Goal: Task Accomplishment & Management: Use online tool/utility

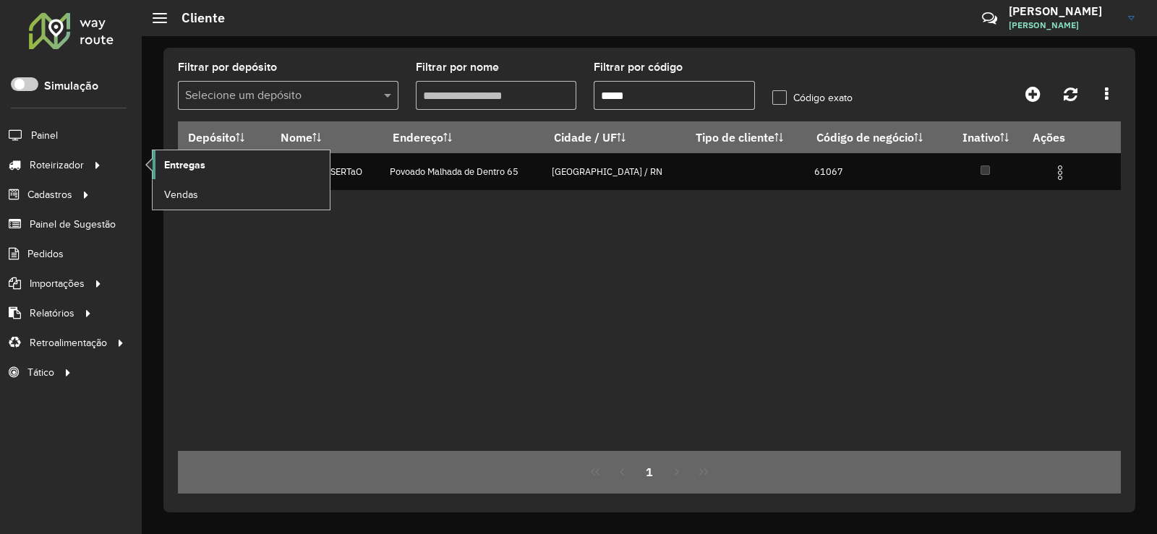
click at [213, 163] on link "Entregas" at bounding box center [241, 164] width 177 height 29
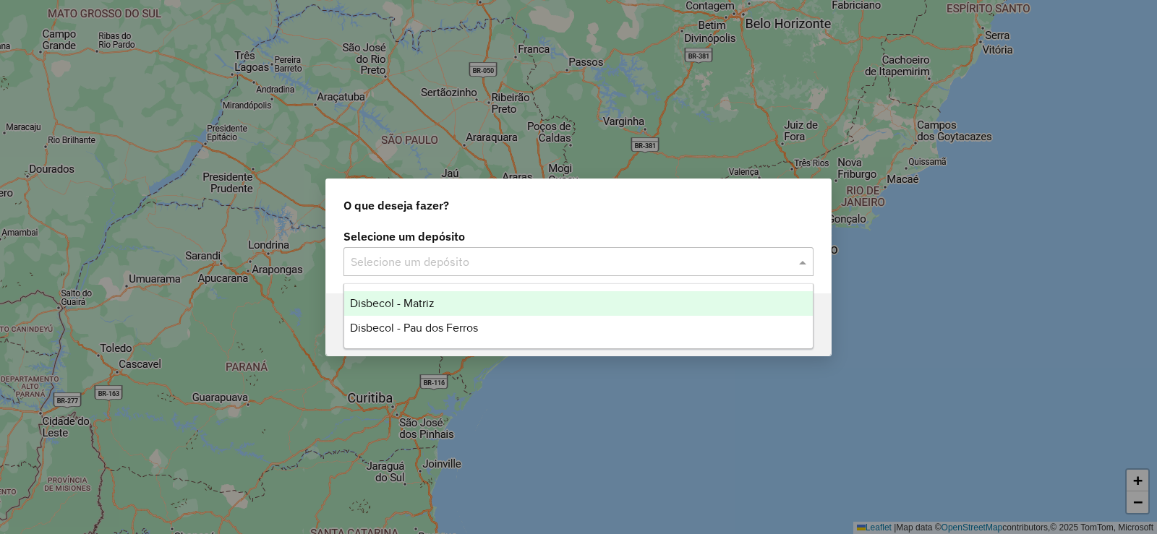
click at [806, 264] on span at bounding box center [805, 261] width 18 height 17
click at [414, 298] on span "Disbecol - Matriz" at bounding box center [392, 303] width 85 height 12
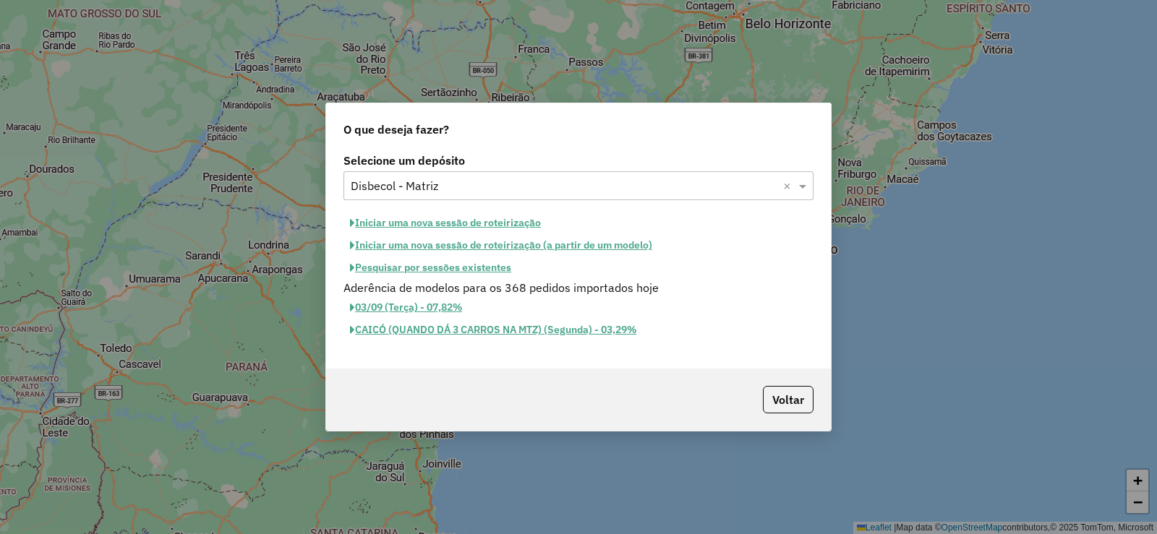
click at [414, 225] on button "Iniciar uma nova sessão de roteirização" at bounding box center [446, 223] width 204 height 22
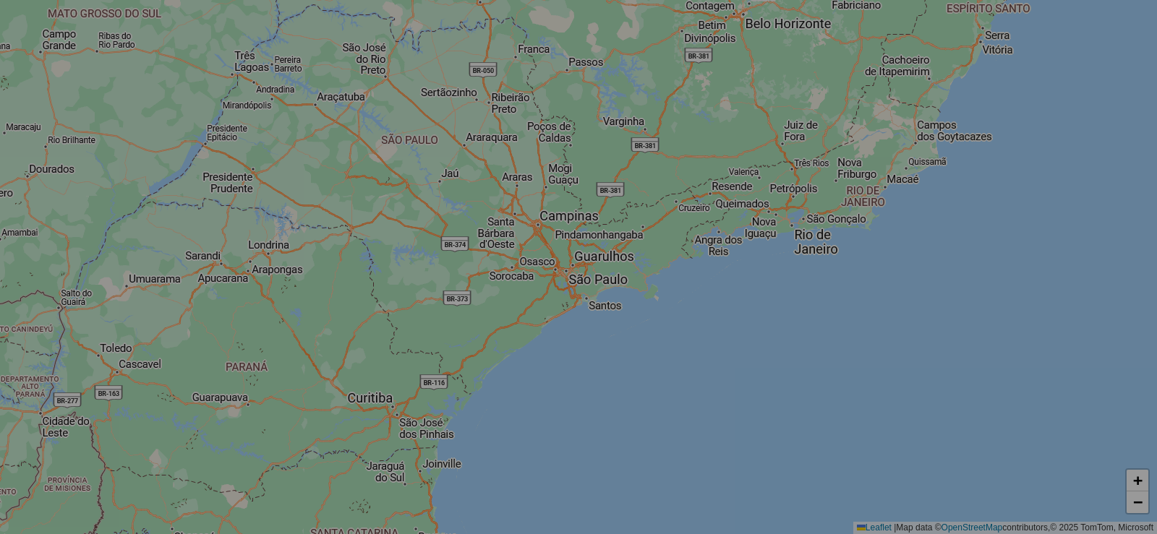
select select "*"
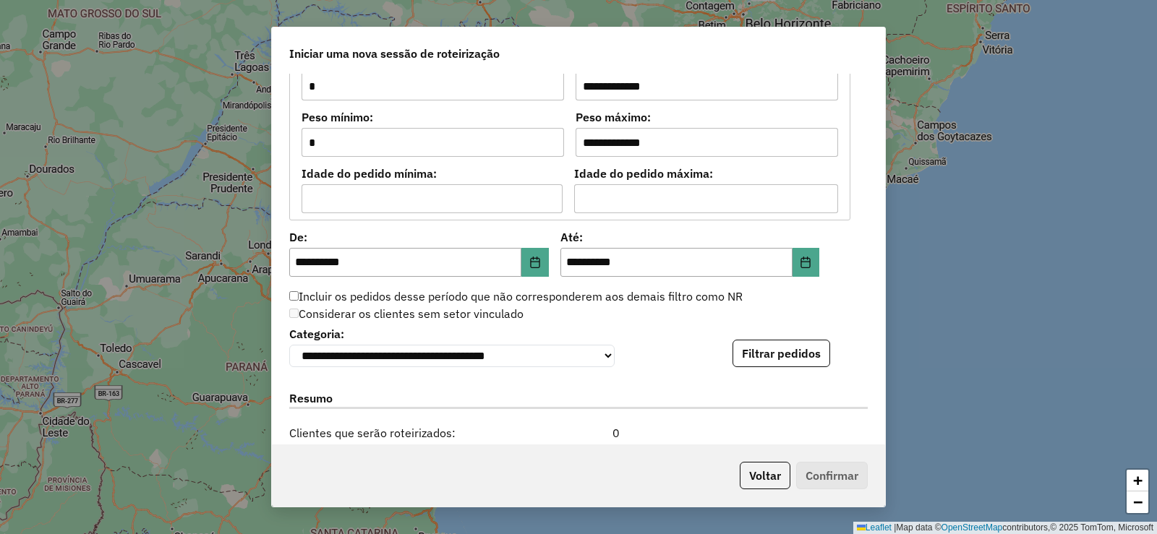
scroll to position [1374, 0]
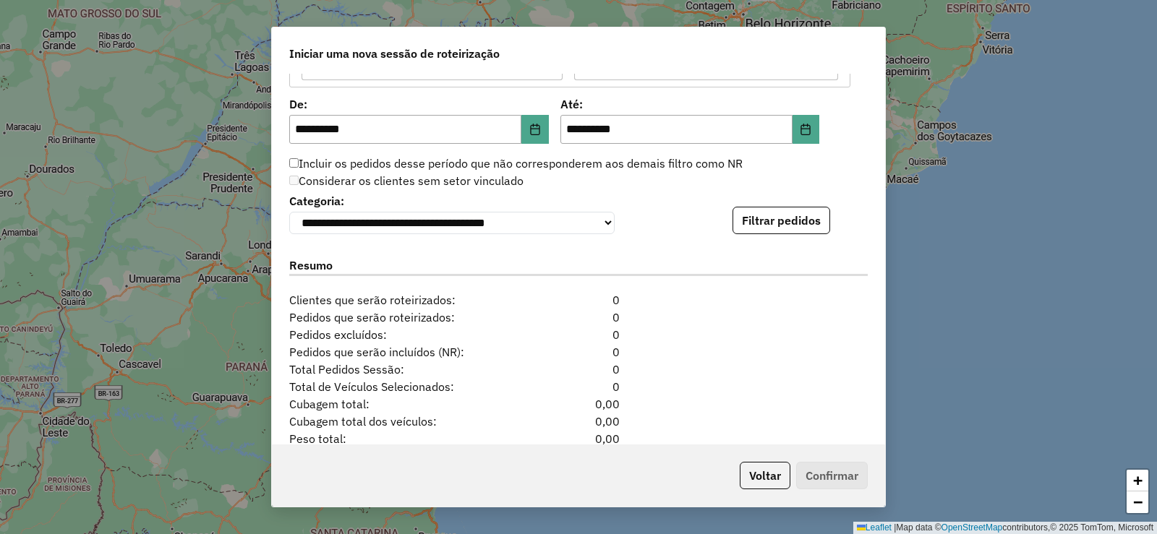
drag, startPoint x: 768, startPoint y: 216, endPoint x: 830, endPoint y: 287, distance: 94.8
click at [768, 216] on button "Filtrar pedidos" at bounding box center [782, 220] width 98 height 27
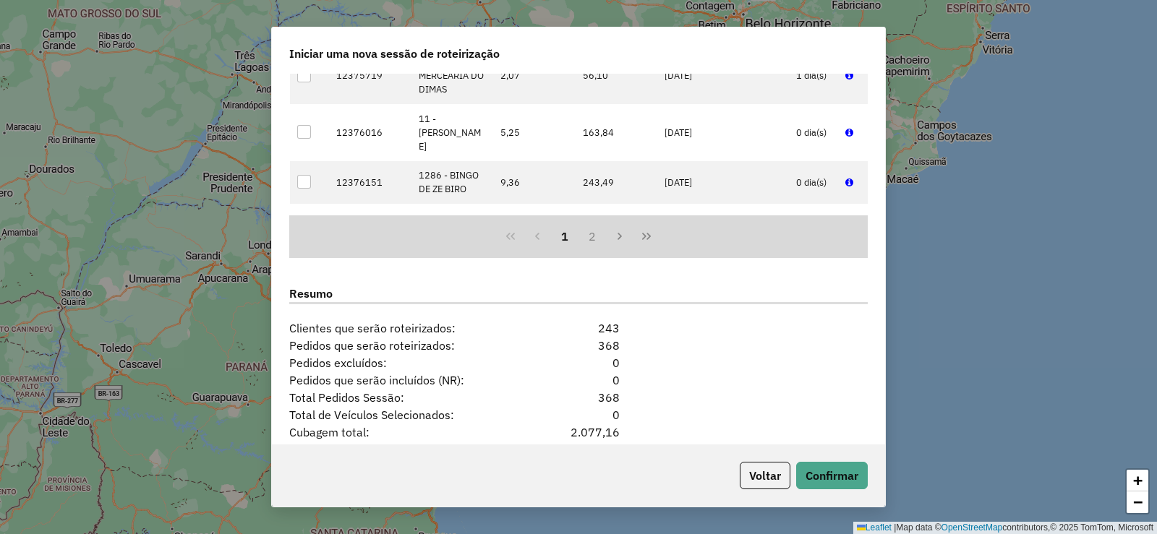
scroll to position [1762, 0]
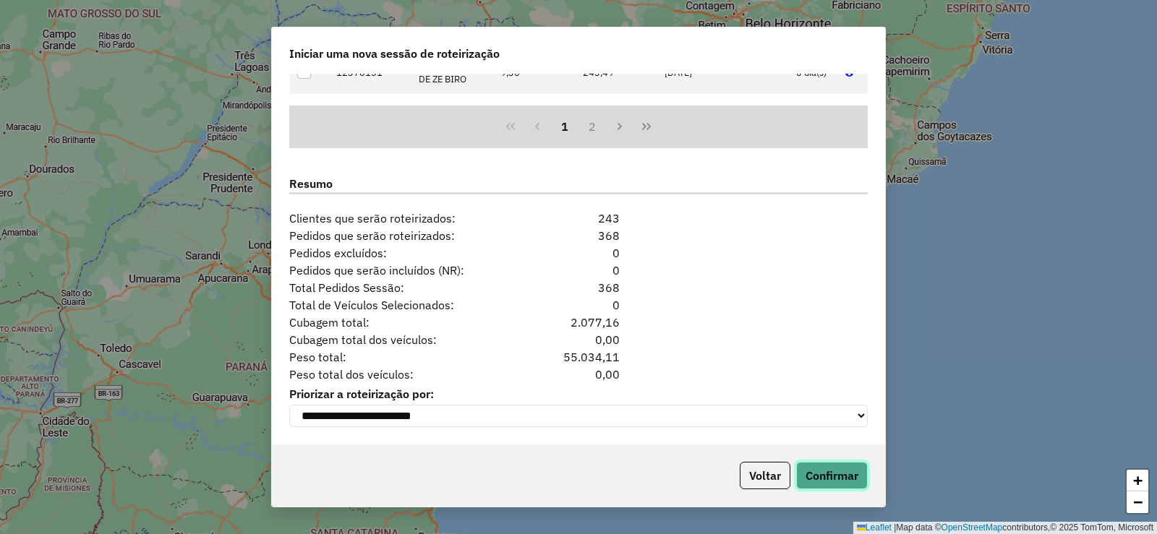
click at [842, 474] on button "Confirmar" at bounding box center [832, 475] width 72 height 27
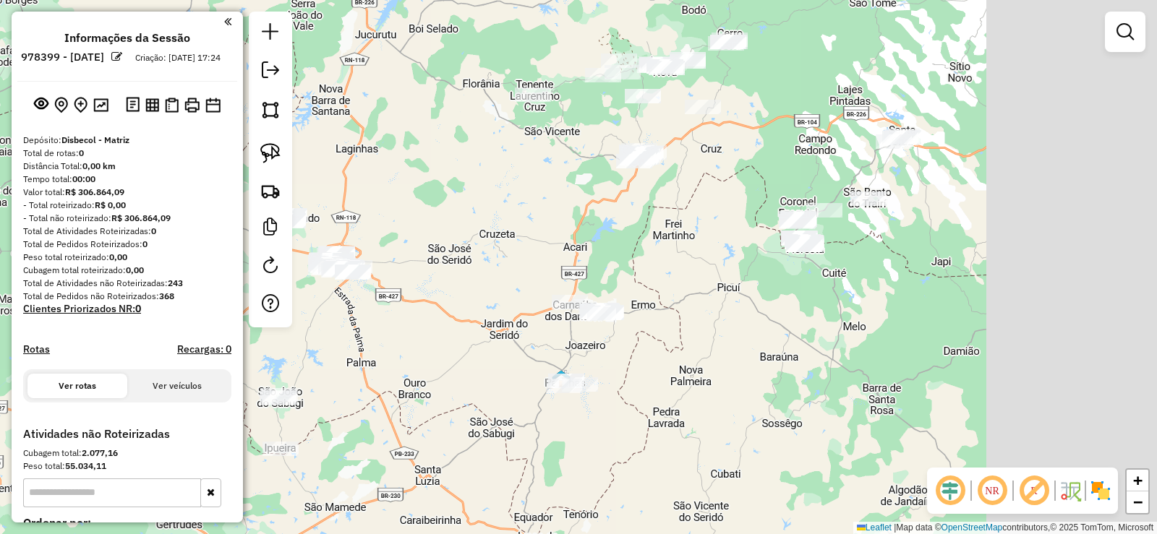
drag, startPoint x: 955, startPoint y: 302, endPoint x: 616, endPoint y: 312, distance: 338.6
click at [615, 309] on div "Janela de atendimento Grade de atendimento Capacidade Transportadoras Veículos …" at bounding box center [578, 267] width 1157 height 534
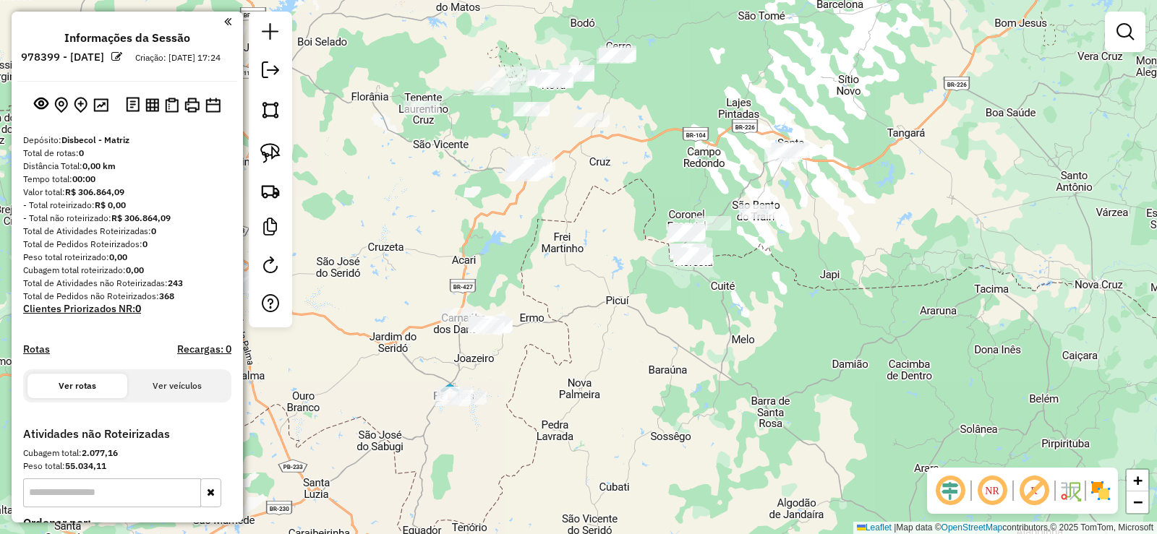
drag, startPoint x: 744, startPoint y: 297, endPoint x: 732, endPoint y: 310, distance: 18.4
click at [732, 310] on div "Janela de atendimento Grade de atendimento Capacidade Transportadoras Veículos …" at bounding box center [578, 267] width 1157 height 534
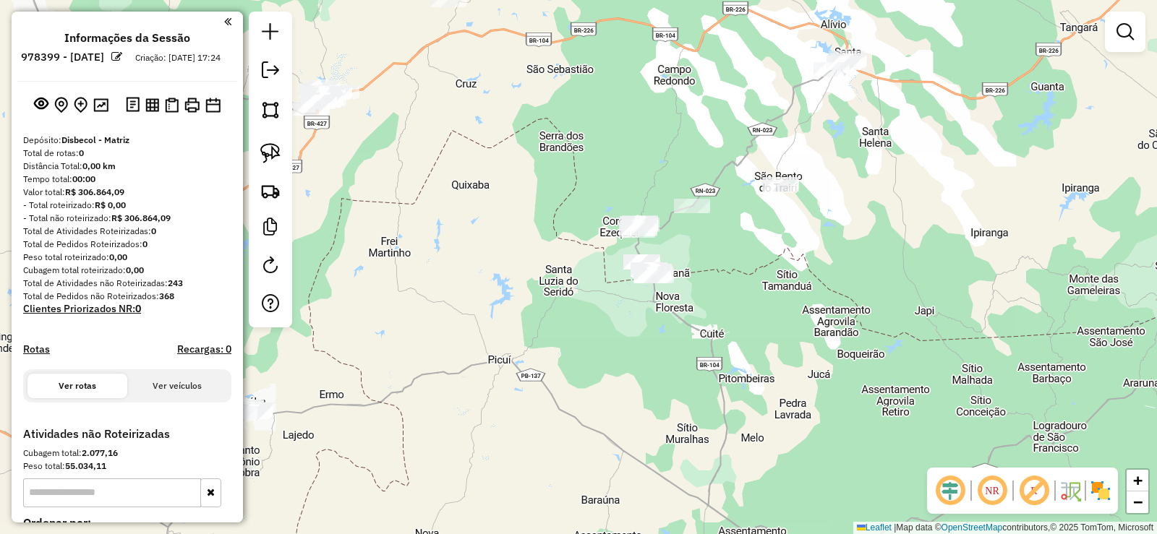
drag, startPoint x: 731, startPoint y: 250, endPoint x: 741, endPoint y: 276, distance: 27.7
click at [741, 276] on div "Janela de atendimento Grade de atendimento Capacidade Transportadoras Veículos …" at bounding box center [578, 267] width 1157 height 534
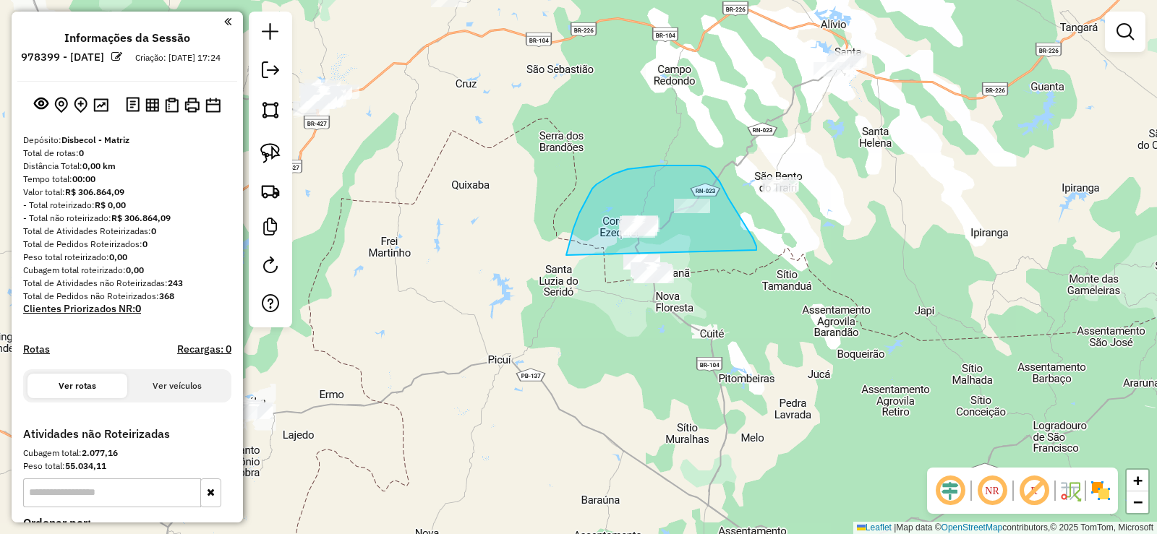
drag, startPoint x: 756, startPoint y: 244, endPoint x: 670, endPoint y: 357, distance: 141.5
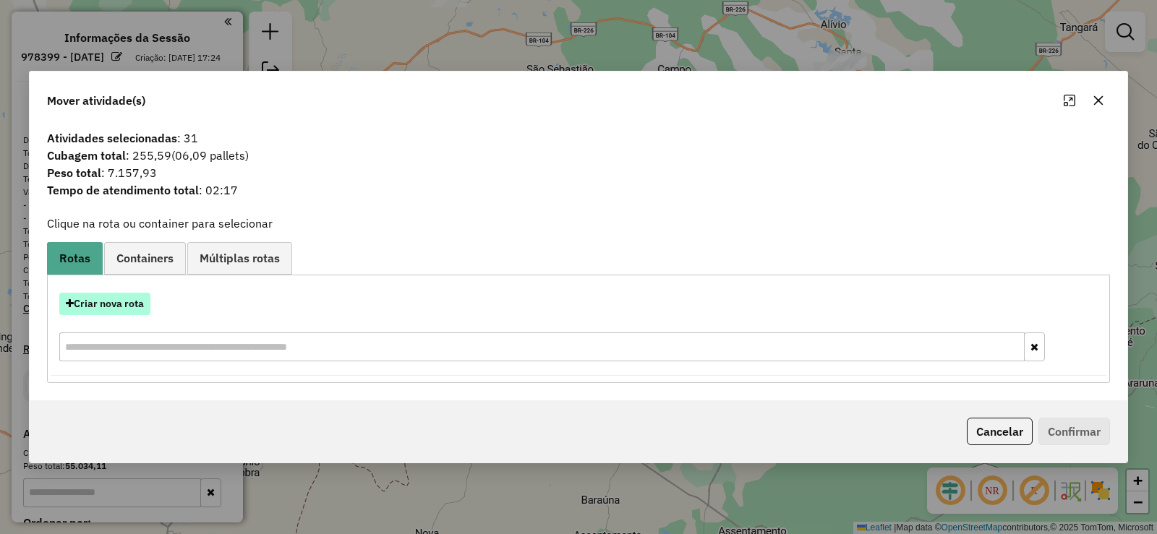
click at [119, 303] on button "Criar nova rota" at bounding box center [104, 304] width 91 height 22
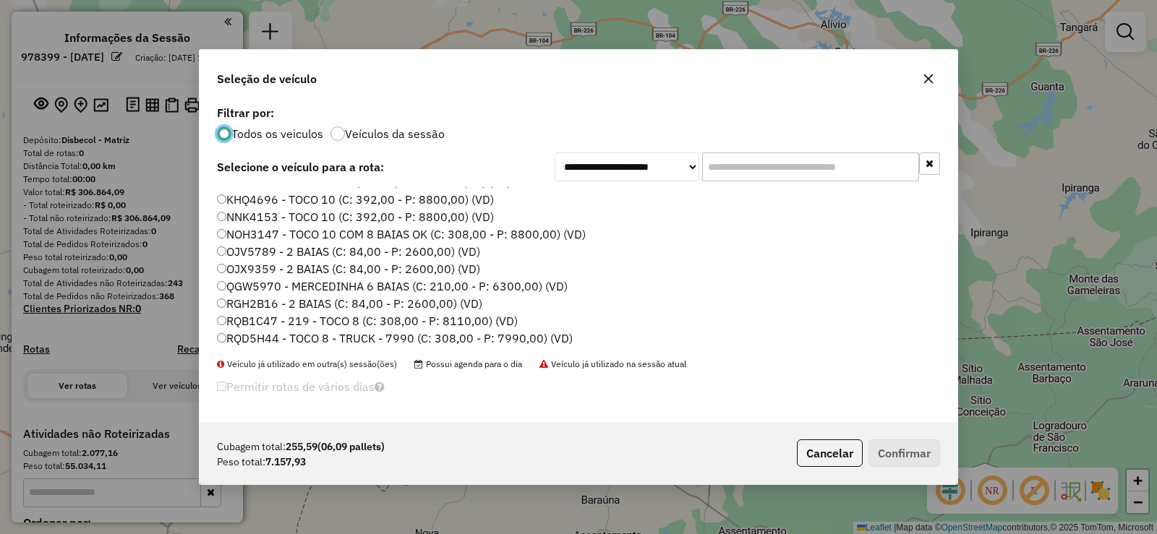
scroll to position [171, 0]
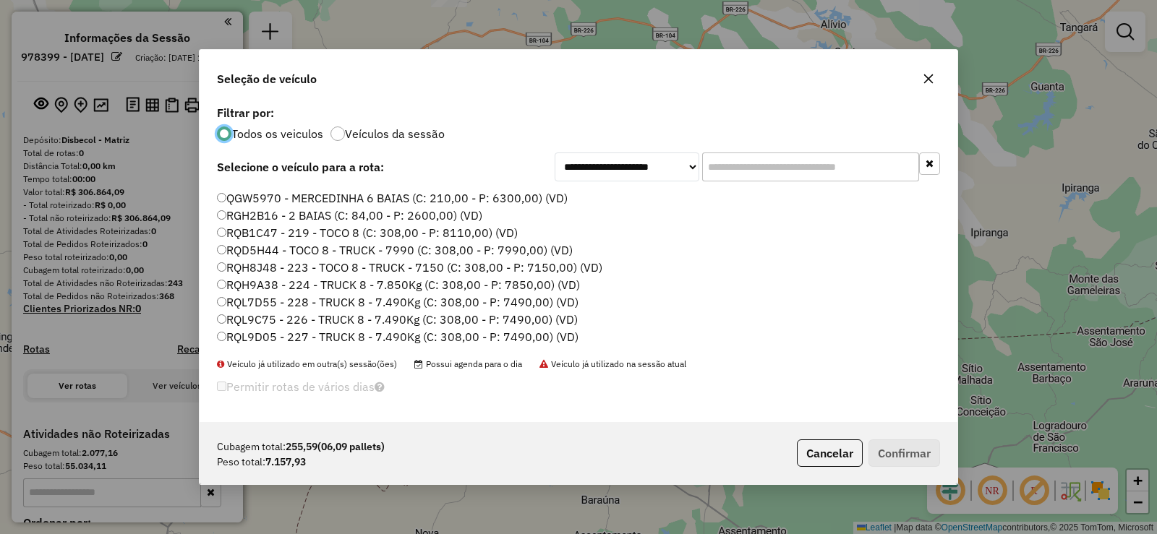
drag, startPoint x: 286, startPoint y: 253, endPoint x: 422, endPoint y: 277, distance: 138.0
click at [286, 254] on label "RQD5H44 - TOCO 8 - TRUCK - 7990 (C: 308,00 - P: 7990,00) (VD)" at bounding box center [395, 250] width 356 height 17
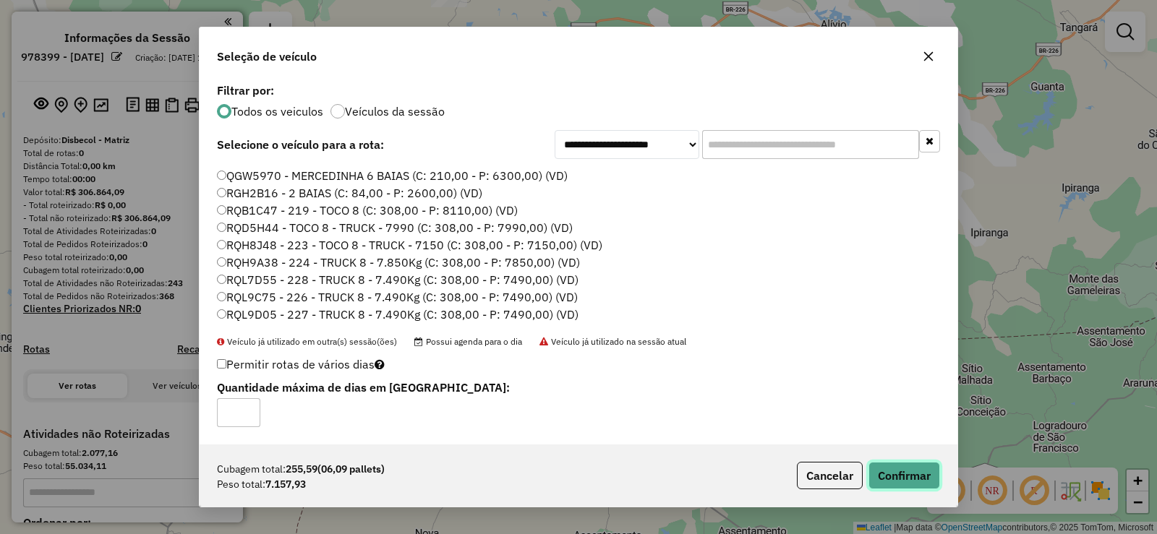
click at [895, 481] on button "Confirmar" at bounding box center [905, 475] width 72 height 27
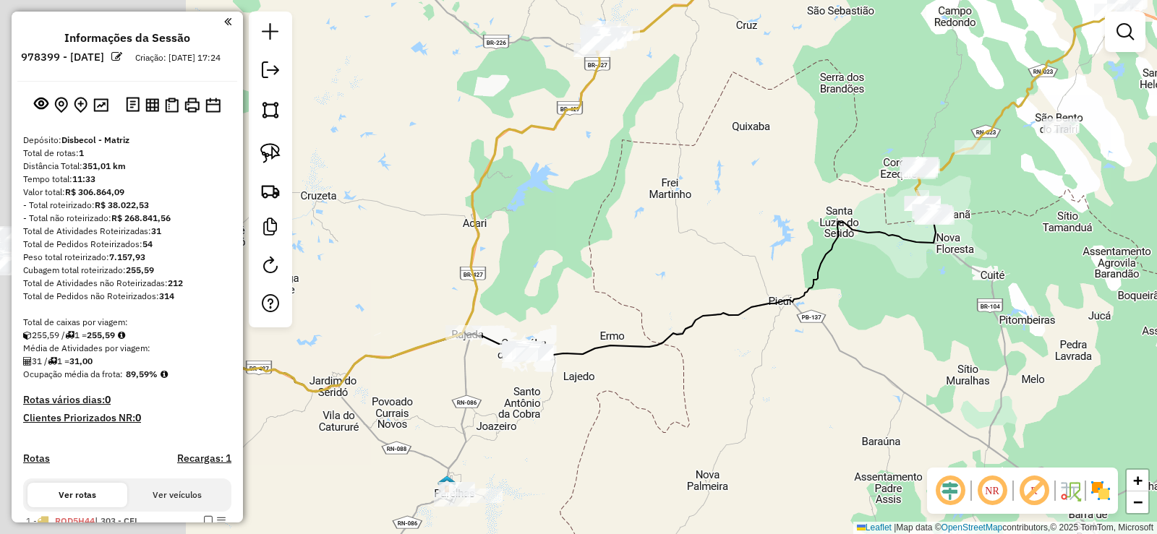
drag, startPoint x: 590, startPoint y: 157, endPoint x: 738, endPoint y: 124, distance: 151.9
click at [738, 124] on div "Janela de atendimento Grade de atendimento Capacidade Transportadoras Veículos …" at bounding box center [578, 267] width 1157 height 534
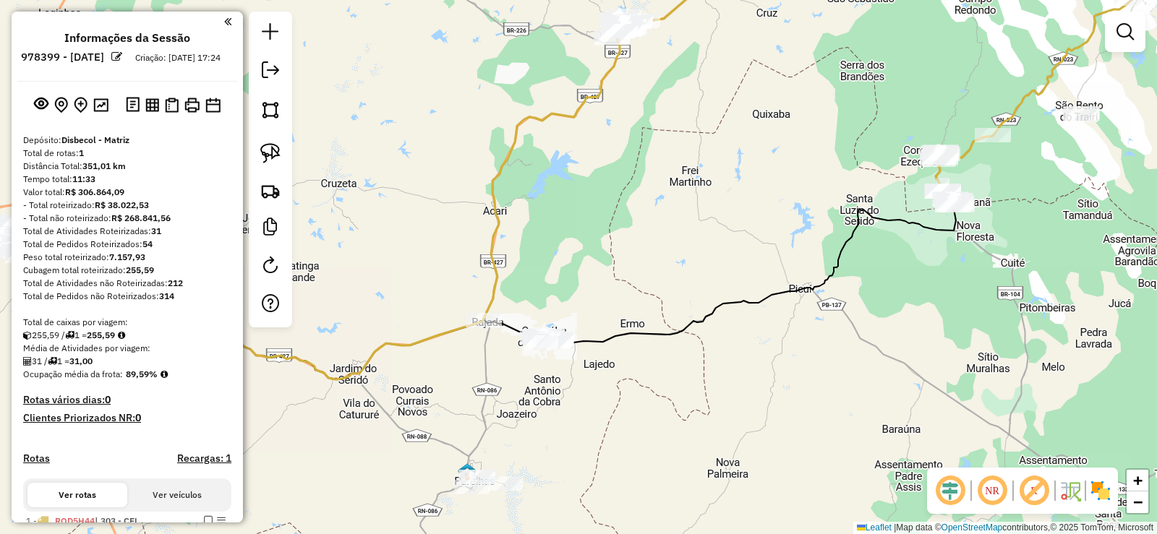
drag, startPoint x: 634, startPoint y: 216, endPoint x: 758, endPoint y: 142, distance: 144.6
click at [758, 142] on div "Janela de atendimento Grade de atendimento Capacidade Transportadoras Veículos …" at bounding box center [578, 267] width 1157 height 534
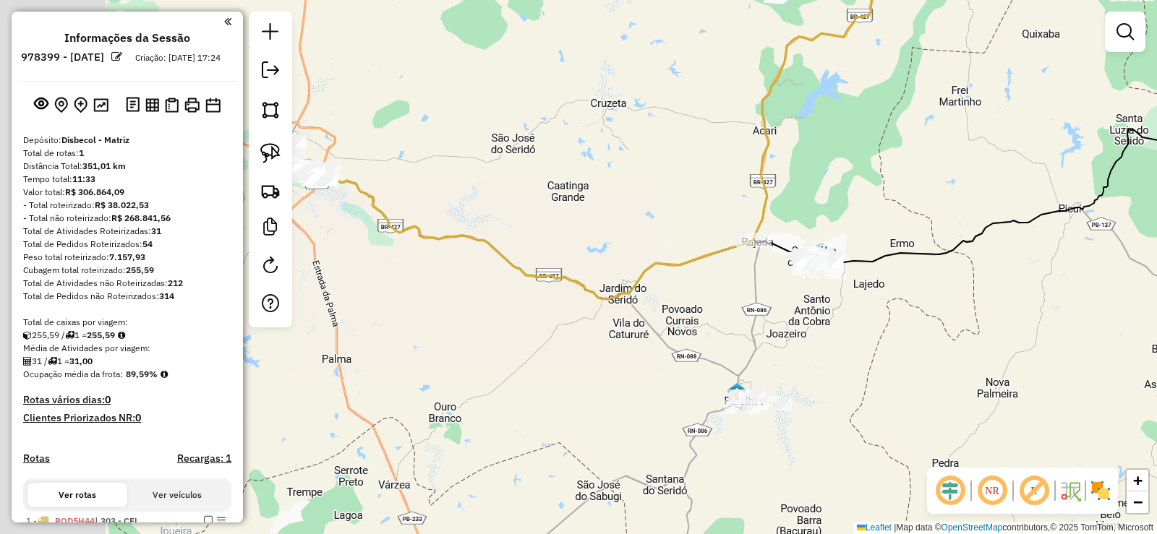
drag, startPoint x: 528, startPoint y: 174, endPoint x: 634, endPoint y: 172, distance: 106.3
click at [643, 178] on div "Janela de atendimento Grade de atendimento Capacidade Transportadoras Veículos …" at bounding box center [578, 267] width 1157 height 534
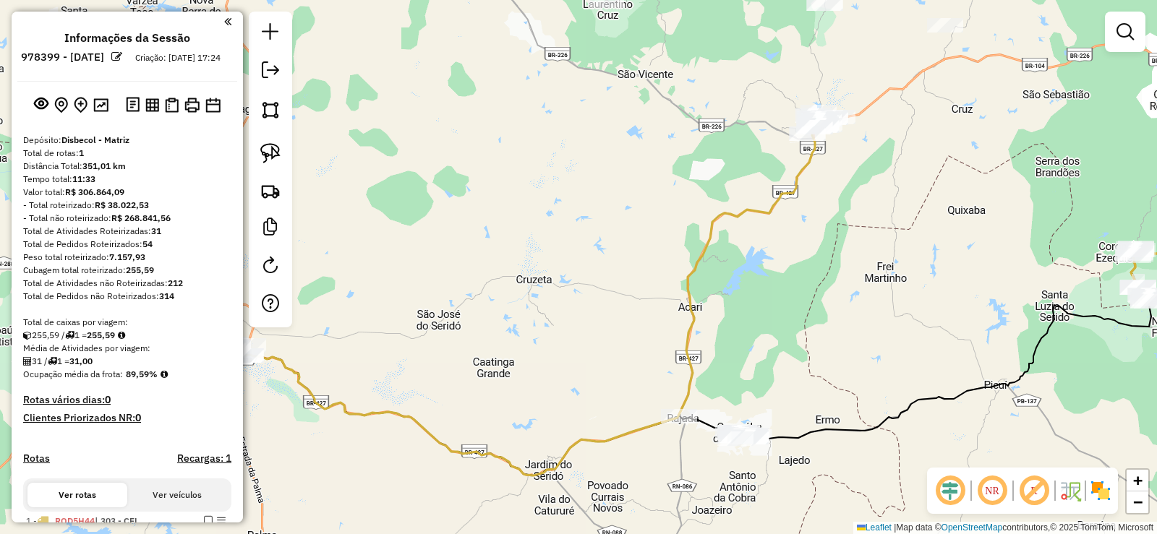
drag, startPoint x: 654, startPoint y: 119, endPoint x: 613, endPoint y: 334, distance: 218.6
click at [543, 347] on div "Janela de atendimento Grade de atendimento Capacidade Transportadoras Veículos …" at bounding box center [578, 267] width 1157 height 534
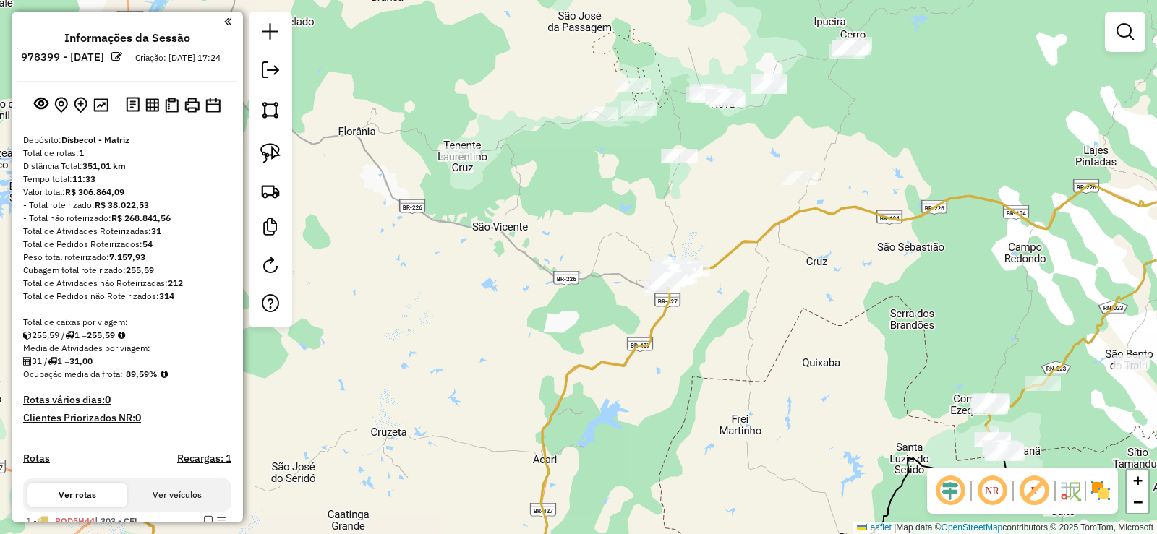
drag, startPoint x: 790, startPoint y: 273, endPoint x: 671, endPoint y: 382, distance: 161.3
click at [668, 382] on div "Janela de atendimento Grade de atendimento Capacidade Transportadoras Veículos …" at bounding box center [578, 267] width 1157 height 534
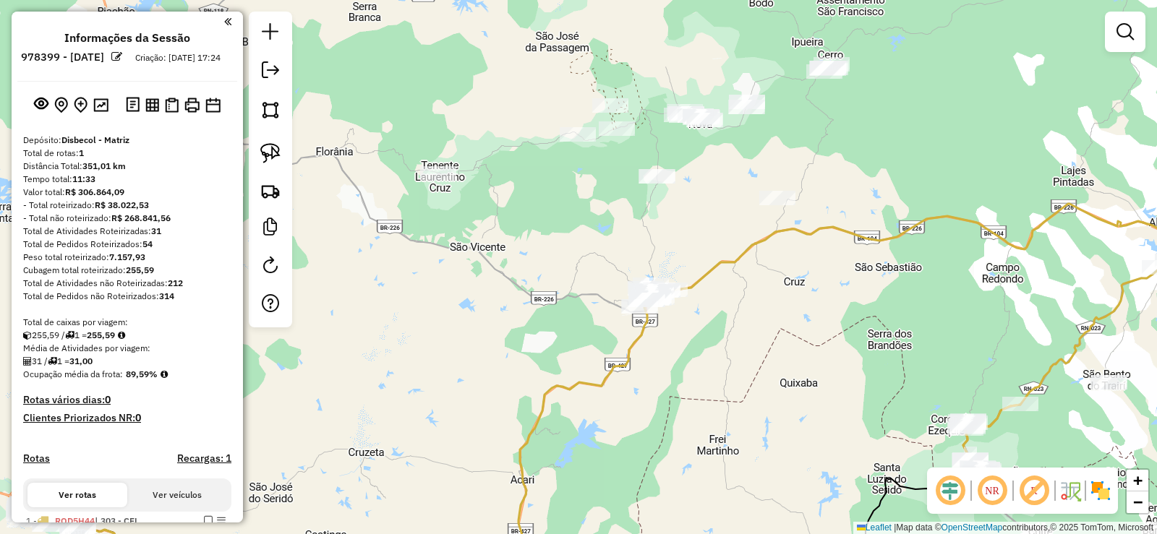
drag, startPoint x: 826, startPoint y: 315, endPoint x: 750, endPoint y: 361, distance: 88.6
click at [750, 361] on div "Janela de atendimento Grade de atendimento Capacidade Transportadoras Veículos …" at bounding box center [578, 267] width 1157 height 534
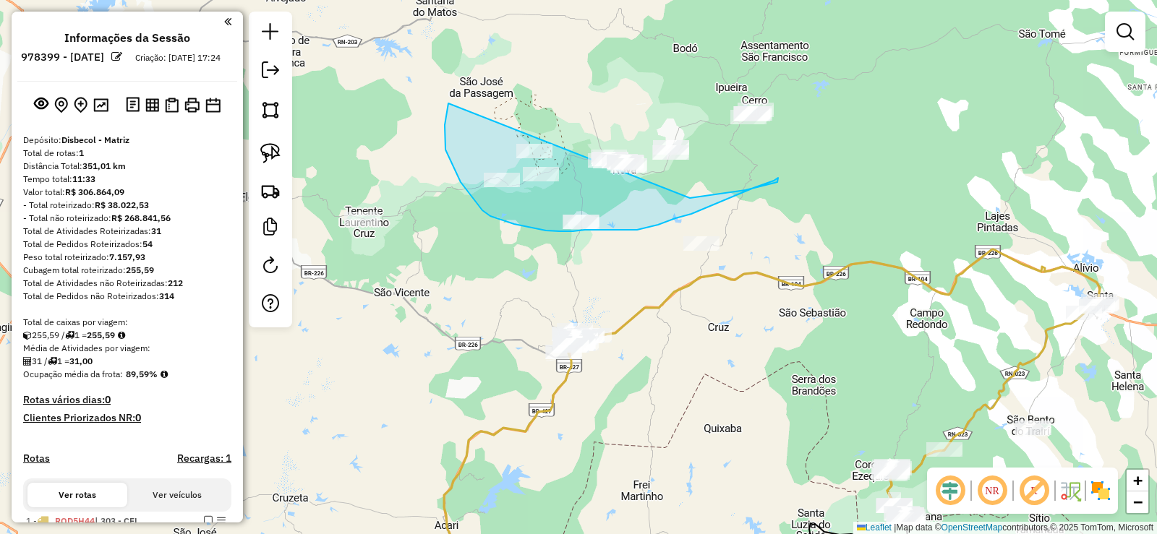
drag, startPoint x: 448, startPoint y: 109, endPoint x: 678, endPoint y: 200, distance: 248.0
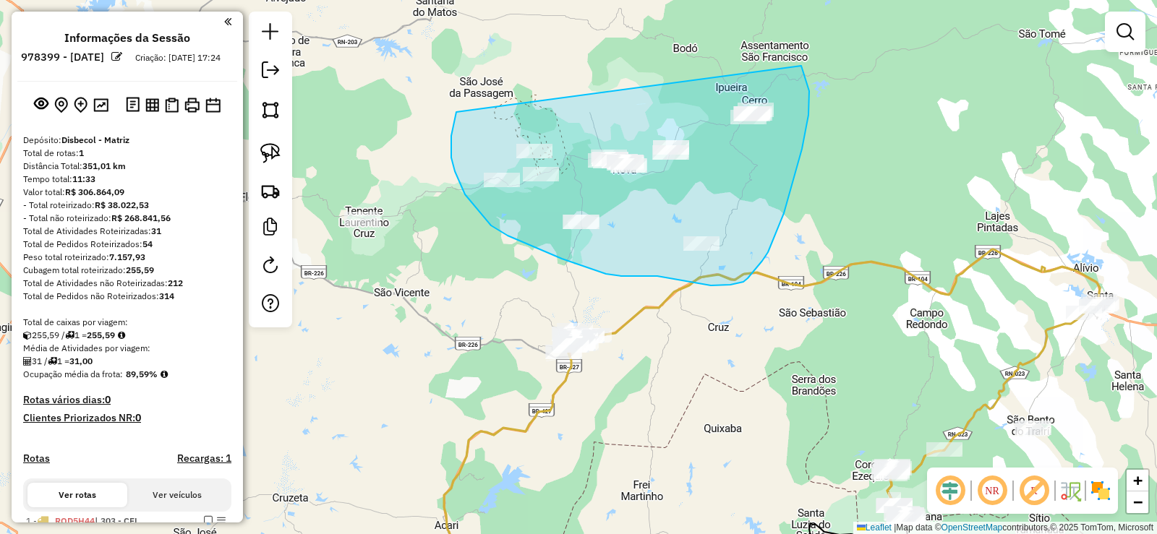
drag, startPoint x: 456, startPoint y: 116, endPoint x: 798, endPoint y: 61, distance: 346.3
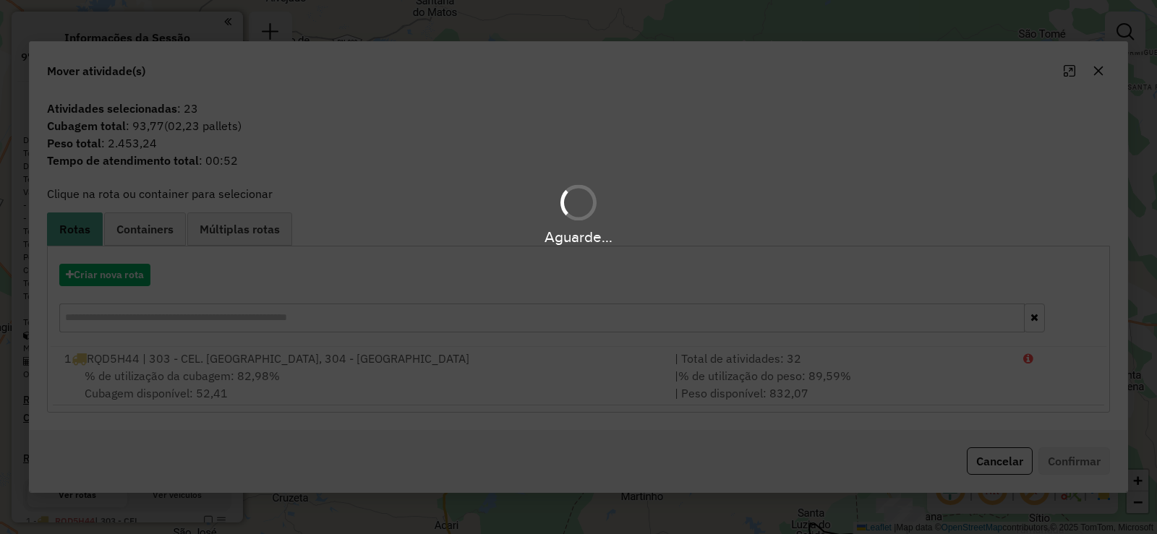
click at [139, 276] on hb-app "Aguarde... Pop-up bloqueado! Seu navegador bloqueou automáticamente a abertura …" at bounding box center [578, 267] width 1157 height 534
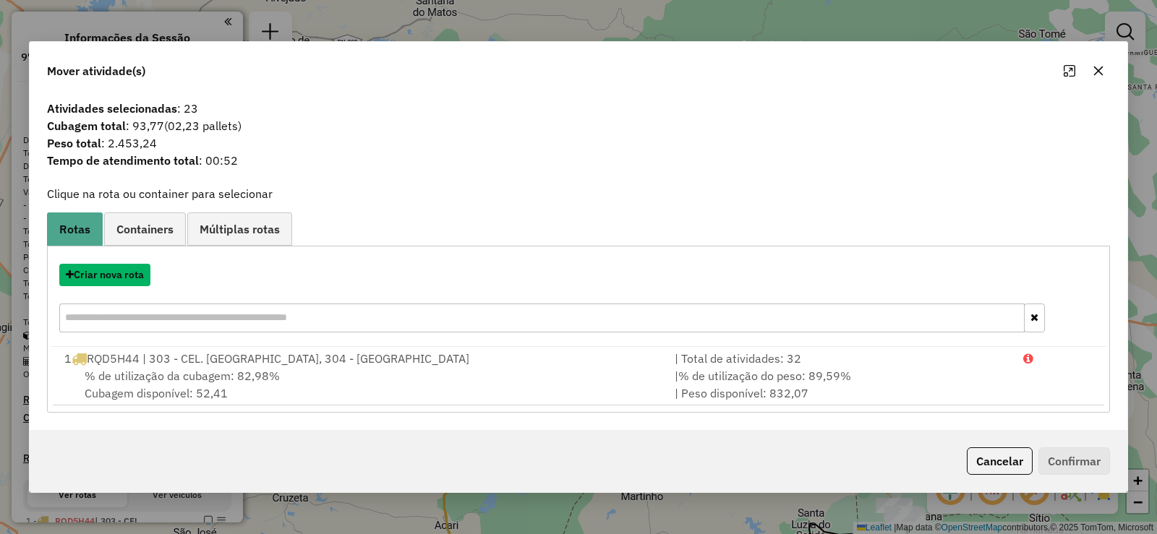
click at [139, 276] on button "Criar nova rota" at bounding box center [104, 275] width 91 height 22
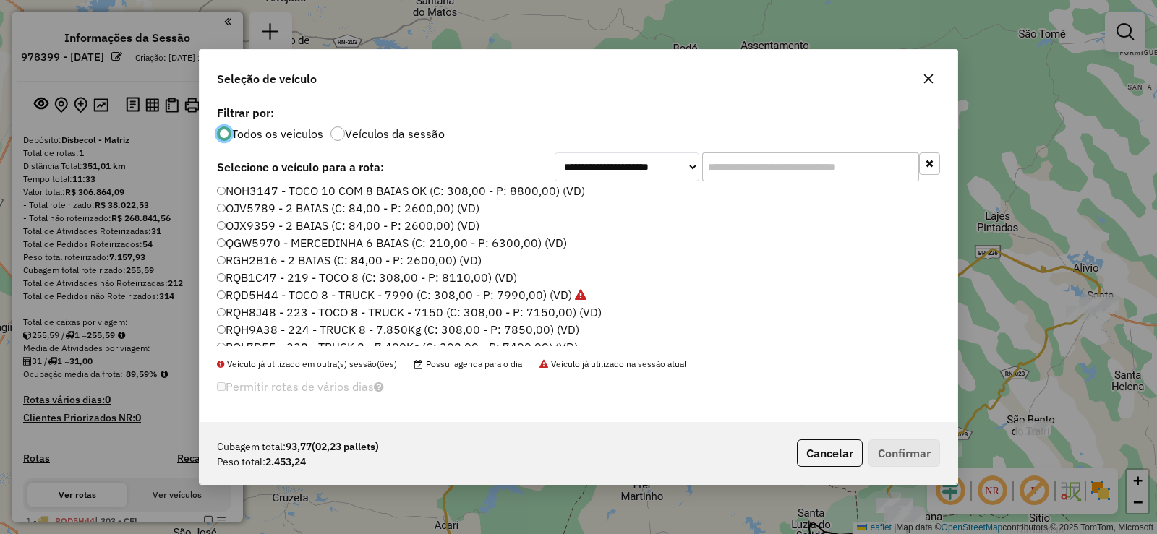
scroll to position [145, 0]
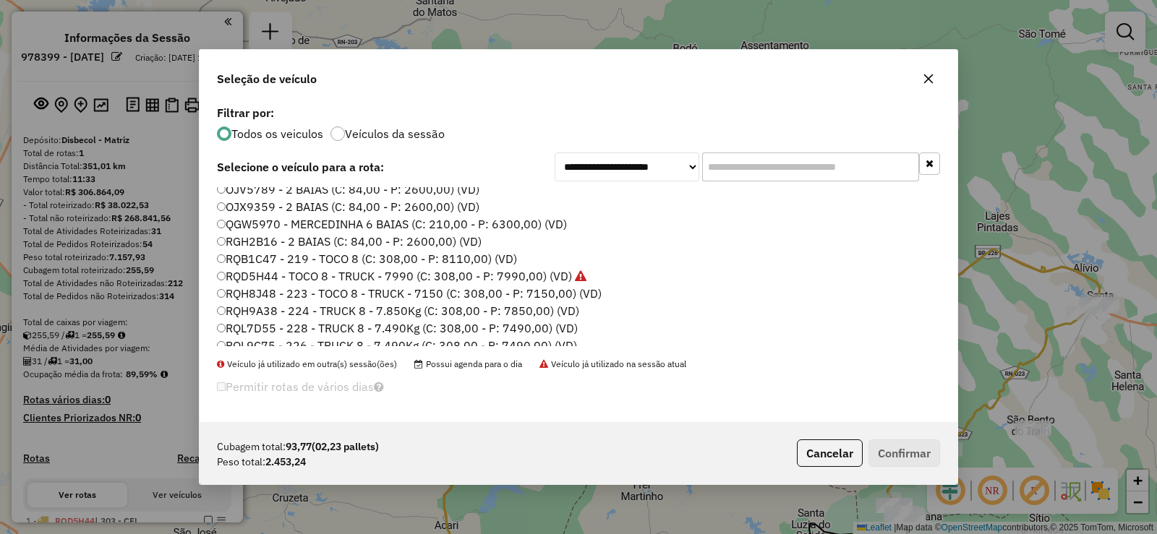
click at [292, 222] on label "QGW5970 - MERCEDINHA 6 BAIAS (C: 210,00 - P: 6300,00) (VD)" at bounding box center [392, 224] width 350 height 17
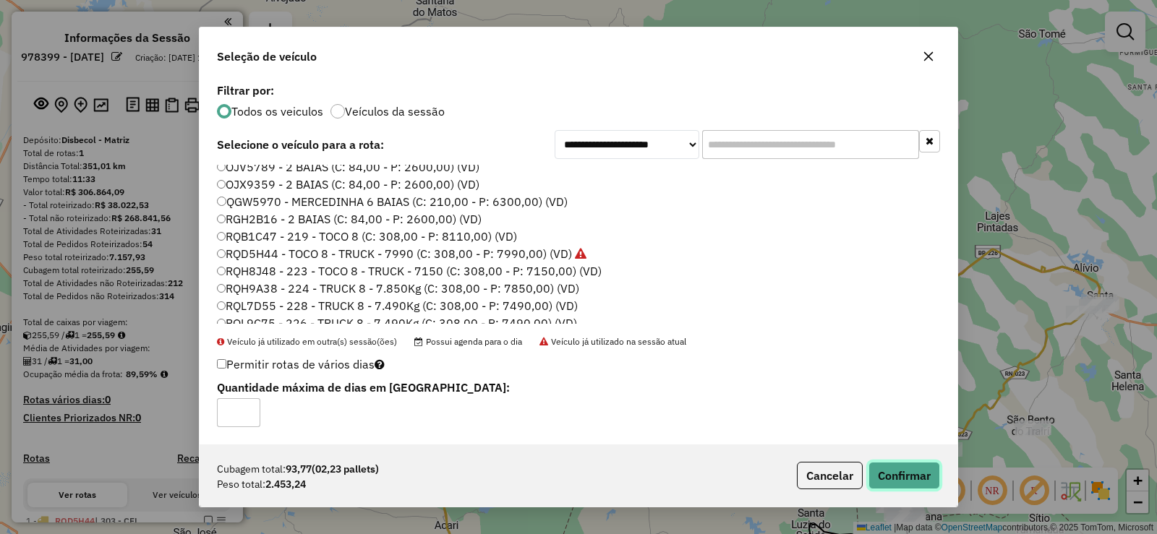
click at [897, 477] on button "Confirmar" at bounding box center [905, 475] width 72 height 27
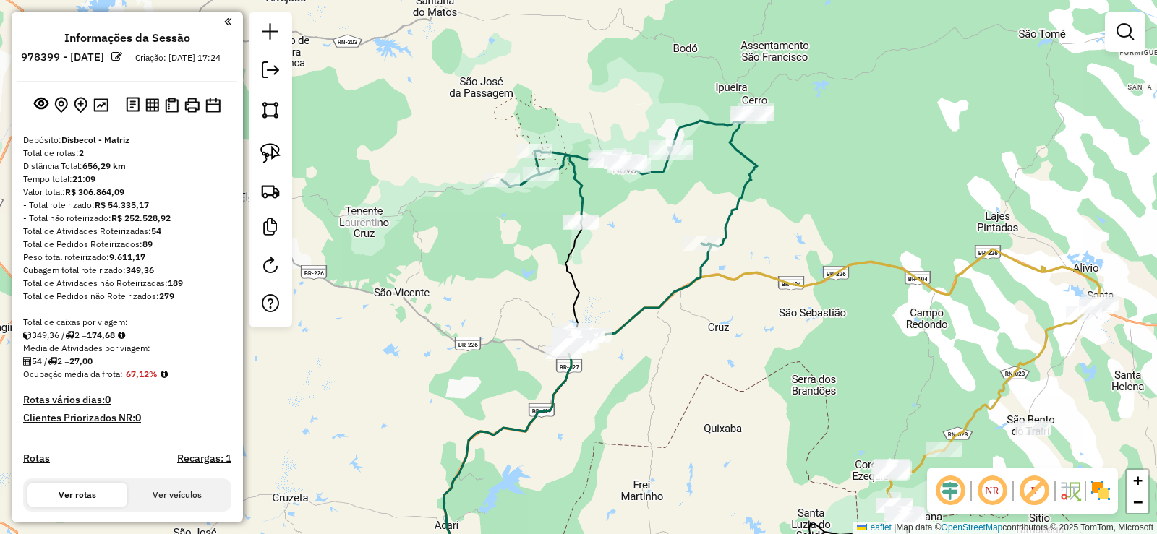
drag, startPoint x: 661, startPoint y: 404, endPoint x: 660, endPoint y: 336, distance: 68.7
click at [660, 336] on div "Janela de atendimento Grade de atendimento Capacidade Transportadoras Veículos …" at bounding box center [578, 267] width 1157 height 534
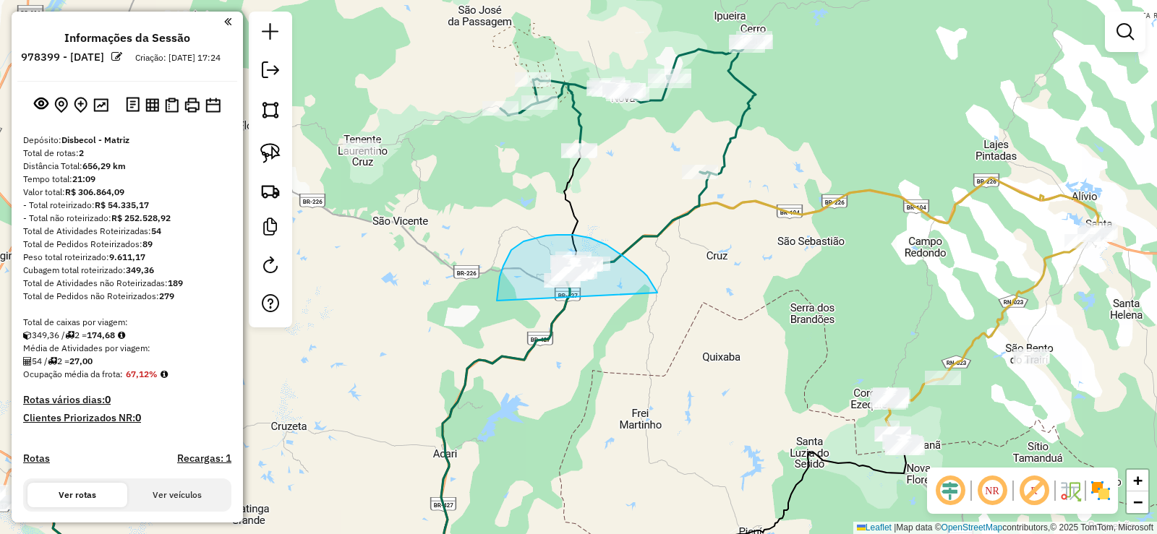
drag, startPoint x: 647, startPoint y: 276, endPoint x: 521, endPoint y: 329, distance: 137.1
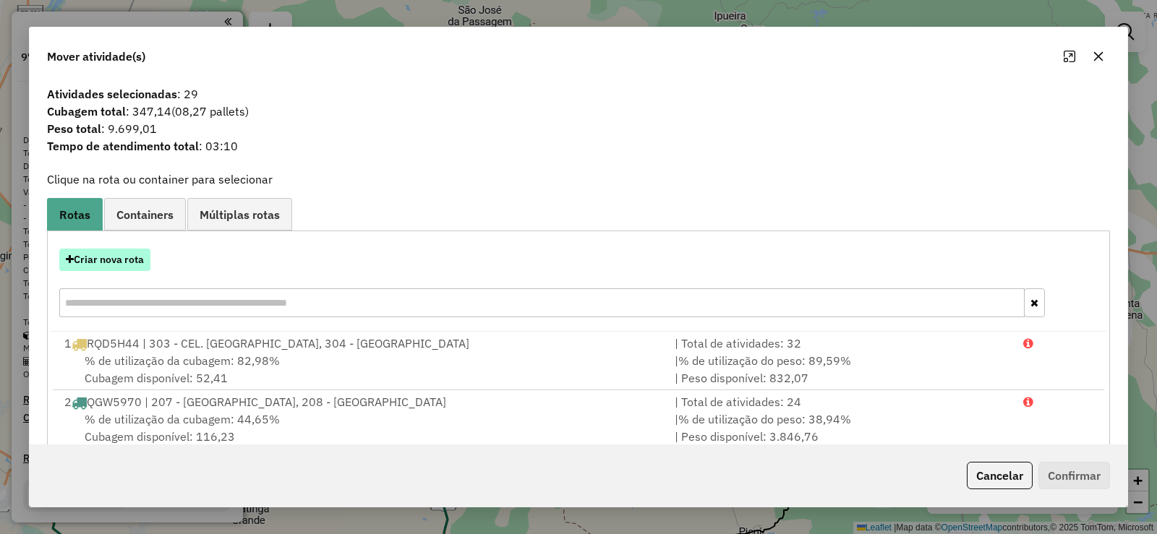
click at [114, 260] on button "Criar nova rota" at bounding box center [104, 260] width 91 height 22
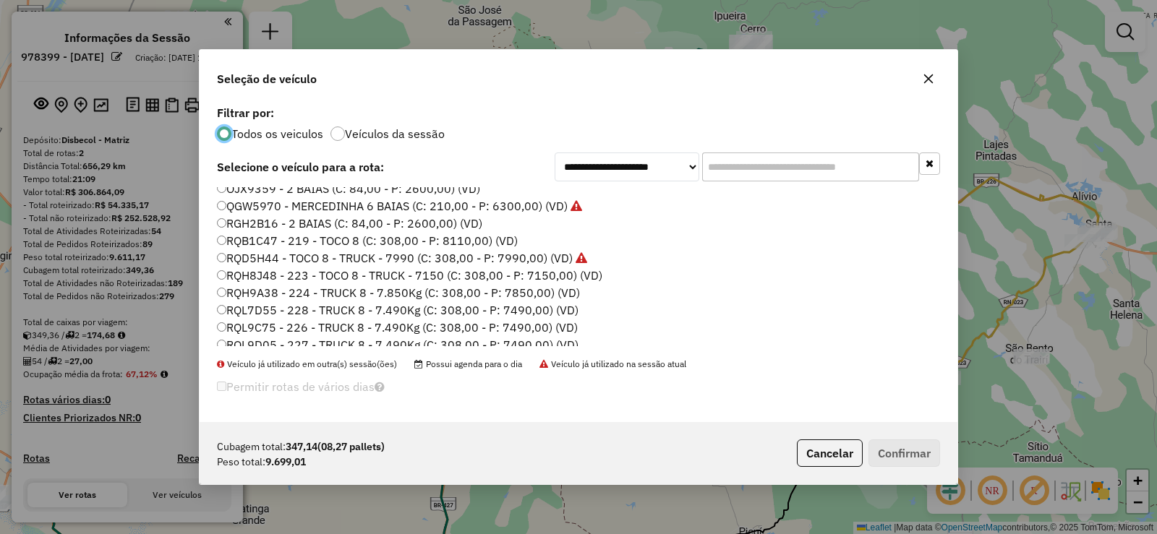
scroll to position [171, 0]
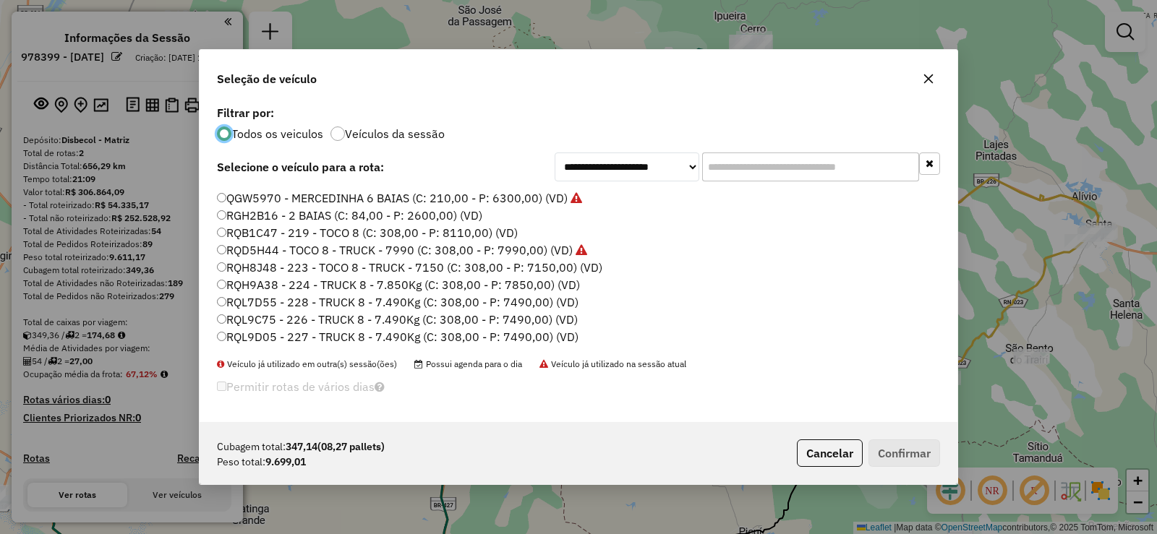
click at [302, 299] on label "RQL7D55 - 228 - TRUCK 8 - 7.490Kg (C: 308,00 - P: 7490,00) (VD)" at bounding box center [398, 302] width 362 height 17
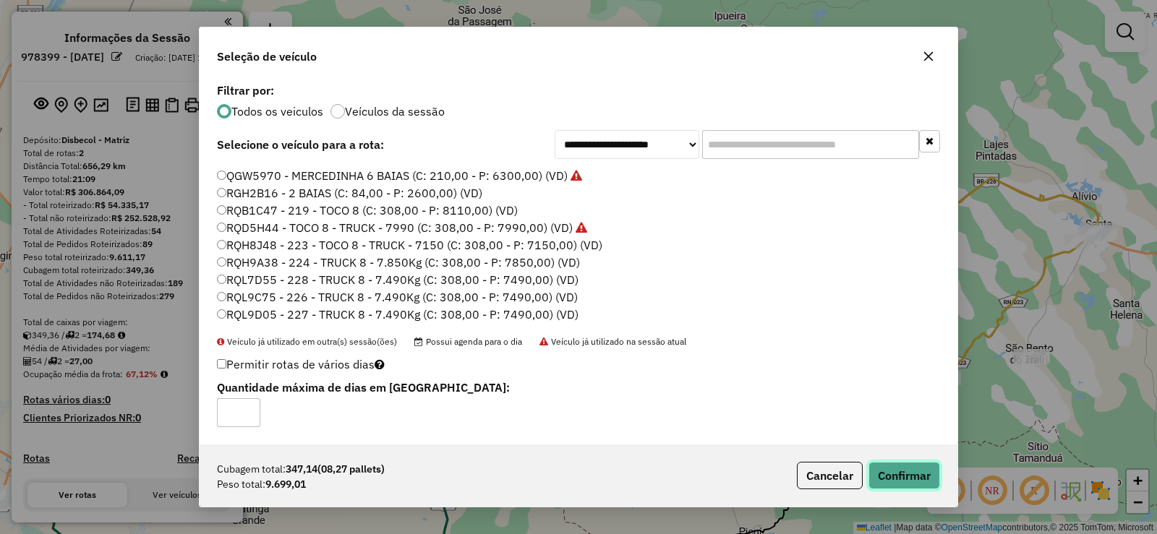
click at [903, 474] on button "Confirmar" at bounding box center [905, 475] width 72 height 27
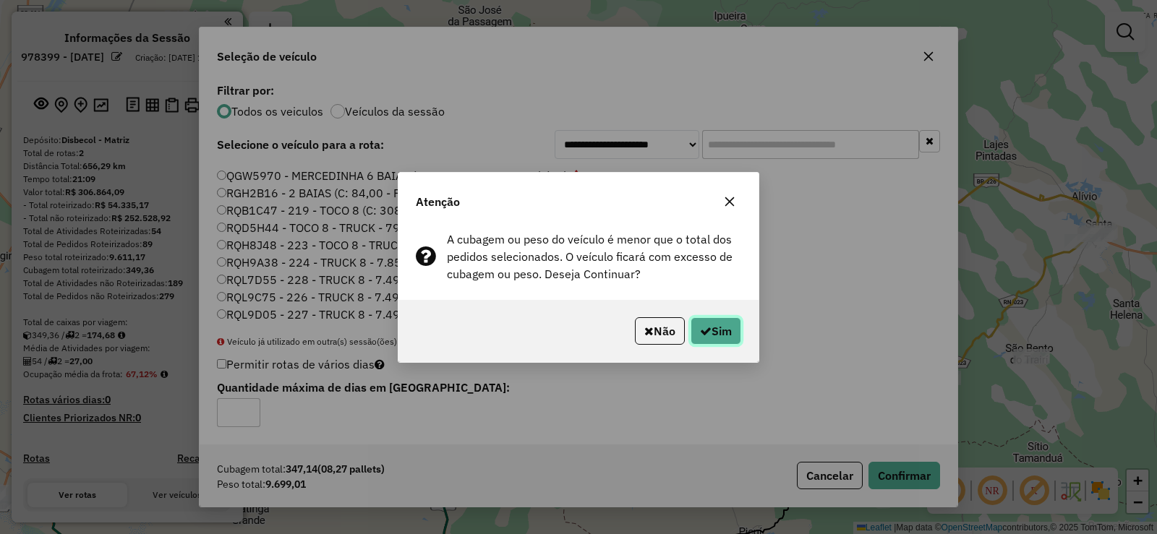
click at [715, 325] on button "Sim" at bounding box center [716, 330] width 51 height 27
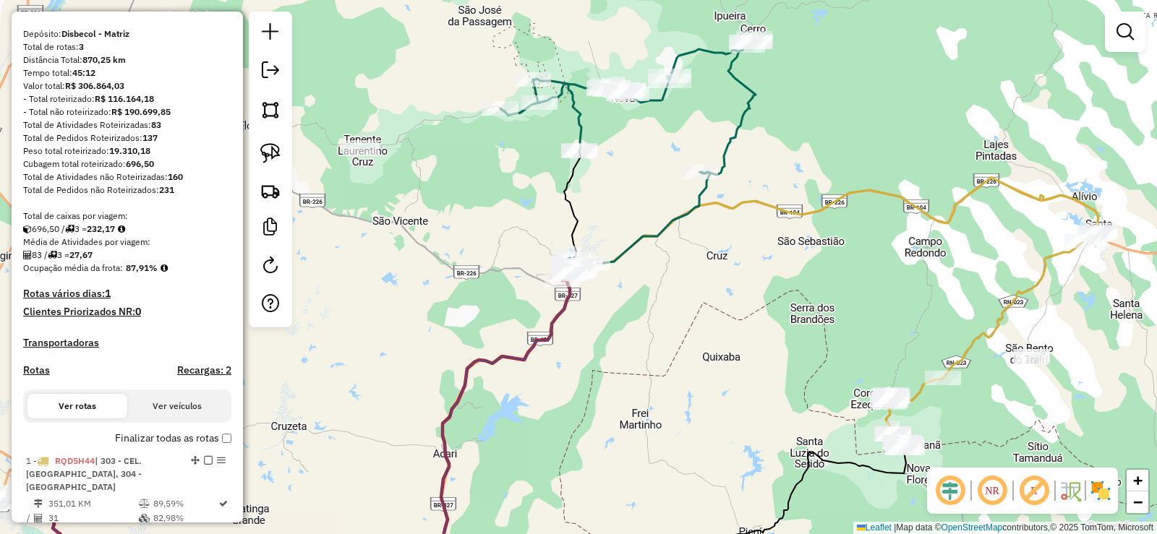
scroll to position [362, 0]
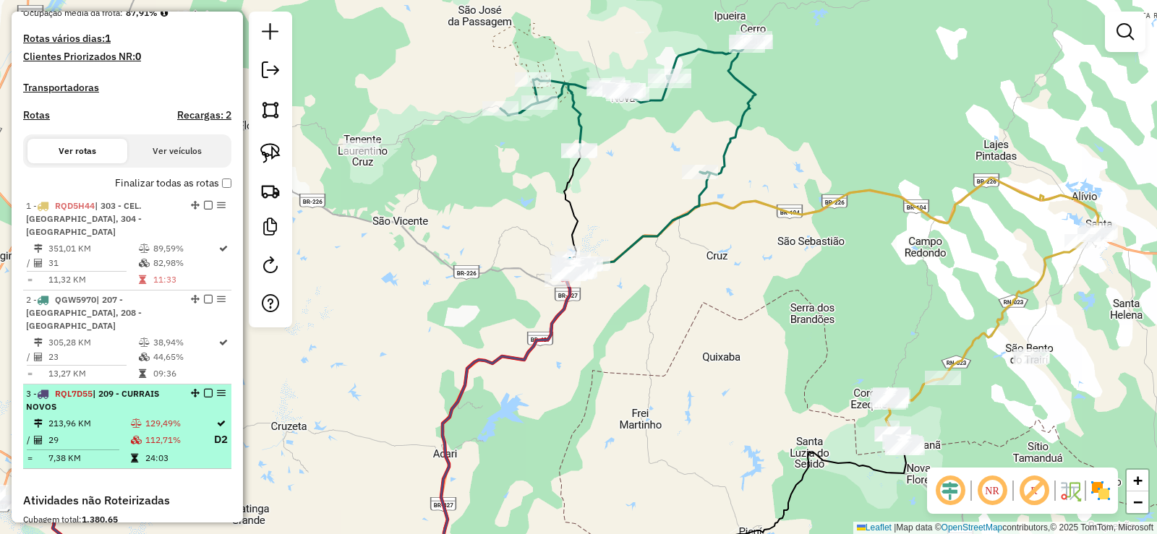
click at [140, 417] on td at bounding box center [137, 424] width 14 height 14
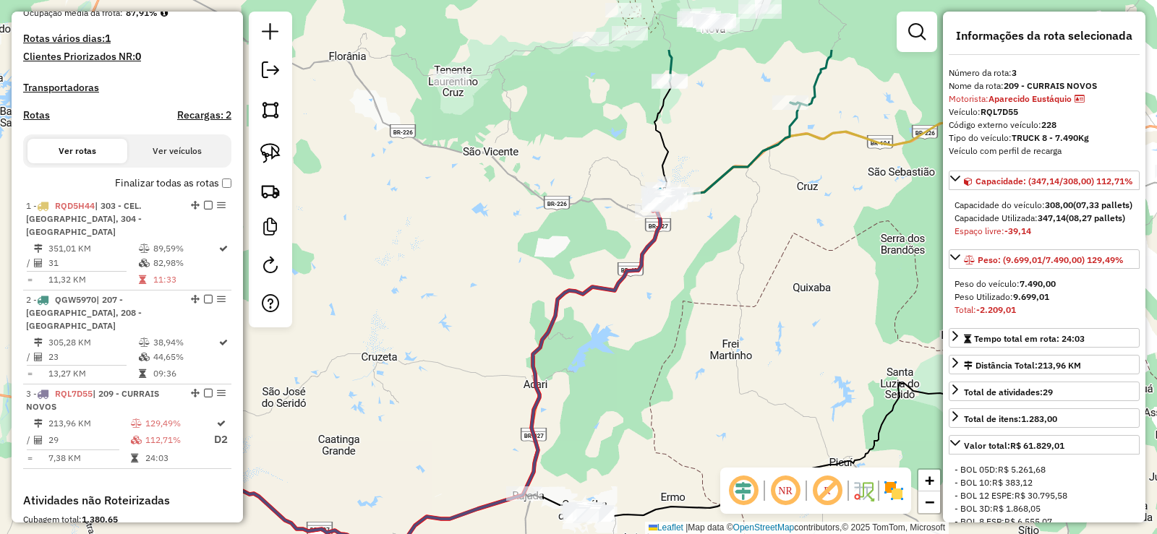
drag, startPoint x: 709, startPoint y: 317, endPoint x: 612, endPoint y: 359, distance: 105.6
click at [612, 359] on div "Janela de atendimento Grade de atendimento Capacidade Transportadoras Veículos …" at bounding box center [578, 267] width 1157 height 534
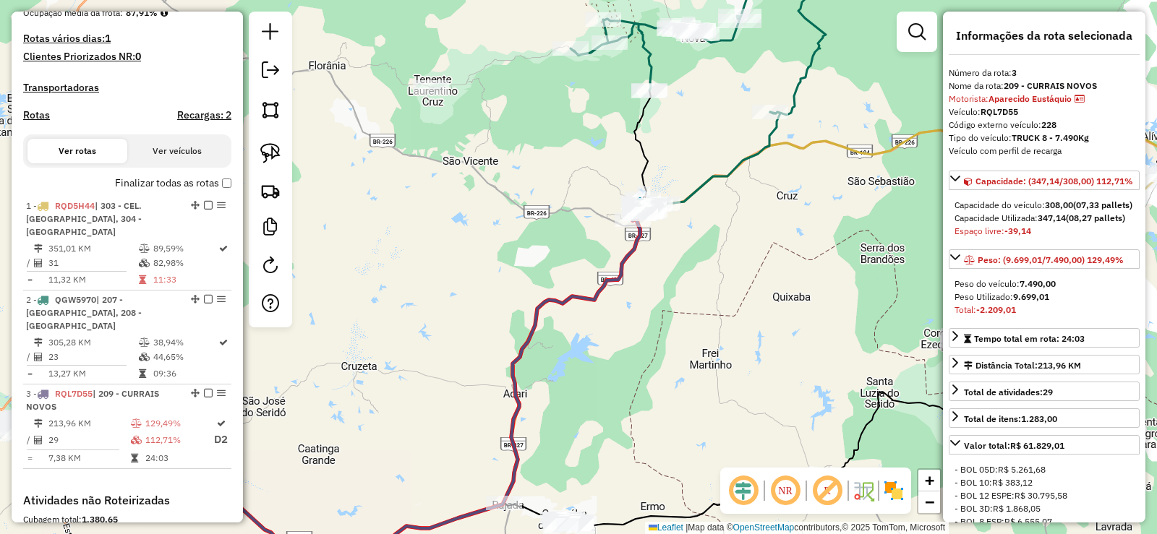
drag, startPoint x: 723, startPoint y: 289, endPoint x: 735, endPoint y: 364, distance: 76.8
click at [735, 364] on div "Janela de atendimento Grade de atendimento Capacidade Transportadoras Veículos …" at bounding box center [578, 267] width 1157 height 534
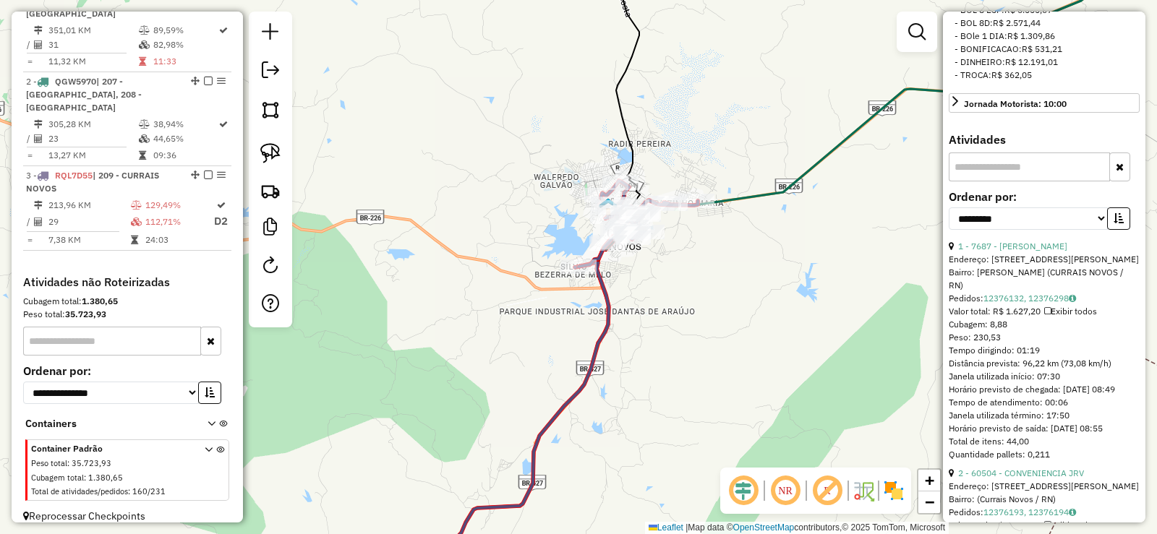
scroll to position [579, 0]
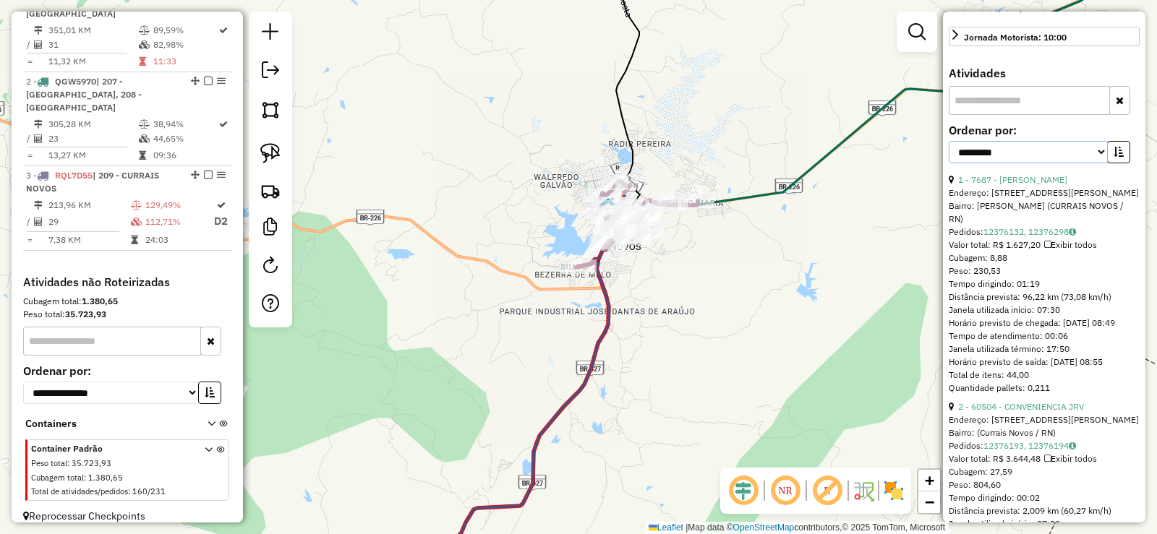
drag, startPoint x: 1097, startPoint y: 193, endPoint x: 1010, endPoint y: 201, distance: 87.9
click at [1097, 163] on select "**********" at bounding box center [1028, 152] width 159 height 22
select select "**********"
click at [949, 163] on select "**********" at bounding box center [1028, 152] width 159 height 22
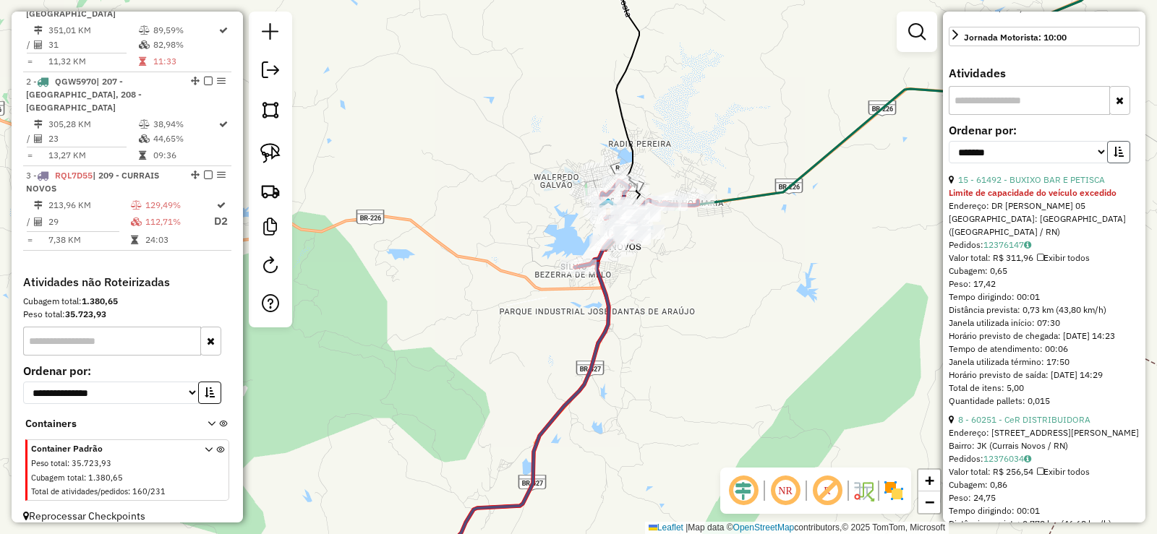
click at [1115, 157] on icon "button" at bounding box center [1119, 152] width 10 height 10
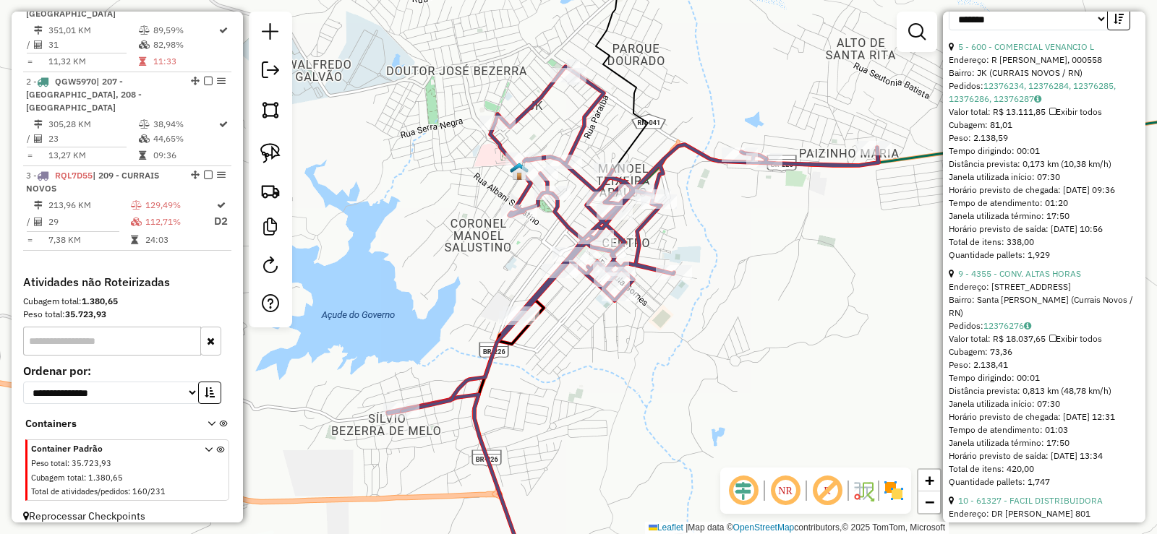
scroll to position [723, 0]
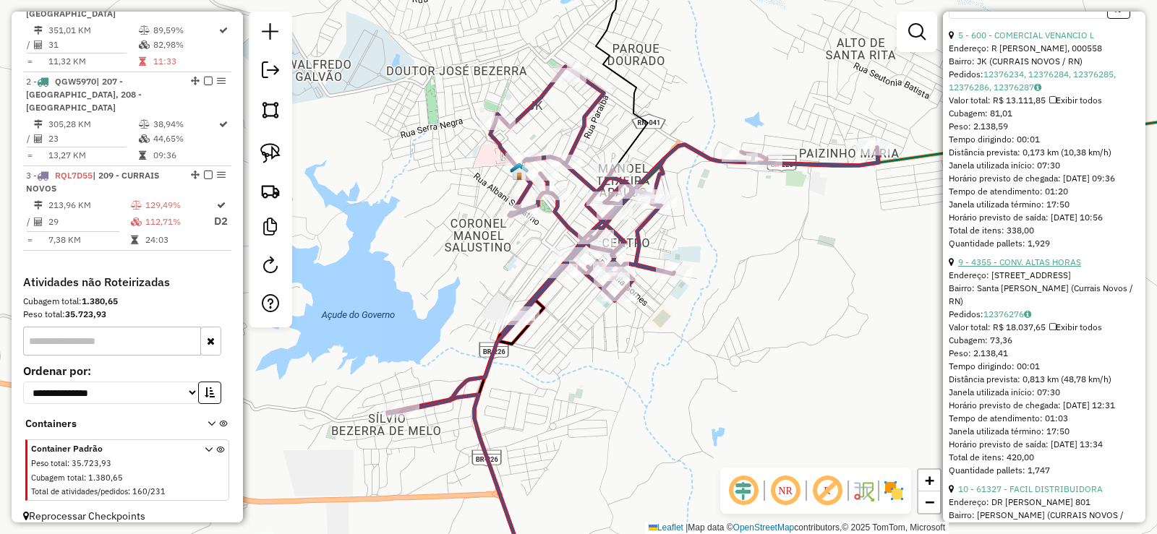
click at [1048, 268] on link "9 - 4355 - CONV. ALTAS HORAS" at bounding box center [1019, 262] width 123 height 11
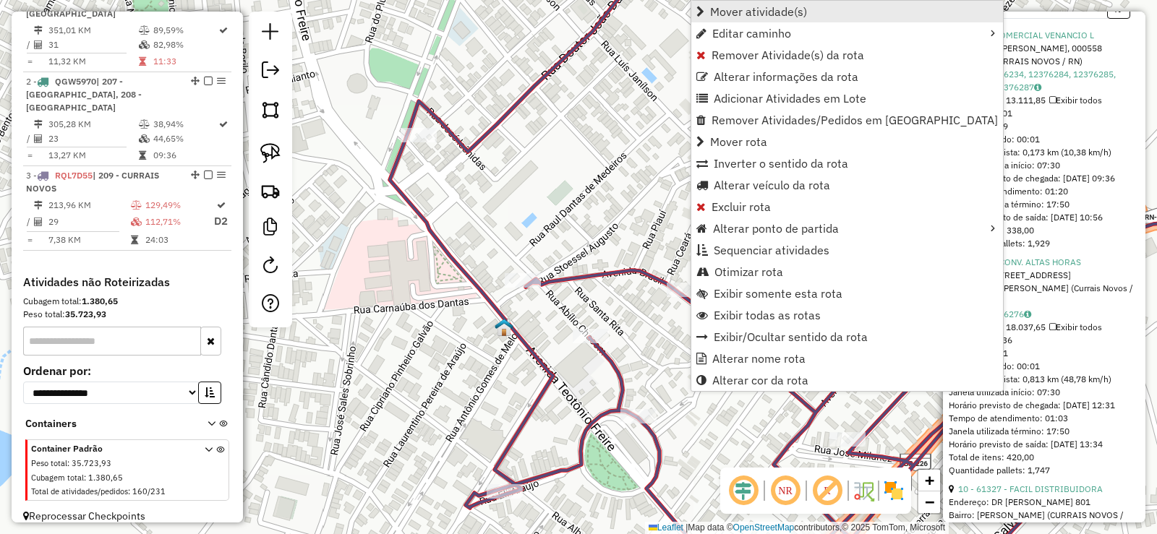
click at [732, 16] on span "Mover atividade(s)" at bounding box center [758, 12] width 97 height 12
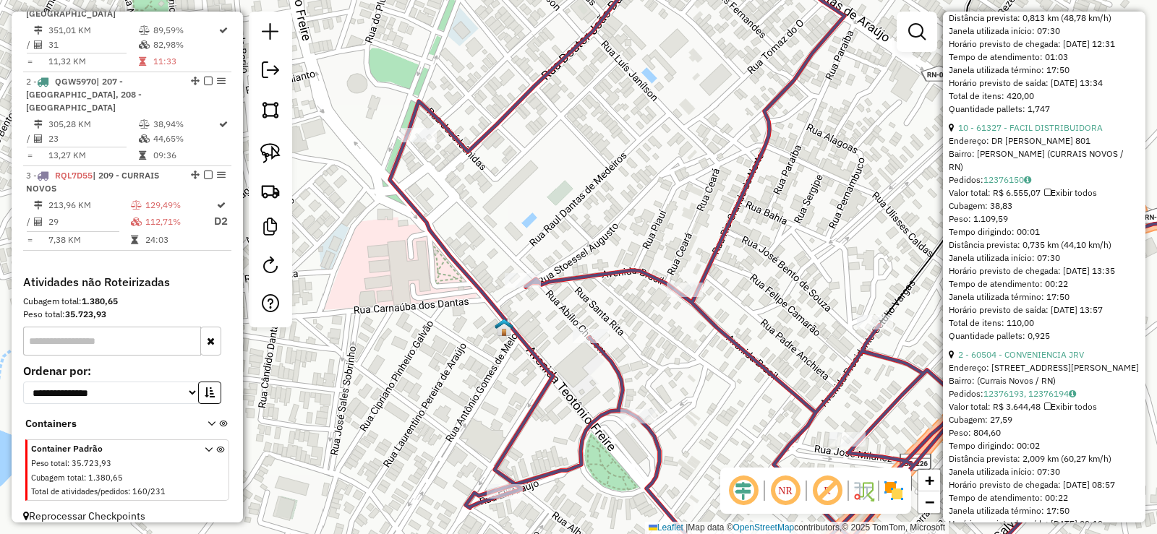
scroll to position [1012, 0]
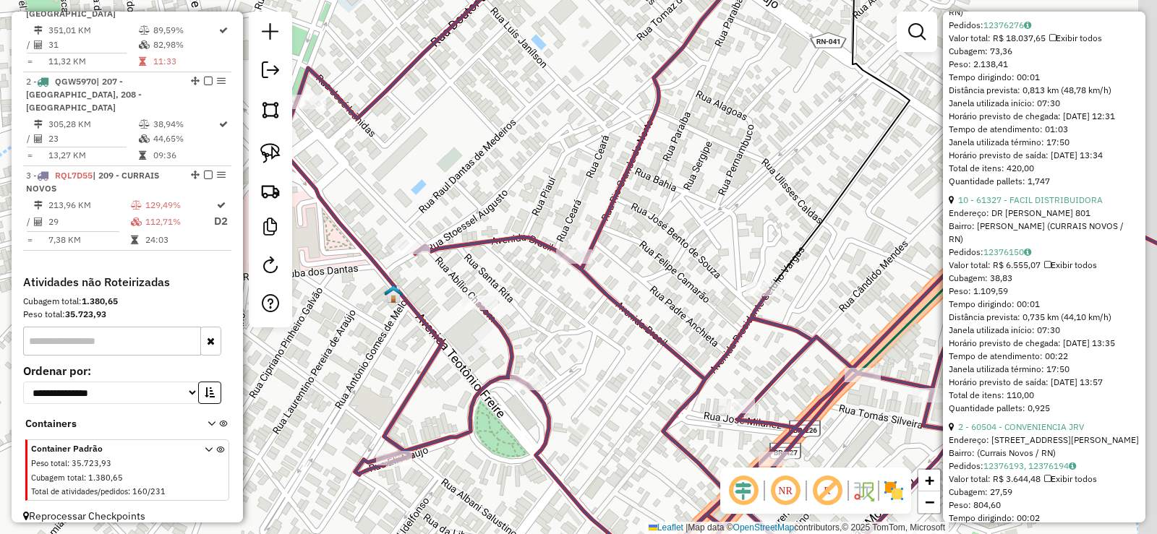
drag, startPoint x: 873, startPoint y: 378, endPoint x: 736, endPoint y: 327, distance: 145.8
click at [738, 330] on div "Janela de atendimento Grade de atendimento Capacidade Transportadoras Veículos …" at bounding box center [578, 267] width 1157 height 534
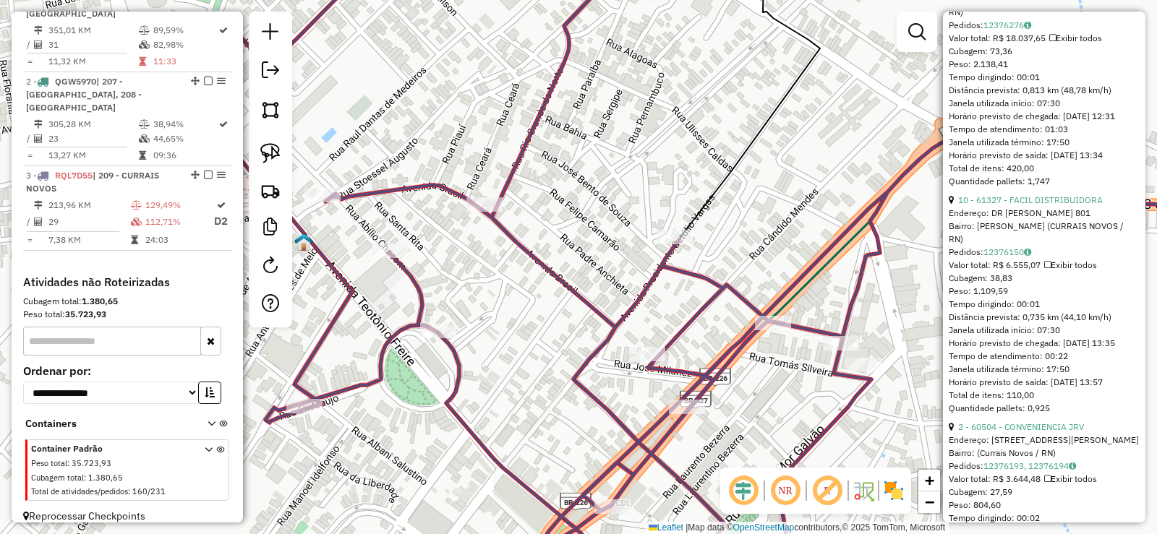
drag, startPoint x: 812, startPoint y: 404, endPoint x: 768, endPoint y: 369, distance: 56.1
click at [768, 369] on div "Janela de atendimento Grade de atendimento Capacidade Transportadoras Veículos …" at bounding box center [578, 267] width 1157 height 534
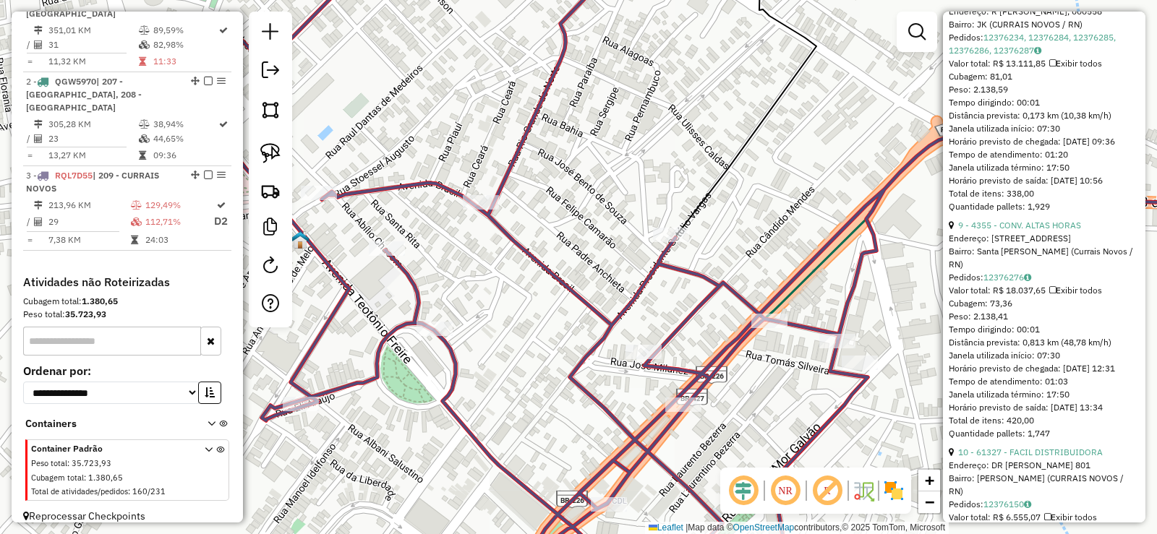
scroll to position [796, 0]
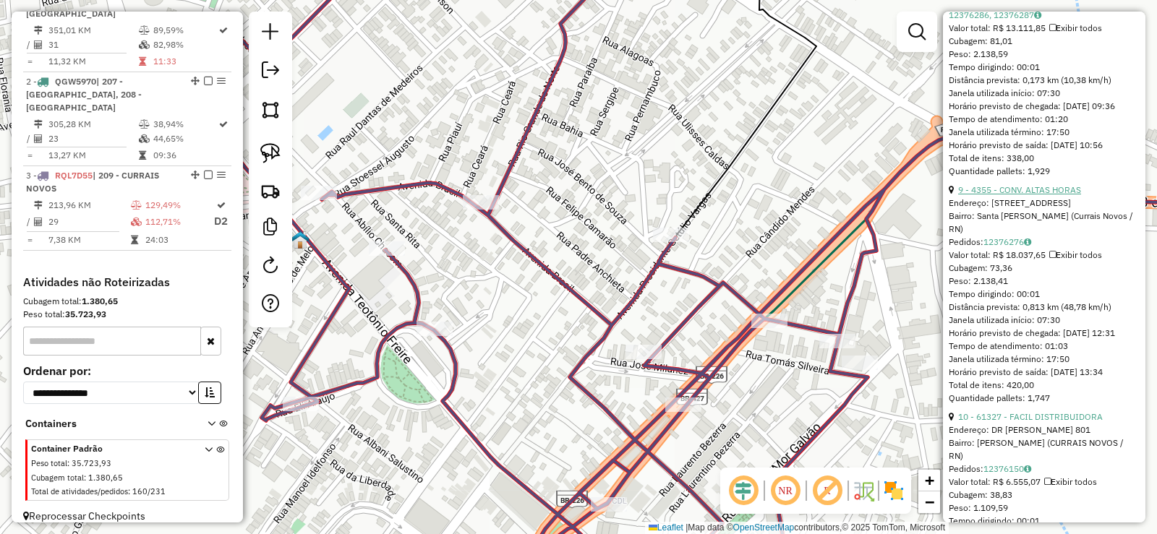
click at [1033, 195] on link "9 - 4355 - CONV. ALTAS HORAS" at bounding box center [1019, 189] width 123 height 11
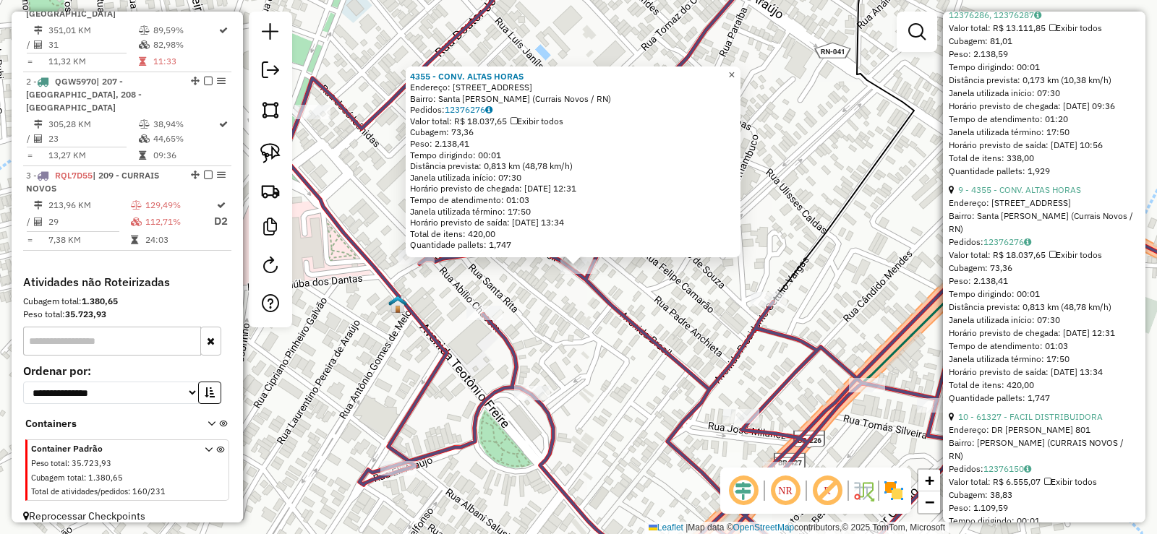
click at [735, 69] on span "×" at bounding box center [731, 75] width 7 height 12
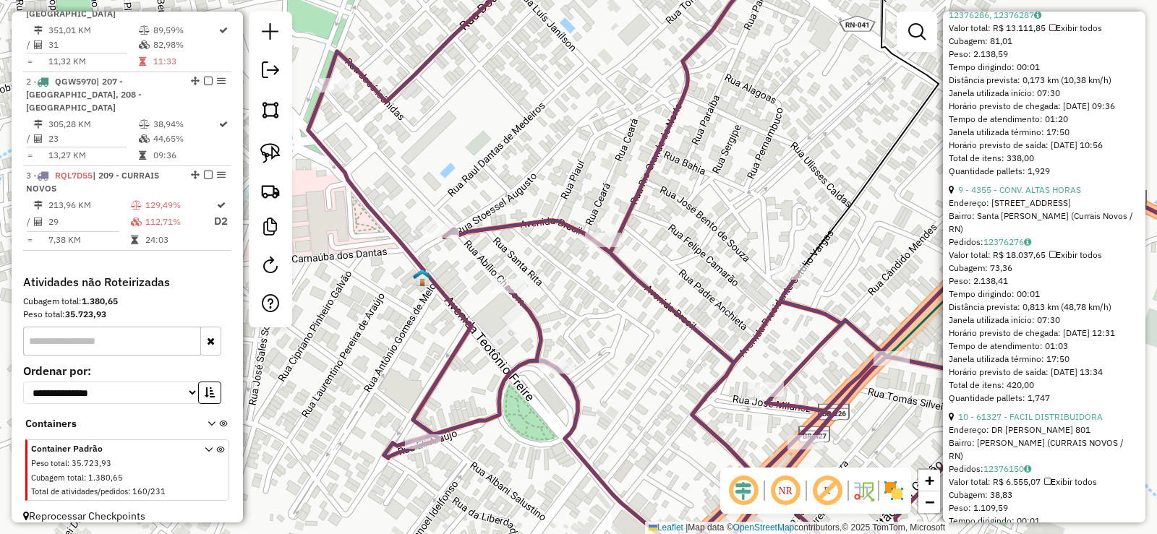
drag, startPoint x: 700, startPoint y: 236, endPoint x: 716, endPoint y: 216, distance: 25.2
click at [716, 216] on div "Janela de atendimento Grade de atendimento Capacidade Transportadoras Veículos …" at bounding box center [578, 267] width 1157 height 534
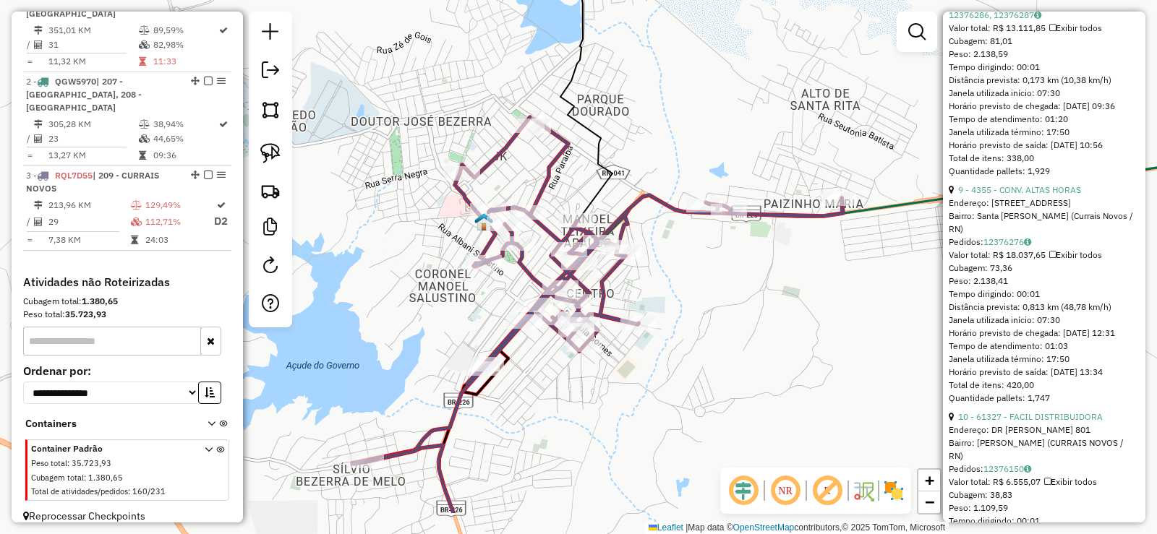
drag, startPoint x: 712, startPoint y: 397, endPoint x: 733, endPoint y: 341, distance: 59.5
click at [751, 341] on div "Janela de atendimento Grade de atendimento Capacidade Transportadoras Veículos …" at bounding box center [578, 267] width 1157 height 534
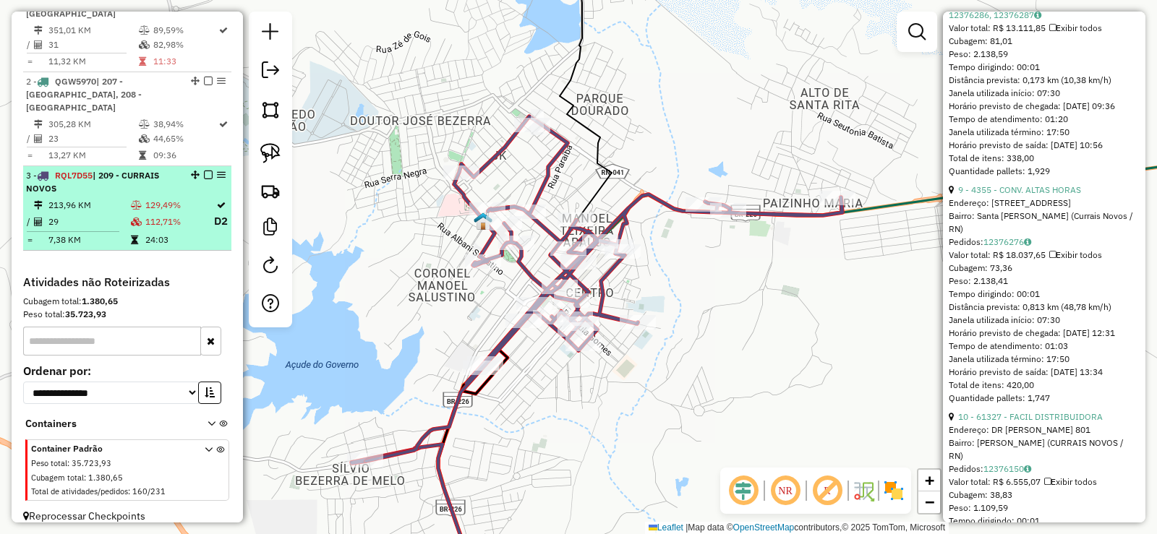
click at [150, 213] on td "112,71%" at bounding box center [179, 222] width 69 height 18
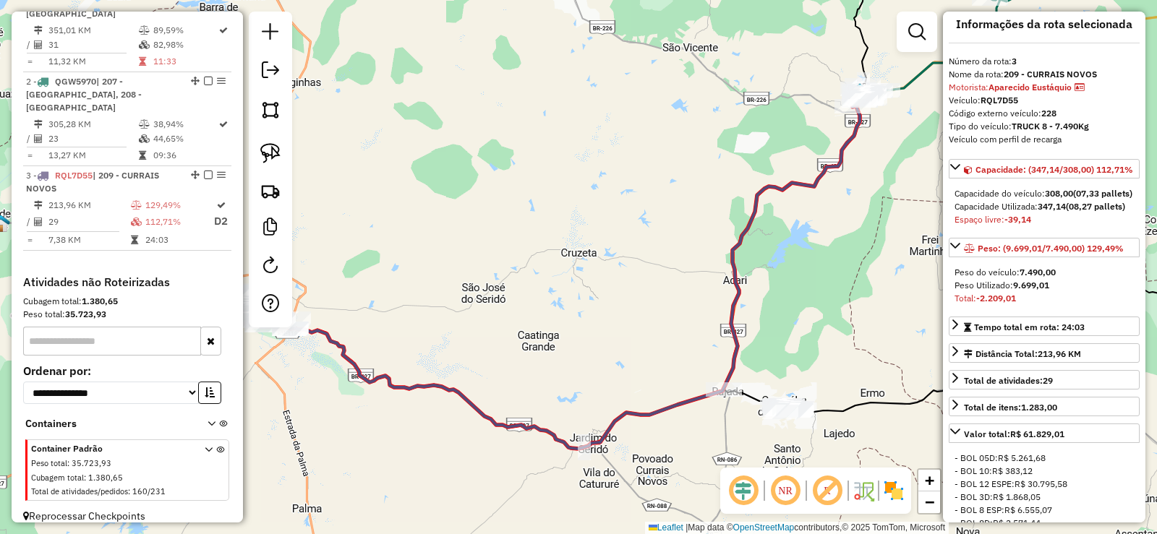
scroll to position [0, 0]
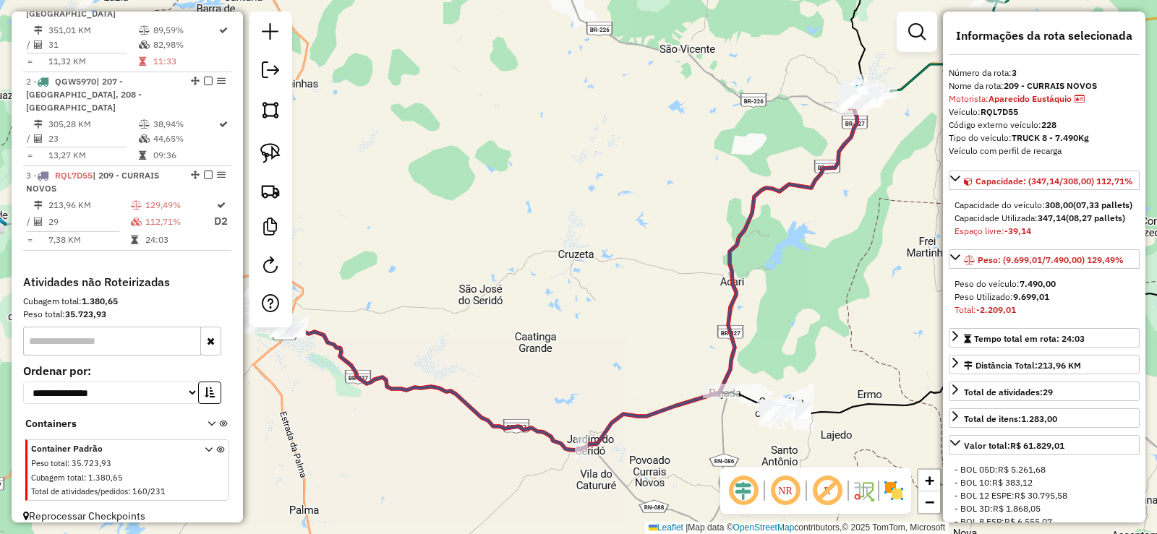
drag, startPoint x: 832, startPoint y: 235, endPoint x: 566, endPoint y: 357, distance: 292.9
click at [566, 357] on div "Janela de atendimento Grade de atendimento Capacidade Transportadoras Veículos …" at bounding box center [578, 267] width 1157 height 534
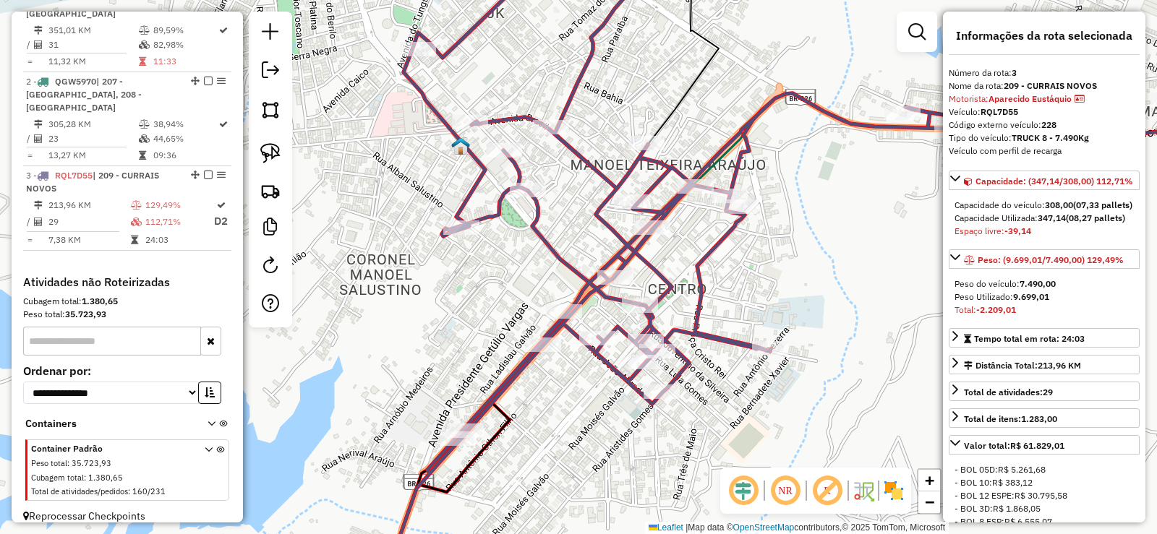
drag, startPoint x: 464, startPoint y: 119, endPoint x: 548, endPoint y: 150, distance: 89.7
click at [548, 150] on div "Janela de atendimento Grade de atendimento Capacidade Transportadoras Veículos …" at bounding box center [578, 267] width 1157 height 534
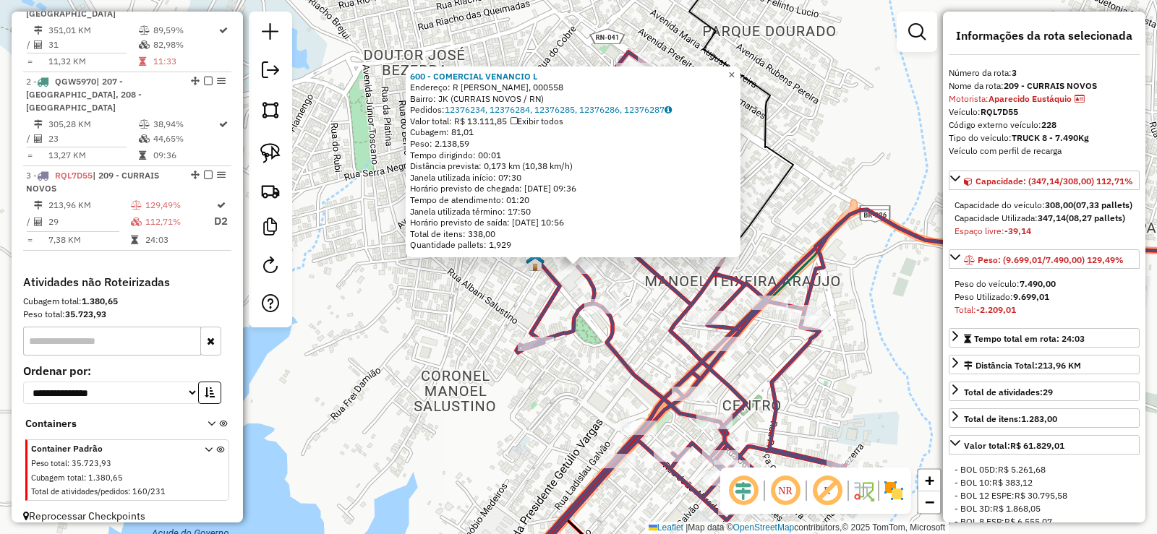
drag, startPoint x: 742, startPoint y: 72, endPoint x: 730, endPoint y: 82, distance: 16.4
click at [735, 70] on span "×" at bounding box center [731, 75] width 7 height 12
click at [735, 69] on span "×" at bounding box center [731, 75] width 7 height 12
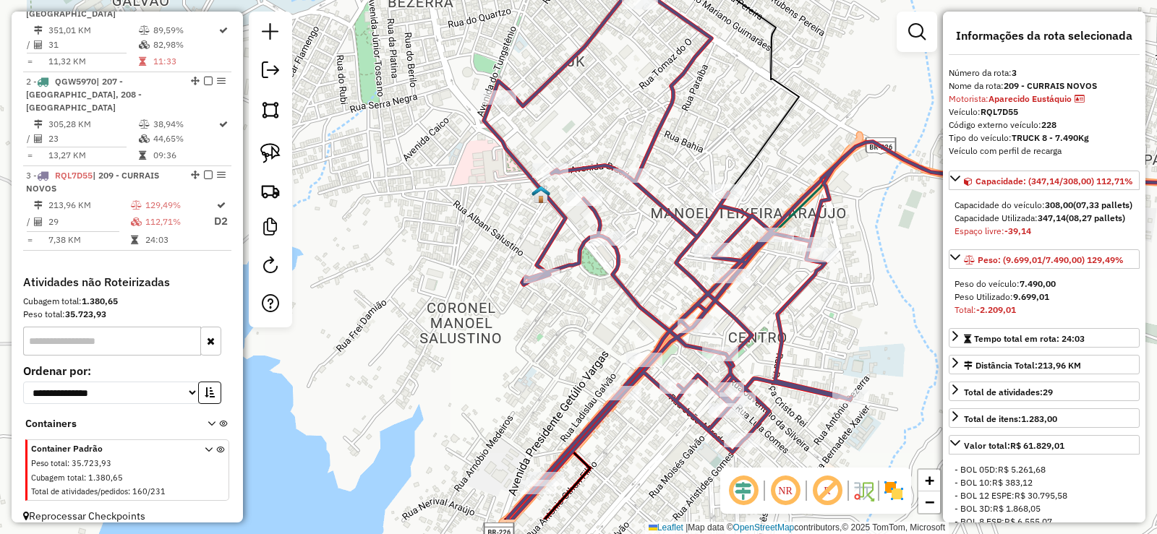
drag, startPoint x: 653, startPoint y: 234, endPoint x: 654, endPoint y: 184, distance: 49.9
click at [654, 184] on icon at bounding box center [872, 252] width 777 height 536
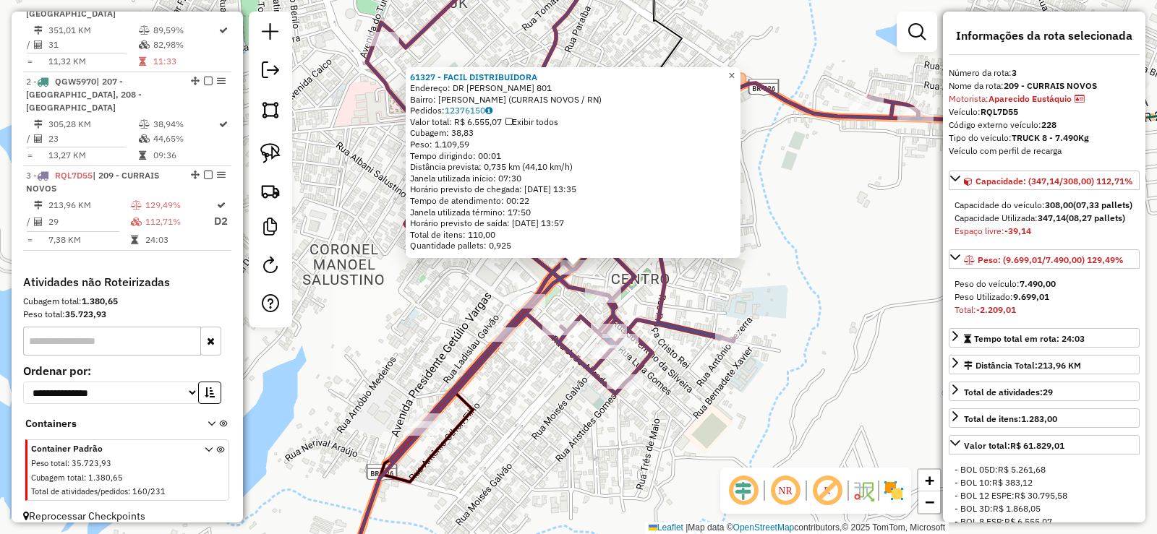
click at [735, 69] on span "×" at bounding box center [731, 75] width 7 height 12
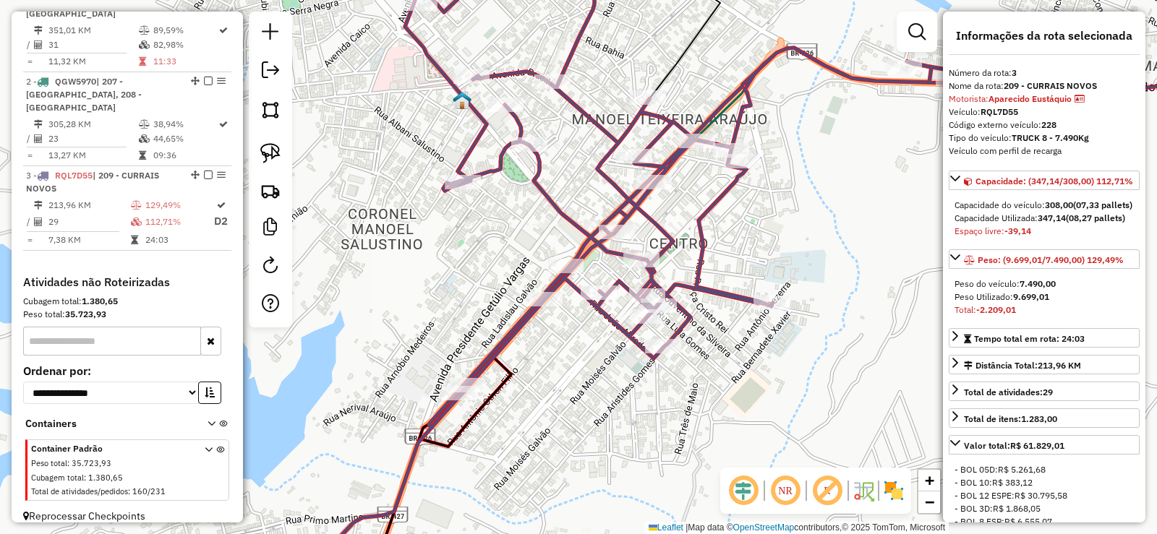
drag, startPoint x: 647, startPoint y: 252, endPoint x: 712, endPoint y: 197, distance: 85.1
click at [712, 197] on div "Janela de atendimento Grade de atendimento Capacidade Transportadoras Veículos …" at bounding box center [578, 267] width 1157 height 534
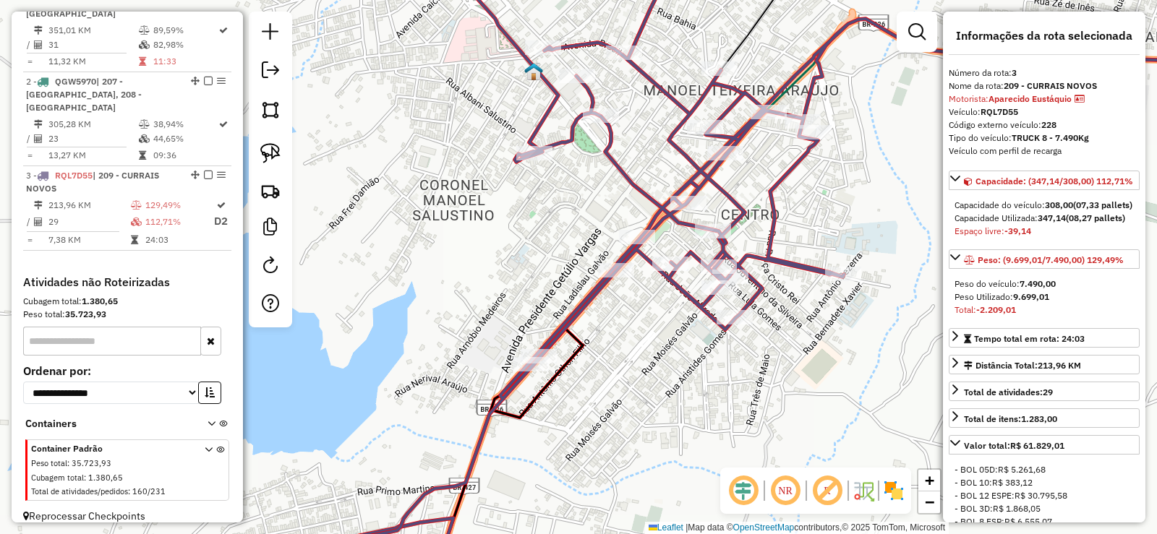
click at [751, 188] on div "Janela de atendimento Grade de atendimento Capacidade Transportadoras Veículos …" at bounding box center [578, 267] width 1157 height 534
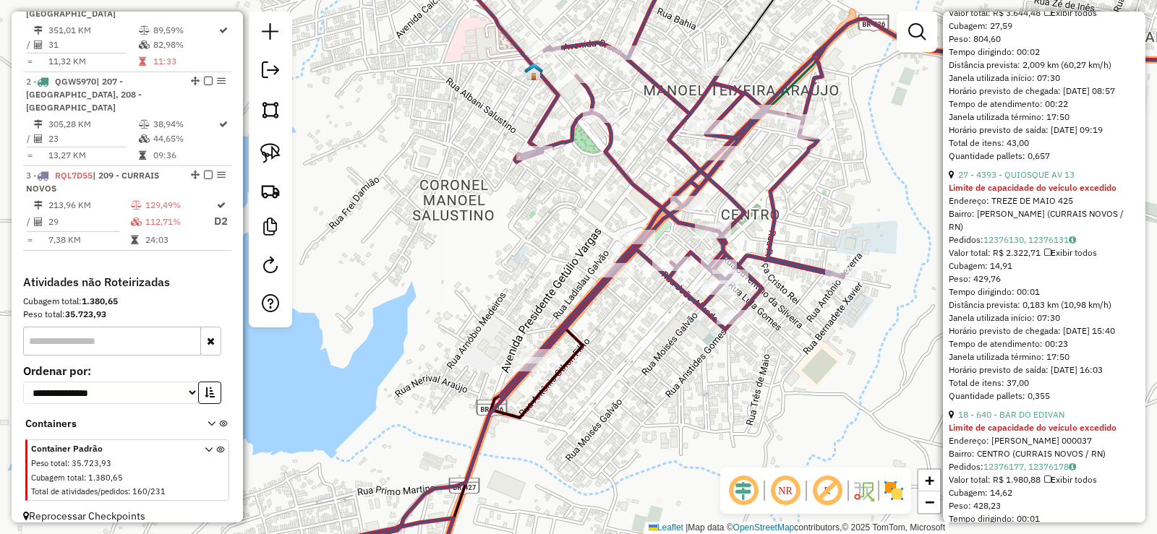
scroll to position [1519, 0]
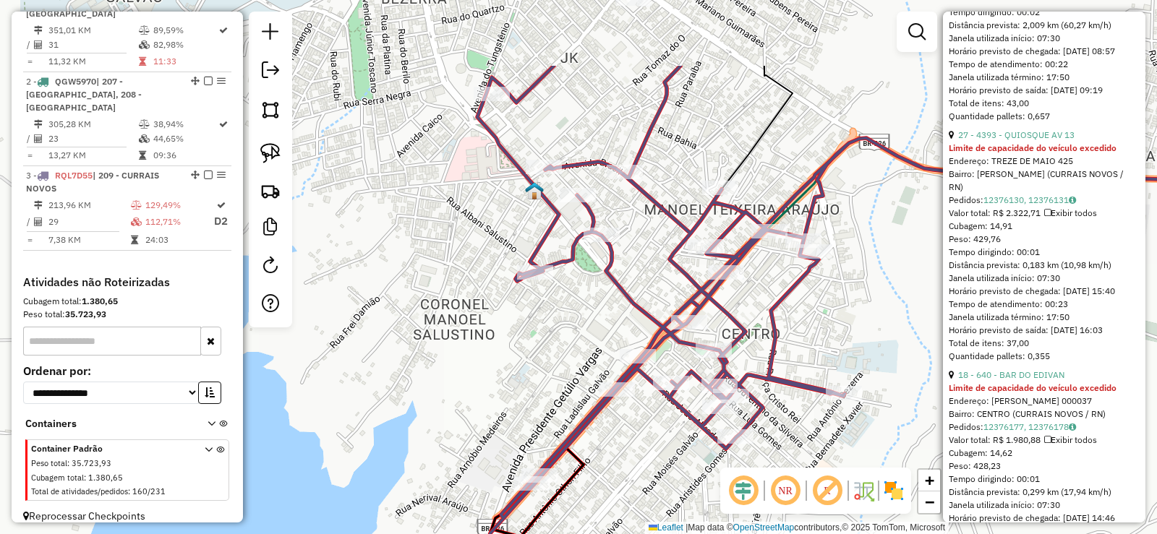
drag, startPoint x: 483, startPoint y: 208, endPoint x: 486, endPoint y: 276, distance: 68.8
click at [486, 276] on div "Janela de atendimento Grade de atendimento Capacidade Transportadoras Veículos …" at bounding box center [578, 267] width 1157 height 534
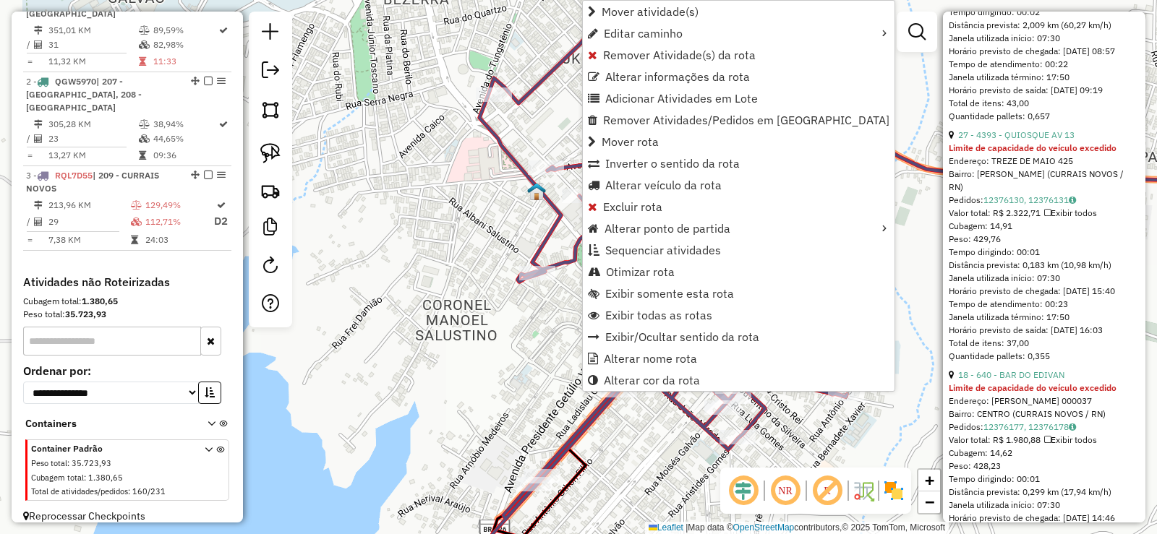
drag, startPoint x: 615, startPoint y: 9, endPoint x: 561, endPoint y: 43, distance: 63.4
click at [611, 13] on span "Mover atividade(s)" at bounding box center [650, 12] width 97 height 12
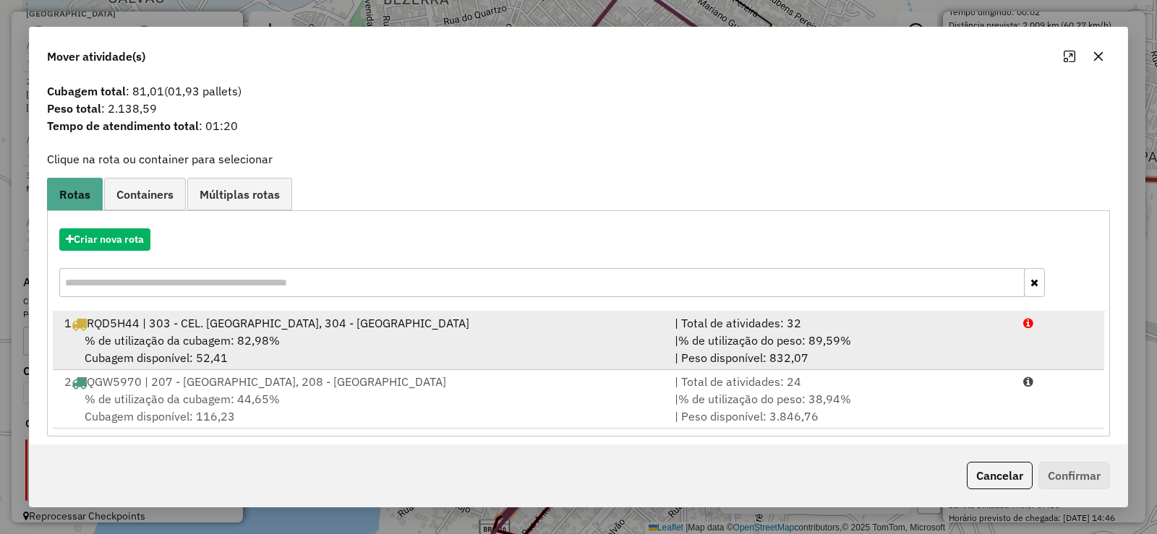
scroll to position [30, 0]
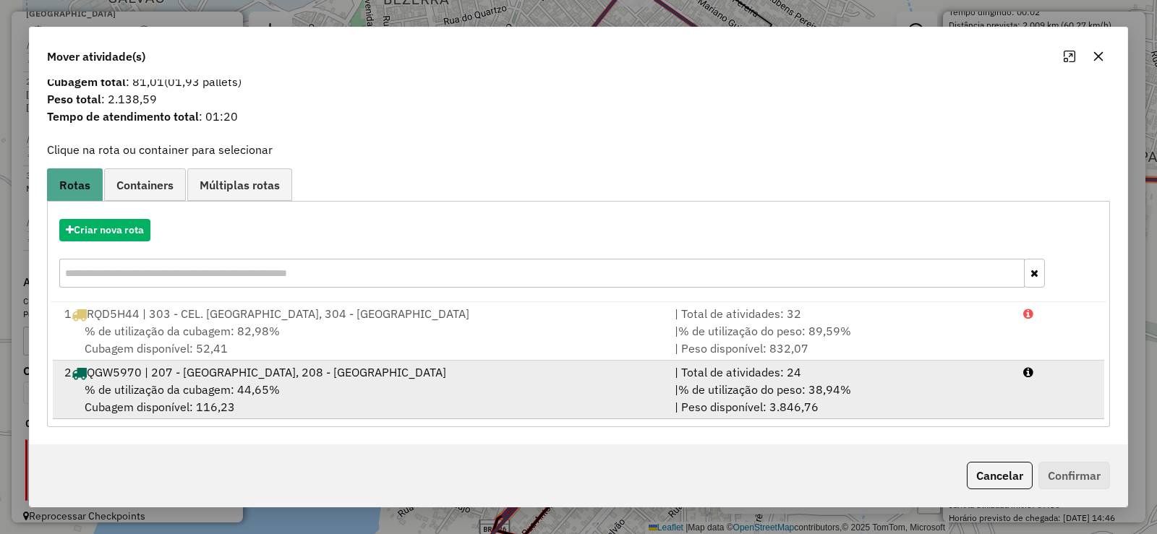
click at [210, 396] on span "% de utilização da cubagem: 44,65%" at bounding box center [182, 390] width 195 height 14
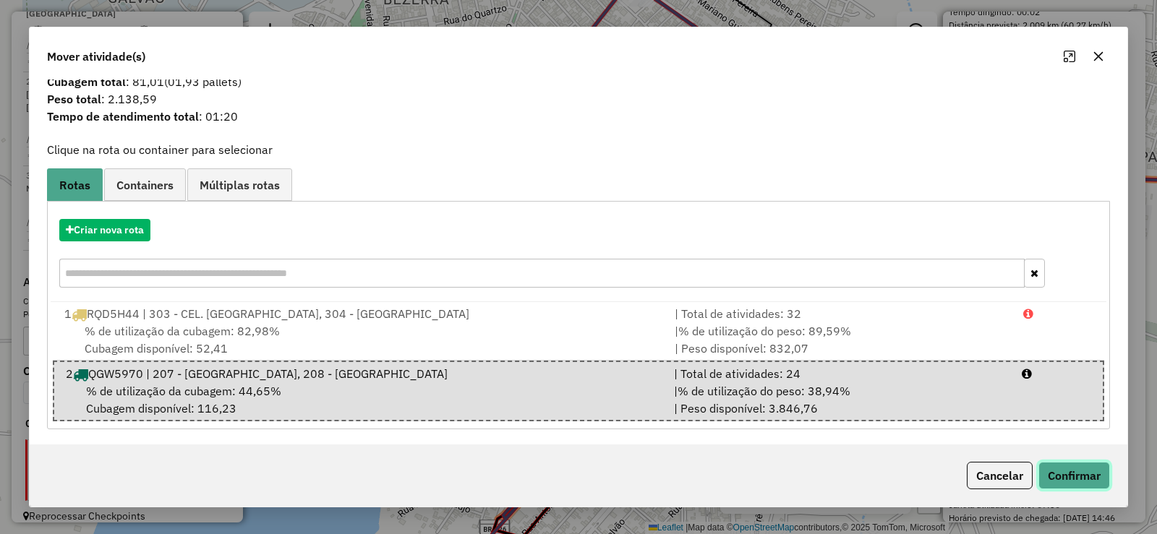
click at [1071, 475] on button "Confirmar" at bounding box center [1075, 475] width 72 height 27
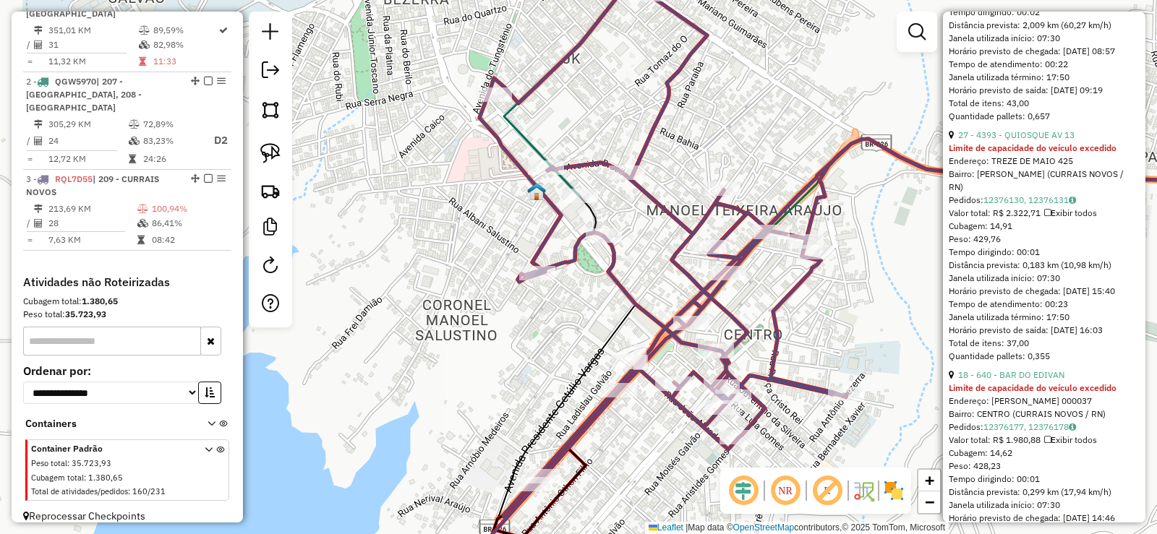
scroll to position [1506, 0]
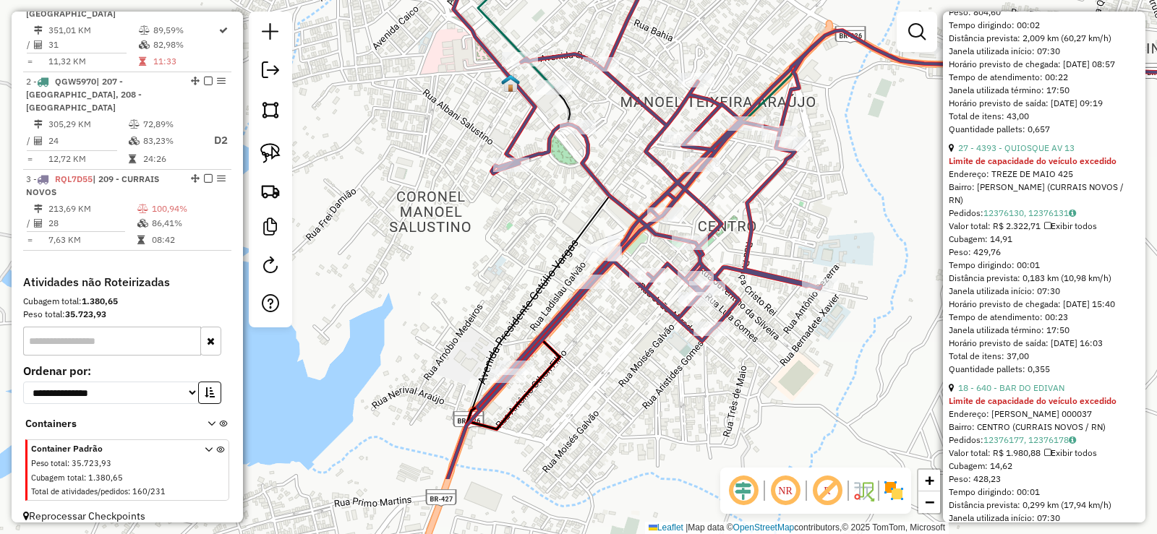
drag, startPoint x: 485, startPoint y: 249, endPoint x: 432, endPoint y: 78, distance: 178.7
click at [435, 103] on div "Janela de atendimento Grade de atendimento Capacidade Transportadoras Veículos …" at bounding box center [578, 267] width 1157 height 534
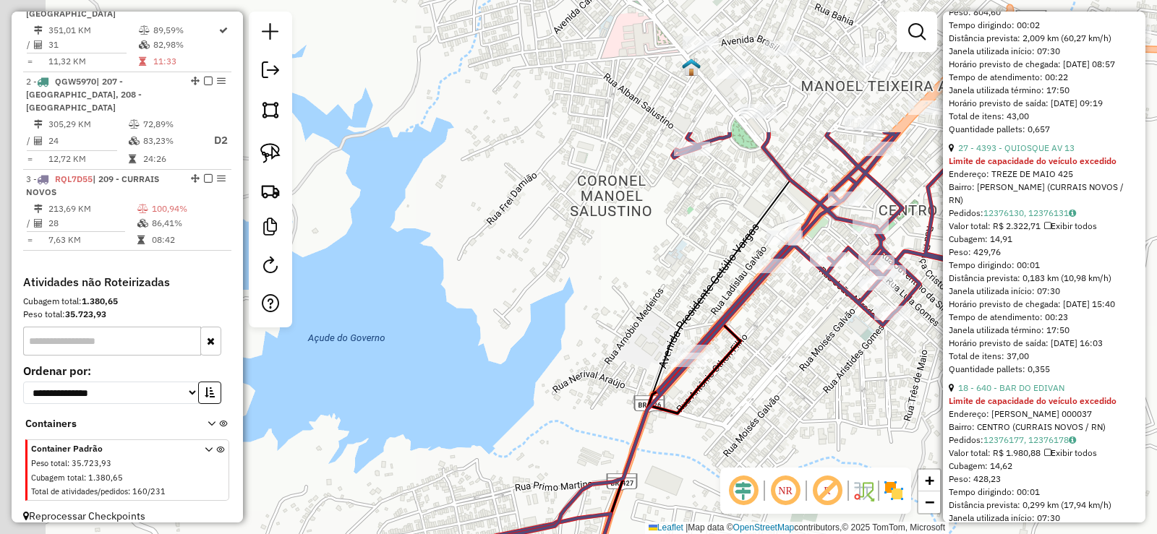
drag, startPoint x: 528, startPoint y: 193, endPoint x: 745, endPoint y: 368, distance: 278.7
click at [772, 378] on div "Janela de atendimento Grade de atendimento Capacidade Transportadoras Veículos …" at bounding box center [578, 267] width 1157 height 534
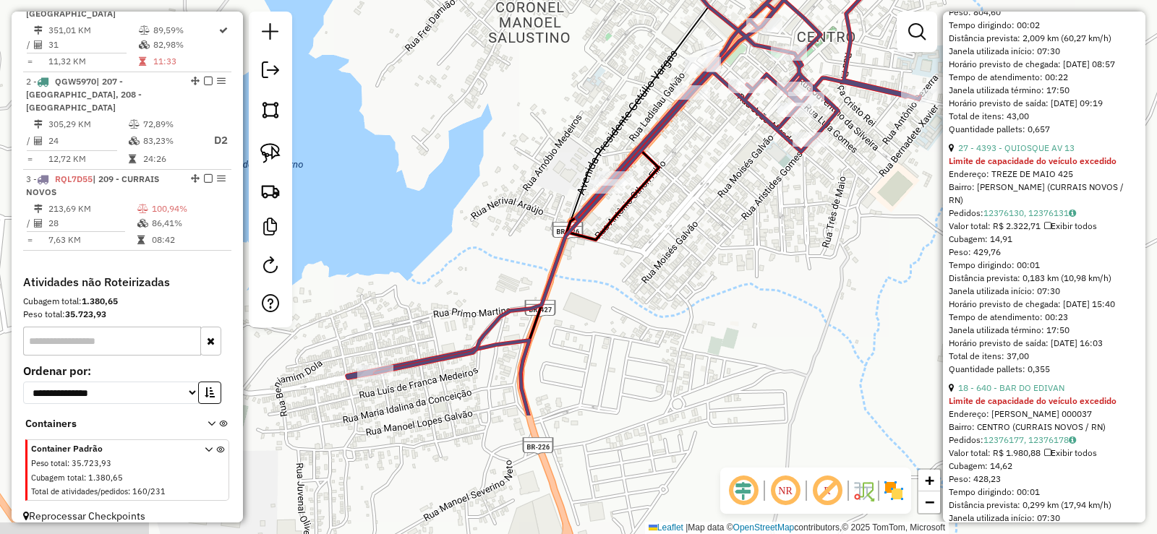
drag, startPoint x: 596, startPoint y: 315, endPoint x: 522, endPoint y: 162, distance: 169.5
click at [522, 162] on div "Janela de atendimento Grade de atendimento Capacidade Transportadoras Veículos …" at bounding box center [578, 267] width 1157 height 534
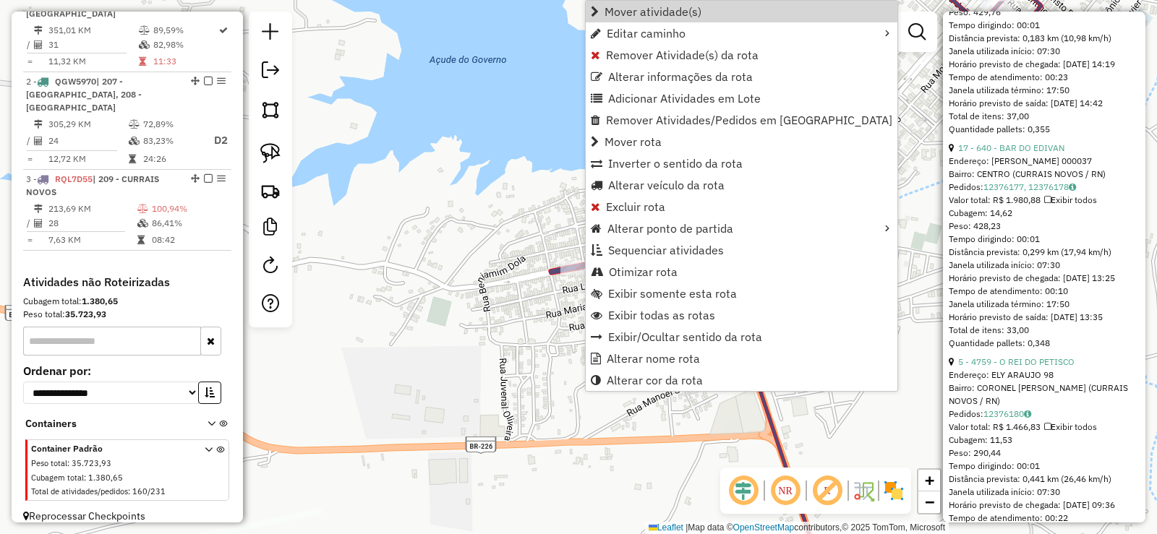
drag, startPoint x: 637, startPoint y: 6, endPoint x: 479, endPoint y: 36, distance: 161.3
click at [636, 6] on span "Mover atividade(s)" at bounding box center [653, 12] width 97 height 12
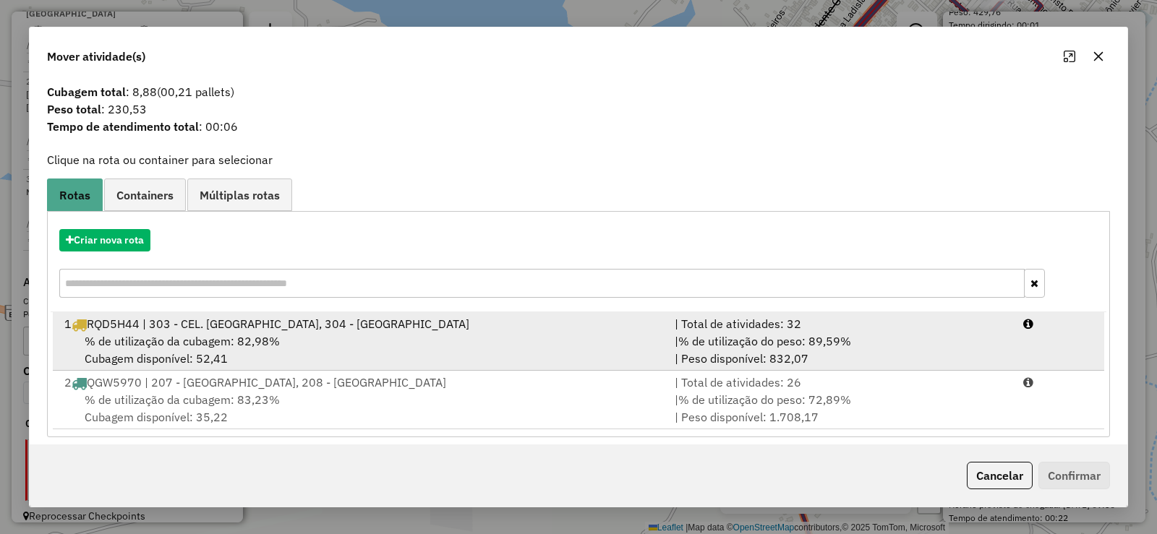
scroll to position [30, 0]
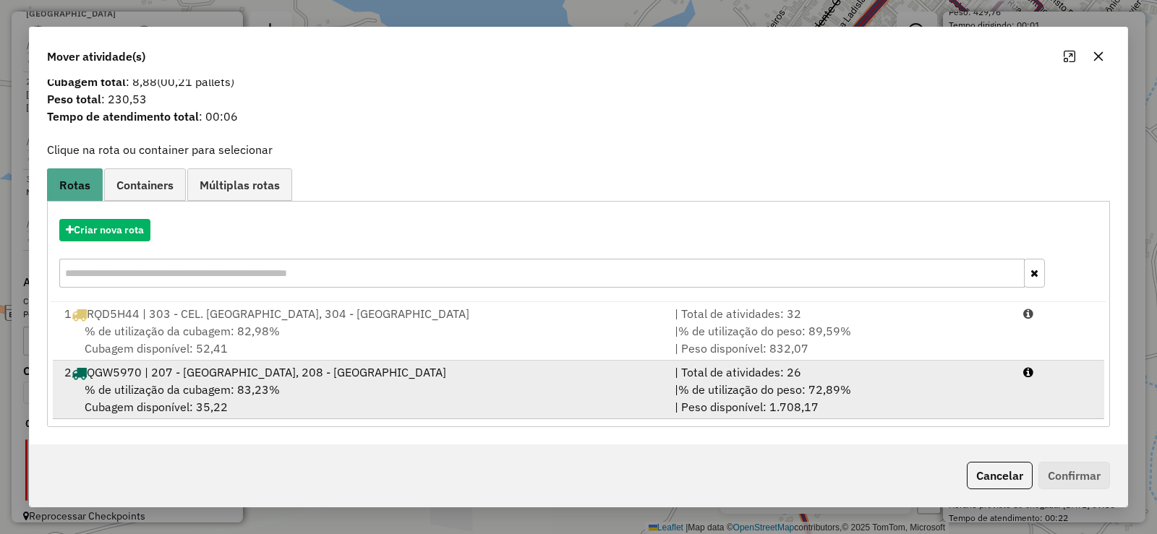
drag, startPoint x: 253, startPoint y: 384, endPoint x: 426, endPoint y: 398, distance: 173.4
click at [254, 384] on span "% de utilização da cubagem: 83,23%" at bounding box center [182, 390] width 195 height 14
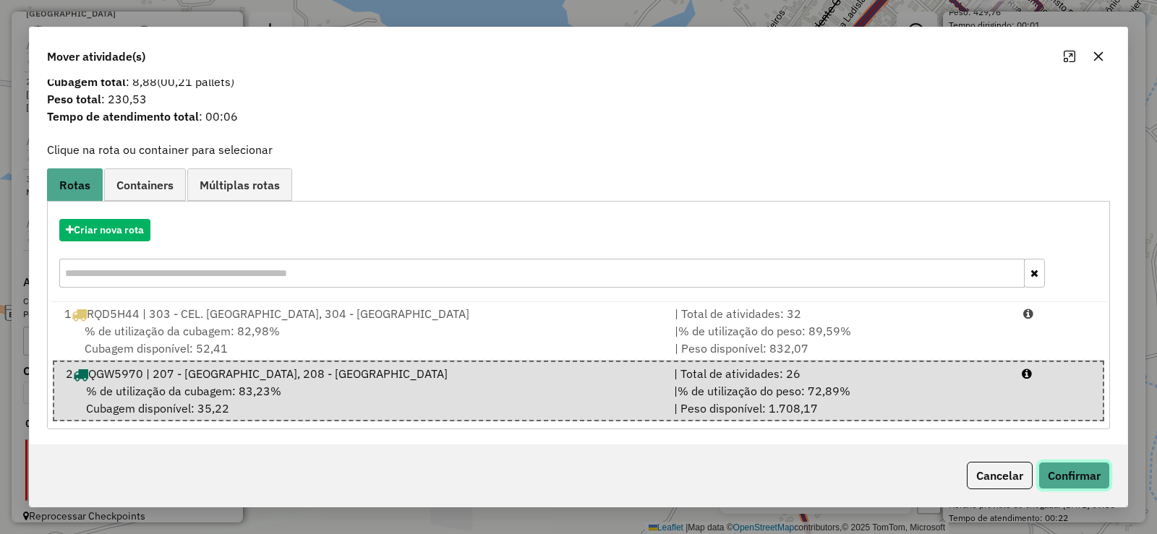
click at [1078, 473] on button "Confirmar" at bounding box center [1075, 475] width 72 height 27
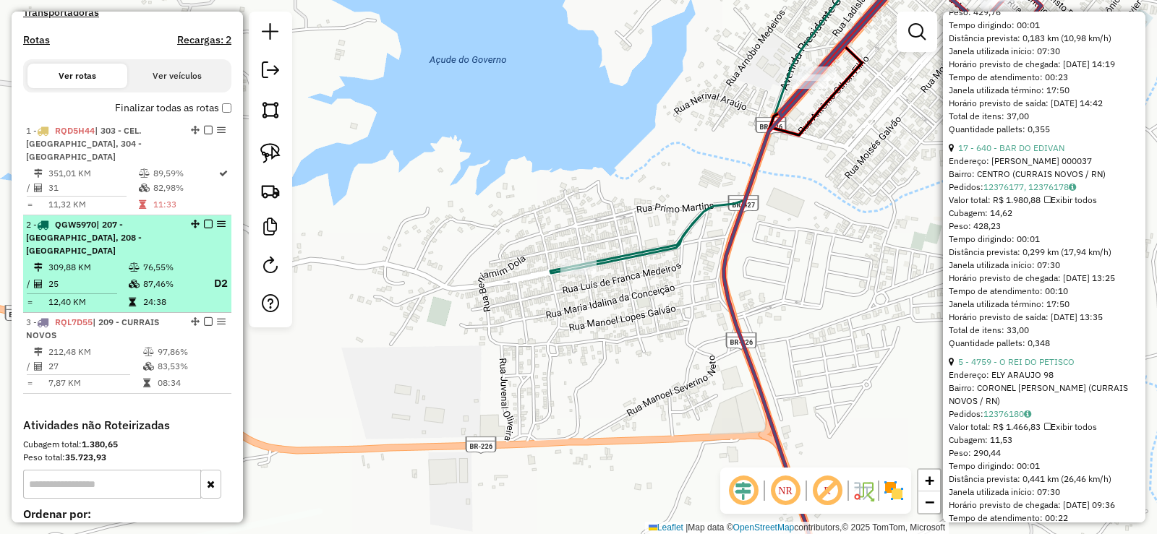
scroll to position [435, 0]
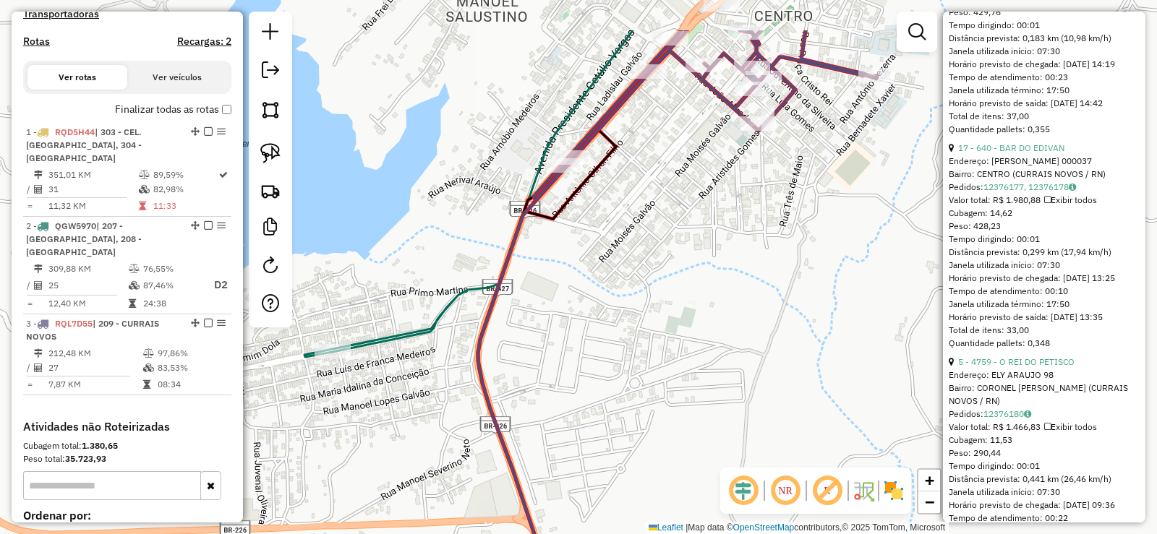
drag, startPoint x: 720, startPoint y: 332, endPoint x: 469, endPoint y: 383, distance: 256.9
click at [486, 400] on div "Janela de atendimento Grade de atendimento Capacidade Transportadoras Veículos …" at bounding box center [578, 267] width 1157 height 534
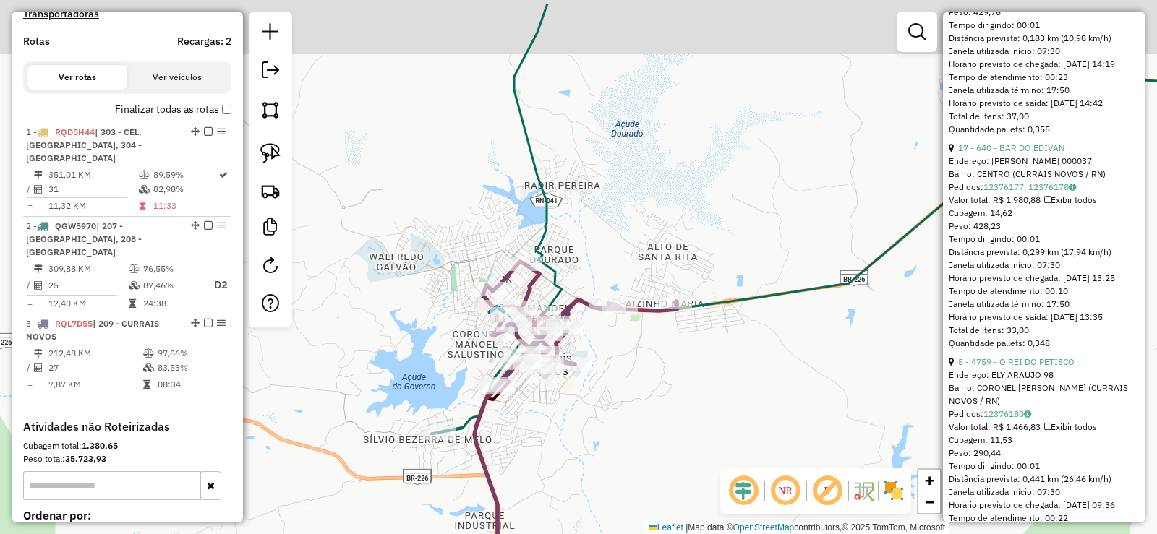
click at [558, 430] on div "Janela de atendimento Grade de atendimento Capacidade Transportadoras Veículos …" at bounding box center [578, 267] width 1157 height 534
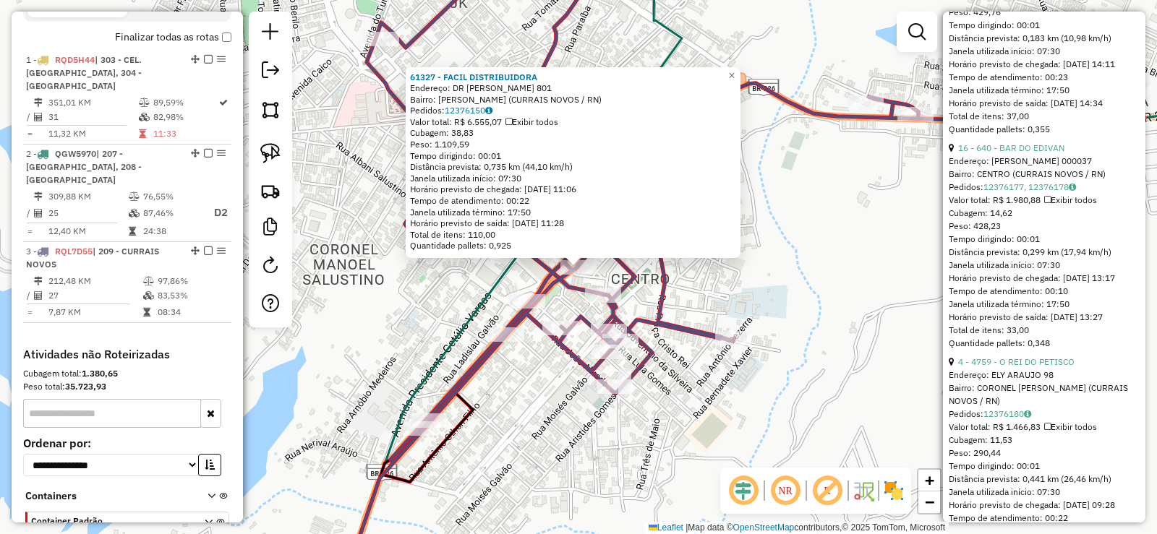
scroll to position [580, 0]
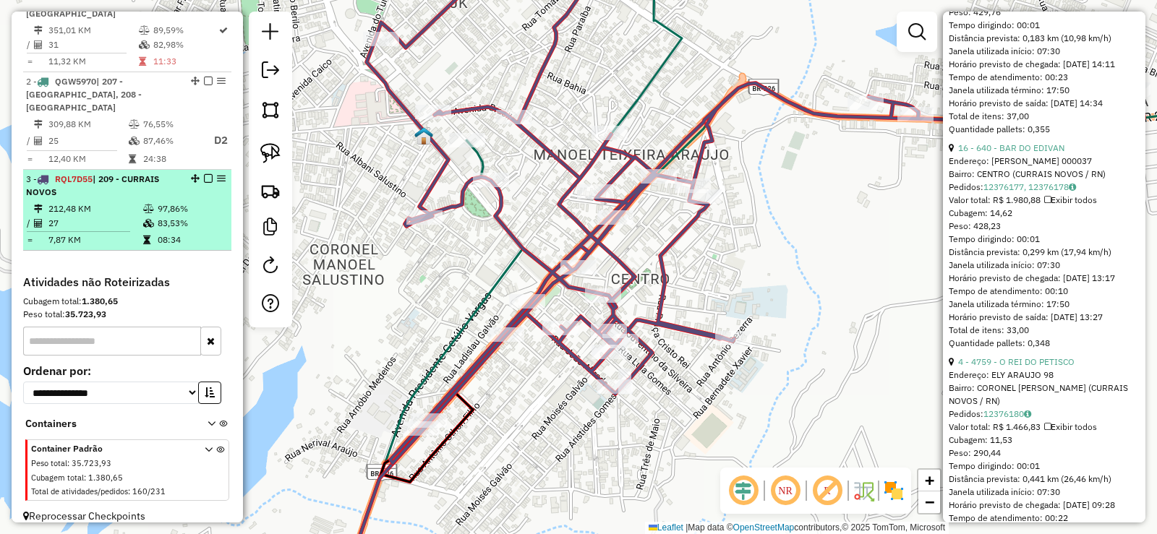
click at [124, 202] on td "212,48 KM" at bounding box center [95, 209] width 95 height 14
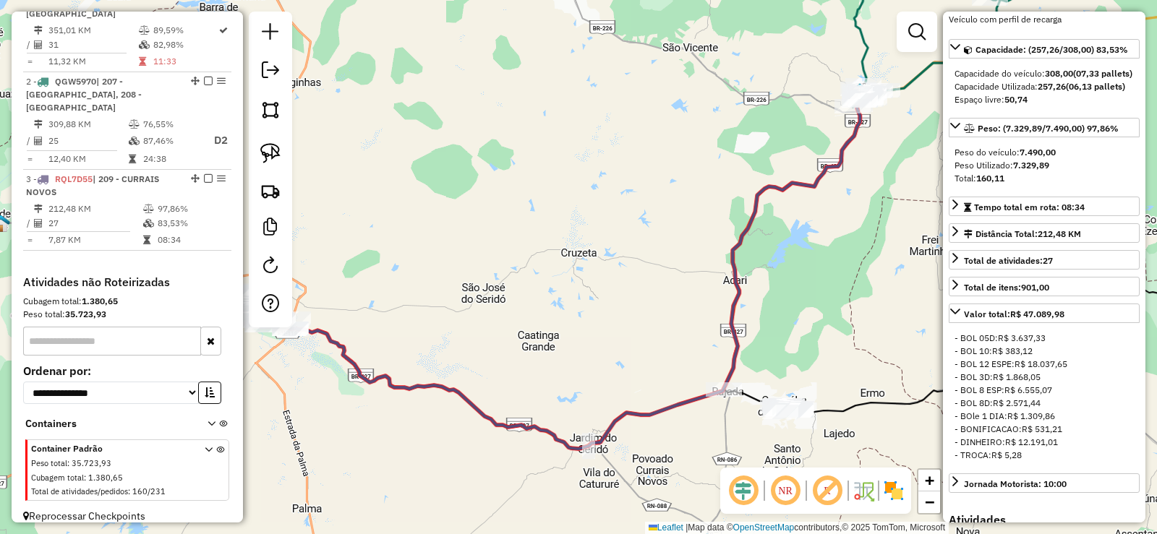
scroll to position [59, 0]
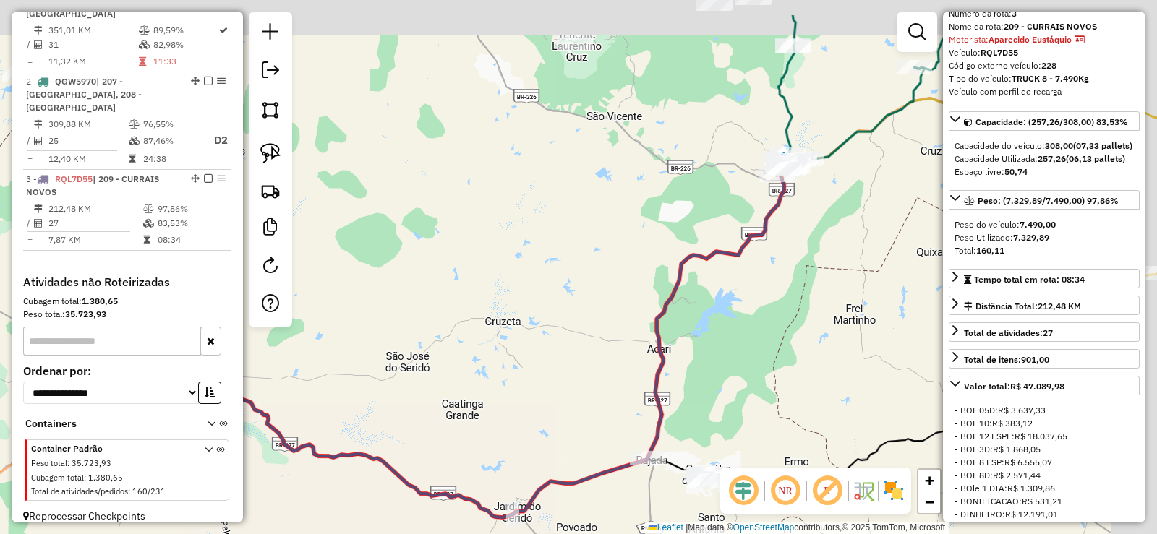
drag, startPoint x: 724, startPoint y: 127, endPoint x: 613, endPoint y: 238, distance: 156.5
click at [599, 235] on div "Janela de atendimento Grade de atendimento Capacidade Transportadoras Veículos …" at bounding box center [578, 267] width 1157 height 534
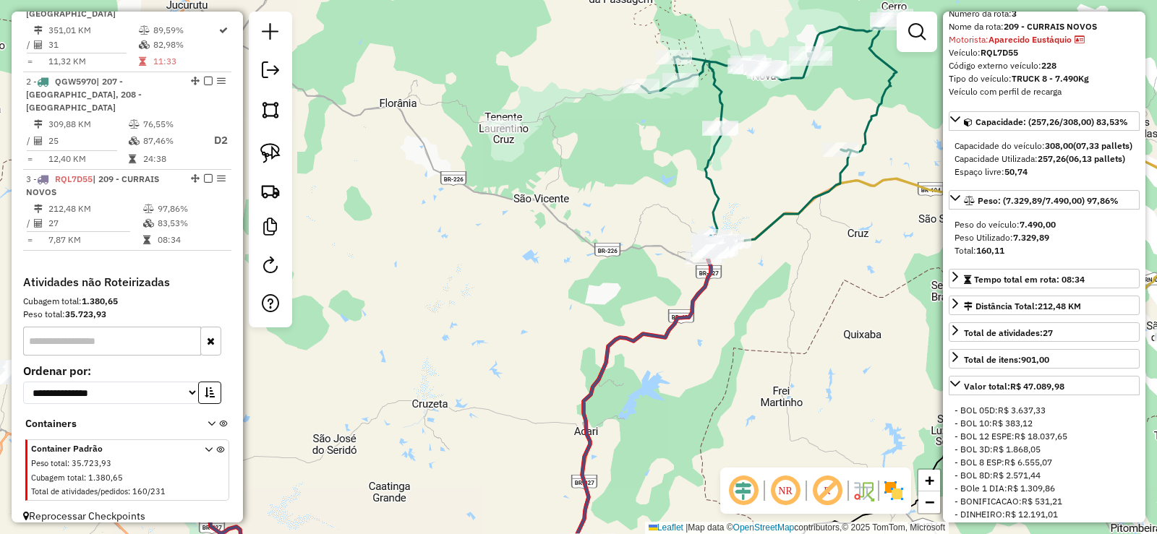
drag, startPoint x: 811, startPoint y: 234, endPoint x: 763, endPoint y: 319, distance: 97.1
click at [763, 319] on div "Janela de atendimento Grade de atendimento Capacidade Transportadoras Veículos …" at bounding box center [578, 267] width 1157 height 534
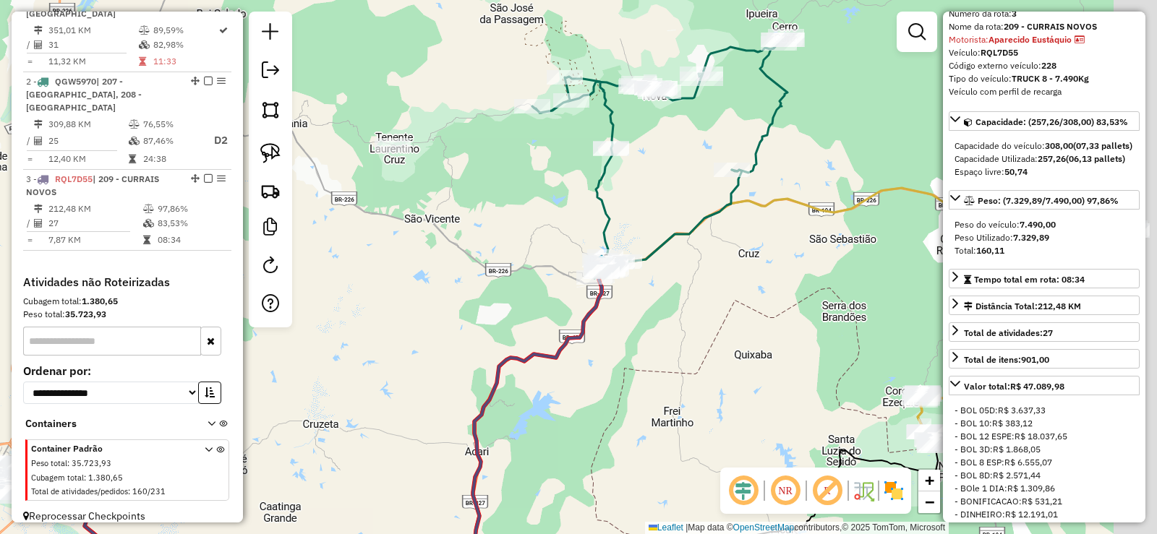
drag, startPoint x: 628, startPoint y: 257, endPoint x: 498, endPoint y: 233, distance: 132.5
click at [498, 233] on div "Janela de atendimento Grade de atendimento Capacidade Transportadoras Veículos …" at bounding box center [578, 267] width 1157 height 534
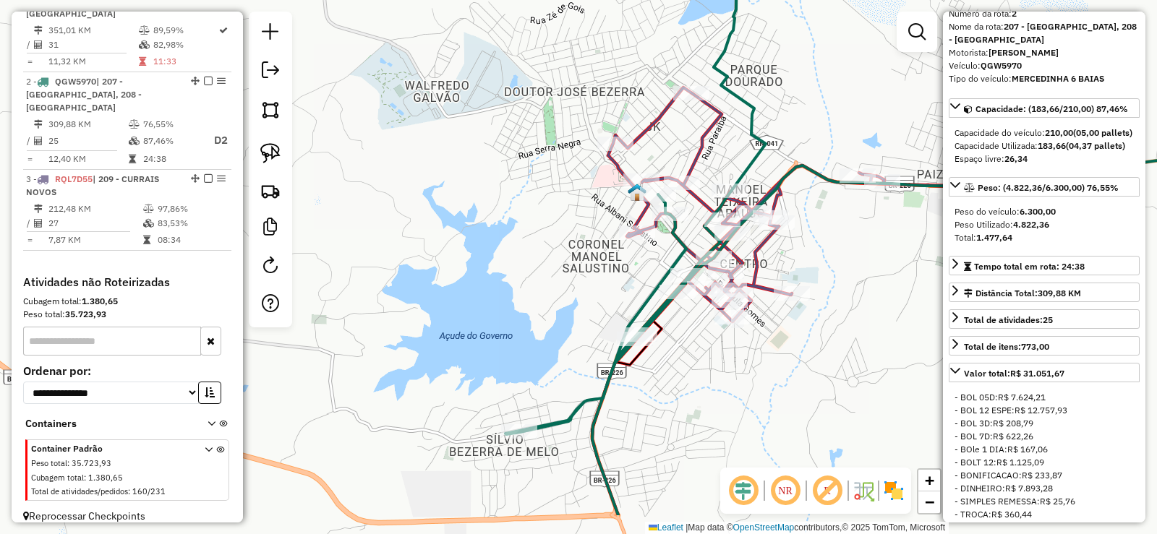
click at [548, 254] on div "Janela de atendimento Grade de atendimento Capacidade Transportadoras Veículos …" at bounding box center [578, 267] width 1157 height 534
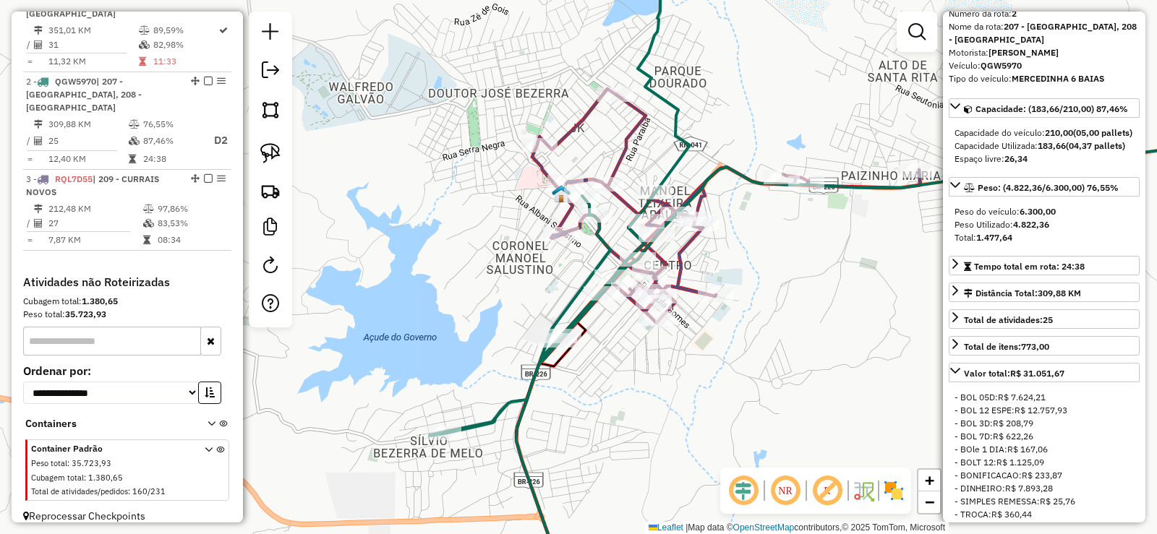
drag, startPoint x: 466, startPoint y: 260, endPoint x: 440, endPoint y: 257, distance: 27.0
click at [440, 257] on div "Janela de atendimento Grade de atendimento Capacidade Transportadoras Veículos …" at bounding box center [578, 267] width 1157 height 534
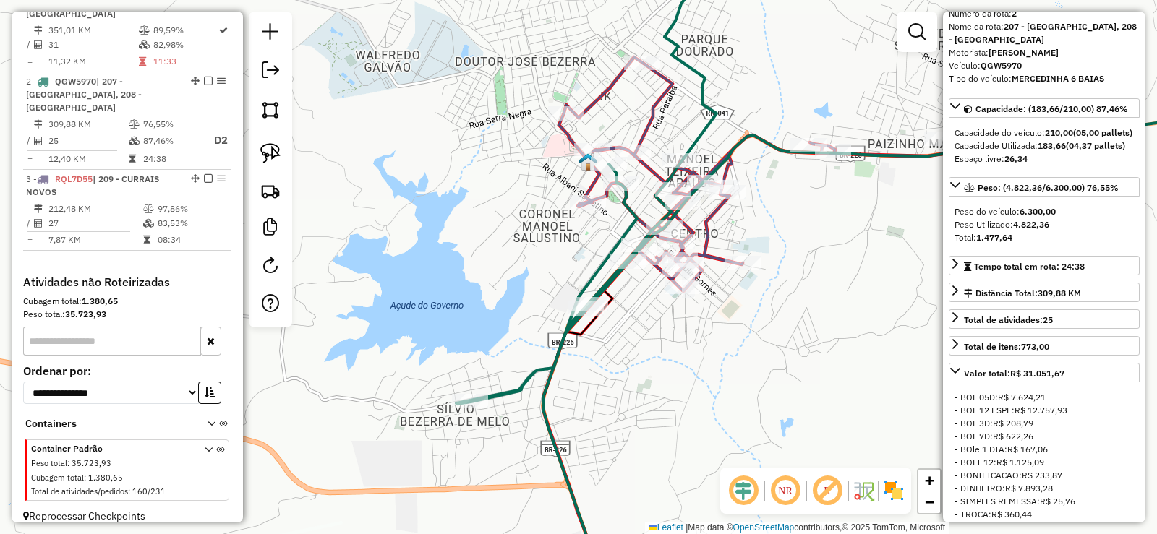
drag, startPoint x: 613, startPoint y: 362, endPoint x: 681, endPoint y: 323, distance: 79.0
click at [681, 323] on div "Janela de atendimento Grade de atendimento Capacidade Transportadoras Veículos …" at bounding box center [578, 267] width 1157 height 534
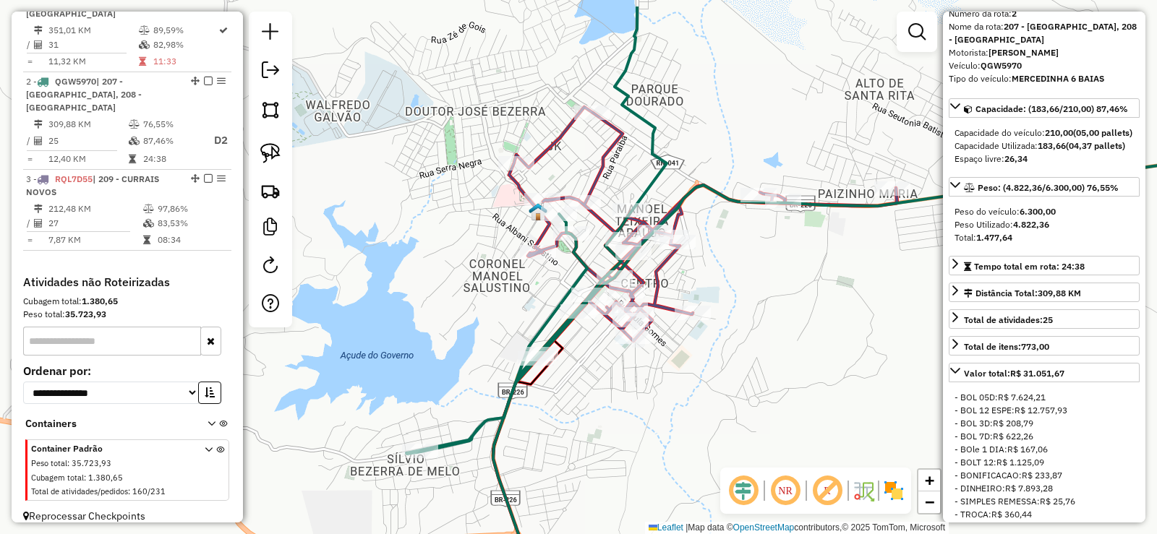
drag, startPoint x: 696, startPoint y: 327, endPoint x: 606, endPoint y: 386, distance: 108.1
click at [631, 388] on div "Janela de atendimento Grade de atendimento Capacidade Transportadoras Veículos …" at bounding box center [578, 267] width 1157 height 534
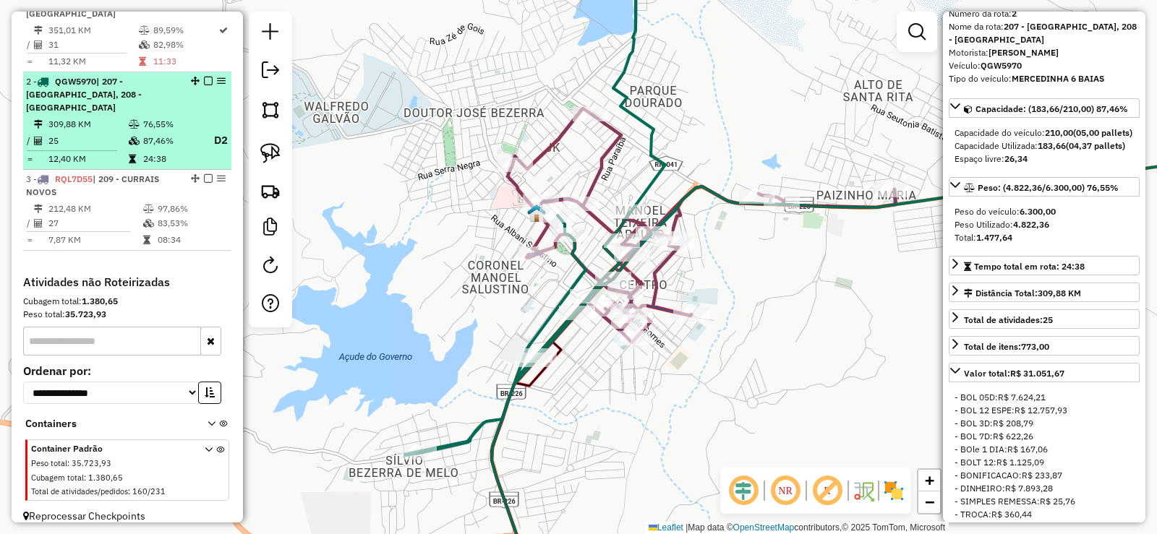
click at [111, 132] on td "25" at bounding box center [88, 141] width 80 height 18
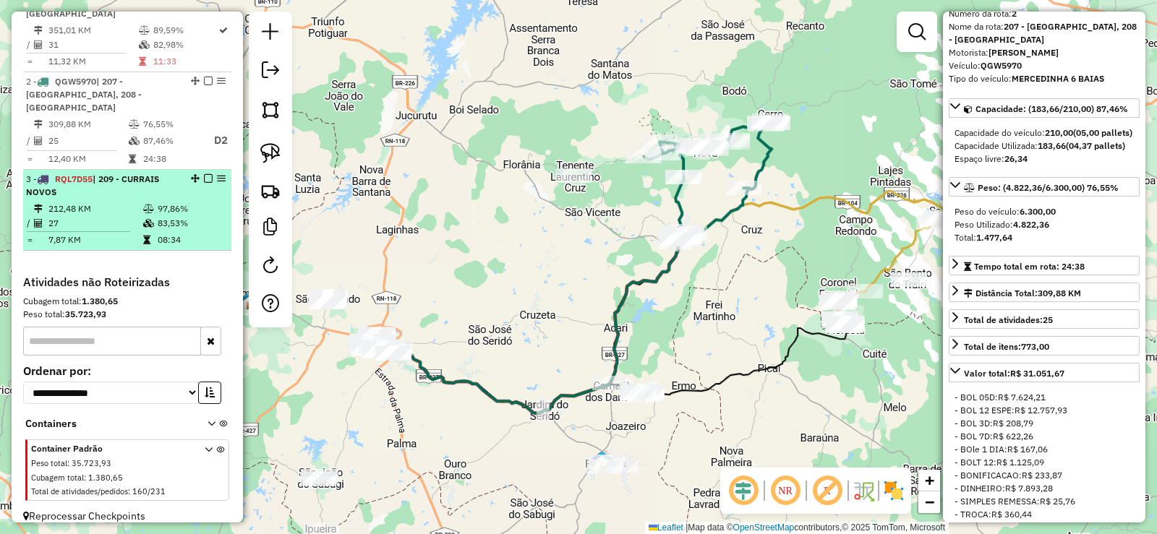
click at [133, 187] on li "3 - RQL7D55 | 209 - CURRAIS NOVOS 212,48 KM 97,86% / 27 83,53% = 7,87 KM 08:34" at bounding box center [127, 210] width 208 height 81
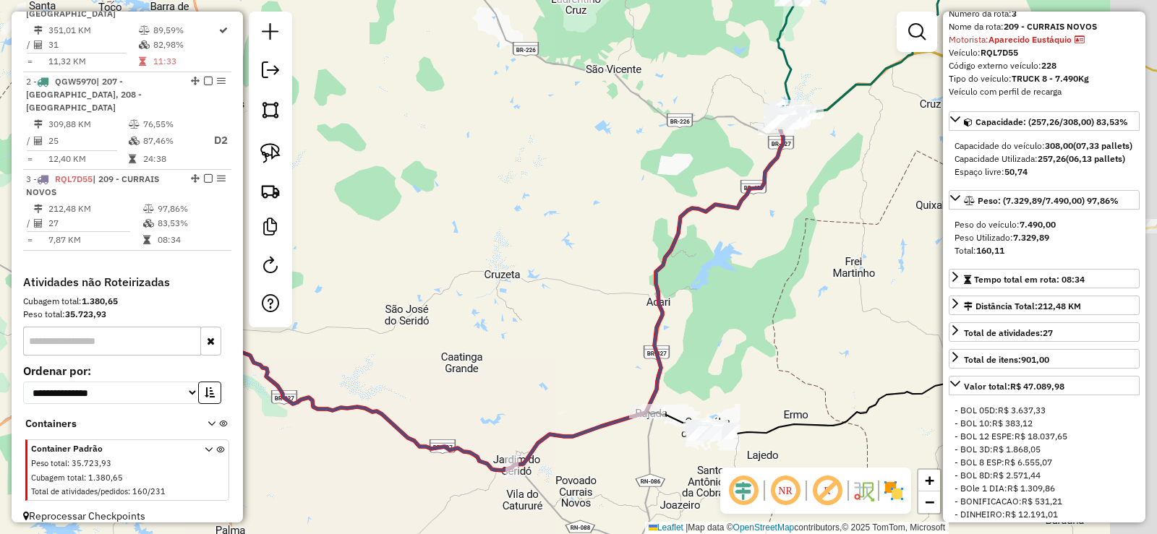
drag, startPoint x: 674, startPoint y: 179, endPoint x: 506, endPoint y: 253, distance: 183.9
click at [477, 260] on div "Janela de atendimento Grade de atendimento Capacidade Transportadoras Veículos …" at bounding box center [578, 267] width 1157 height 534
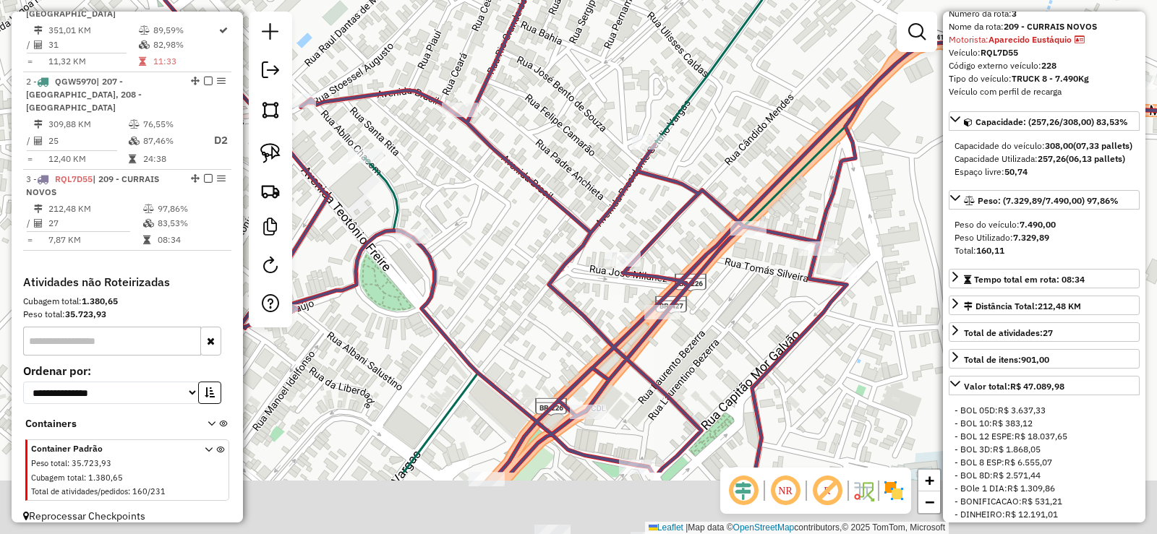
drag, startPoint x: 587, startPoint y: 370, endPoint x: 549, endPoint y: 243, distance: 132.0
click at [549, 244] on icon at bounding box center [701, 151] width 1072 height 641
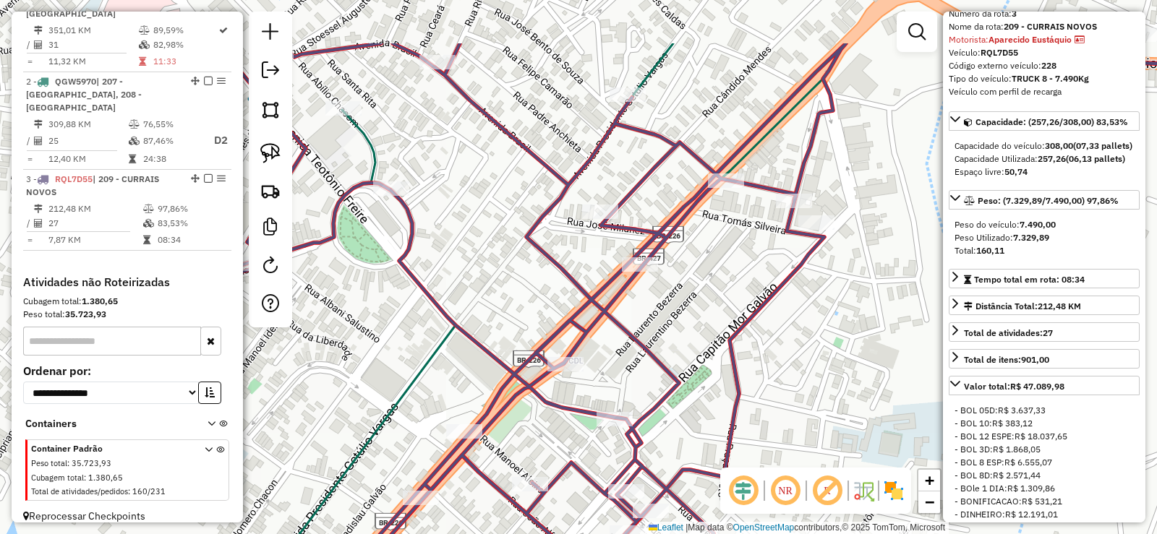
drag, startPoint x: 472, startPoint y: 148, endPoint x: 445, endPoint y: 309, distance: 162.9
click at [445, 309] on div "Janela de atendimento Grade de atendimento Capacidade Transportadoras Veículos …" at bounding box center [578, 267] width 1157 height 534
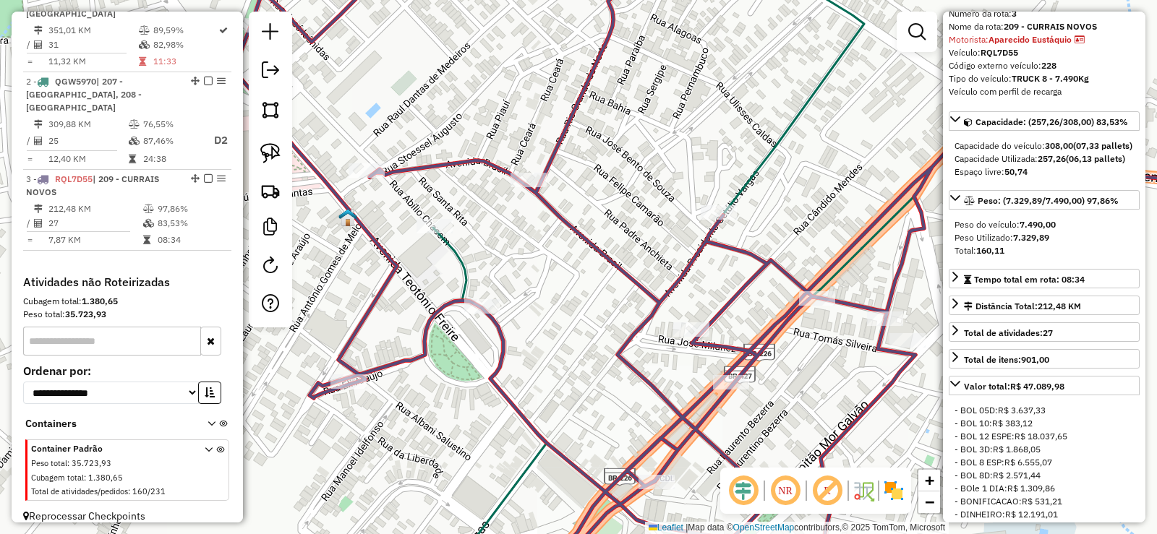
click at [542, 263] on div "Janela de atendimento Grade de atendimento Capacidade Transportadoras Veículos …" at bounding box center [578, 267] width 1157 height 534
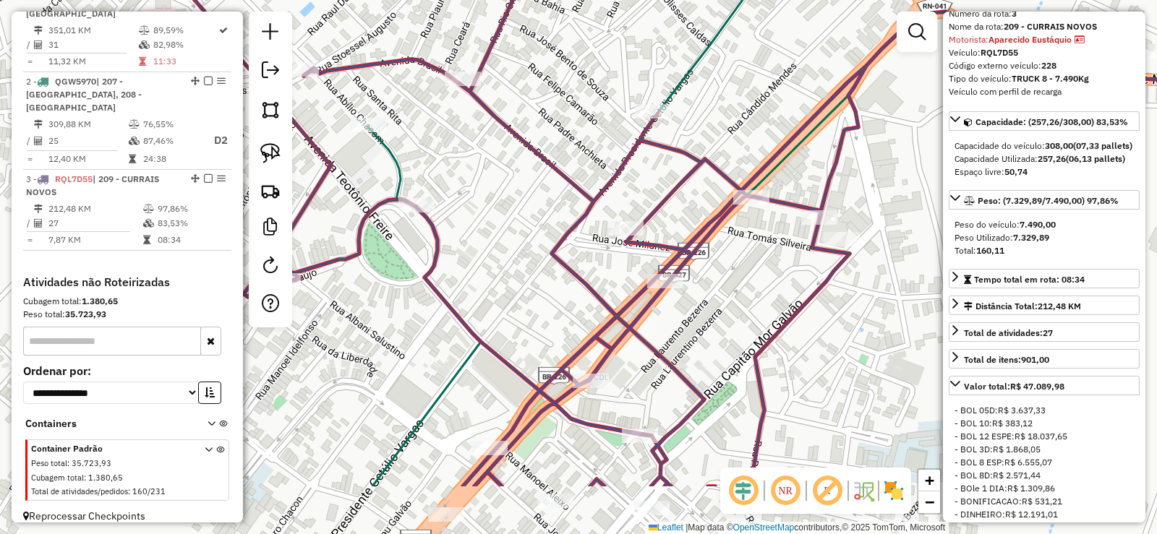
drag, startPoint x: 567, startPoint y: 322, endPoint x: 495, endPoint y: 215, distance: 128.8
click at [497, 216] on div "Janela de atendimento Grade de atendimento Capacidade Transportadoras Veículos …" at bounding box center [578, 267] width 1157 height 534
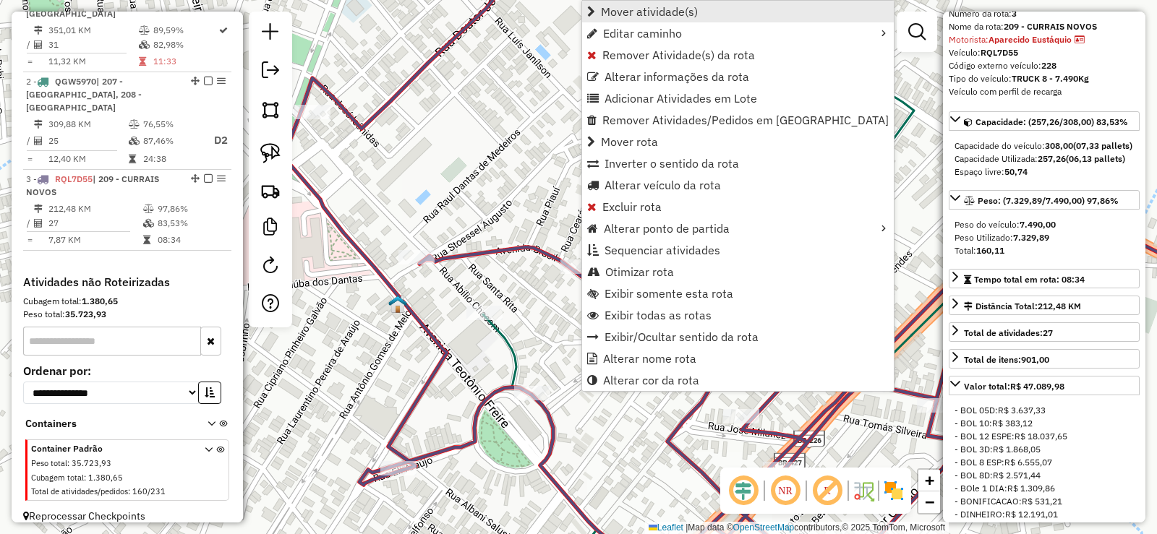
click at [624, 14] on span "Mover atividade(s)" at bounding box center [649, 12] width 97 height 12
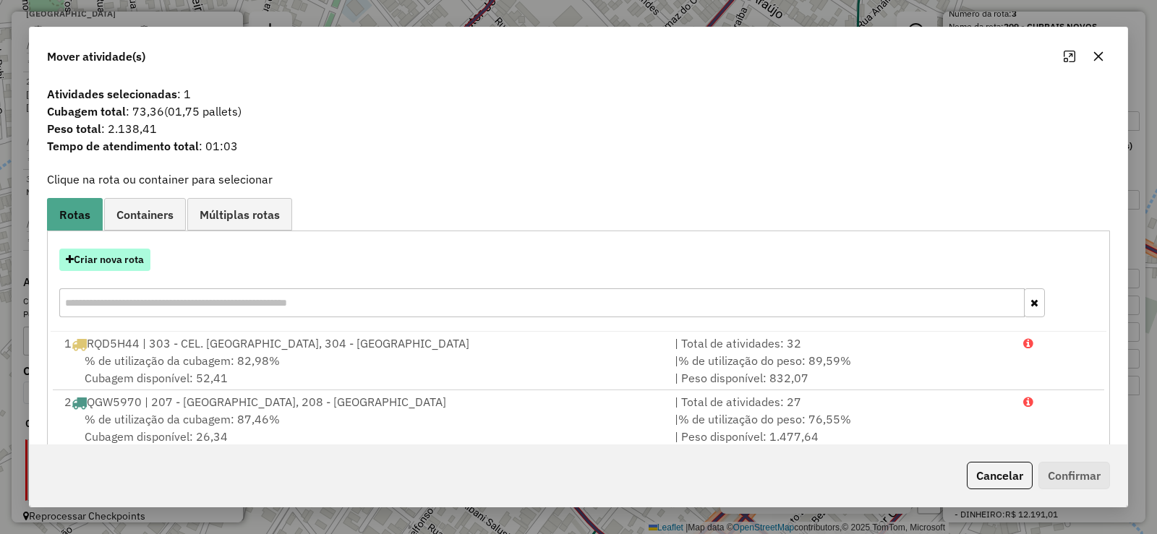
click at [117, 257] on button "Criar nova rota" at bounding box center [104, 260] width 91 height 22
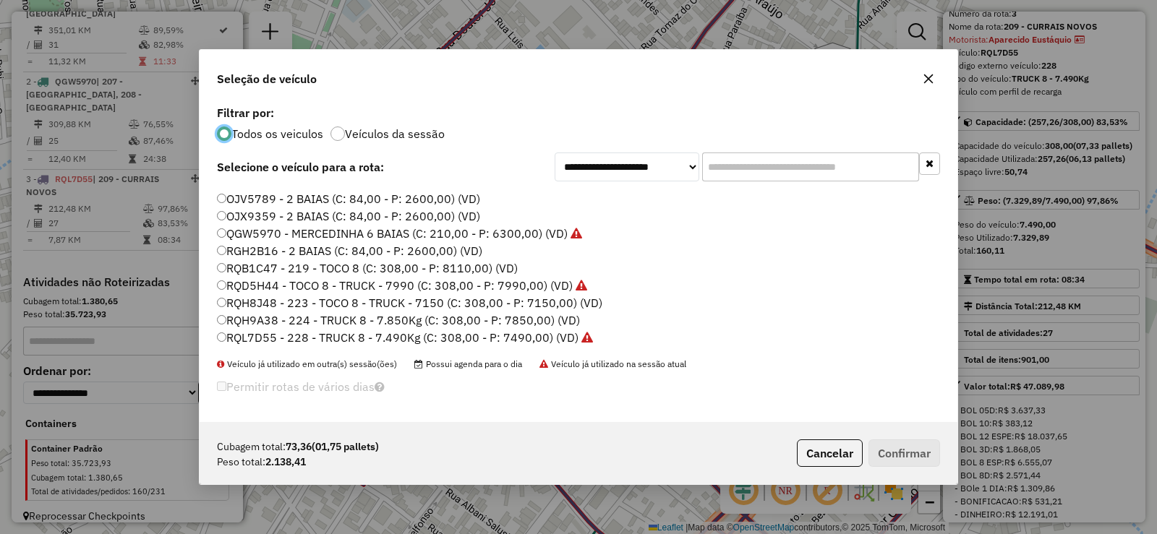
scroll to position [145, 0]
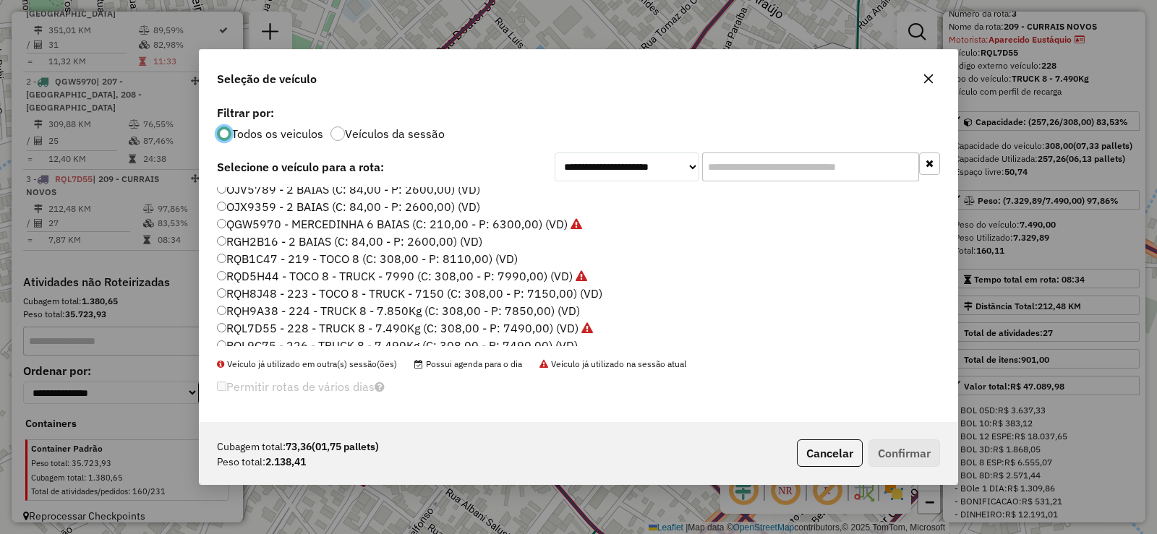
click at [249, 205] on label "OJX9359 - 2 BAIAS (C: 84,00 - P: 2600,00) (VD)" at bounding box center [348, 206] width 263 height 17
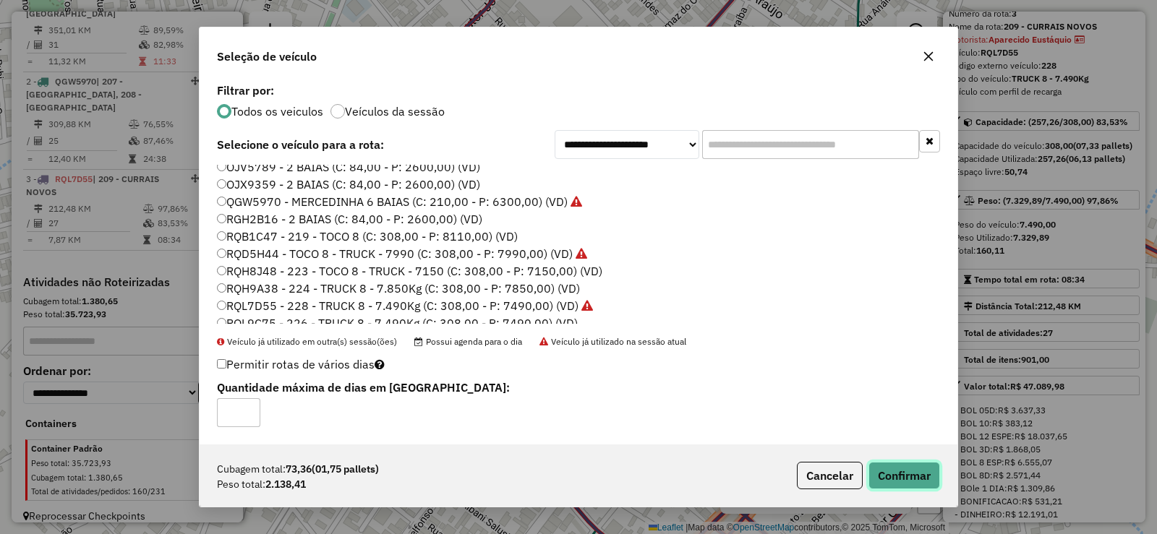
click at [903, 480] on button "Confirmar" at bounding box center [905, 475] width 72 height 27
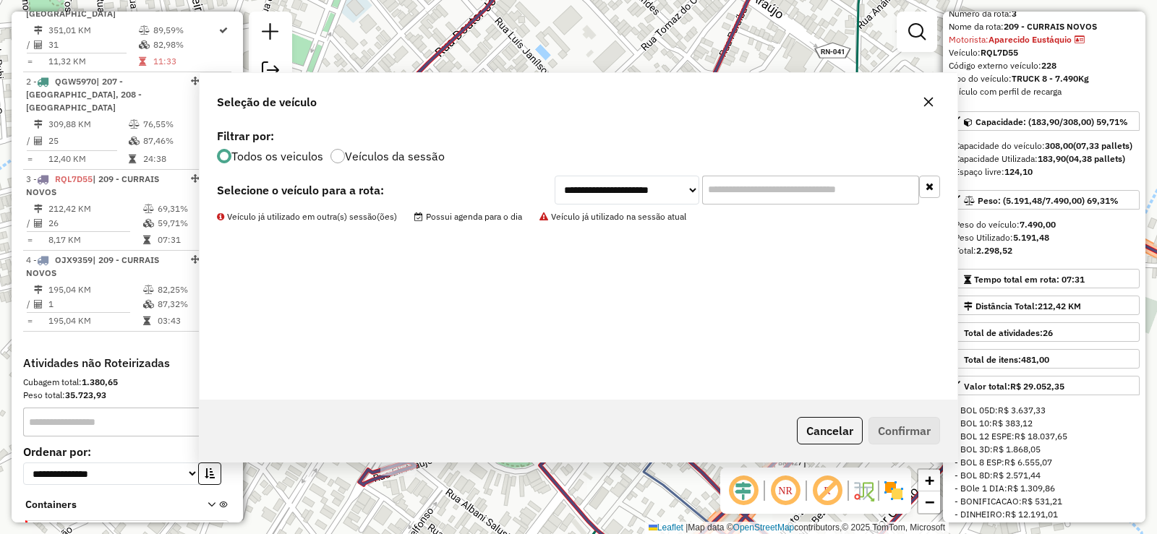
scroll to position [661, 0]
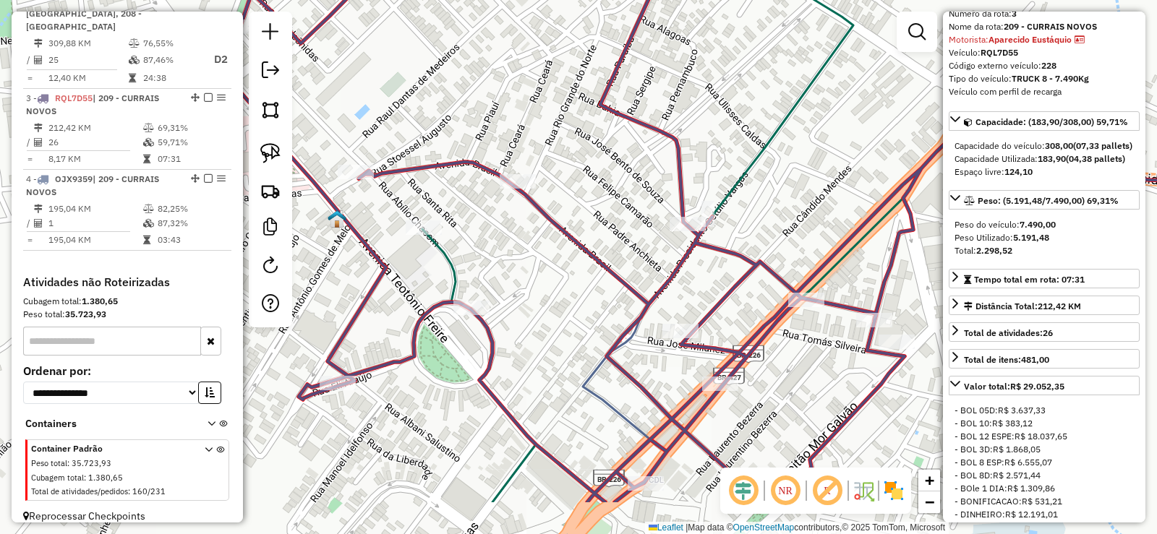
drag, startPoint x: 607, startPoint y: 418, endPoint x: 529, endPoint y: 307, distance: 135.6
click at [529, 307] on div "Janela de atendimento Grade de atendimento Capacidade Transportadoras Veículos …" at bounding box center [578, 267] width 1157 height 534
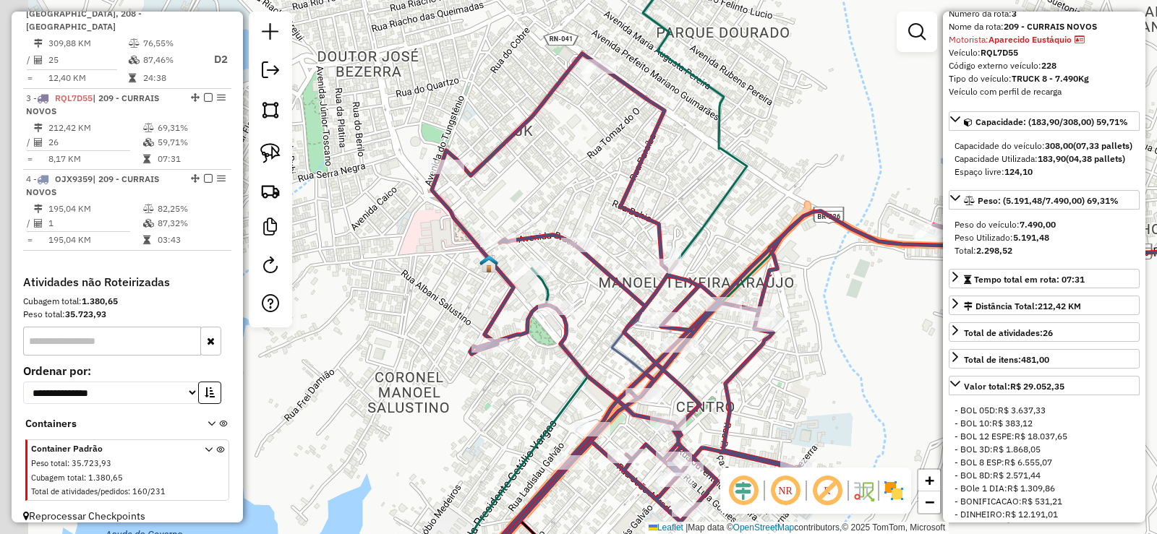
drag, startPoint x: 594, startPoint y: 307, endPoint x: 607, endPoint y: 310, distance: 14.0
click at [607, 310] on div "Janela de atendimento Grade de atendimento Capacidade Transportadoras Veículos …" at bounding box center [578, 267] width 1157 height 534
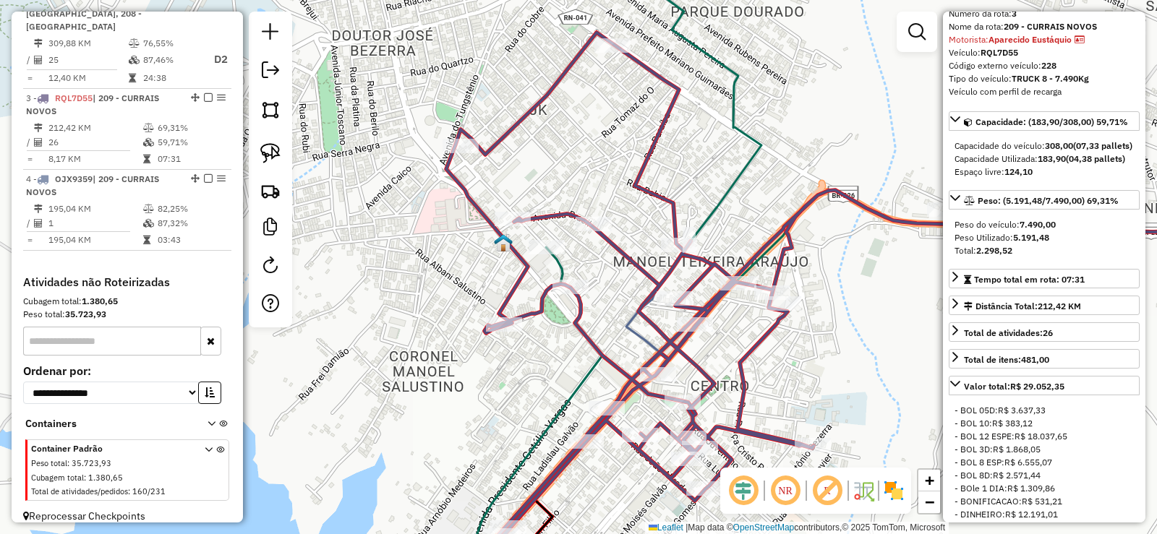
drag, startPoint x: 550, startPoint y: 388, endPoint x: 512, endPoint y: 312, distance: 84.7
click at [513, 317] on div "Janela de atendimento Grade de atendimento Capacidade Transportadoras Veículos …" at bounding box center [578, 267] width 1157 height 534
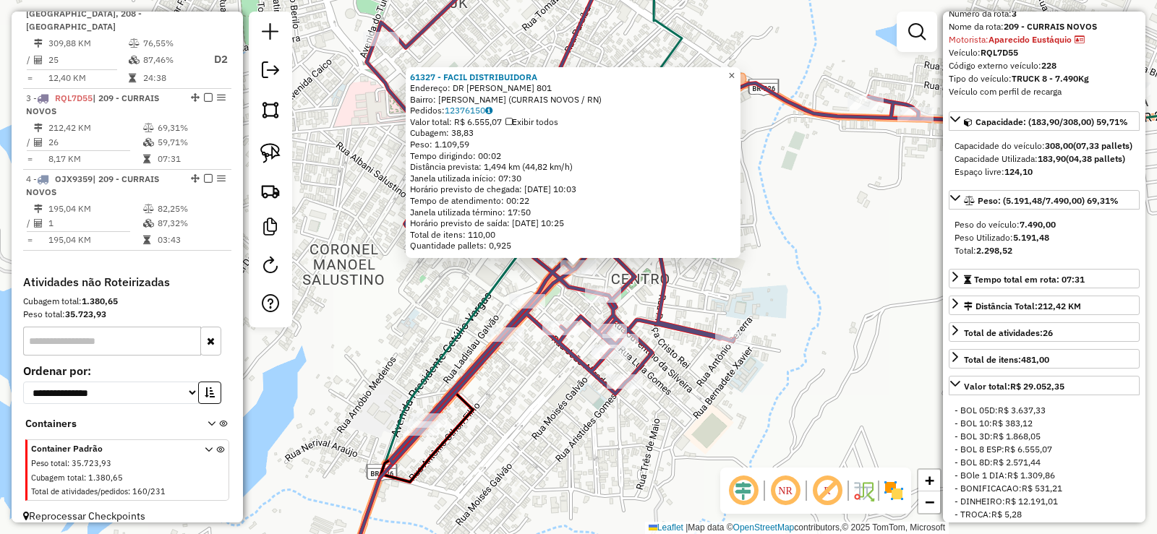
click at [735, 69] on span "×" at bounding box center [731, 75] width 7 height 12
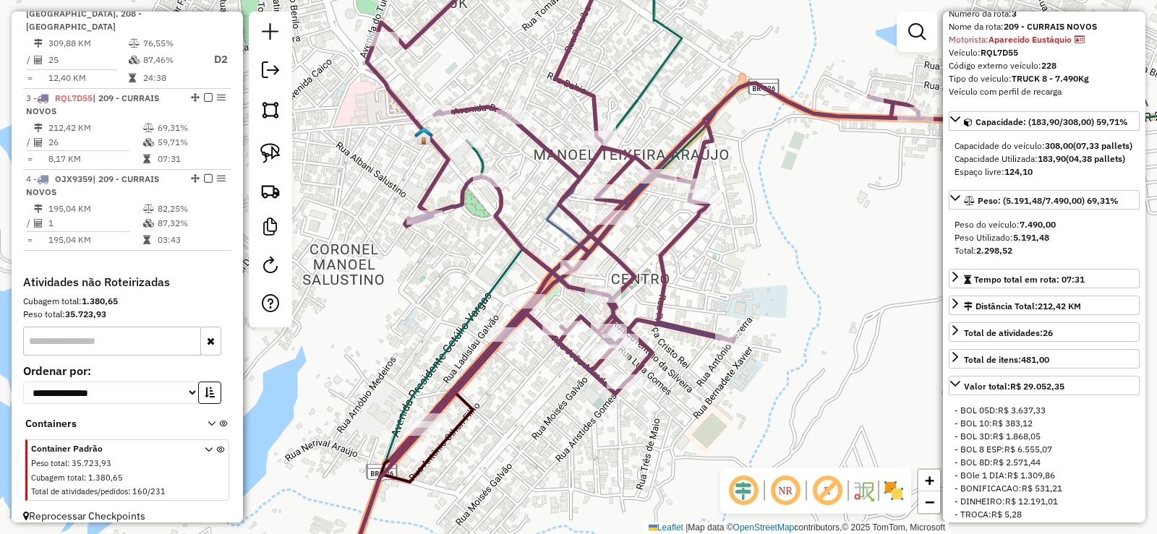
drag, startPoint x: 634, startPoint y: 260, endPoint x: 641, endPoint y: 218, distance: 42.6
click at [641, 218] on div "Janela de atendimento Grade de atendimento Capacidade Transportadoras Veículos …" at bounding box center [578, 267] width 1157 height 534
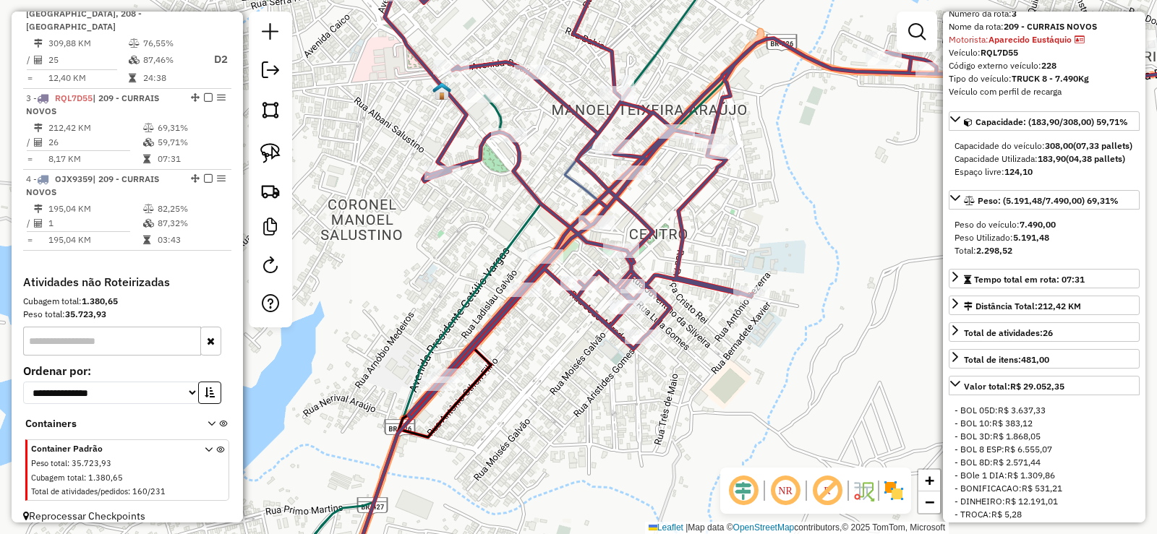
drag, startPoint x: 454, startPoint y: 260, endPoint x: 529, endPoint y: 236, distance: 78.7
click at [529, 236] on div "Janela de atendimento Grade de atendimento Capacidade Transportadoras Veículos …" at bounding box center [578, 267] width 1157 height 534
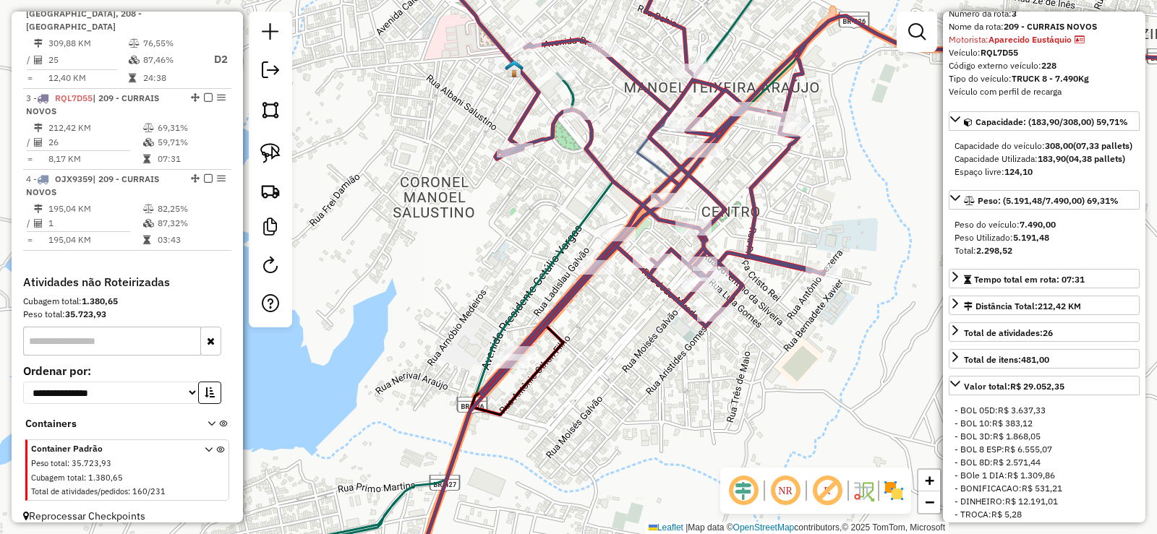
scroll to position [589, 0]
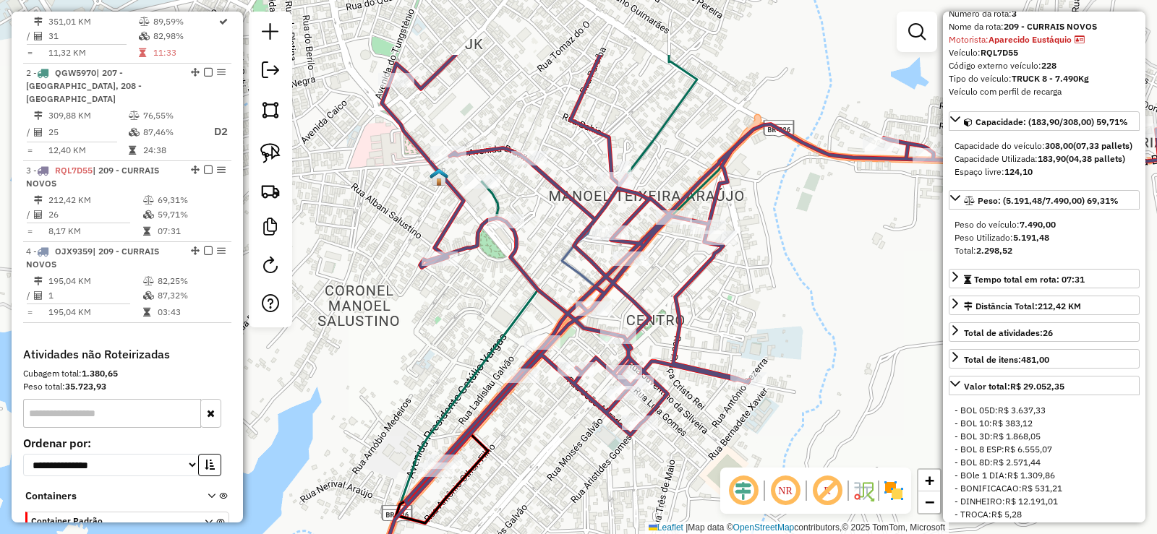
drag, startPoint x: 498, startPoint y: 272, endPoint x: 493, endPoint y: 283, distance: 12.4
click at [490, 286] on div "Janela de atendimento Grade de atendimento Capacidade Transportadoras Veículos …" at bounding box center [578, 267] width 1157 height 534
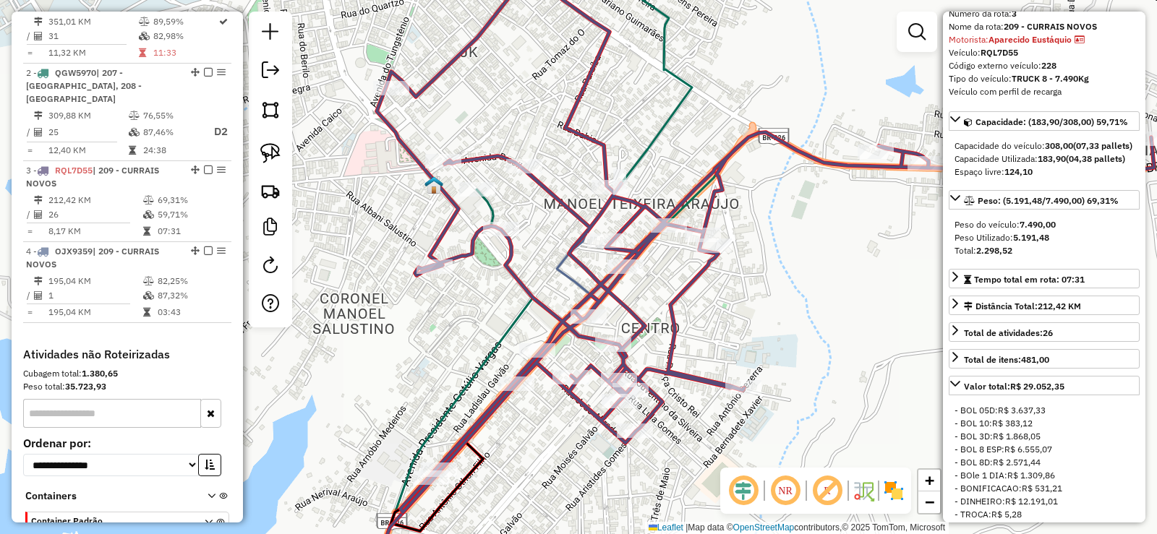
click at [540, 258] on div "Janela de atendimento Grade de atendimento Capacidade Transportadoras Veículos …" at bounding box center [578, 267] width 1157 height 534
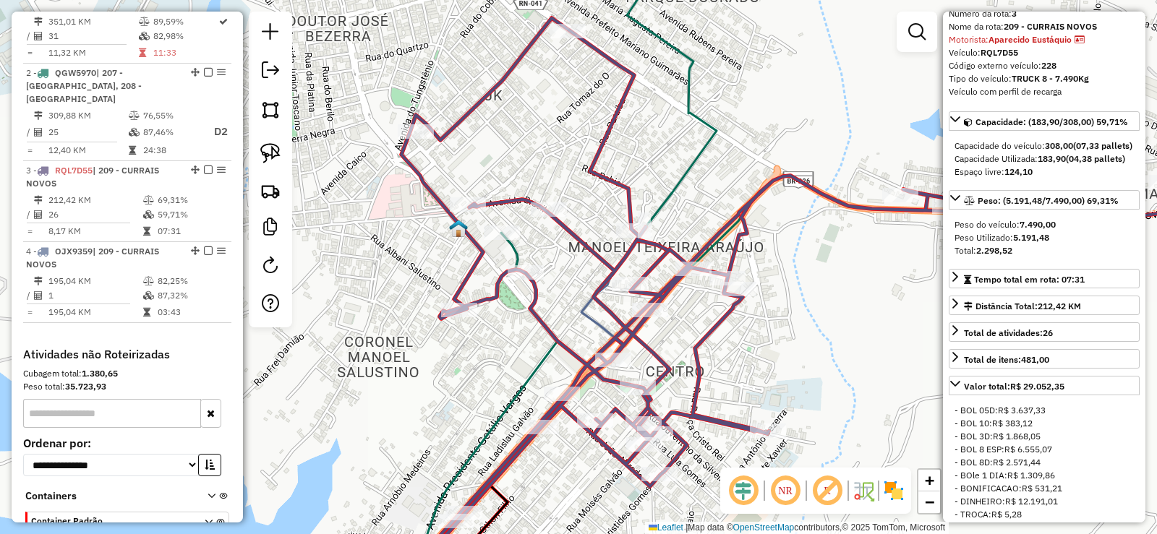
click at [835, 299] on div "Janela de atendimento Grade de atendimento Capacidade Transportadoras Veículos …" at bounding box center [578, 267] width 1157 height 534
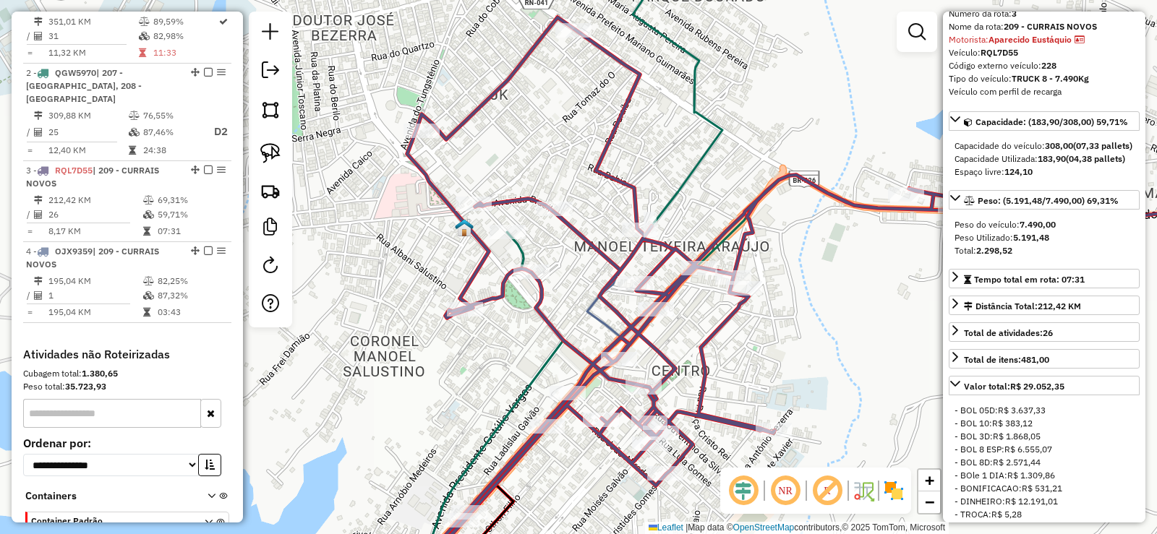
click at [608, 254] on div "Janela de atendimento Grade de atendimento Capacidade Transportadoras Veículos …" at bounding box center [578, 267] width 1157 height 534
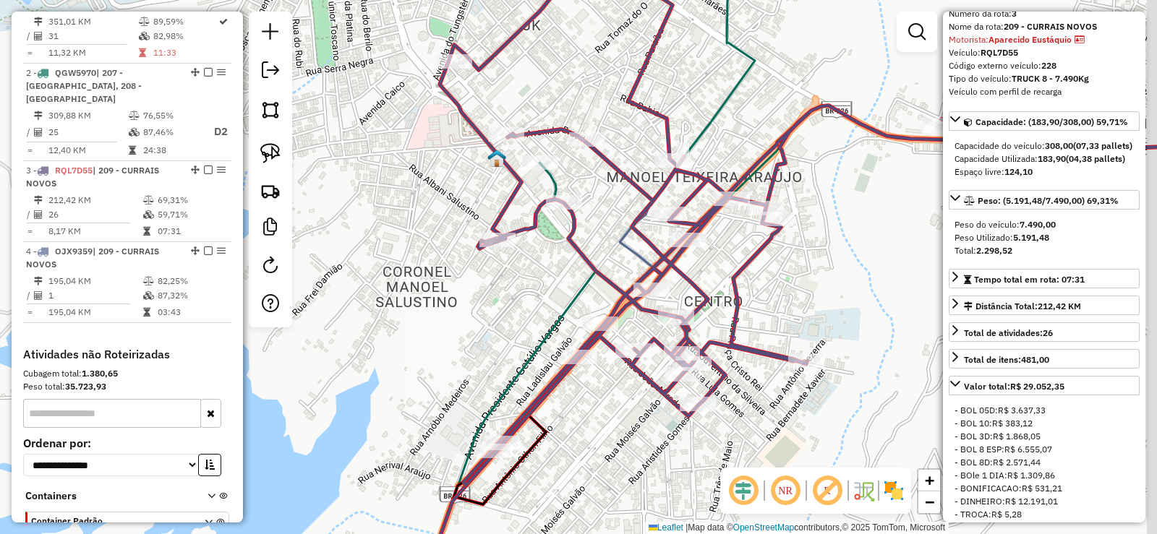
drag, startPoint x: 598, startPoint y: 283, endPoint x: 593, endPoint y: 274, distance: 10.7
click at [593, 274] on icon at bounding box center [828, 217] width 777 height 538
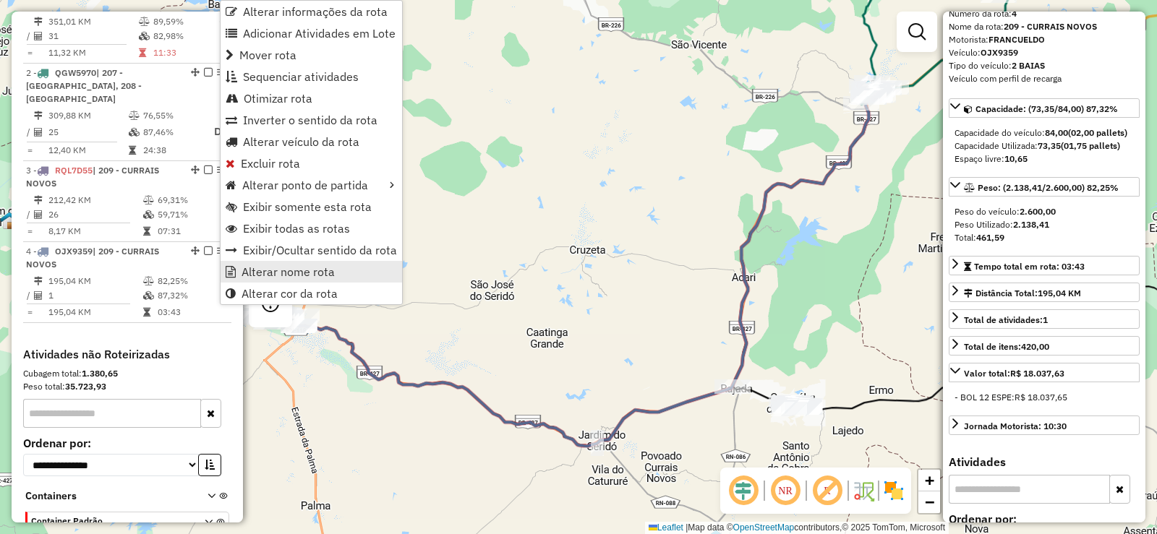
click at [285, 268] on span "Alterar nome rota" at bounding box center [288, 272] width 93 height 12
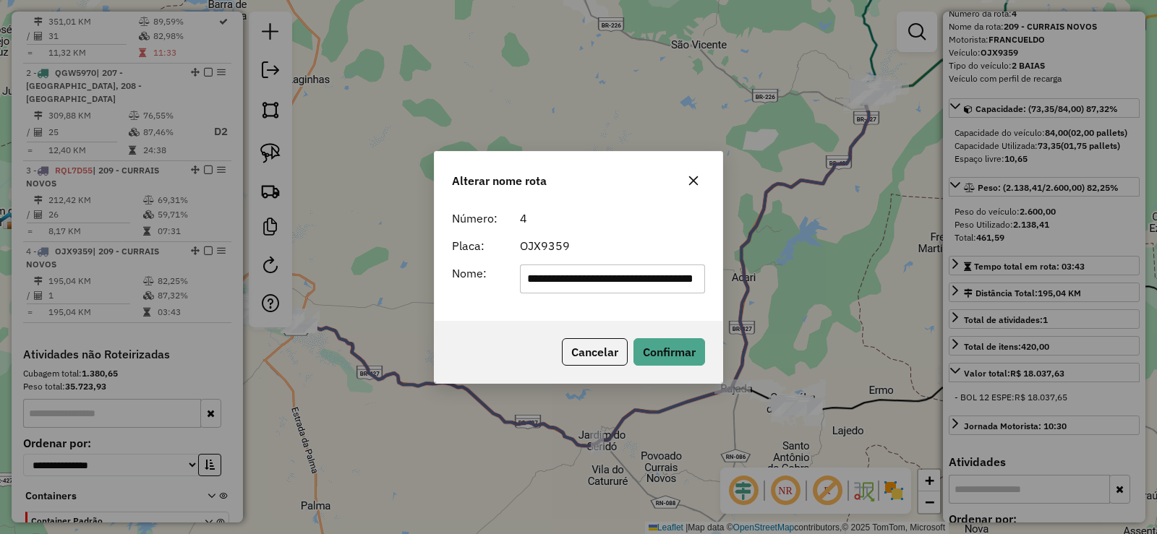
click at [682, 277] on input "**********" at bounding box center [613, 279] width 186 height 29
type input "**********"
drag, startPoint x: 674, startPoint y: 353, endPoint x: 639, endPoint y: 357, distance: 35.0
click at [670, 353] on button "Confirmar" at bounding box center [670, 351] width 72 height 27
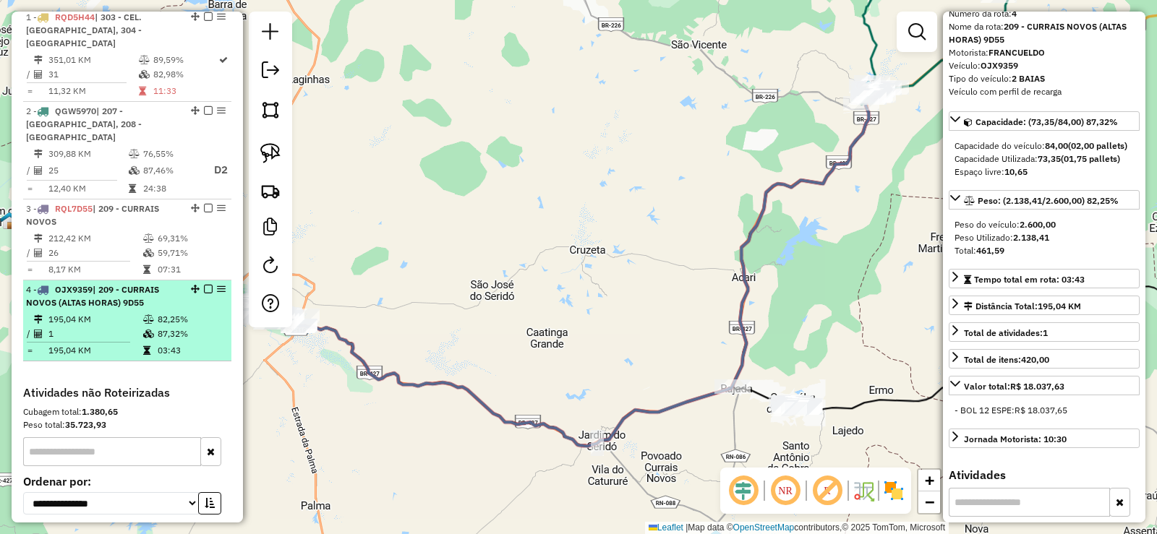
scroll to position [516, 0]
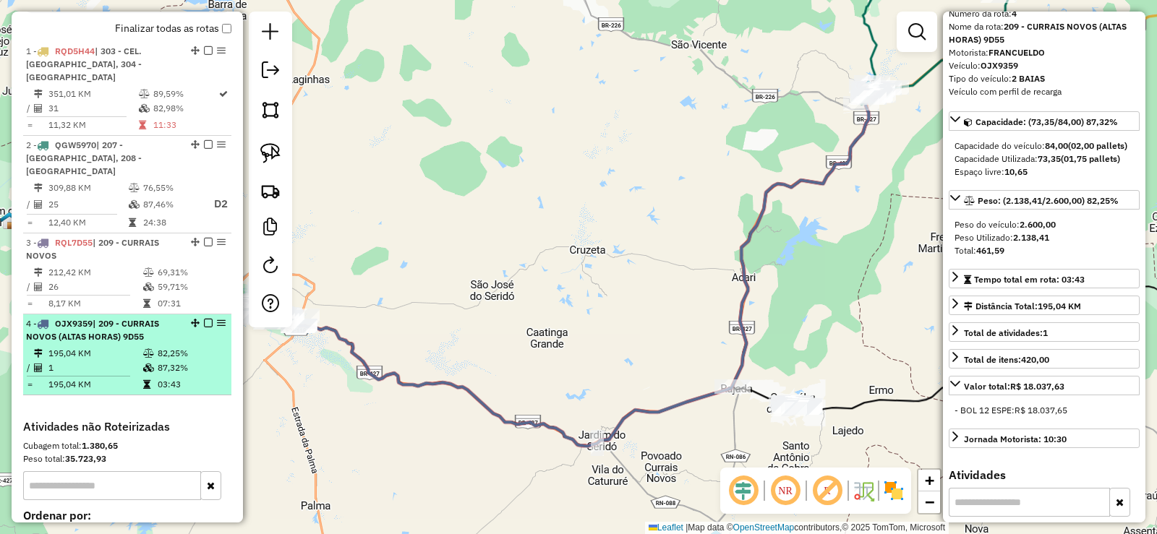
click at [204, 319] on em at bounding box center [208, 323] width 9 height 9
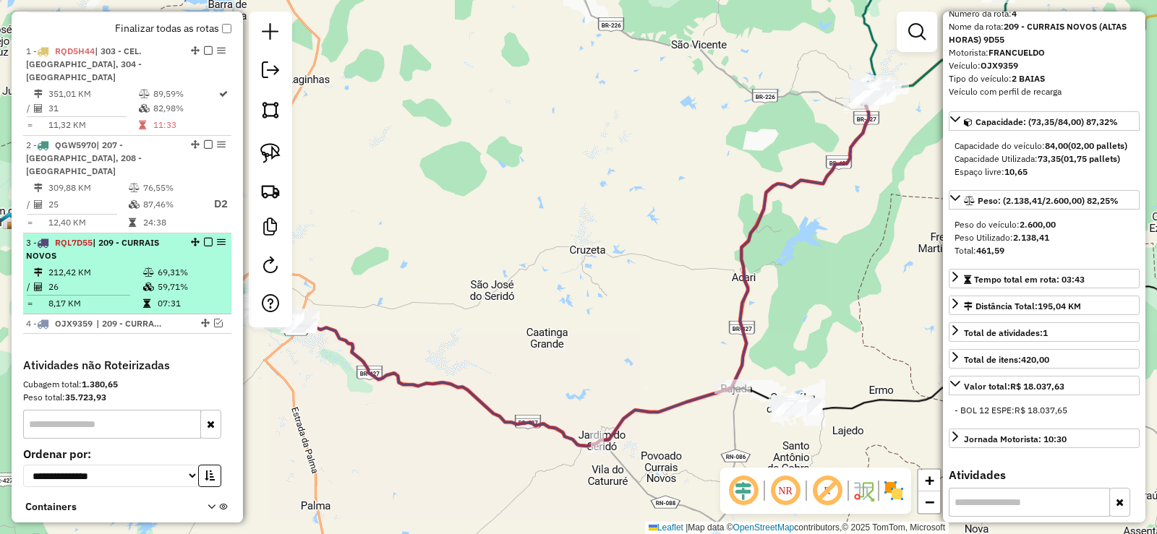
click at [207, 238] on em at bounding box center [208, 242] width 9 height 9
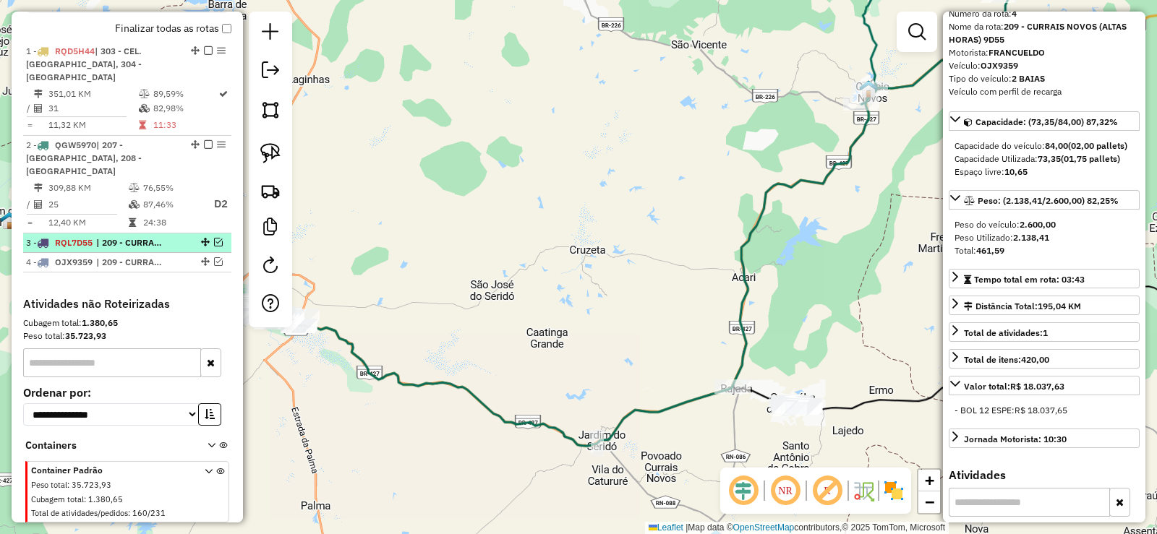
click at [209, 238] on div at bounding box center [203, 242] width 43 height 9
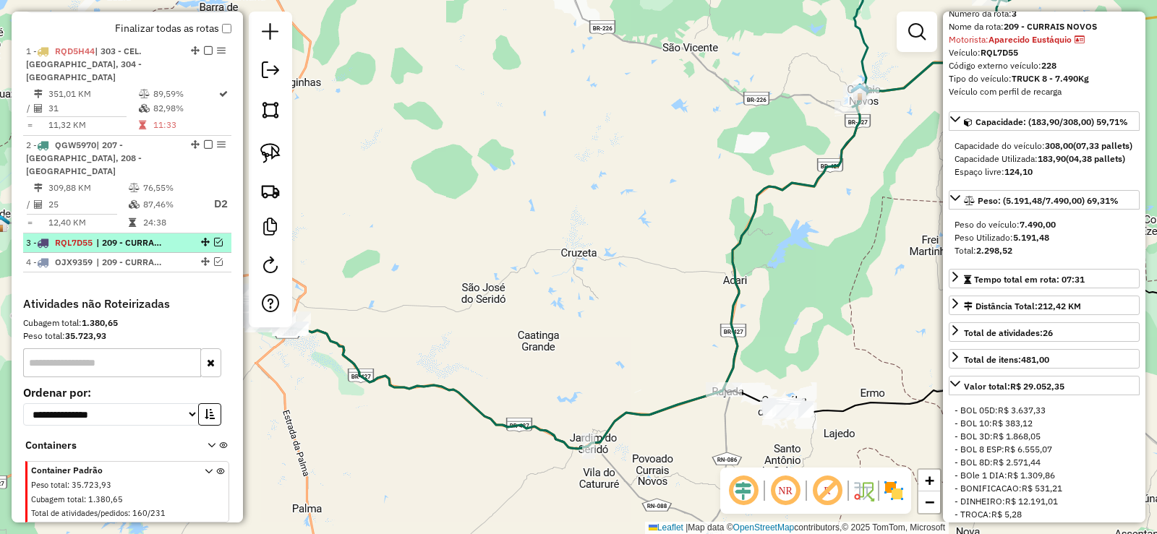
click at [214, 238] on em at bounding box center [218, 242] width 9 height 9
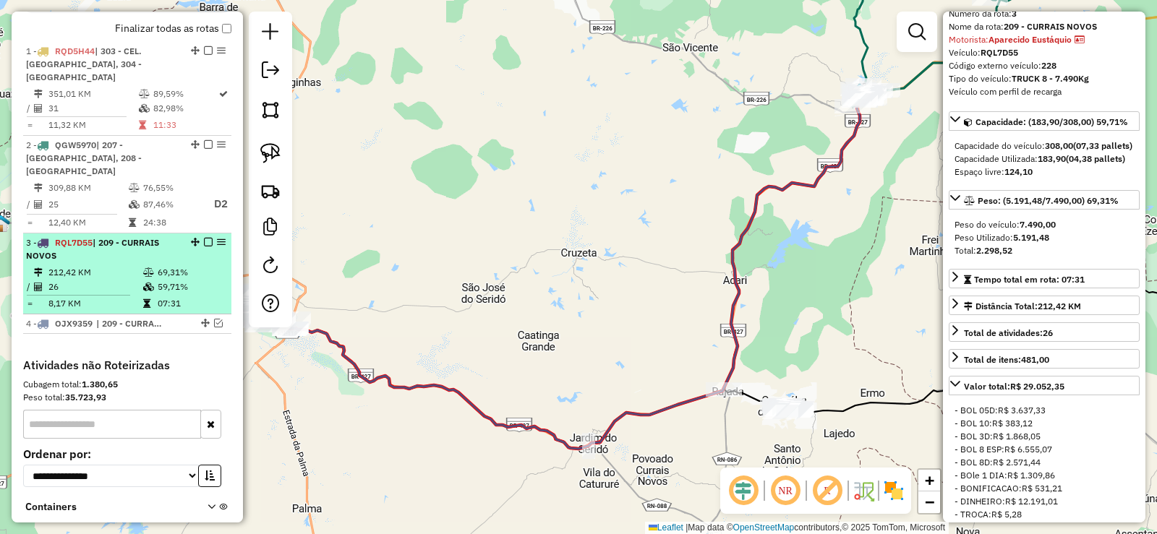
click at [142, 236] on div "3 - RQL7D55 | 209 - CURRAIS NOVOS" at bounding box center [102, 249] width 153 height 26
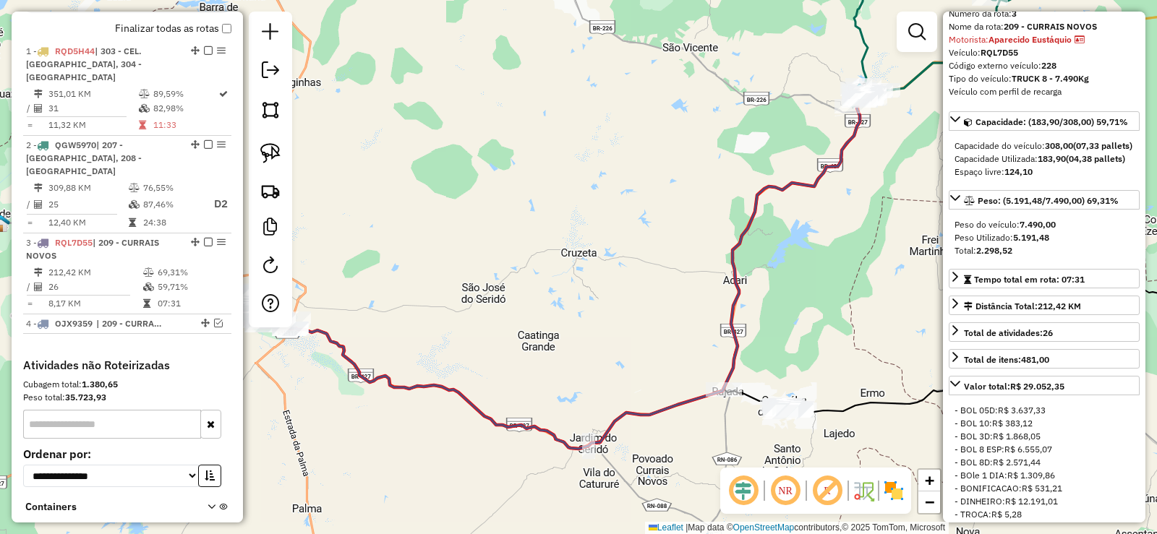
drag, startPoint x: 1101, startPoint y: 171, endPoint x: 1068, endPoint y: 172, distance: 33.3
click at [1068, 166] on div "Capacidade Utilizada: 183,90 (04,38 pallets)" at bounding box center [1044, 159] width 179 height 13
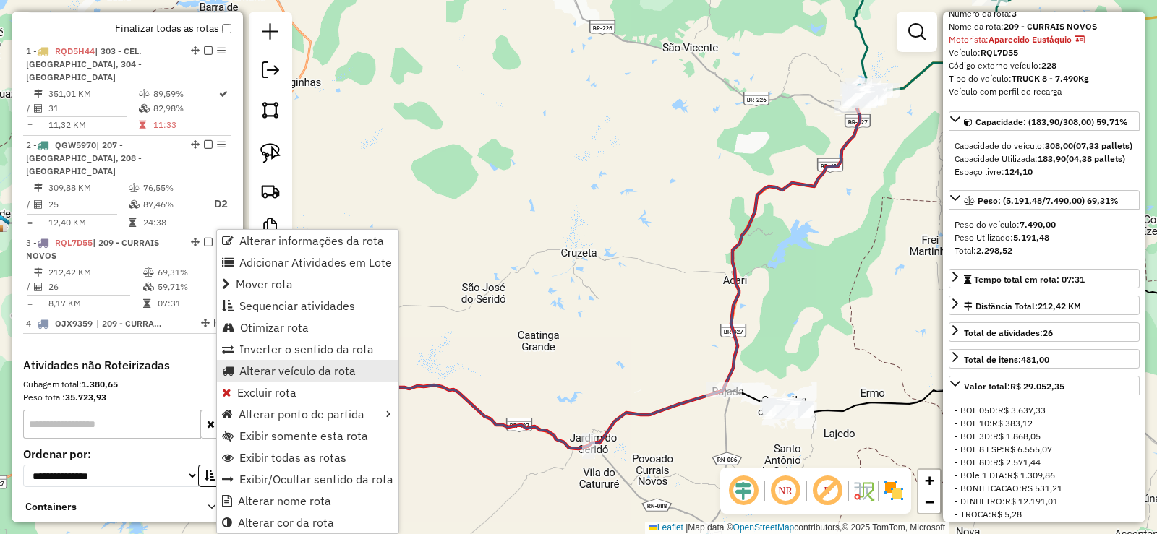
click at [281, 372] on span "Alterar veículo da rota" at bounding box center [297, 371] width 116 height 12
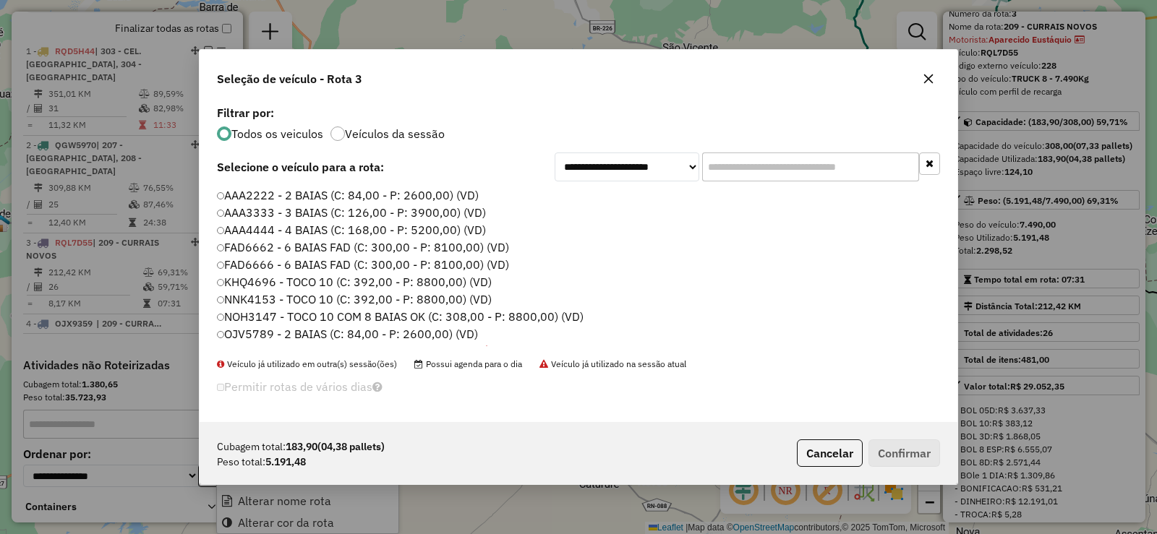
scroll to position [8, 4]
click at [272, 265] on label "FAD6666 - 6 BAIAS FAD (C: 300,00 - P: 8100,00) (VD)" at bounding box center [364, 264] width 294 height 17
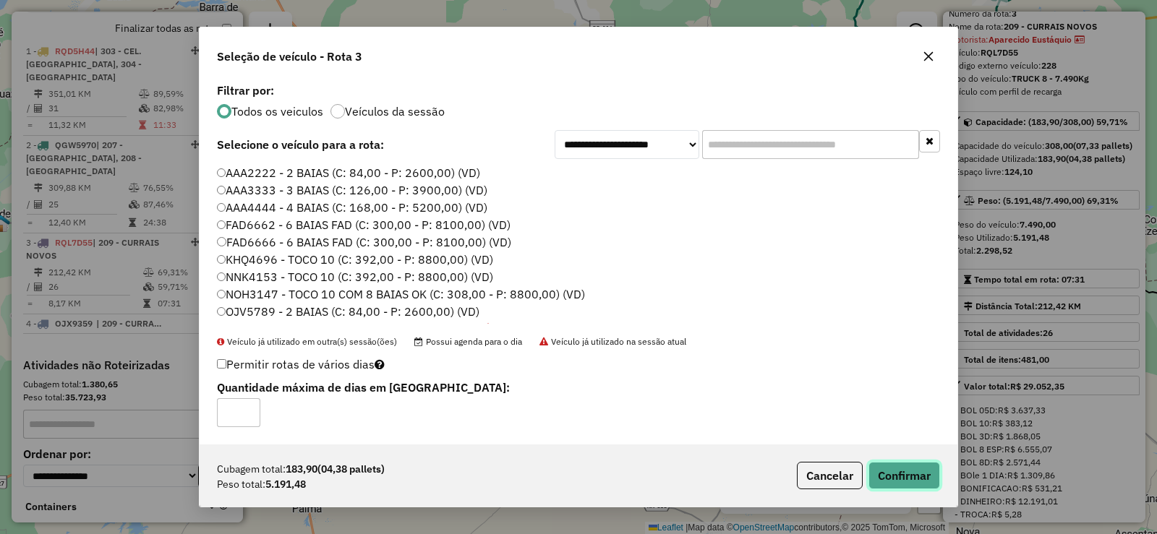
click at [933, 477] on button "Confirmar" at bounding box center [905, 475] width 72 height 27
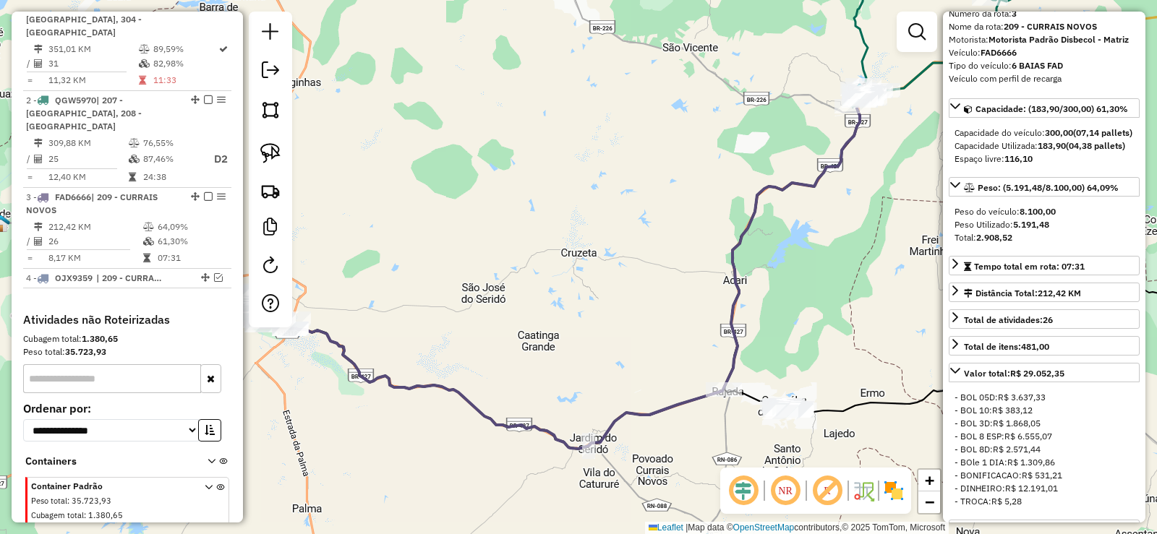
scroll to position [581, 0]
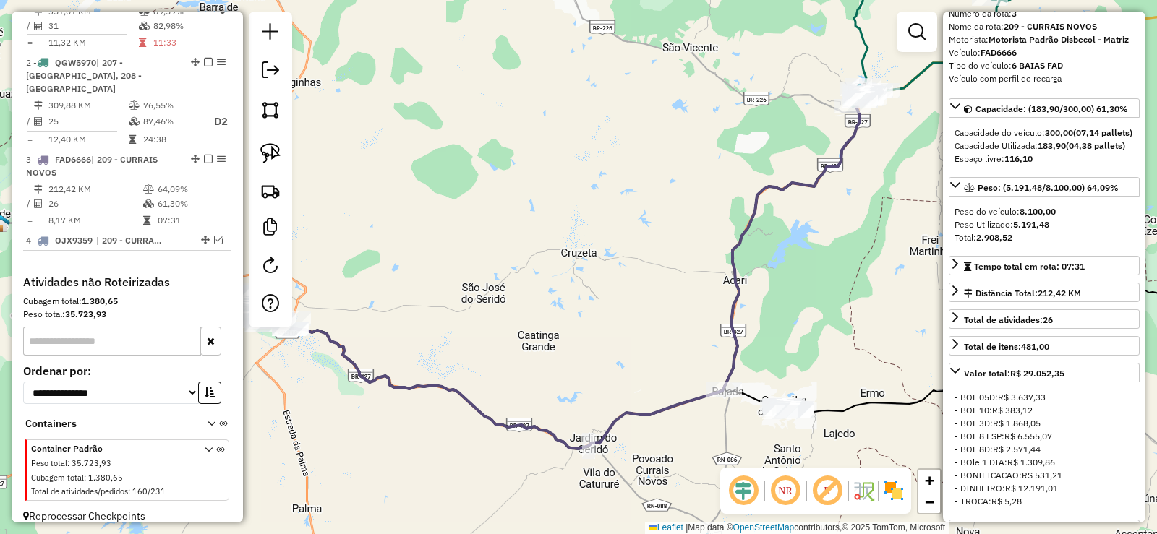
click at [553, 154] on div "Janela de atendimento Grade de atendimento Capacidade Transportadoras Veículos …" at bounding box center [578, 267] width 1157 height 534
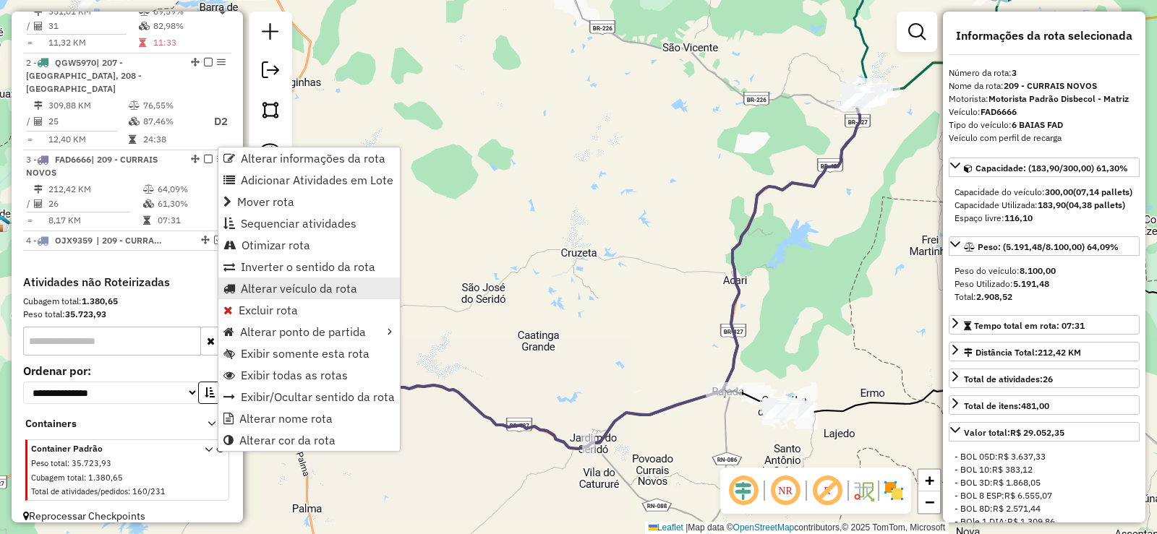
click at [260, 283] on span "Alterar veículo da rota" at bounding box center [299, 289] width 116 height 12
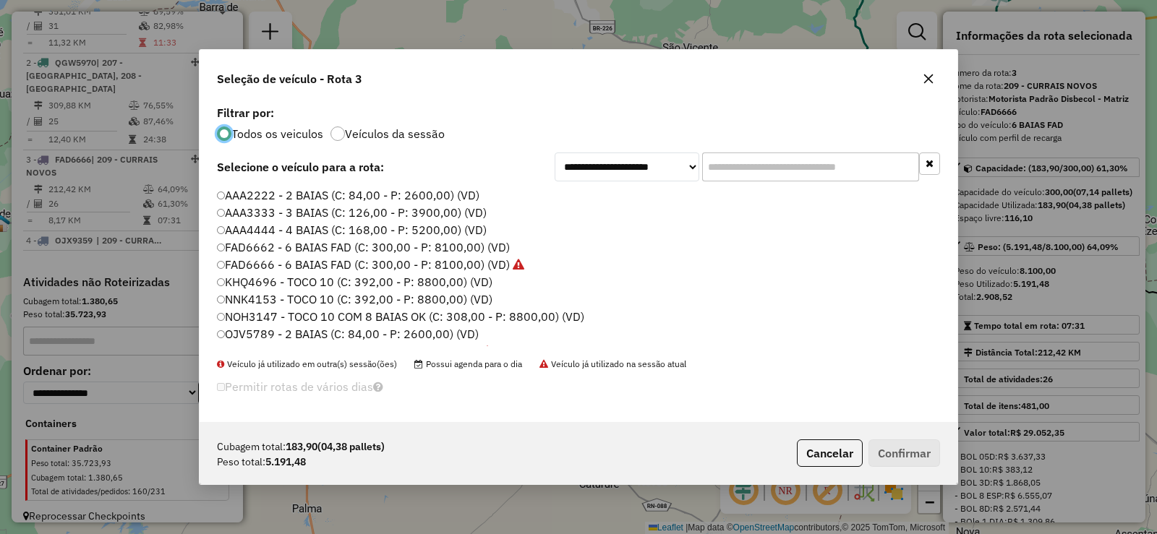
scroll to position [8, 4]
click at [267, 251] on label "FAD6662 - 6 BAIAS FAD (C: 300,00 - P: 8100,00) (VD)" at bounding box center [364, 247] width 294 height 17
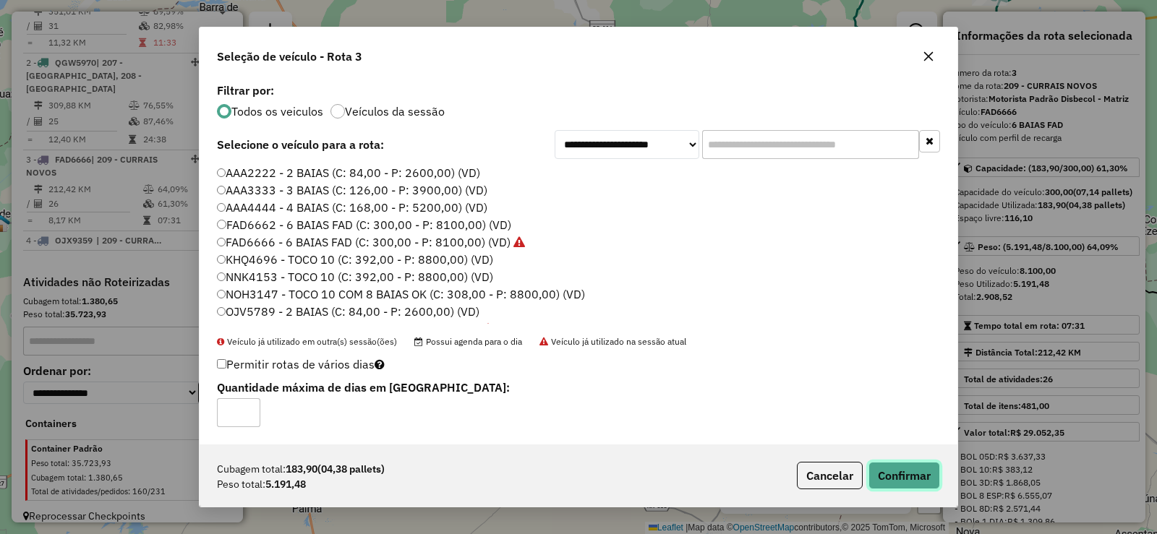
click at [907, 472] on button "Confirmar" at bounding box center [905, 475] width 72 height 27
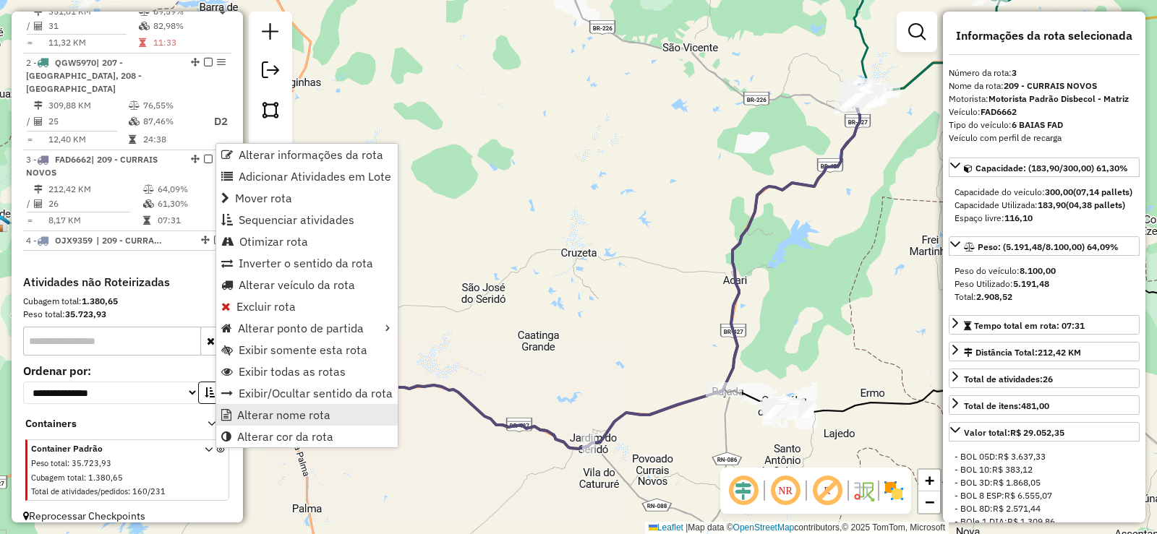
click at [289, 419] on span "Alterar nome rota" at bounding box center [283, 415] width 93 height 12
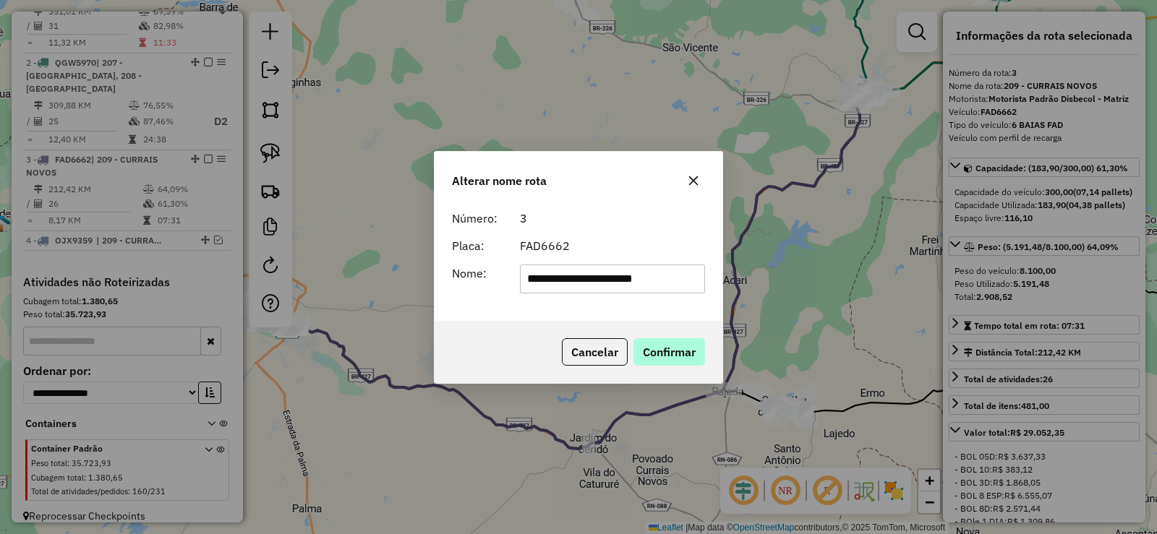
type input "**********"
click at [673, 351] on button "Confirmar" at bounding box center [670, 351] width 72 height 27
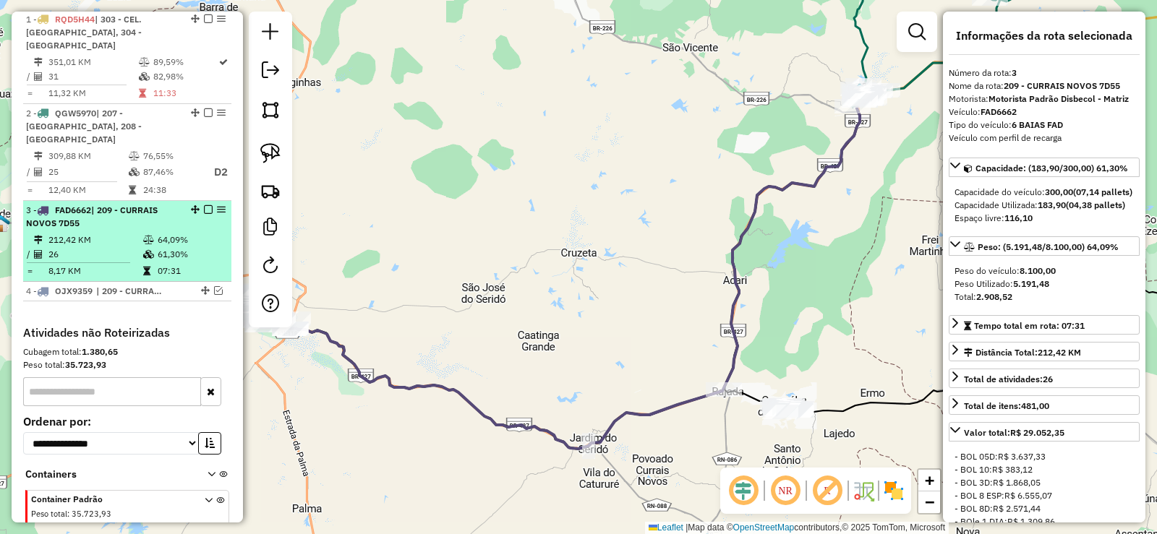
scroll to position [509, 0]
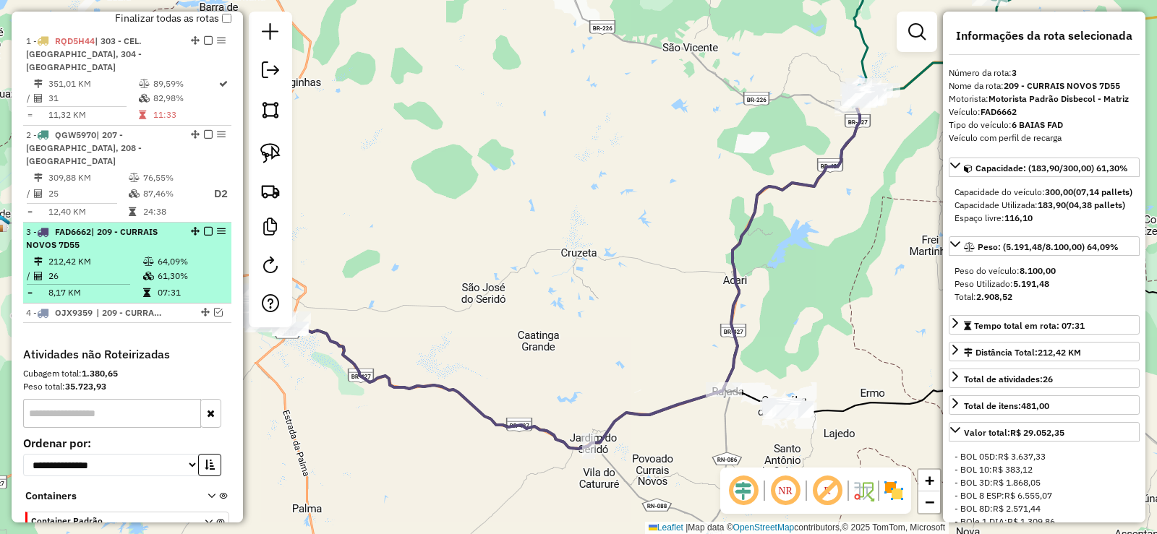
click at [204, 227] on em at bounding box center [208, 231] width 9 height 9
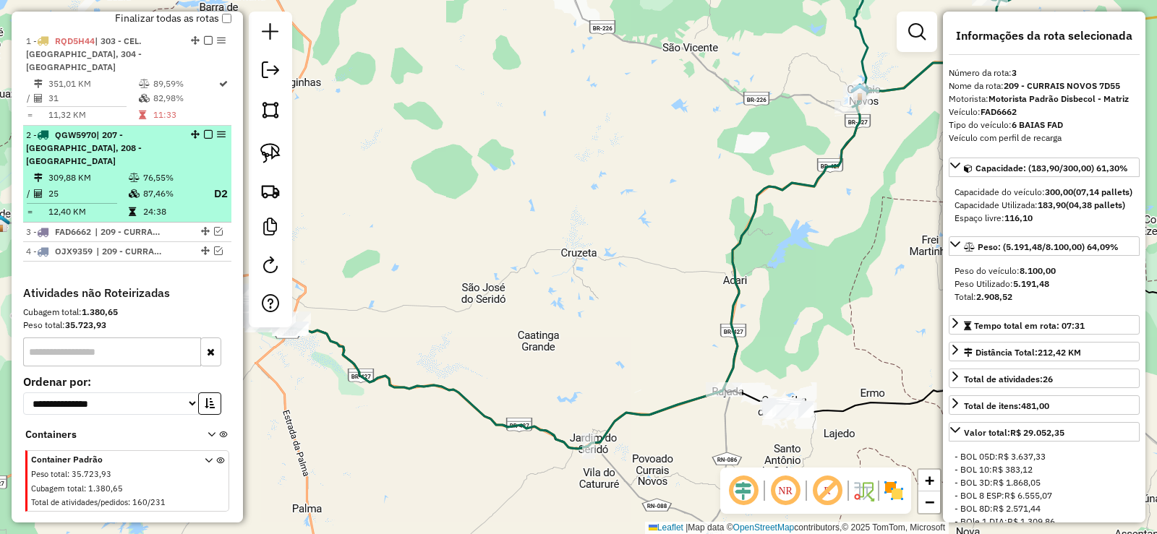
click at [204, 135] on em at bounding box center [208, 134] width 9 height 9
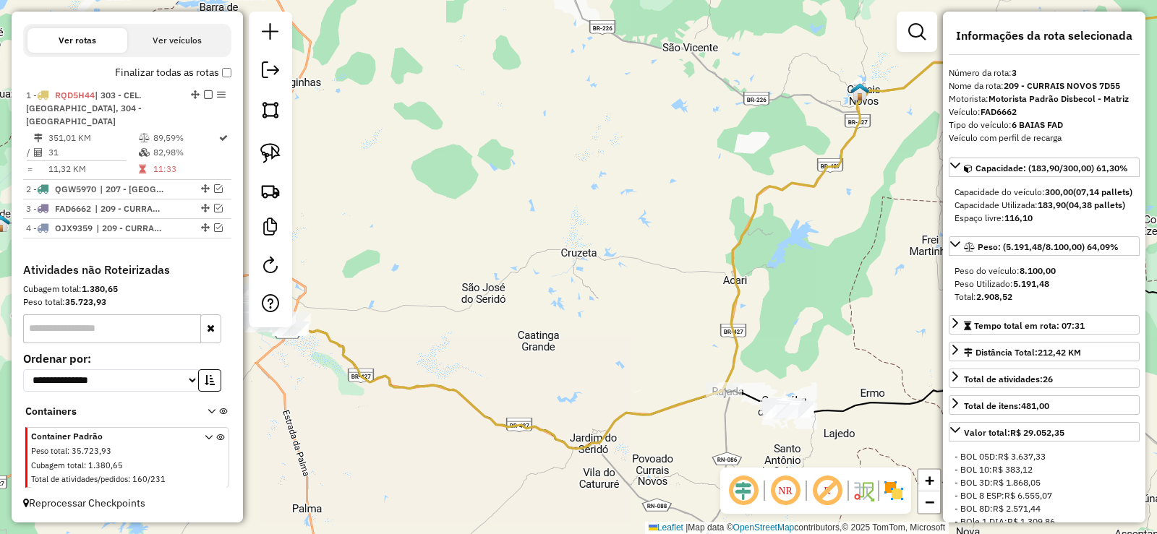
scroll to position [393, 0]
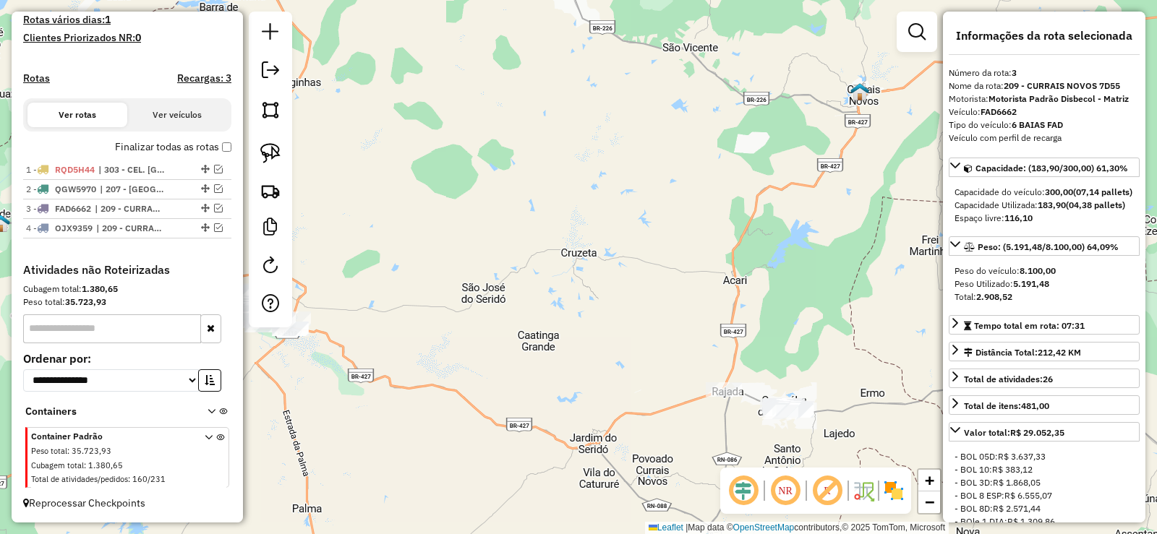
drag, startPoint x: 566, startPoint y: 303, endPoint x: 636, endPoint y: 281, distance: 73.6
click at [636, 283] on div "Janela de atendimento Grade de atendimento Capacidade Transportadoras Veículos …" at bounding box center [578, 267] width 1157 height 534
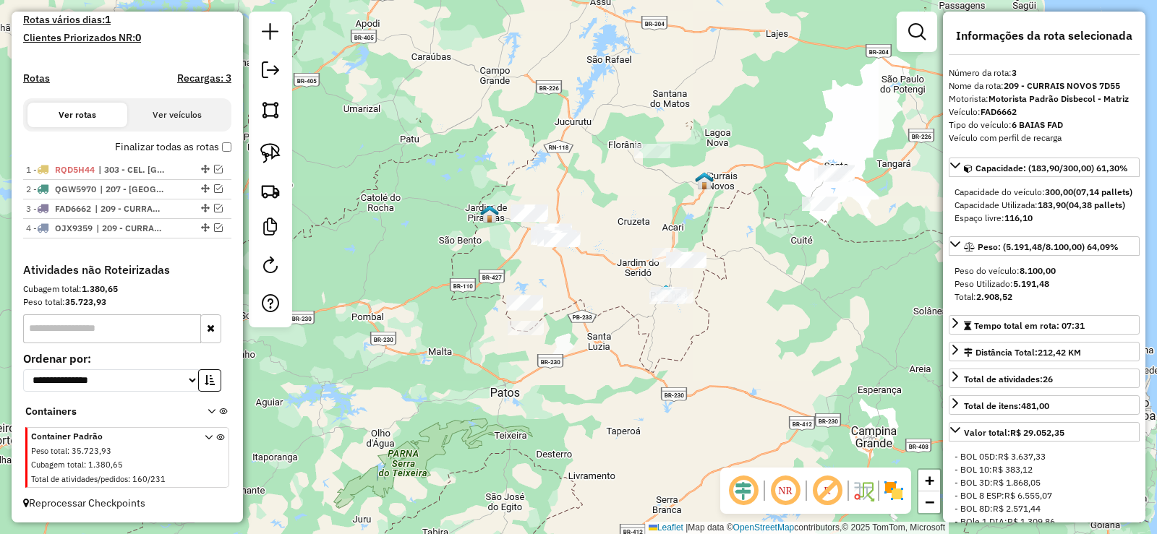
drag, startPoint x: 612, startPoint y: 242, endPoint x: 634, endPoint y: 176, distance: 70.2
click at [634, 176] on div "Janela de atendimento Grade de atendimento Capacidade Transportadoras Veículos …" at bounding box center [578, 267] width 1157 height 534
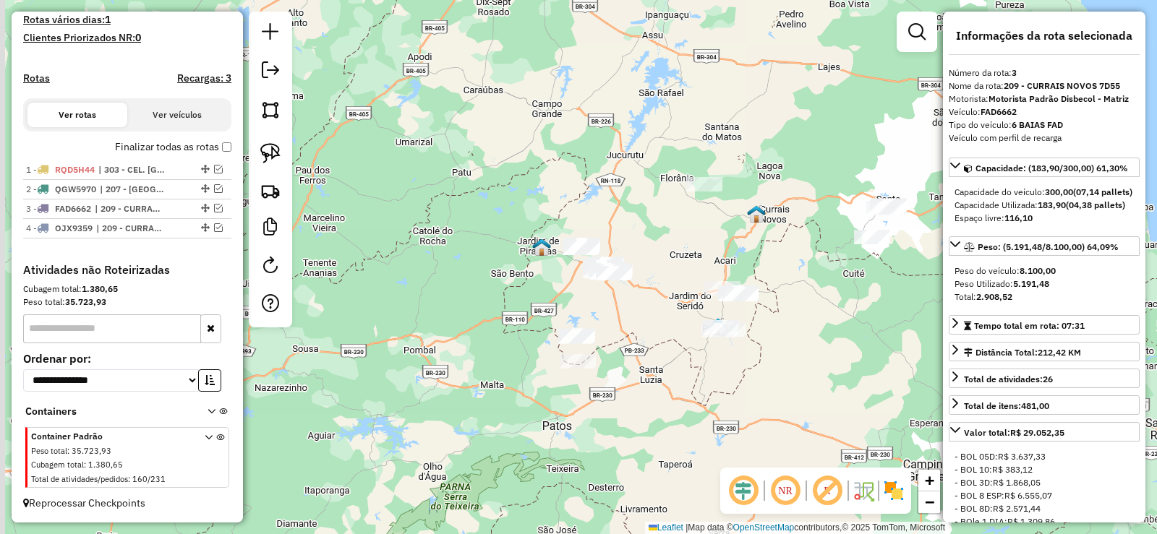
drag, startPoint x: 620, startPoint y: 236, endPoint x: 660, endPoint y: 293, distance: 69.0
click at [660, 293] on div "Janela de atendimento Grade de atendimento Capacidade Transportadoras Veículos …" at bounding box center [578, 267] width 1157 height 534
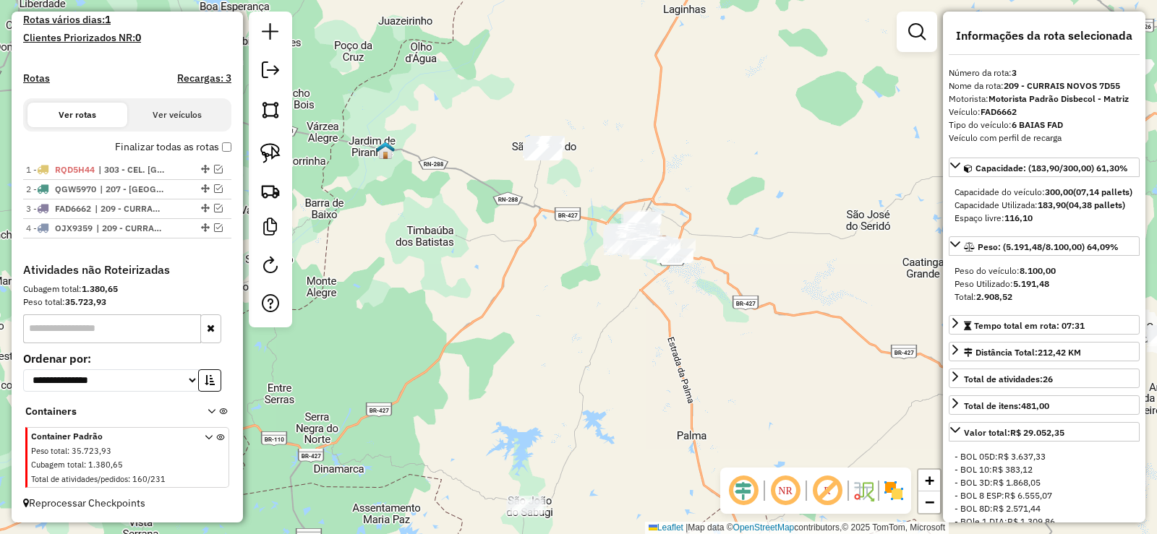
drag, startPoint x: 606, startPoint y: 289, endPoint x: 610, endPoint y: 323, distance: 34.9
click at [610, 323] on div "Janela de atendimento Grade de atendimento Capacidade Transportadoras Veículos …" at bounding box center [578, 267] width 1157 height 534
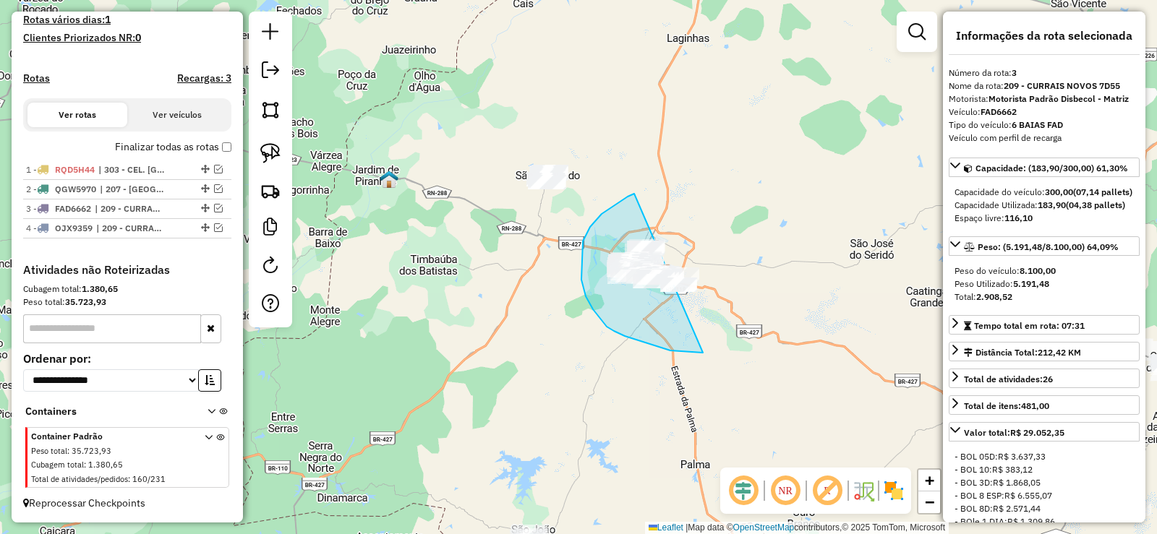
drag, startPoint x: 634, startPoint y: 194, endPoint x: 743, endPoint y: 215, distance: 110.5
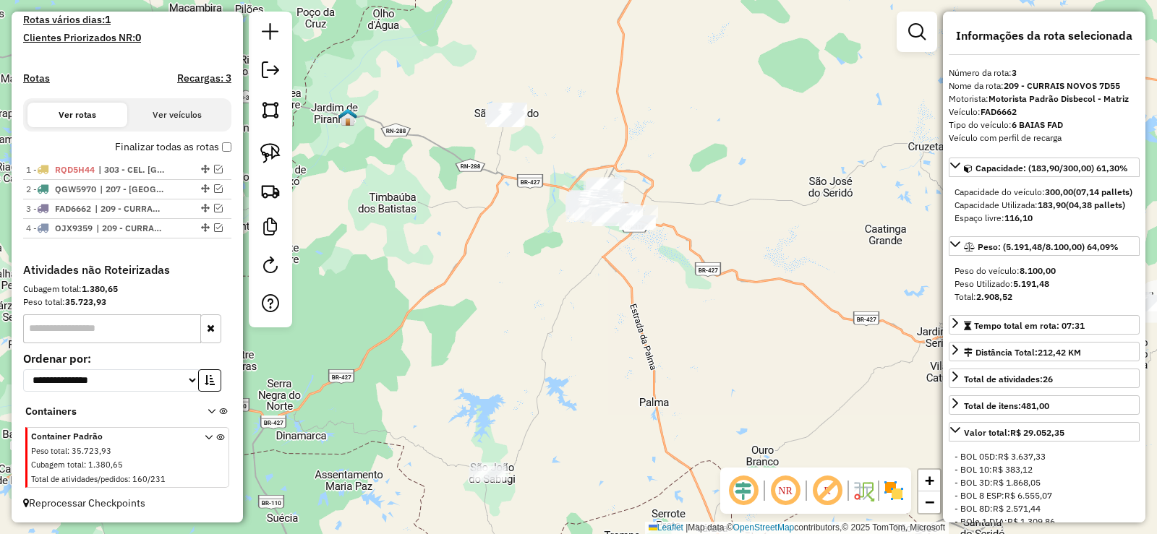
drag, startPoint x: 617, startPoint y: 350, endPoint x: 576, endPoint y: 288, distance: 74.6
click at [576, 288] on div "Janela de atendimento Grade de atendimento Capacidade Transportadoras Veículos …" at bounding box center [578, 267] width 1157 height 534
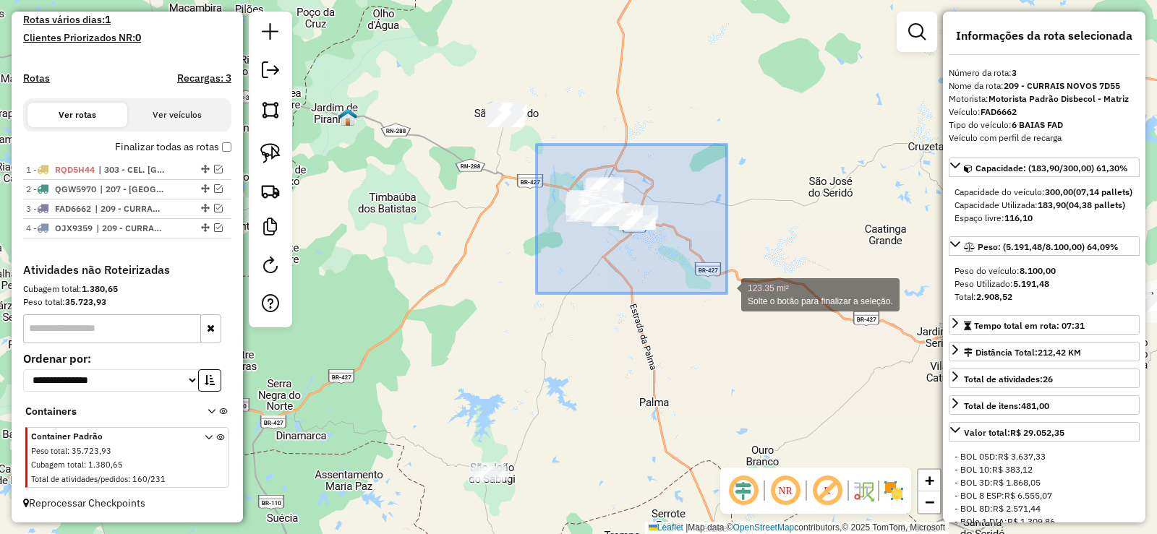
drag, startPoint x: 562, startPoint y: 239, endPoint x: 727, endPoint y: 294, distance: 173.6
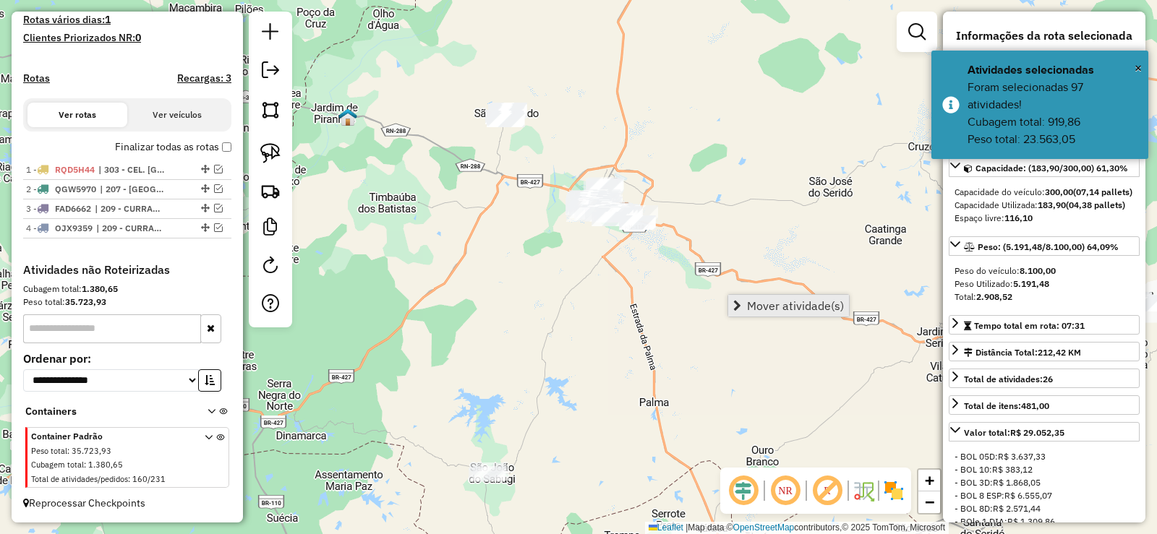
click at [796, 310] on span "Mover atividade(s)" at bounding box center [795, 306] width 97 height 12
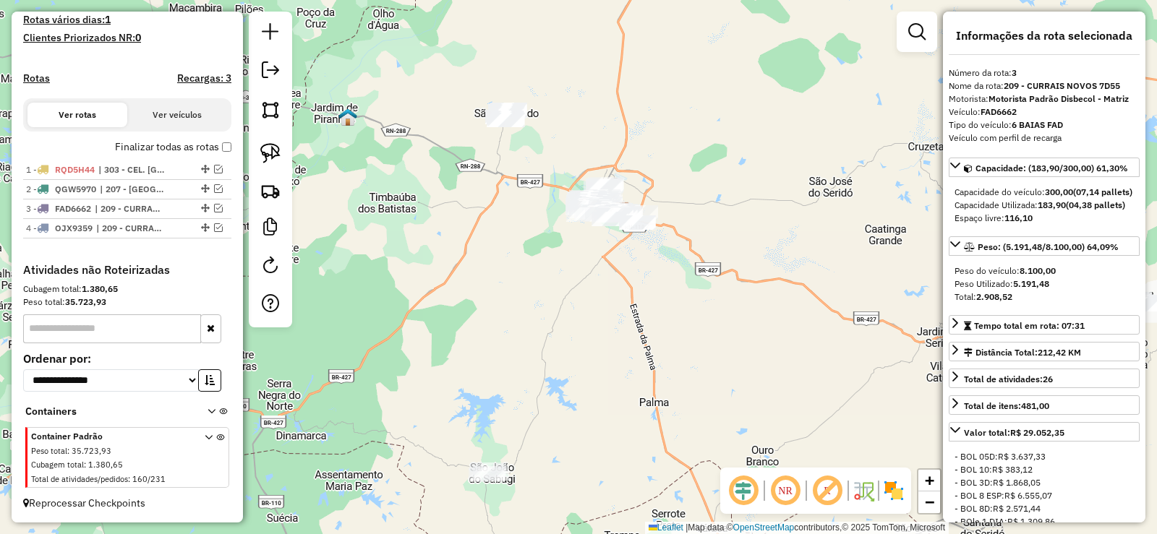
click at [501, 271] on div "Janela de atendimento Grade de atendimento Capacidade Transportadoras Veículos …" at bounding box center [578, 267] width 1157 height 534
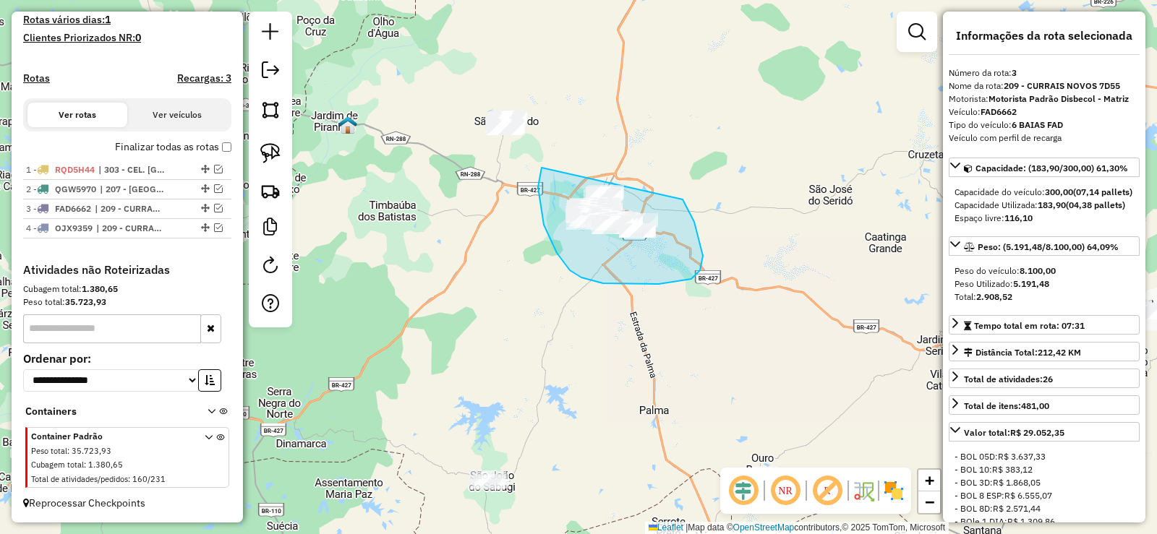
drag, startPoint x: 542, startPoint y: 168, endPoint x: 632, endPoint y: 122, distance: 101.2
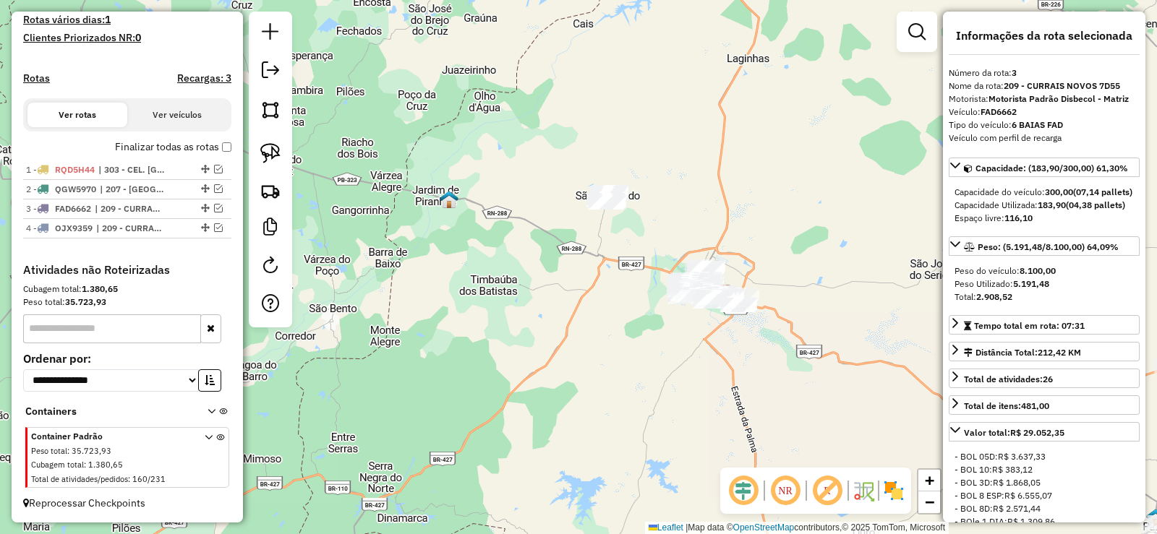
drag, startPoint x: 557, startPoint y: 295, endPoint x: 572, endPoint y: 323, distance: 31.4
click at [564, 344] on div "Janela de atendimento Grade de atendimento Capacidade Transportadoras Veículos …" at bounding box center [578, 267] width 1157 height 534
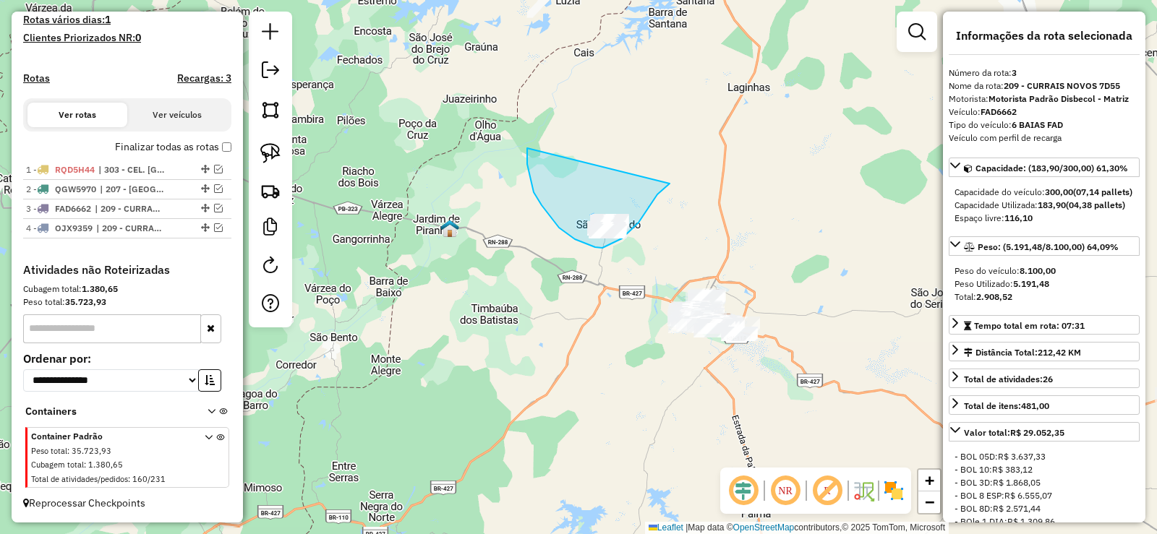
drag, startPoint x: 534, startPoint y: 192, endPoint x: 670, endPoint y: 184, distance: 136.2
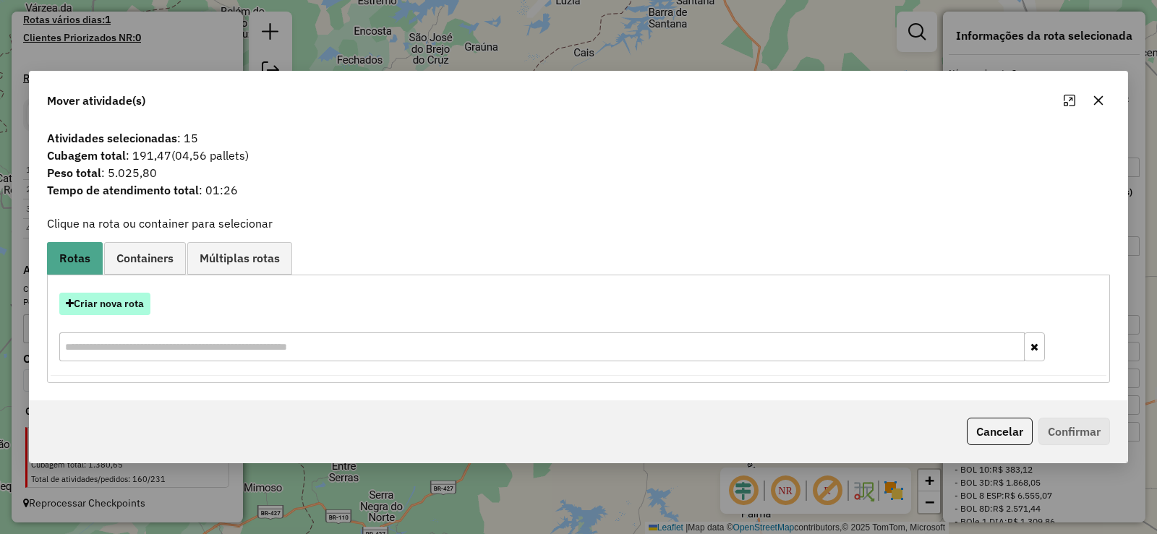
click at [118, 305] on button "Criar nova rota" at bounding box center [104, 304] width 91 height 22
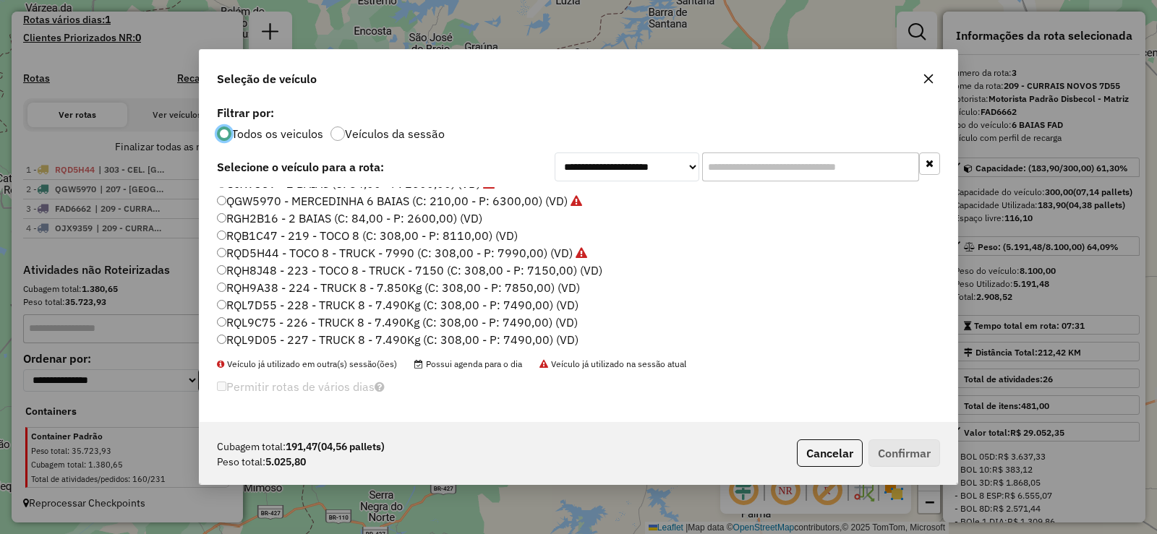
scroll to position [171, 0]
click at [353, 322] on label "RQL9C75 - 226 - TRUCK 8 - 7.490Kg (C: 308,00 - P: 7490,00) (VD)" at bounding box center [397, 319] width 361 height 17
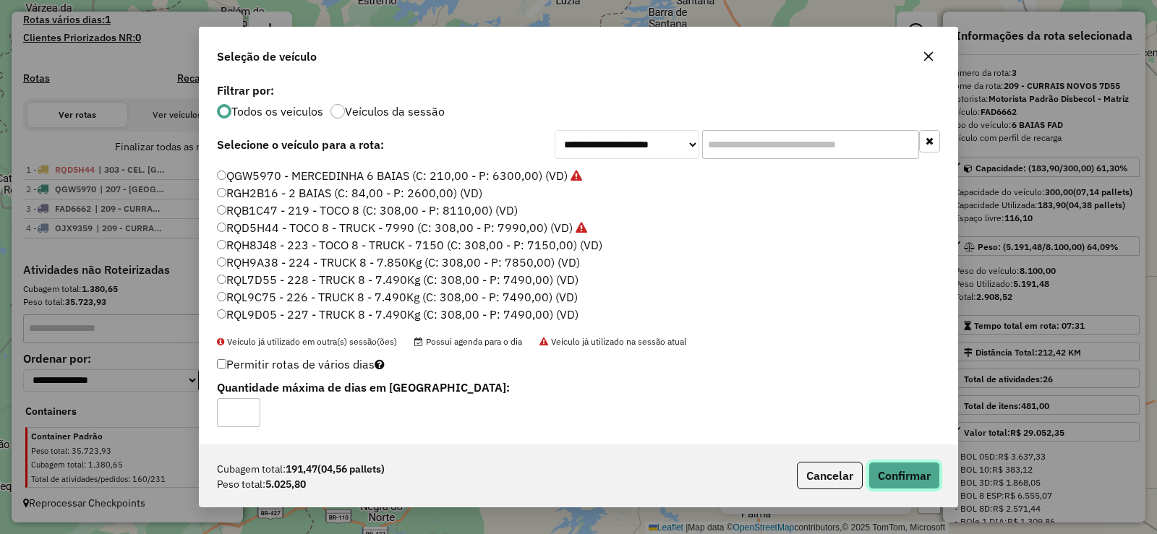
click at [901, 474] on button "Confirmar" at bounding box center [905, 475] width 72 height 27
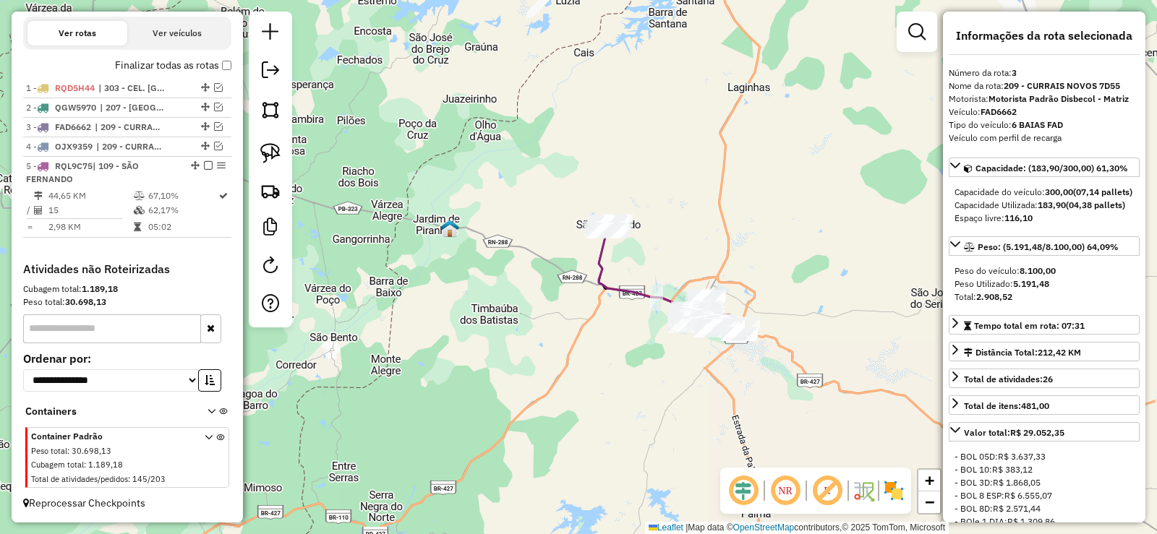
scroll to position [492, 0]
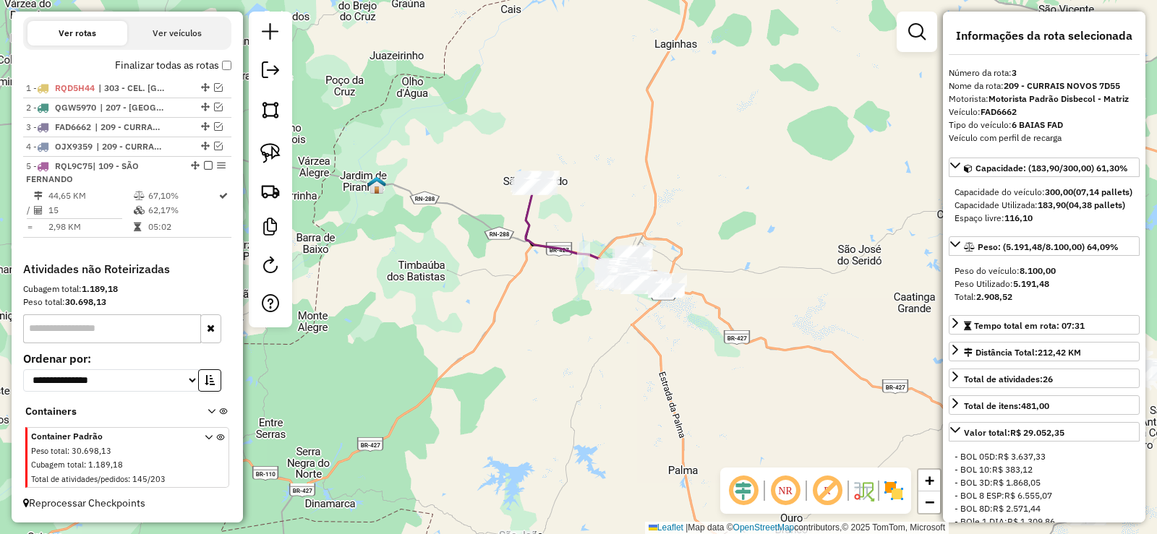
drag, startPoint x: 564, startPoint y: 299, endPoint x: 493, endPoint y: 252, distance: 84.6
click at [458, 234] on div "Janela de atendimento Grade de atendimento Capacidade Transportadoras Veículos …" at bounding box center [578, 267] width 1157 height 534
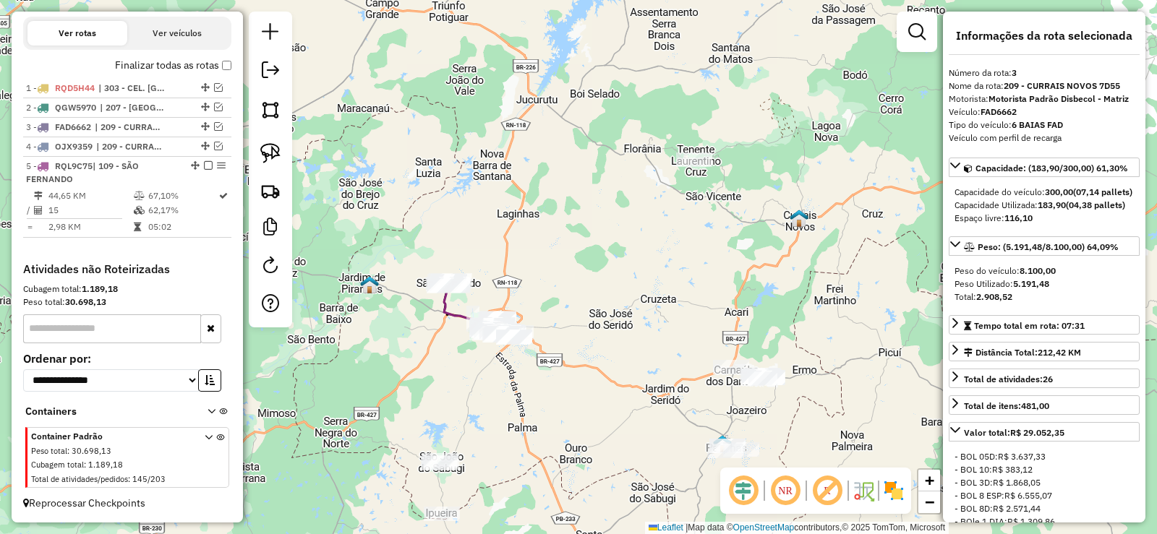
drag, startPoint x: 662, startPoint y: 349, endPoint x: 567, endPoint y: 393, distance: 104.2
click at [567, 393] on div "Janela de atendimento Grade de atendimento Capacidade Transportadoras Veículos …" at bounding box center [578, 267] width 1157 height 534
drag, startPoint x: 558, startPoint y: 283, endPoint x: 540, endPoint y: 365, distance: 84.3
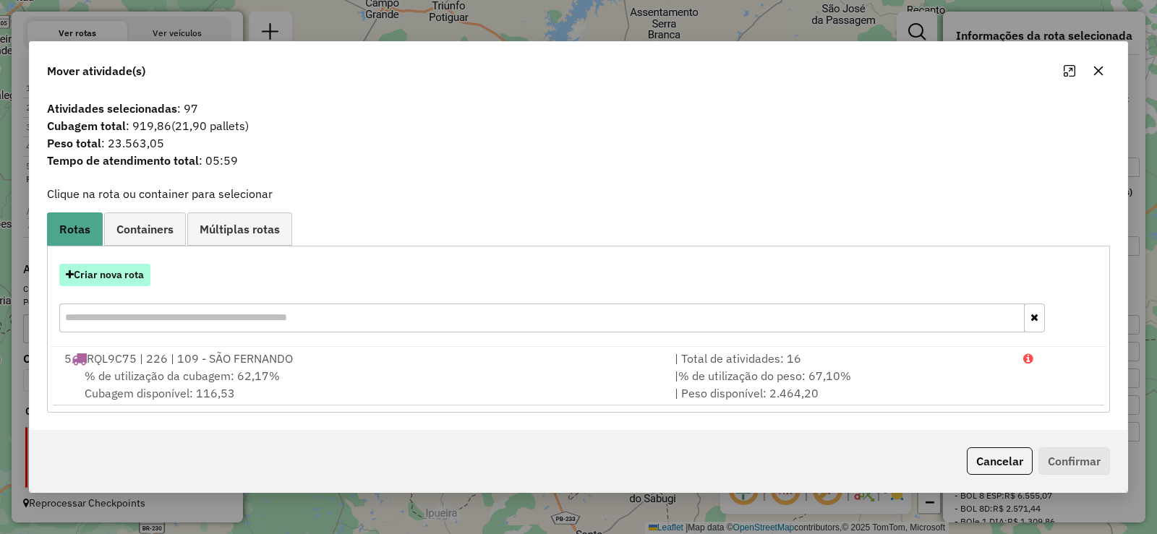
click at [124, 276] on button "Criar nova rota" at bounding box center [104, 275] width 91 height 22
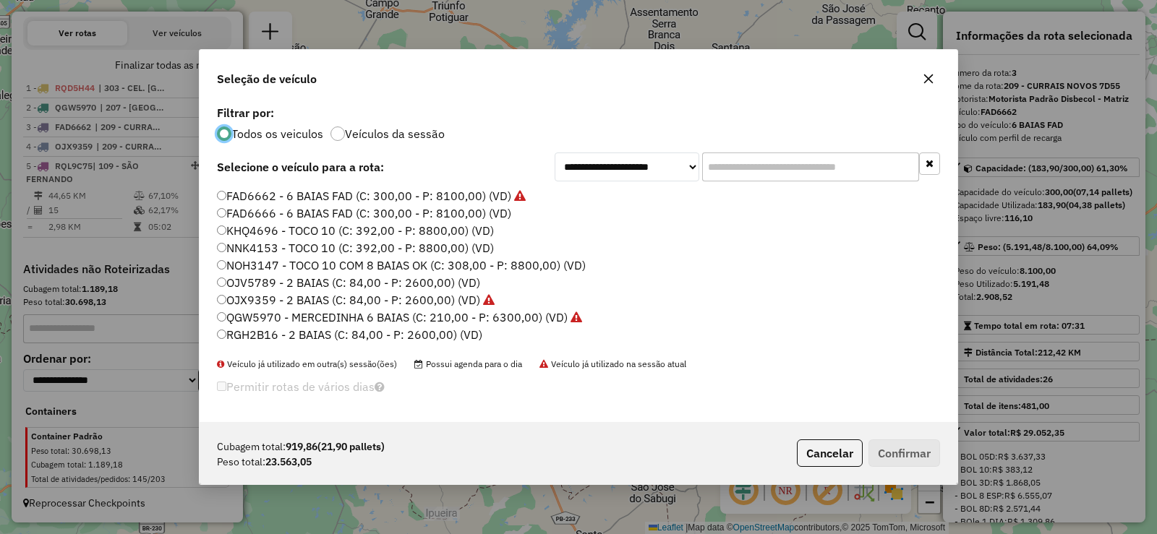
scroll to position [72, 0]
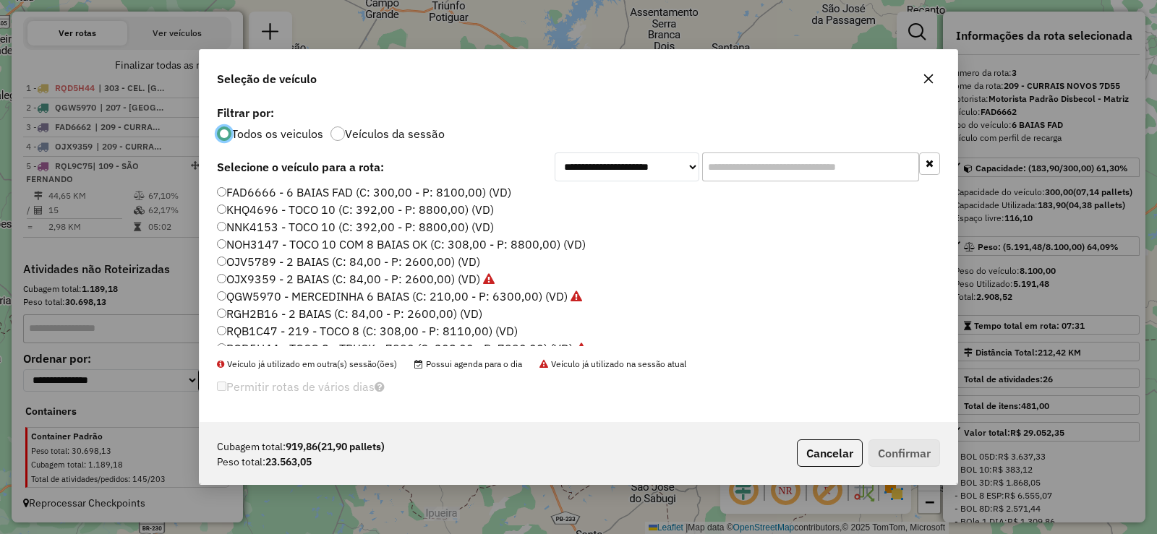
click at [309, 227] on label "NNK4153 - TOCO 10 (C: 392,00 - P: 8800,00) (VD)" at bounding box center [355, 226] width 277 height 17
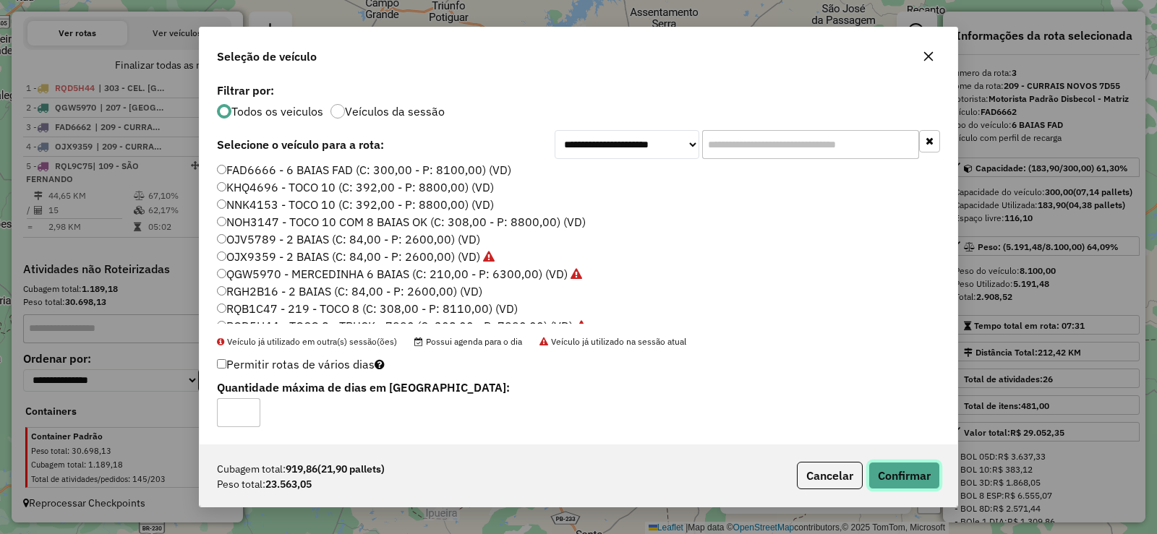
click at [903, 474] on button "Confirmar" at bounding box center [905, 475] width 72 height 27
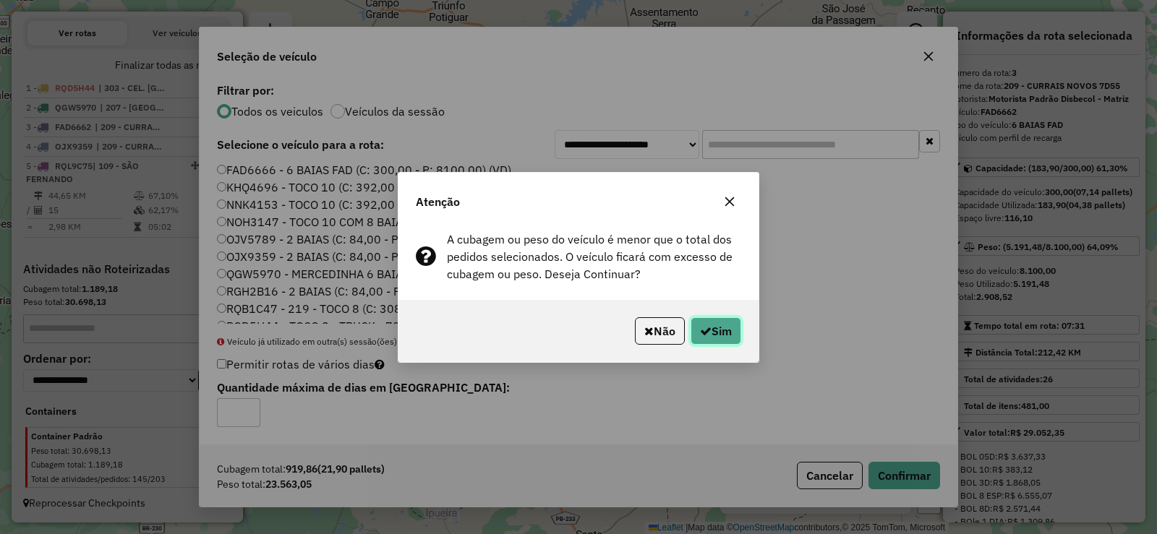
drag, startPoint x: 713, startPoint y: 322, endPoint x: 699, endPoint y: 328, distance: 14.9
click at [712, 322] on button "Sim" at bounding box center [716, 330] width 51 height 27
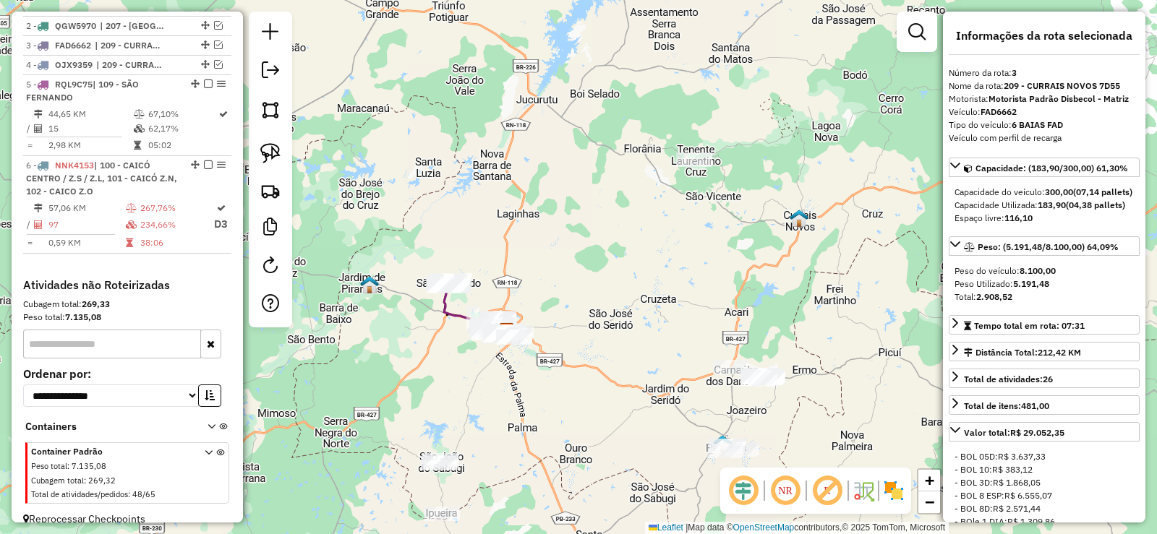
scroll to position [590, 0]
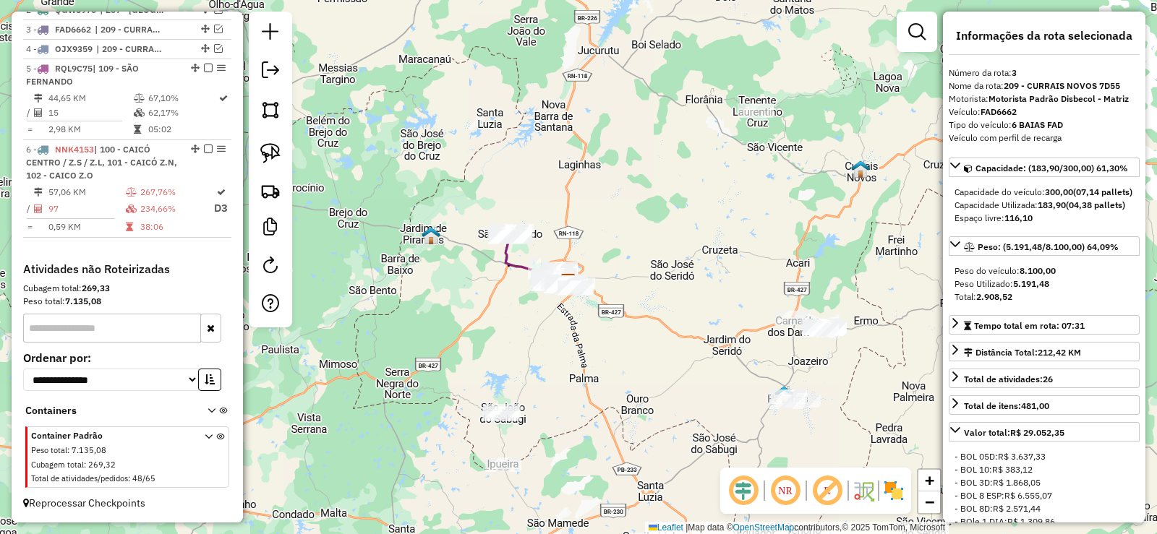
drag, startPoint x: 584, startPoint y: 329, endPoint x: 646, endPoint y: 280, distance: 78.7
click at [646, 280] on div "Janela de atendimento Grade de atendimento Capacidade Transportadoras Veículos …" at bounding box center [578, 267] width 1157 height 534
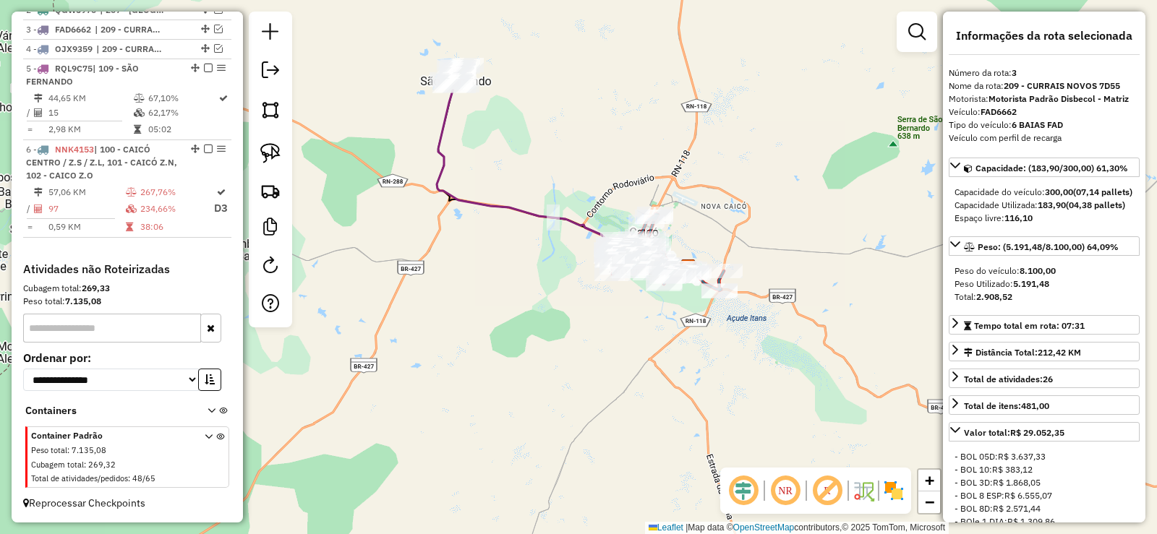
drag, startPoint x: 525, startPoint y: 319, endPoint x: 613, endPoint y: 319, distance: 88.2
click at [613, 319] on div "Janela de atendimento Grade de atendimento Capacidade Transportadoras Veículos …" at bounding box center [578, 267] width 1157 height 534
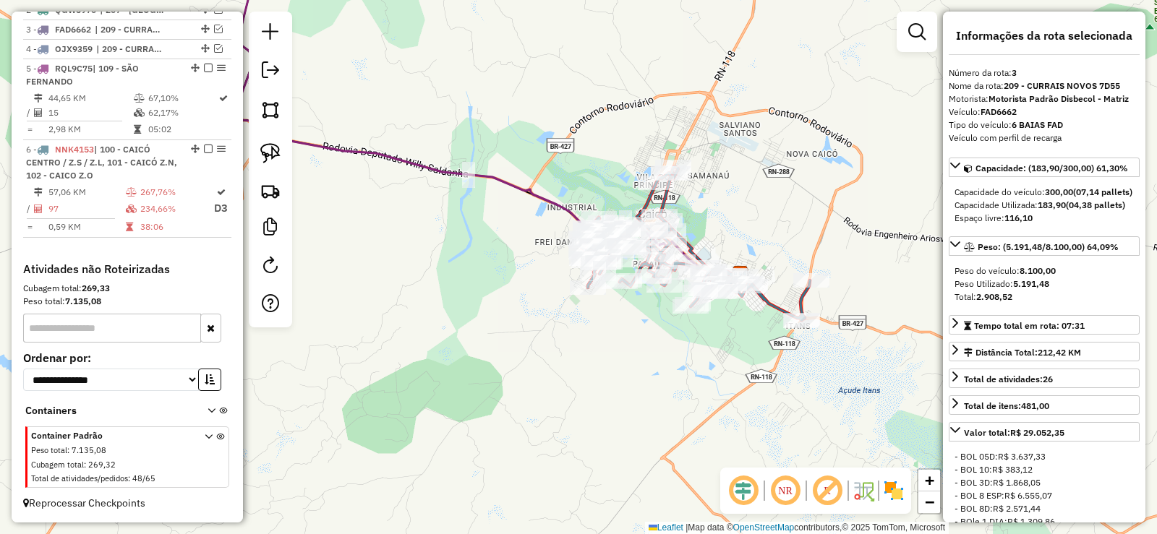
drag, startPoint x: 636, startPoint y: 287, endPoint x: 613, endPoint y: 335, distance: 53.0
click at [613, 335] on div "Janela de atendimento Grade de atendimento Capacidade Transportadoras Veículos …" at bounding box center [578, 267] width 1157 height 534
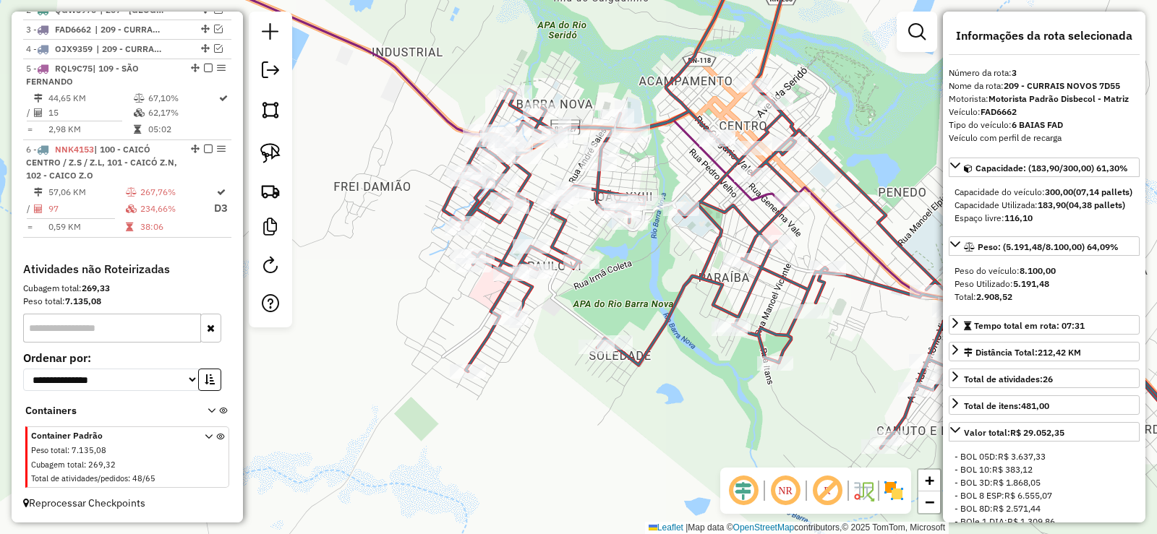
drag, startPoint x: 627, startPoint y: 255, endPoint x: 630, endPoint y: 278, distance: 23.3
click at [630, 278] on div "Janela de atendimento Grade de atendimento Capacidade Transportadoras Veículos …" at bounding box center [578, 267] width 1157 height 534
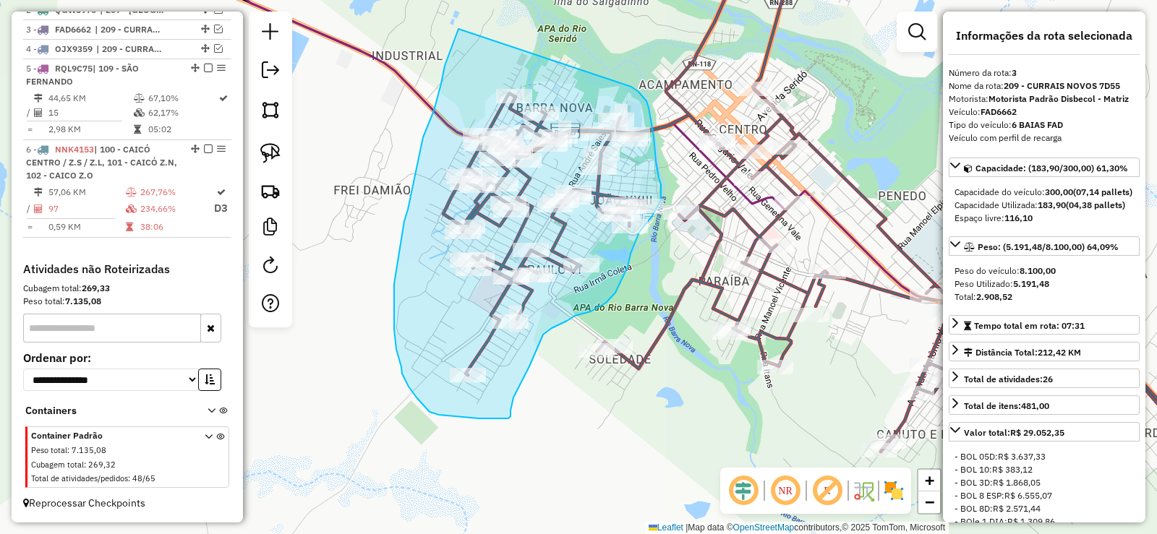
drag, startPoint x: 455, startPoint y: 38, endPoint x: 627, endPoint y: 85, distance: 178.4
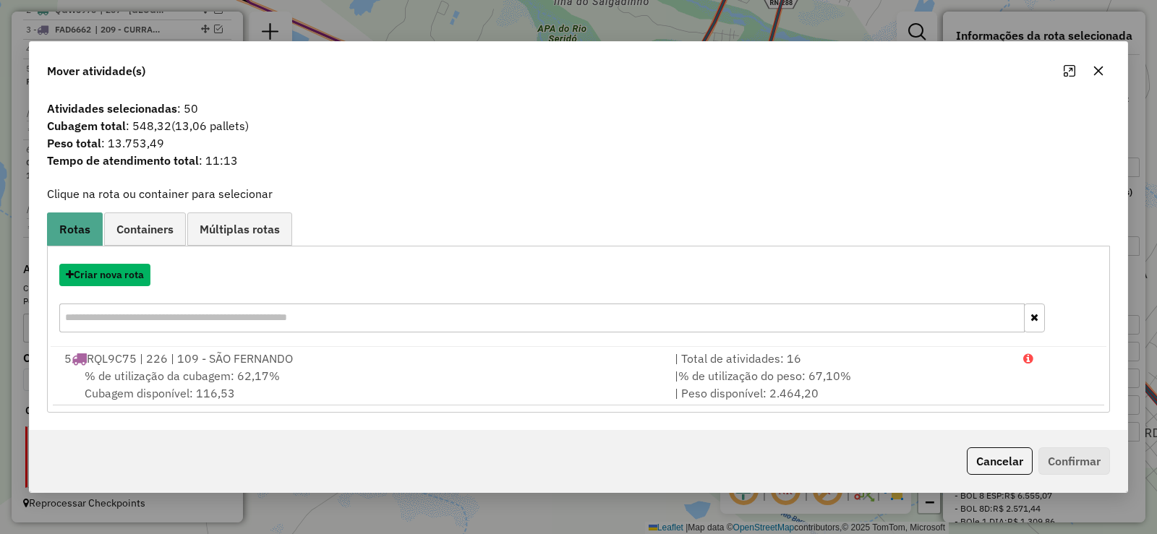
click at [124, 275] on button "Criar nova rota" at bounding box center [104, 275] width 91 height 22
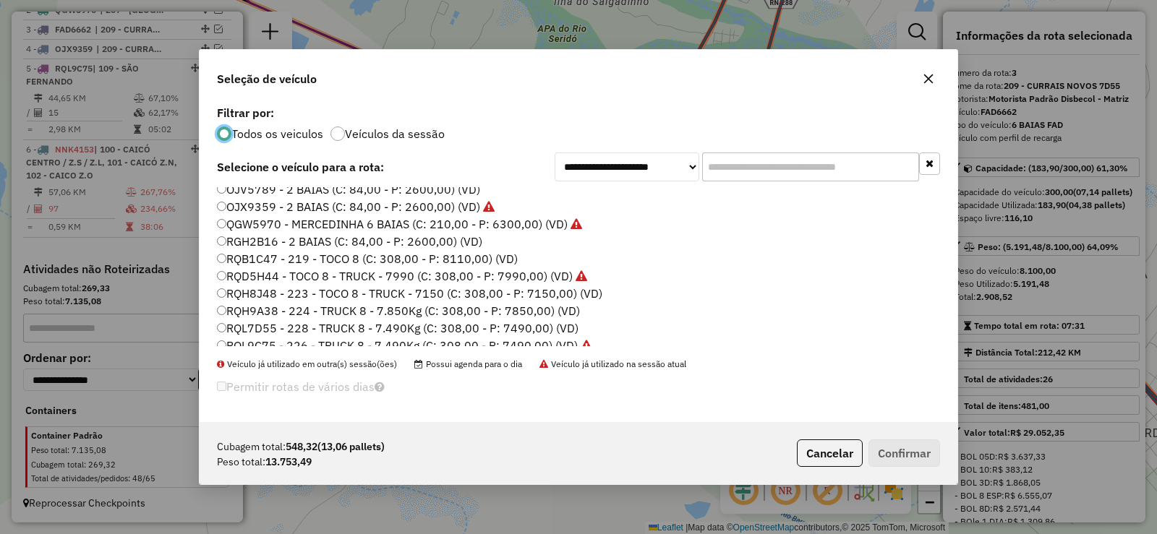
scroll to position [72, 0]
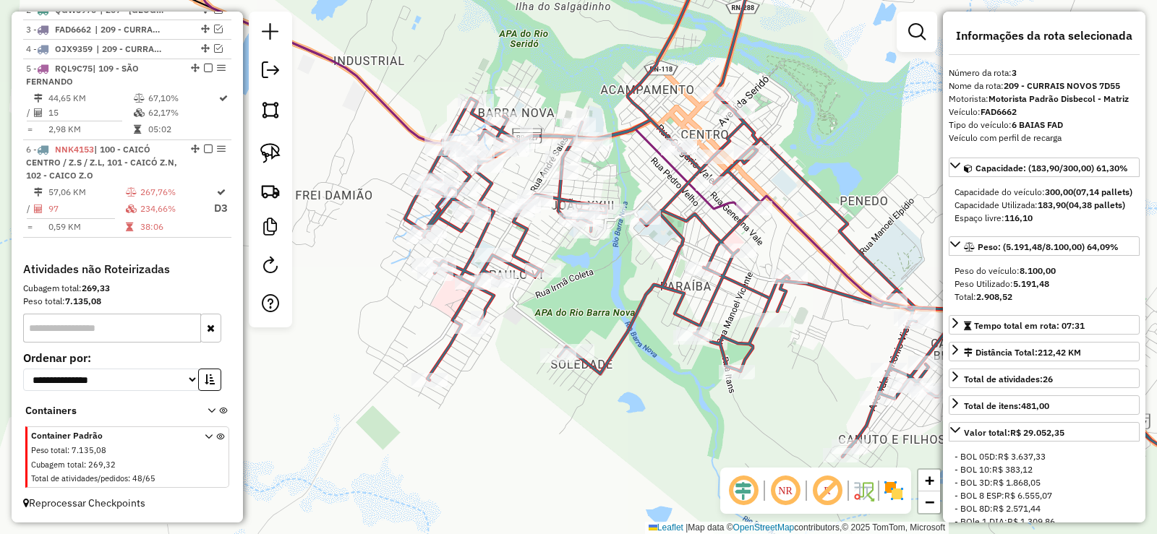
drag, startPoint x: 694, startPoint y: 291, endPoint x: 492, endPoint y: 328, distance: 205.1
click at [492, 328] on div "Janela de atendimento Grade de atendimento Capacidade Transportadoras Veículos …" at bounding box center [578, 267] width 1157 height 534
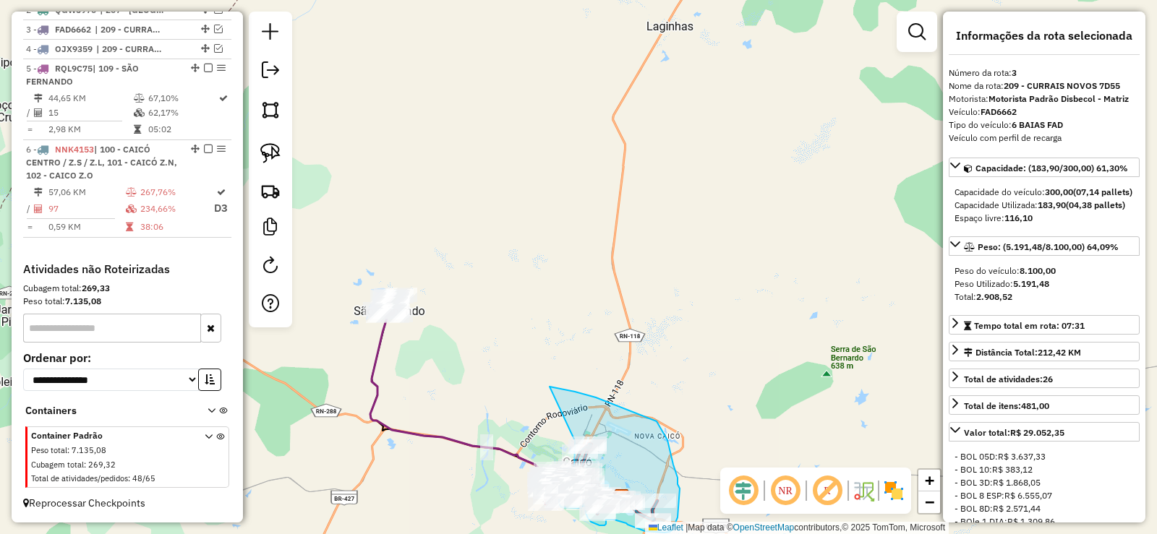
drag, startPoint x: 478, startPoint y: 119, endPoint x: 550, endPoint y: 387, distance: 277.0
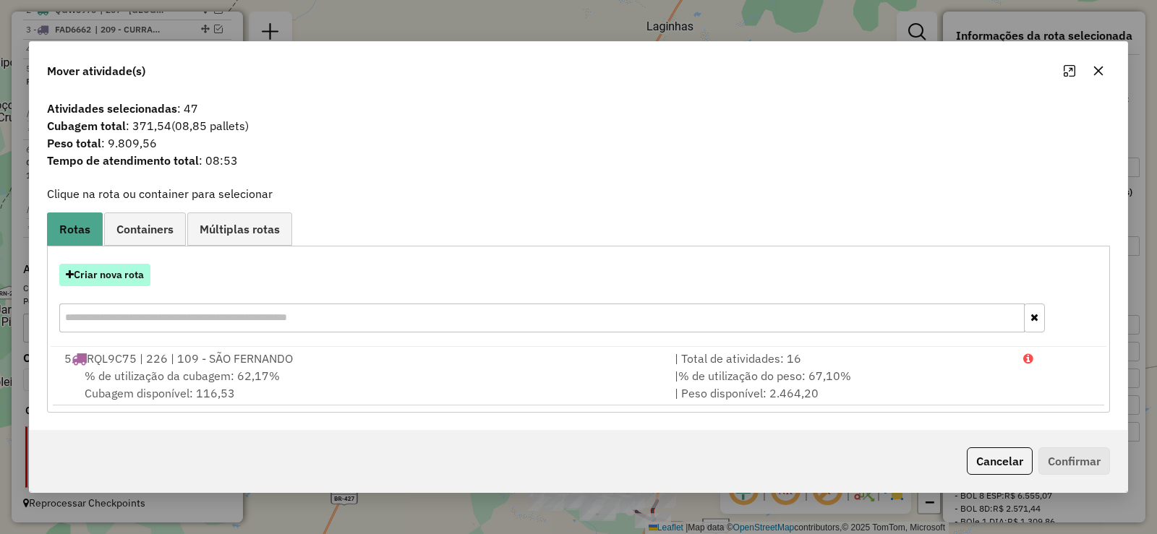
click at [104, 275] on button "Criar nova rota" at bounding box center [104, 275] width 91 height 22
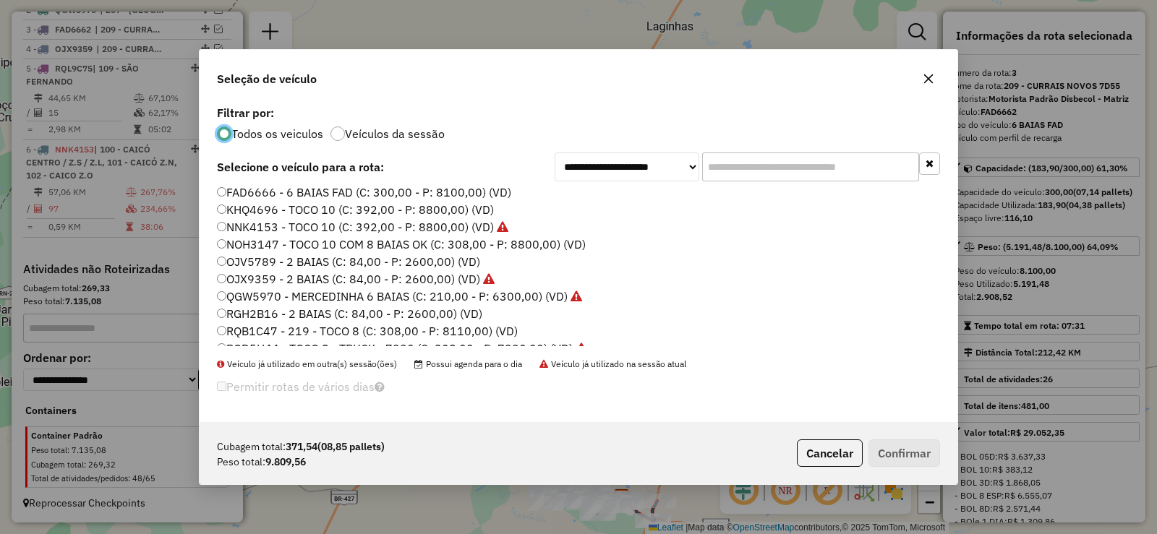
scroll to position [145, 0]
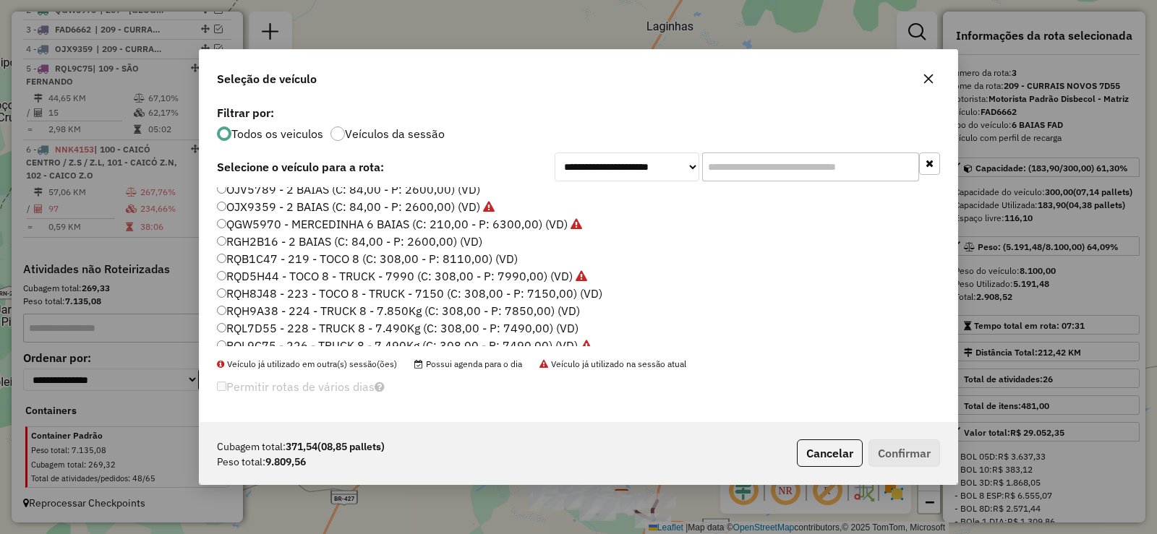
click at [304, 263] on label "RQB1C47 - 219 - TOCO 8 (C: 308,00 - P: 8110,00) (VD)" at bounding box center [367, 258] width 301 height 17
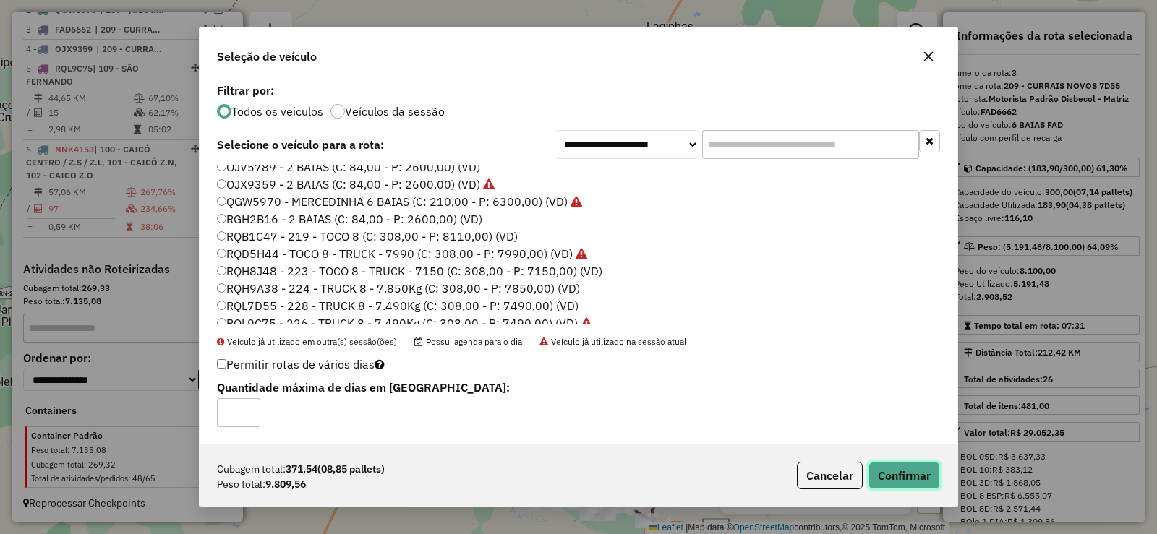
click at [910, 476] on button "Confirmar" at bounding box center [905, 475] width 72 height 27
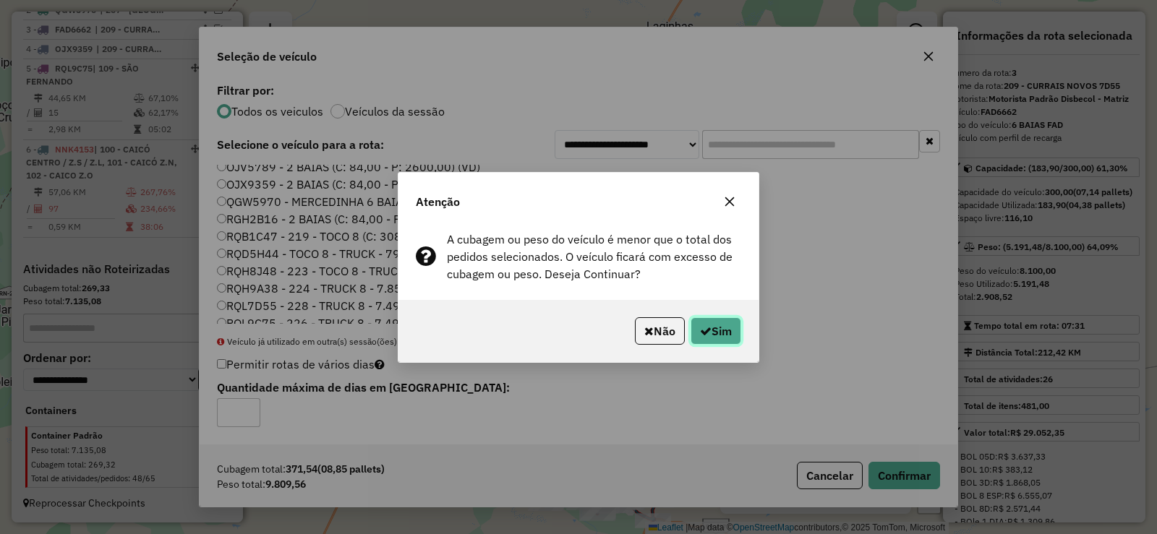
click at [723, 330] on button "Sim" at bounding box center [716, 330] width 51 height 27
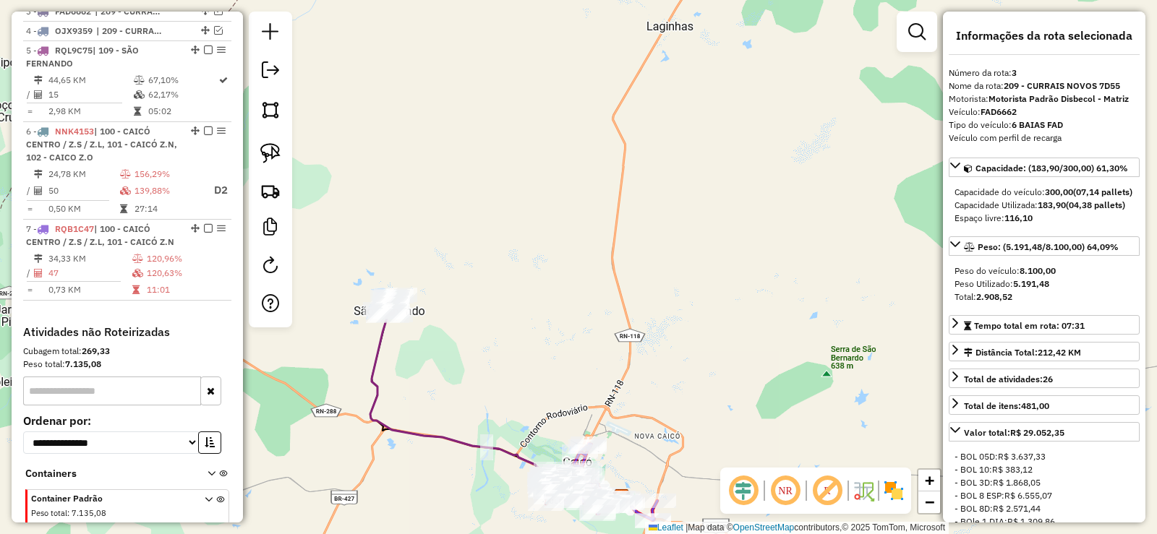
scroll to position [599, 0]
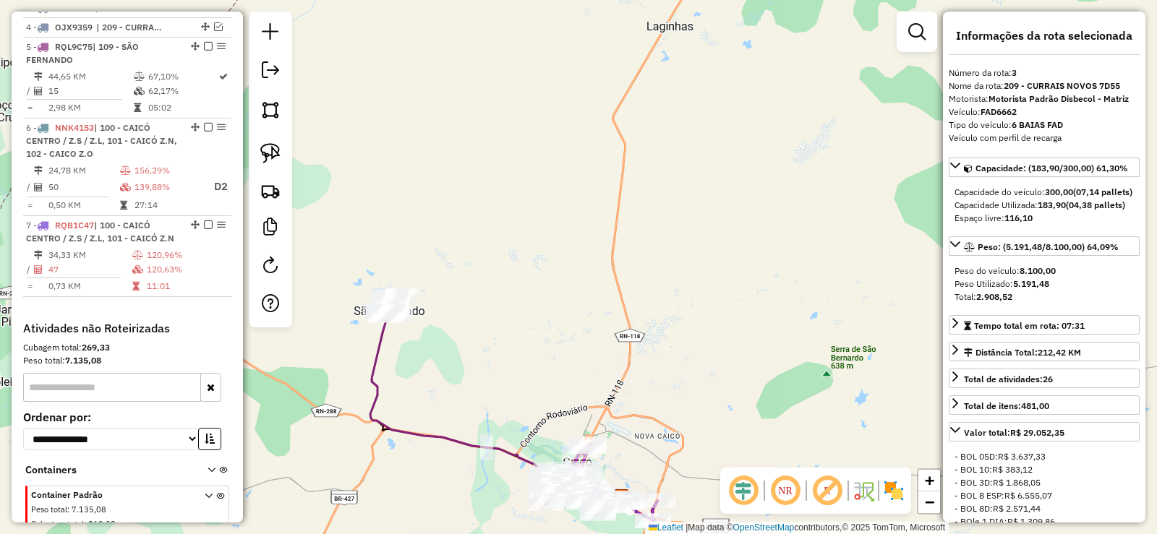
drag, startPoint x: 560, startPoint y: 232, endPoint x: 554, endPoint y: 177, distance: 55.3
click at [555, 183] on div "Janela de atendimento Grade de atendimento Capacidade Transportadoras Veículos …" at bounding box center [578, 267] width 1157 height 534
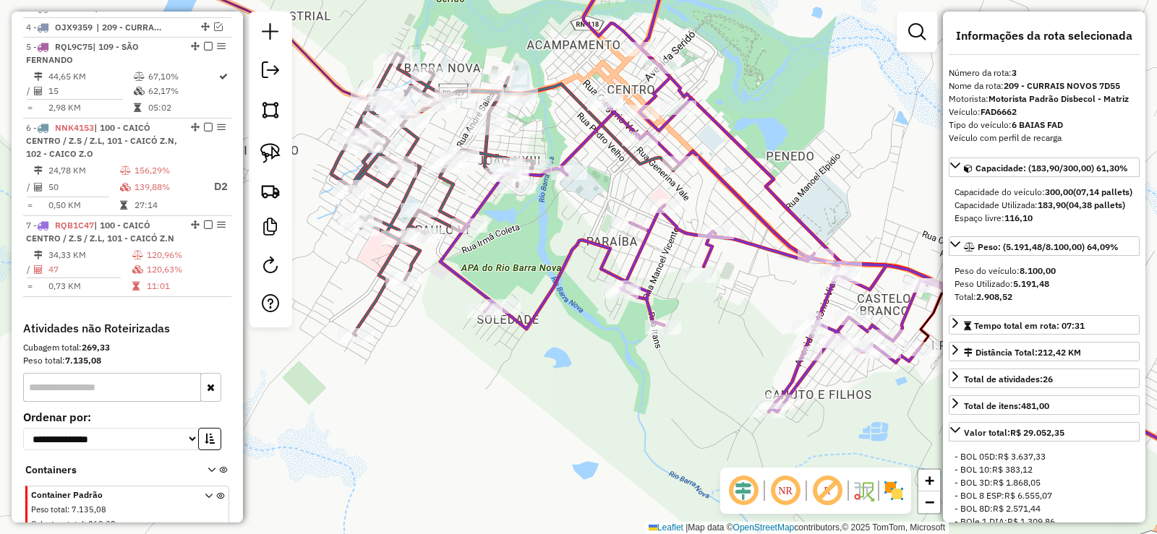
drag, startPoint x: 545, startPoint y: 312, endPoint x: 593, endPoint y: 354, distance: 64.0
click at [593, 354] on div "Janela de atendimento Grade de atendimento Capacidade Transportadoras Veículos …" at bounding box center [578, 267] width 1157 height 534
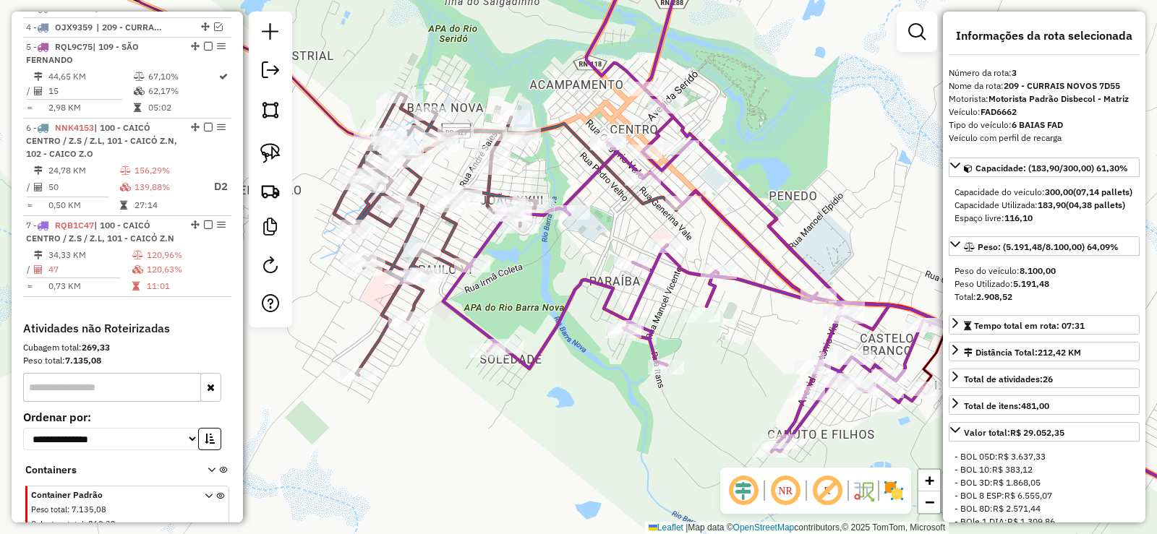
drag, startPoint x: 554, startPoint y: 234, endPoint x: 545, endPoint y: 265, distance: 32.3
click at [545, 265] on div "Janela de atendimento Grade de atendimento Capacidade Transportadoras Veículos …" at bounding box center [578, 267] width 1157 height 534
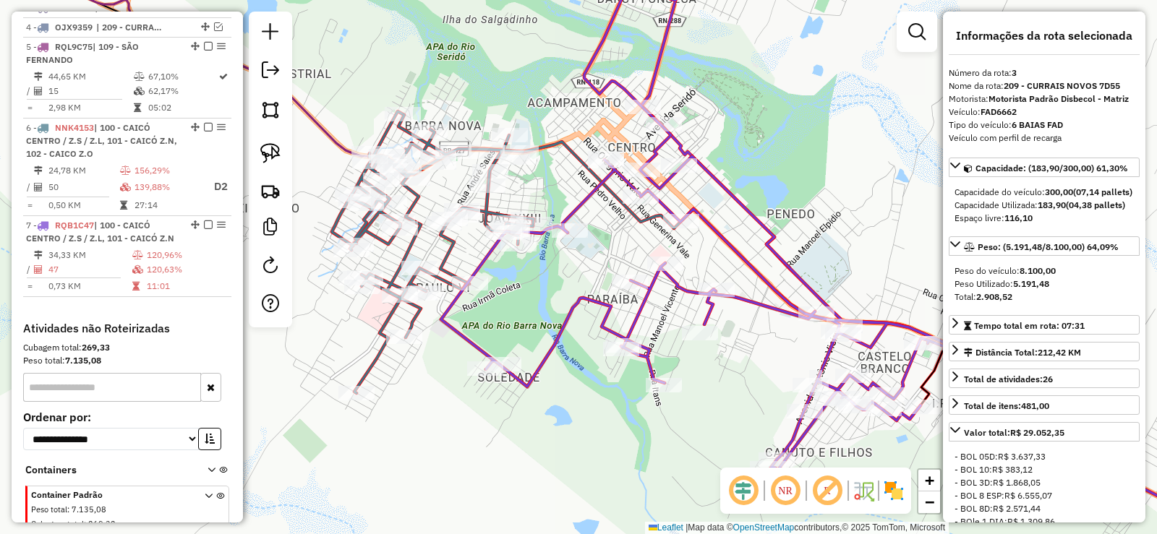
drag, startPoint x: 569, startPoint y: 251, endPoint x: 563, endPoint y: 283, distance: 33.1
click at [563, 283] on div "Janela de atendimento Grade de atendimento Capacidade Transportadoras Veículos …" at bounding box center [578, 267] width 1157 height 534
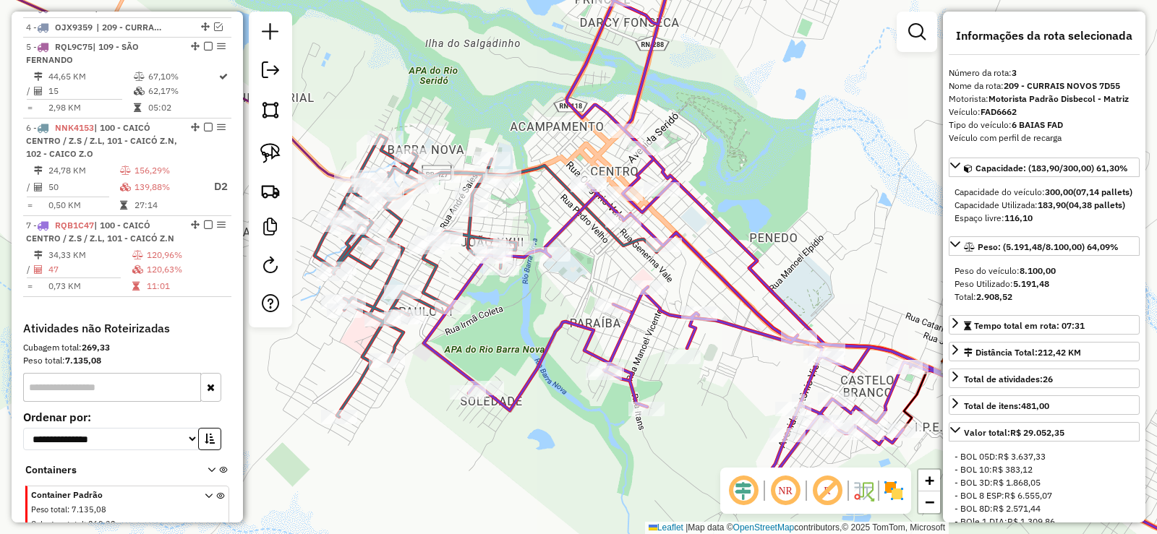
drag, startPoint x: 566, startPoint y: 412, endPoint x: 571, endPoint y: 305, distance: 107.2
click at [571, 308] on div "Janela de atendimento Grade de atendimento Capacidade Transportadoras Veículos …" at bounding box center [578, 267] width 1157 height 534
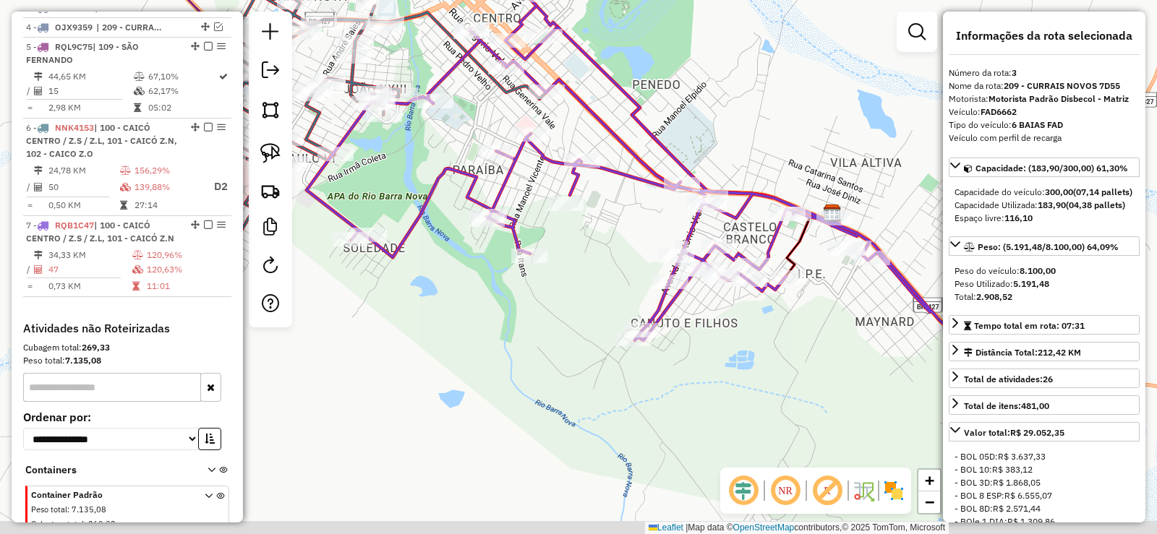
drag, startPoint x: 612, startPoint y: 368, endPoint x: 486, endPoint y: 318, distance: 135.4
click at [488, 321] on div "Janela de atendimento Grade de atendimento Capacidade Transportadoras Veículos …" at bounding box center [578, 267] width 1157 height 534
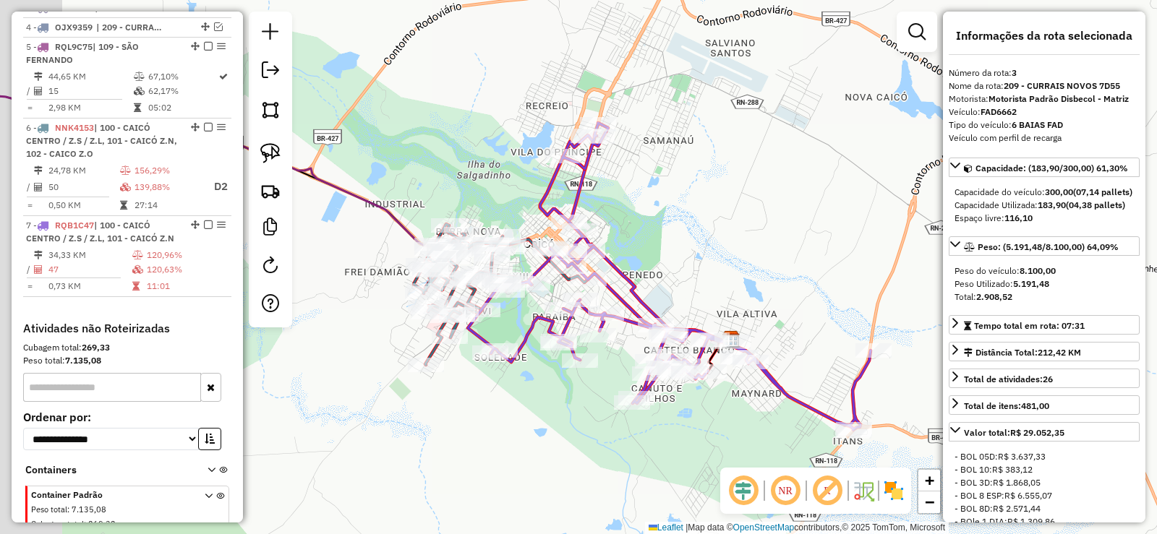
drag, startPoint x: 496, startPoint y: 355, endPoint x: 545, endPoint y: 388, distance: 59.4
click at [545, 388] on div "Janela de atendimento Grade de atendimento Capacidade Transportadoras Veículos …" at bounding box center [578, 267] width 1157 height 534
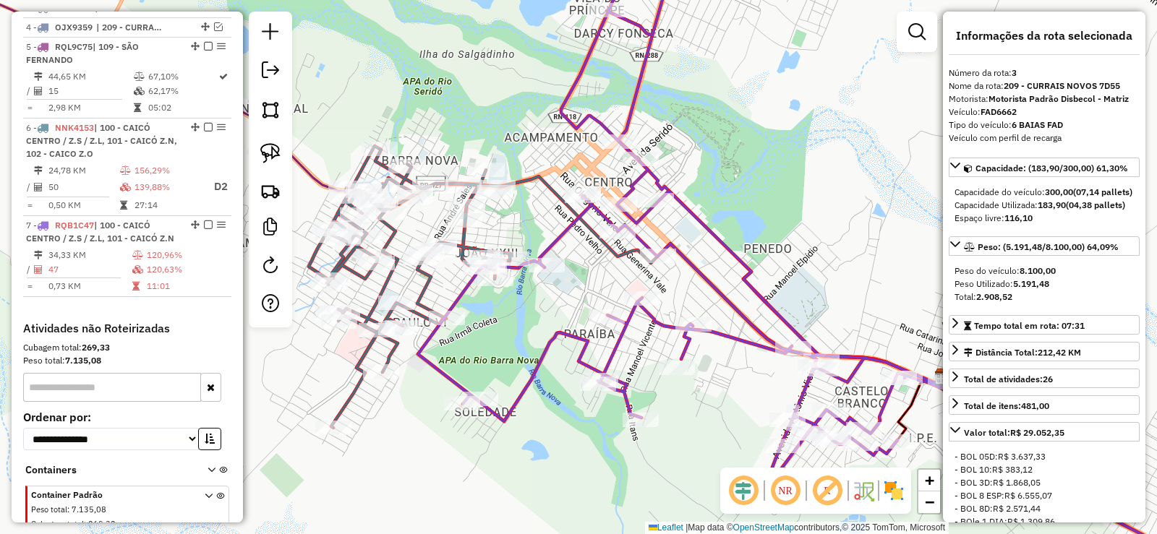
drag, startPoint x: 609, startPoint y: 444, endPoint x: 568, endPoint y: 383, distance: 73.4
click at [570, 385] on div "Janela de atendimento Grade de atendimento Capacidade Transportadoras Veículos …" at bounding box center [578, 267] width 1157 height 534
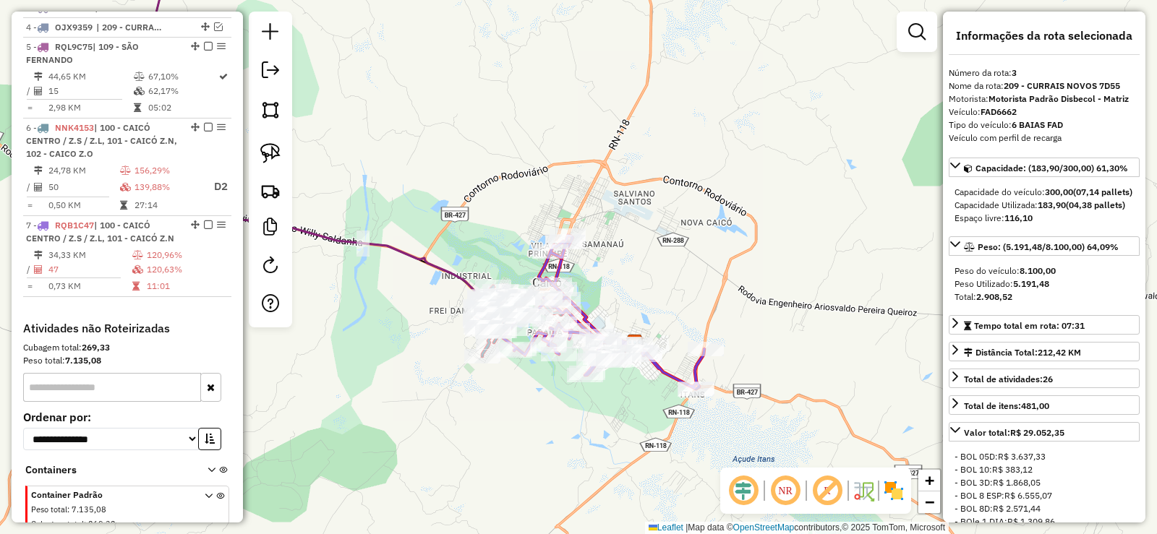
drag, startPoint x: 623, startPoint y: 399, endPoint x: 605, endPoint y: 367, distance: 36.6
click at [605, 367] on div "Janela de atendimento Grade de atendimento Capacidade Transportadoras Veículos …" at bounding box center [578, 267] width 1157 height 534
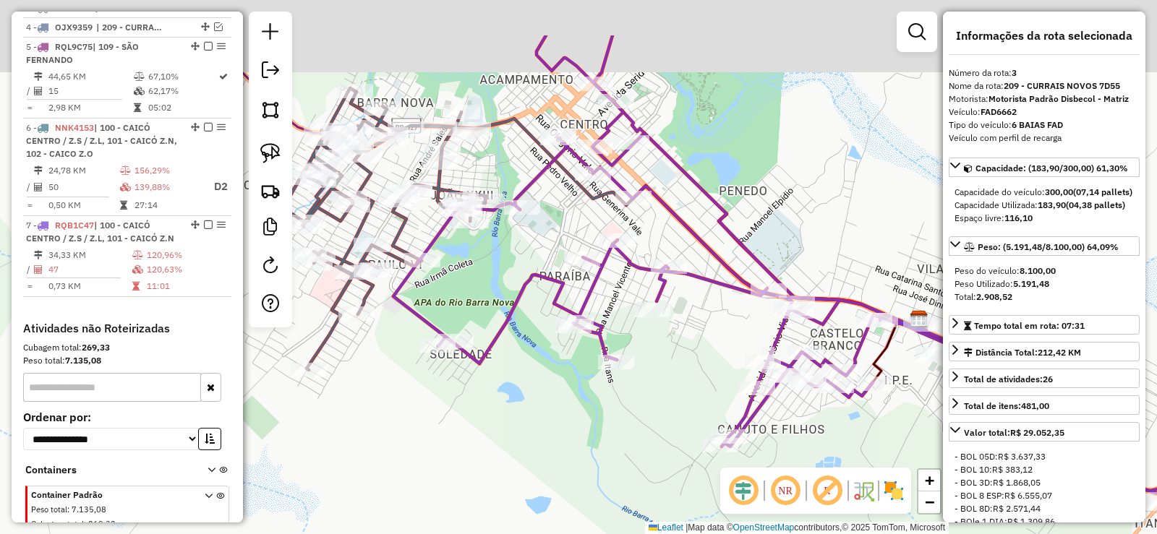
drag, startPoint x: 472, startPoint y: 176, endPoint x: 490, endPoint y: 271, distance: 97.2
click at [490, 271] on div "Janela de atendimento Grade de atendimento Capacidade Transportadoras Veículos …" at bounding box center [578, 267] width 1157 height 534
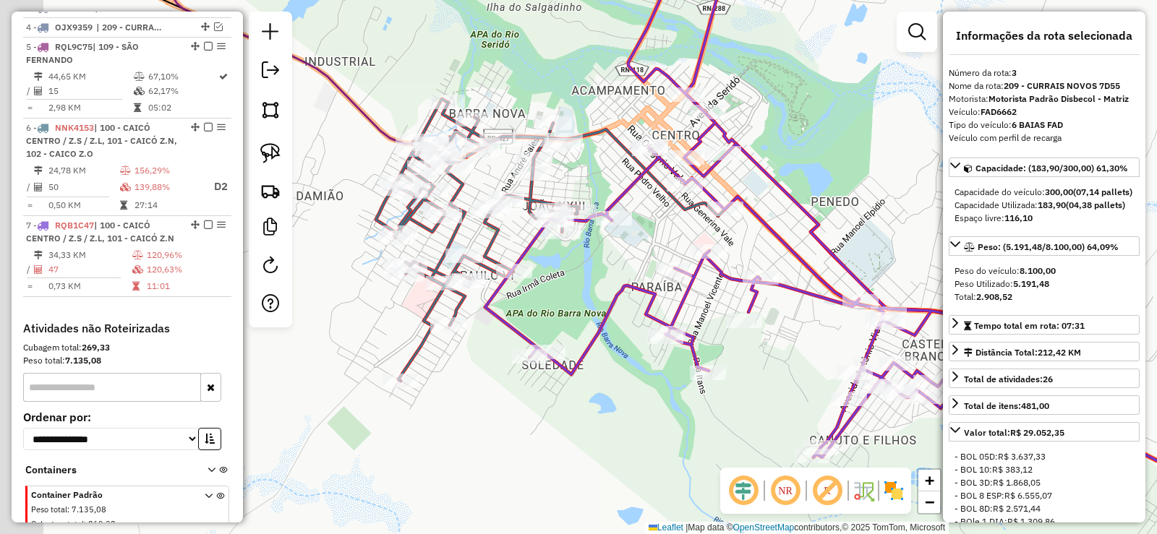
drag, startPoint x: 491, startPoint y: 273, endPoint x: 583, endPoint y: 278, distance: 92.0
click at [583, 278] on div "Janela de atendimento Grade de atendimento Capacidade Transportadoras Veículos …" at bounding box center [578, 267] width 1157 height 534
drag, startPoint x: 772, startPoint y: 371, endPoint x: 652, endPoint y: 350, distance: 122.6
click at [652, 350] on div "Janela de atendimento Grade de atendimento Capacidade Transportadoras Veículos …" at bounding box center [578, 267] width 1157 height 534
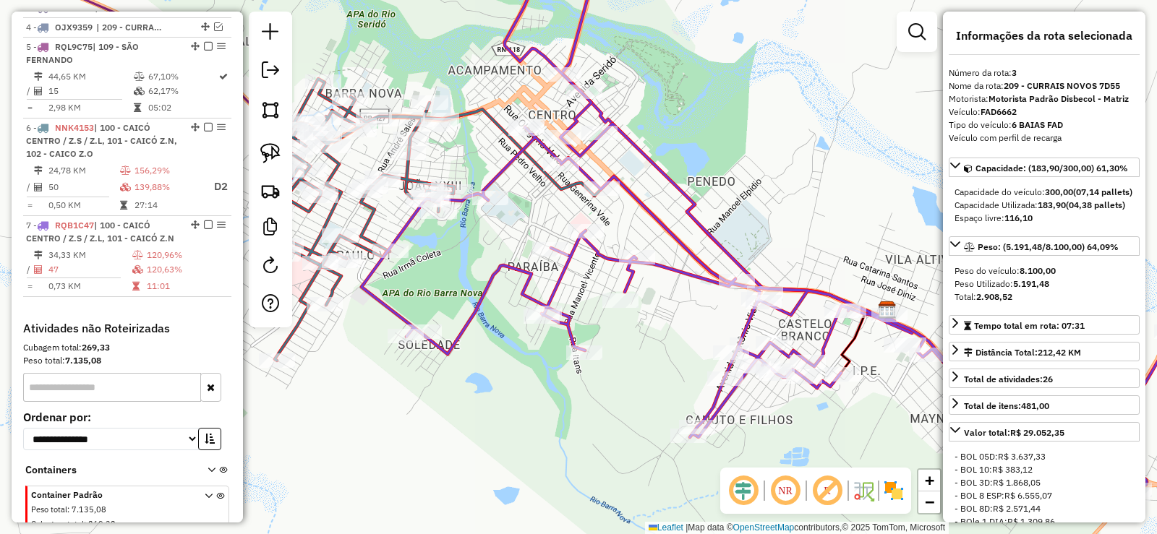
drag, startPoint x: 580, startPoint y: 407, endPoint x: 419, endPoint y: 311, distance: 187.8
click at [464, 333] on div "Janela de atendimento Grade de atendimento Capacidade Transportadoras Veículos …" at bounding box center [578, 267] width 1157 height 534
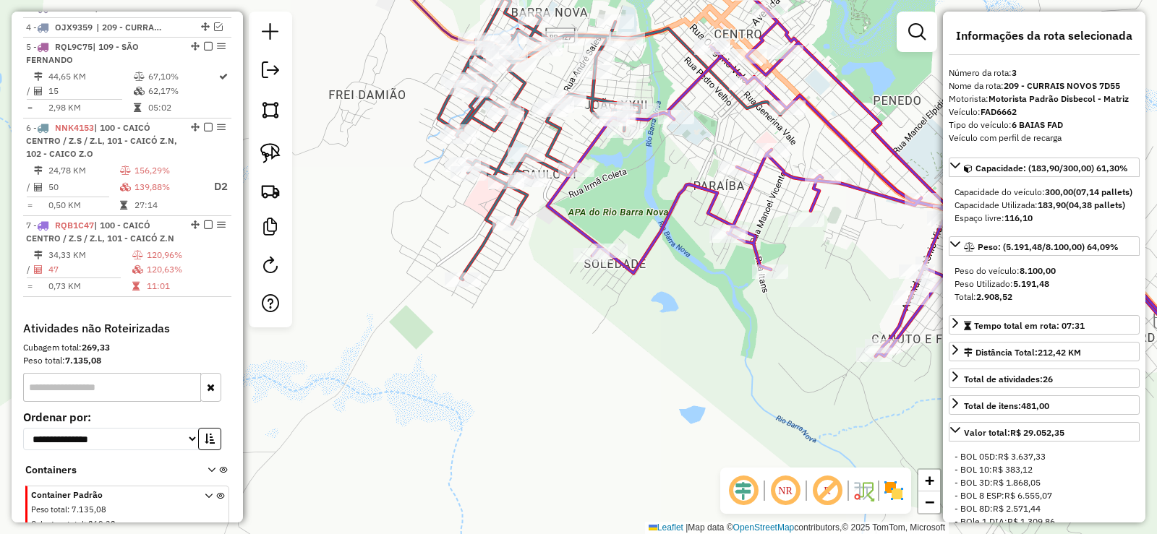
drag, startPoint x: 383, startPoint y: 341, endPoint x: 699, endPoint y: 354, distance: 316.3
click at [715, 350] on div "Janela de atendimento Grade de atendimento Capacidade Transportadoras Veículos …" at bounding box center [578, 267] width 1157 height 534
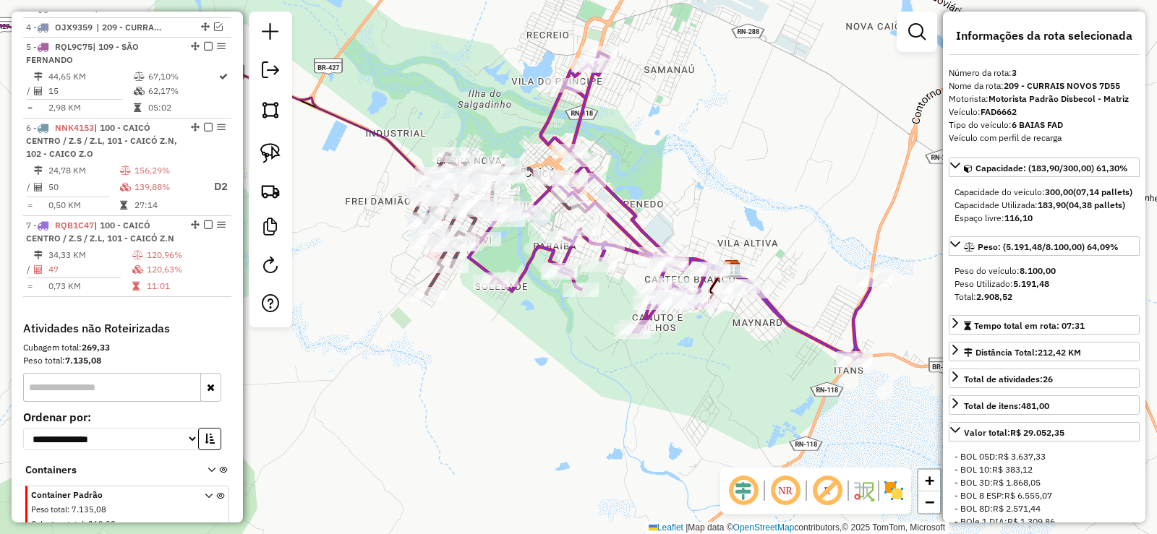
drag, startPoint x: 673, startPoint y: 370, endPoint x: 538, endPoint y: 343, distance: 137.9
click at [538, 343] on div "Janela de atendimento Grade de atendimento Capacidade Transportadoras Veículos …" at bounding box center [578, 267] width 1157 height 534
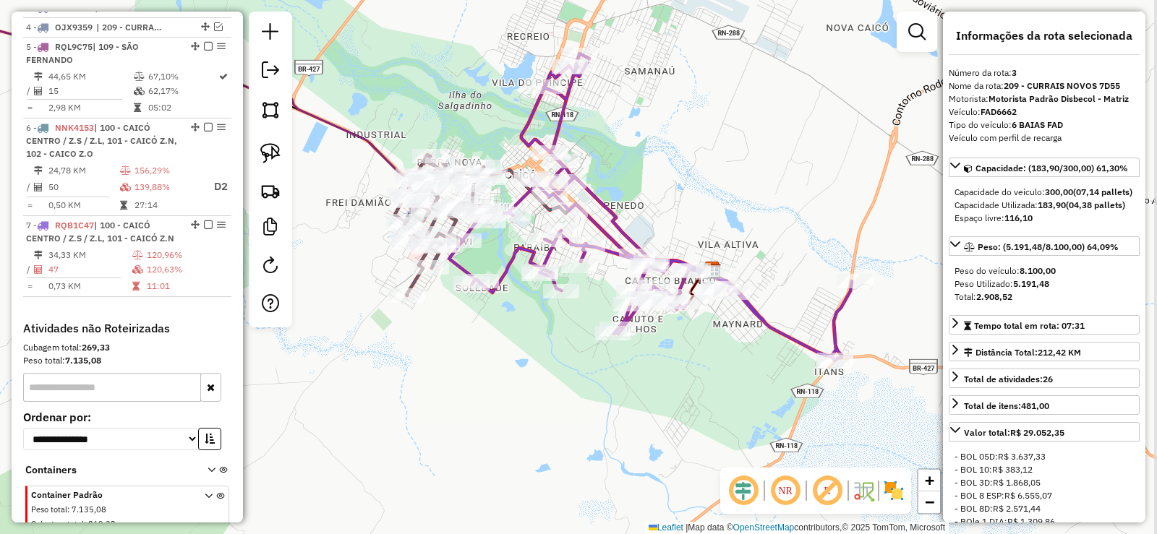
drag, startPoint x: 529, startPoint y: 347, endPoint x: 510, endPoint y: 349, distance: 19.6
click at [510, 349] on div "Janela de atendimento Grade de atendimento Capacidade Transportadoras Veículos …" at bounding box center [578, 267] width 1157 height 534
drag, startPoint x: 90, startPoint y: 167, endPoint x: 1006, endPoint y: 221, distance: 917.9
click at [93, 159] on span "| 100 - CAICÓ CENTRO / Z.S / Z.L, 101 - CAICÓ Z.N, 102 - CAICO Z.O" at bounding box center [101, 140] width 151 height 37
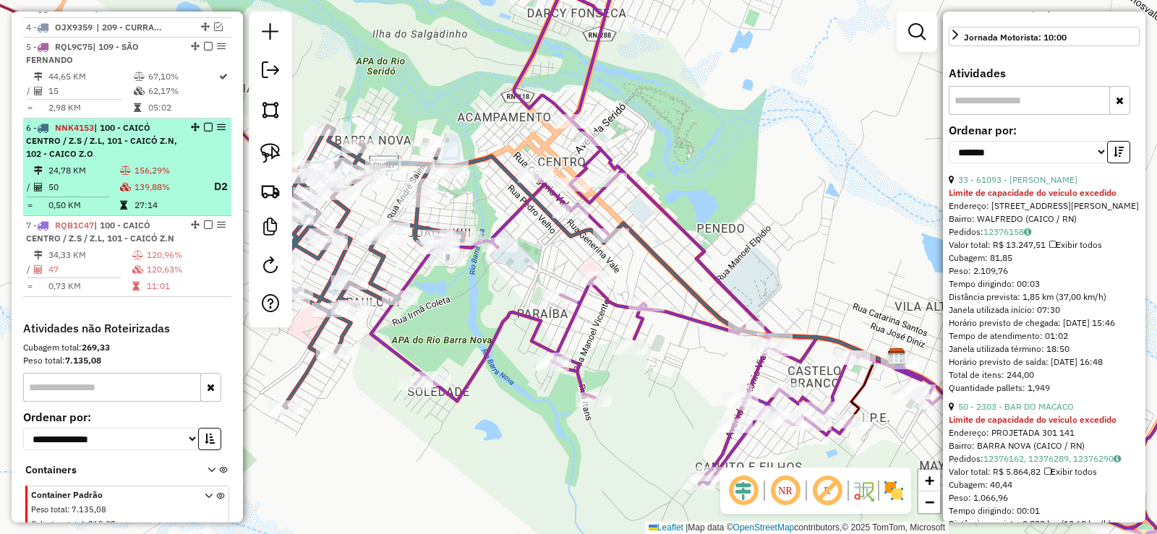
scroll to position [526, 0]
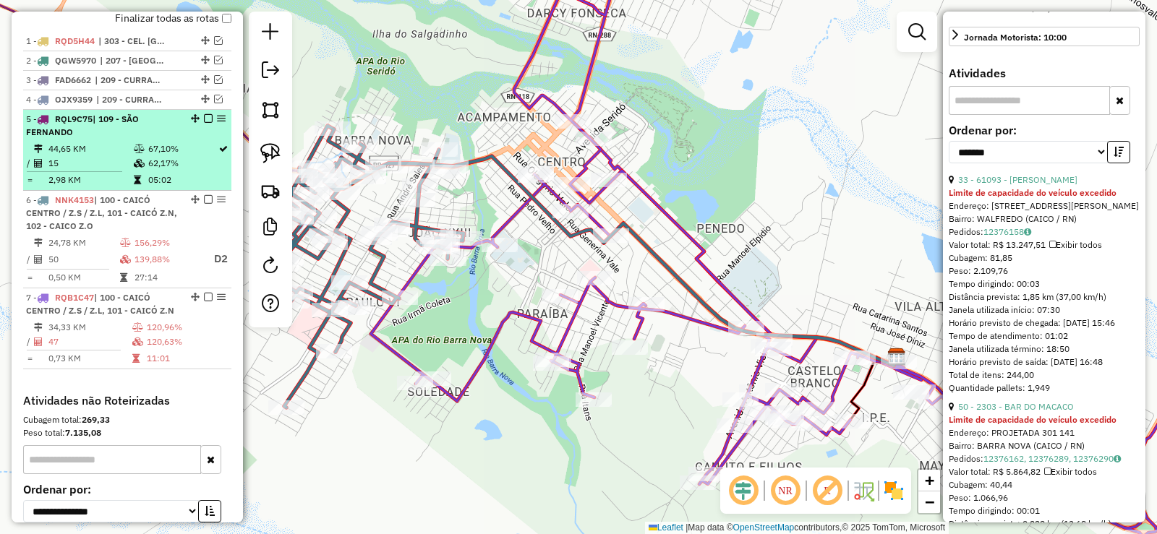
click at [111, 139] on div "5 - RQL9C75 | 109 - SÃO FERNANDO" at bounding box center [102, 126] width 153 height 26
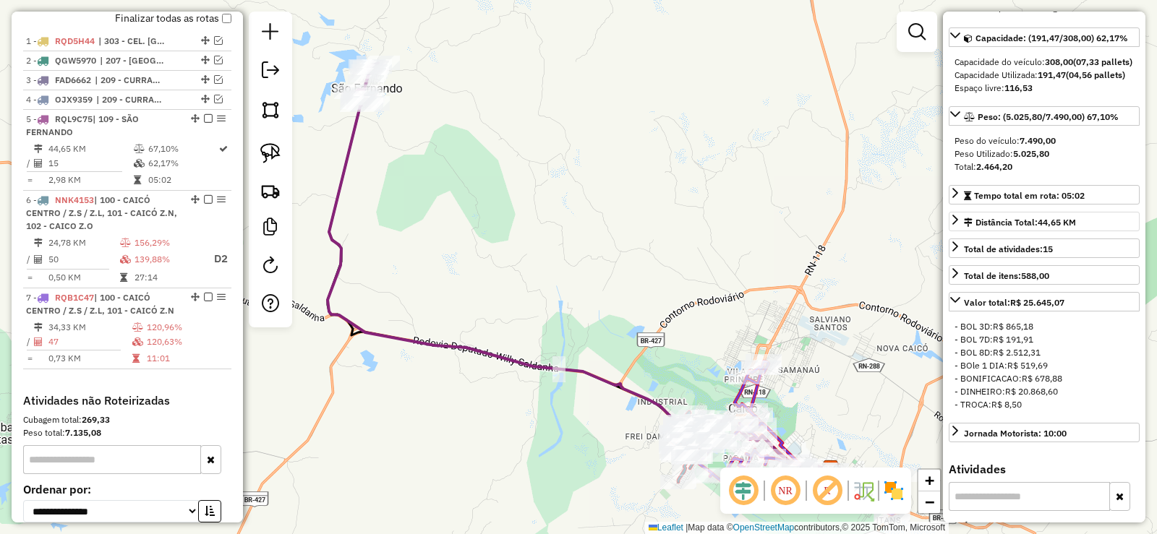
scroll to position [119, 0]
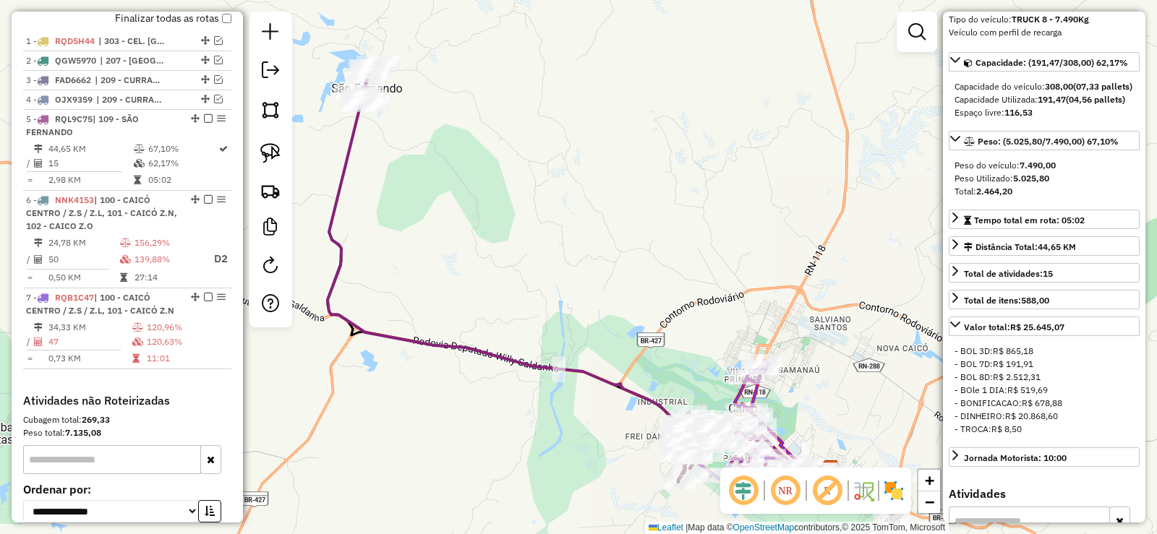
drag, startPoint x: 1105, startPoint y: 112, endPoint x: 1039, endPoint y: 112, distance: 65.8
click at [1039, 106] on div "Capacidade Utilizada: 191,47 (04,56 pallets)" at bounding box center [1044, 99] width 179 height 13
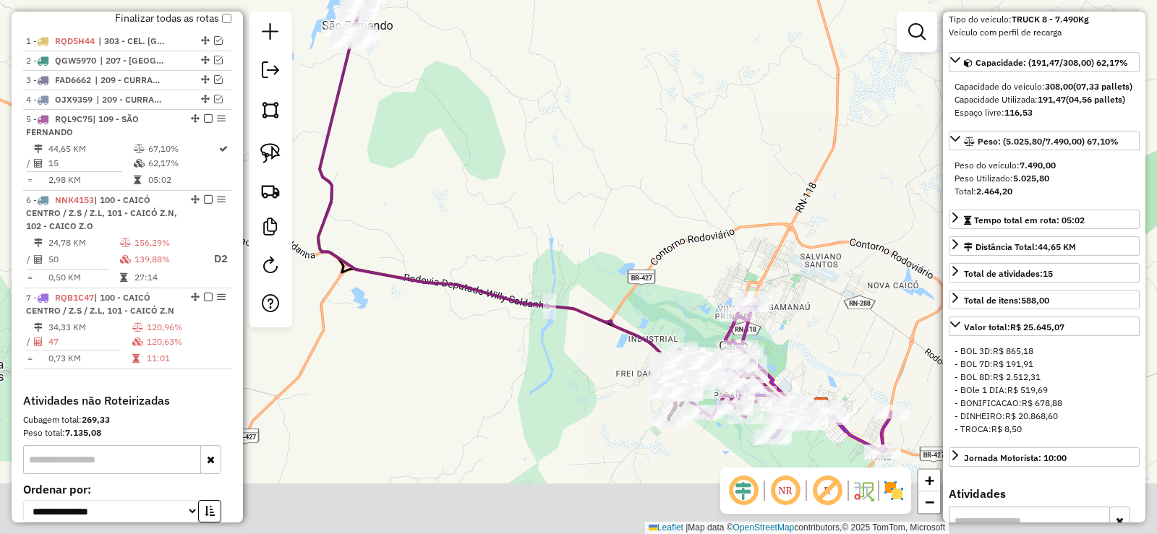
drag, startPoint x: 471, startPoint y: 236, endPoint x: 388, endPoint y: 121, distance: 140.9
click at [390, 123] on div "Janela de atendimento Grade de atendimento Capacidade Transportadoras Veículos …" at bounding box center [578, 267] width 1157 height 534
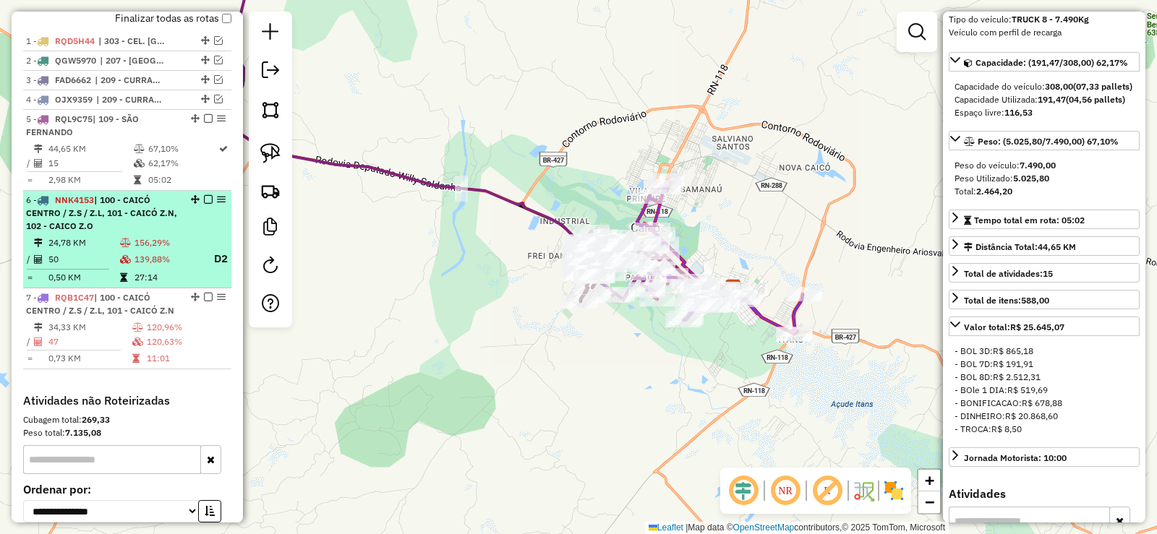
click at [111, 250] on td "24,78 KM" at bounding box center [84, 243] width 72 height 14
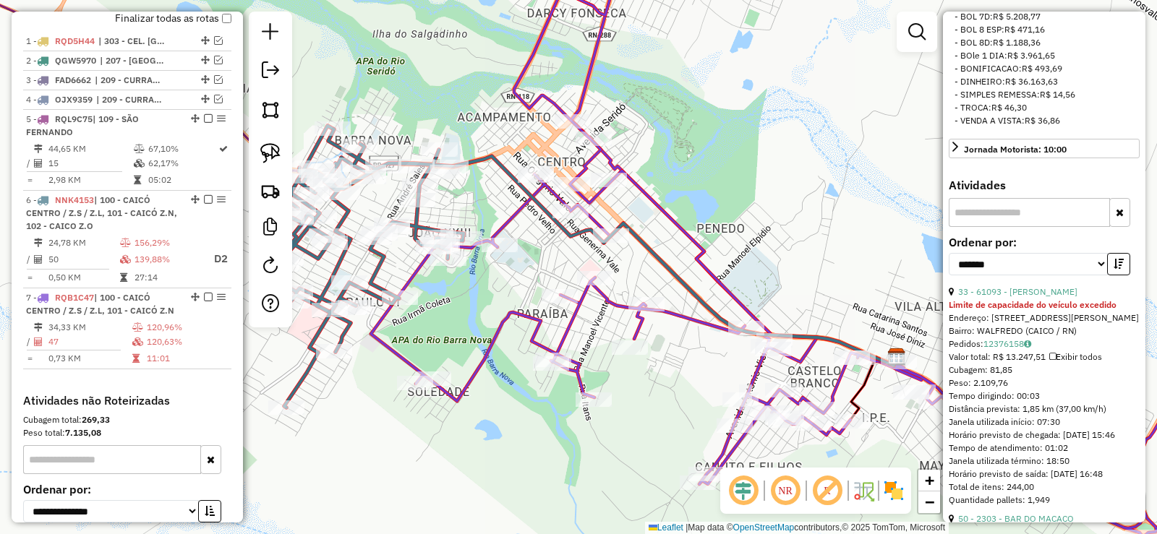
scroll to position [553, 0]
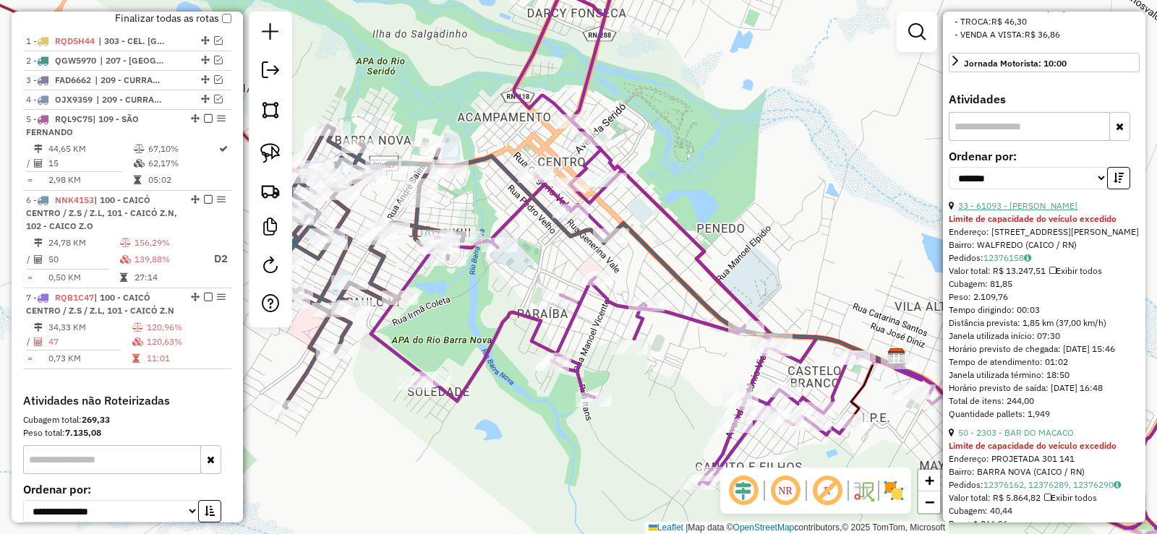
click at [1039, 211] on link "33 - 61093 - MARCOS JAEDSON" at bounding box center [1017, 205] width 119 height 11
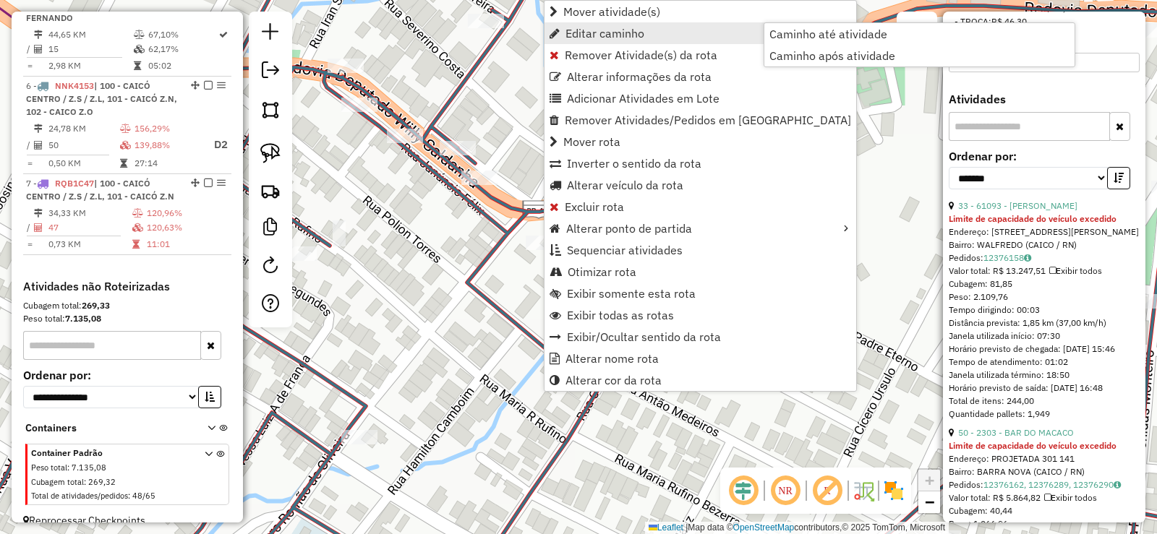
scroll to position [671, 0]
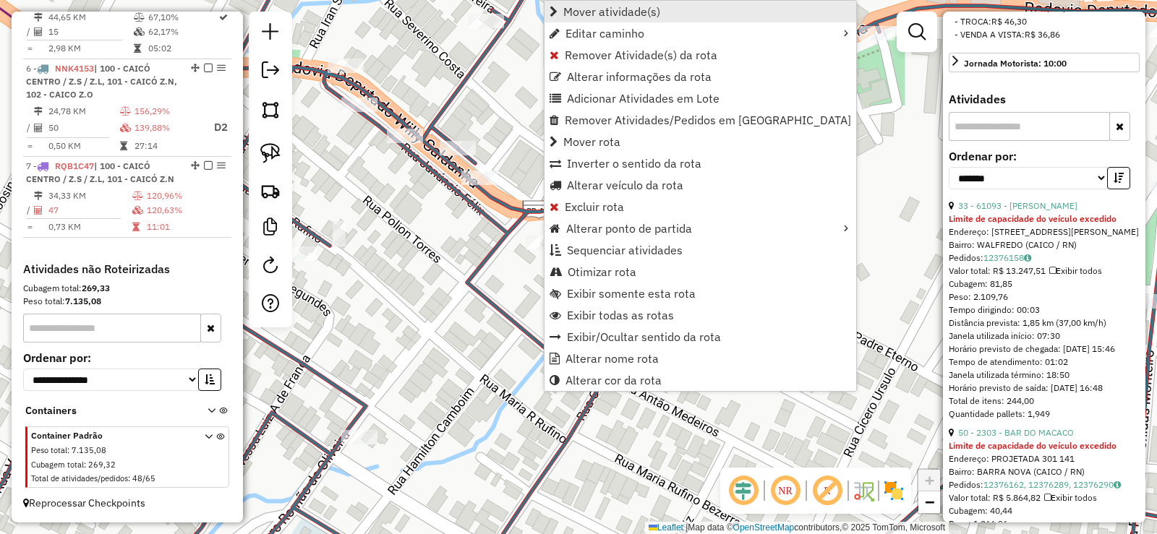
click at [591, 12] on span "Mover atividade(s)" at bounding box center [611, 12] width 97 height 12
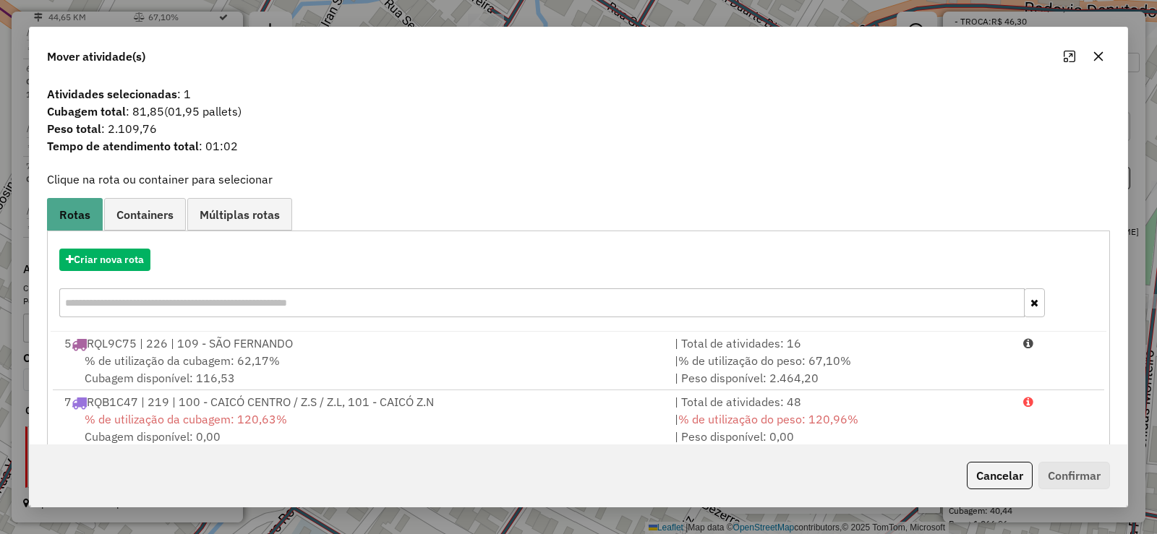
scroll to position [30, 0]
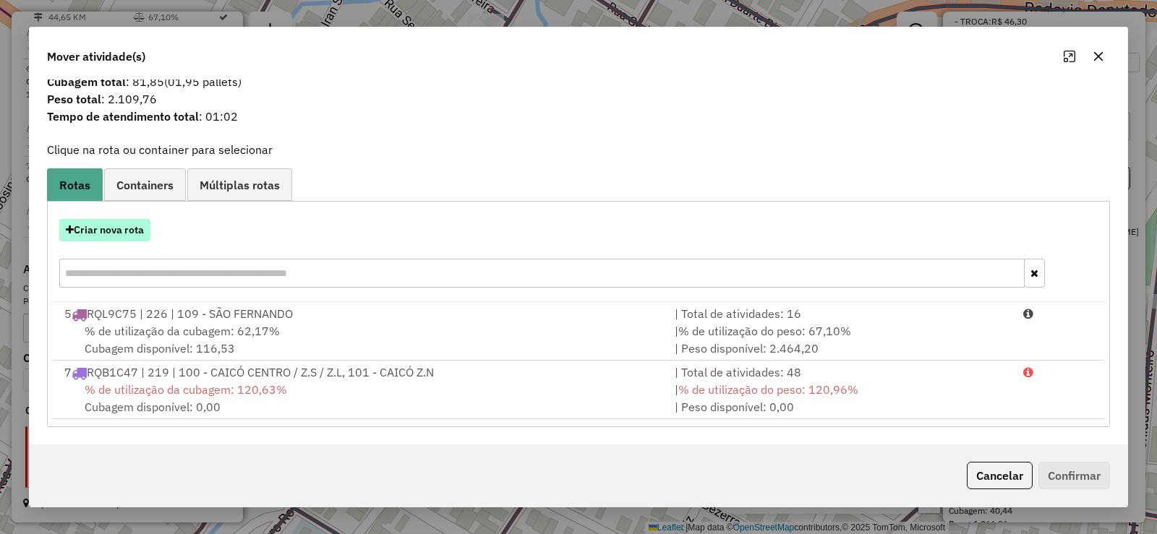
click at [119, 225] on button "Criar nova rota" at bounding box center [104, 230] width 91 height 22
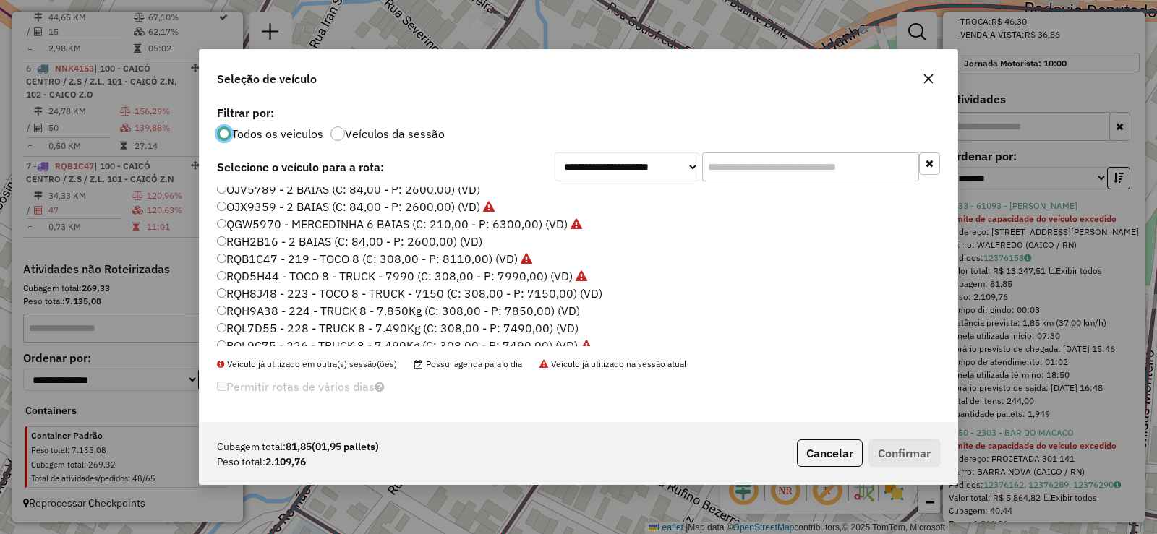
scroll to position [171, 0]
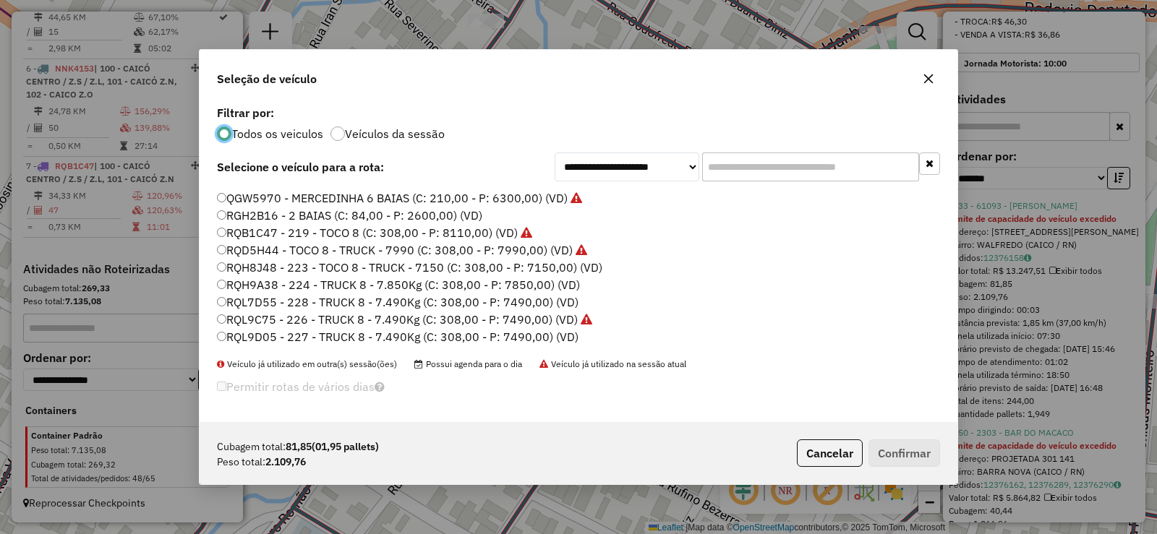
click at [304, 284] on label "RQH9A38 - 224 - TRUCK 8 - 7.850Kg (C: 308,00 - P: 7850,00) (VD)" at bounding box center [398, 284] width 363 height 17
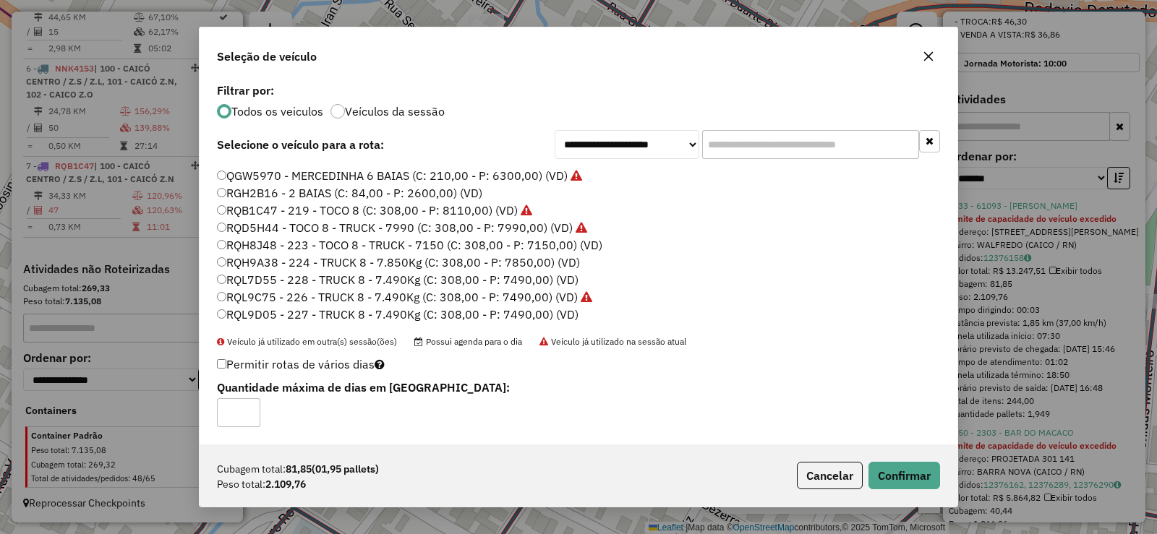
drag, startPoint x: 937, startPoint y: 456, endPoint x: 915, endPoint y: 472, distance: 26.5
click at [936, 457] on div "Cubagem total: 81,85 (01,95 pallets) Peso total: 2.109,76 Cancelar Confirmar" at bounding box center [579, 476] width 758 height 62
drag, startPoint x: 906, startPoint y: 474, endPoint x: 858, endPoint y: 469, distance: 48.7
click at [898, 472] on button "Confirmar" at bounding box center [905, 475] width 72 height 27
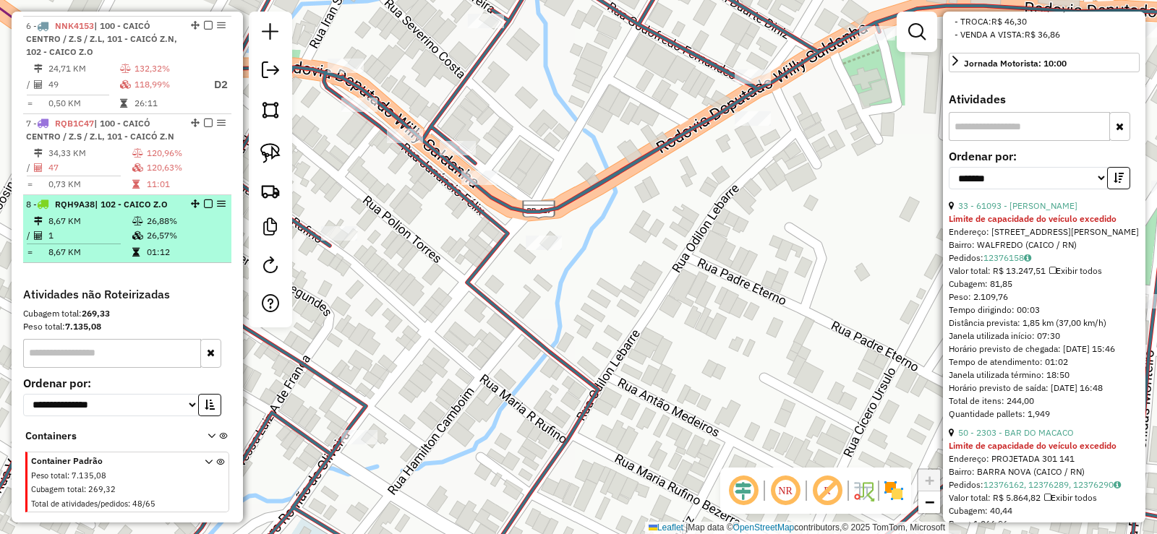
scroll to position [358, 0]
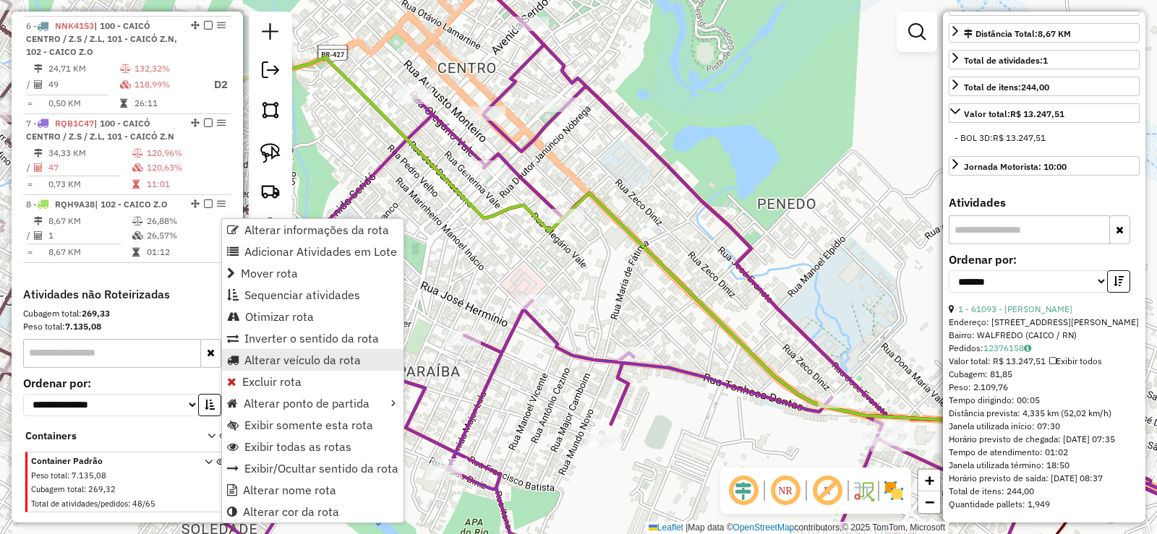
click at [265, 357] on span "Alterar veículo da rota" at bounding box center [302, 360] width 116 height 12
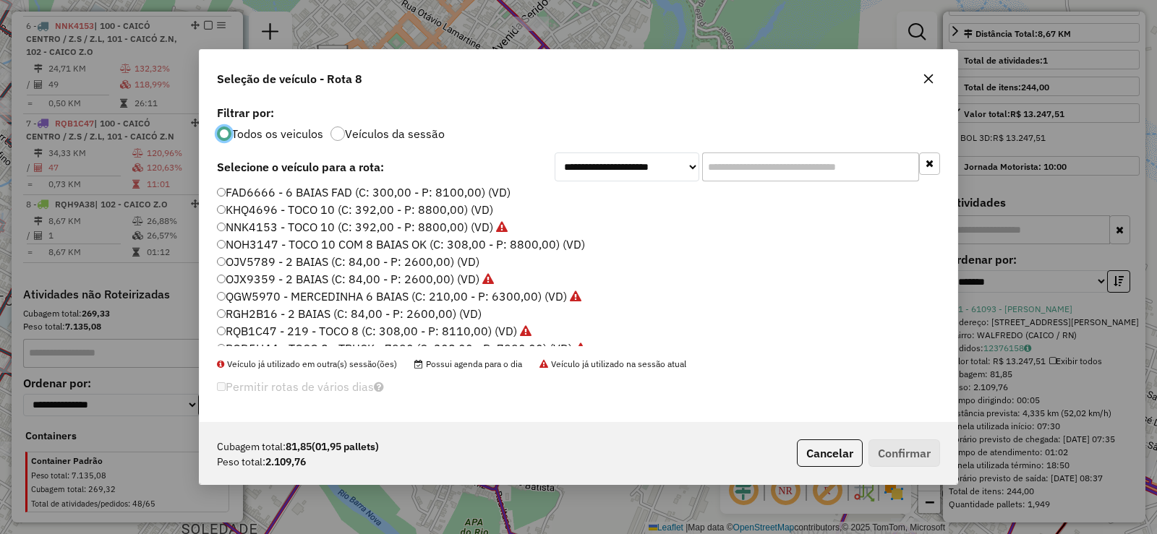
scroll to position [145, 0]
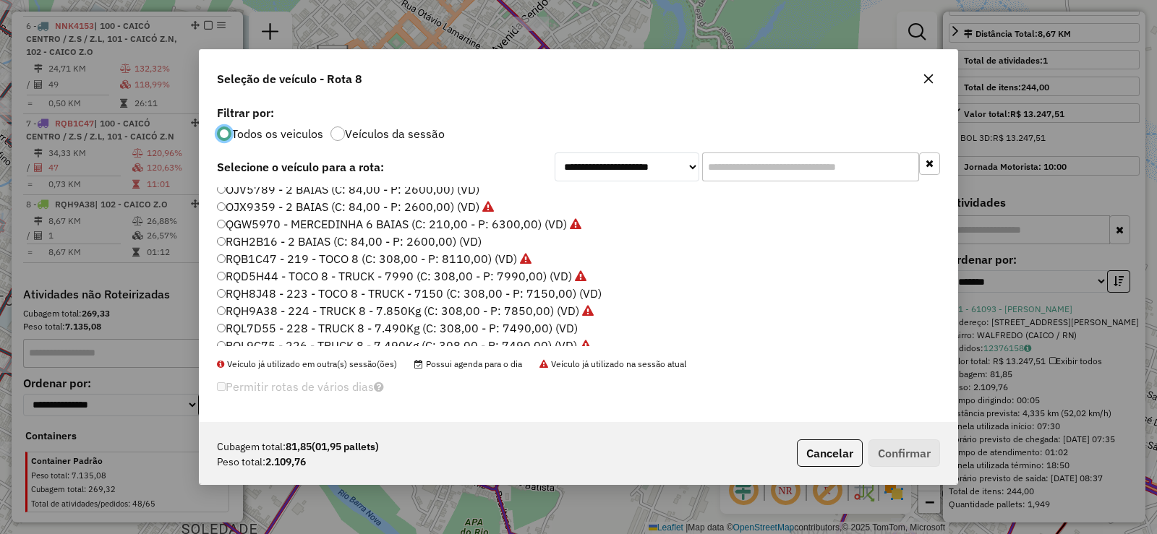
click at [302, 294] on label "RQH8J48 - 223 - TOCO 8 - TRUCK - 7150 (C: 308,00 - P: 7150,00) (VD)" at bounding box center [409, 293] width 385 height 17
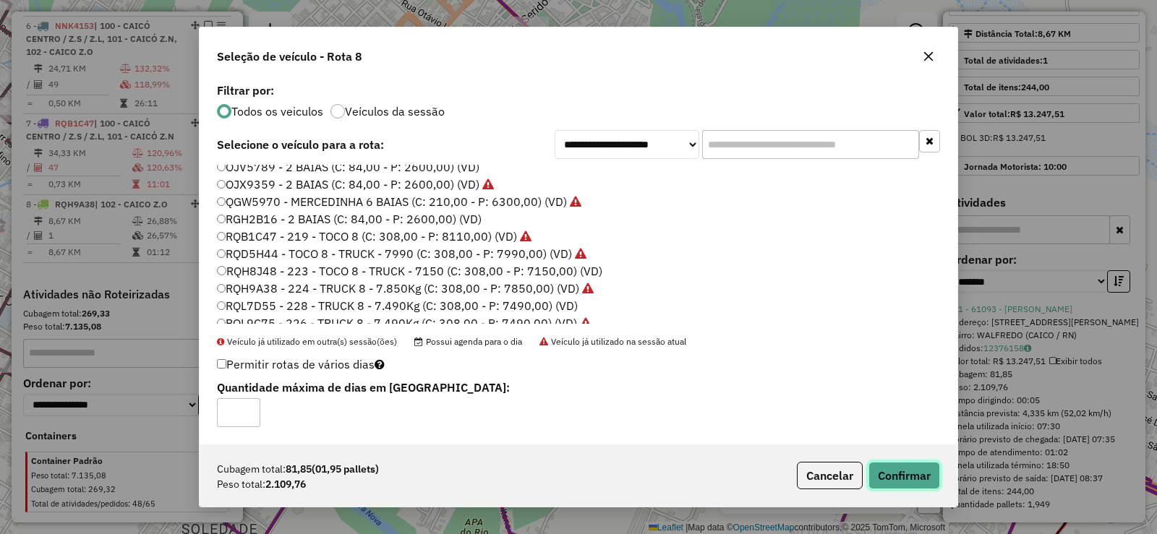
click at [911, 470] on button "Confirmar" at bounding box center [905, 475] width 72 height 27
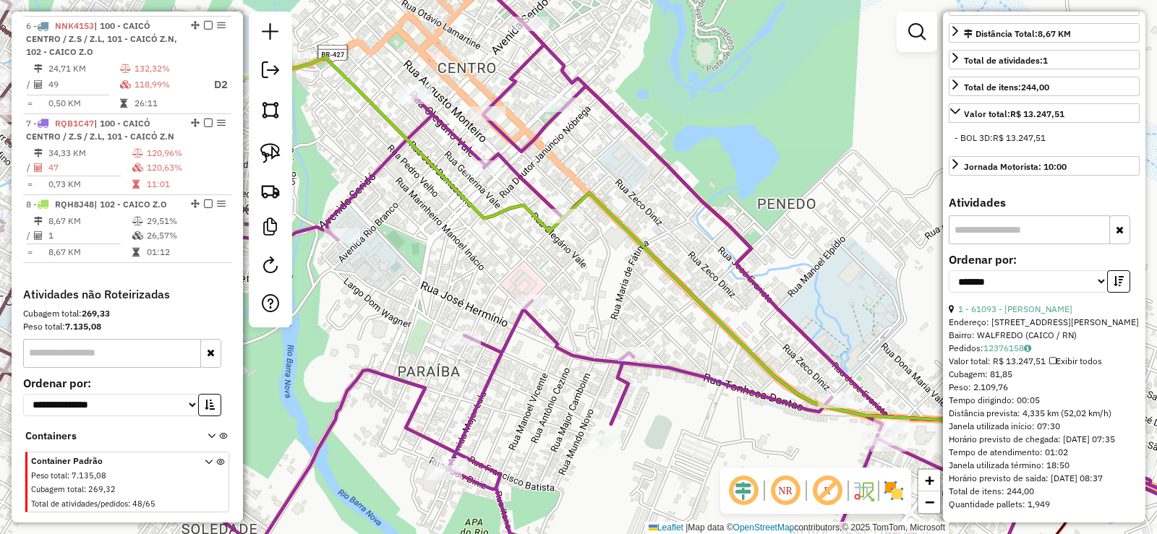
scroll to position [756, 0]
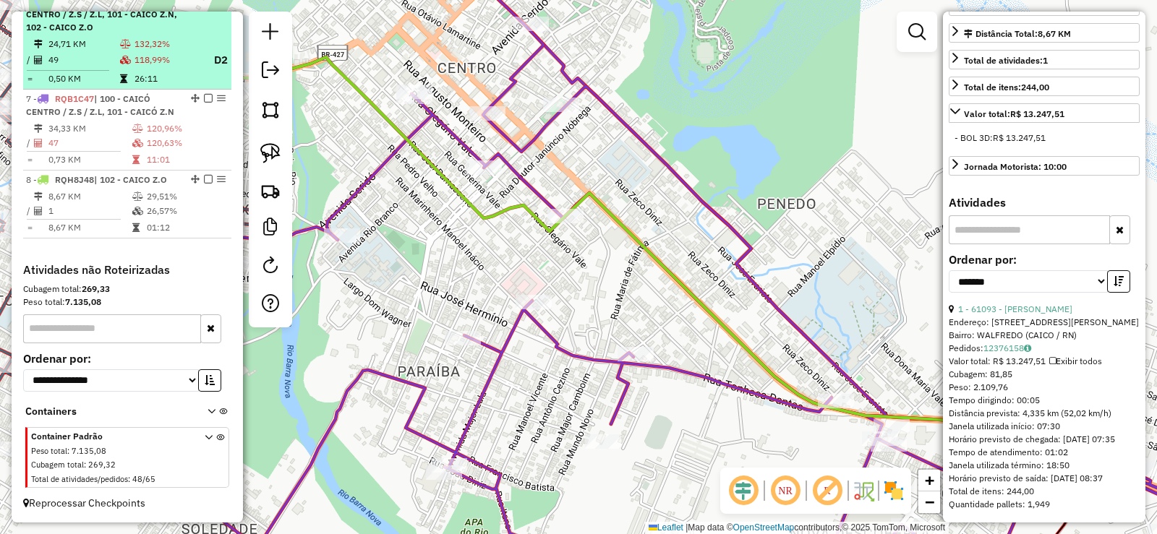
click at [120, 46] on icon at bounding box center [125, 44] width 11 height 9
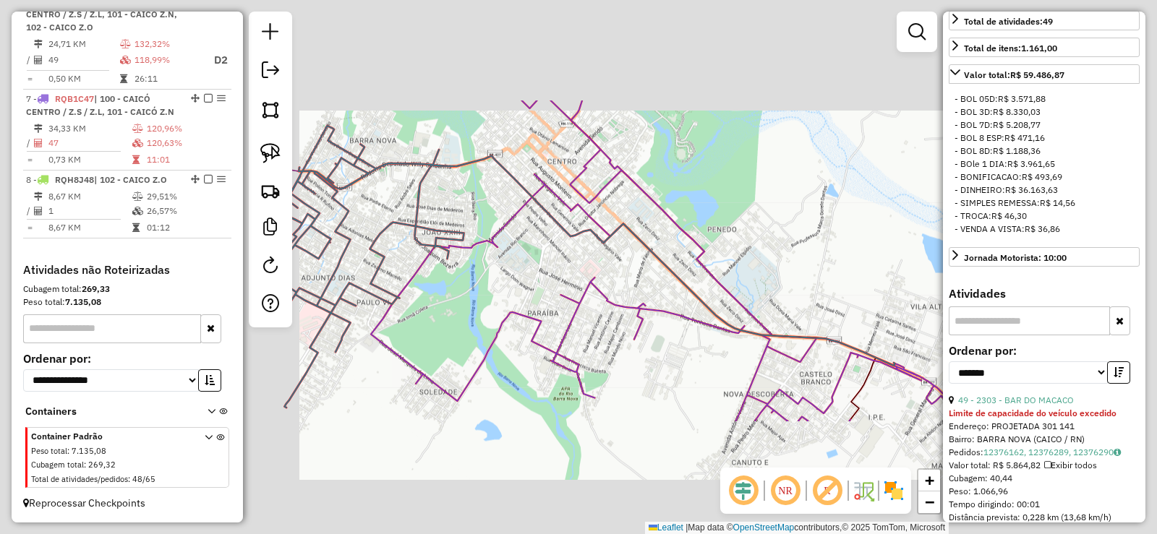
scroll to position [553, 0]
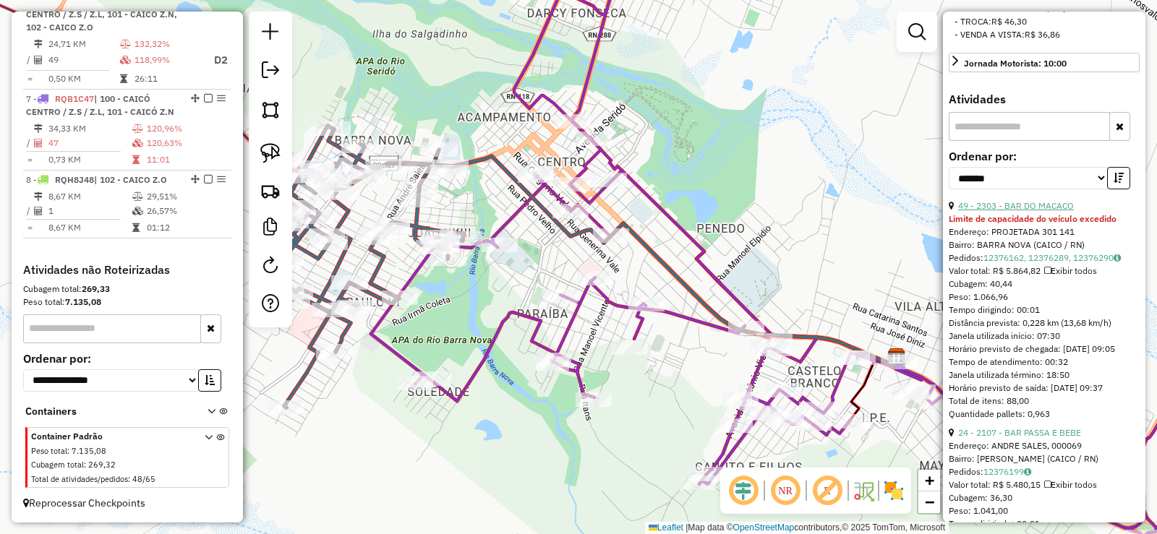
click at [1028, 211] on link "49 - 2303 - BAR DO MACACO" at bounding box center [1016, 205] width 116 height 11
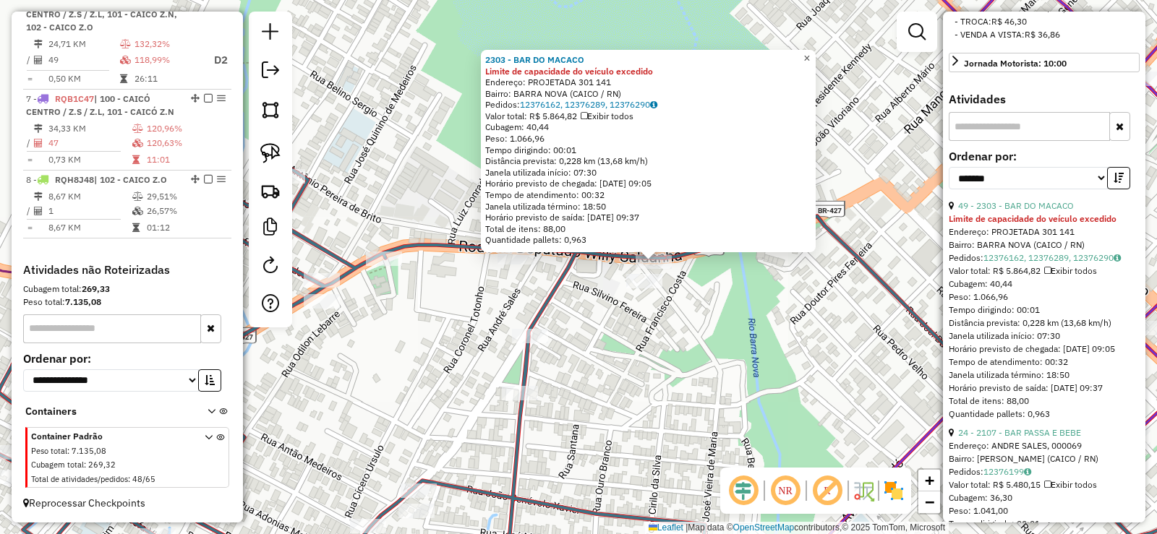
drag, startPoint x: 816, startPoint y: 55, endPoint x: 647, endPoint y: 139, distance: 188.9
click at [810, 55] on span "×" at bounding box center [806, 58] width 7 height 12
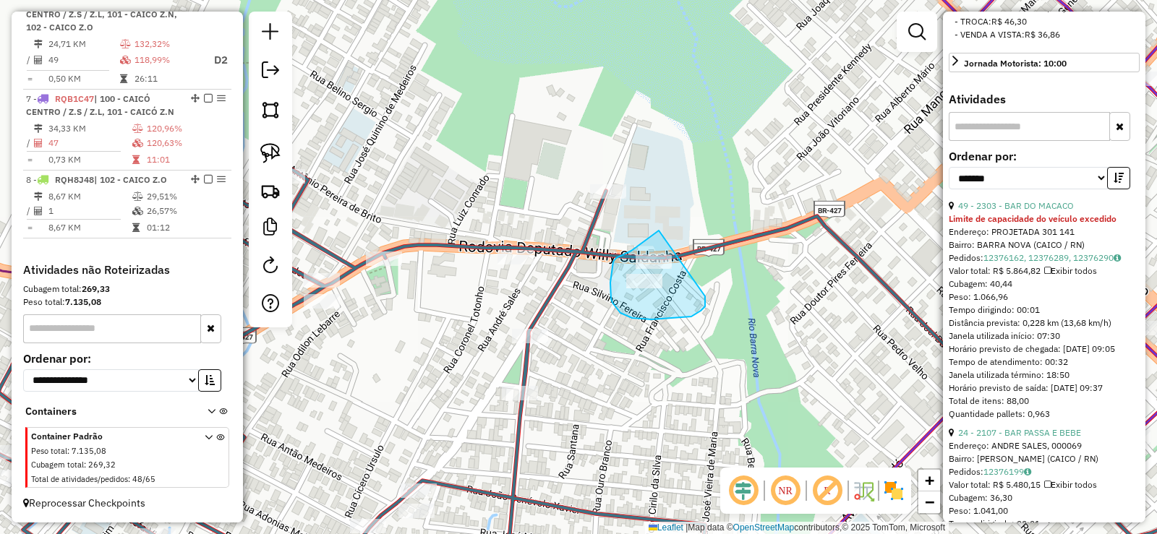
drag, startPoint x: 619, startPoint y: 257, endPoint x: 704, endPoint y: 293, distance: 92.7
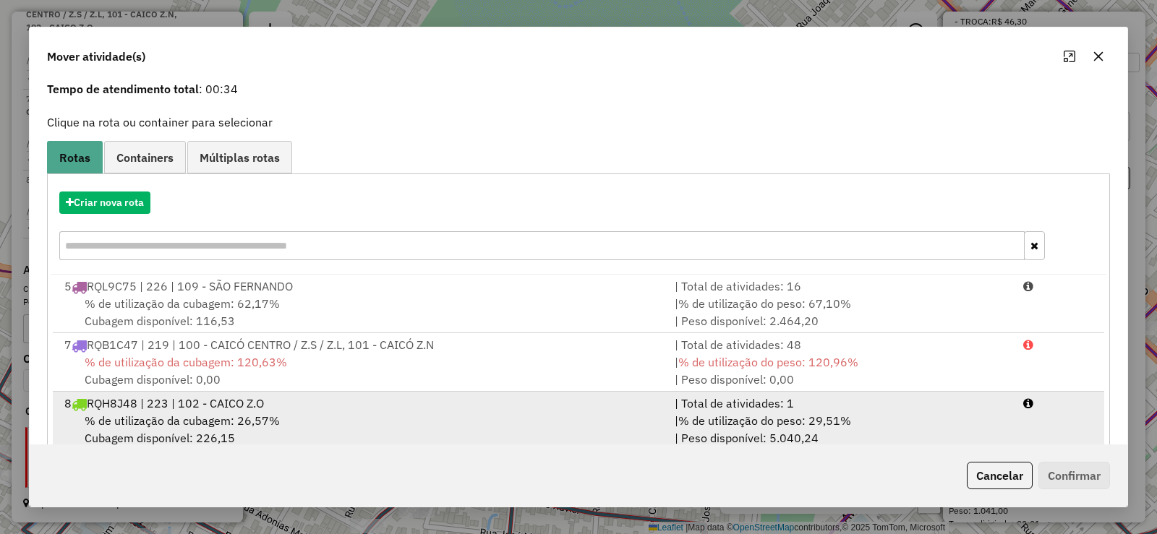
scroll to position [88, 0]
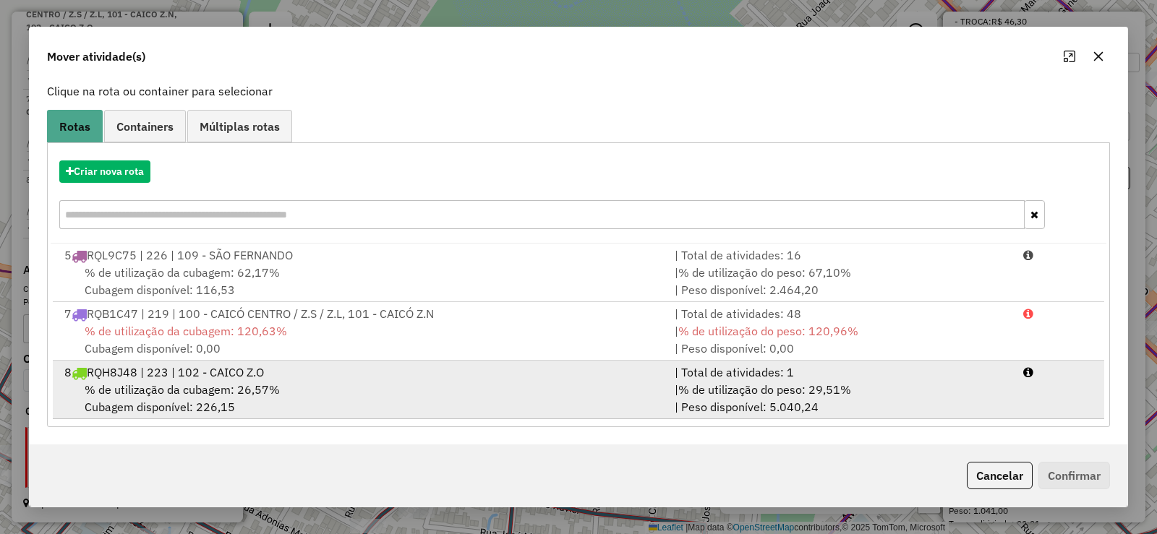
click at [209, 380] on span "RQH8J48 | 223 | 102 - CAICO Z.O" at bounding box center [175, 372] width 177 height 14
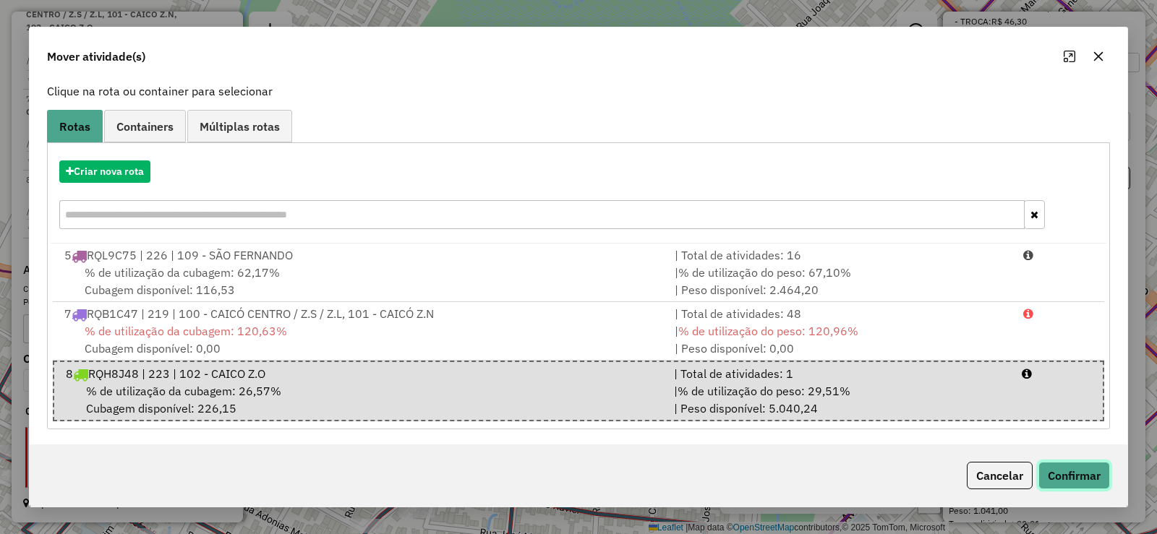
click at [1059, 468] on button "Confirmar" at bounding box center [1075, 475] width 72 height 27
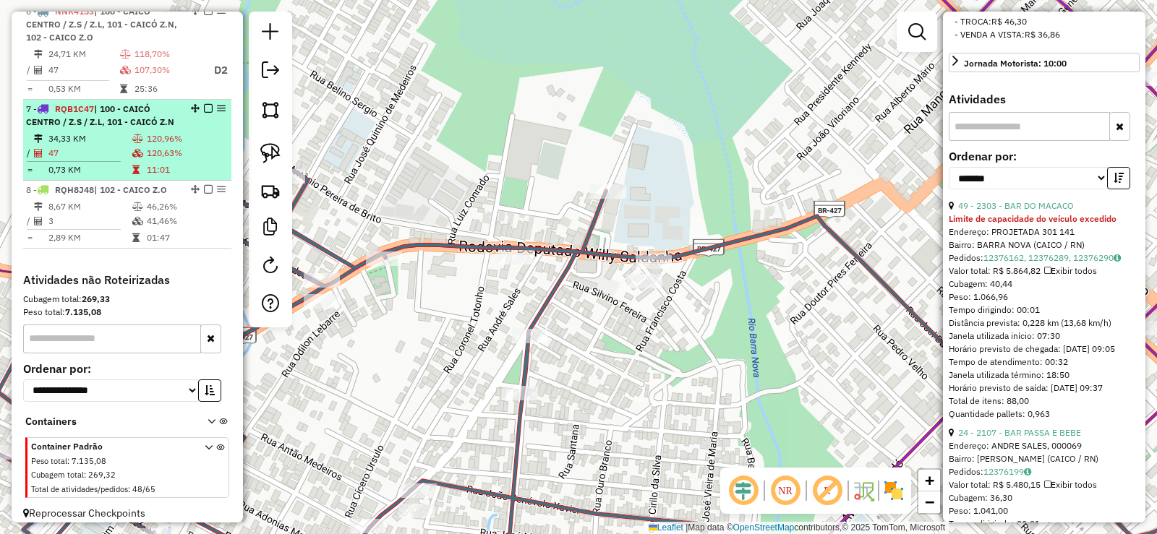
scroll to position [737, 0]
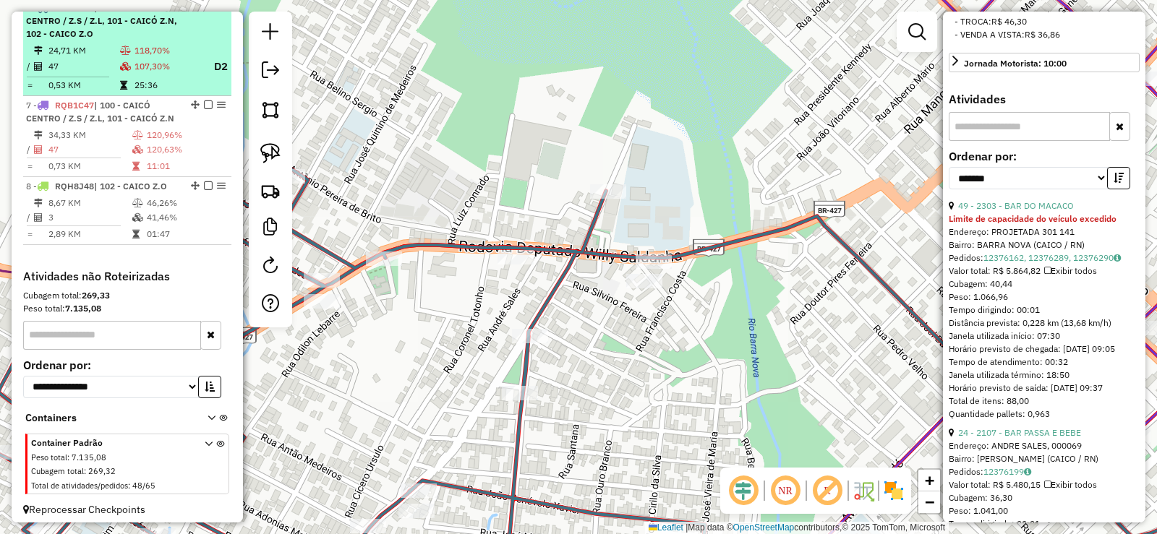
click at [98, 58] on td "24,71 KM" at bounding box center [84, 50] width 72 height 14
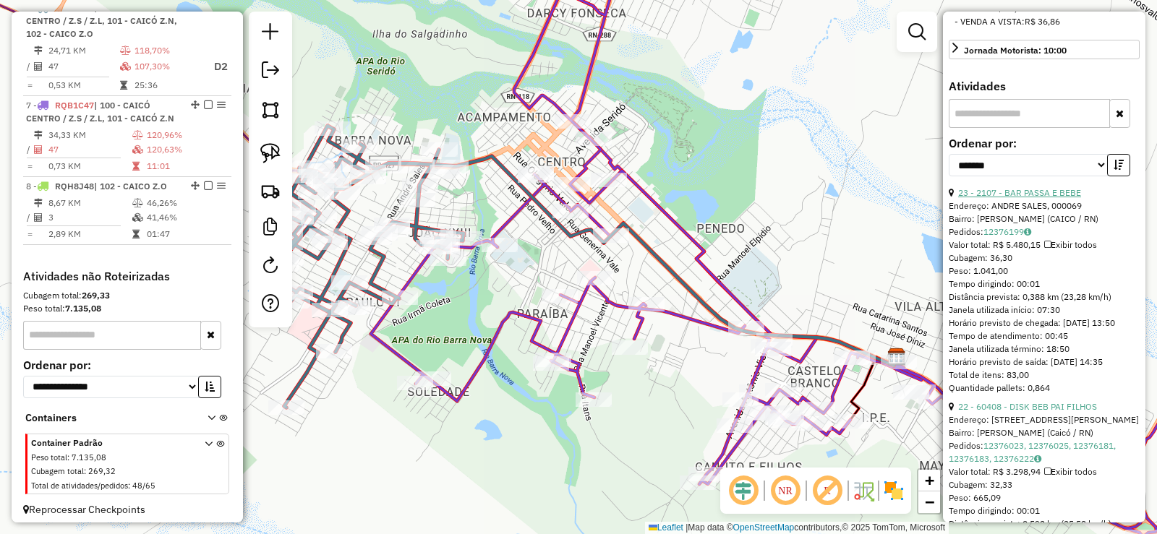
click at [1050, 198] on link "23 - 2107 - BAR PASSA E BEBE" at bounding box center [1019, 192] width 123 height 11
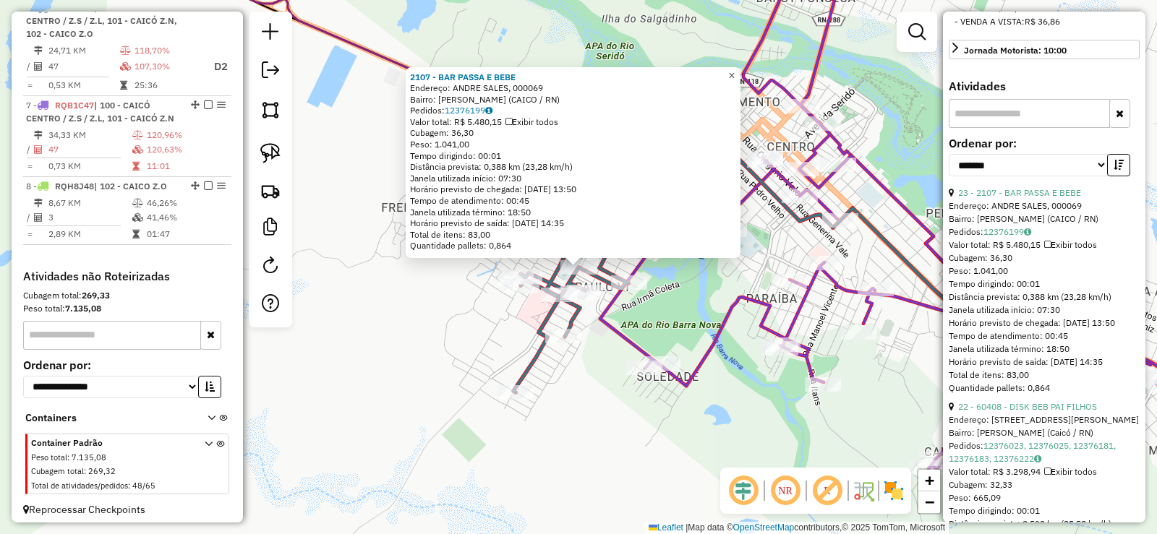
click at [737, 71] on link "×" at bounding box center [731, 75] width 17 height 17
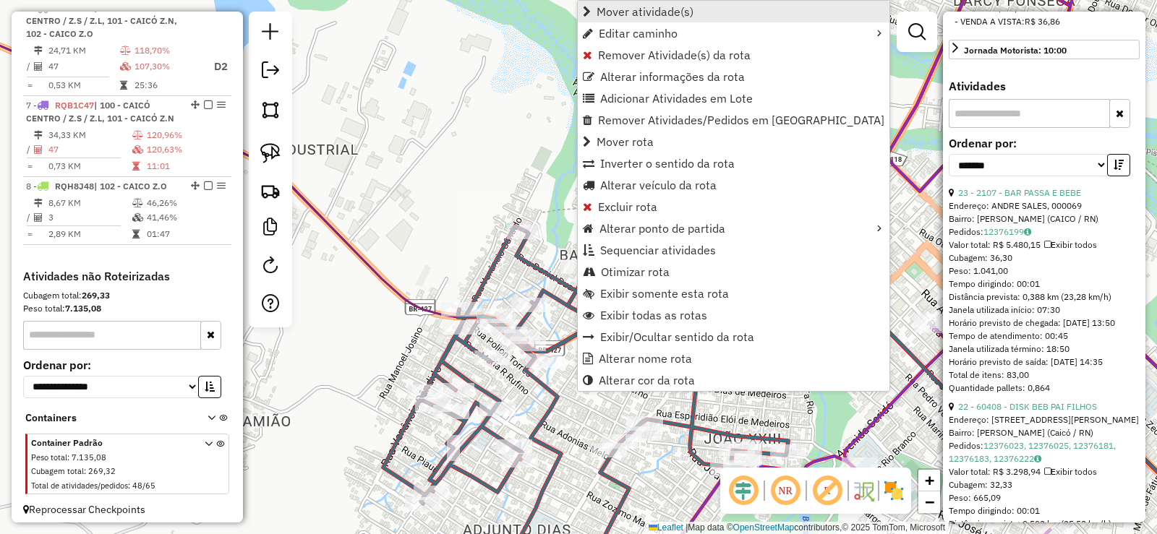
click at [636, 13] on span "Mover atividade(s)" at bounding box center [645, 12] width 97 height 12
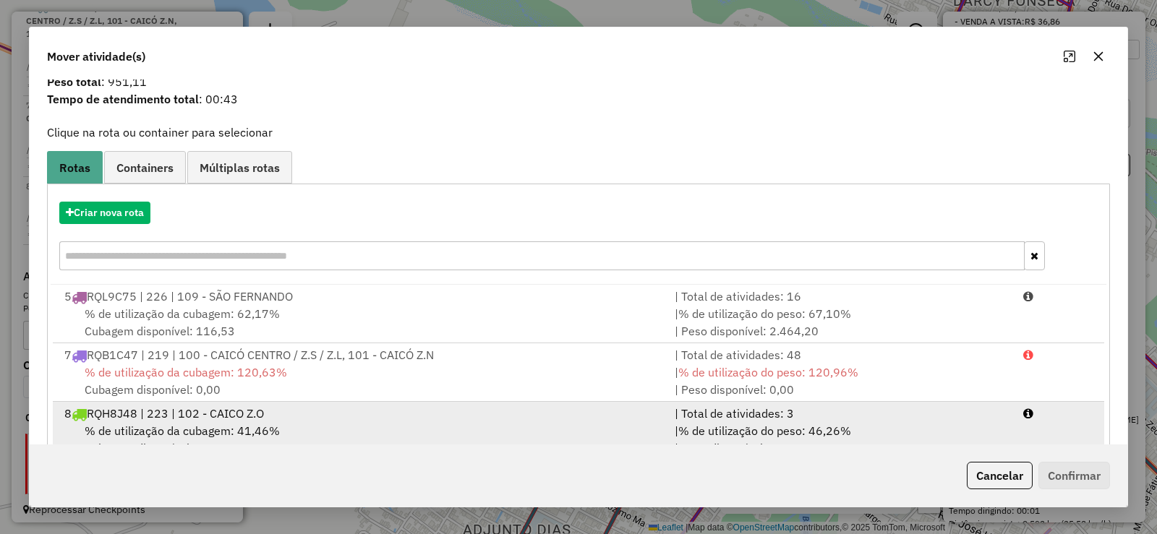
scroll to position [88, 0]
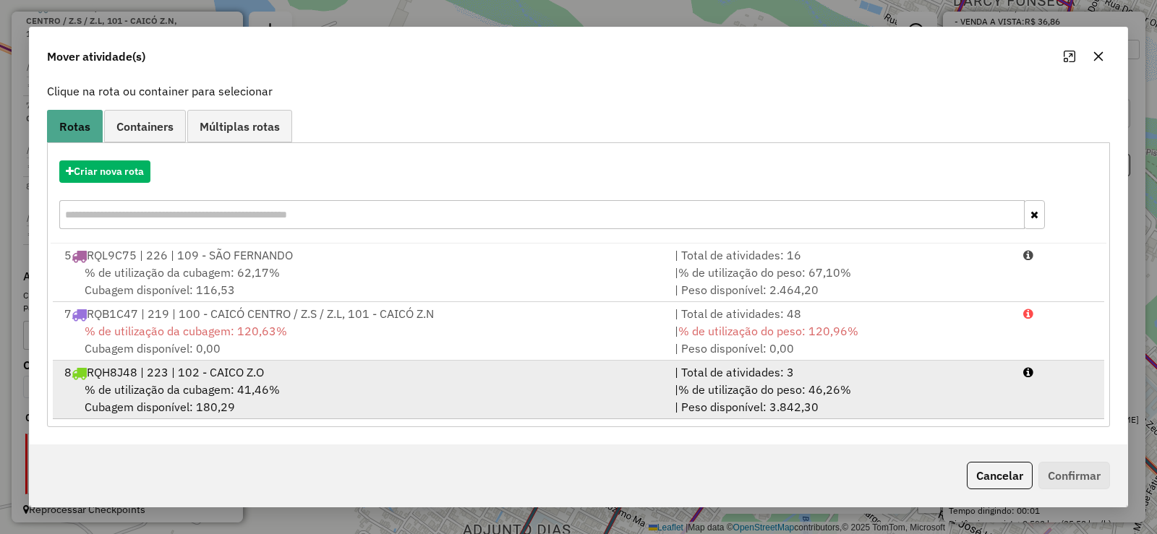
click at [208, 383] on span "% de utilização da cubagem: 41,46%" at bounding box center [182, 390] width 195 height 14
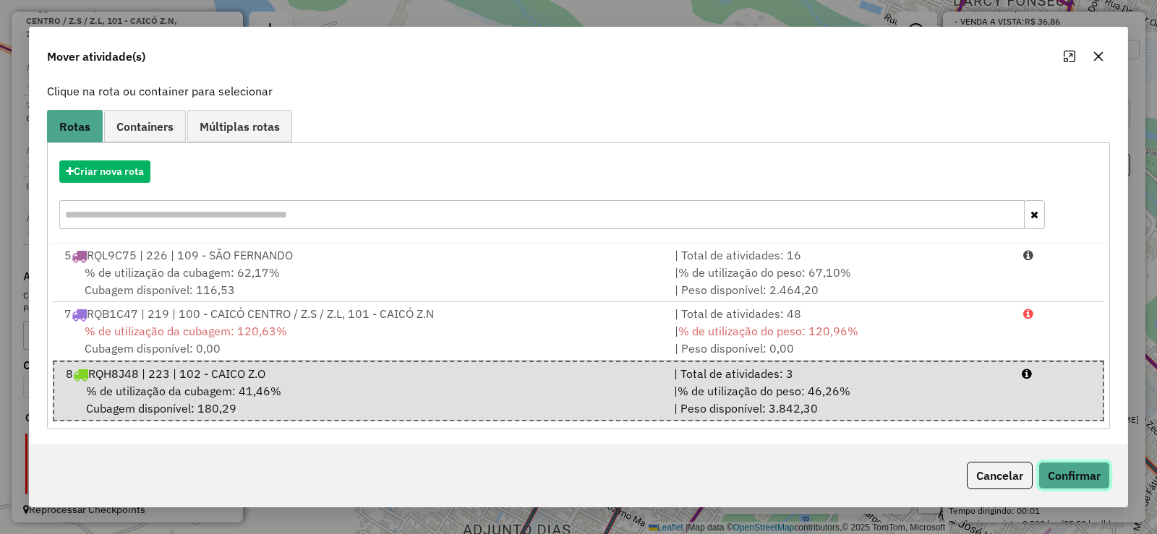
click at [1063, 475] on button "Confirmar" at bounding box center [1075, 475] width 72 height 27
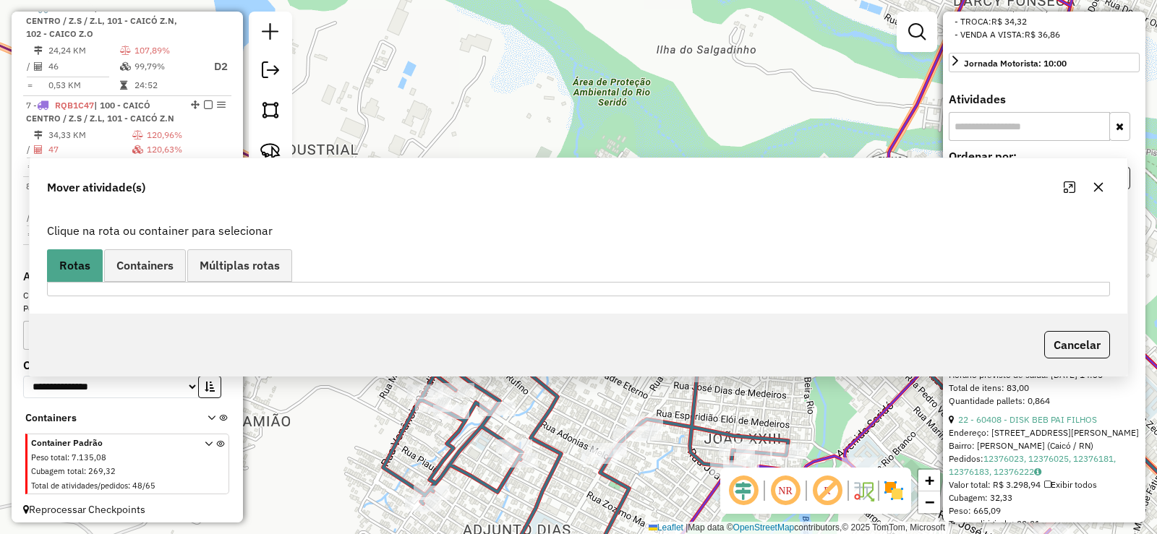
scroll to position [0, 0]
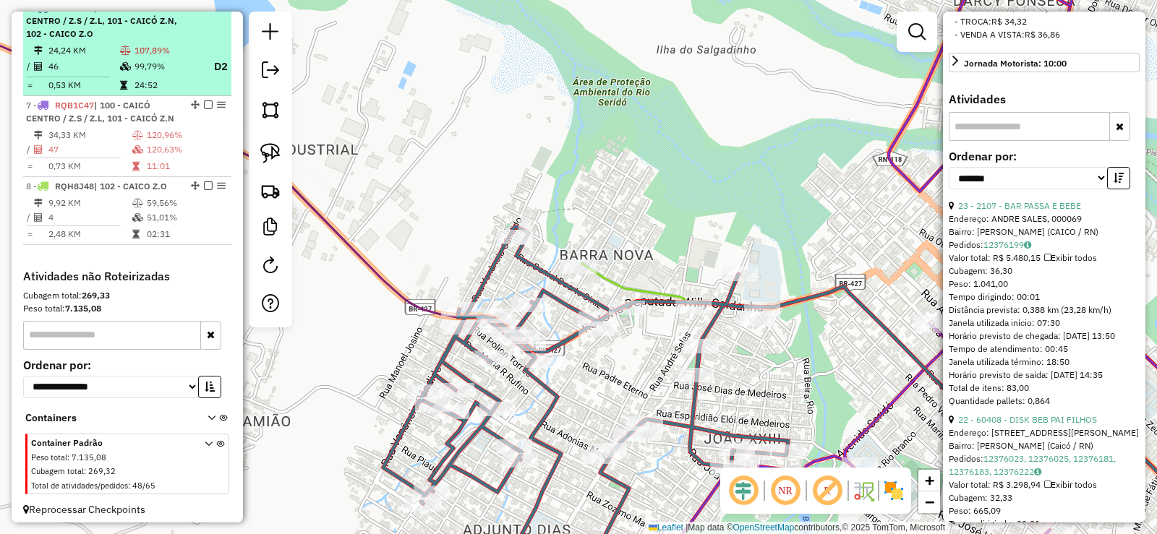
click at [134, 76] on td "99,79%" at bounding box center [167, 67] width 67 height 18
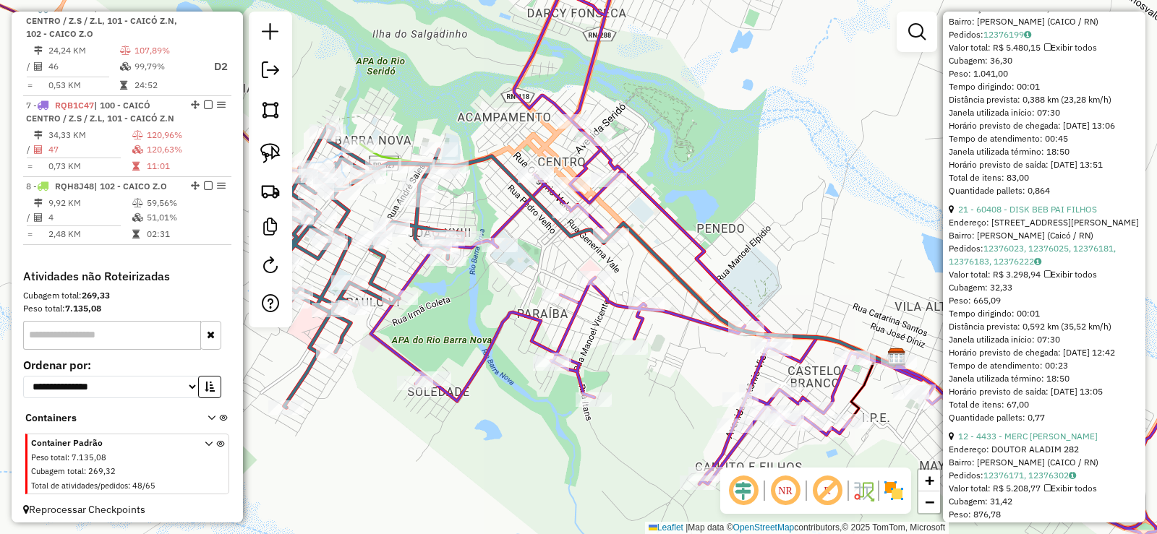
scroll to position [756, 0]
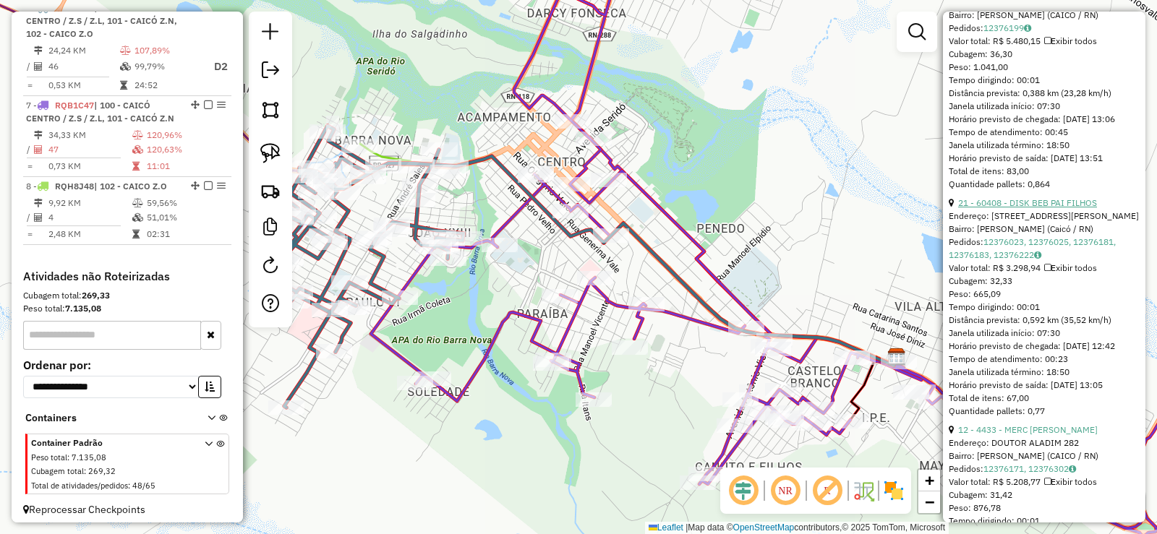
click at [1043, 208] on link "21 - 60408 - DISK BEB PAI FILHOS" at bounding box center [1027, 202] width 139 height 11
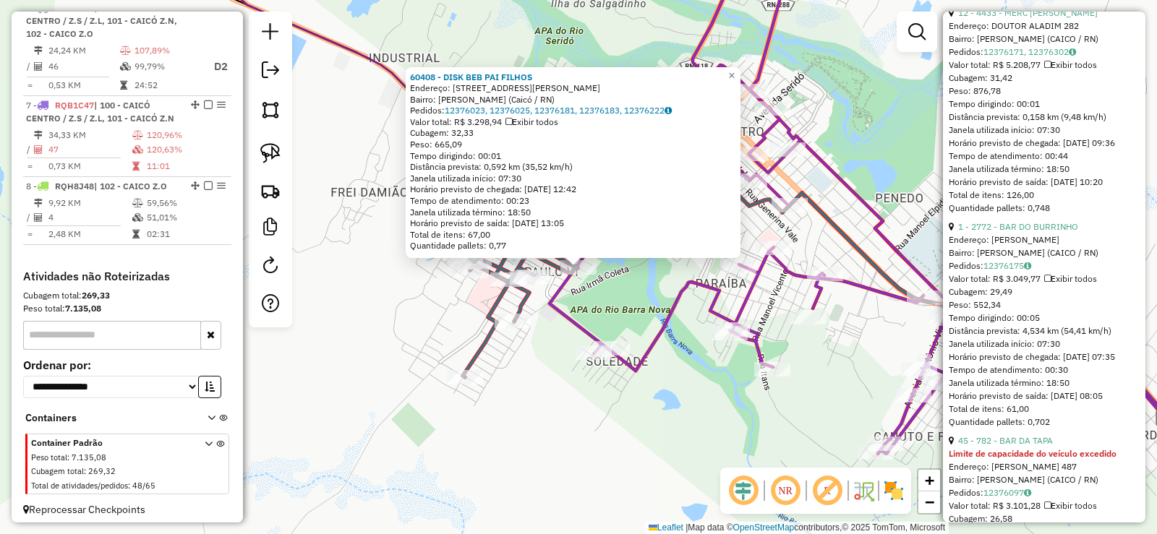
scroll to position [1190, 0]
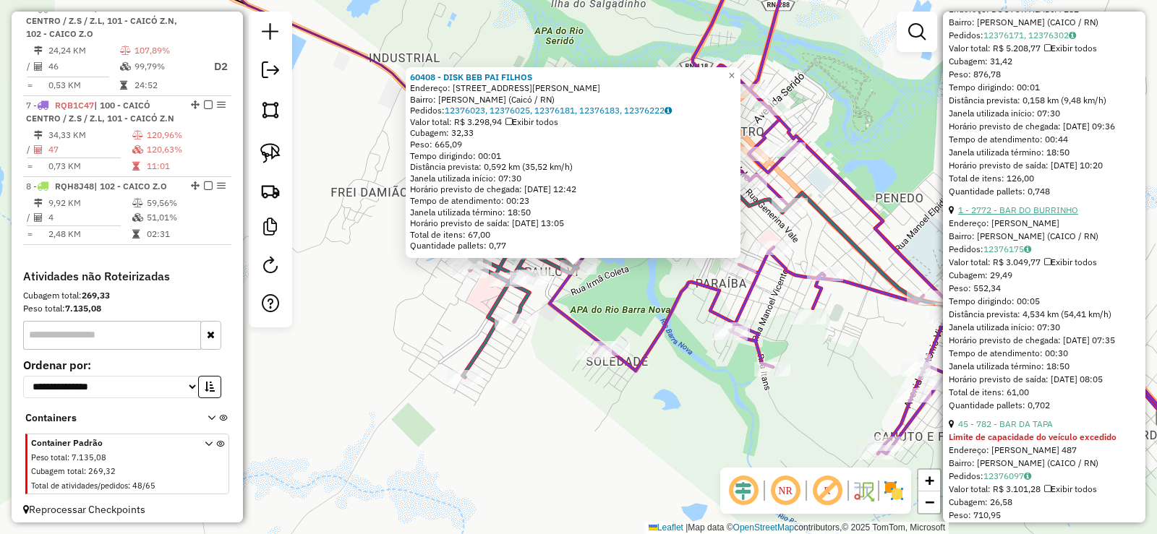
click at [1057, 216] on link "1 - 2772 - BAR DO BURRINHO" at bounding box center [1018, 210] width 120 height 11
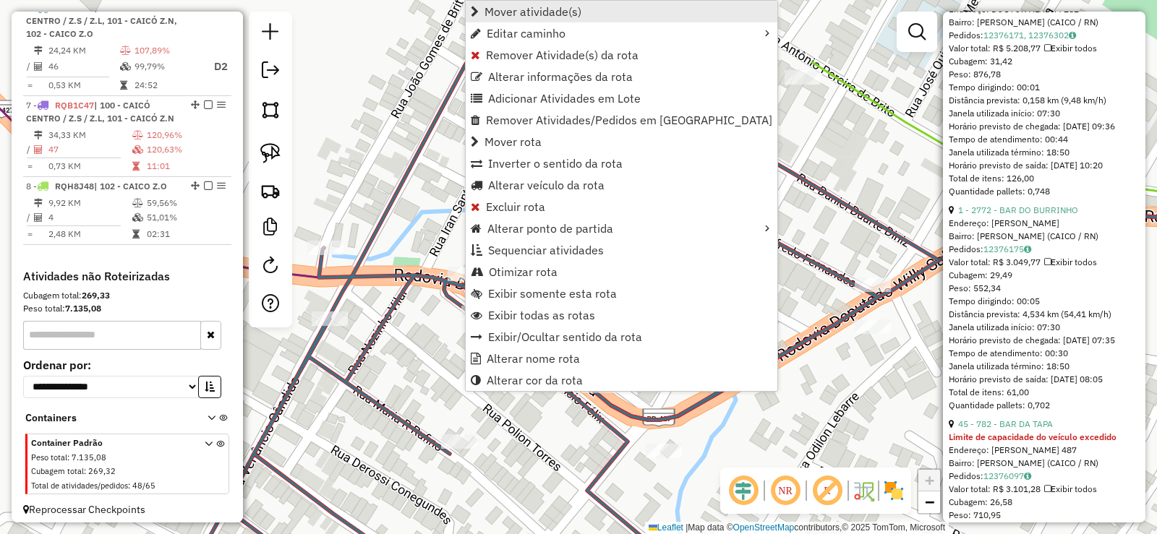
click at [525, 19] on link "Mover atividade(s)" at bounding box center [622, 12] width 312 height 22
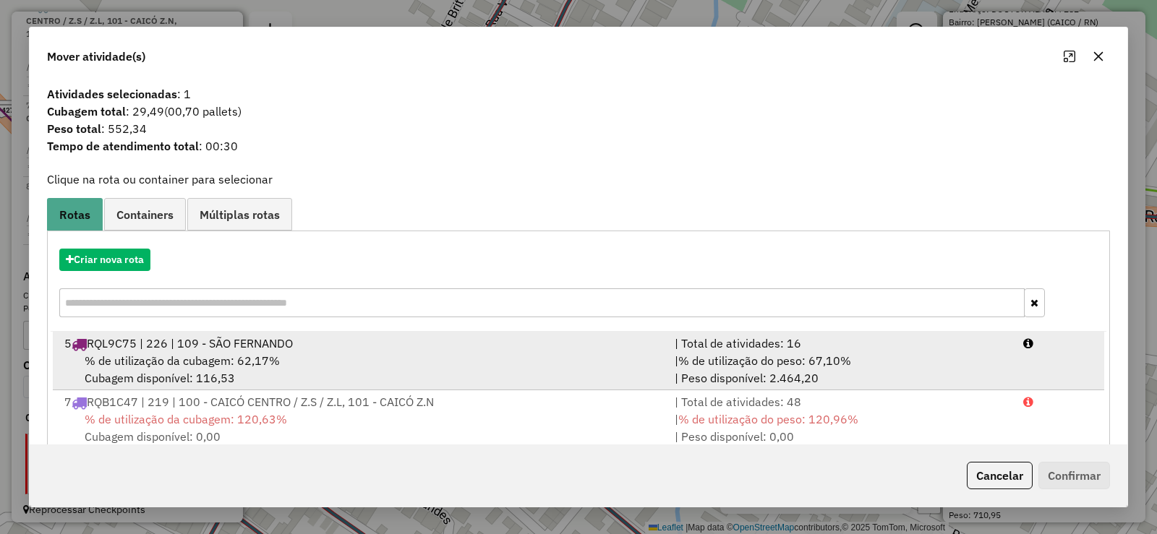
scroll to position [88, 0]
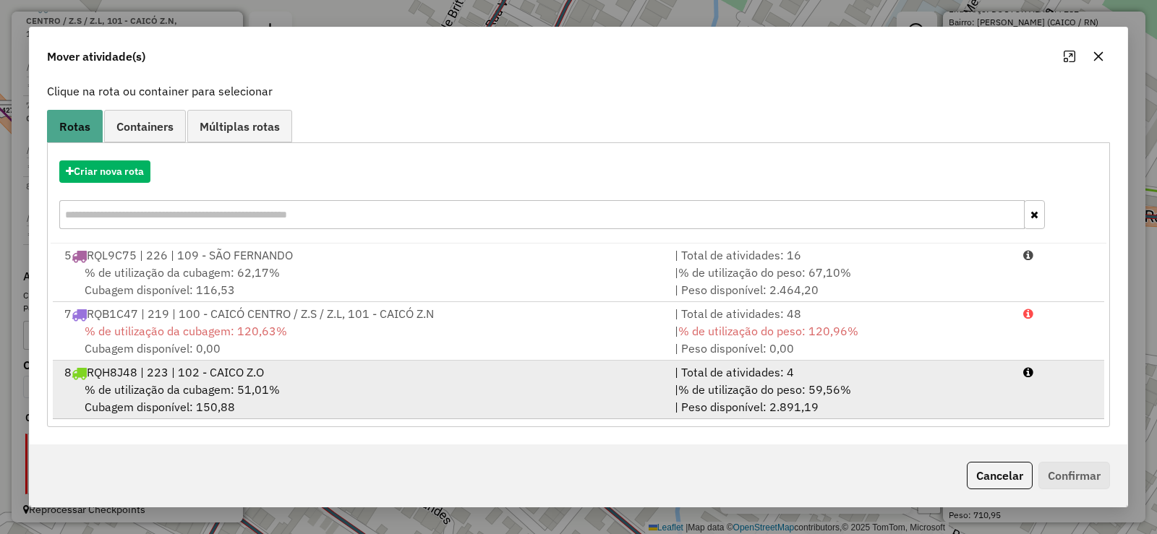
drag, startPoint x: 364, startPoint y: 380, endPoint x: 478, endPoint y: 379, distance: 114.3
click at [365, 380] on div "8 RQH8J48 | 223 | 102 - CAICO Z.O" at bounding box center [361, 372] width 610 height 17
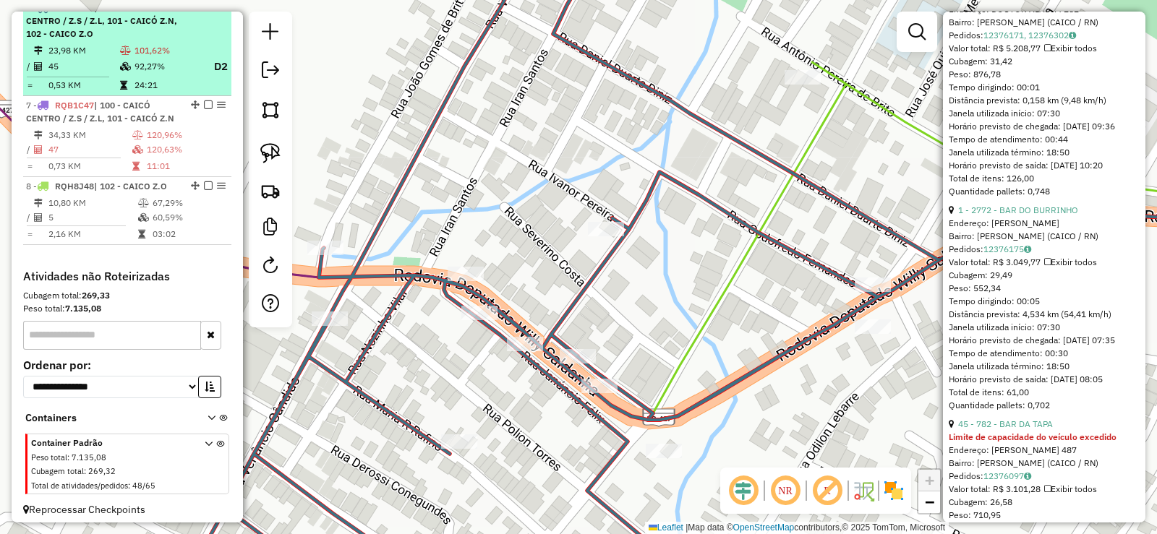
click at [129, 40] on div "6 - NNK4153 | 100 - CAICÓ CENTRO / Z.S / Z.L, 101 - CAICÓ Z.N, 102 - CAICO Z.O" at bounding box center [102, 20] width 153 height 39
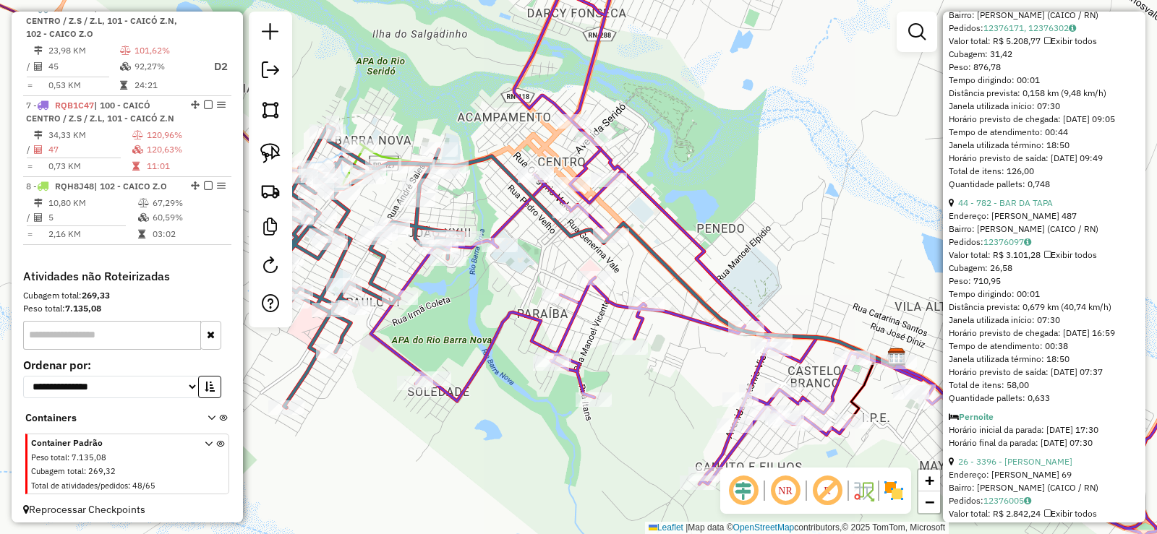
scroll to position [1263, 0]
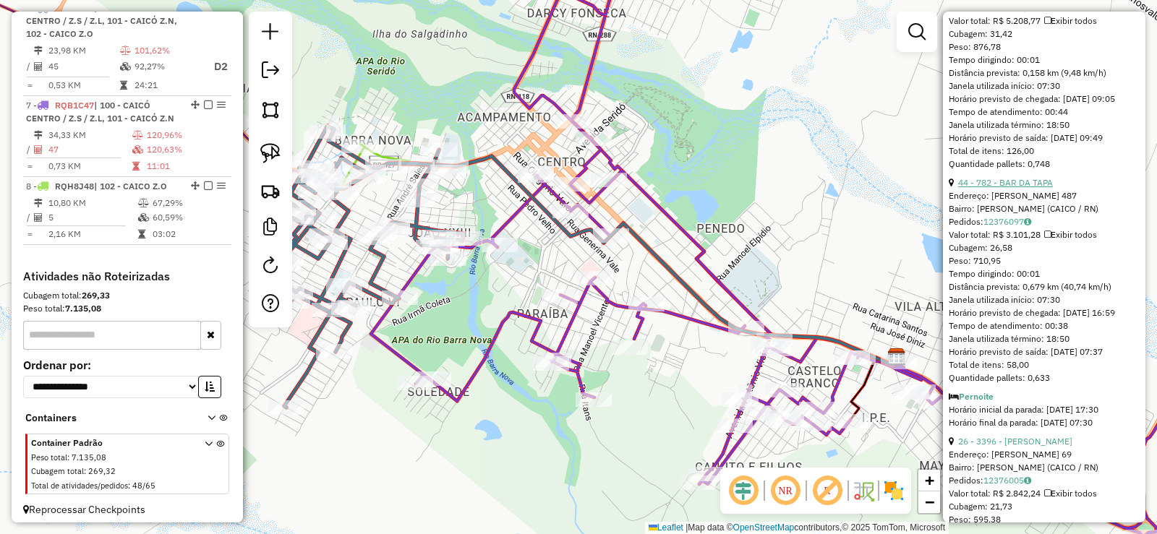
click at [1023, 188] on link "44 - 782 - BAR DA TAPA" at bounding box center [1005, 182] width 95 height 11
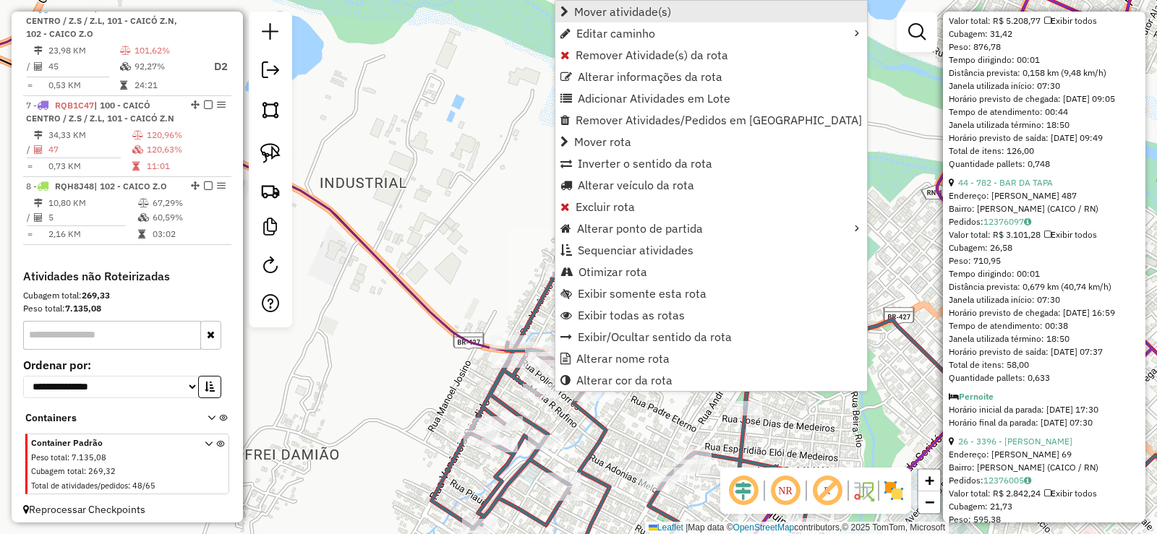
click at [614, 16] on span "Mover atividade(s)" at bounding box center [622, 12] width 97 height 12
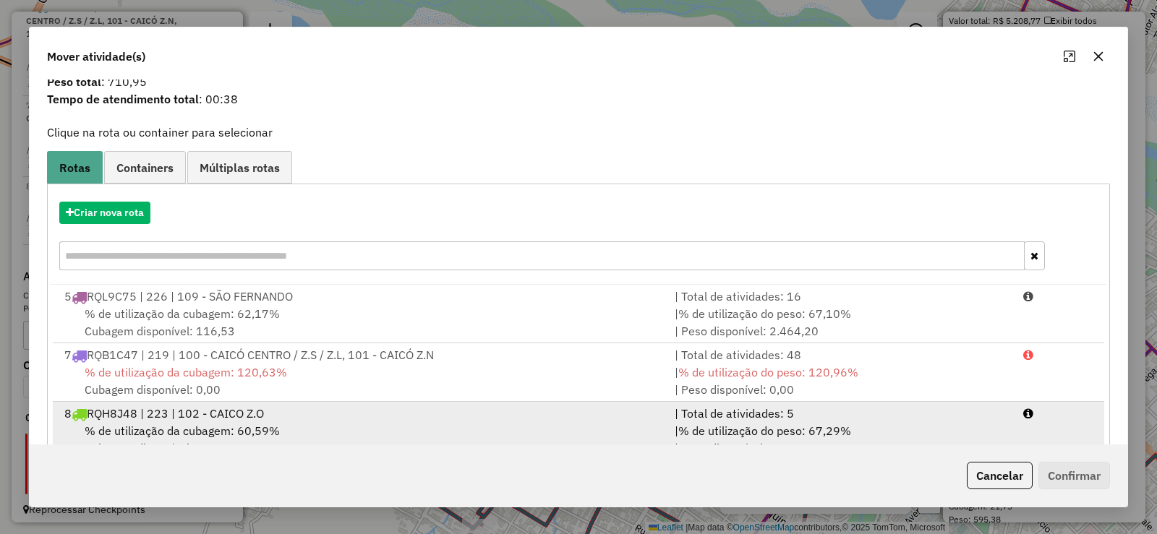
scroll to position [88, 0]
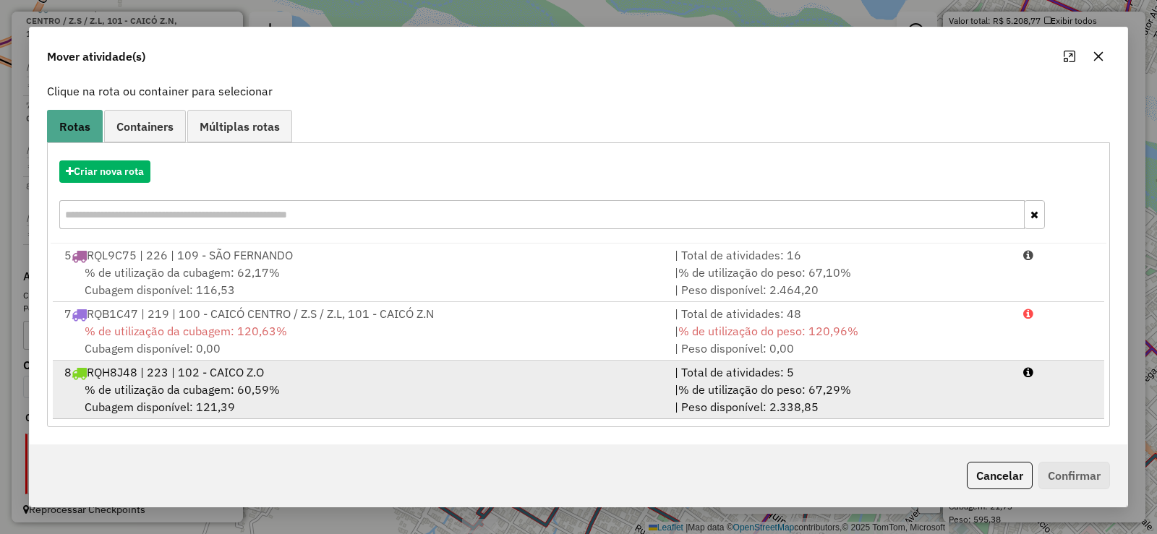
click at [338, 379] on div "8 RQH8J48 | 223 | 102 - CAICO Z.O" at bounding box center [361, 372] width 610 height 17
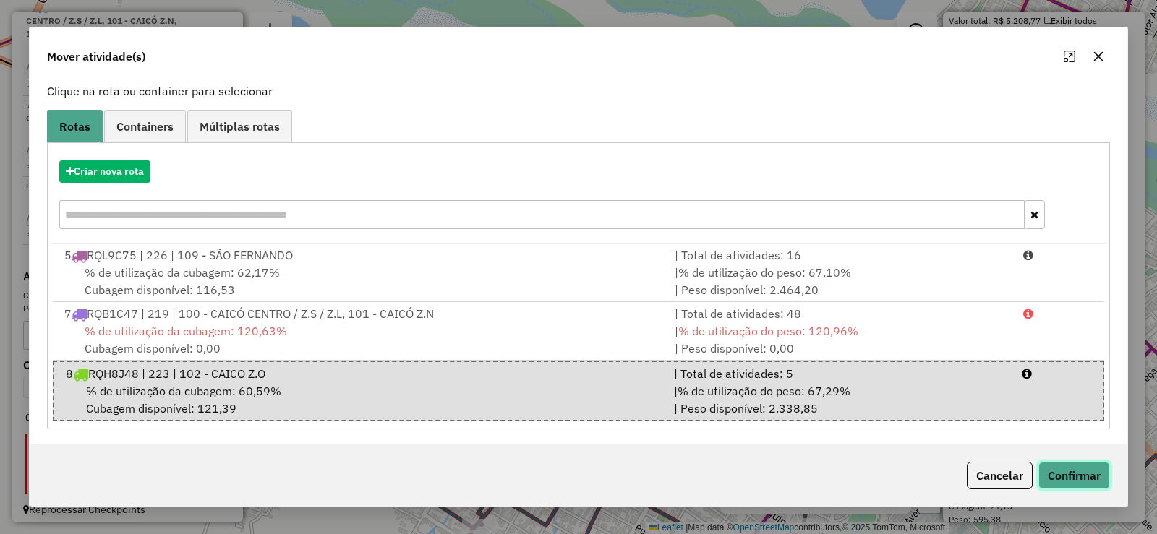
click at [1074, 481] on button "Confirmar" at bounding box center [1075, 475] width 72 height 27
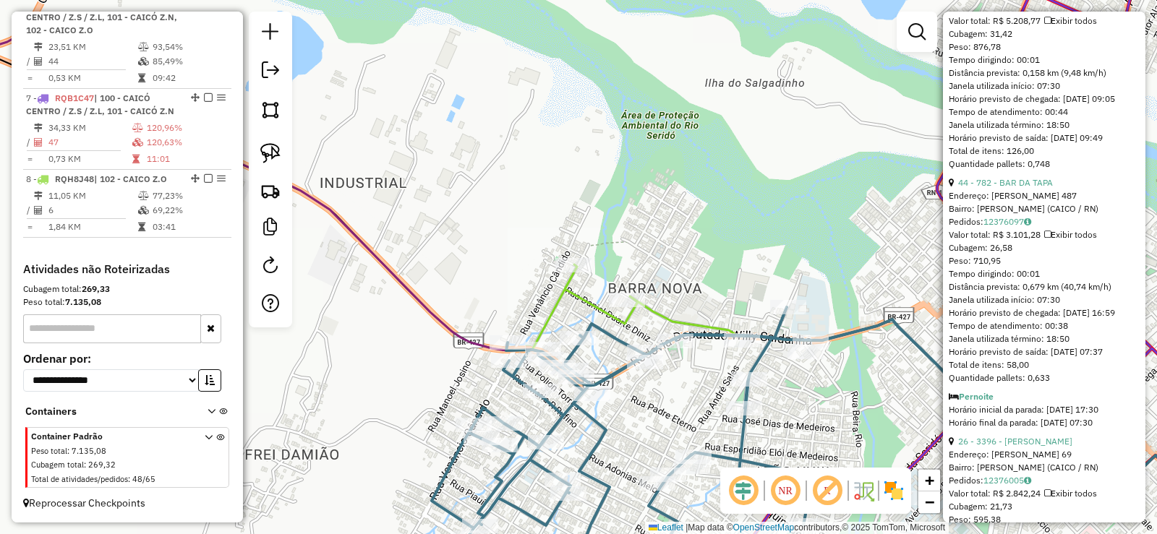
scroll to position [735, 0]
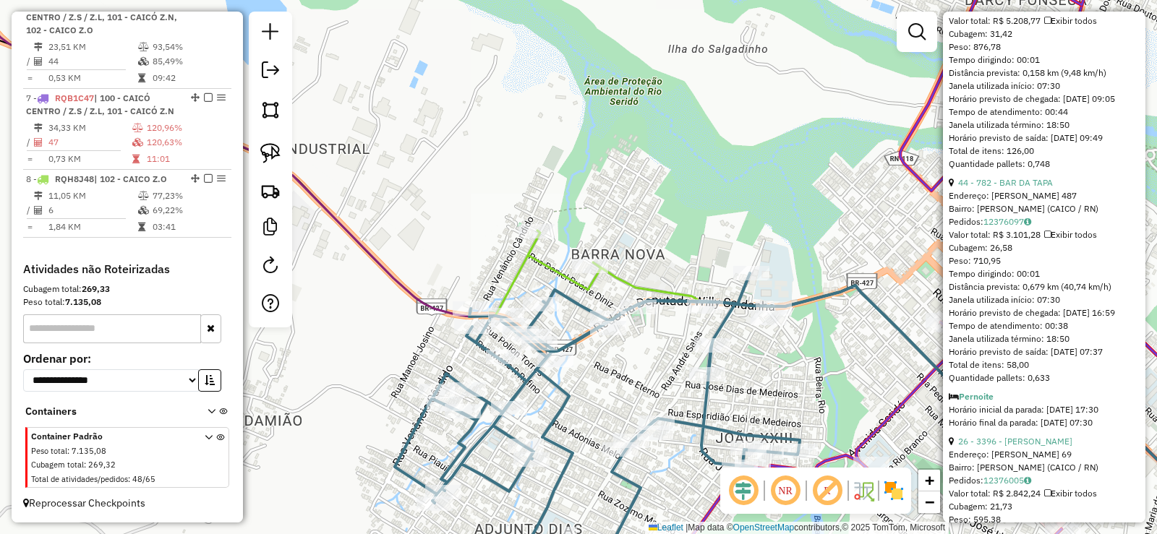
drag, startPoint x: 600, startPoint y: 383, endPoint x: 567, endPoint y: 341, distance: 53.0
click at [568, 342] on div "Janela de atendimento Grade de atendimento Capacidade Transportadoras Veículos …" at bounding box center [578, 267] width 1157 height 534
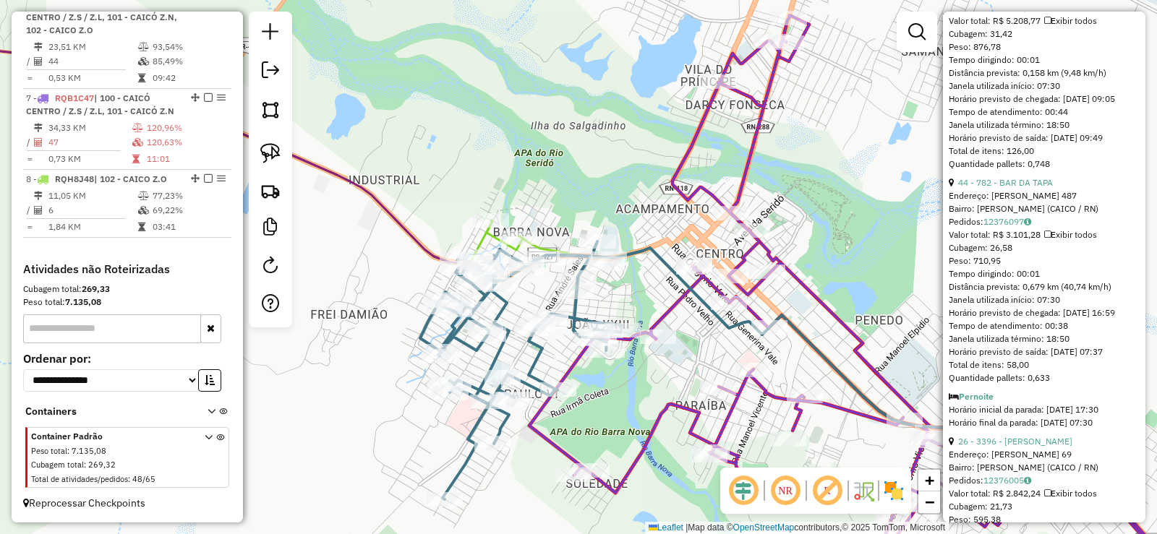
drag, startPoint x: 660, startPoint y: 440, endPoint x: 616, endPoint y: 396, distance: 62.4
click at [616, 396] on div "Janela de atendimento Grade de atendimento Capacidade Transportadoras Veículos …" at bounding box center [578, 267] width 1157 height 534
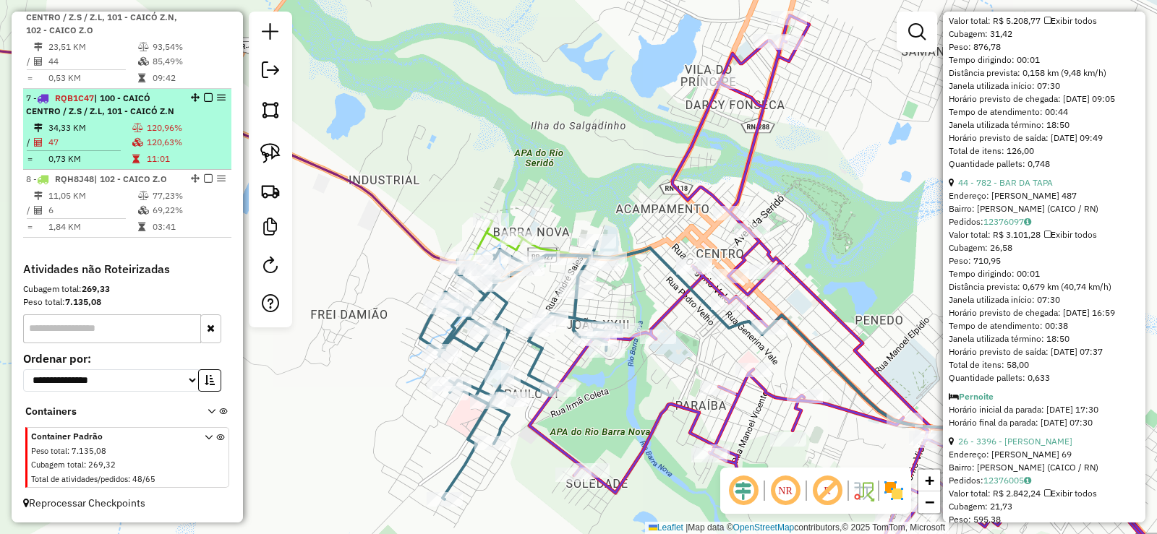
click at [154, 125] on td "120,96%" at bounding box center [186, 128] width 80 height 14
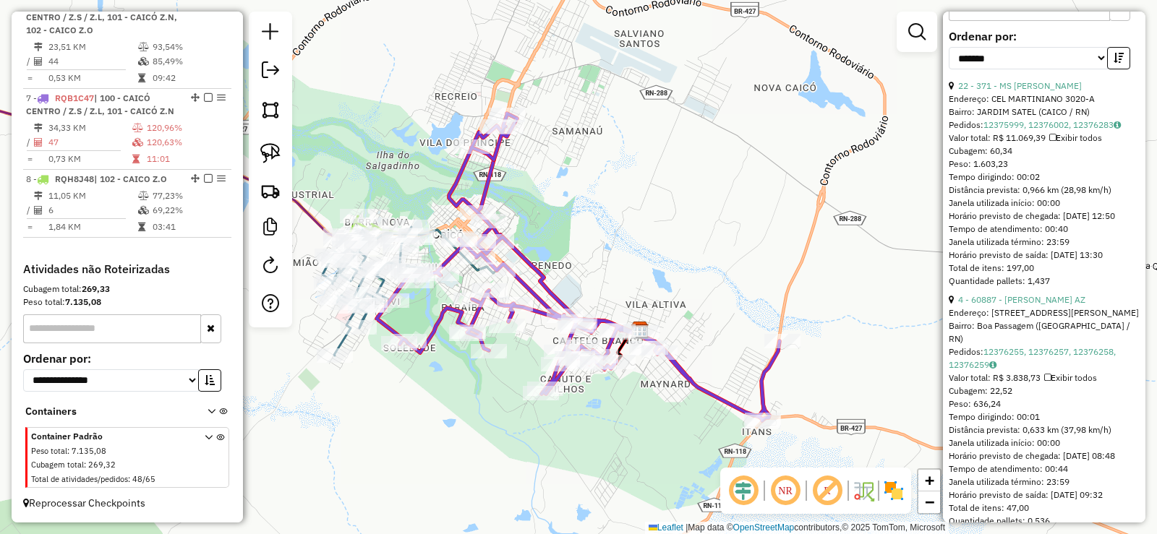
scroll to position [651, 0]
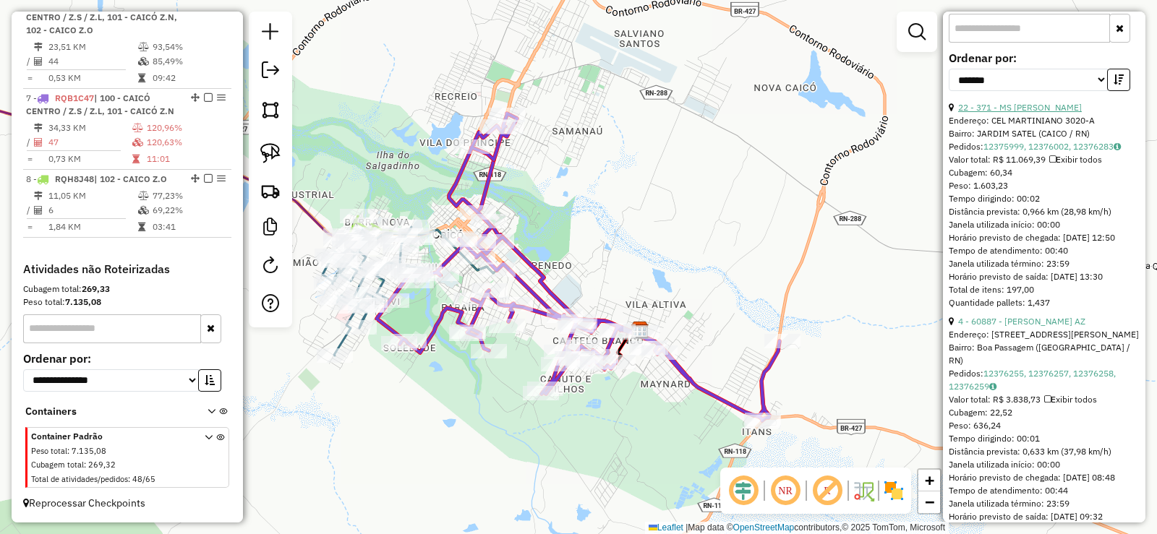
click at [1031, 113] on link "22 - 371 - MS COMERCIO" at bounding box center [1020, 107] width 124 height 11
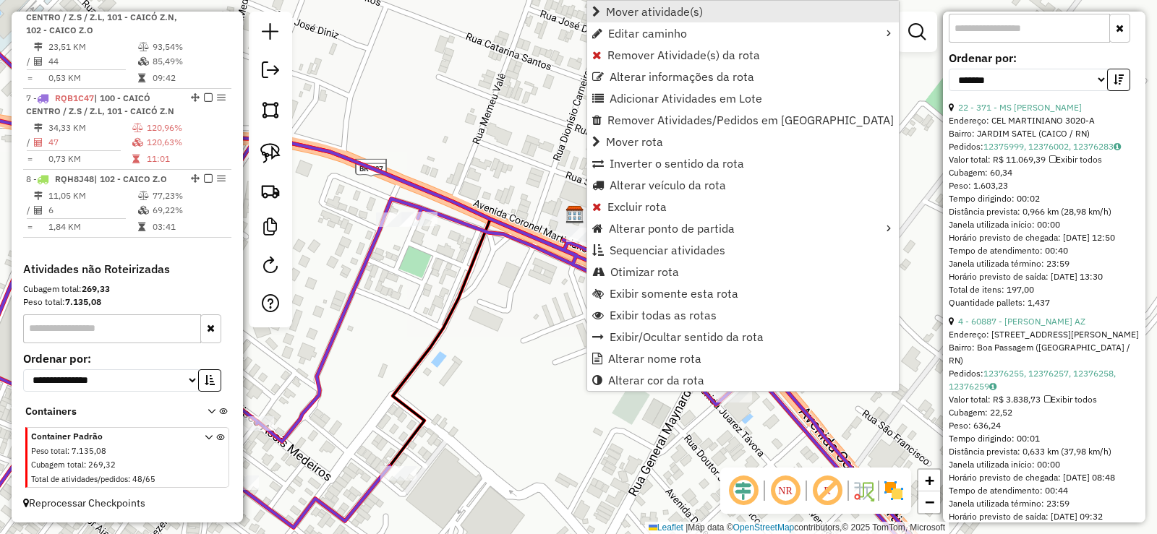
click at [621, 9] on span "Mover atividade(s)" at bounding box center [654, 12] width 97 height 12
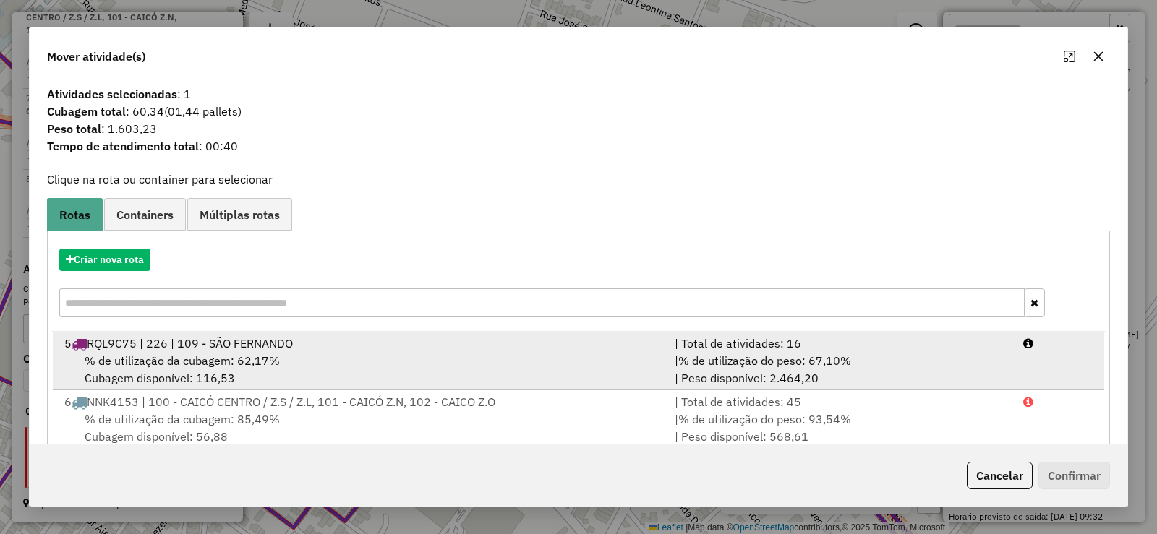
scroll to position [88, 0]
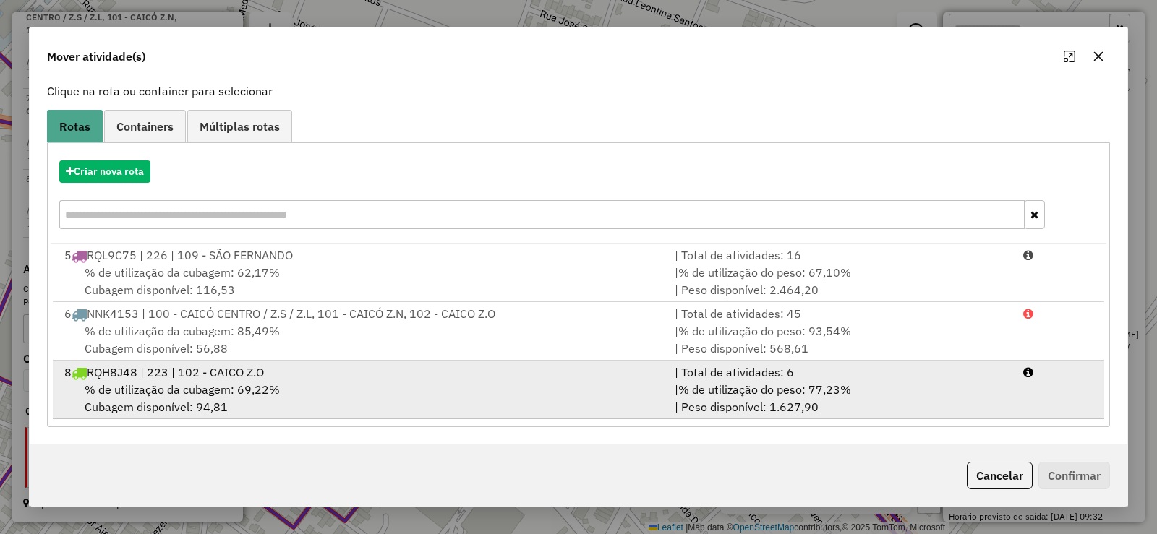
click at [416, 396] on div "% de utilização da cubagem: 69,22% Cubagem disponível: 94,81" at bounding box center [361, 398] width 610 height 35
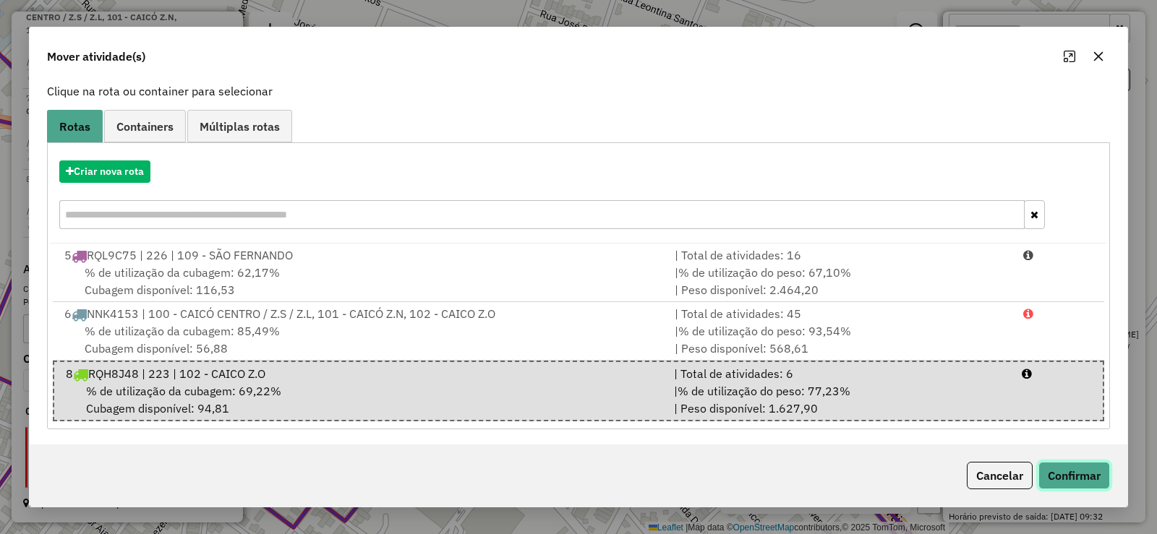
click at [1071, 479] on button "Confirmar" at bounding box center [1075, 475] width 72 height 27
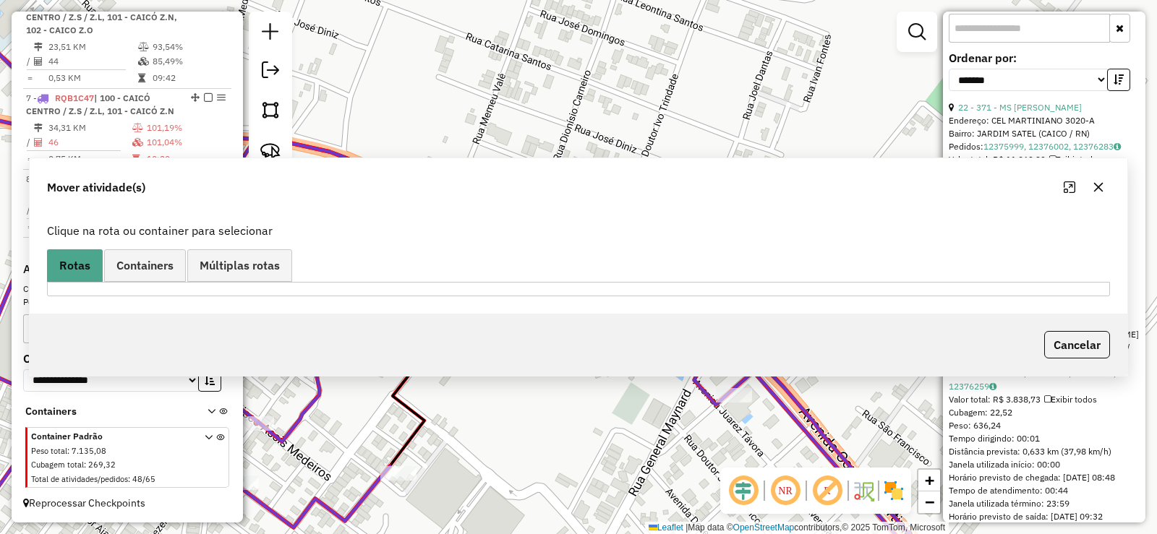
scroll to position [0, 0]
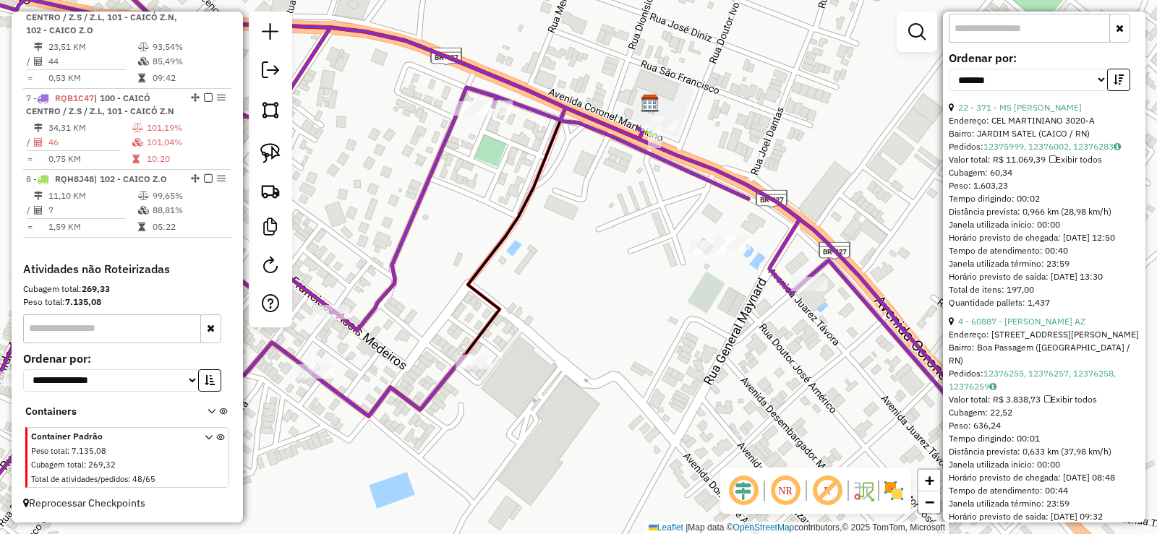
drag, startPoint x: 506, startPoint y: 297, endPoint x: 555, endPoint y: 258, distance: 62.8
click at [558, 259] on div "Janela de atendimento Grade de atendimento Capacidade Transportadoras Veículos …" at bounding box center [578, 267] width 1157 height 534
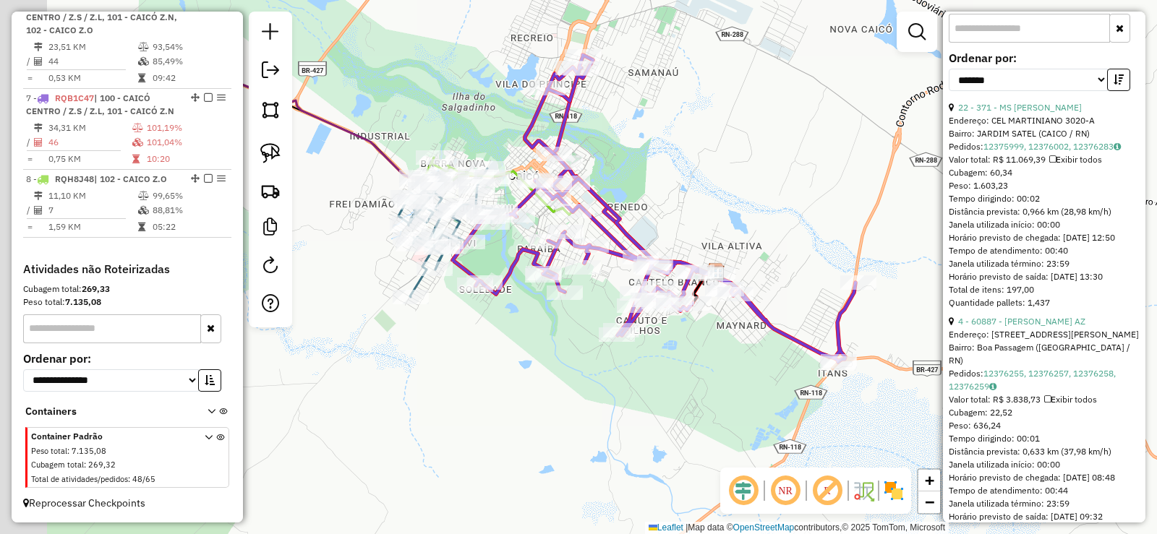
drag, startPoint x: 524, startPoint y: 380, endPoint x: 453, endPoint y: 272, distance: 129.4
click at [703, 372] on div "Janela de atendimento Grade de atendimento Capacidade Transportadoras Veículos …" at bounding box center [578, 267] width 1157 height 534
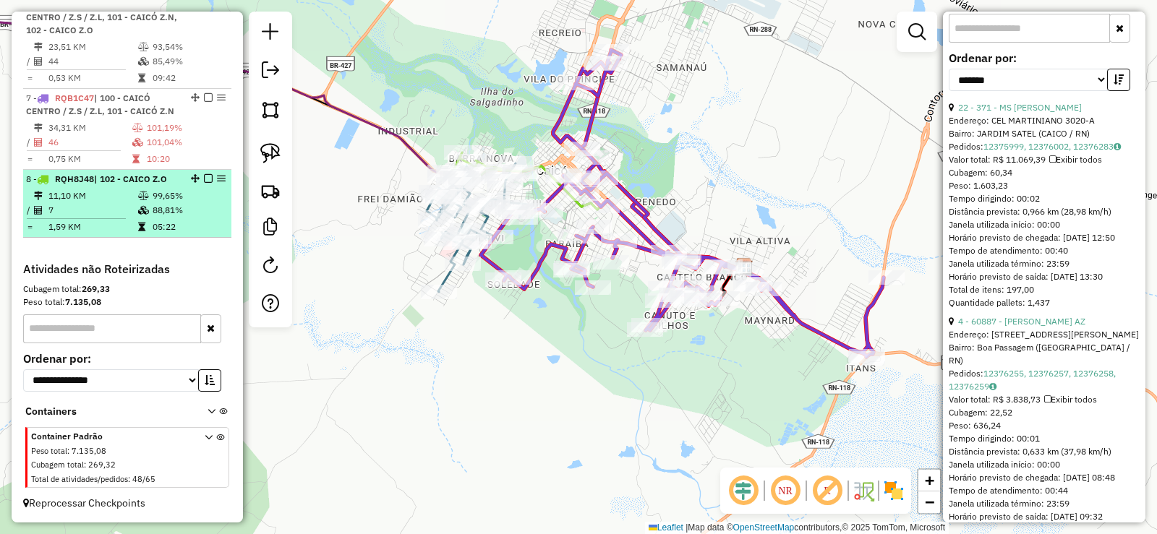
click at [204, 176] on em at bounding box center [208, 178] width 9 height 9
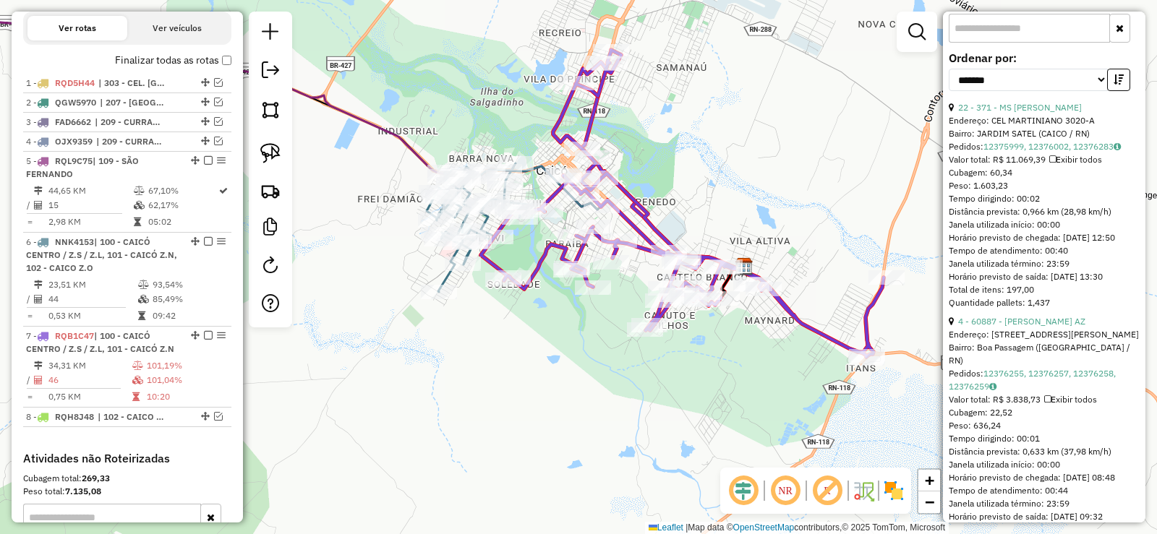
scroll to position [470, 0]
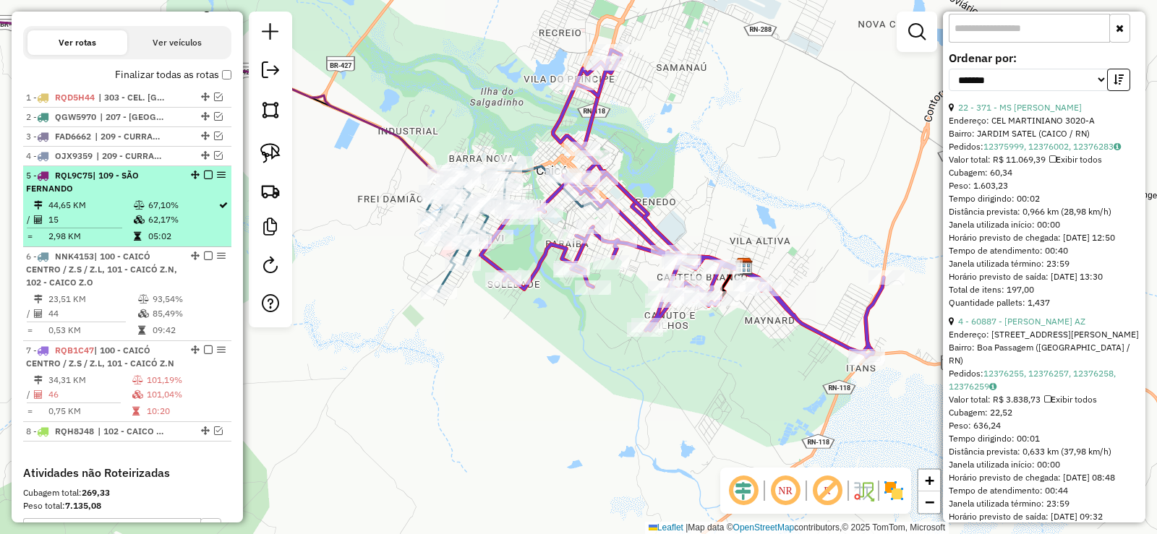
click at [205, 179] on em at bounding box center [208, 175] width 9 height 9
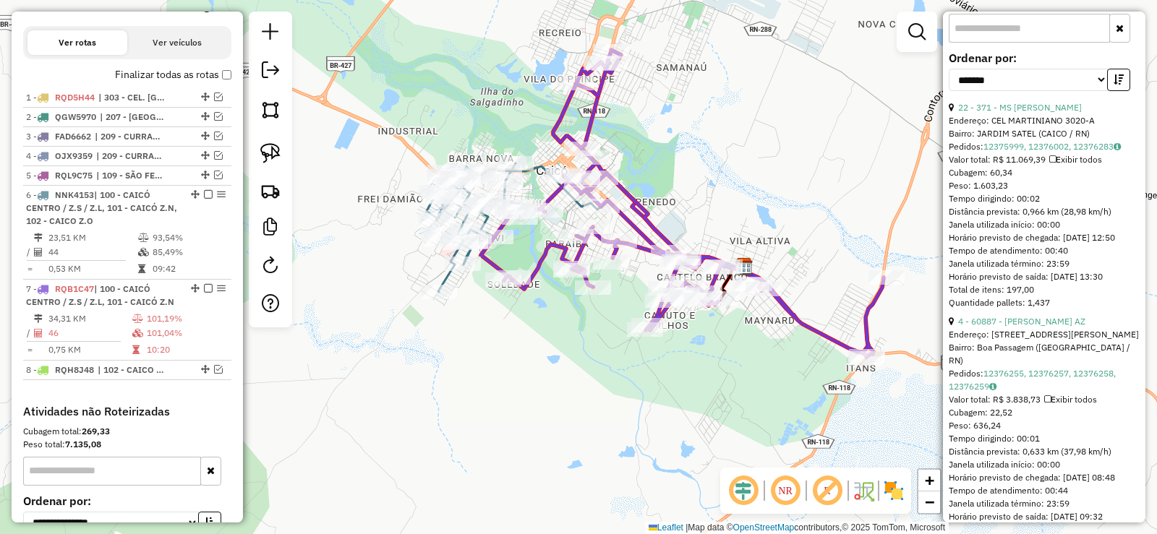
drag, startPoint x: 921, startPoint y: 33, endPoint x: 890, endPoint y: 67, distance: 47.1
click at [921, 33] on em at bounding box center [916, 31] width 17 height 17
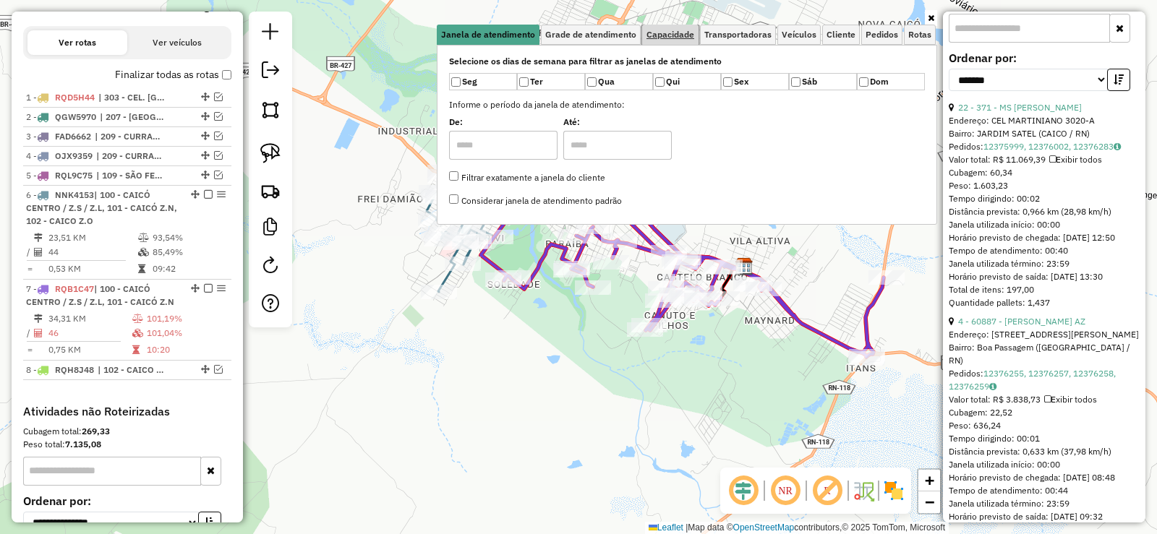
click at [686, 32] on span "Capacidade" at bounding box center [671, 34] width 48 height 9
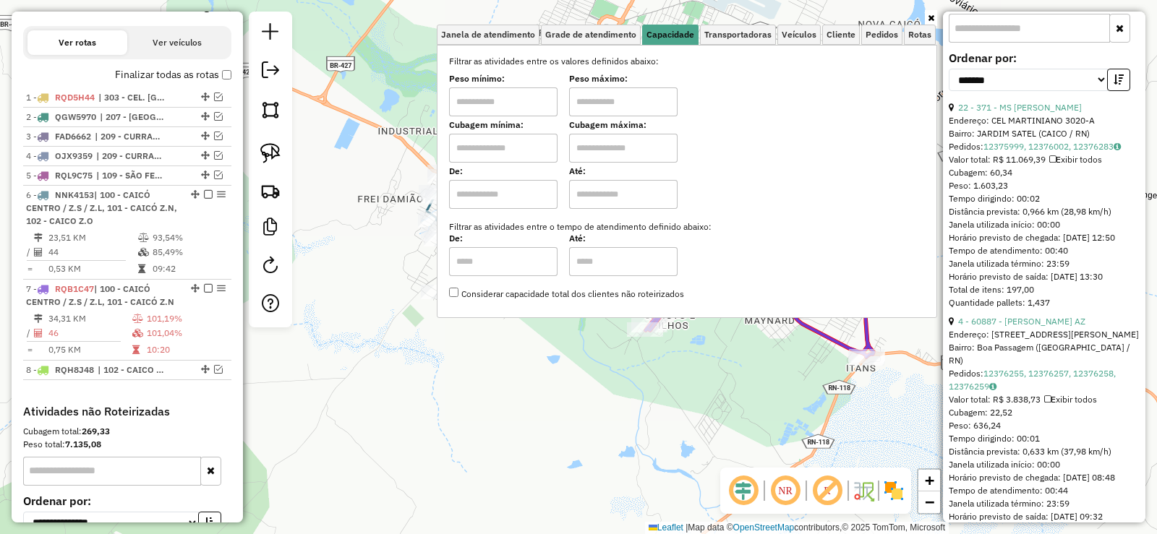
drag, startPoint x: 489, startPoint y: 152, endPoint x: 541, endPoint y: 153, distance: 52.1
click at [490, 148] on input "text" at bounding box center [503, 148] width 108 height 29
click at [613, 148] on input "text" at bounding box center [623, 148] width 108 height 29
drag, startPoint x: 507, startPoint y: 149, endPoint x: 534, endPoint y: 163, distance: 30.4
click at [506, 148] on input "text" at bounding box center [503, 148] width 108 height 29
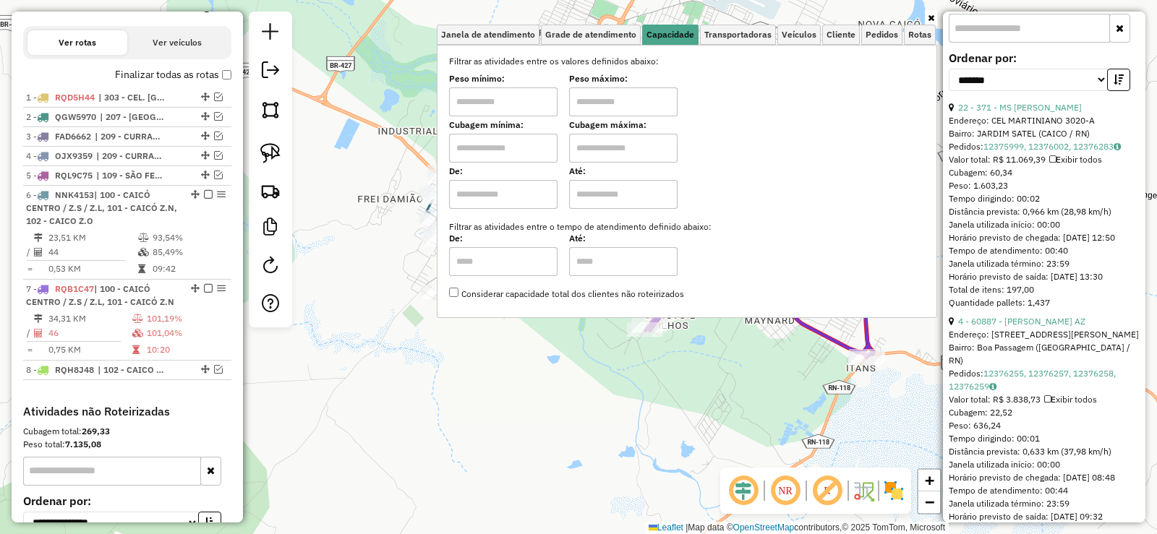
type input "****"
click at [627, 148] on input "text" at bounding box center [623, 148] width 108 height 29
type input "****"
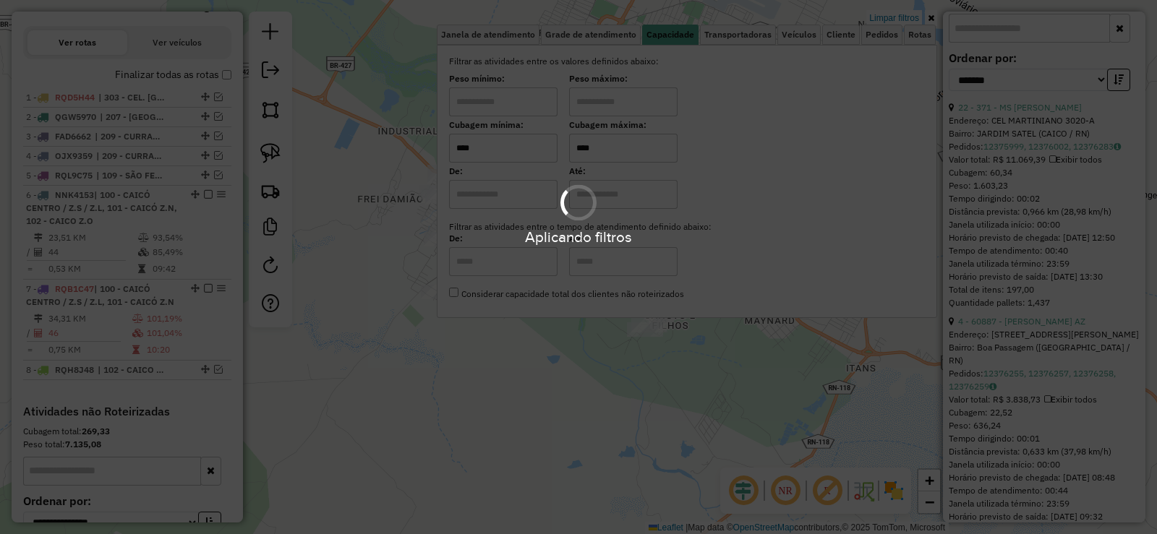
click at [522, 392] on div "Aplicando filtros" at bounding box center [578, 267] width 1157 height 534
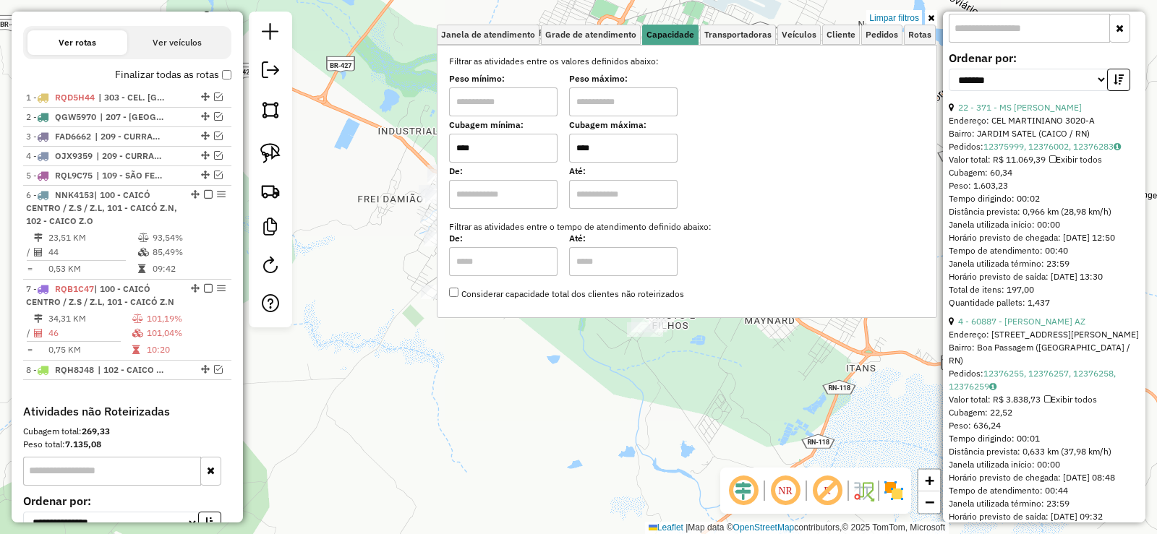
click at [556, 382] on div "Limpar filtros Janela de atendimento Grade de atendimento Capacidade Transporta…" at bounding box center [578, 267] width 1157 height 534
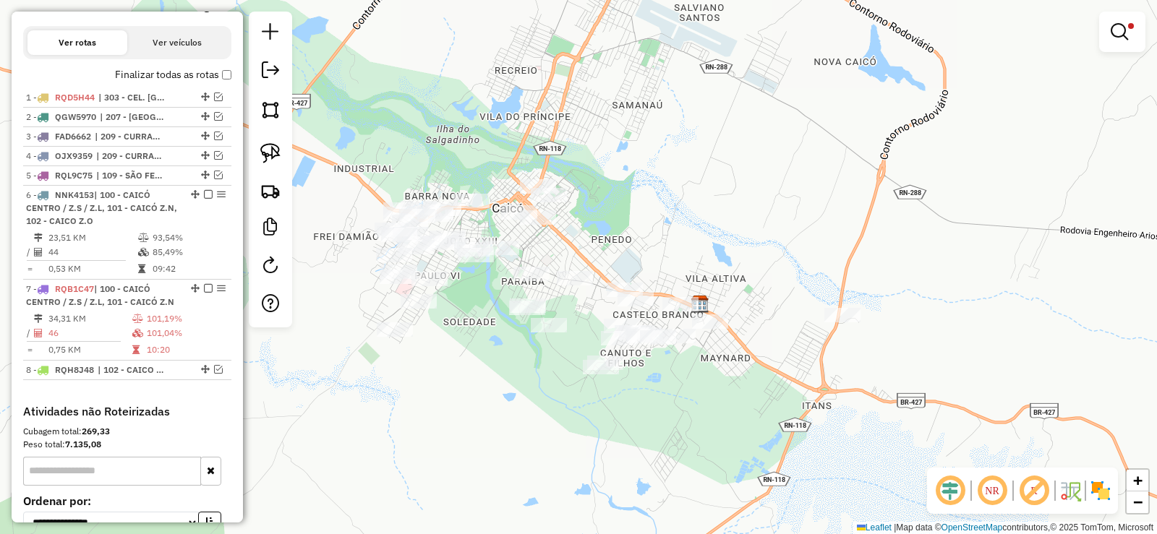
drag, startPoint x: 563, startPoint y: 354, endPoint x: 519, endPoint y: 391, distance: 58.0
click at [519, 391] on div "Limpar filtros Janela de atendimento Grade de atendimento Capacidade Transporta…" at bounding box center [578, 267] width 1157 height 534
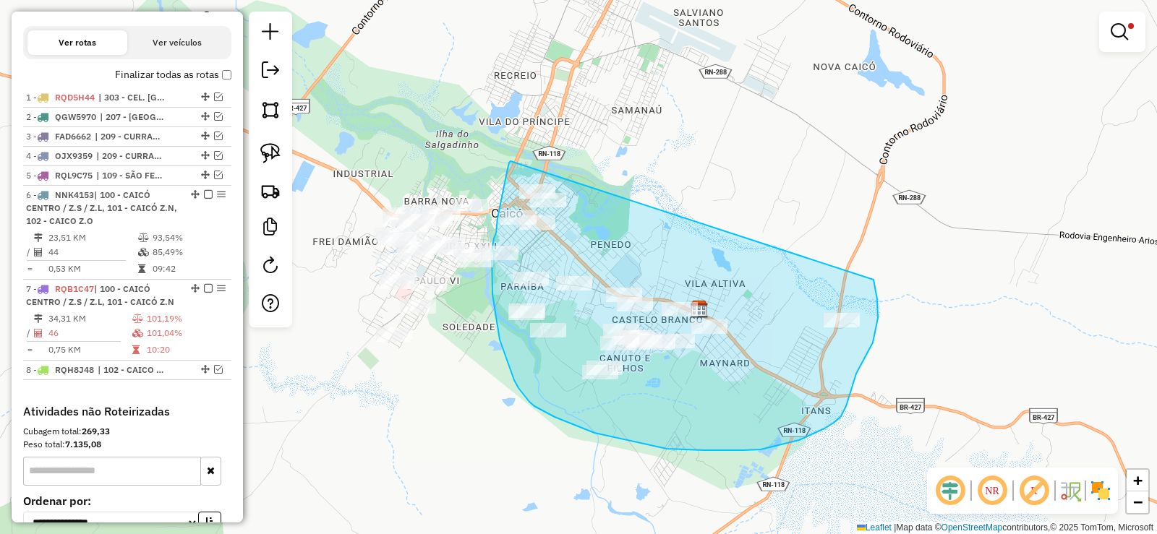
drag, startPoint x: 511, startPoint y: 161, endPoint x: 874, endPoint y: 278, distance: 381.3
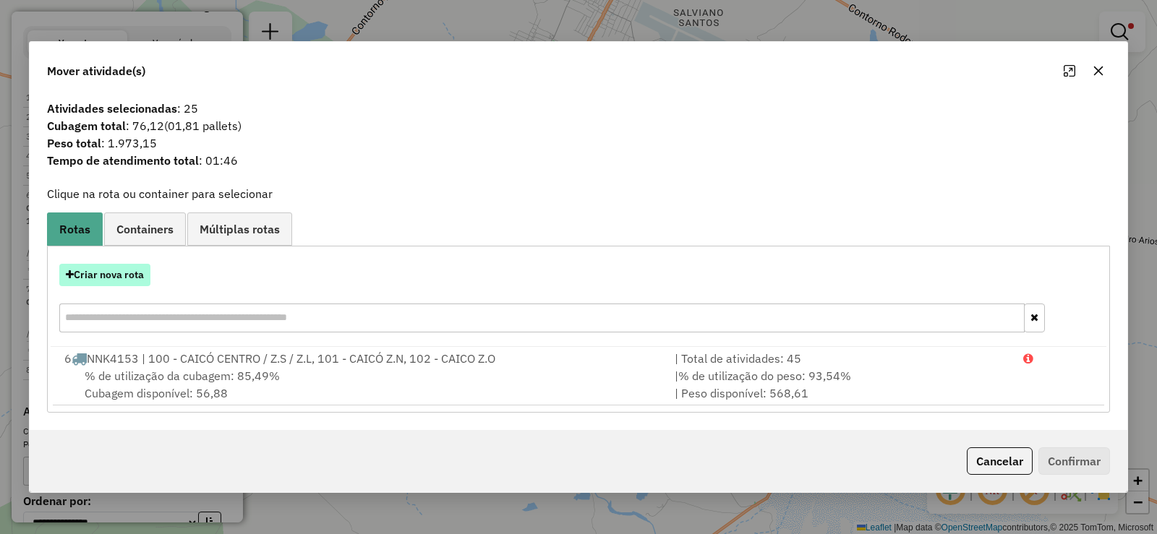
click at [106, 271] on button "Criar nova rota" at bounding box center [104, 275] width 91 height 22
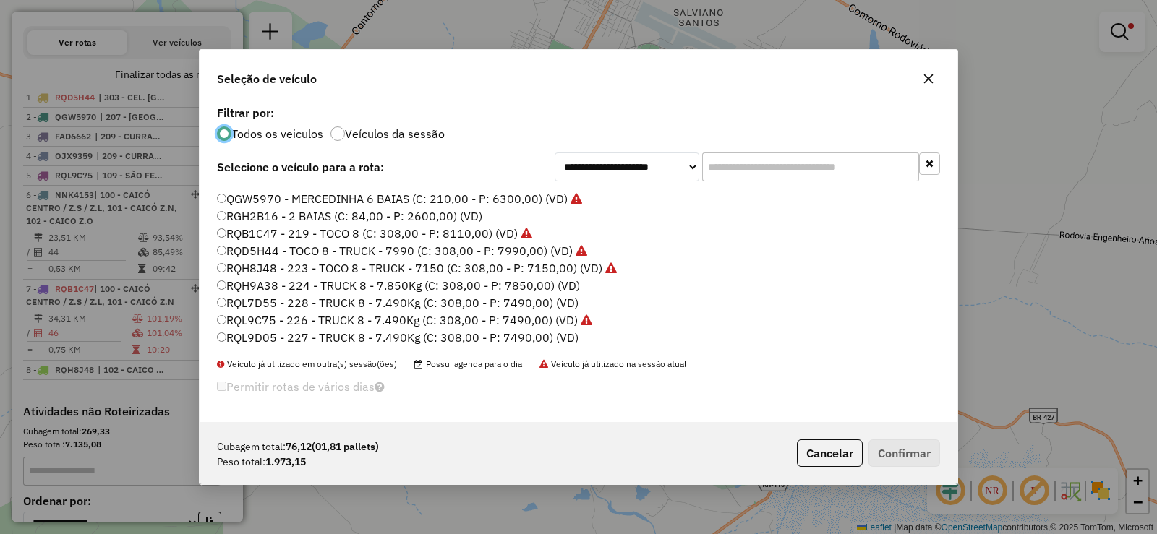
scroll to position [171, 0]
click at [275, 213] on label "RGH2B16 - 2 BAIAS (C: 84,00 - P: 2600,00) (VD)" at bounding box center [349, 215] width 265 height 17
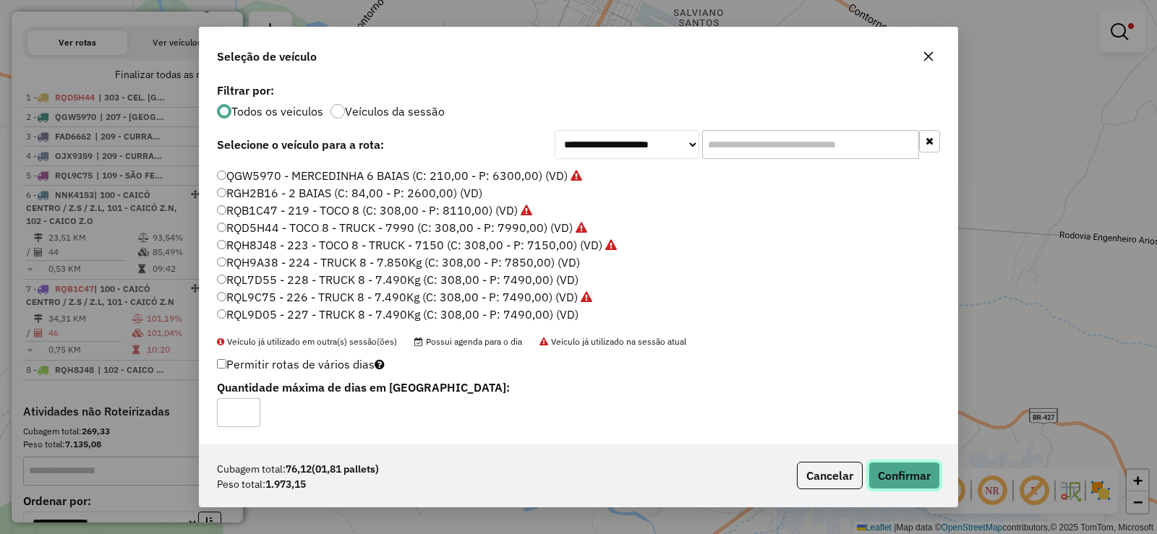
click at [901, 479] on button "Confirmar" at bounding box center [905, 475] width 72 height 27
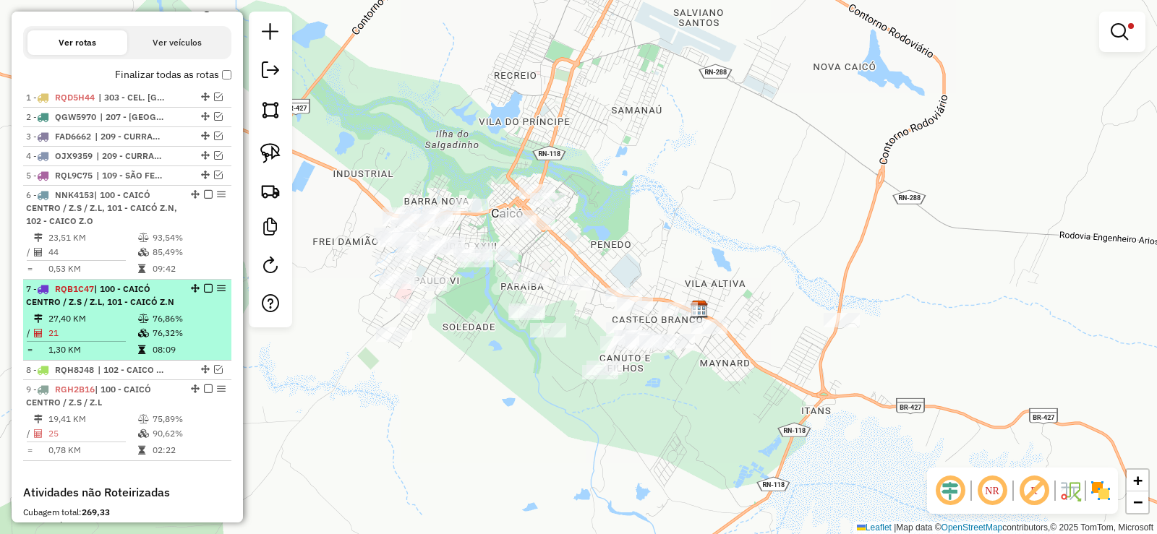
scroll to position [542, 0]
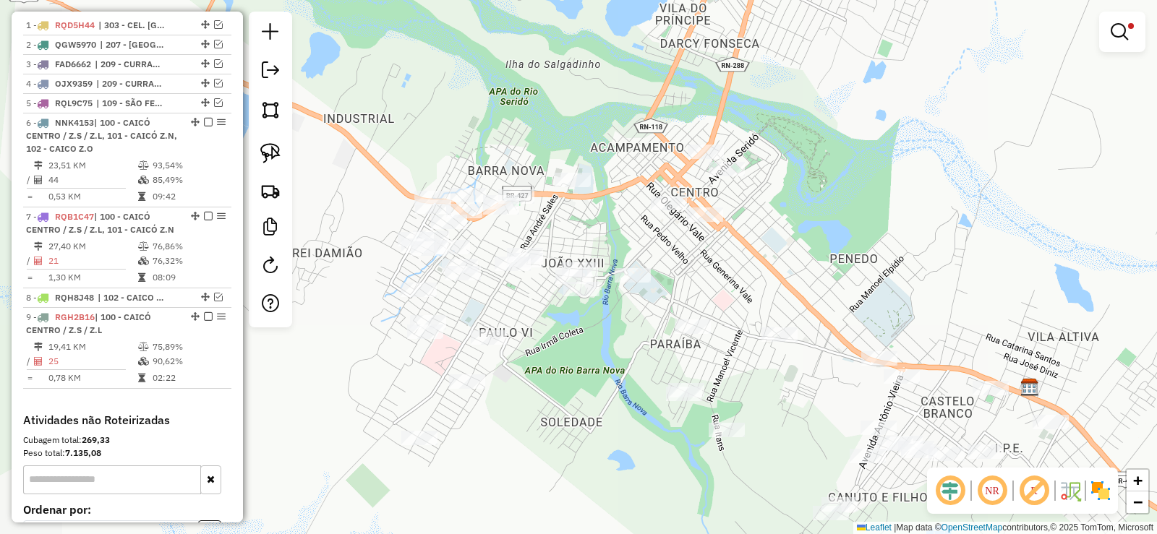
drag, startPoint x: 485, startPoint y: 281, endPoint x: 597, endPoint y: 364, distance: 140.0
click at [597, 364] on div "Limpar filtros Janela de atendimento Grade de atendimento Capacidade Transporta…" at bounding box center [578, 267] width 1157 height 534
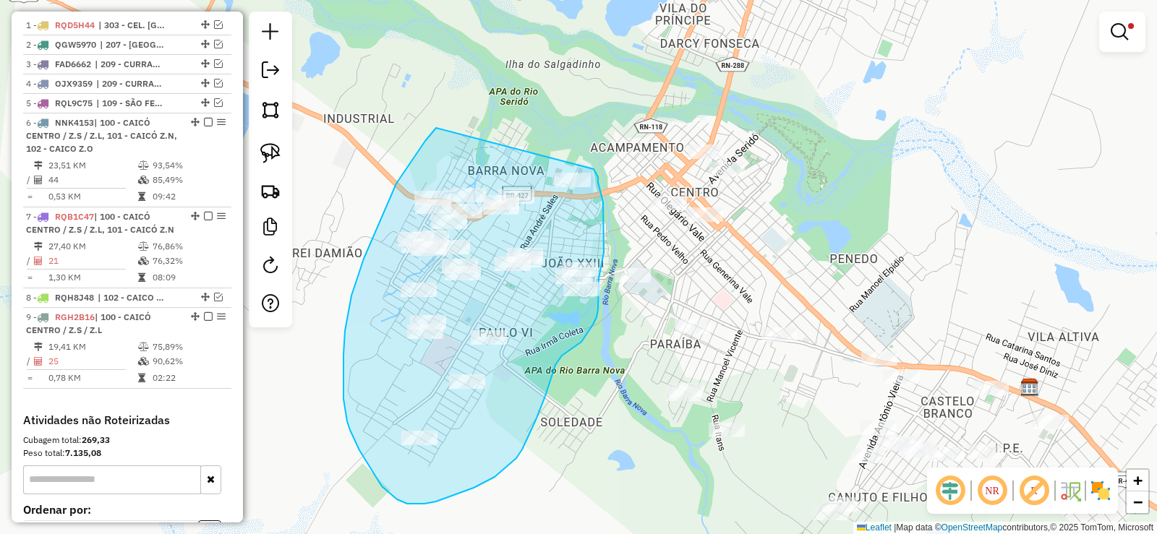
drag, startPoint x: 425, startPoint y: 141, endPoint x: 594, endPoint y: 169, distance: 170.8
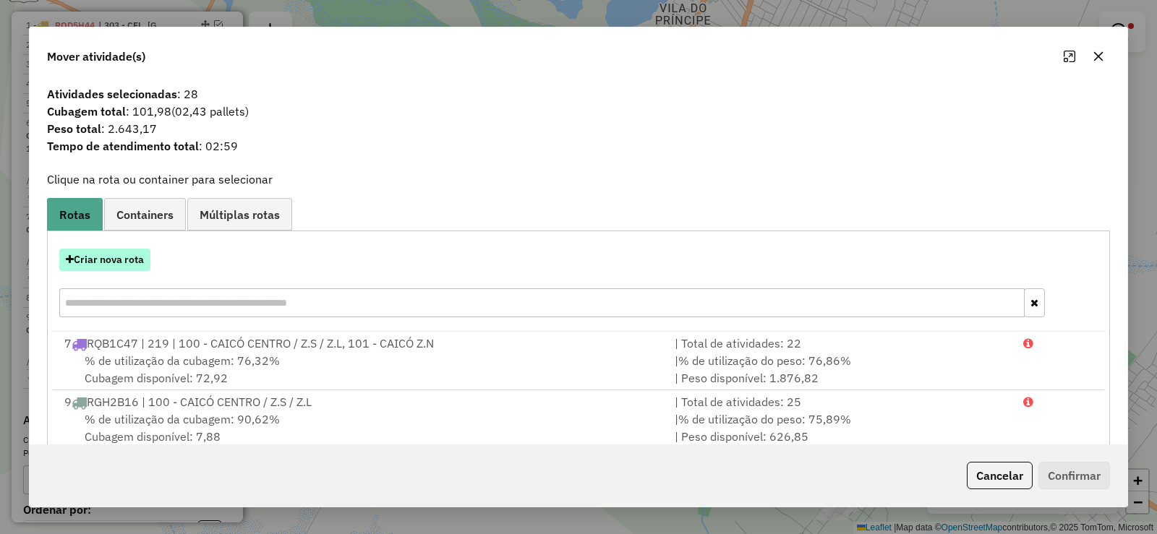
click at [112, 266] on button "Criar nova rota" at bounding box center [104, 260] width 91 height 22
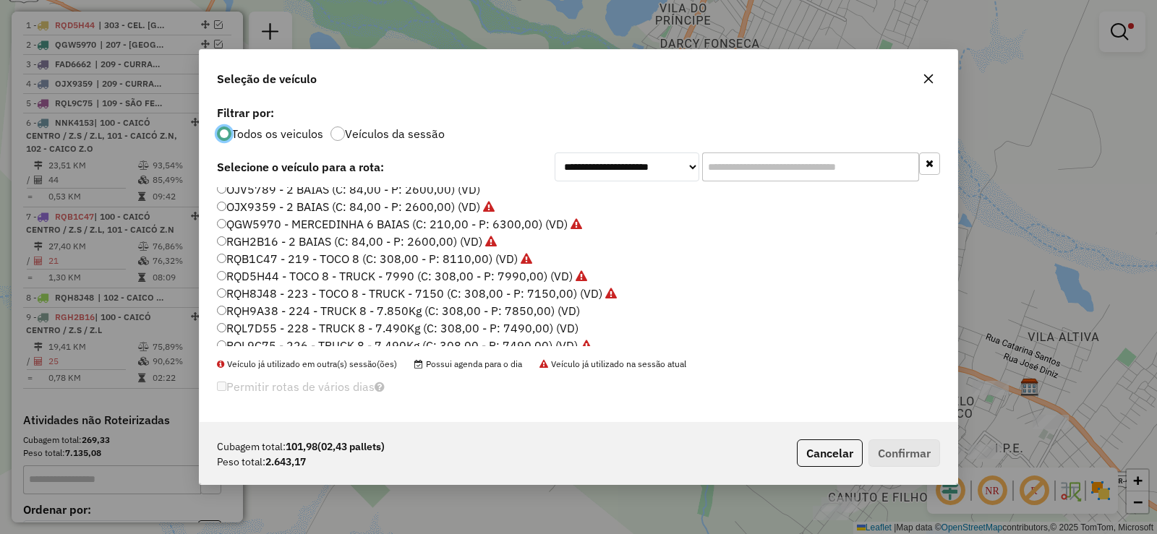
scroll to position [72, 0]
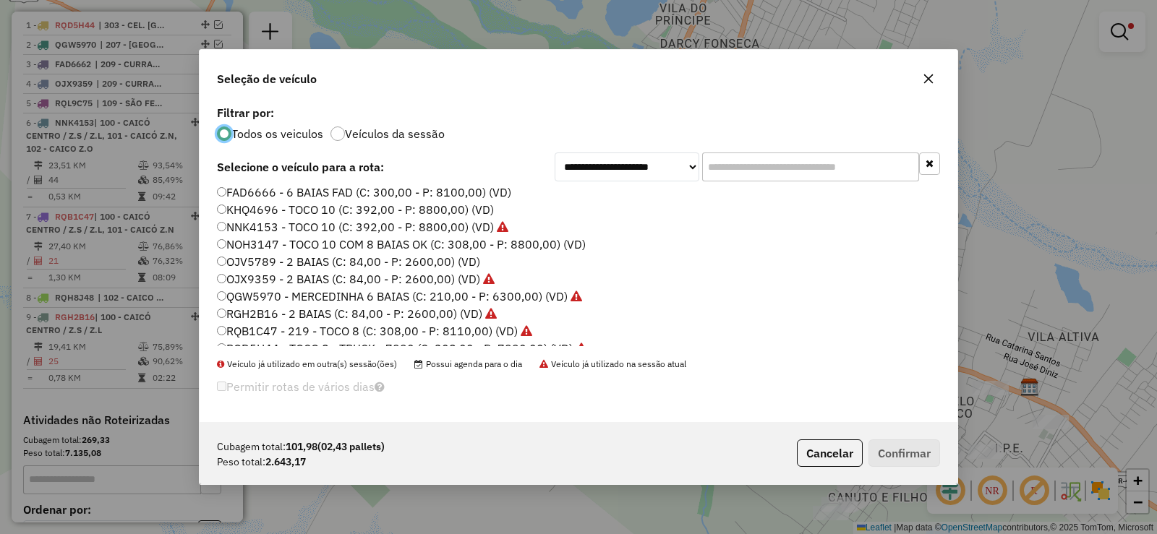
click at [269, 263] on label "OJV5789 - 2 BAIAS (C: 84,00 - P: 2600,00) (VD)" at bounding box center [348, 261] width 263 height 17
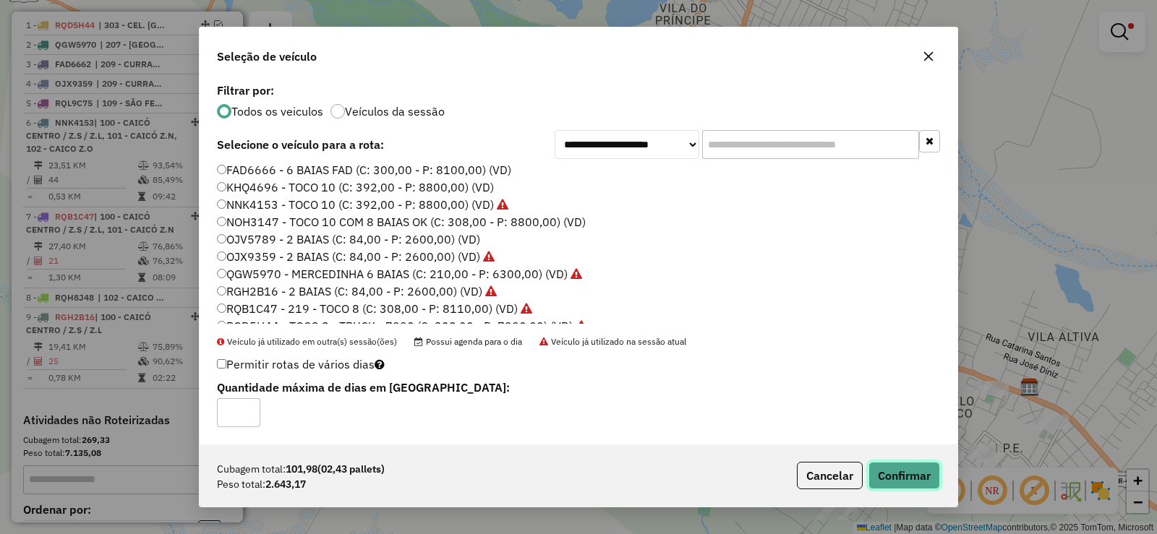
click at [924, 483] on button "Confirmar" at bounding box center [905, 475] width 72 height 27
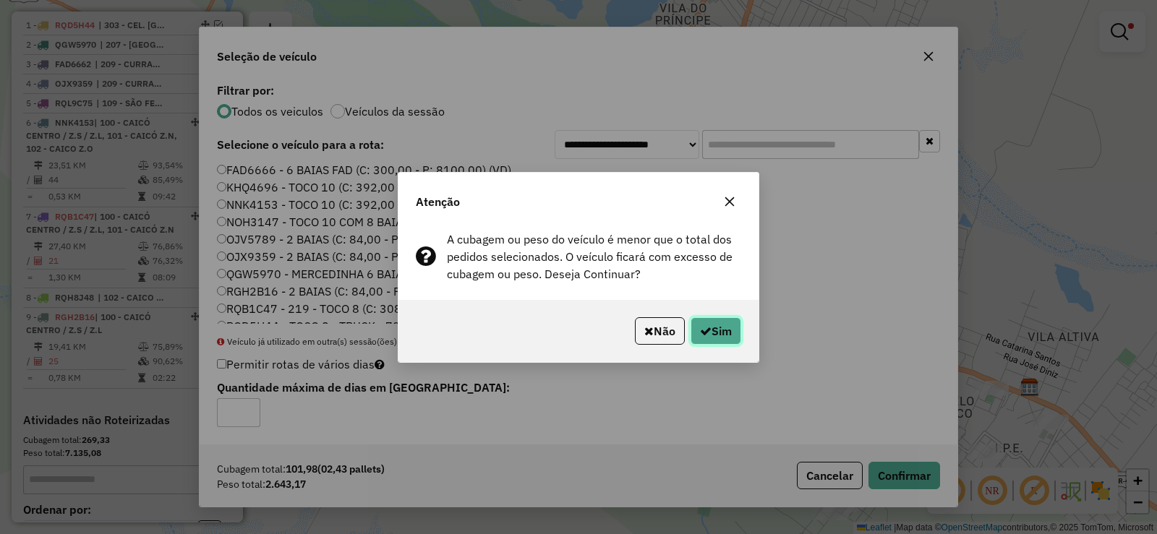
click at [715, 330] on button "Sim" at bounding box center [716, 330] width 51 height 27
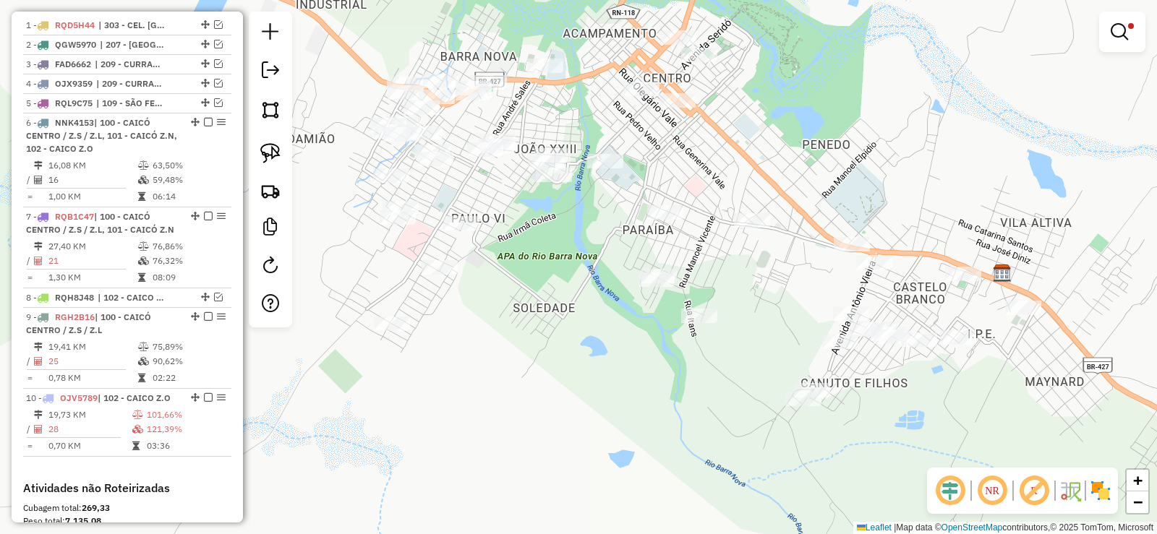
drag, startPoint x: 566, startPoint y: 416, endPoint x: 539, endPoint y: 260, distance: 158.6
click at [539, 260] on div "Limpar filtros Janela de atendimento Grade de atendimento Capacidade Transporta…" at bounding box center [578, 267] width 1157 height 534
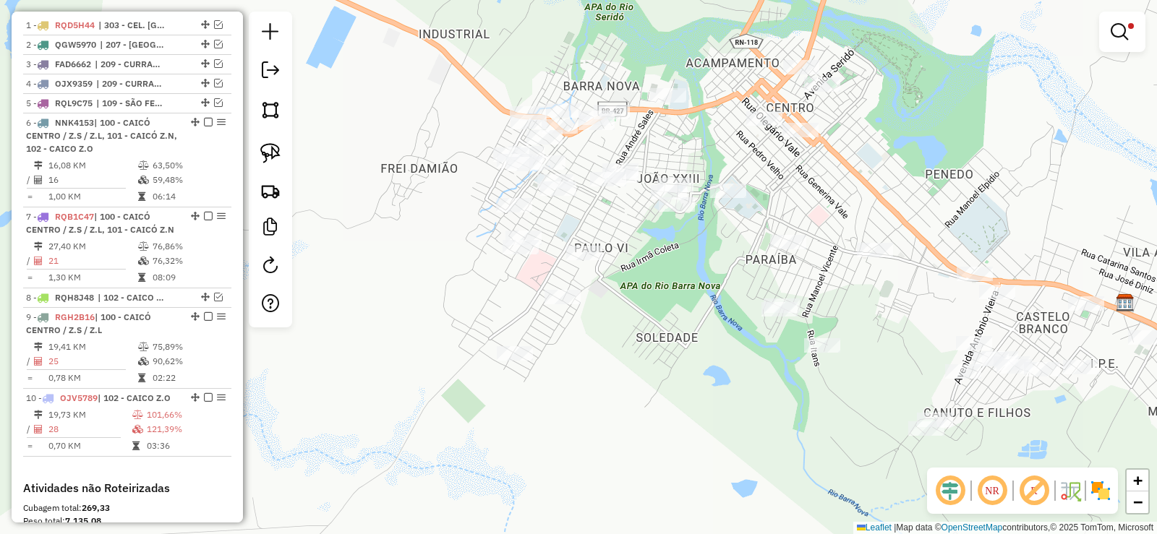
drag, startPoint x: 597, startPoint y: 359, endPoint x: 620, endPoint y: 359, distance: 23.2
click at [620, 359] on div "Limpar filtros Janela de atendimento Grade de atendimento Capacidade Transporta…" at bounding box center [578, 267] width 1157 height 534
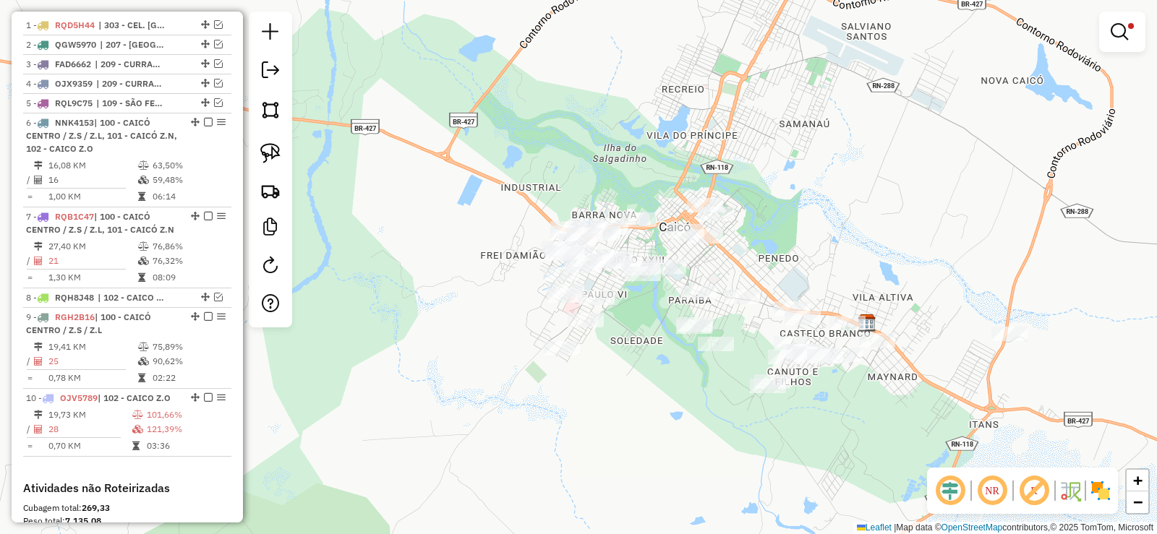
click at [395, 85] on div "Limpar filtros Janela de atendimento Grade de atendimento Capacidade Transporta…" at bounding box center [578, 267] width 1157 height 534
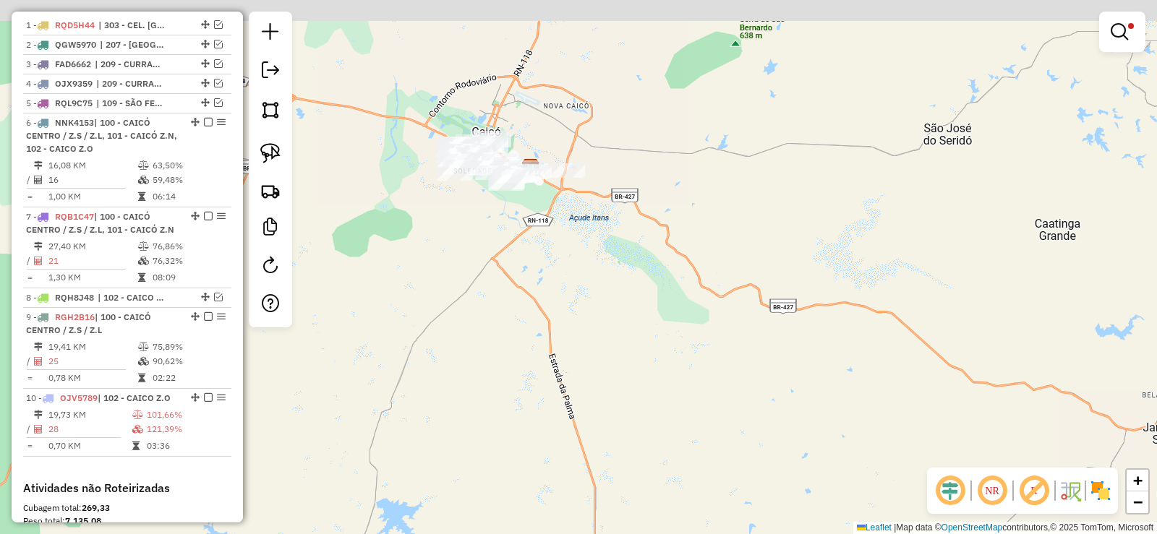
drag, startPoint x: 349, startPoint y: 75, endPoint x: 614, endPoint y: 268, distance: 327.6
click at [632, 277] on div "Limpar filtros Janela de atendimento Grade de atendimento Capacidade Transporta…" at bounding box center [578, 267] width 1157 height 534
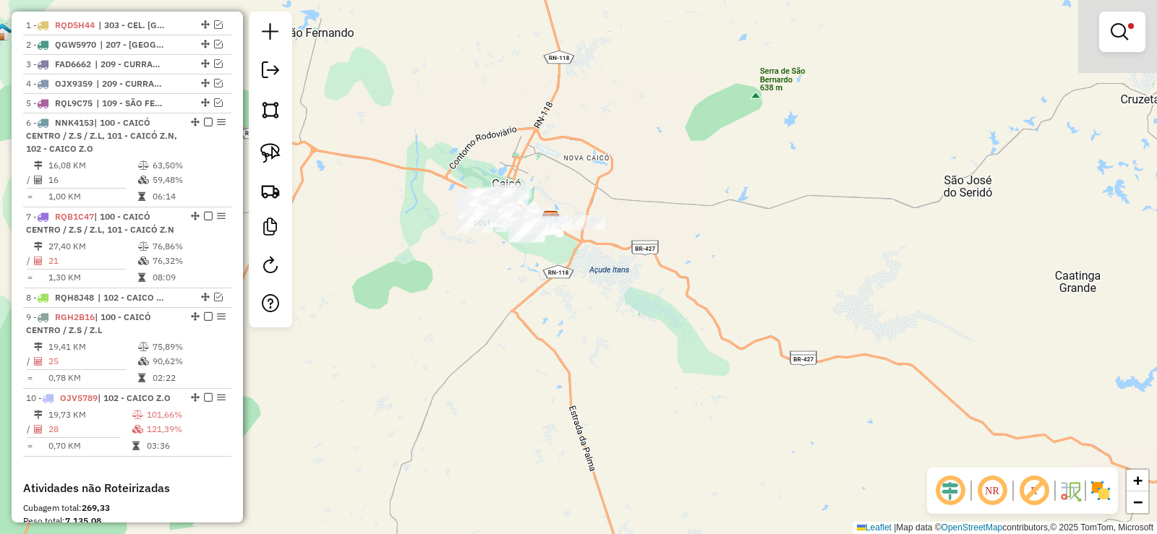
drag, startPoint x: 546, startPoint y: 187, endPoint x: 374, endPoint y: 108, distance: 189.3
click at [374, 108] on div "Limpar filtros Janela de atendimento Grade de atendimento Capacidade Transporta…" at bounding box center [578, 267] width 1157 height 534
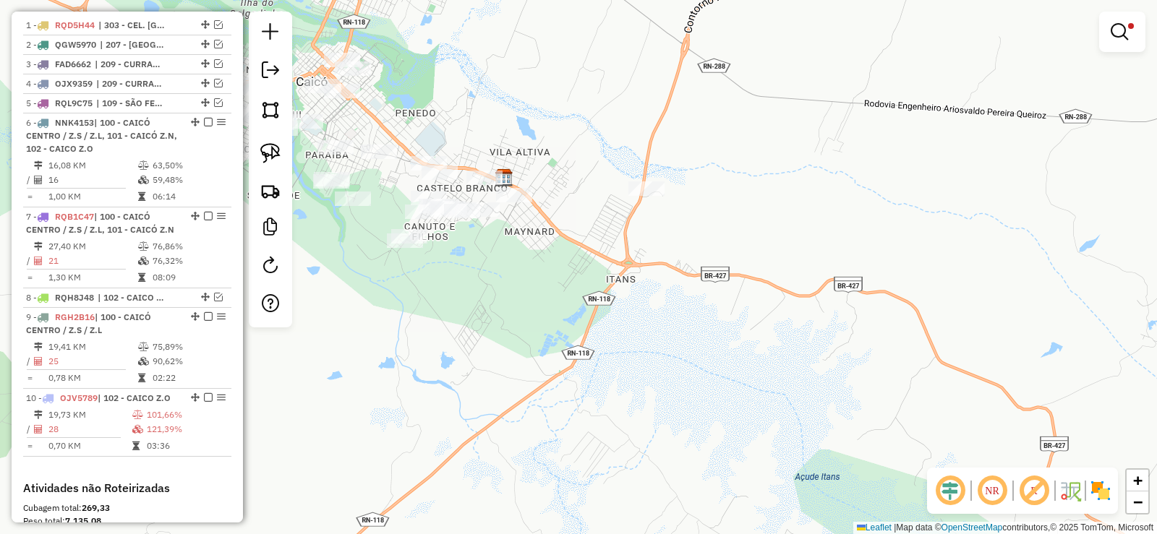
drag, startPoint x: 477, startPoint y: 286, endPoint x: 620, endPoint y: 308, distance: 145.7
click at [620, 309] on div "Limpar filtros Janela de atendimento Grade de atendimento Capacidade Transporta…" at bounding box center [578, 267] width 1157 height 534
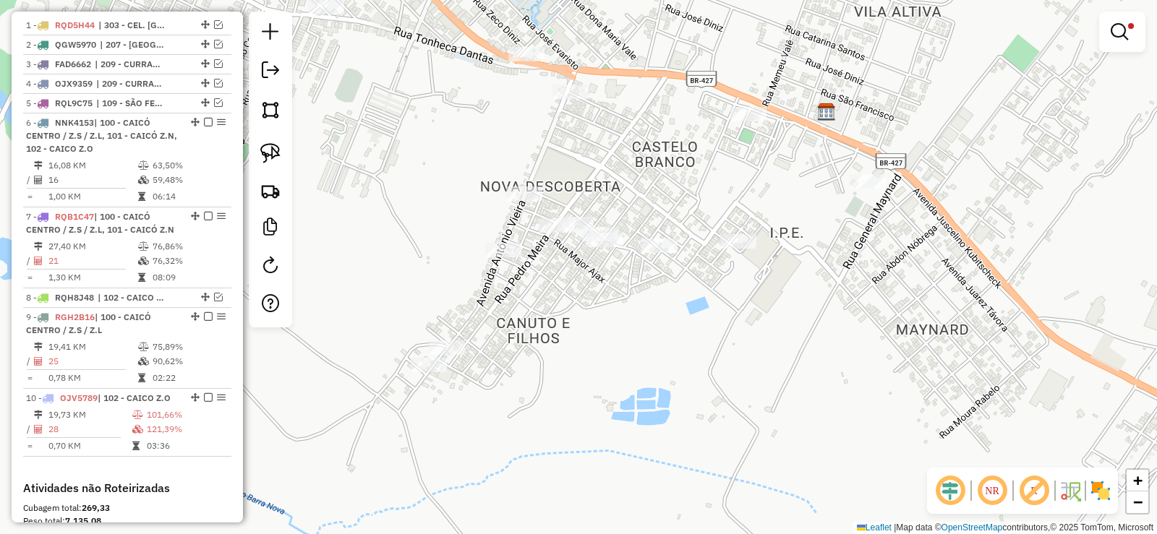
drag, startPoint x: 551, startPoint y: 285, endPoint x: 676, endPoint y: 282, distance: 125.1
click at [681, 283] on div "Limpar filtros Janela de atendimento Grade de atendimento Capacidade Transporta…" at bounding box center [578, 267] width 1157 height 534
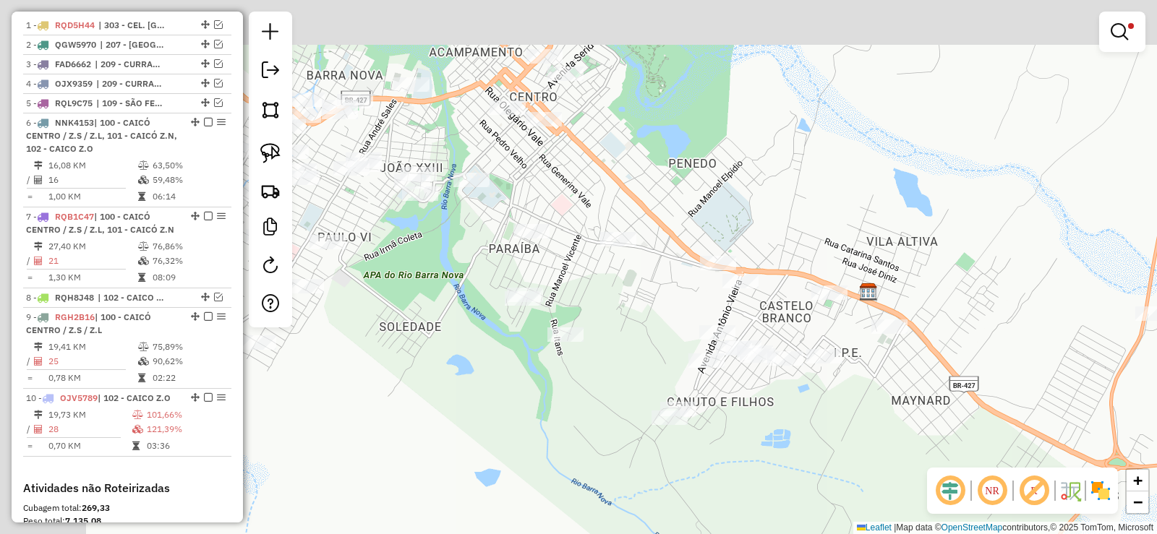
drag, startPoint x: 550, startPoint y: 226, endPoint x: 600, endPoint y: 309, distance: 97.0
click at [646, 328] on div "Limpar filtros Janela de atendimento Grade de atendimento Capacidade Transporta…" at bounding box center [578, 267] width 1157 height 534
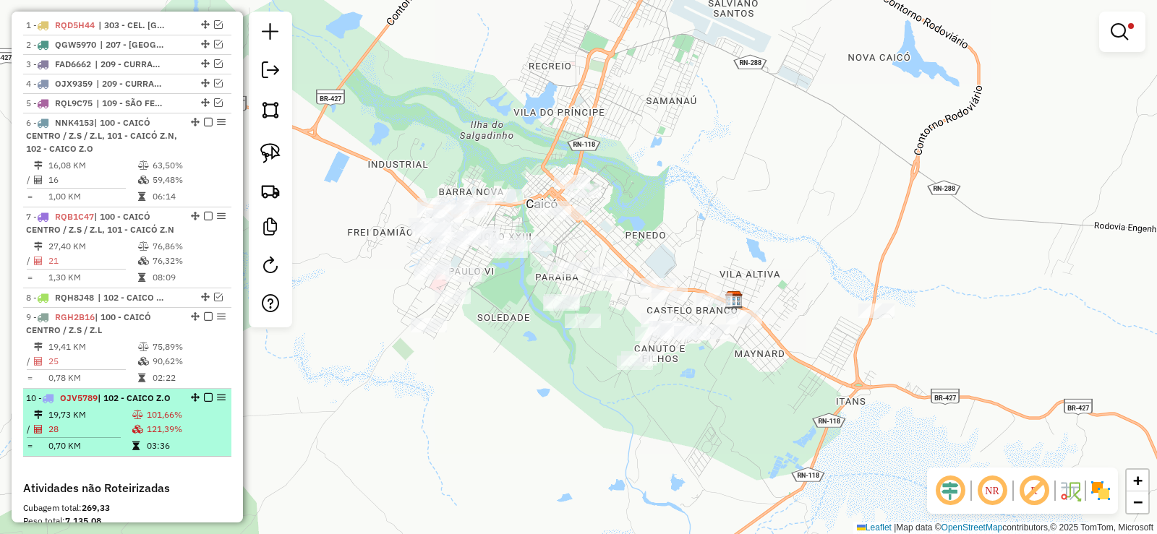
click at [98, 422] on td "19,73 KM" at bounding box center [90, 415] width 84 height 14
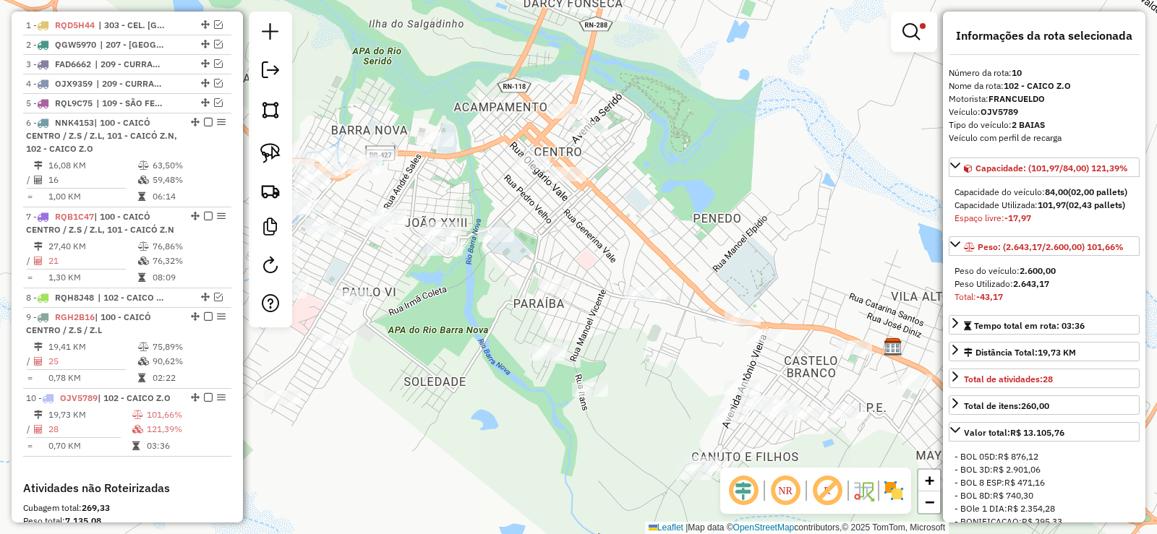
drag, startPoint x: 470, startPoint y: 319, endPoint x: 654, endPoint y: 336, distance: 185.2
click at [654, 336] on div "Limpar filtros Janela de atendimento Grade de atendimento Capacidade Transporta…" at bounding box center [578, 267] width 1157 height 534
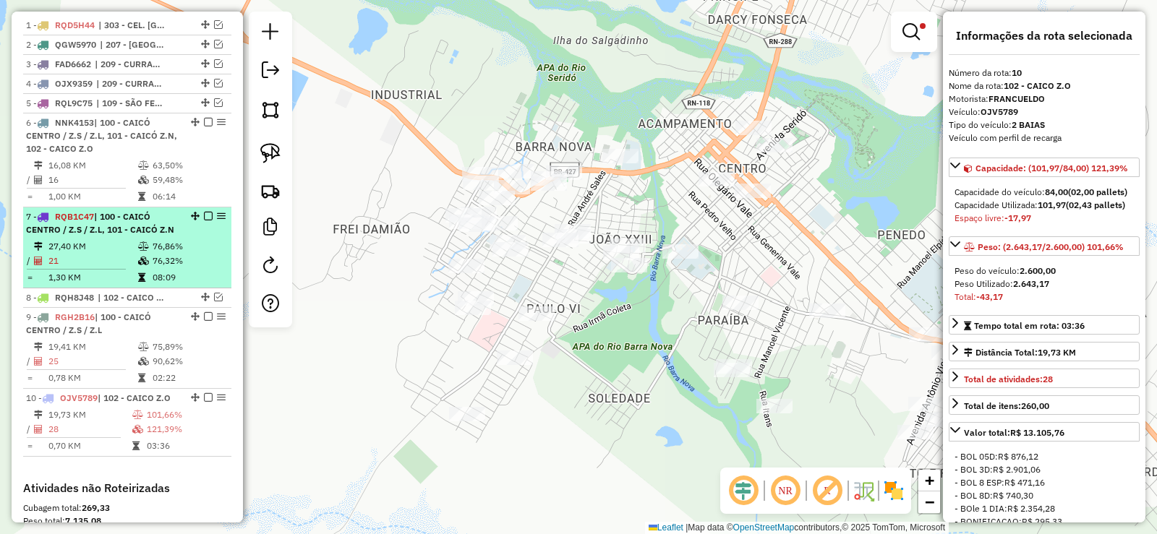
click at [205, 221] on em at bounding box center [208, 216] width 9 height 9
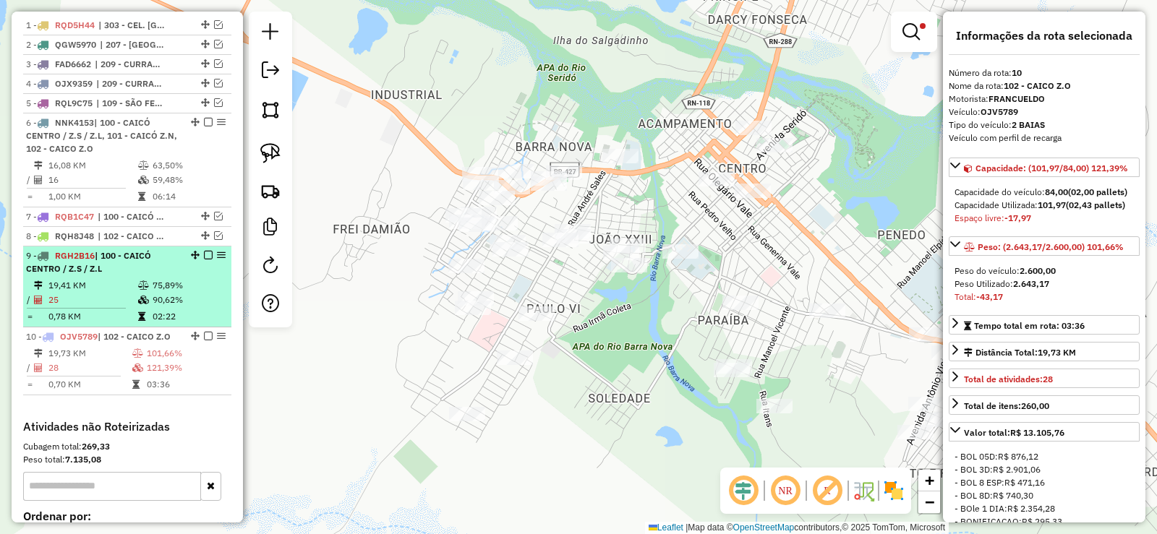
click at [205, 260] on em at bounding box center [208, 255] width 9 height 9
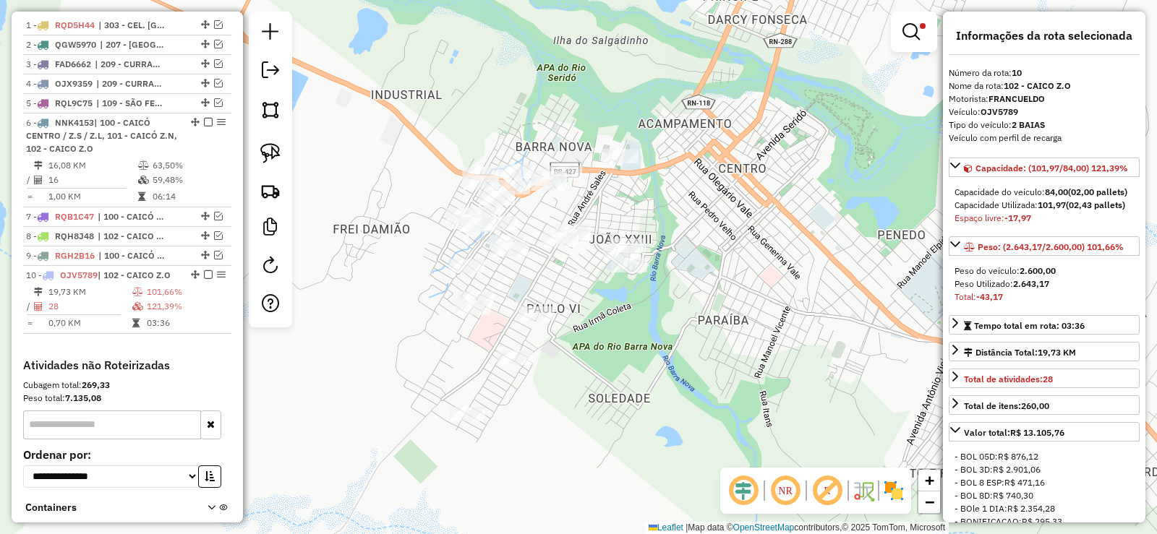
click at [616, 375] on div "Limpar filtros Janela de atendimento Grade de atendimento Capacidade Transporta…" at bounding box center [578, 267] width 1157 height 534
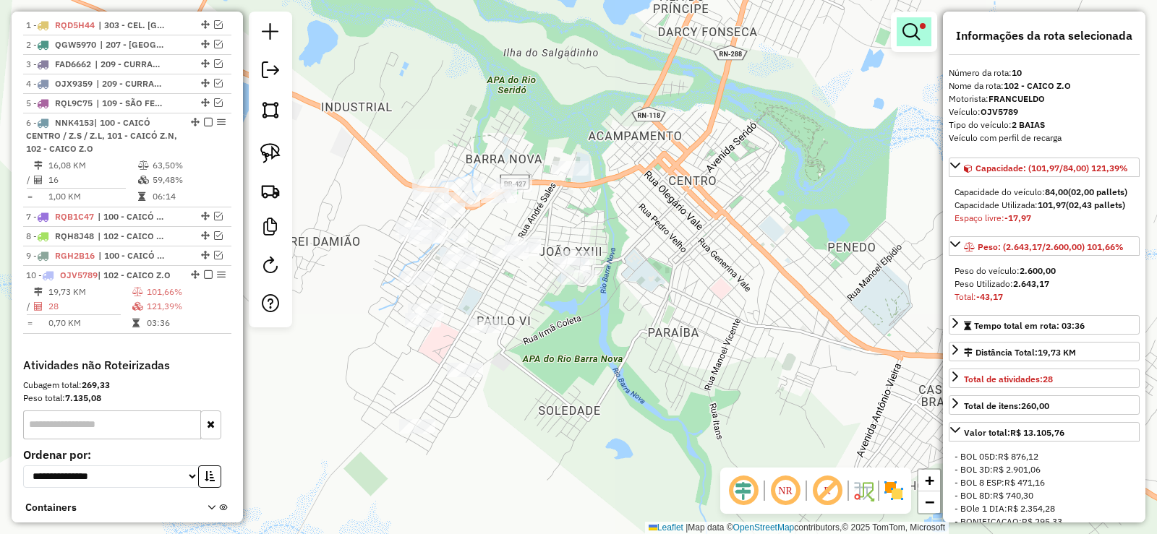
click at [916, 33] on em at bounding box center [911, 31] width 17 height 17
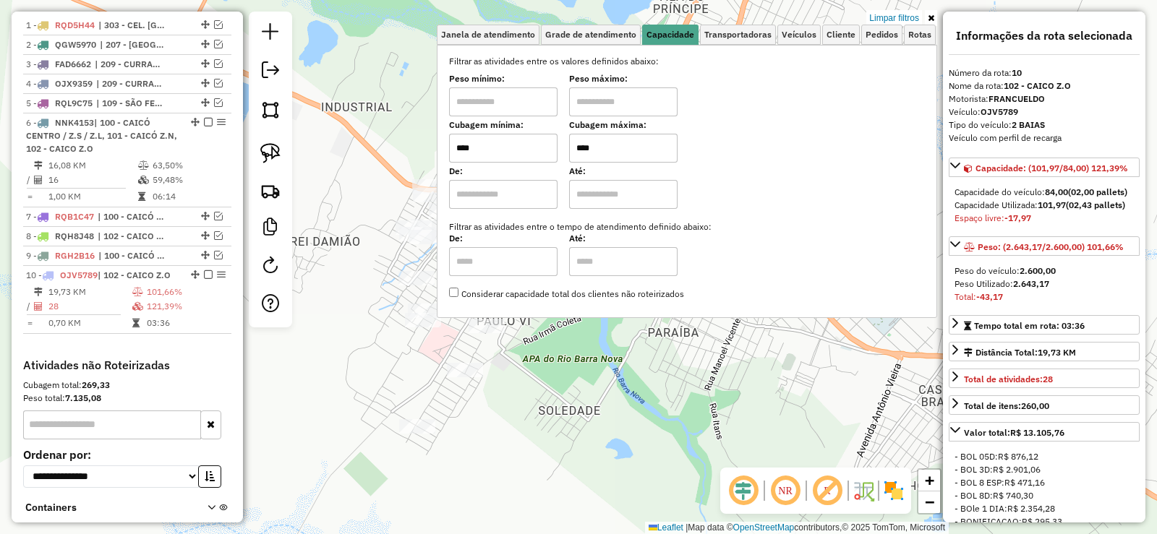
drag, startPoint x: 445, startPoint y: 150, endPoint x: 426, endPoint y: 151, distance: 18.9
click at [426, 151] on div "Limpar filtros Janela de atendimento Grade de atendimento Capacidade Transporta…" at bounding box center [578, 267] width 1157 height 534
type input "****"
click at [384, 291] on div "Rota 10 - Placa OJV5789 4458 - BAR DA EDILZA Limpar filtros Janela de atendimen…" at bounding box center [578, 267] width 1157 height 534
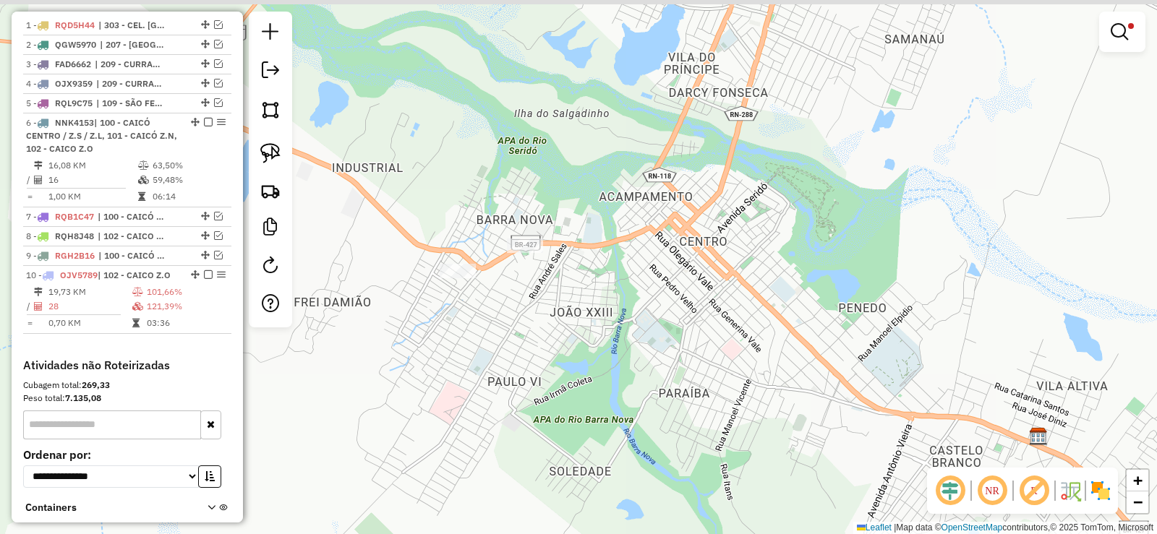
click at [545, 313] on div "Limpar filtros Janela de atendimento Grade de atendimento Capacidade Transporta…" at bounding box center [578, 267] width 1157 height 534
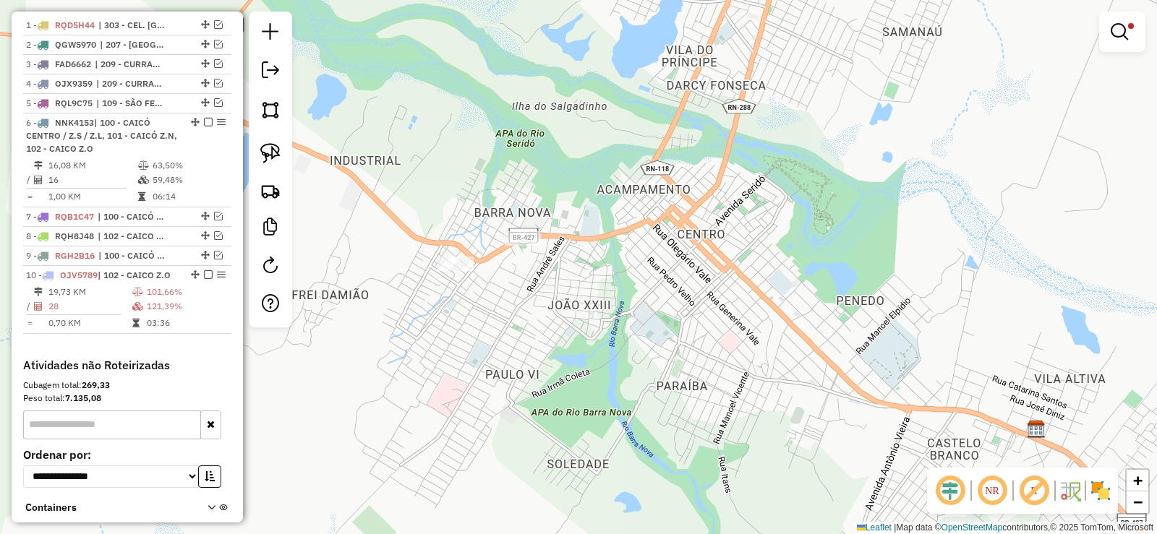
drag, startPoint x: 528, startPoint y: 300, endPoint x: 537, endPoint y: 325, distance: 26.1
click at [537, 325] on div "Limpar filtros Janela de atendimento Grade de atendimento Capacidade Transporta…" at bounding box center [578, 267] width 1157 height 534
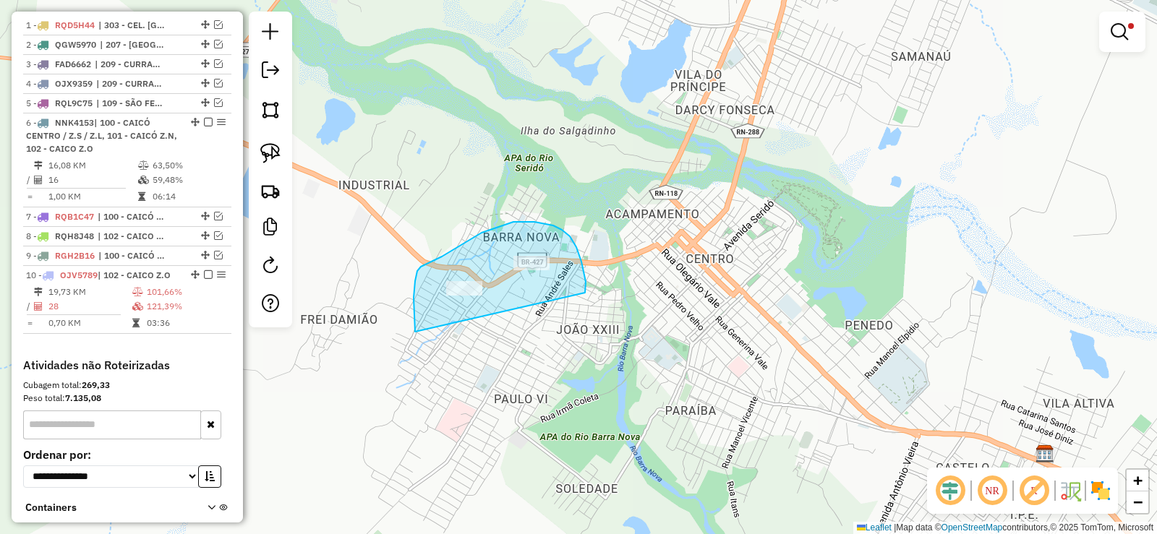
drag, startPoint x: 585, startPoint y: 293, endPoint x: 444, endPoint y: 338, distance: 148.2
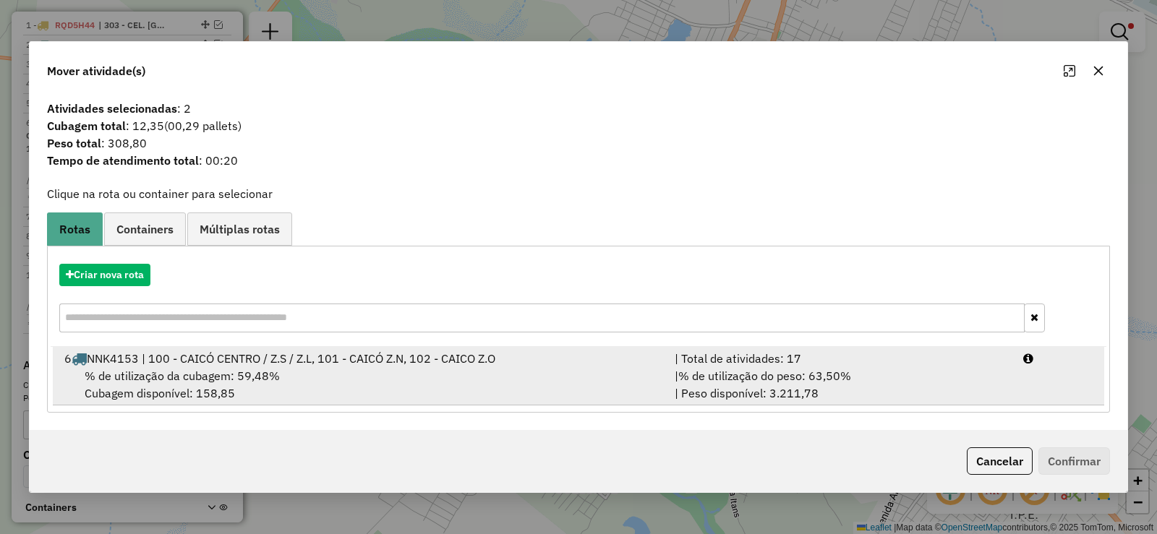
click at [232, 370] on span "% de utilização da cubagem: 59,48%" at bounding box center [182, 376] width 195 height 14
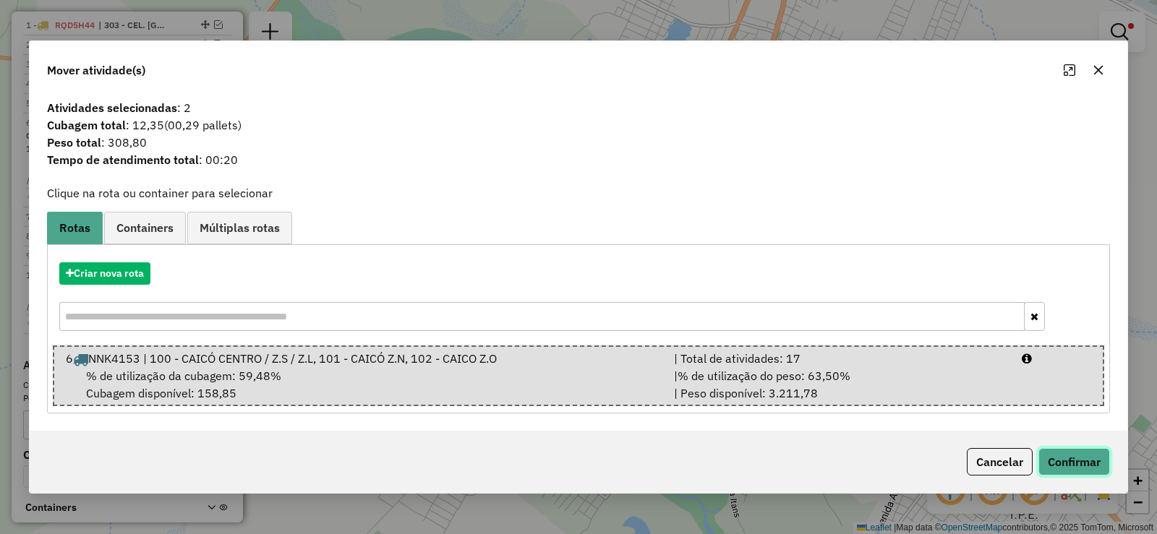
drag, startPoint x: 1090, startPoint y: 459, endPoint x: 1030, endPoint y: 438, distance: 63.6
click at [1089, 459] on button "Confirmar" at bounding box center [1075, 461] width 72 height 27
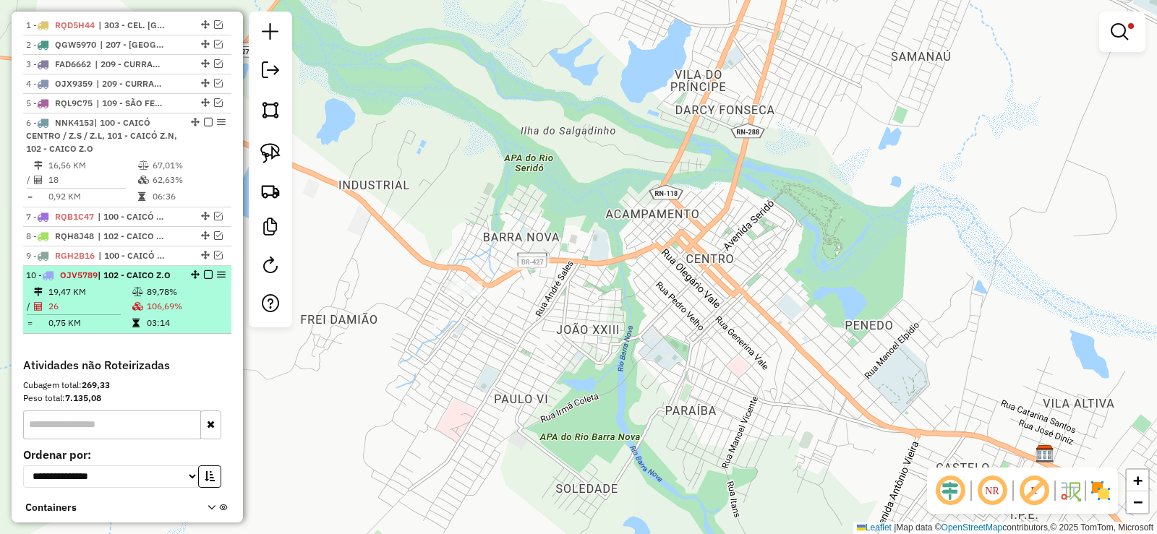
click at [132, 311] on icon at bounding box center [137, 306] width 11 height 9
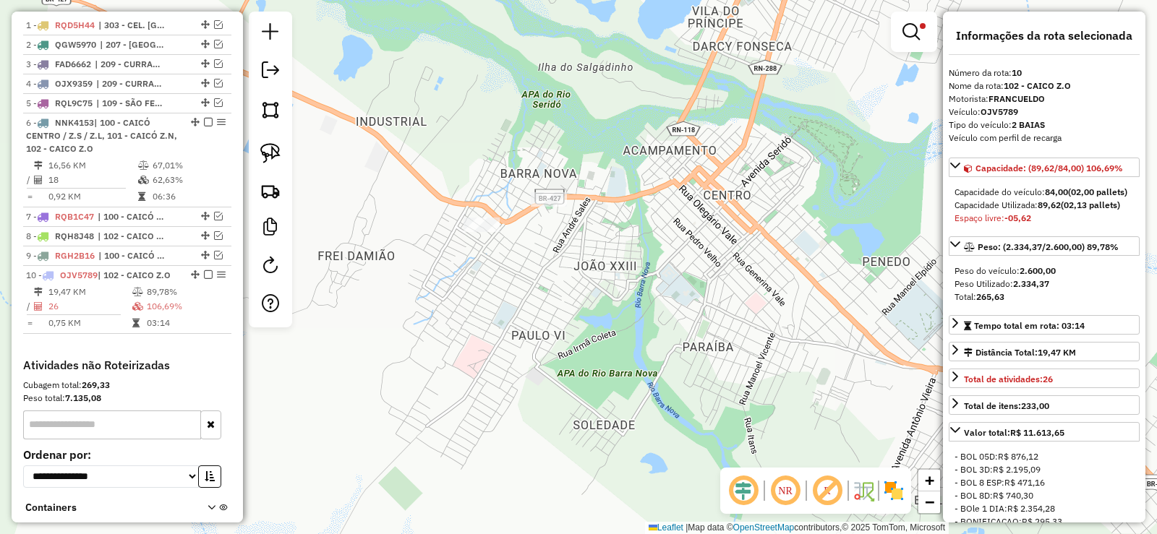
drag, startPoint x: 490, startPoint y: 248, endPoint x: 665, endPoint y: 292, distance: 180.5
click at [665, 292] on div "Limpar filtros Janela de atendimento Grade de atendimento Capacidade Transporta…" at bounding box center [578, 267] width 1157 height 534
click at [908, 32] on em at bounding box center [911, 31] width 17 height 17
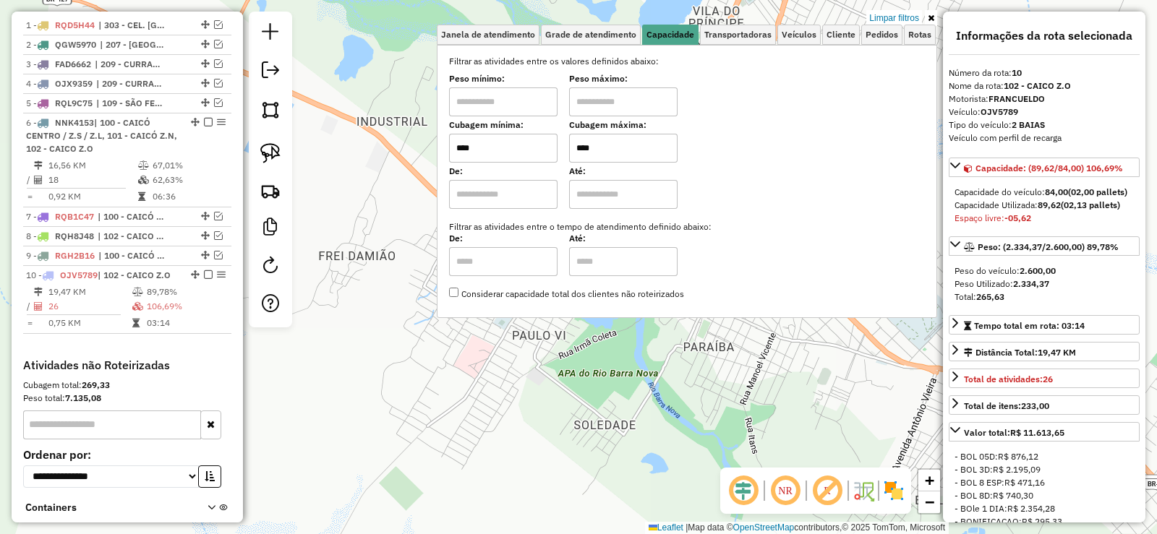
drag, startPoint x: 615, startPoint y: 147, endPoint x: 392, endPoint y: 168, distance: 224.4
click at [357, 155] on div "Limpar filtros Janela de atendimento Grade de atendimento Capacidade Transporta…" at bounding box center [578, 267] width 1157 height 534
type input "****"
drag, startPoint x: 510, startPoint y: 150, endPoint x: 406, endPoint y: 184, distance: 108.6
click at [362, 166] on div "Janela de atendimento Grade de atendimento Capacidade Transportadoras Veículos …" at bounding box center [578, 267] width 1157 height 534
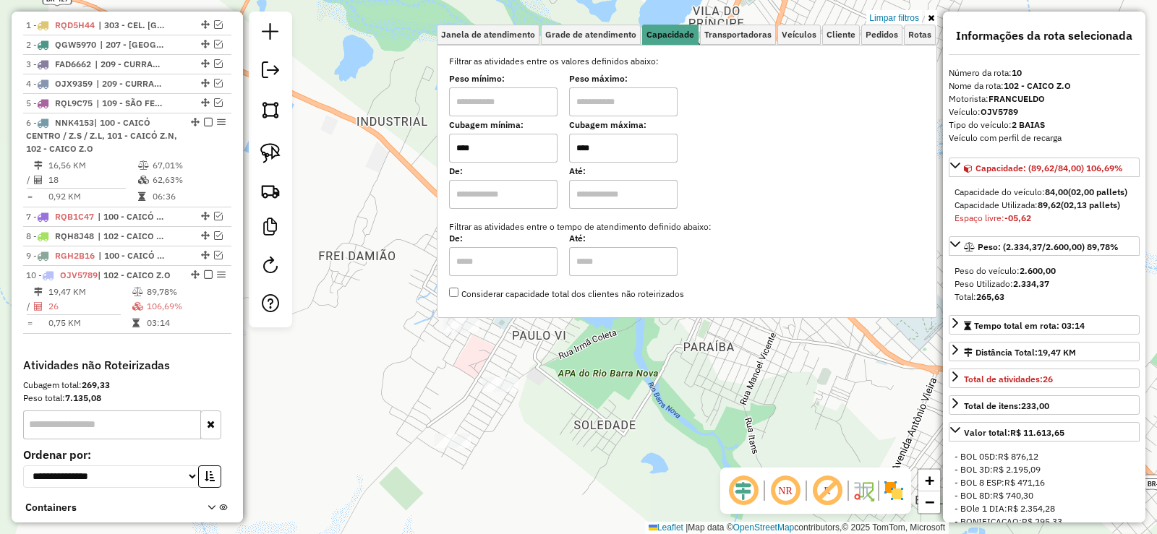
type input "****"
click at [576, 358] on div "Limpar filtros Janela de atendimento Grade de atendimento Capacidade Transporta…" at bounding box center [578, 267] width 1157 height 534
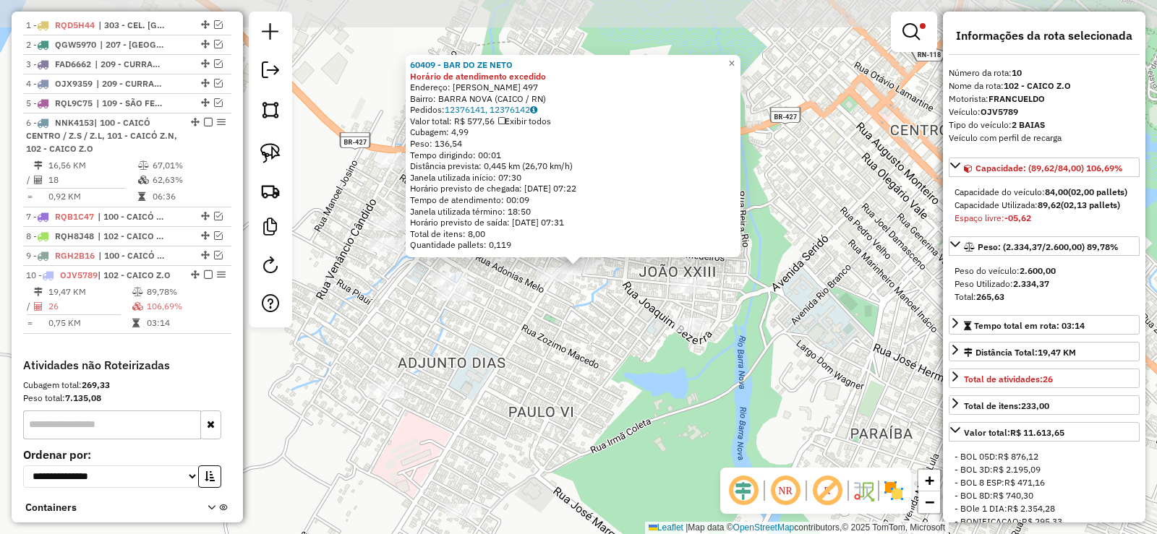
scroll to position [652, 0]
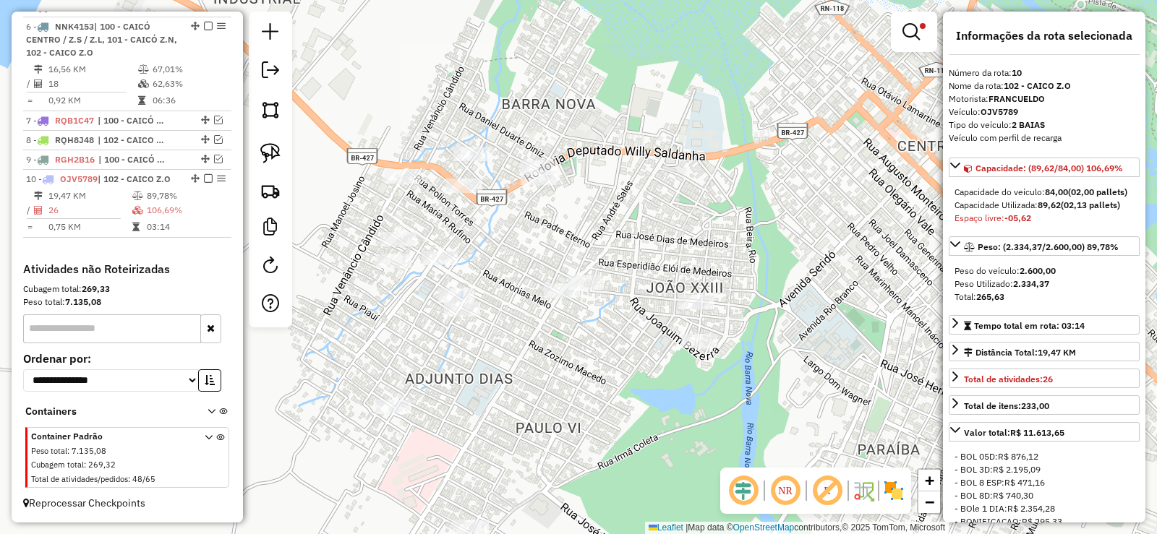
drag, startPoint x: 607, startPoint y: 295, endPoint x: 587, endPoint y: 323, distance: 34.1
click at [587, 323] on div "Limpar filtros Janela de atendimento Grade de atendimento Capacidade Transporta…" at bounding box center [578, 267] width 1157 height 534
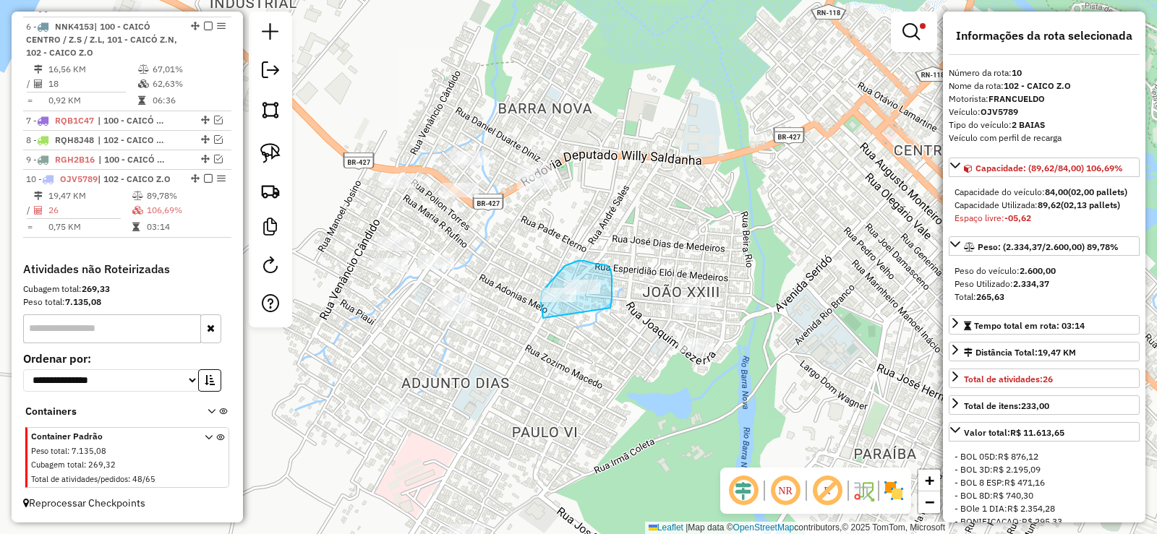
drag, startPoint x: 612, startPoint y: 300, endPoint x: 544, endPoint y: 320, distance: 70.9
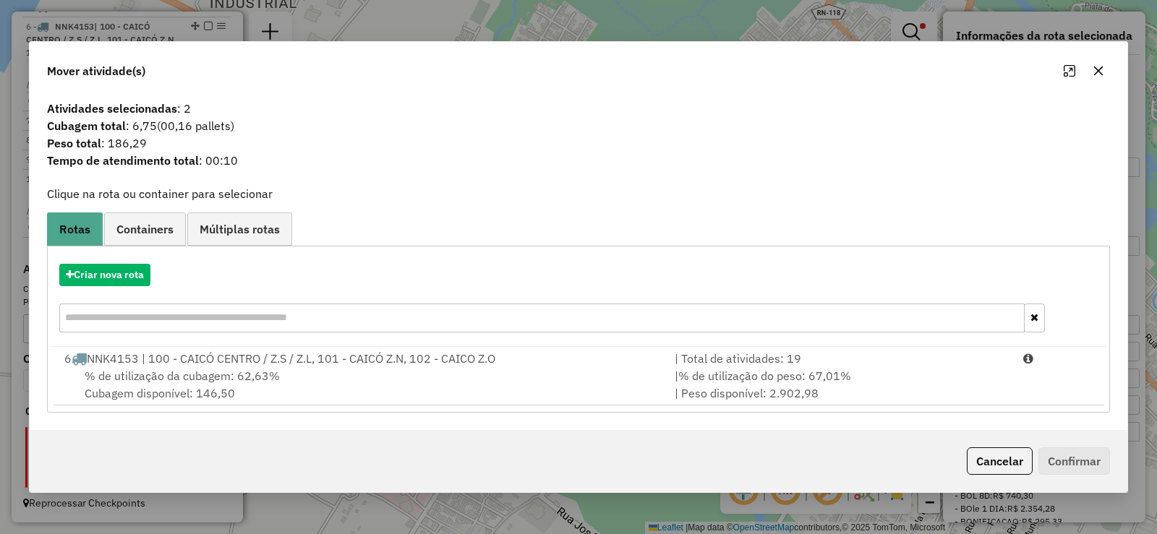
click at [266, 383] on span "% de utilização da cubagem: 62,63%" at bounding box center [182, 376] width 195 height 14
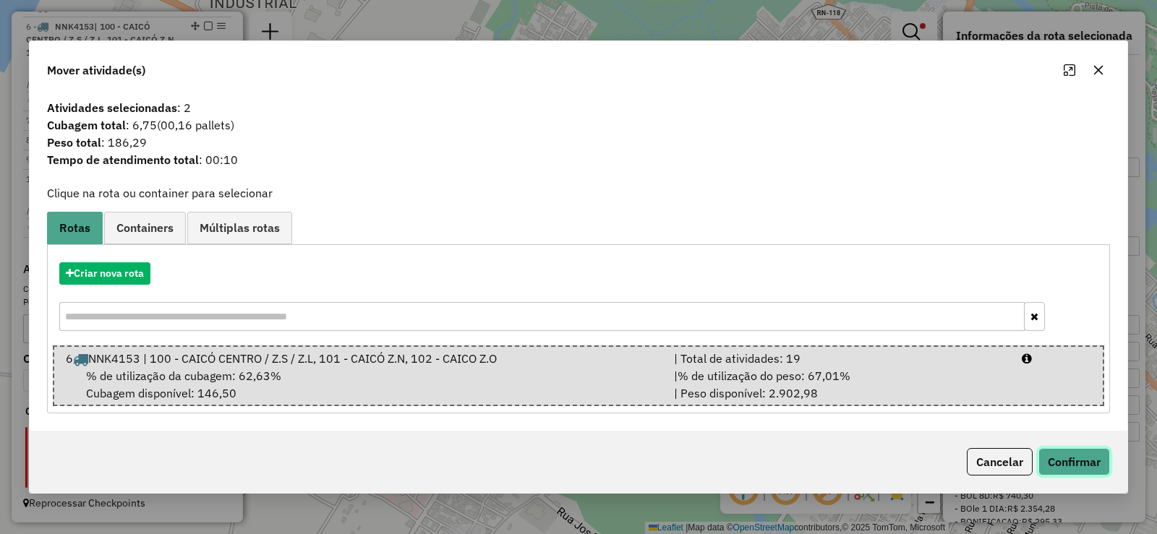
click at [1045, 449] on button "Confirmar" at bounding box center [1075, 461] width 72 height 27
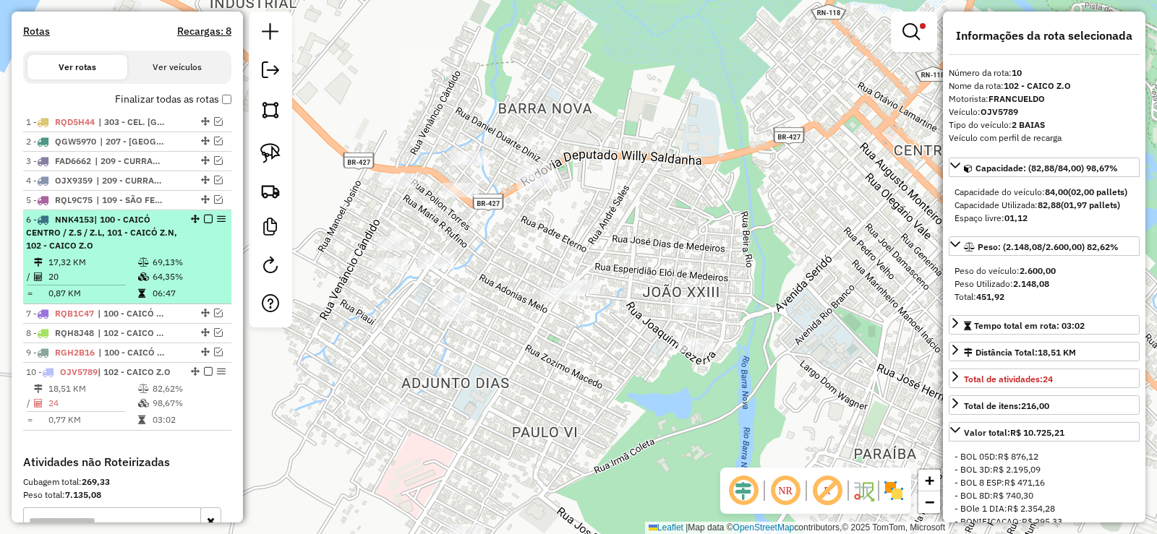
scroll to position [435, 0]
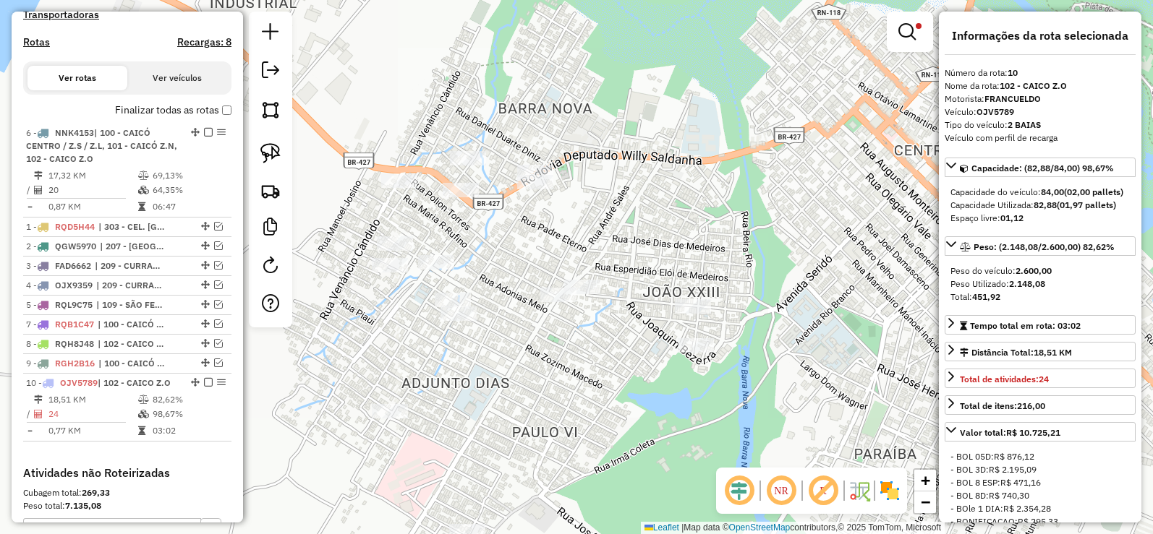
drag, startPoint x: 190, startPoint y: 242, endPoint x: 182, endPoint y: 132, distance: 109.5
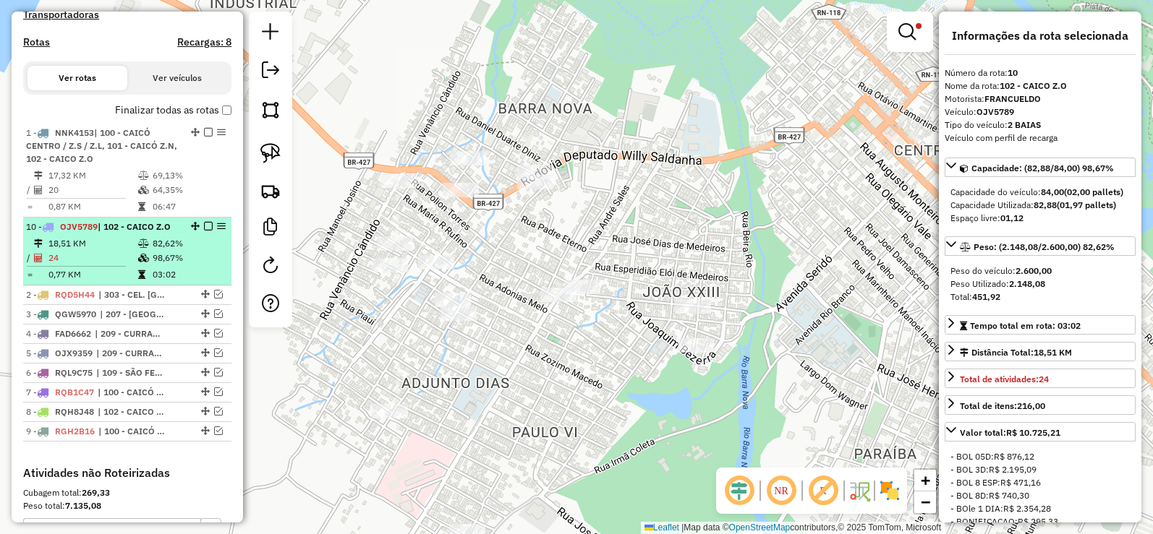
drag, startPoint x: 191, startPoint y: 396, endPoint x: 163, endPoint y: 231, distance: 166.4
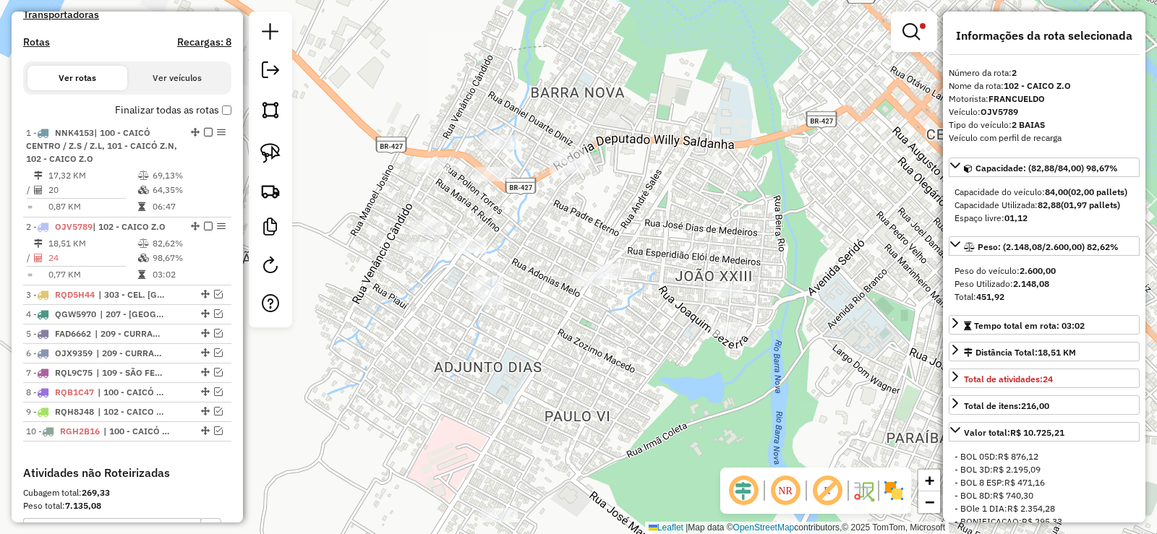
drag, startPoint x: 479, startPoint y: 372, endPoint x: 526, endPoint y: 350, distance: 51.8
click at [526, 350] on div "Limpar filtros Janela de atendimento Grade de atendimento Capacidade Transporta…" at bounding box center [578, 267] width 1157 height 534
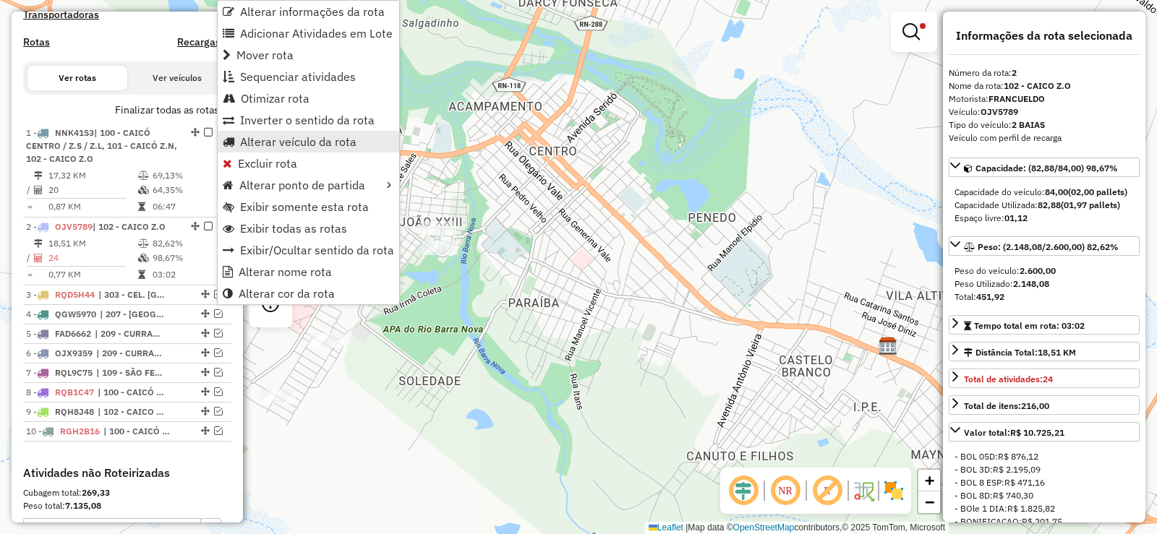
click at [265, 140] on span "Alterar veículo da rota" at bounding box center [298, 142] width 116 height 12
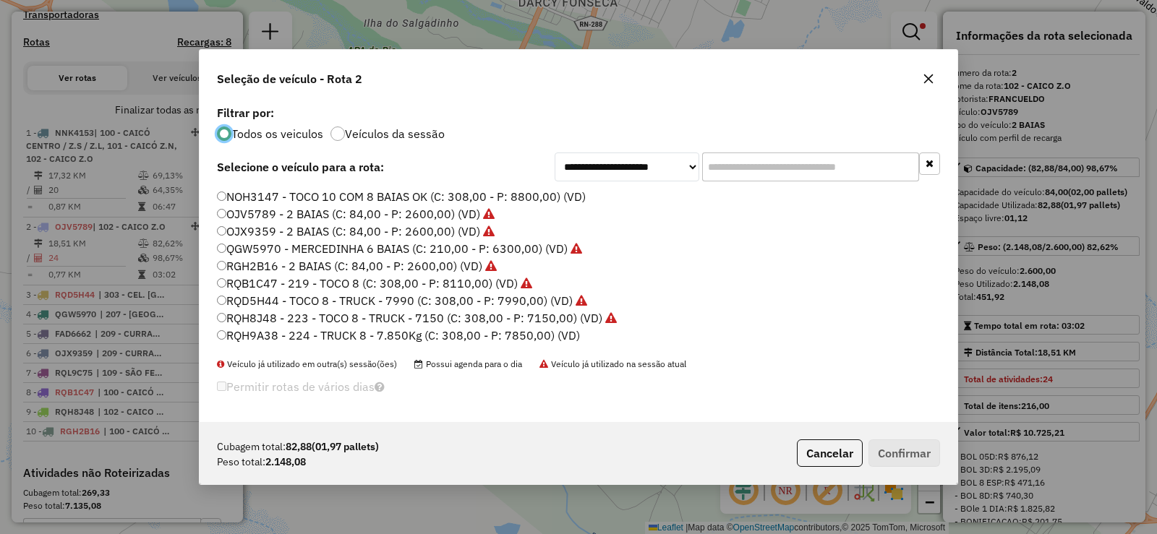
scroll to position [145, 0]
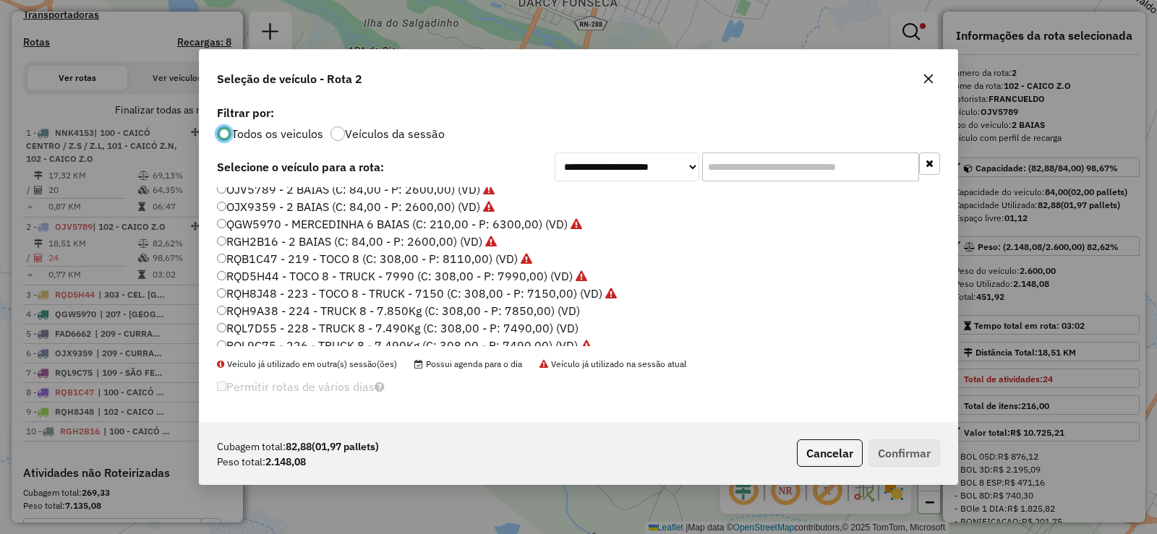
click at [258, 244] on label "RGH2B16 - 2 BAIAS (C: 84,00 - P: 2600,00) (VD)" at bounding box center [357, 241] width 280 height 17
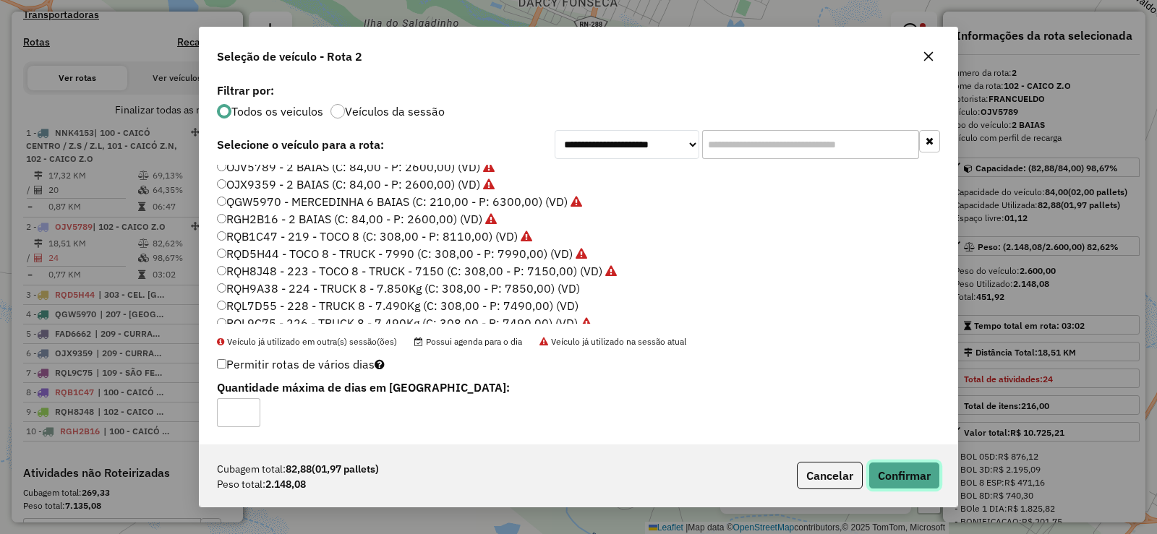
click at [930, 482] on button "Confirmar" at bounding box center [905, 475] width 72 height 27
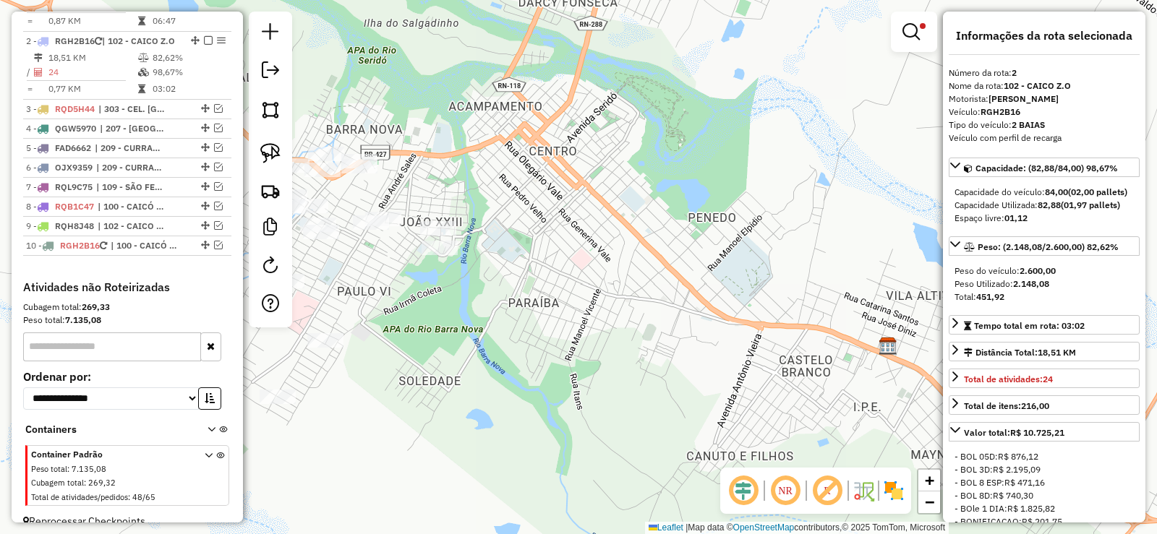
scroll to position [654, 0]
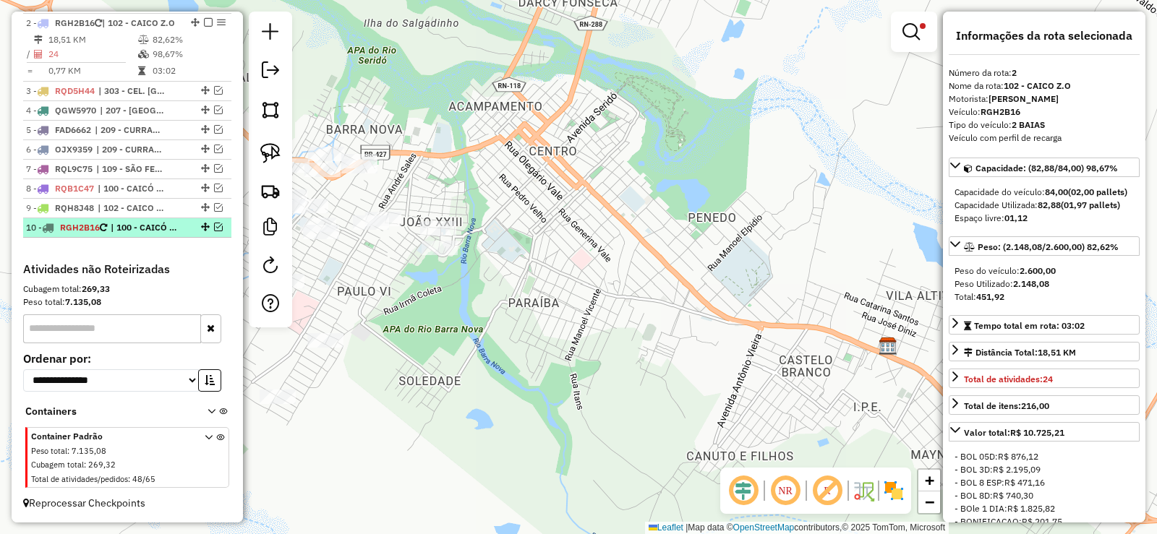
click at [215, 231] on em at bounding box center [218, 227] width 9 height 9
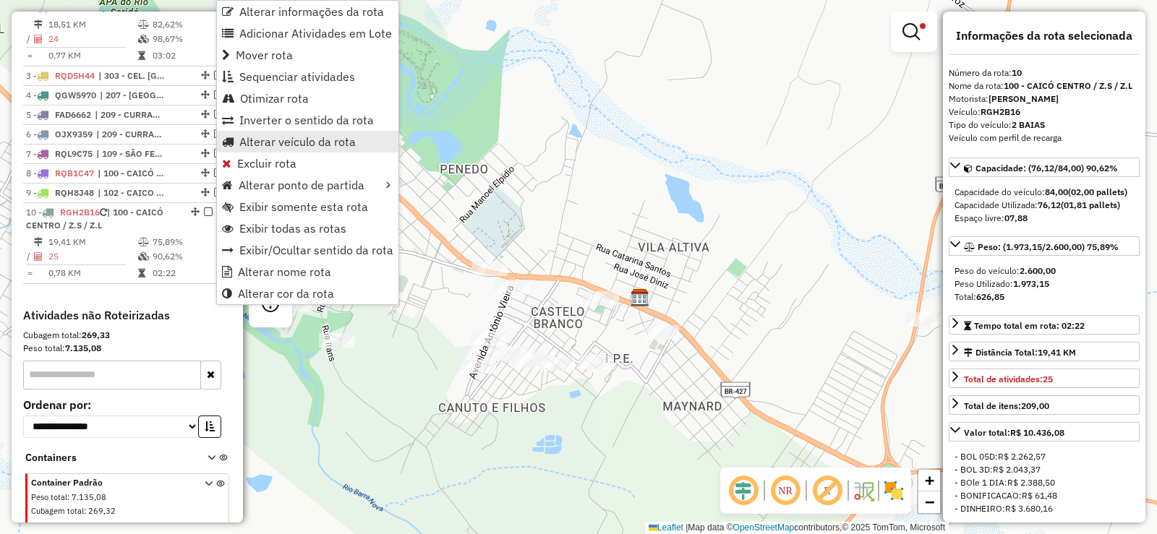
click at [265, 132] on link "Alterar veículo da rota" at bounding box center [308, 142] width 182 height 22
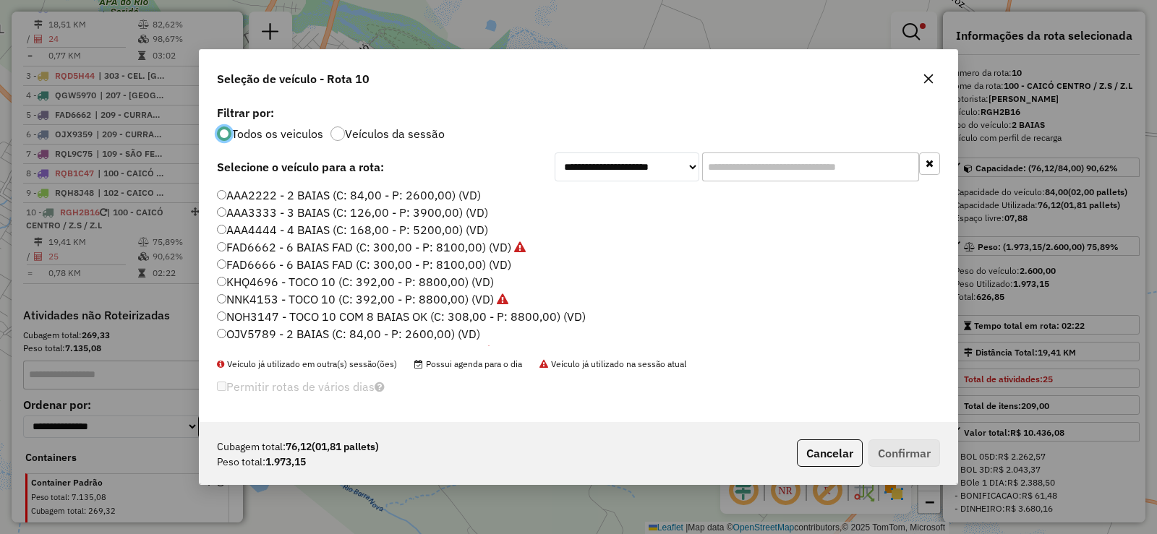
scroll to position [72, 0]
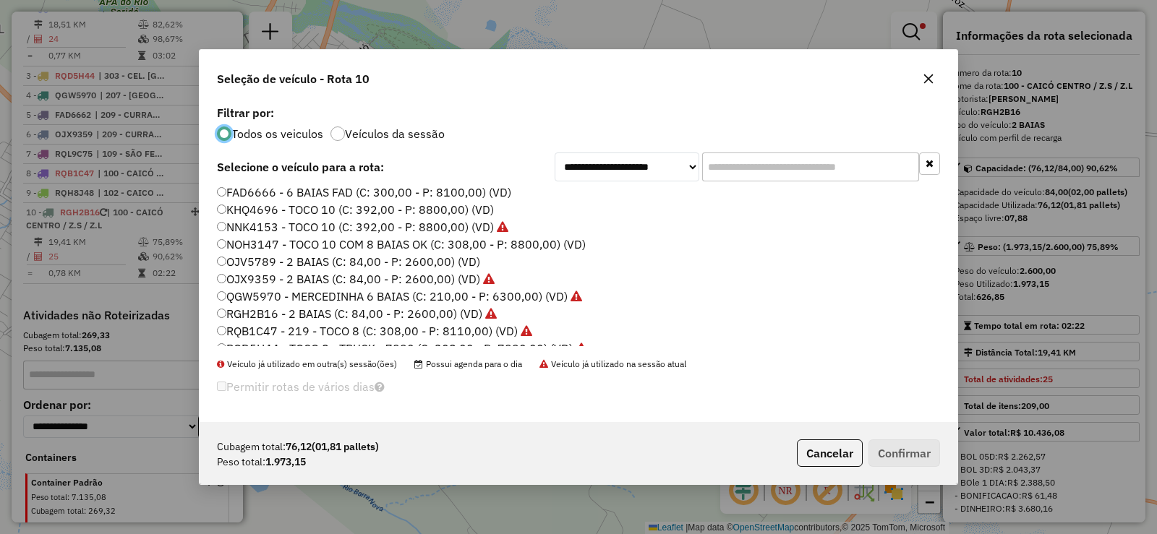
click at [265, 259] on label "OJV5789 - 2 BAIAS (C: 84,00 - P: 2600,00) (VD)" at bounding box center [348, 261] width 263 height 17
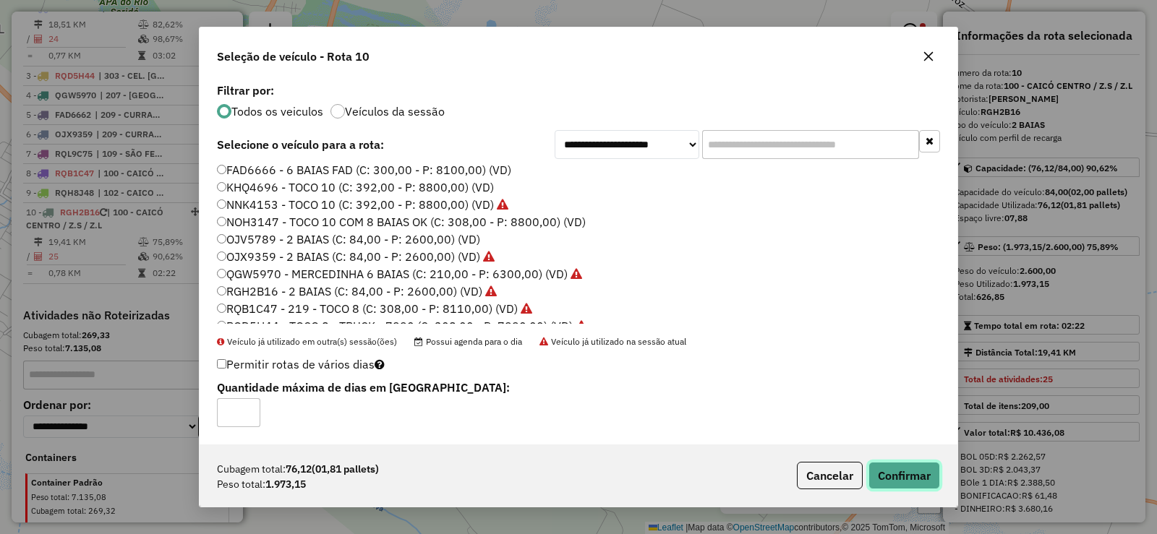
drag, startPoint x: 910, startPoint y: 466, endPoint x: 861, endPoint y: 454, distance: 50.0
click at [908, 467] on button "Confirmar" at bounding box center [905, 475] width 72 height 27
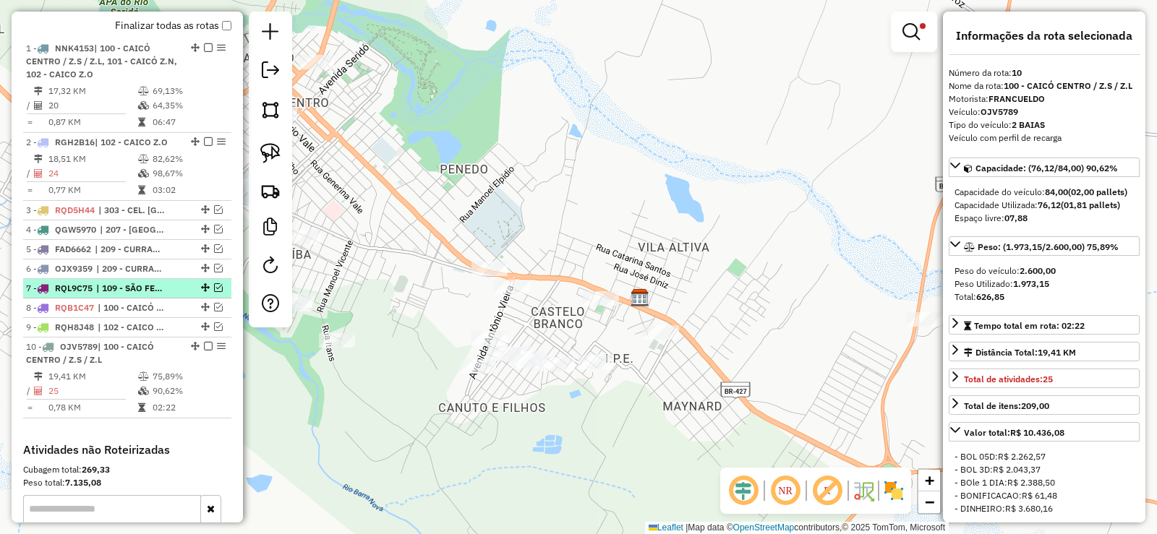
scroll to position [496, 0]
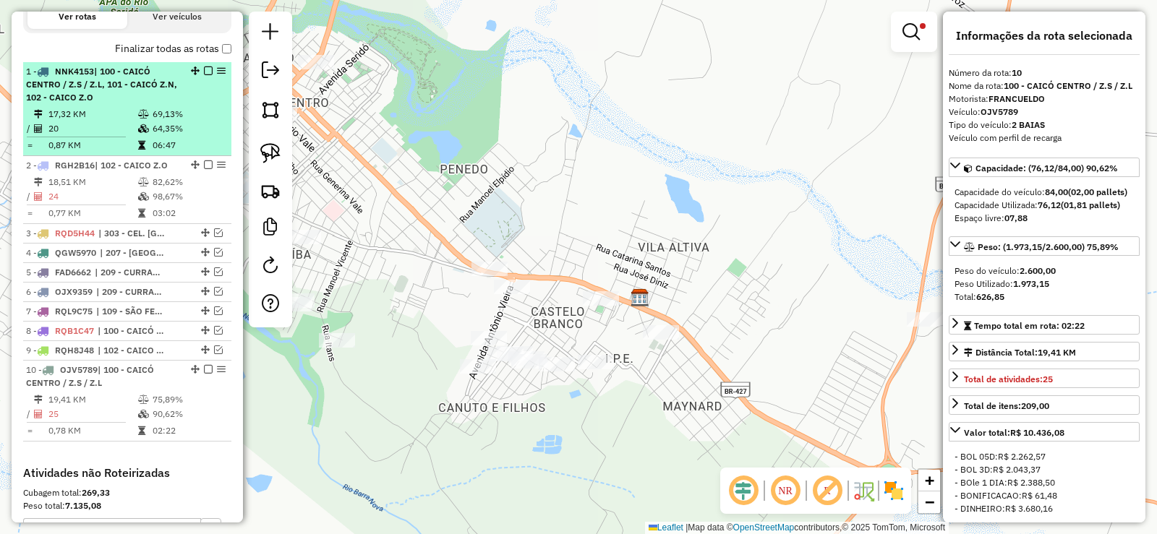
click at [111, 104] on div "1 - NNK4153 | 100 - CAICÓ CENTRO / Z.S / Z.L, 101 - CAICÓ Z.N, 102 - CAICO Z.O" at bounding box center [102, 84] width 153 height 39
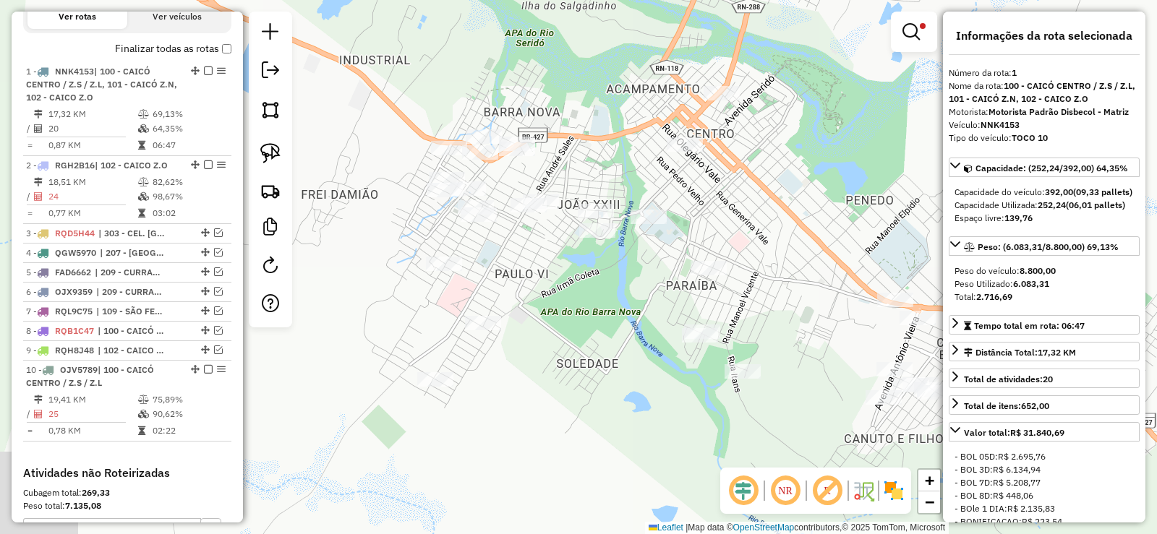
drag, startPoint x: 555, startPoint y: 325, endPoint x: 563, endPoint y: 311, distance: 16.2
click at [565, 317] on div "Limpar filtros Janela de atendimento Grade de atendimento Capacidade Transporta…" at bounding box center [578, 267] width 1157 height 534
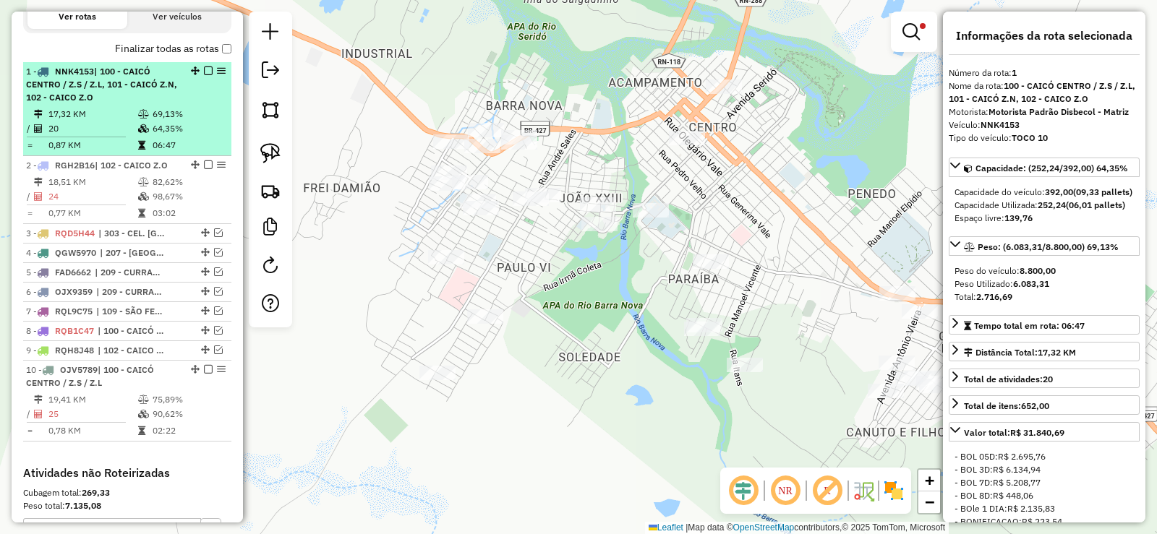
click at [106, 103] on span "| 100 - CAICÓ CENTRO / Z.S / Z.L, 101 - CAICÓ Z.N, 102 - CAICO Z.O" at bounding box center [101, 84] width 151 height 37
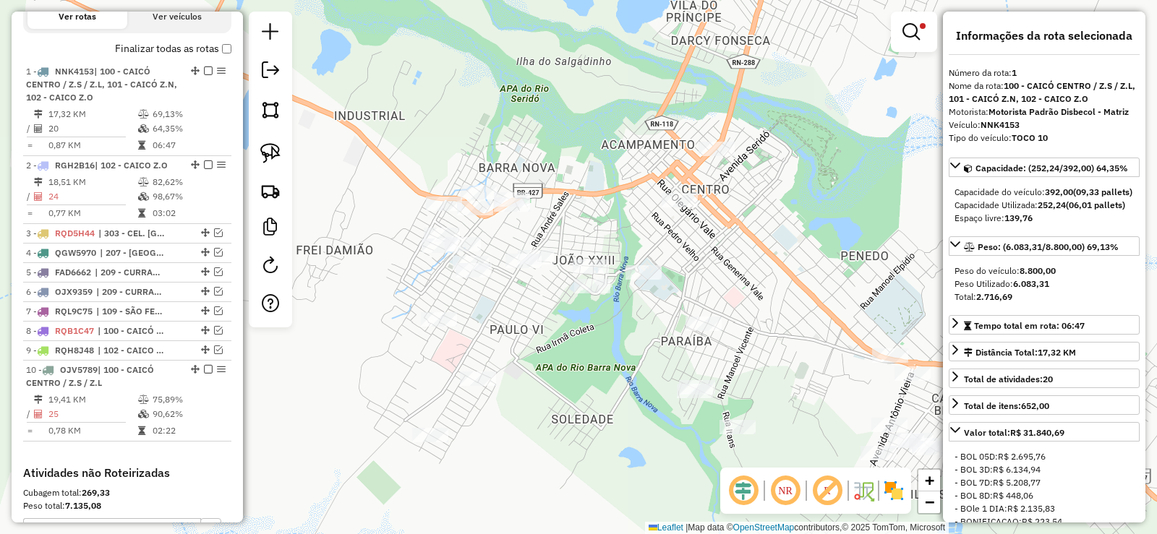
click at [543, 350] on div "Limpar filtros Janela de atendimento Grade de atendimento Capacidade Transporta…" at bounding box center [578, 267] width 1157 height 534
click at [912, 33] on em at bounding box center [911, 31] width 17 height 17
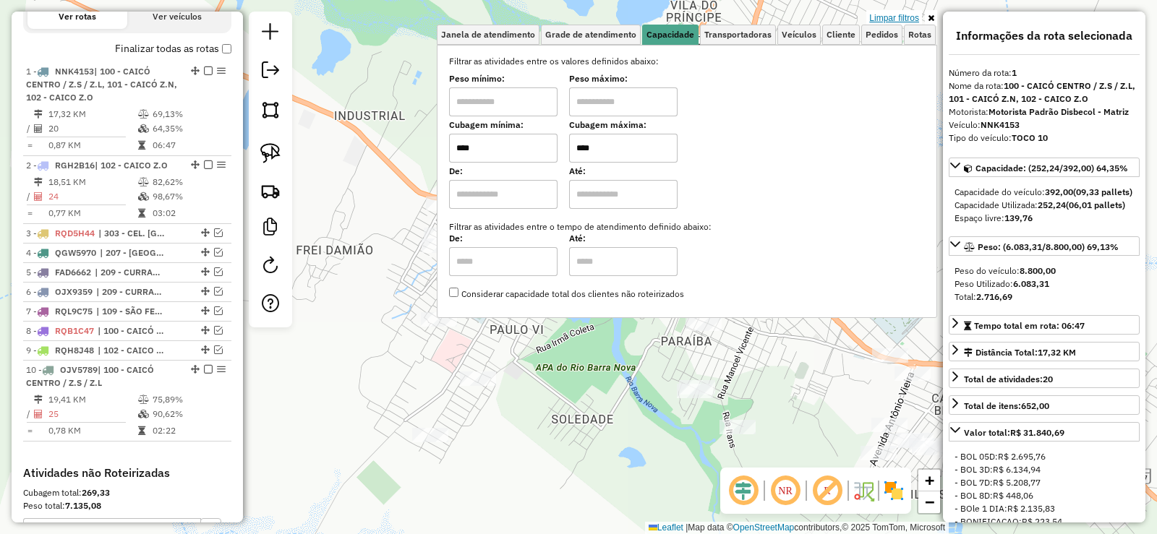
click at [887, 20] on link "Limpar filtros" at bounding box center [894, 18] width 56 height 16
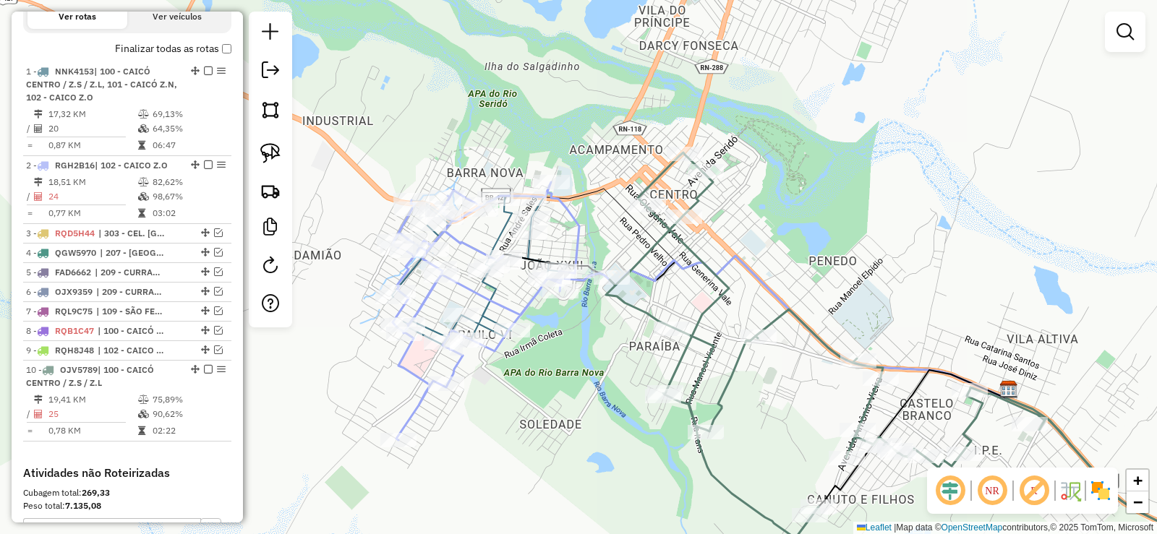
drag, startPoint x: 589, startPoint y: 361, endPoint x: 526, endPoint y: 359, distance: 63.7
click at [563, 364] on div "Janela de atendimento Grade de atendimento Capacidade Transportadoras Veículos …" at bounding box center [578, 267] width 1157 height 534
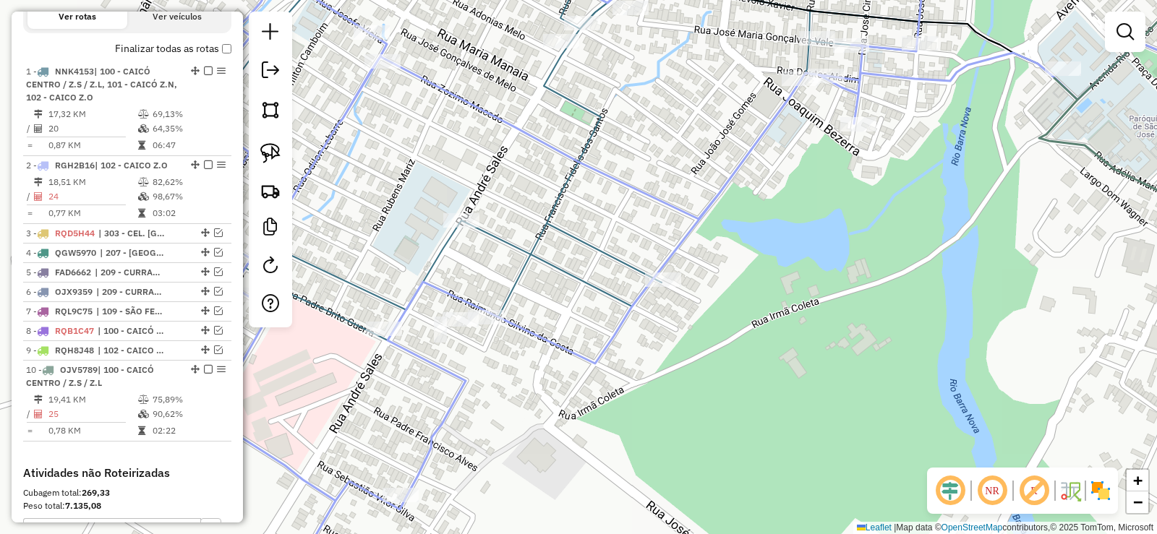
drag, startPoint x: 404, startPoint y: 267, endPoint x: 553, endPoint y: 266, distance: 149.0
click at [553, 268] on div "Janela de atendimento Grade de atendimento Capacidade Transportadoras Veículos …" at bounding box center [578, 267] width 1157 height 534
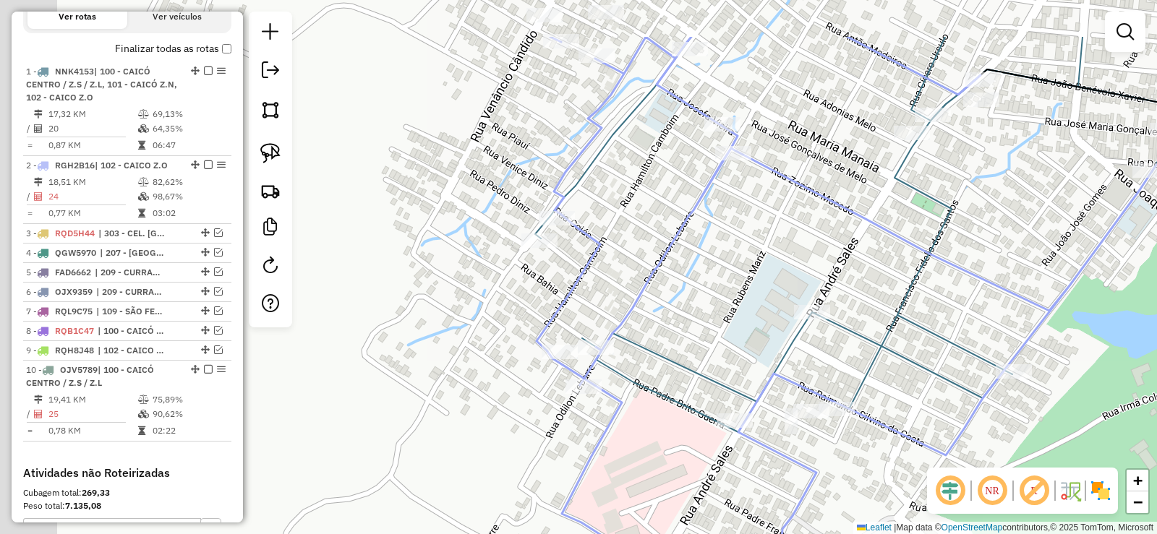
drag, startPoint x: 607, startPoint y: 274, endPoint x: 580, endPoint y: 221, distance: 59.5
click at [614, 274] on div "Janela de atendimento Grade de atendimento Capacidade Transportadoras Veículos …" at bounding box center [578, 267] width 1157 height 534
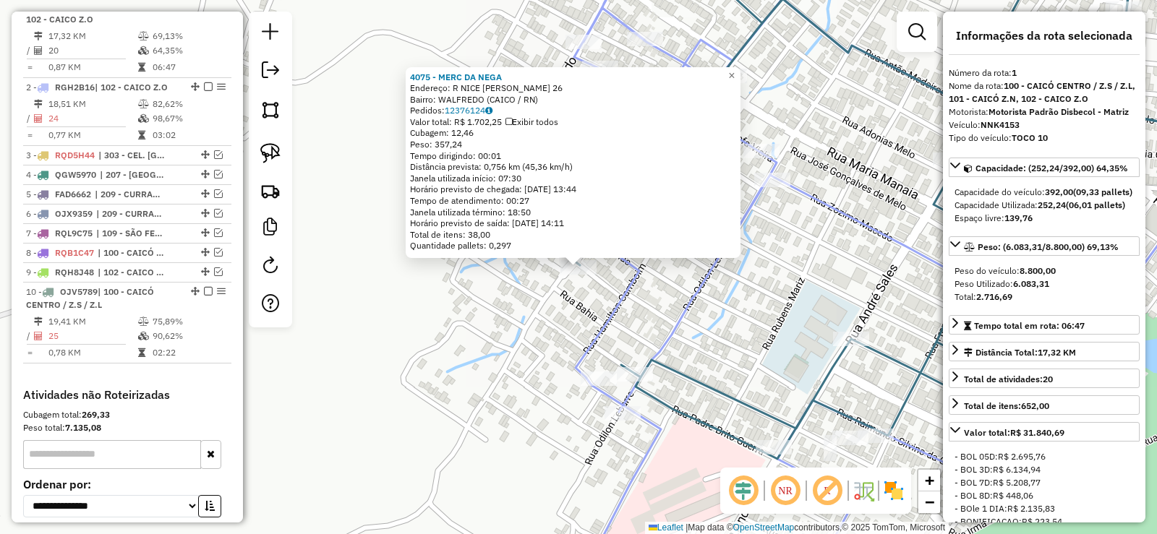
scroll to position [560, 0]
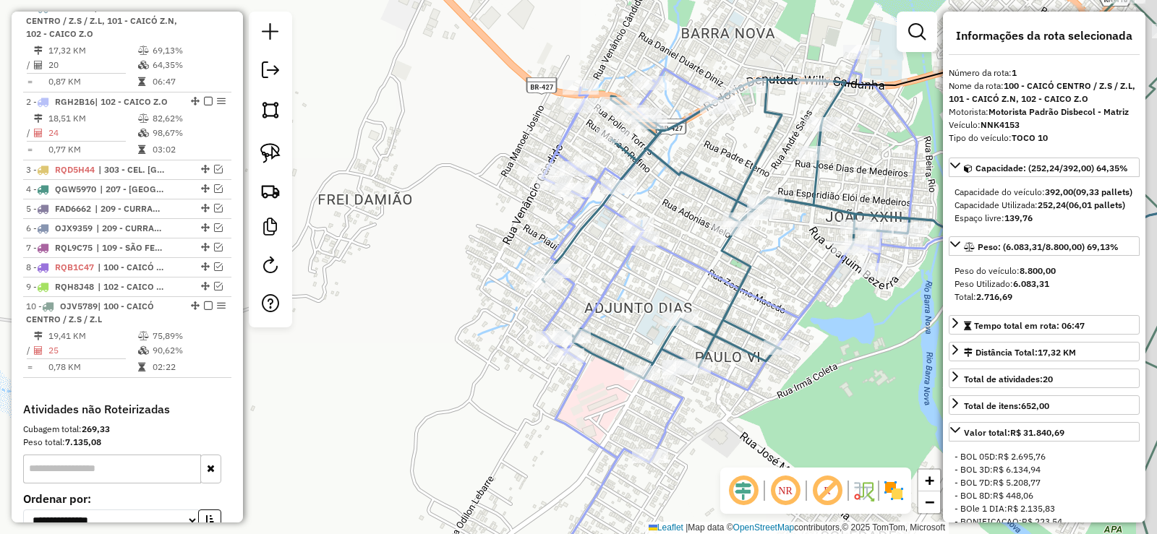
drag, startPoint x: 690, startPoint y: 281, endPoint x: 595, endPoint y: 283, distance: 94.8
click at [595, 283] on div "Janela de atendimento Grade de atendimento Capacidade Transportadoras Veículos …" at bounding box center [578, 267] width 1157 height 534
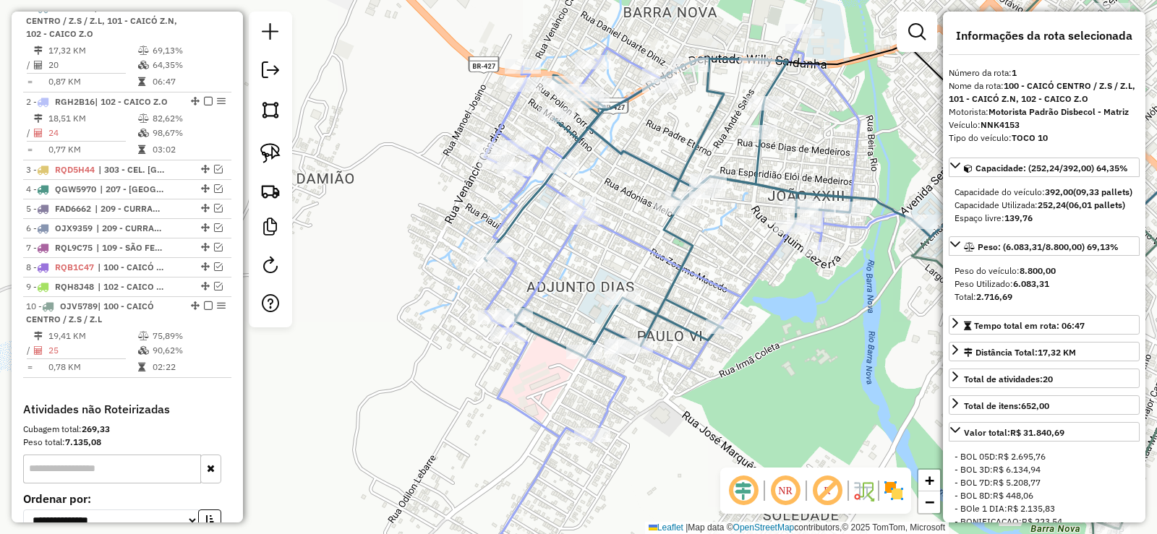
drag, startPoint x: 564, startPoint y: 255, endPoint x: 552, endPoint y: 252, distance: 12.5
click at [552, 252] on icon at bounding box center [672, 289] width 375 height 516
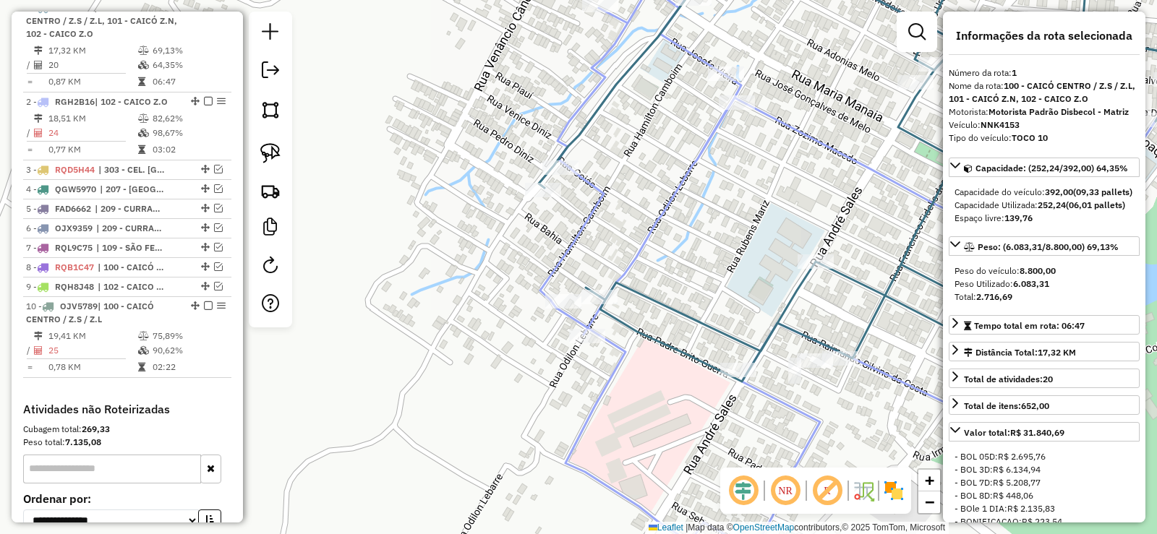
drag, startPoint x: 640, startPoint y: 223, endPoint x: 620, endPoint y: 270, distance: 51.2
click at [620, 270] on div "Janela de atendimento Grade de atendimento Capacidade Transportadoras Veículos …" at bounding box center [578, 267] width 1157 height 534
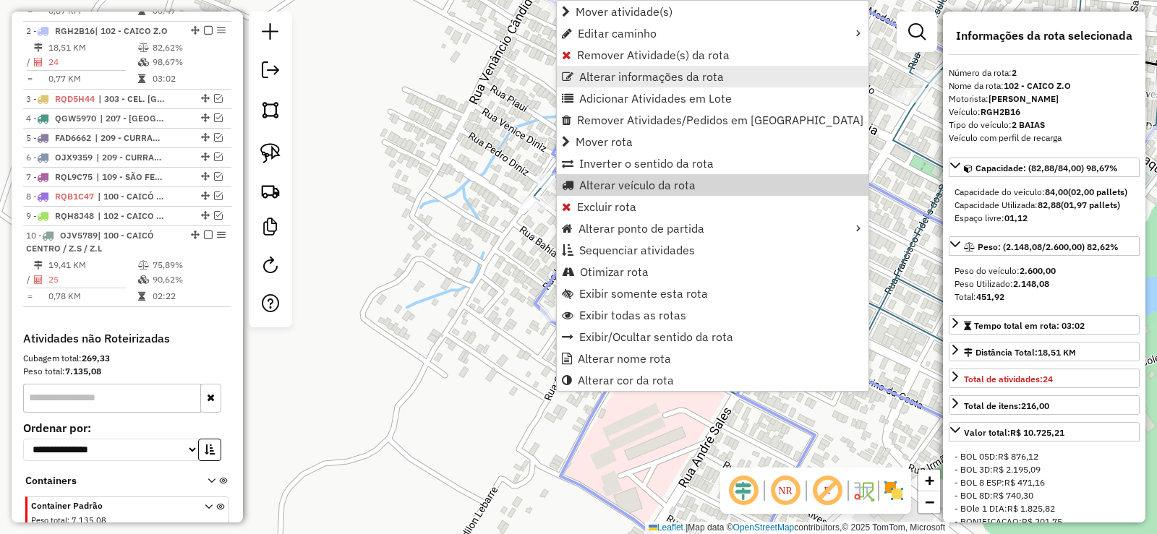
scroll to position [654, 0]
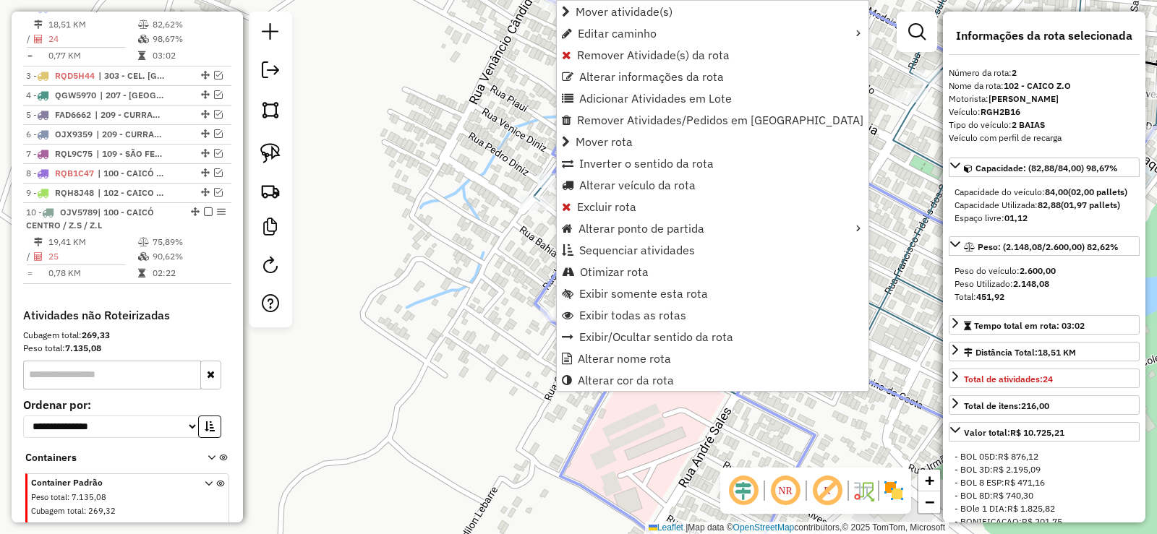
drag, startPoint x: 605, startPoint y: 12, endPoint x: 466, endPoint y: 39, distance: 140.8
click at [602, 12] on span "Mover atividade(s)" at bounding box center [624, 12] width 97 height 12
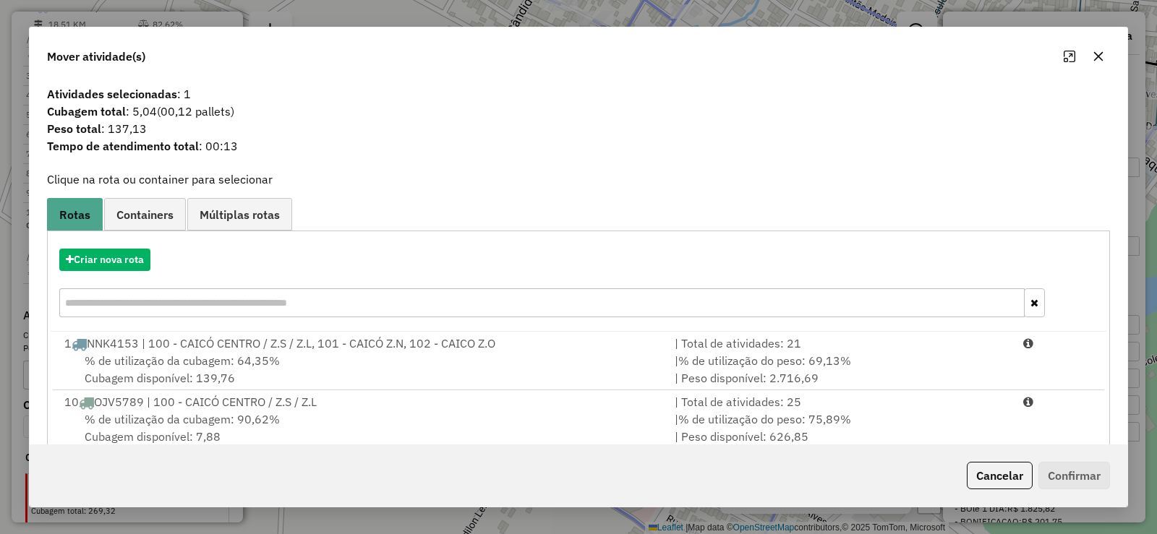
click at [273, 362] on span "% de utilização da cubagem: 64,35%" at bounding box center [182, 361] width 195 height 14
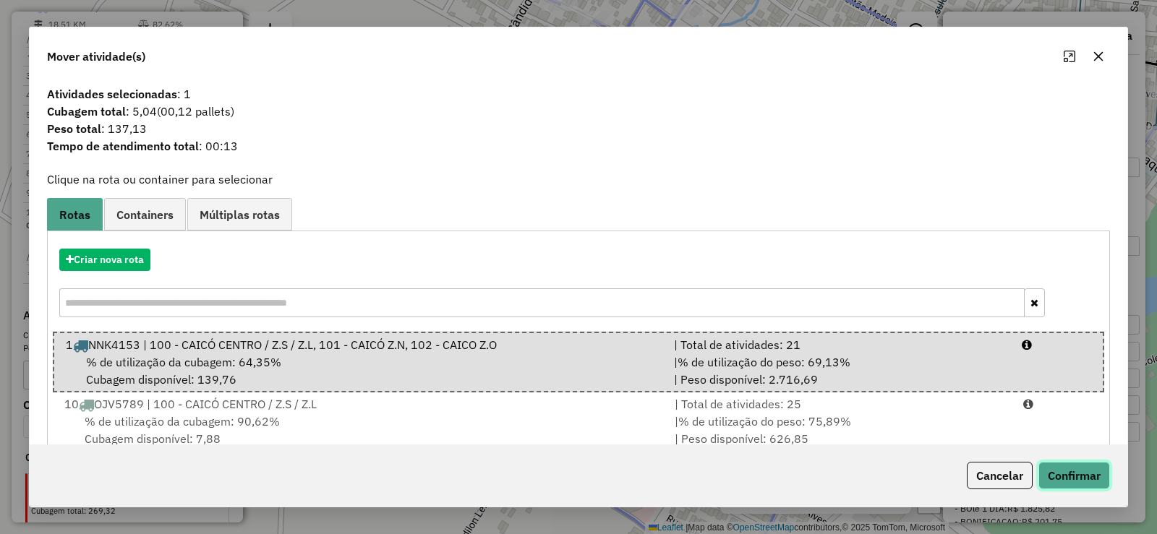
click at [1072, 472] on button "Confirmar" at bounding box center [1075, 475] width 72 height 27
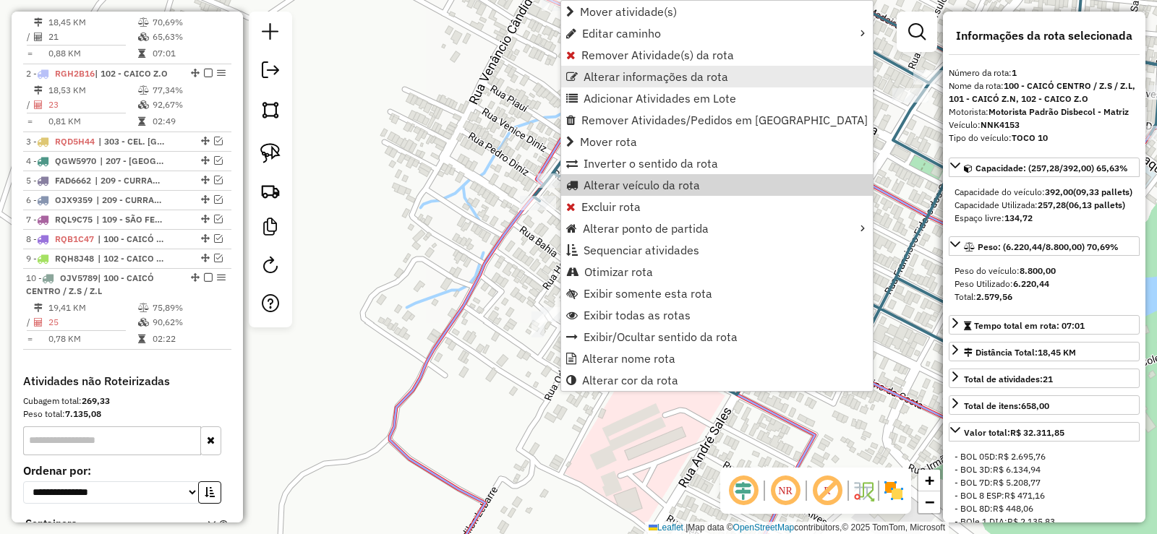
scroll to position [560, 0]
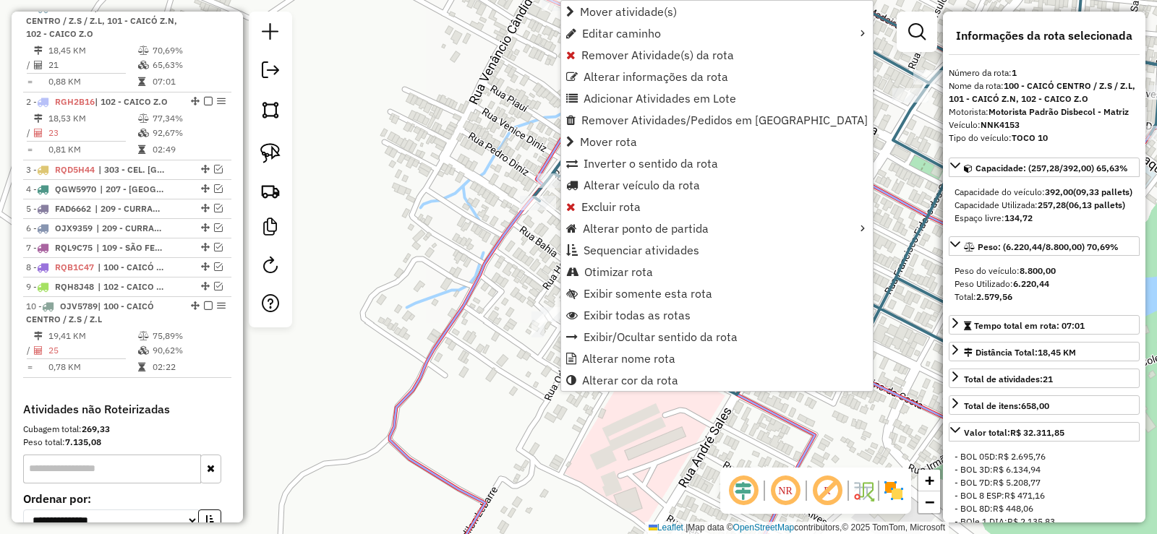
drag, startPoint x: 635, startPoint y: 7, endPoint x: 626, endPoint y: 12, distance: 10.7
click at [634, 7] on span "Mover atividade(s)" at bounding box center [628, 12] width 97 height 12
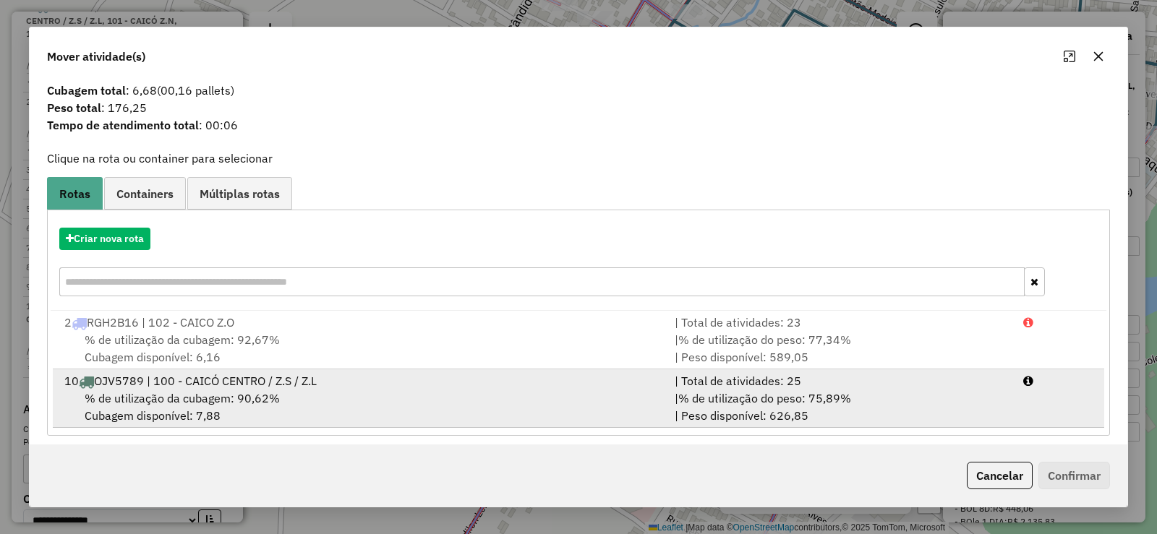
scroll to position [30, 0]
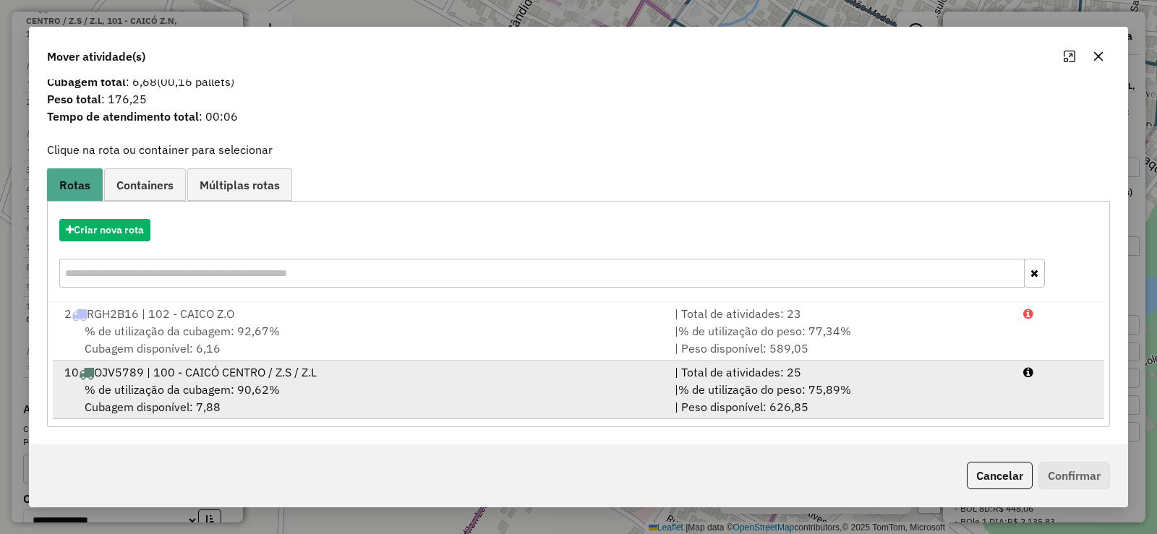
click at [283, 394] on div "% de utilização da cubagem: 90,62% Cubagem disponível: 7,88" at bounding box center [361, 398] width 610 height 35
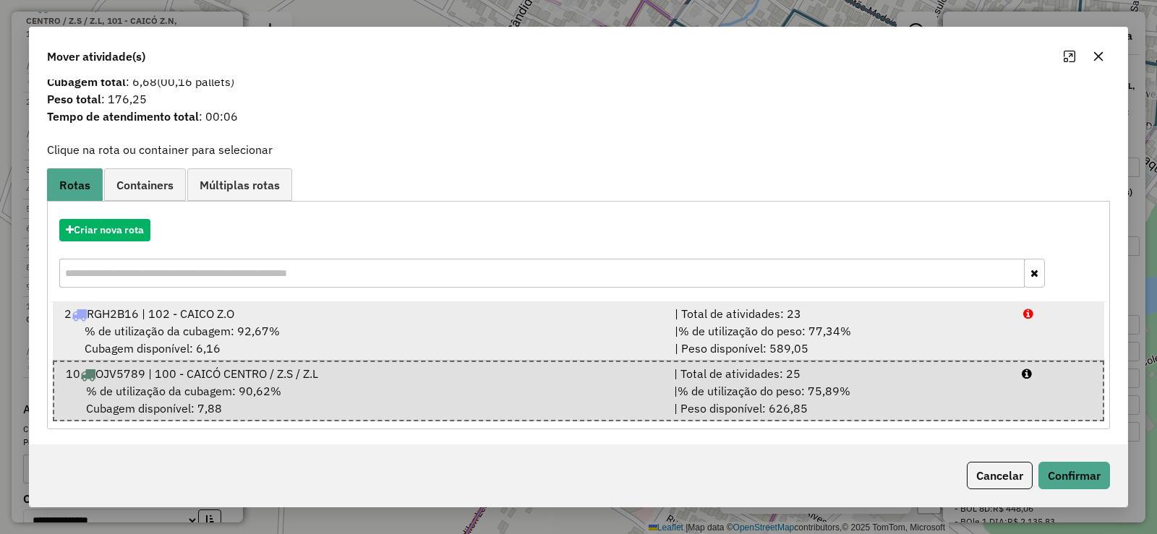
click at [361, 317] on div "2 RGH2B16 | 102 - CAICO Z.O" at bounding box center [361, 313] width 610 height 17
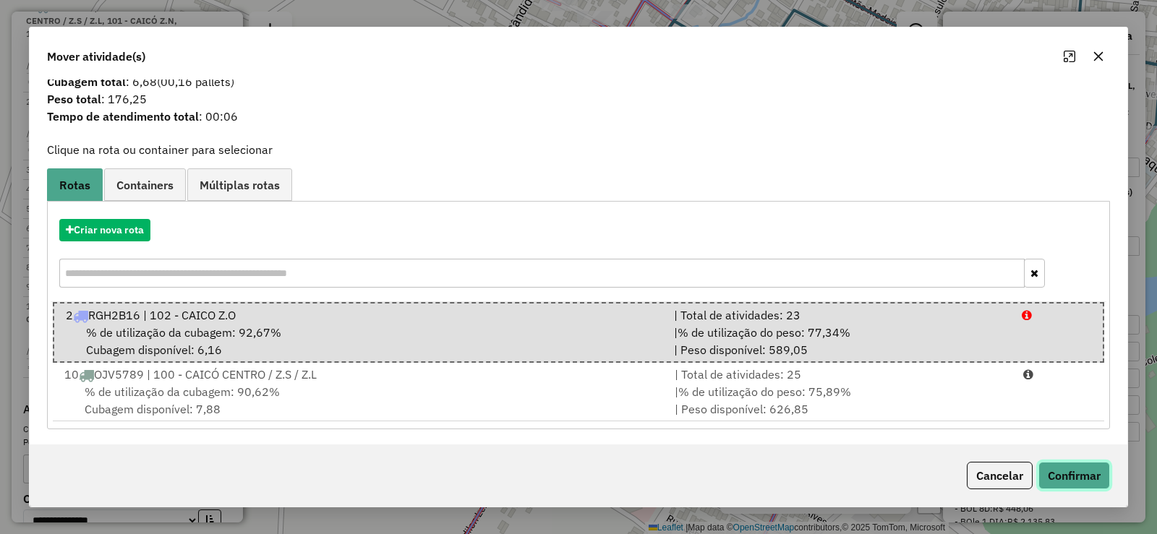
click at [1067, 472] on button "Confirmar" at bounding box center [1075, 475] width 72 height 27
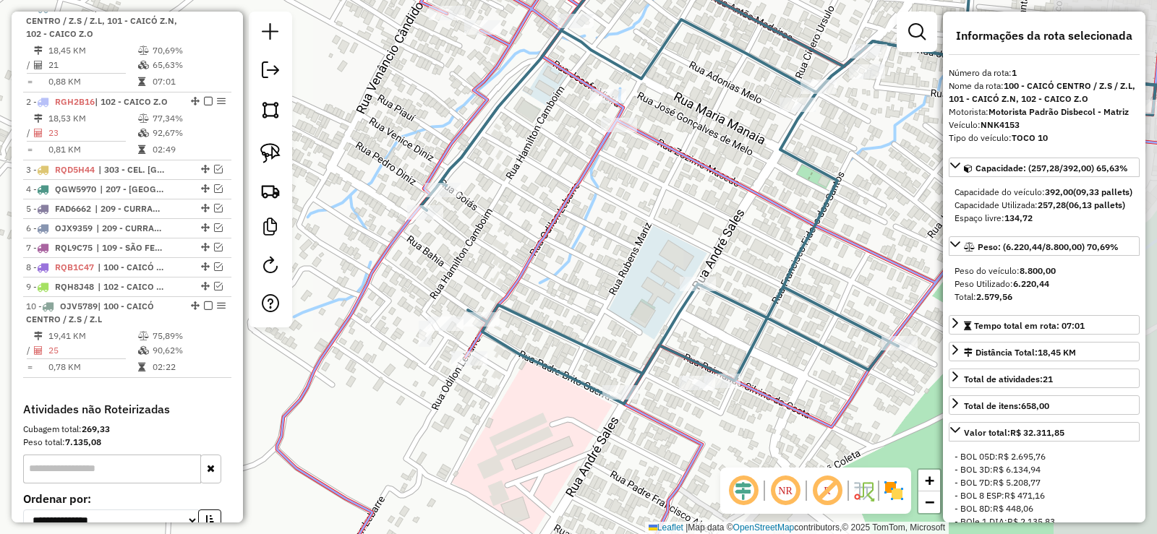
drag, startPoint x: 667, startPoint y: 241, endPoint x: 554, endPoint y: 250, distance: 113.2
click at [554, 250] on div "Janela de atendimento Grade de atendimento Capacidade Transportadoras Veículos …" at bounding box center [578, 267] width 1157 height 534
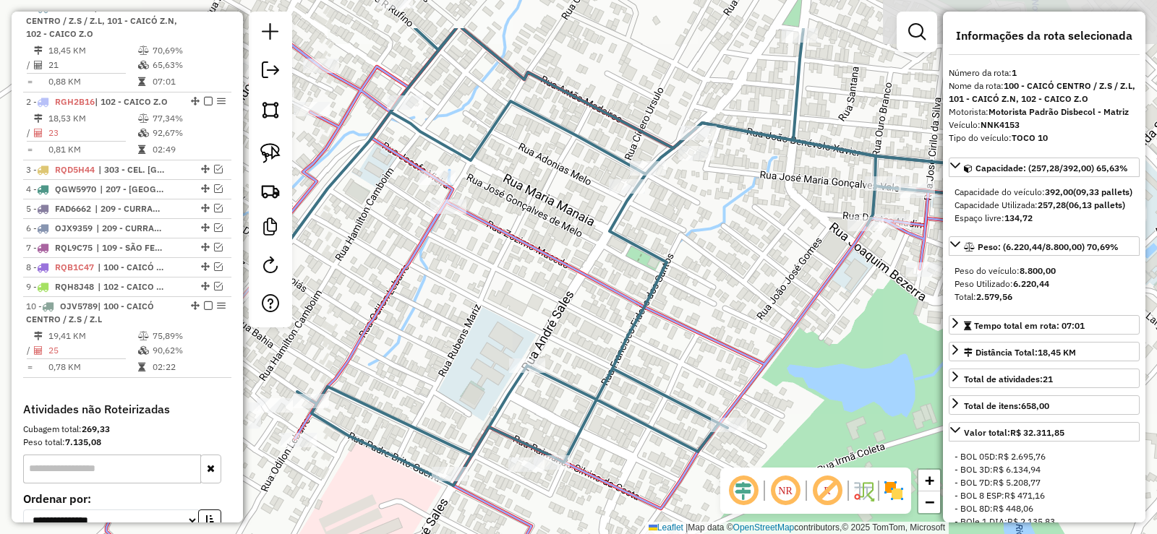
drag, startPoint x: 519, startPoint y: 224, endPoint x: 417, endPoint y: 391, distance: 195.5
click at [417, 390] on div "Janela de atendimento Grade de atendimento Capacidade Transportadoras Veículos …" at bounding box center [578, 267] width 1157 height 534
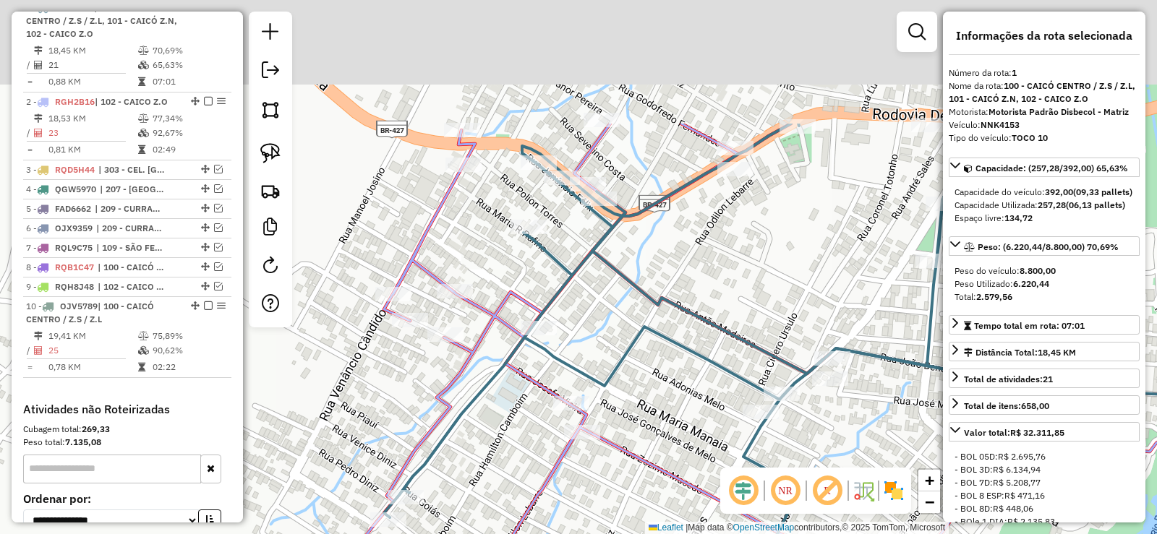
drag, startPoint x: 650, startPoint y: 430, endPoint x: 657, endPoint y: 432, distance: 7.6
click at [657, 432] on div "Janela de atendimento Grade de atendimento Capacidade Transportadoras Veículos …" at bounding box center [578, 267] width 1157 height 534
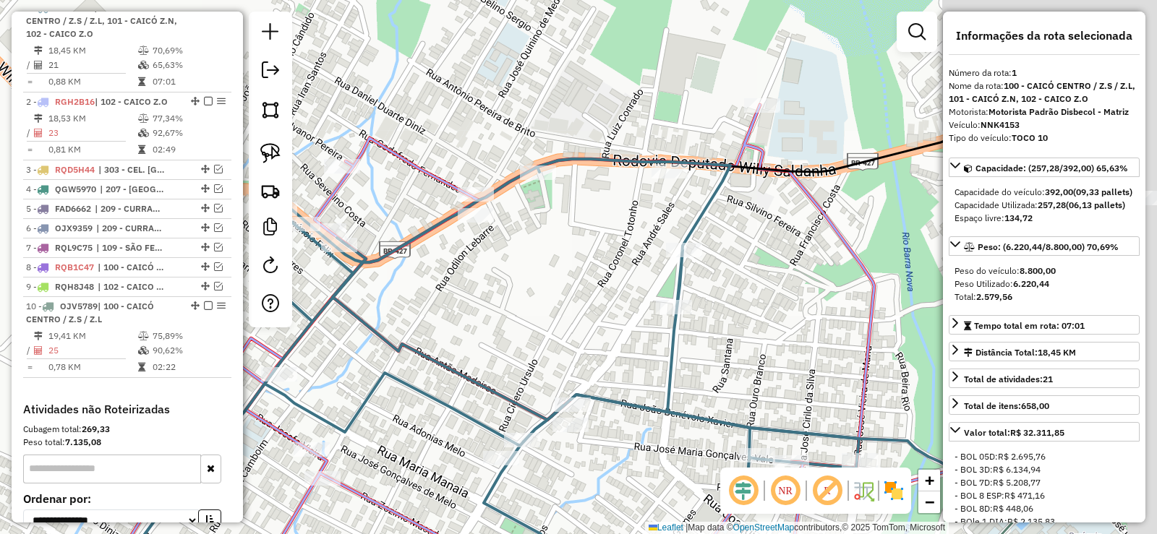
drag, startPoint x: 489, startPoint y: 335, endPoint x: 420, endPoint y: 335, distance: 68.7
click at [420, 335] on div "Janela de atendimento Grade de atendimento Capacidade Transportadoras Veículos …" at bounding box center [578, 267] width 1157 height 534
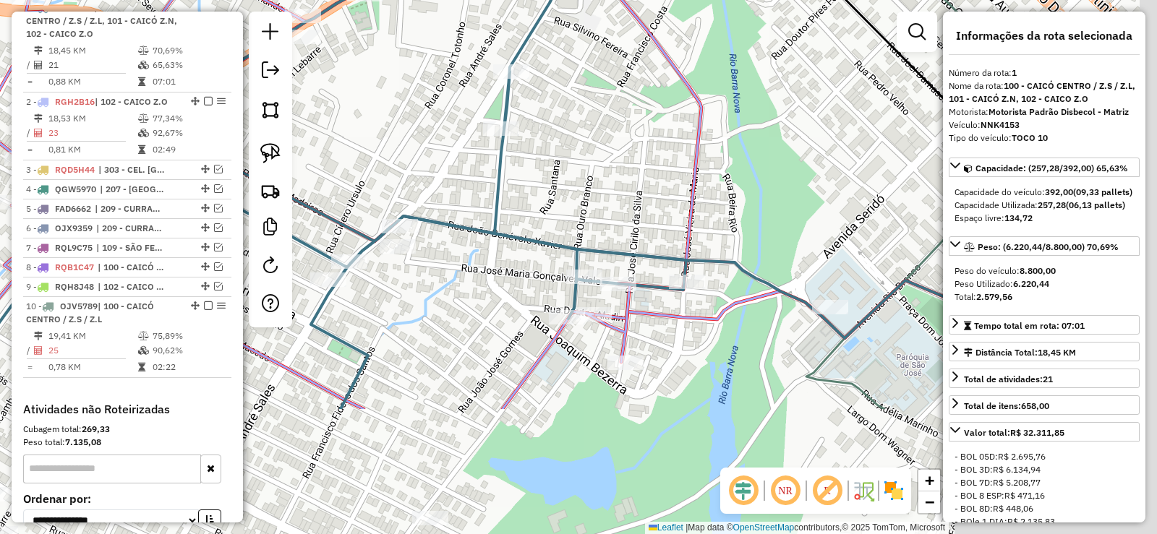
drag, startPoint x: 553, startPoint y: 307, endPoint x: 380, endPoint y: 123, distance: 252.2
click at [380, 123] on div "Janela de atendimento Grade de atendimento Capacidade Transportadoras Veículos …" at bounding box center [578, 267] width 1157 height 534
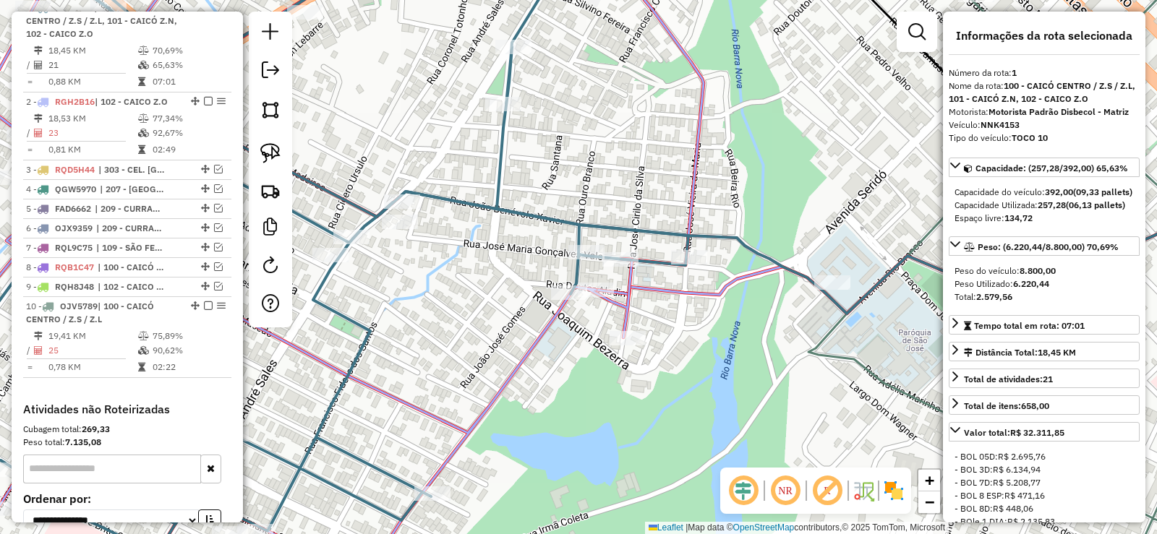
click at [459, 335] on div "Janela de atendimento Grade de atendimento Capacidade Transportadoras Veículos …" at bounding box center [578, 267] width 1157 height 534
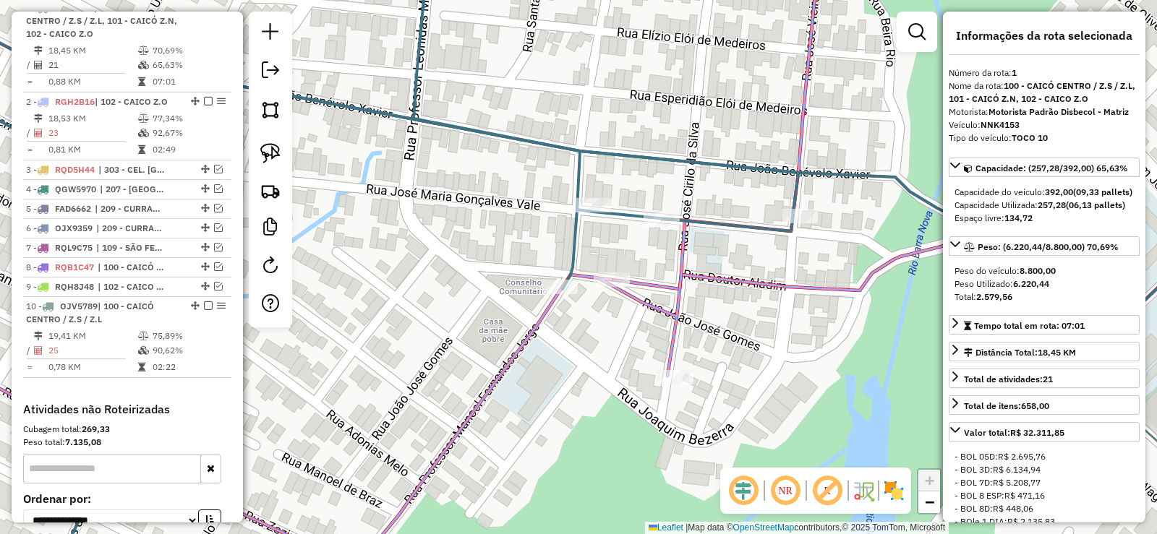
drag, startPoint x: 781, startPoint y: 297, endPoint x: 559, endPoint y: 283, distance: 222.5
click at [559, 283] on div "Janela de atendimento Grade de atendimento Capacidade Transportadoras Veículos …" at bounding box center [578, 267] width 1157 height 534
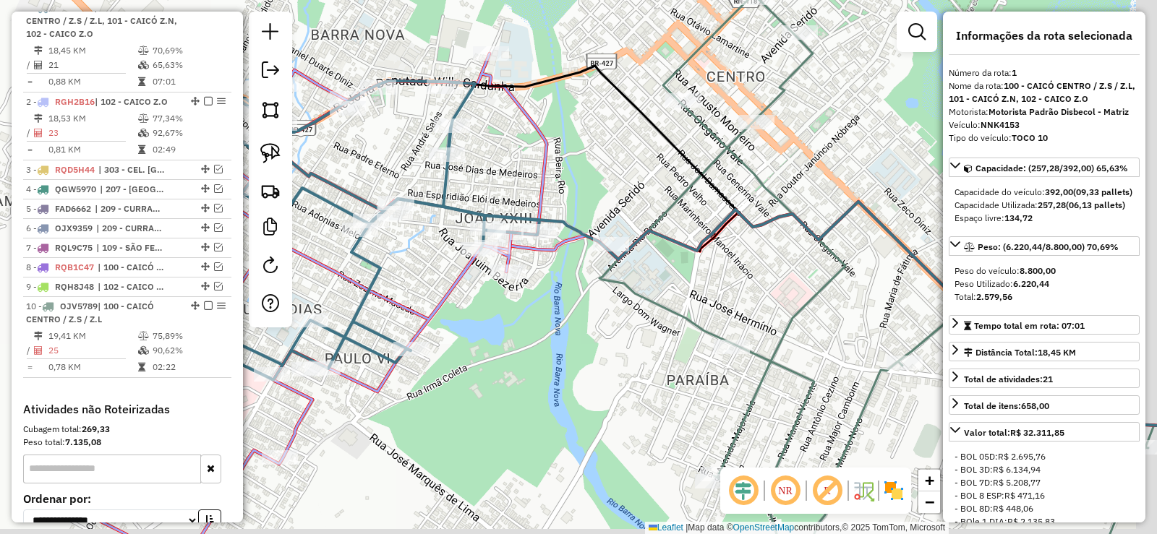
drag, startPoint x: 668, startPoint y: 391, endPoint x: 626, endPoint y: 357, distance: 55.0
click at [632, 360] on div "Janela de atendimento Grade de atendimento Capacidade Transportadoras Veículos …" at bounding box center [578, 267] width 1157 height 534
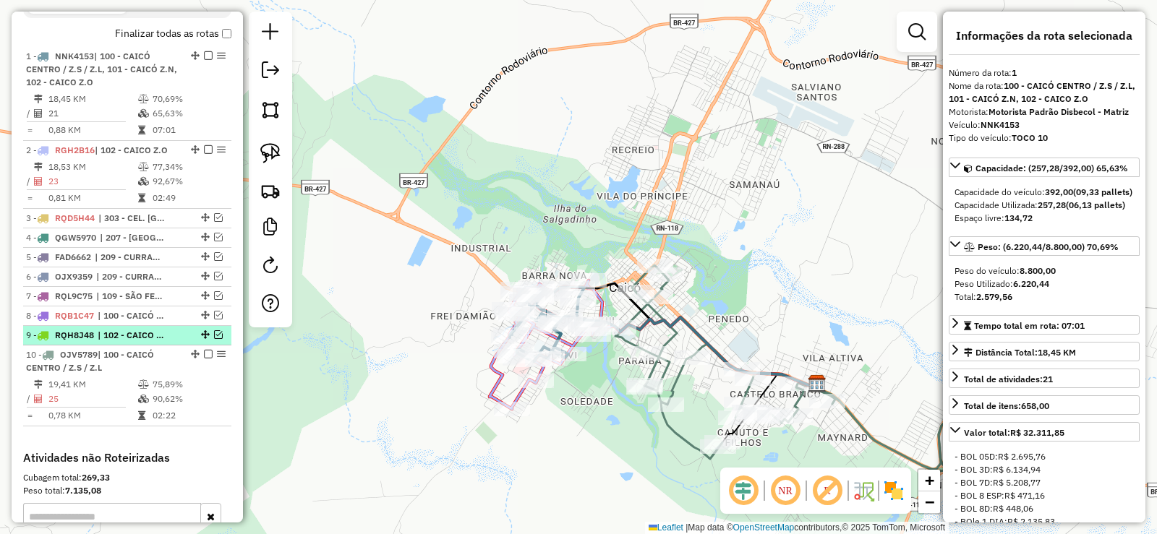
scroll to position [487, 0]
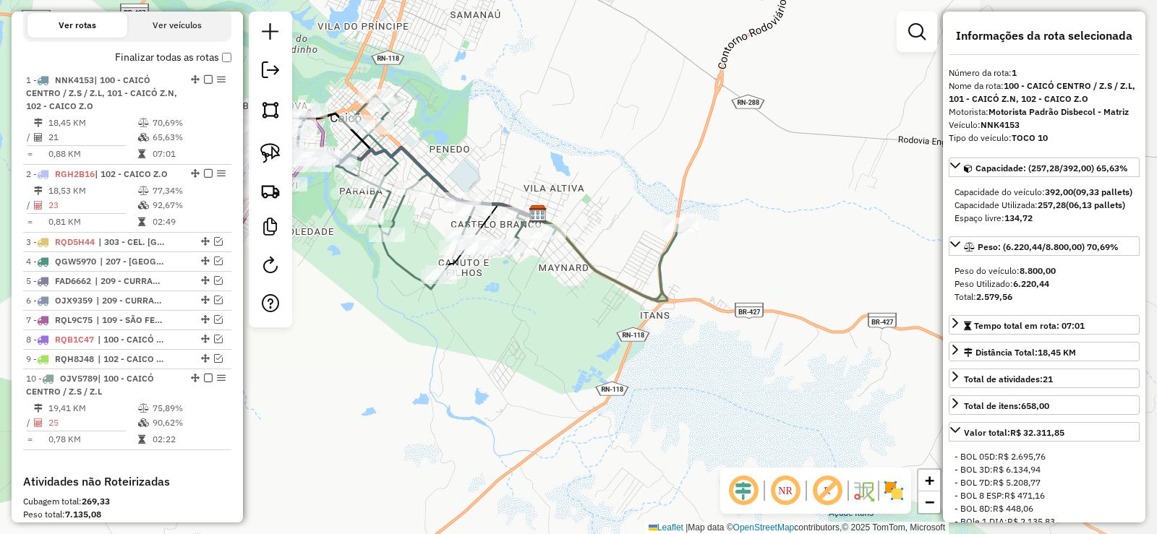
drag, startPoint x: 733, startPoint y: 219, endPoint x: 521, endPoint y: 90, distance: 248.3
click at [521, 90] on div "Janela de atendimento Grade de atendimento Capacidade Transportadoras Veículos …" at bounding box center [578, 267] width 1157 height 534
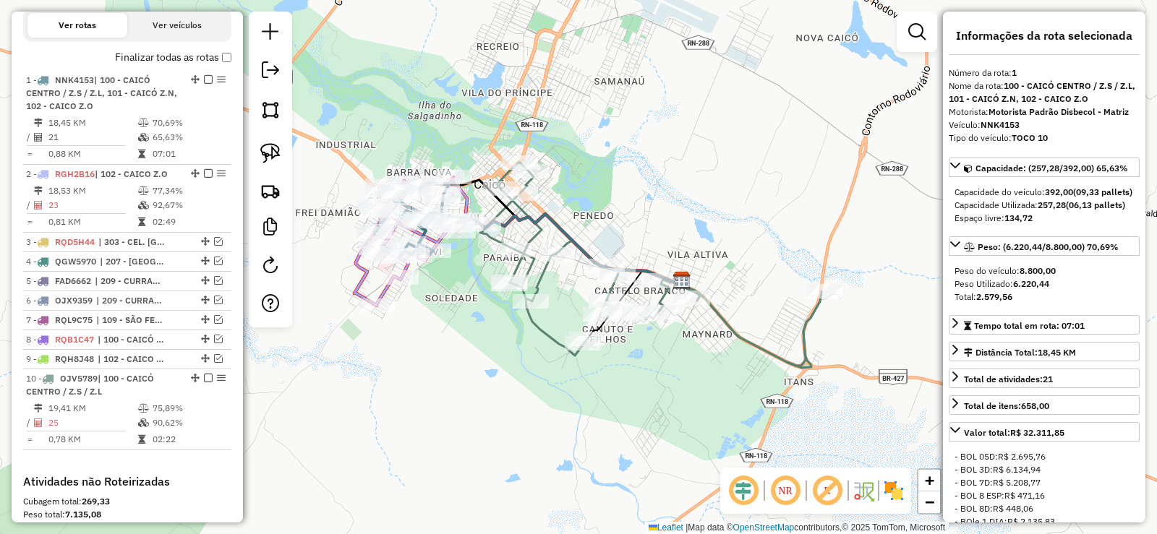
drag, startPoint x: 526, startPoint y: 95, endPoint x: 670, endPoint y: 162, distance: 158.6
click at [670, 162] on div "Janela de atendimento Grade de atendimento Capacidade Transportadoras Veículos …" at bounding box center [578, 267] width 1157 height 534
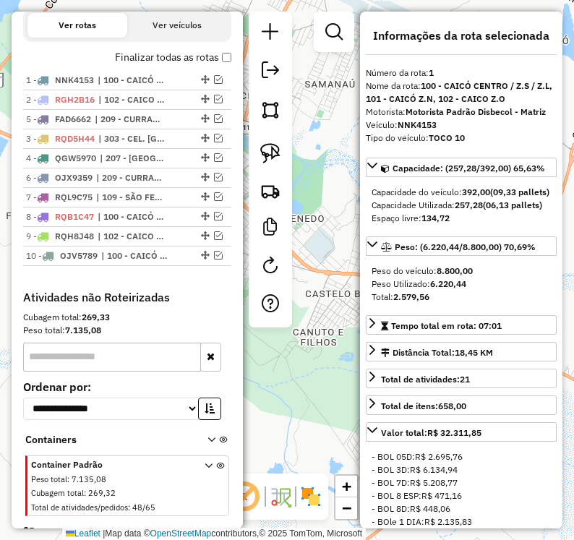
drag, startPoint x: 200, startPoint y: 171, endPoint x: 194, endPoint y: 132, distance: 40.3
drag, startPoint x: 200, startPoint y: 189, endPoint x: 200, endPoint y: 147, distance: 42.7
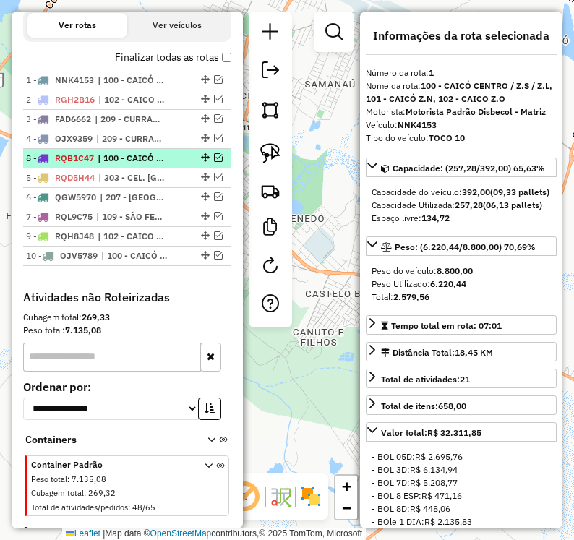
drag, startPoint x: 200, startPoint y: 230, endPoint x: 192, endPoint y: 168, distance: 62.7
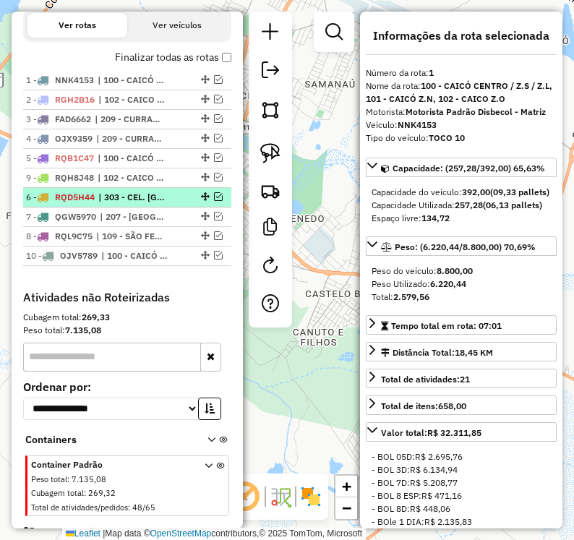
drag, startPoint x: 200, startPoint y: 235, endPoint x: 196, endPoint y: 191, distance: 44.3
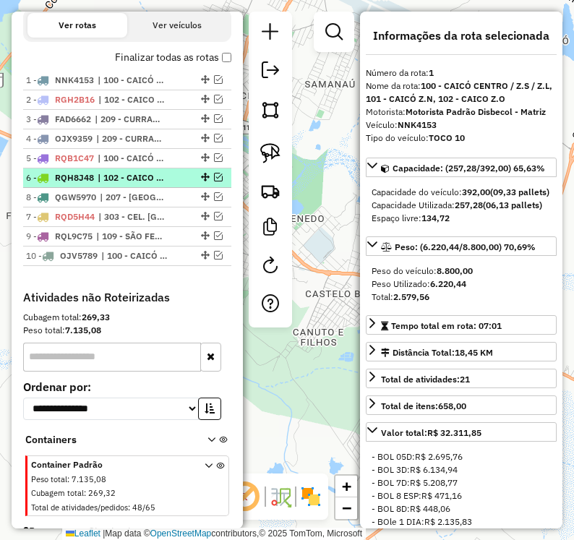
drag, startPoint x: 200, startPoint y: 229, endPoint x: 199, endPoint y: 201, distance: 27.5
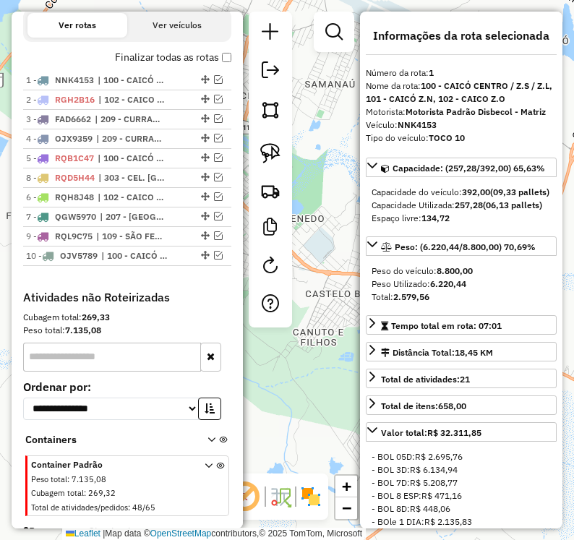
drag, startPoint x: 200, startPoint y: 229, endPoint x: 201, endPoint y: 188, distance: 40.5
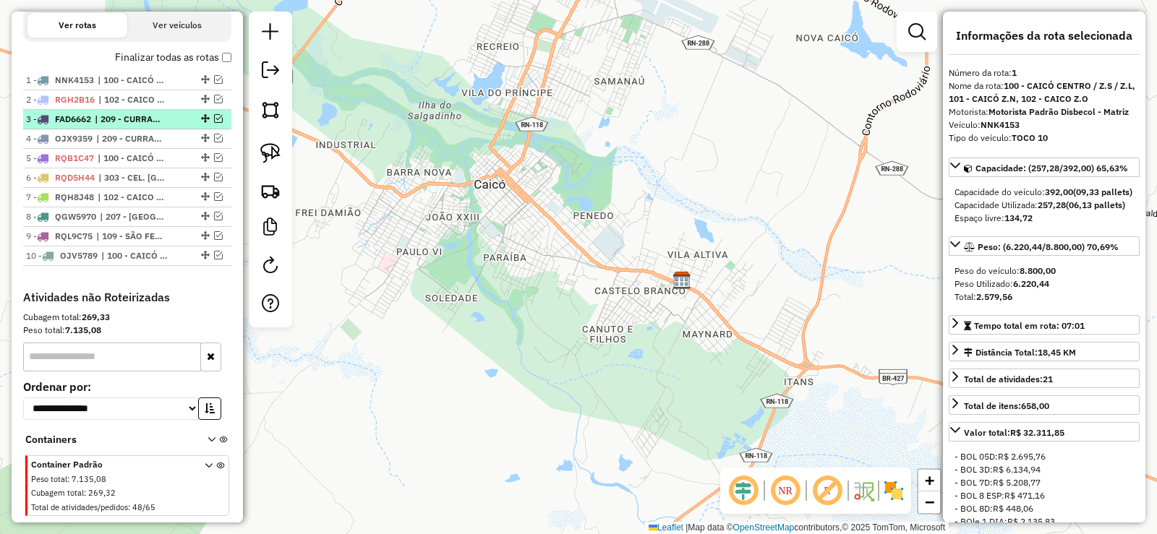
click at [215, 123] on em at bounding box center [218, 118] width 9 height 9
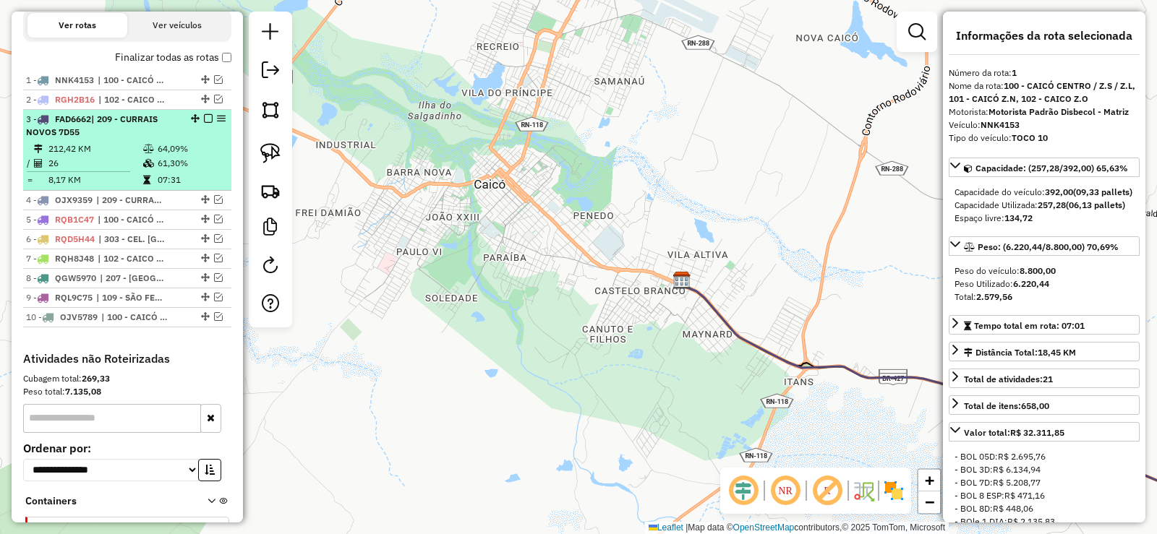
click at [205, 123] on em at bounding box center [208, 118] width 9 height 9
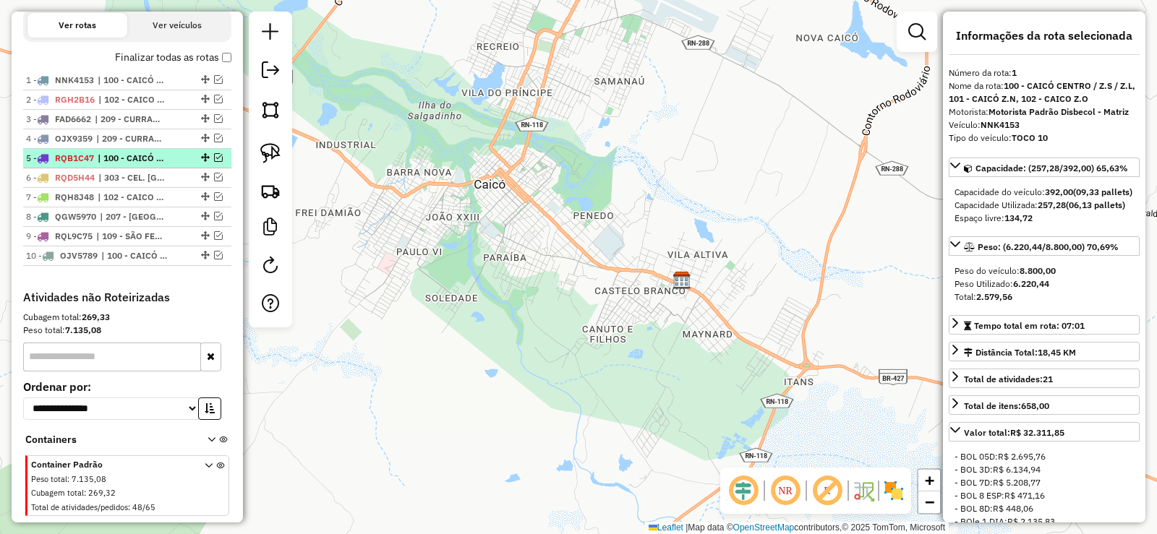
click at [214, 162] on em at bounding box center [218, 157] width 9 height 9
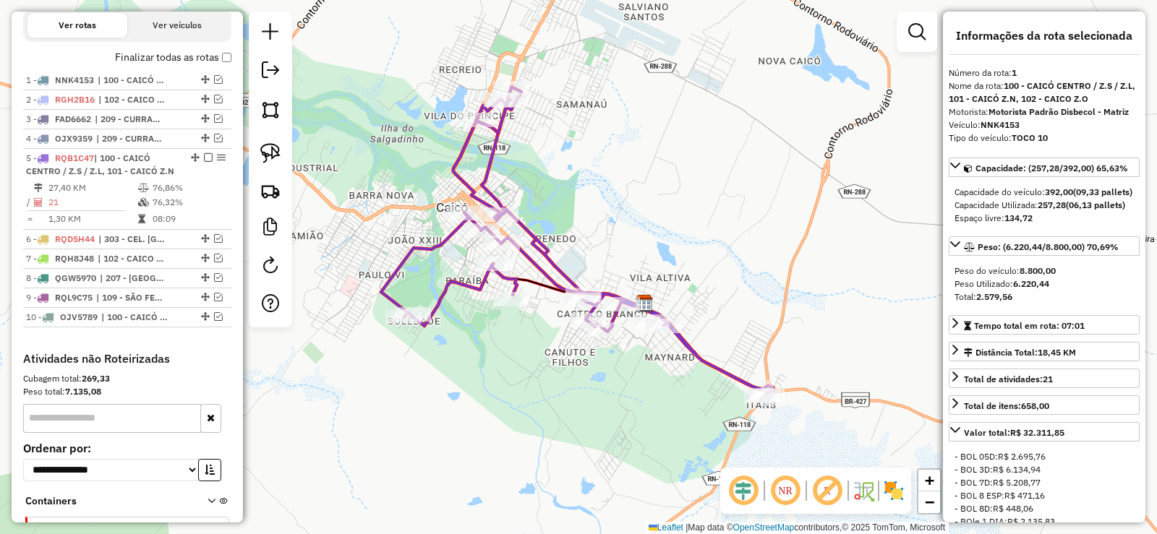
drag, startPoint x: 678, startPoint y: 378, endPoint x: 640, endPoint y: 401, distance: 44.2
click at [640, 401] on div "Janela de atendimento Grade de atendimento Capacidade Transportadoras Veículos …" at bounding box center [578, 267] width 1157 height 534
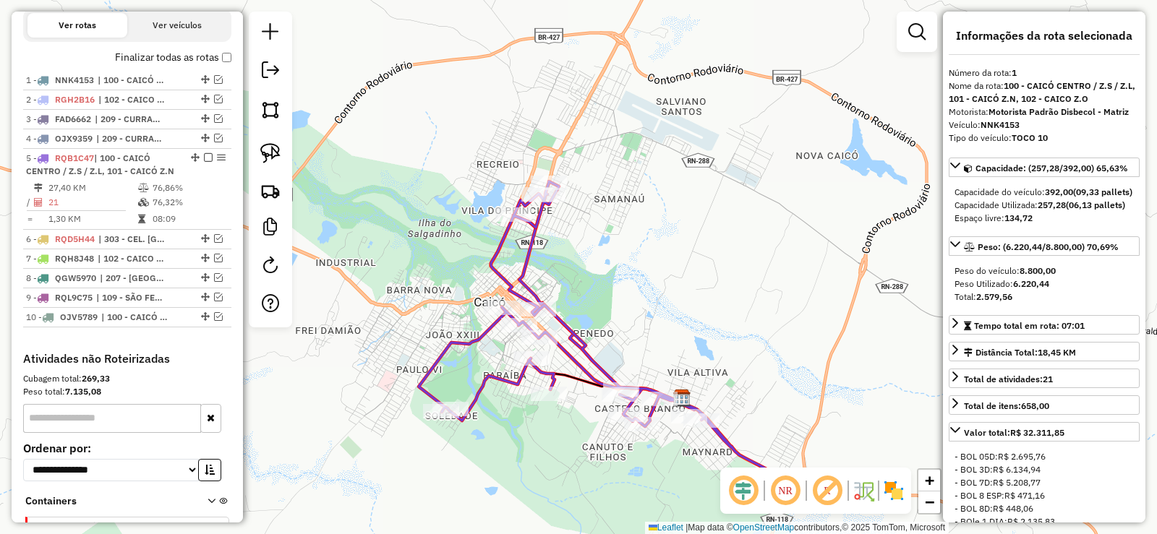
click at [579, 256] on div "Janela de atendimento Grade de atendimento Capacidade Transportadoras Veículos …" at bounding box center [578, 267] width 1157 height 534
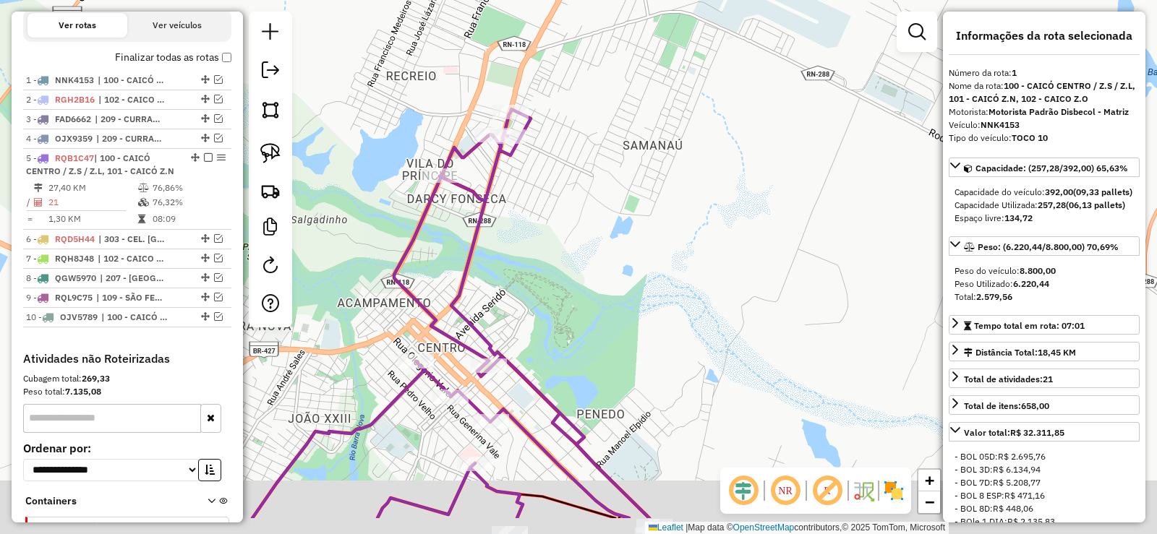
drag, startPoint x: 628, startPoint y: 316, endPoint x: 453, endPoint y: 76, distance: 297.1
click at [464, 85] on div "Janela de atendimento Grade de atendimento Capacidade Transportadoras Veículos …" at bounding box center [578, 267] width 1157 height 534
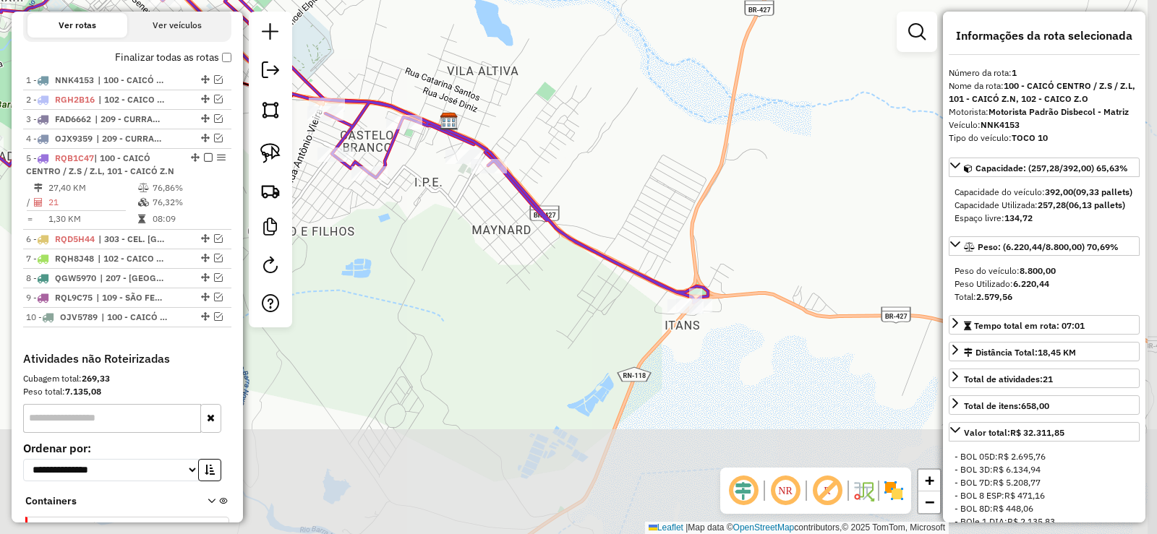
drag, startPoint x: 598, startPoint y: 407, endPoint x: 443, endPoint y: 223, distance: 240.7
click at [443, 223] on div "Janela de atendimento Grade de atendimento Capacidade Transportadoras Veículos …" at bounding box center [578, 267] width 1157 height 534
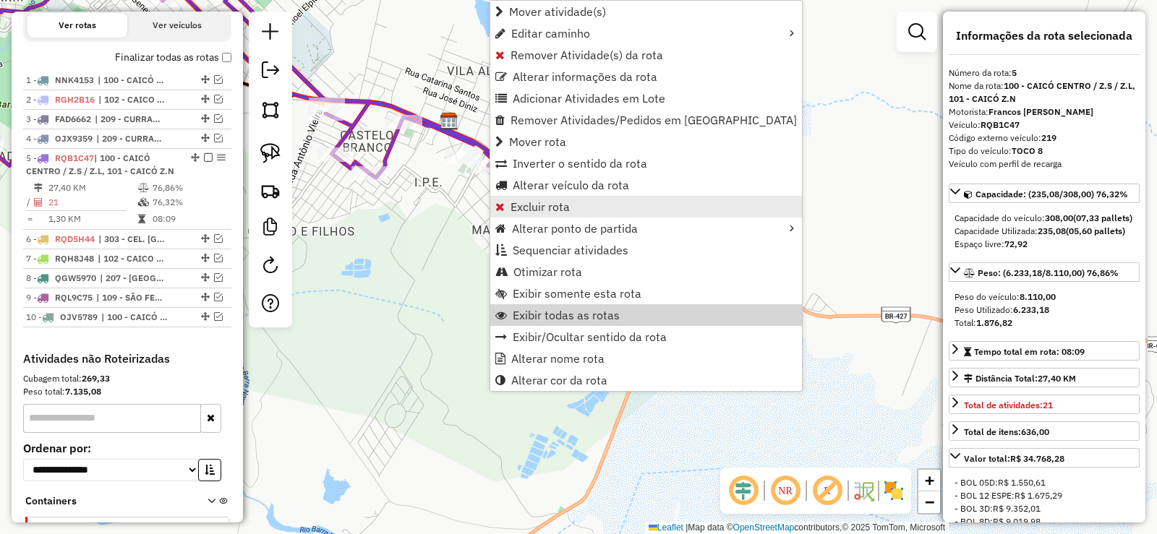
scroll to position [590, 0]
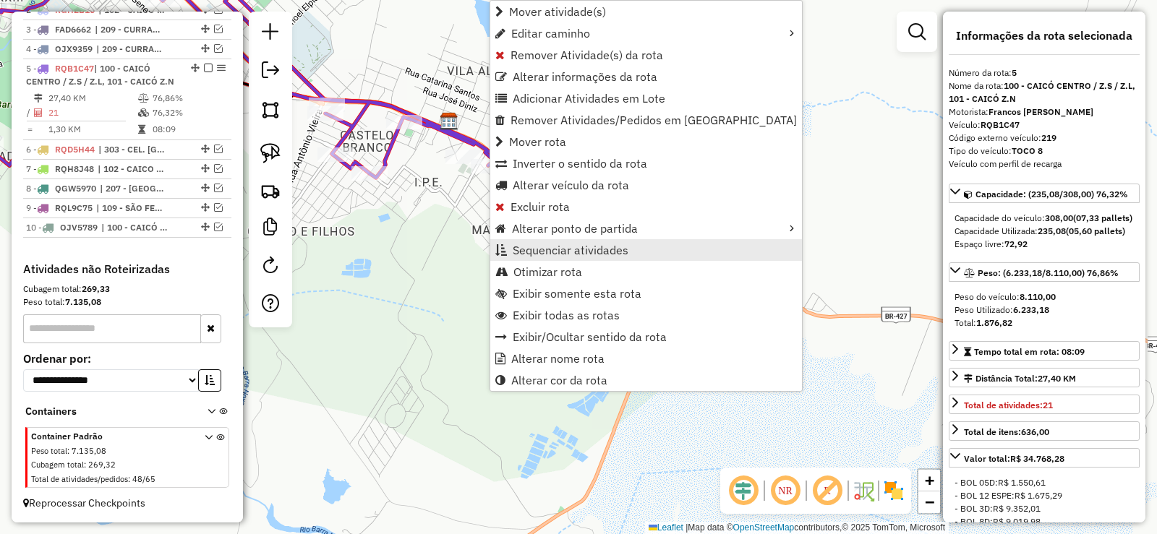
click at [552, 254] on span "Sequenciar atividades" at bounding box center [571, 250] width 116 height 12
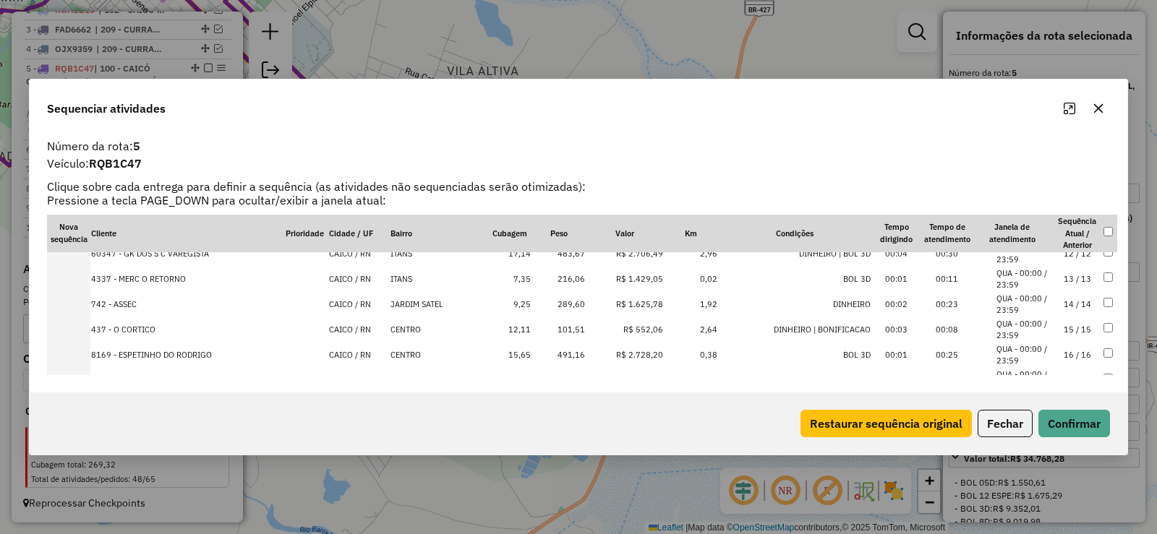
click at [1068, 298] on td "14 / 14" at bounding box center [1077, 304] width 51 height 25
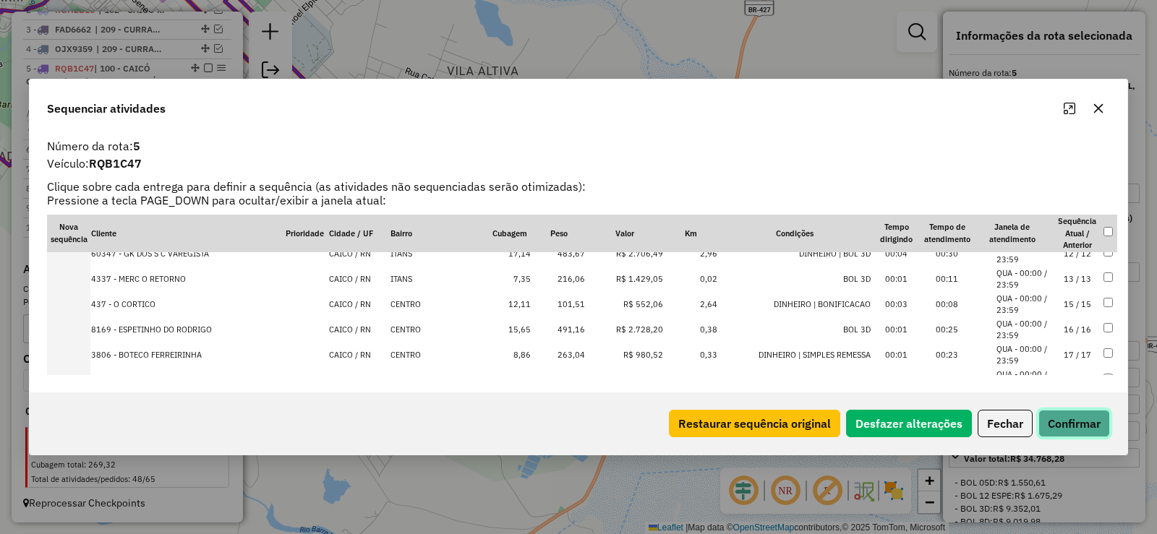
click at [1068, 422] on button "Confirmar" at bounding box center [1075, 423] width 72 height 27
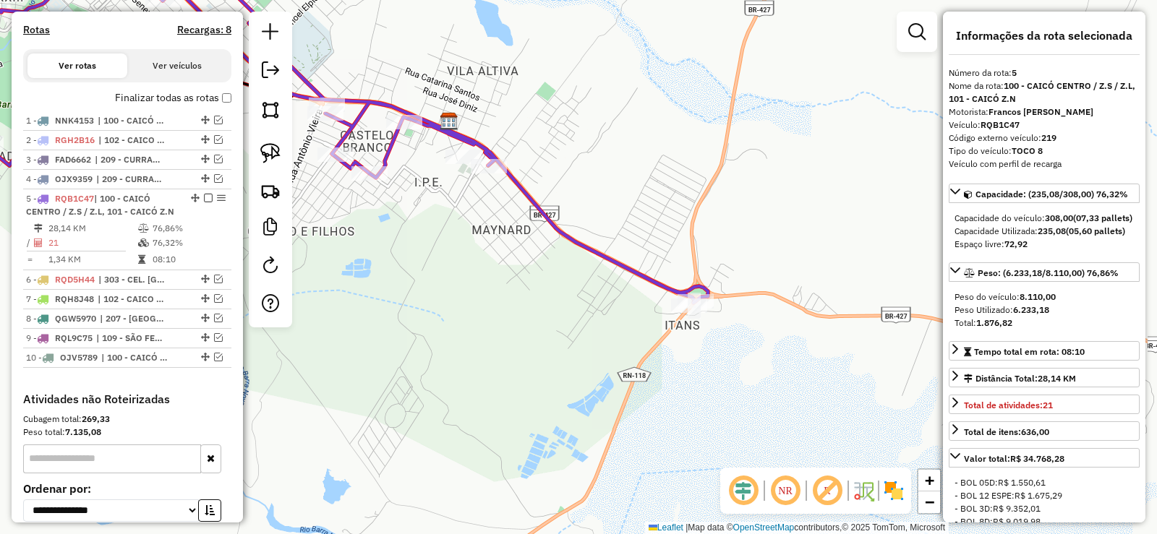
scroll to position [590, 0]
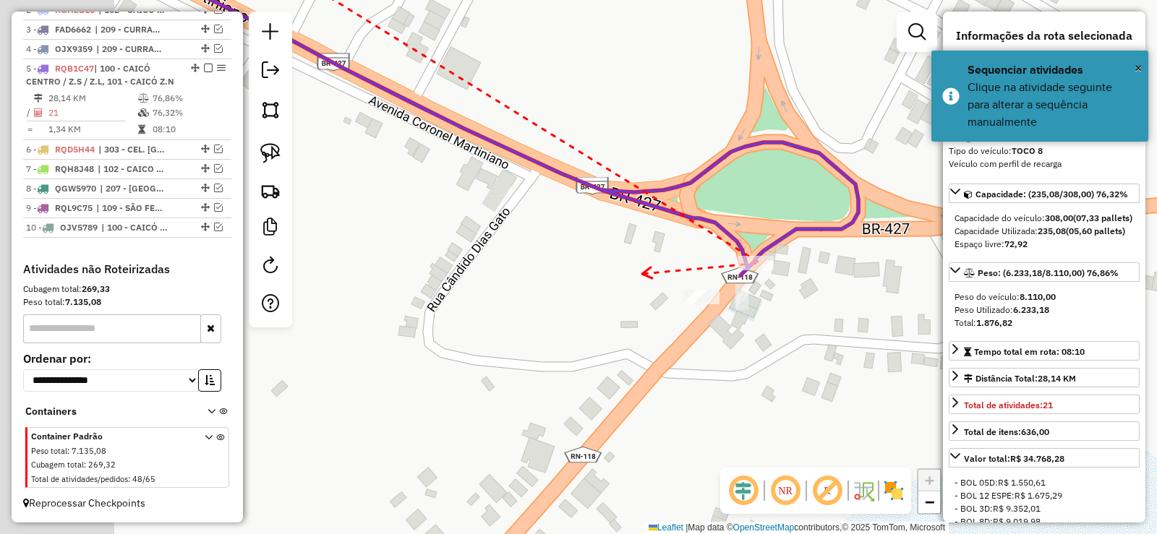
drag, startPoint x: 423, startPoint y: 263, endPoint x: 628, endPoint y: 272, distance: 205.6
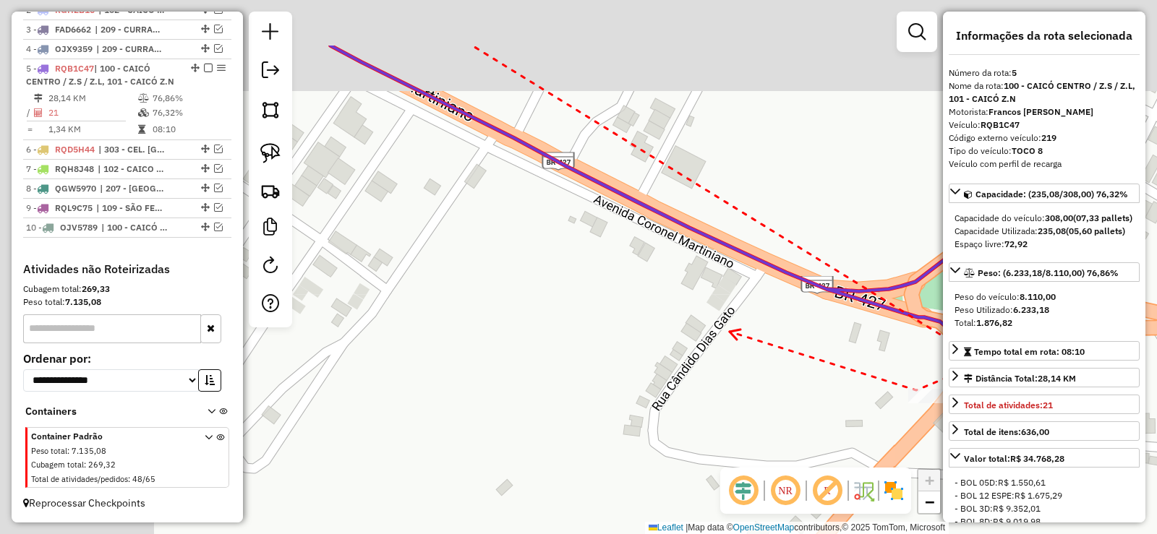
drag, startPoint x: 501, startPoint y: 230, endPoint x: 632, endPoint y: 294, distance: 145.5
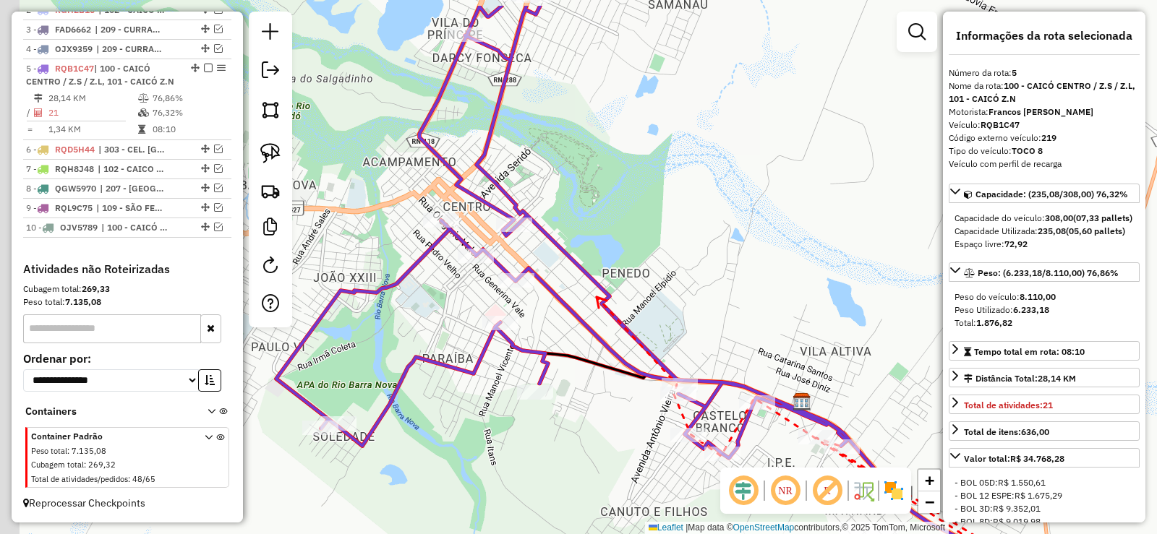
drag, startPoint x: 560, startPoint y: 236, endPoint x: 595, endPoint y: 299, distance: 72.2
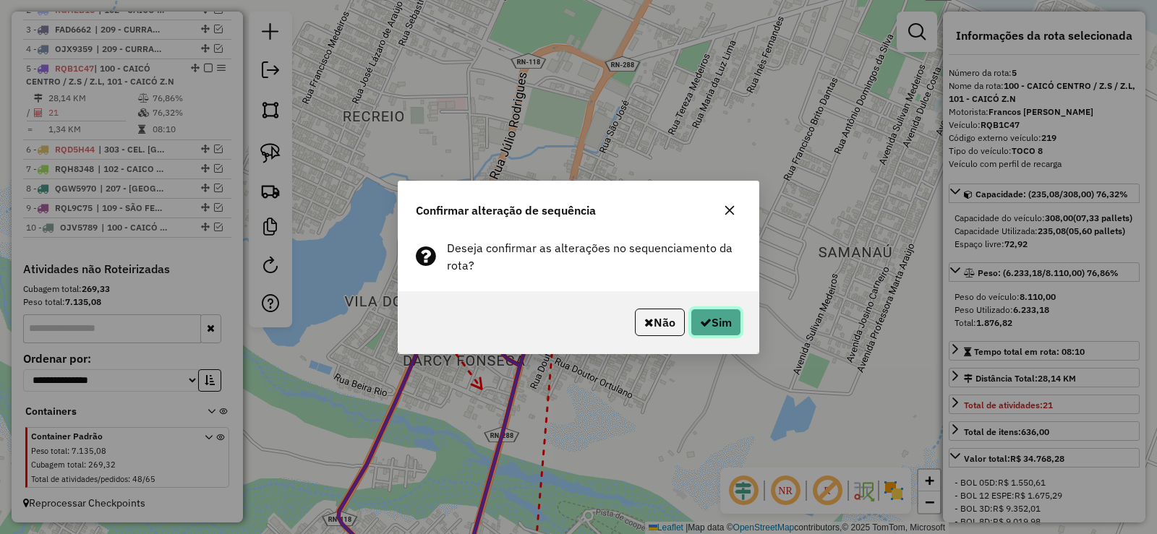
click at [722, 312] on button "Sim" at bounding box center [716, 322] width 51 height 27
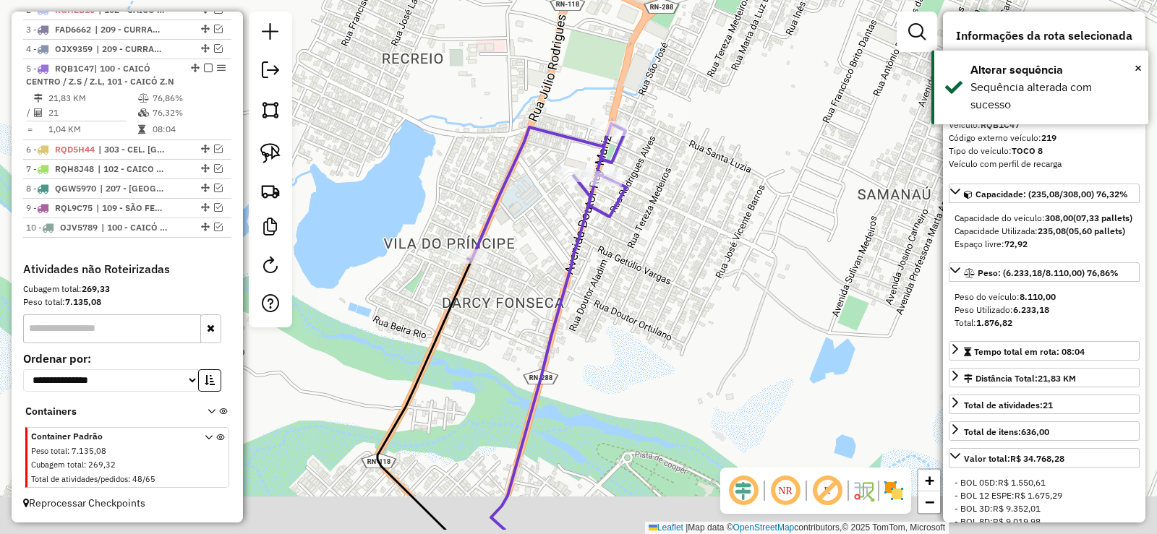
drag, startPoint x: 471, startPoint y: 396, endPoint x: 542, endPoint y: 236, distance: 175.1
click at [542, 244] on div "Janela de atendimento Grade de atendimento Capacidade Transportadoras Veículos …" at bounding box center [578, 267] width 1157 height 534
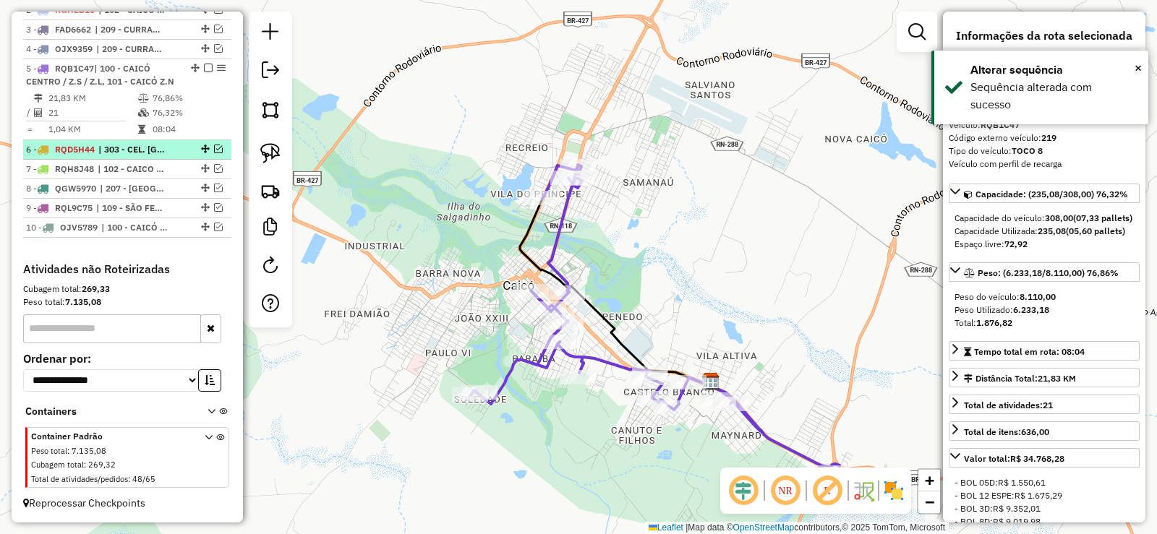
click at [214, 148] on em at bounding box center [218, 149] width 9 height 9
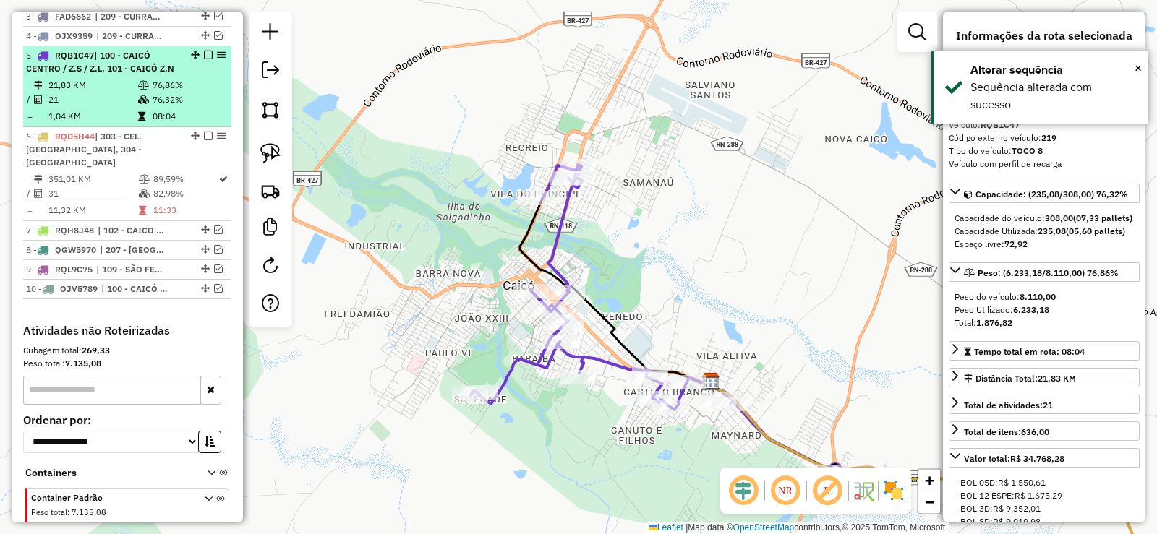
click at [204, 59] on em at bounding box center [208, 55] width 9 height 9
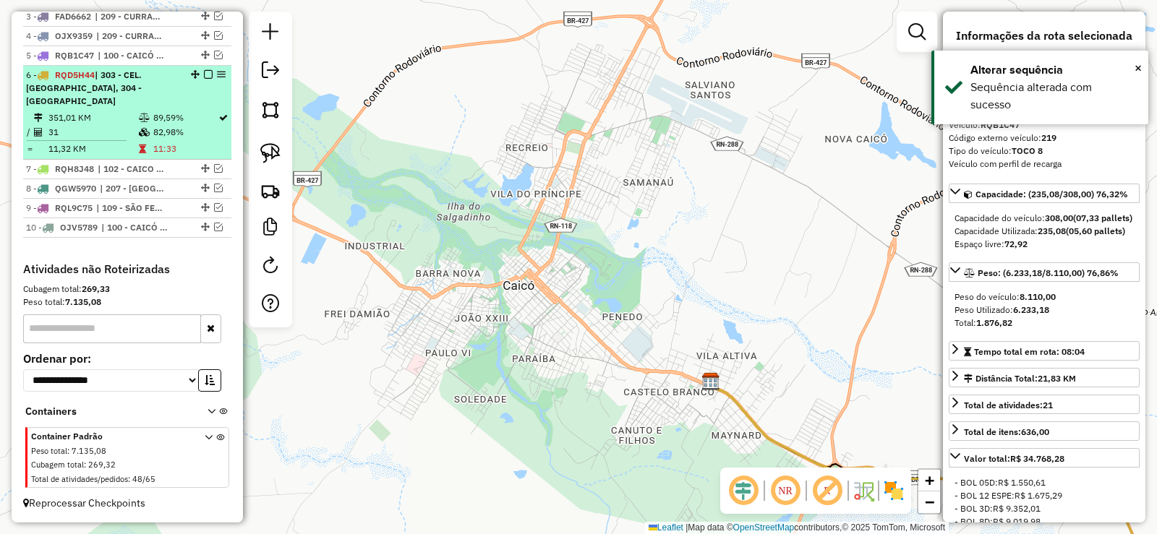
click at [139, 120] on icon at bounding box center [144, 118] width 11 height 9
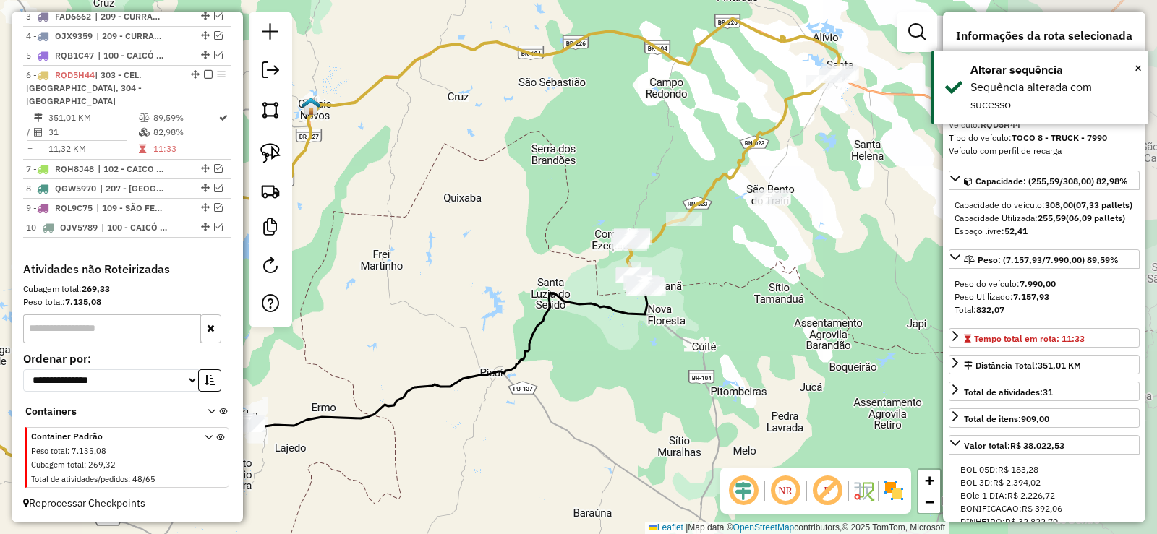
drag, startPoint x: 692, startPoint y: 294, endPoint x: 439, endPoint y: 281, distance: 253.4
click at [439, 281] on div "Janela de atendimento Grade de atendimento Capacidade Transportadoras Veículos …" at bounding box center [578, 267] width 1157 height 534
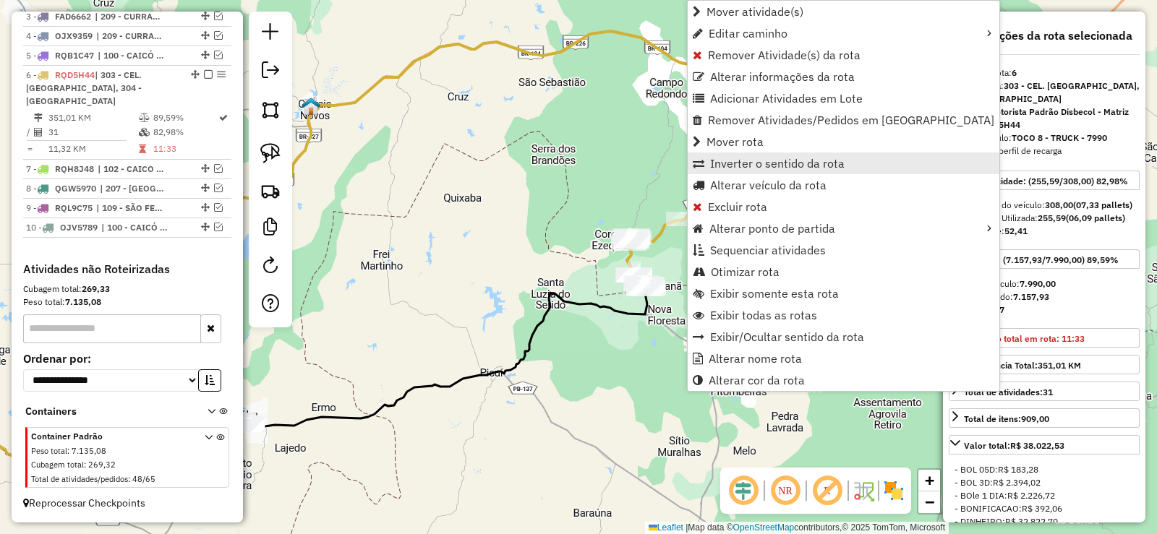
click at [738, 167] on span "Inverter o sentido da rota" at bounding box center [777, 164] width 135 height 12
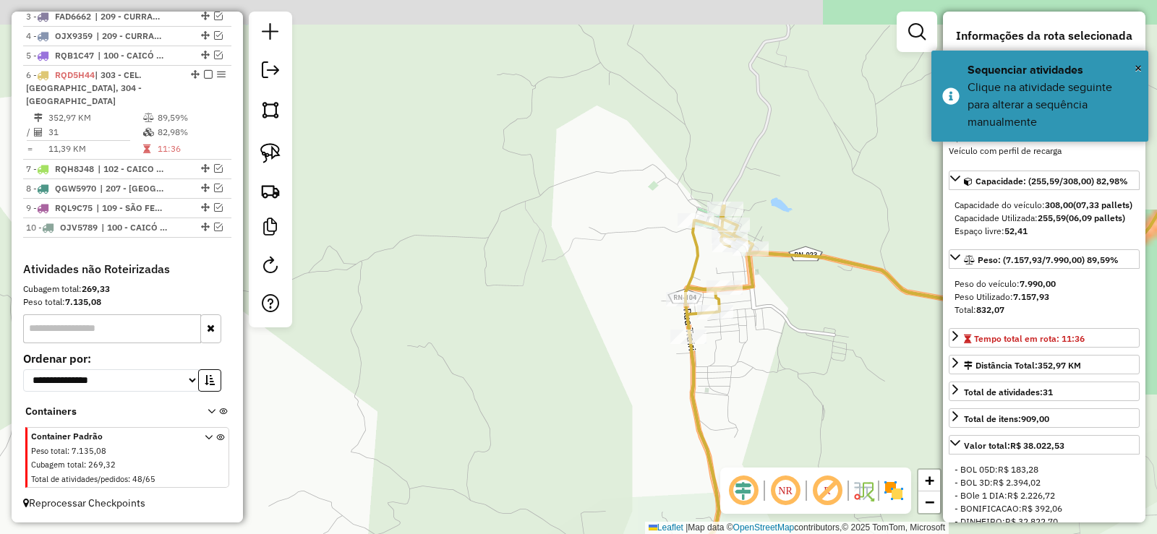
drag, startPoint x: 760, startPoint y: 252, endPoint x: 776, endPoint y: 340, distance: 89.7
click at [785, 347] on div "Janela de atendimento Grade de atendimento Capacidade Transportadoras Veículos …" at bounding box center [578, 267] width 1157 height 534
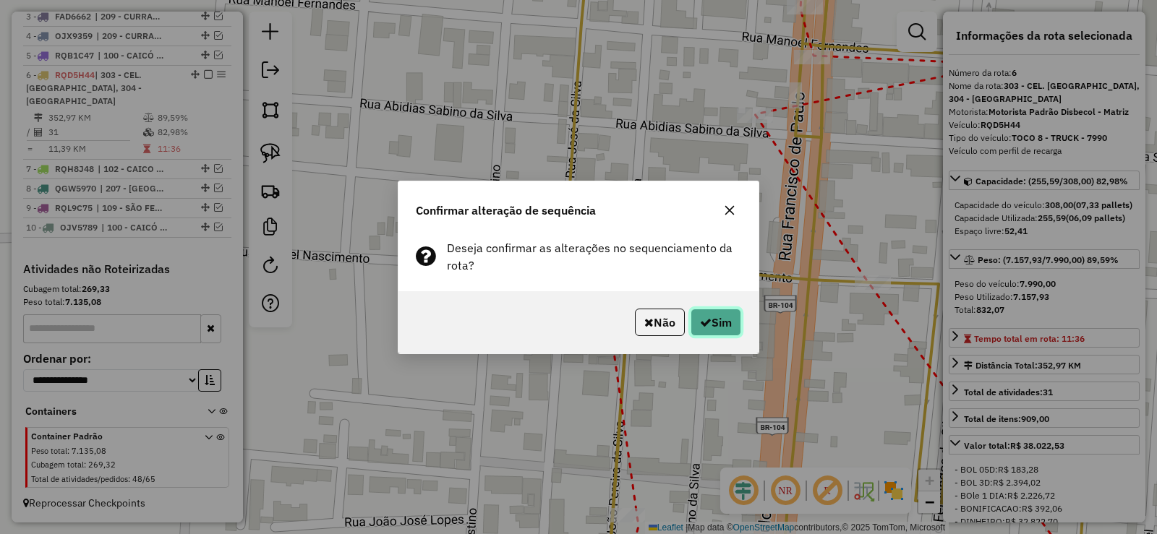
click at [713, 311] on button "Sim" at bounding box center [716, 322] width 51 height 27
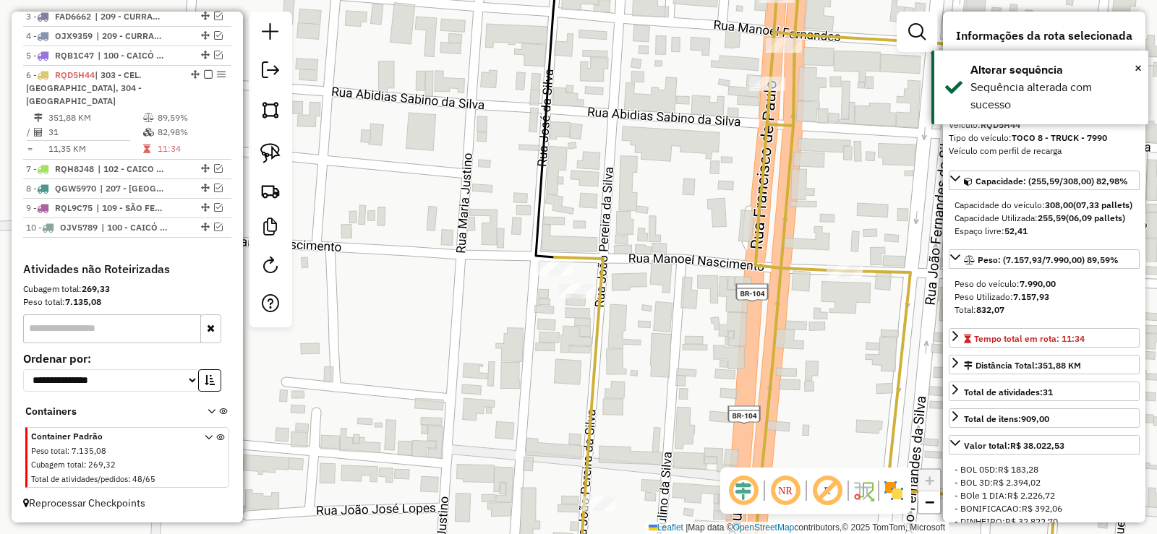
drag, startPoint x: 656, startPoint y: 223, endPoint x: 584, endPoint y: 203, distance: 75.1
click at [584, 203] on div "Janela de atendimento Grade de atendimento Capacidade Transportadoras Veículos …" at bounding box center [578, 267] width 1157 height 534
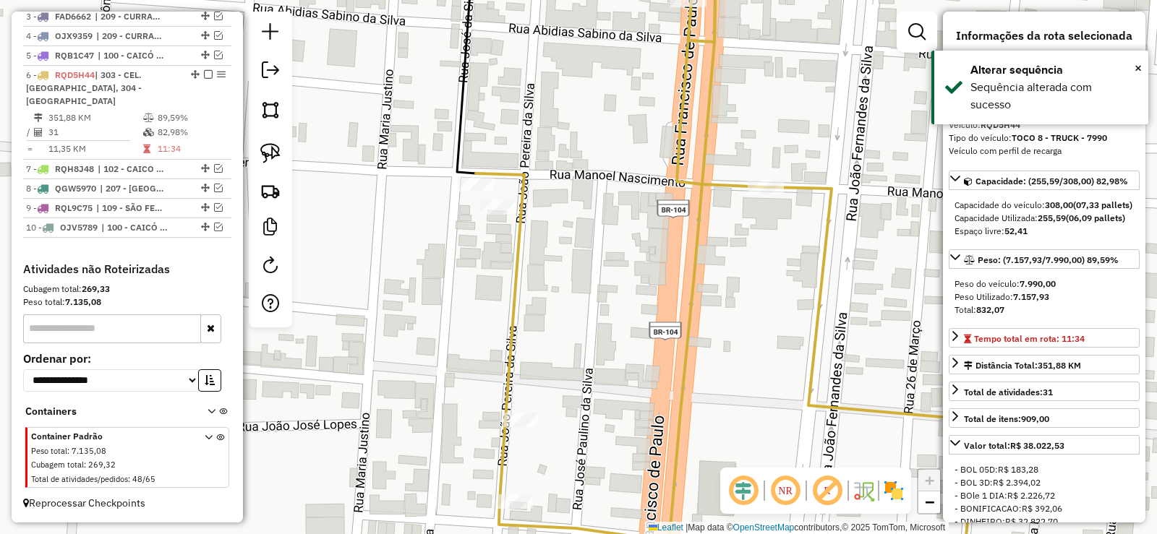
click at [581, 182] on div "Janela de atendimento Grade de atendimento Capacidade Transportadoras Veículos …" at bounding box center [578, 267] width 1157 height 534
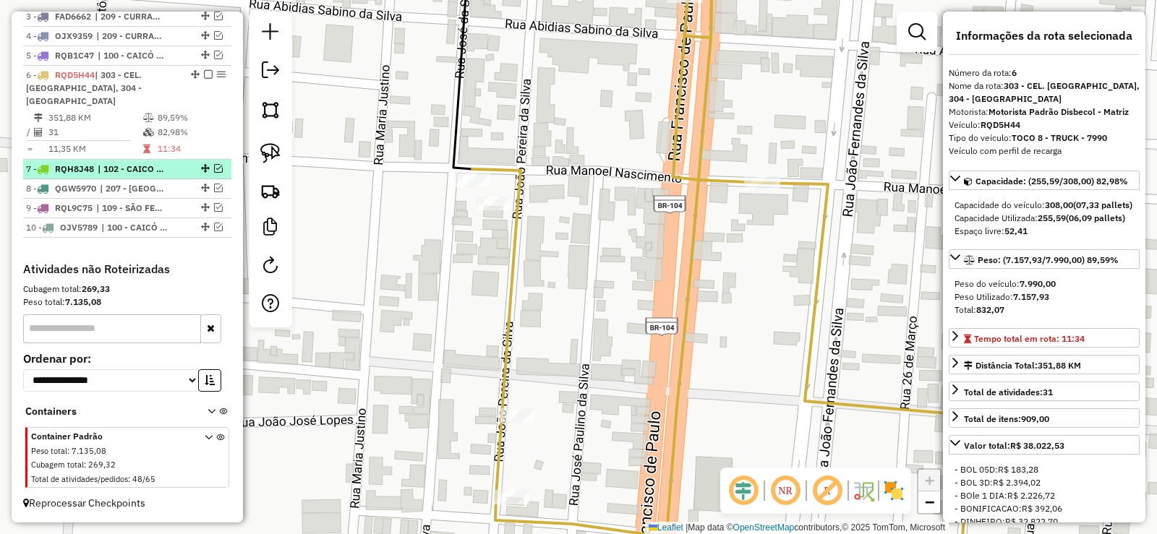
click at [214, 167] on em at bounding box center [218, 168] width 9 height 9
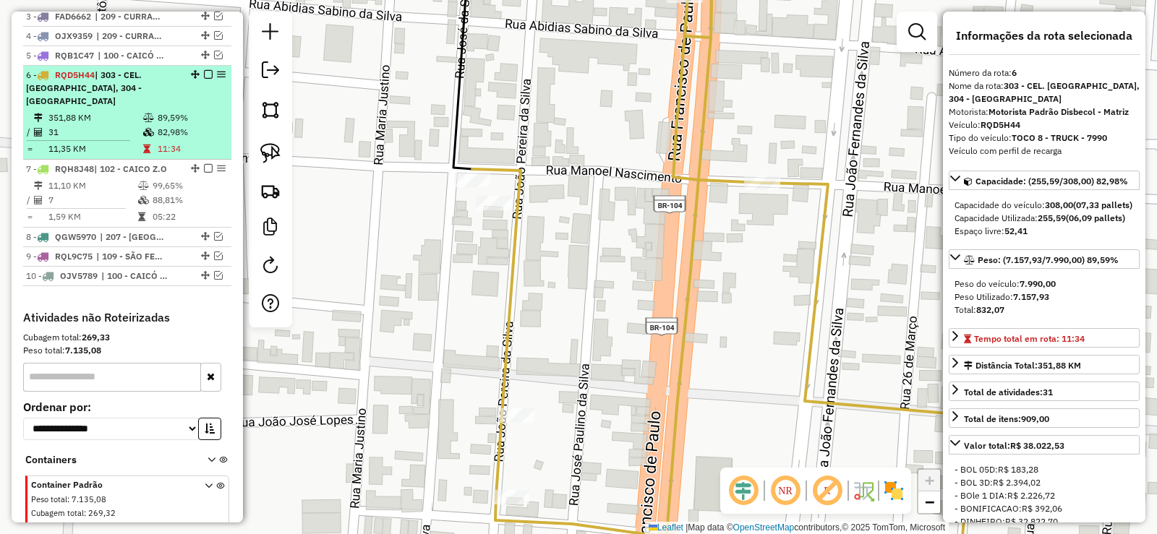
click at [205, 79] on em at bounding box center [208, 74] width 9 height 9
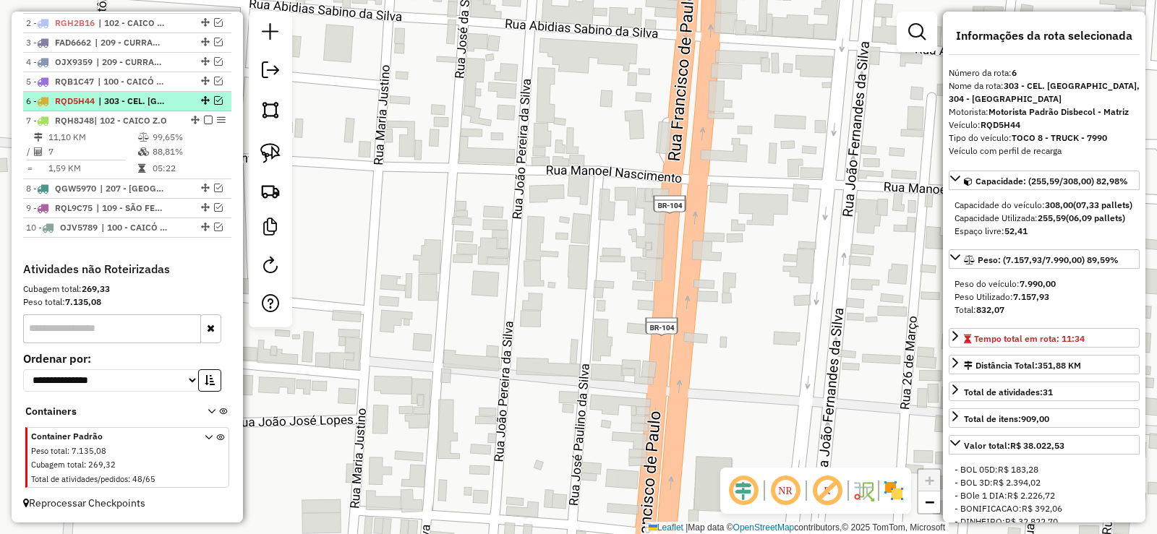
scroll to position [577, 0]
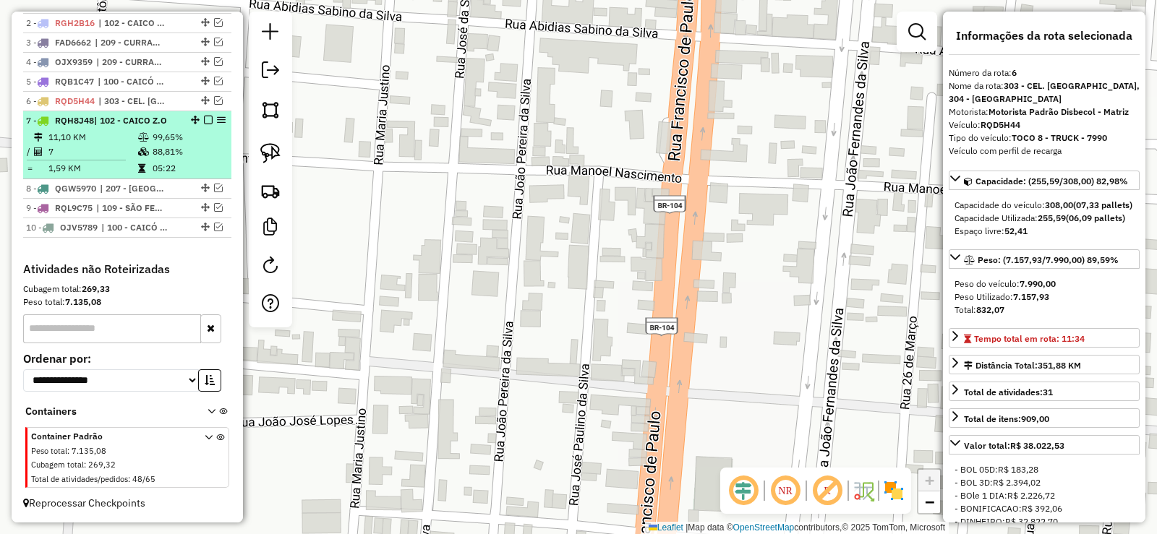
click at [115, 143] on td "11,10 KM" at bounding box center [93, 137] width 90 height 14
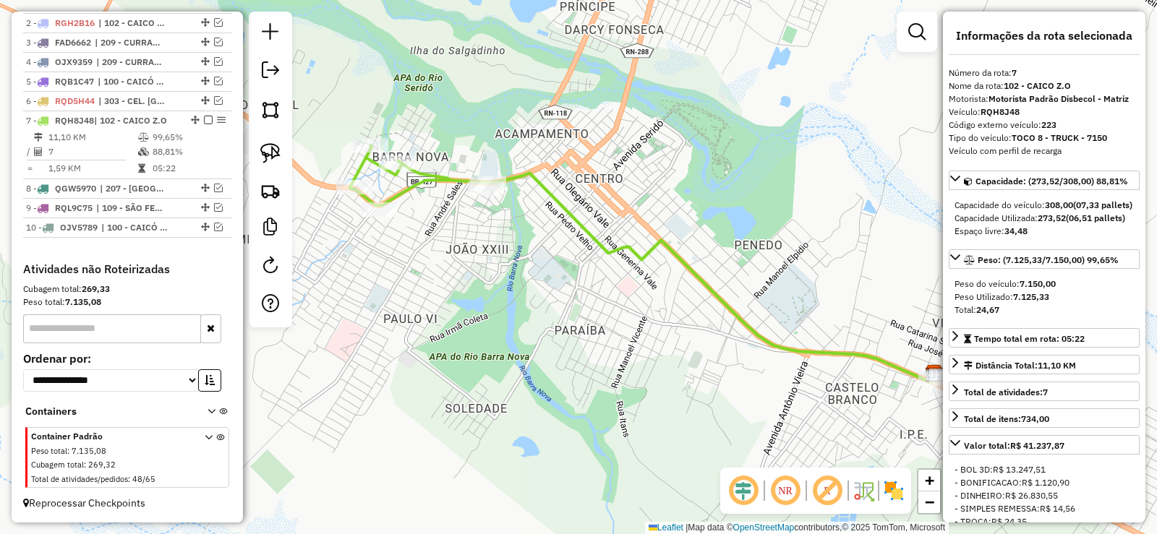
drag, startPoint x: 409, startPoint y: 238, endPoint x: 473, endPoint y: 234, distance: 63.7
click at [473, 234] on div "Janela de atendimento Grade de atendimento Capacidade Transportadoras Veículos …" at bounding box center [578, 267] width 1157 height 534
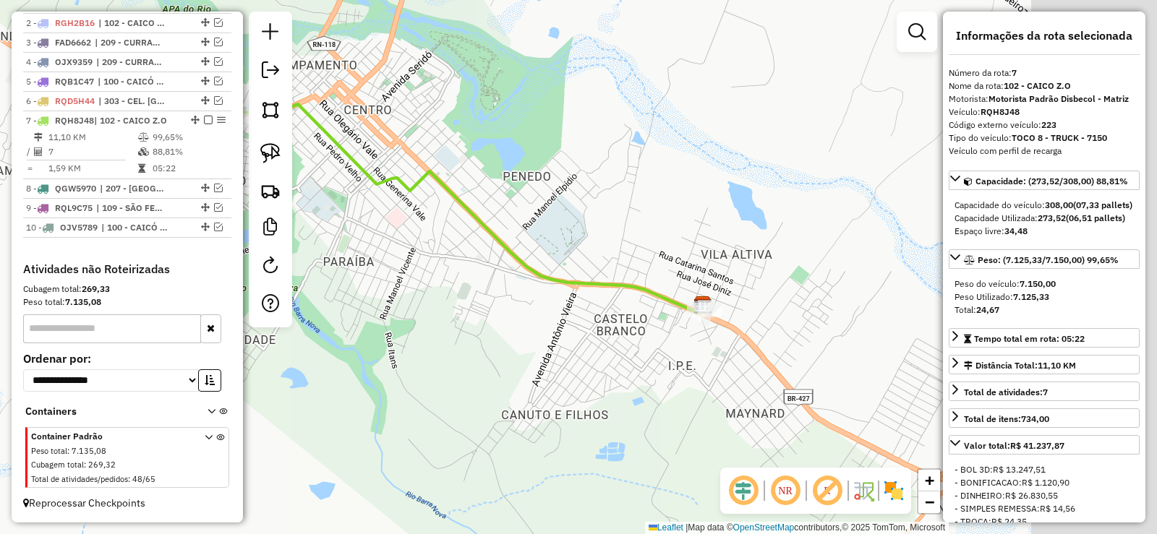
drag, startPoint x: 621, startPoint y: 257, endPoint x: 447, endPoint y: 208, distance: 181.1
click at [447, 208] on div "Janela de atendimento Grade de atendimento Capacidade Transportadoras Veículos …" at bounding box center [578, 267] width 1157 height 534
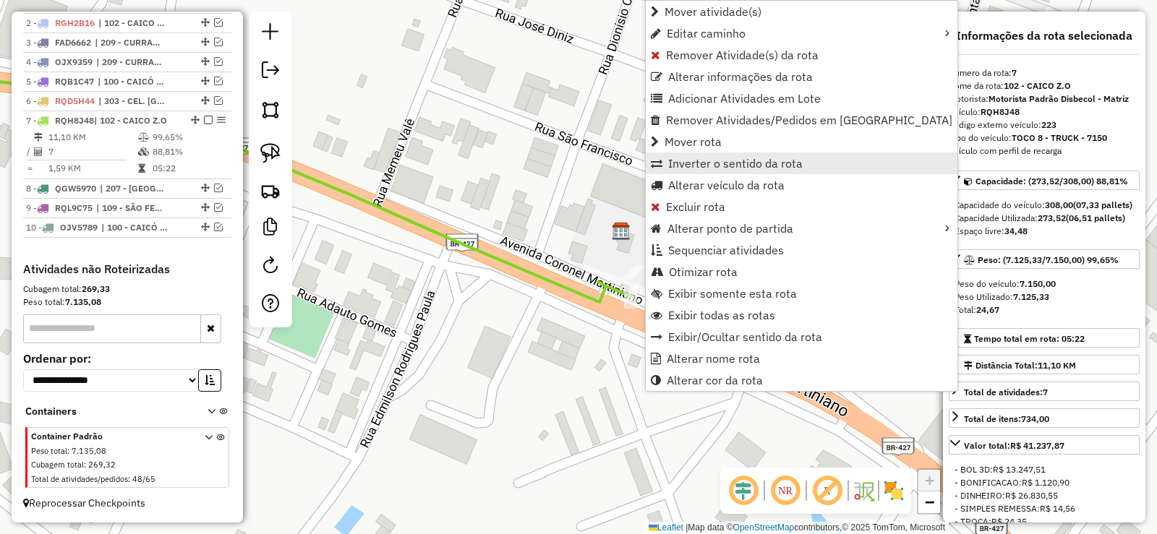
click at [716, 164] on span "Inverter o sentido da rota" at bounding box center [735, 164] width 135 height 12
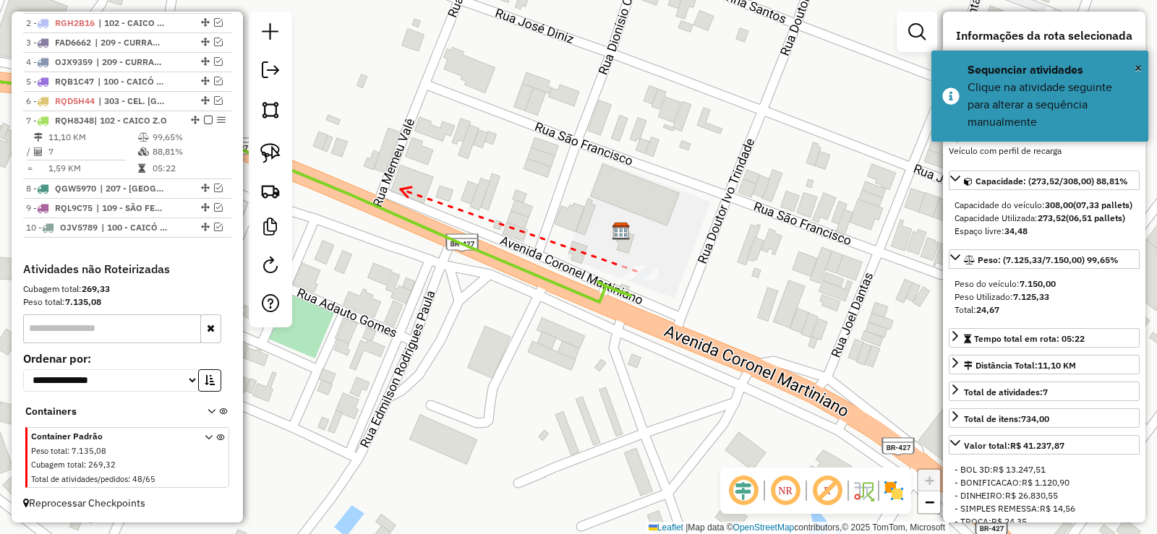
drag, startPoint x: 401, startPoint y: 189, endPoint x: 680, endPoint y: 260, distance: 288.0
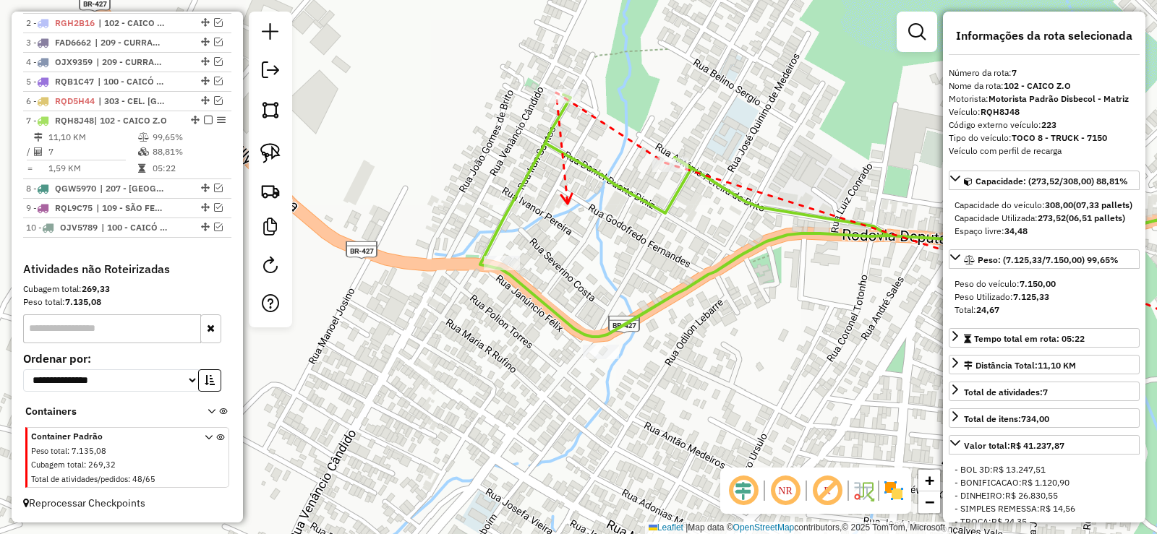
drag, startPoint x: 498, startPoint y: 231, endPoint x: 514, endPoint y: 146, distance: 86.2
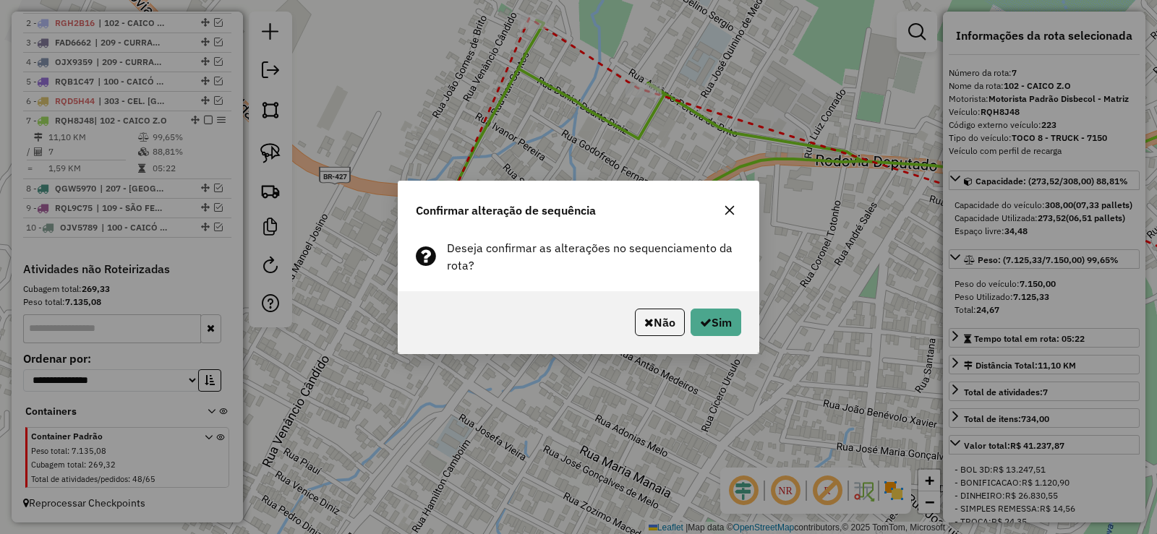
click at [717, 307] on div "Não Sim" at bounding box center [578, 322] width 360 height 62
click at [722, 324] on button "Sim" at bounding box center [716, 322] width 51 height 27
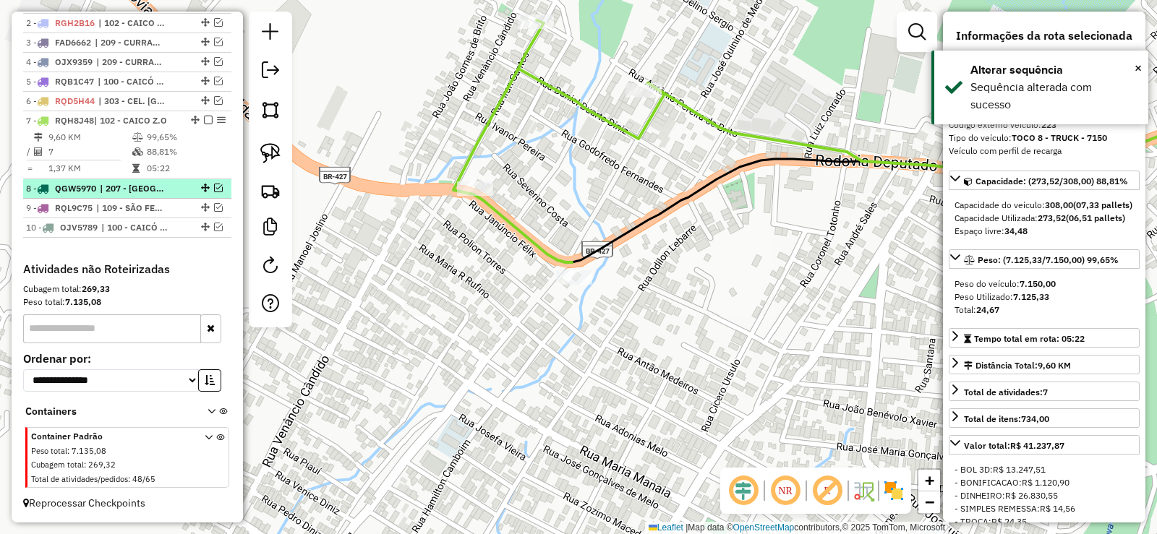
click at [214, 186] on em at bounding box center [218, 188] width 9 height 9
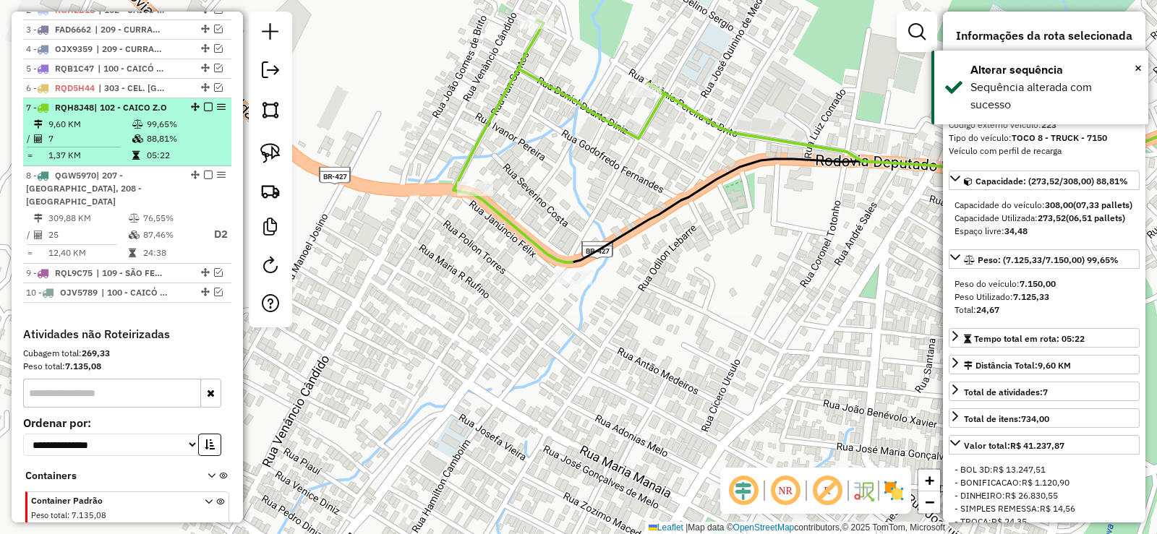
scroll to position [590, 0]
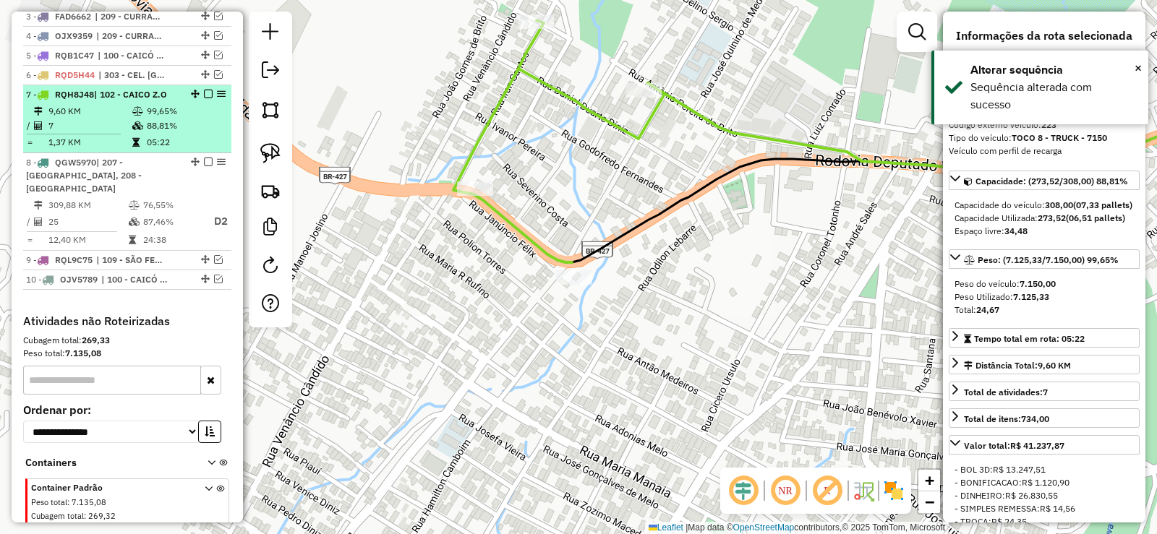
click at [204, 98] on em at bounding box center [208, 94] width 9 height 9
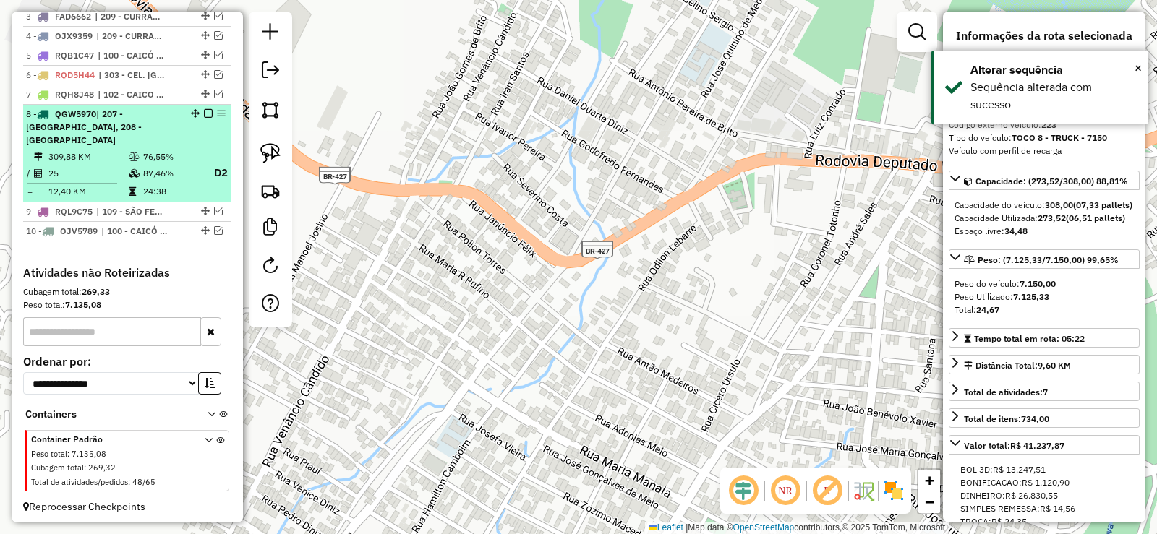
click at [145, 174] on td "87,46%" at bounding box center [171, 173] width 58 height 18
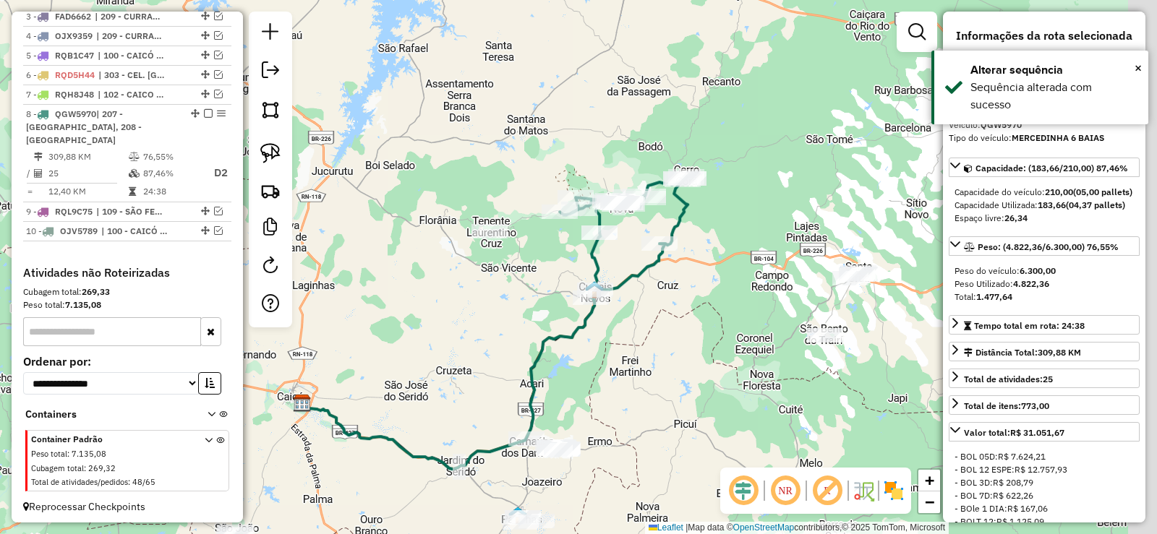
drag, startPoint x: 682, startPoint y: 294, endPoint x: 617, endPoint y: 349, distance: 85.2
click at [597, 349] on div "Janela de atendimento Grade de atendimento Capacidade Transportadoras Veículos …" at bounding box center [578, 267] width 1157 height 534
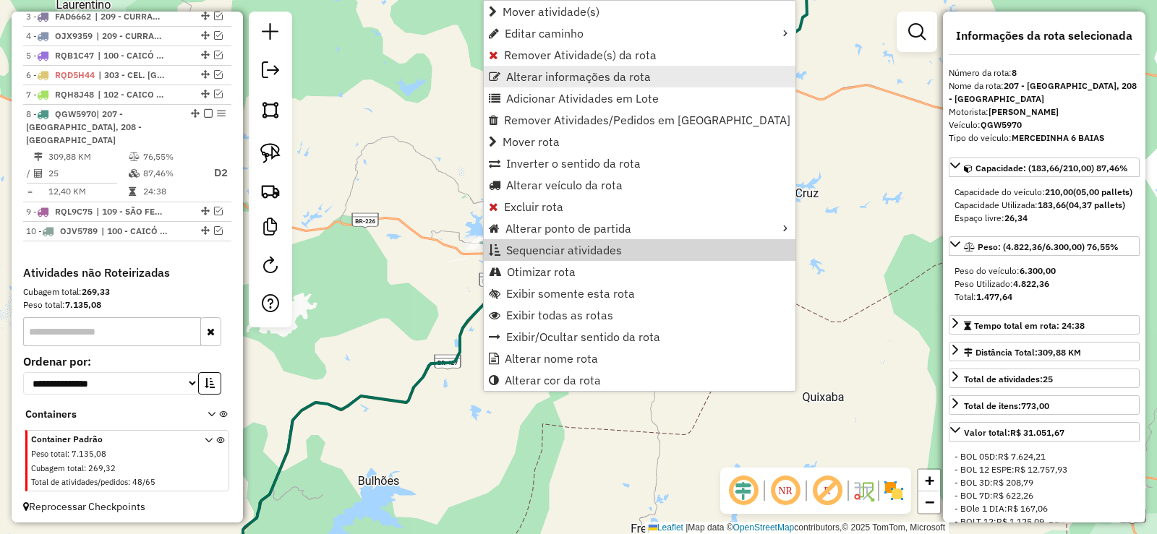
scroll to position [594, 0]
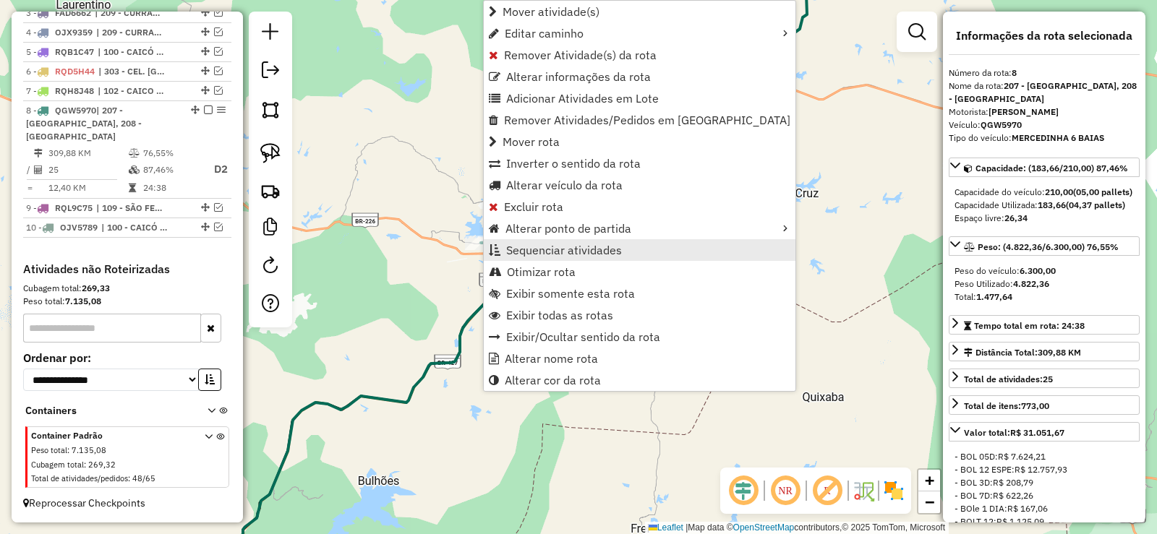
click at [547, 256] on span "Sequenciar atividades" at bounding box center [564, 250] width 116 height 12
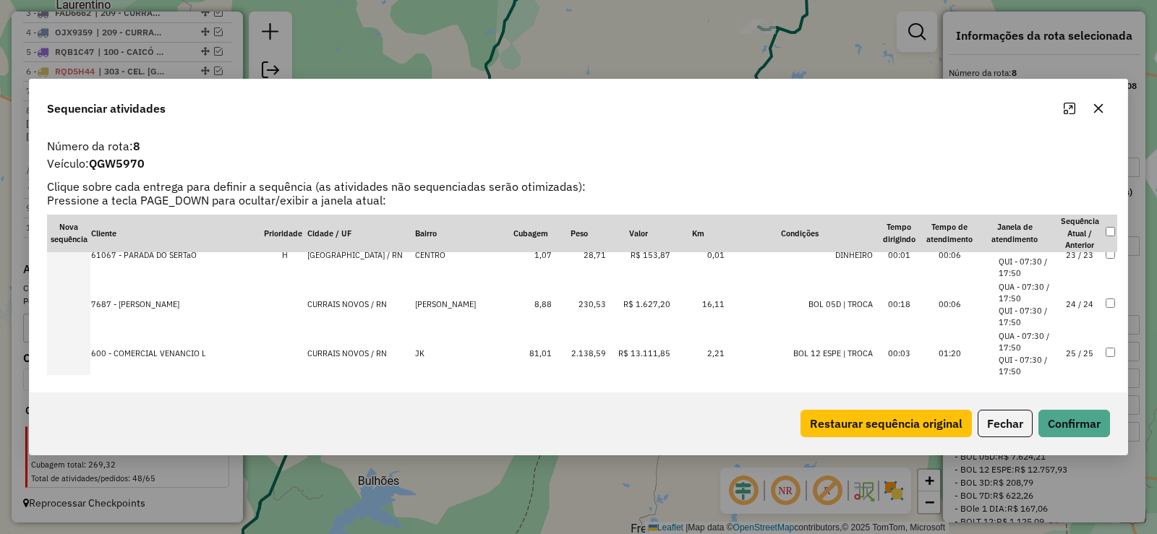
scroll to position [1120, 0]
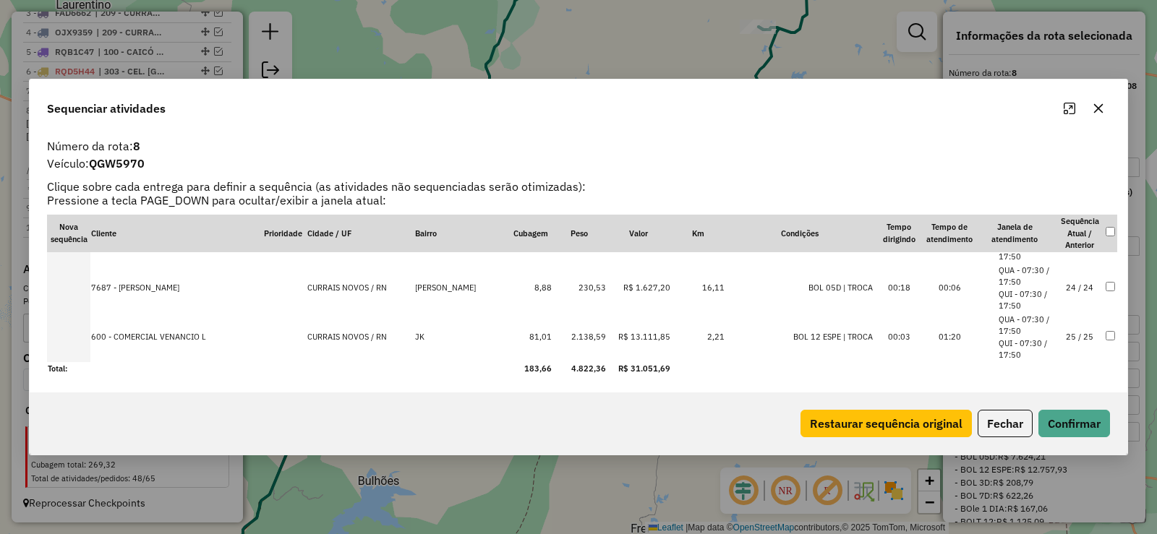
drag, startPoint x: 1079, startPoint y: 291, endPoint x: 1093, endPoint y: 325, distance: 36.9
click at [1080, 290] on td "24 / 24" at bounding box center [1079, 288] width 51 height 49
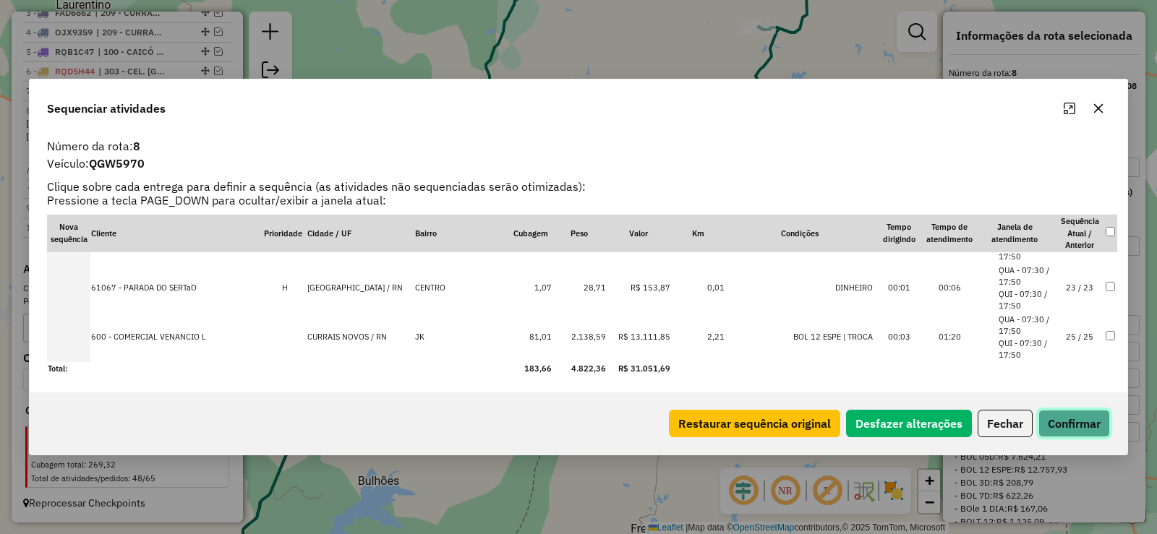
click at [1088, 422] on button "Confirmar" at bounding box center [1075, 423] width 72 height 27
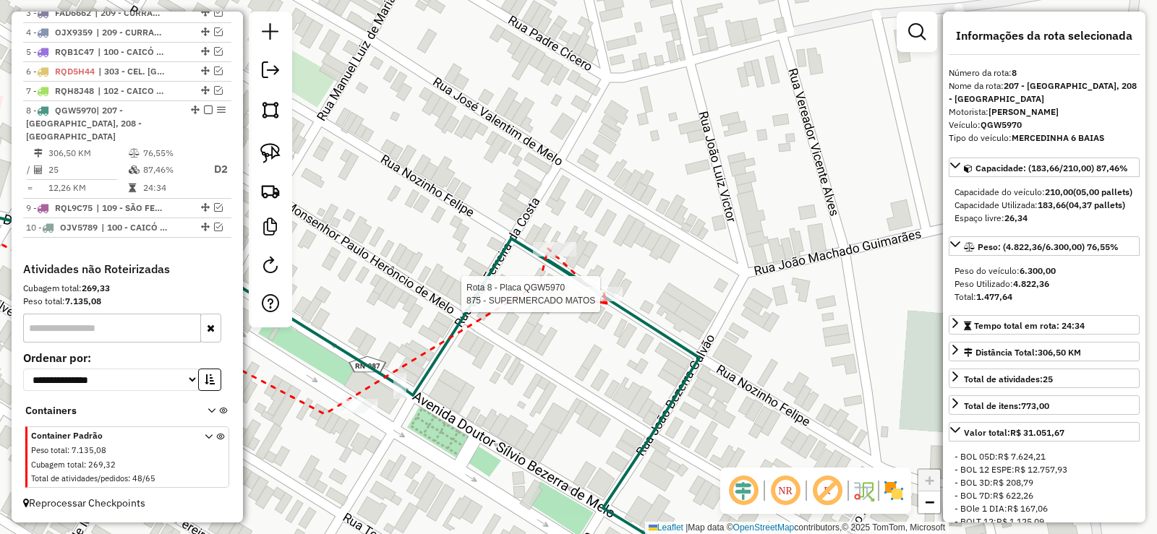
click at [605, 302] on div at bounding box center [605, 294] width 36 height 14
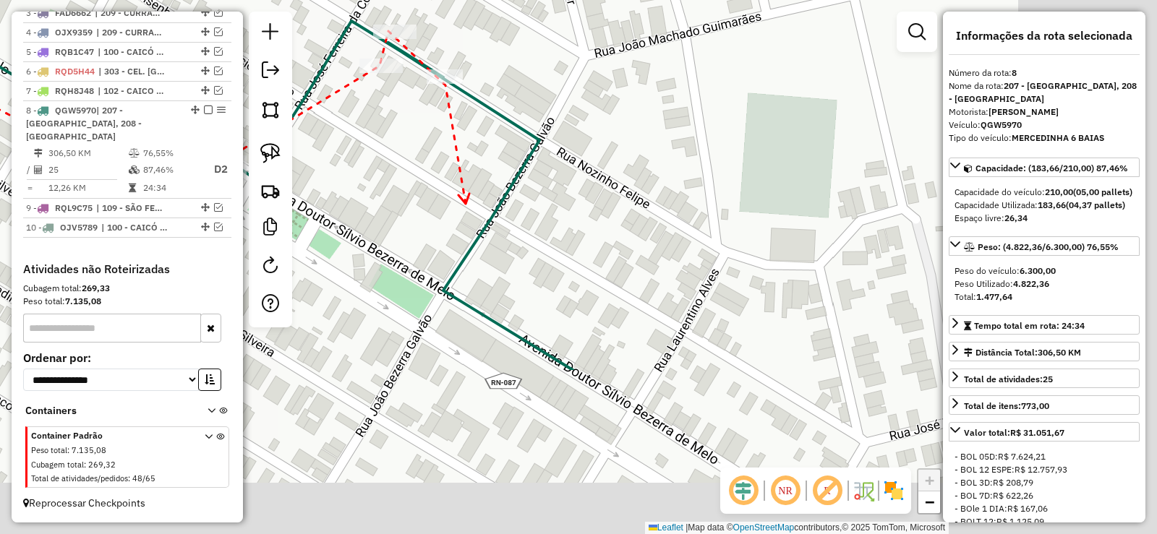
drag, startPoint x: 628, startPoint y: 425, endPoint x: 472, endPoint y: 205, distance: 269.1
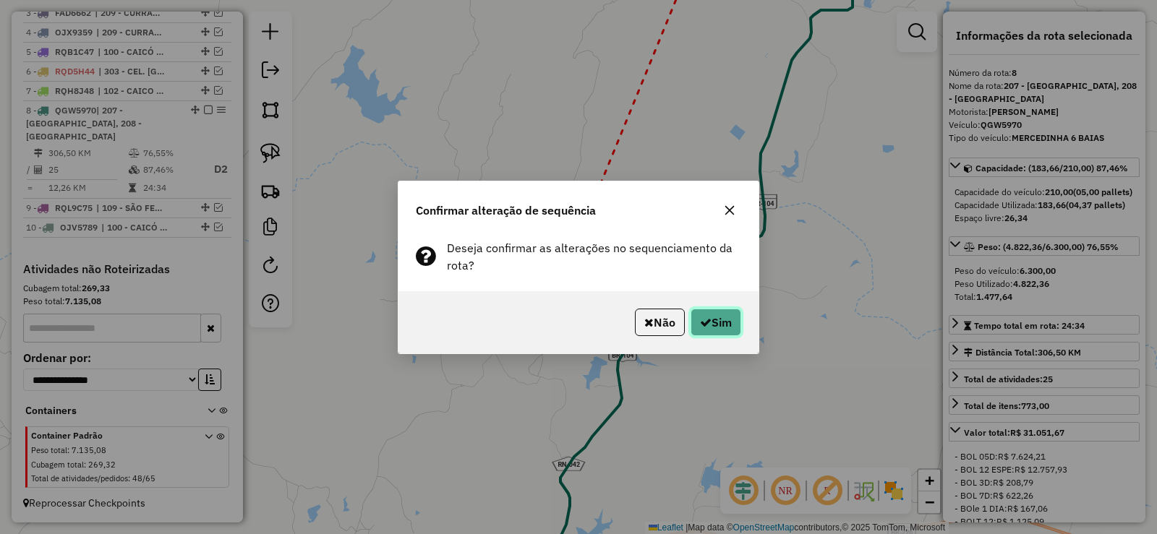
drag, startPoint x: 717, startPoint y: 328, endPoint x: 654, endPoint y: 328, distance: 63.6
click at [715, 325] on button "Sim" at bounding box center [716, 322] width 51 height 27
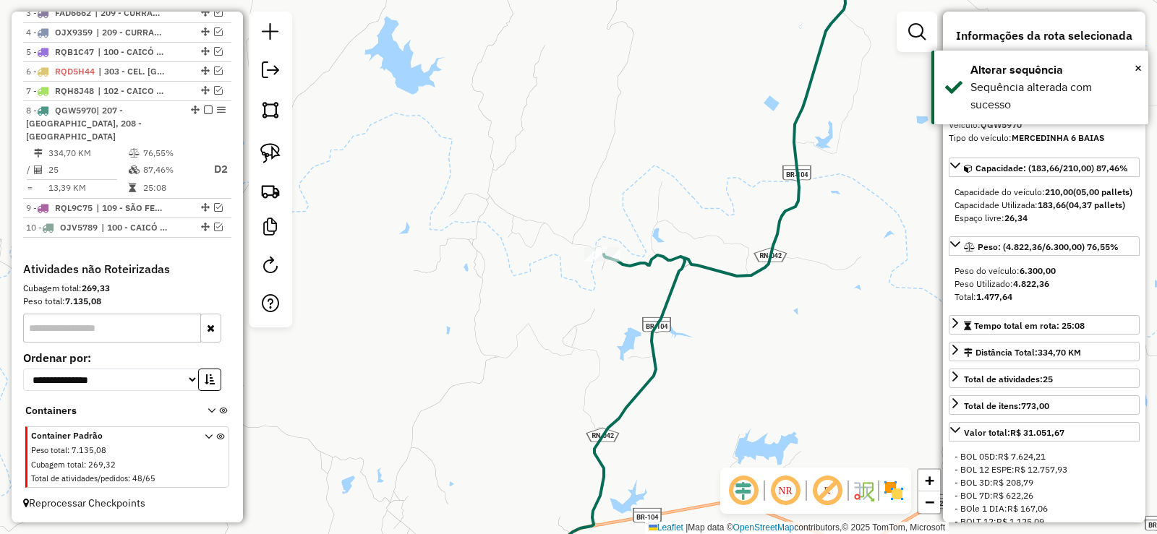
drag, startPoint x: 492, startPoint y: 388, endPoint x: 526, endPoint y: 359, distance: 45.1
click at [526, 359] on div "Janela de atendimento Grade de atendimento Capacidade Transportadoras Veículos …" at bounding box center [578, 267] width 1157 height 534
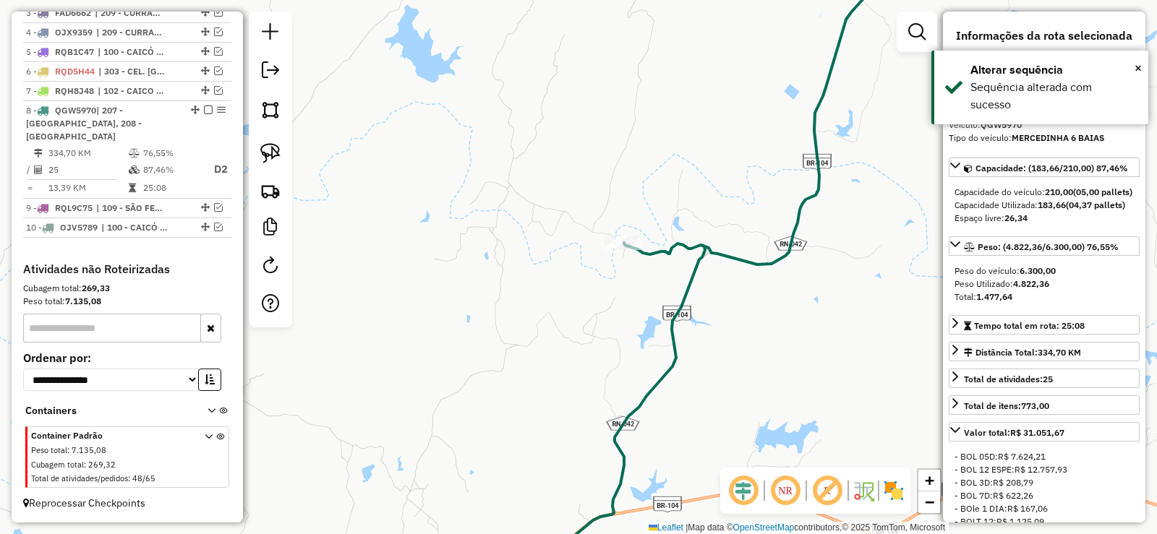
drag, startPoint x: 533, startPoint y: 341, endPoint x: 573, endPoint y: 318, distance: 46.3
click at [573, 318] on div "Janela de atendimento Grade de atendimento Capacidade Transportadoras Veículos …" at bounding box center [578, 267] width 1157 height 534
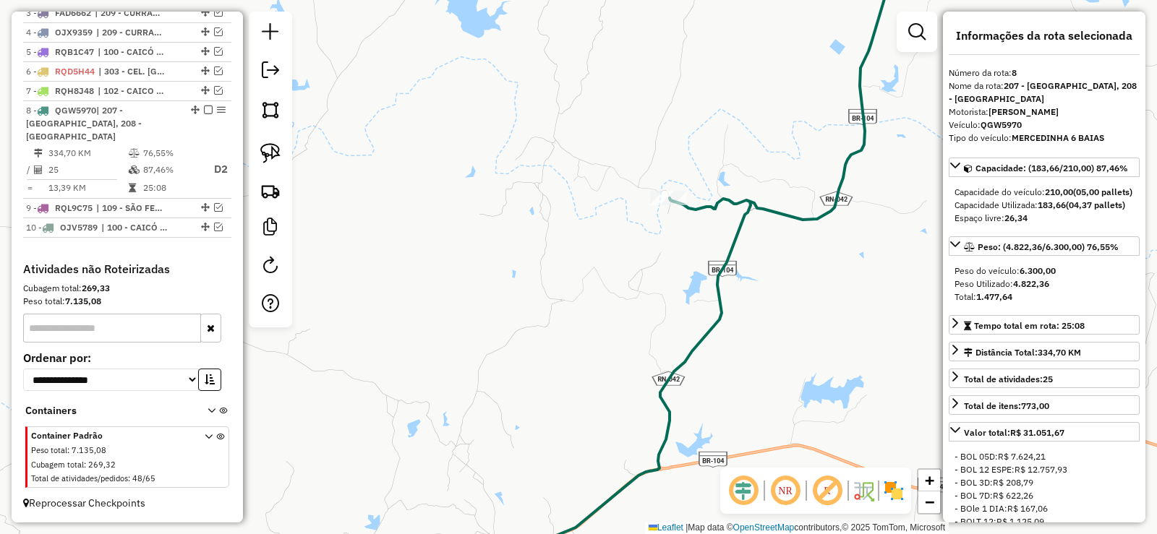
drag, startPoint x: 489, startPoint y: 312, endPoint x: 583, endPoint y: 148, distance: 189.2
click at [583, 164] on div "Janela de atendimento Grade de atendimento Capacidade Transportadoras Veículos …" at bounding box center [578, 267] width 1157 height 534
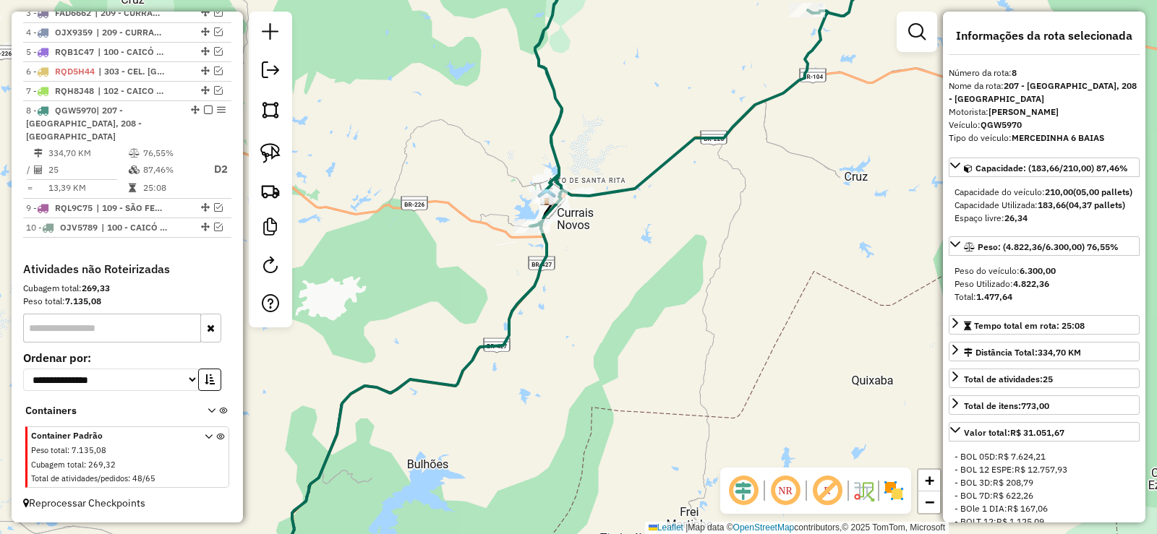
drag, startPoint x: 602, startPoint y: 409, endPoint x: 675, endPoint y: 336, distance: 103.8
click at [670, 342] on div "Janela de atendimento Grade de atendimento Capacidade Transportadoras Veículos …" at bounding box center [578, 267] width 1157 height 534
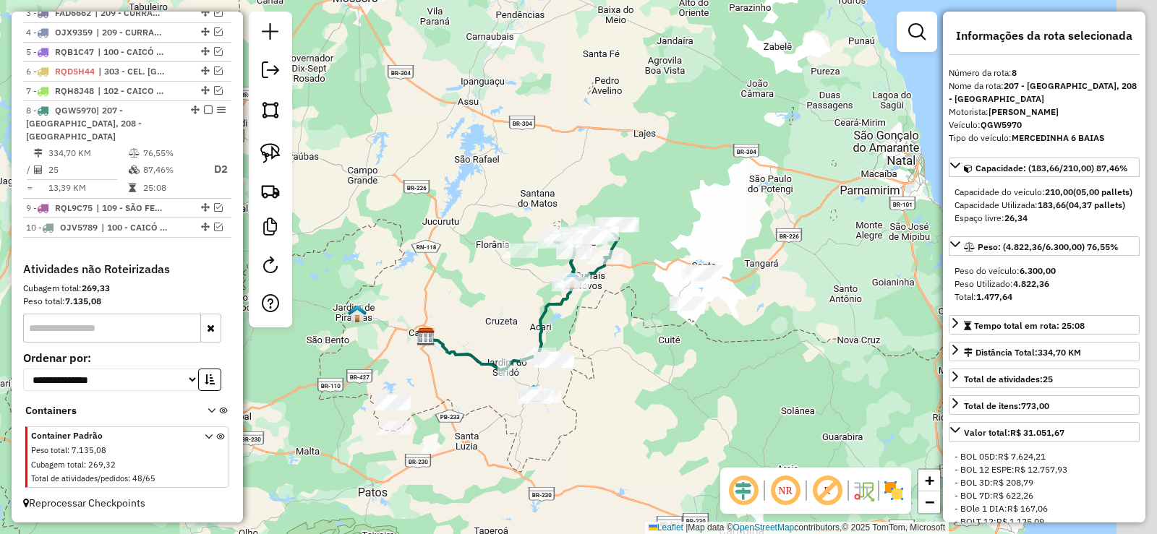
drag, startPoint x: 678, startPoint y: 349, endPoint x: 594, endPoint y: 341, distance: 83.5
click at [594, 341] on div "Janela de atendimento Grade de atendimento Capacidade Transportadoras Veículos …" at bounding box center [578, 267] width 1157 height 534
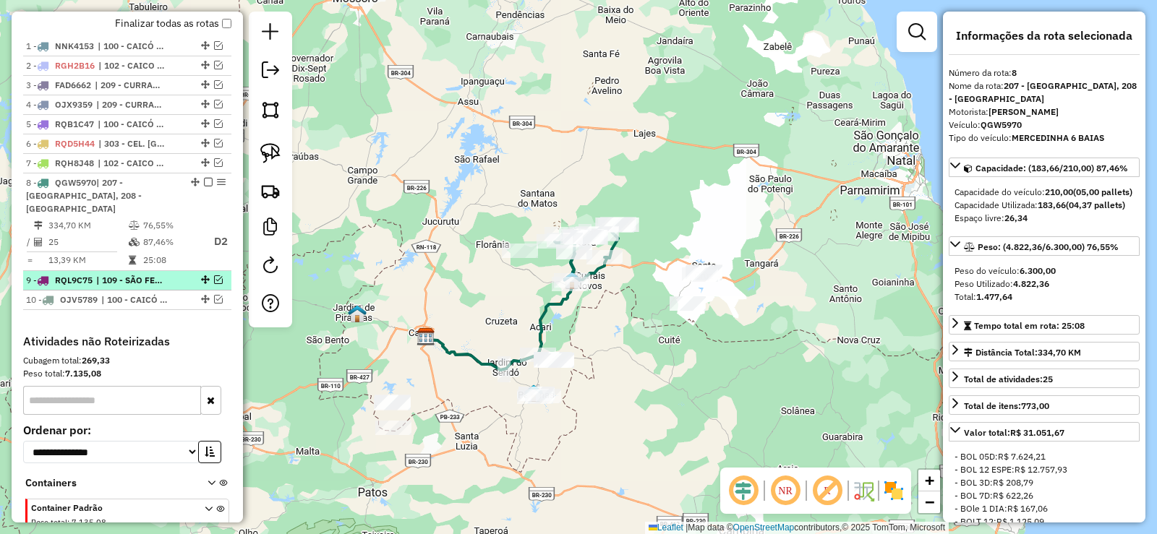
click at [216, 281] on em at bounding box center [218, 280] width 9 height 9
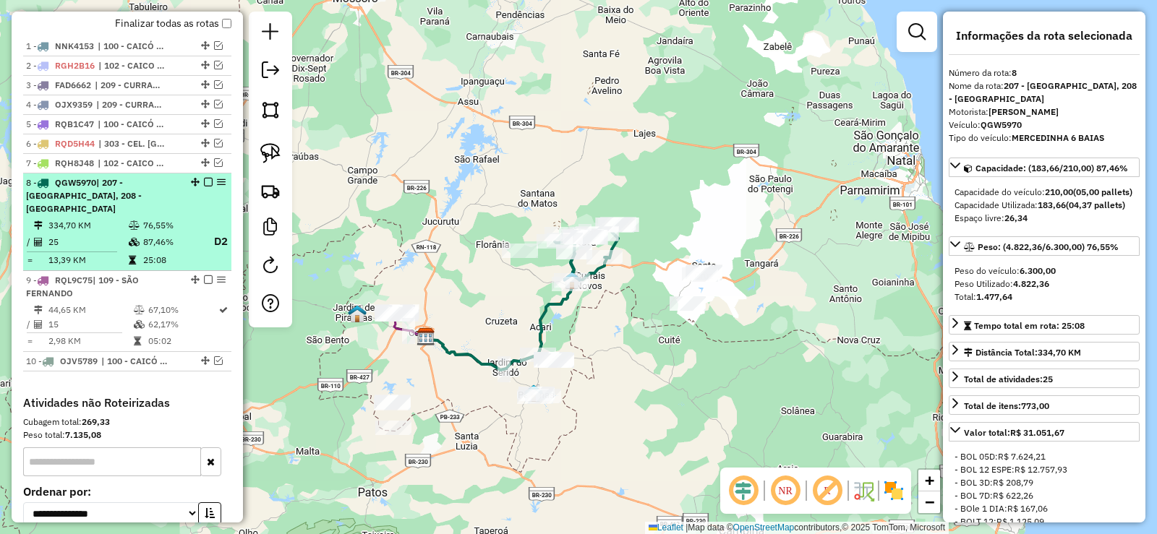
click at [204, 187] on em at bounding box center [208, 182] width 9 height 9
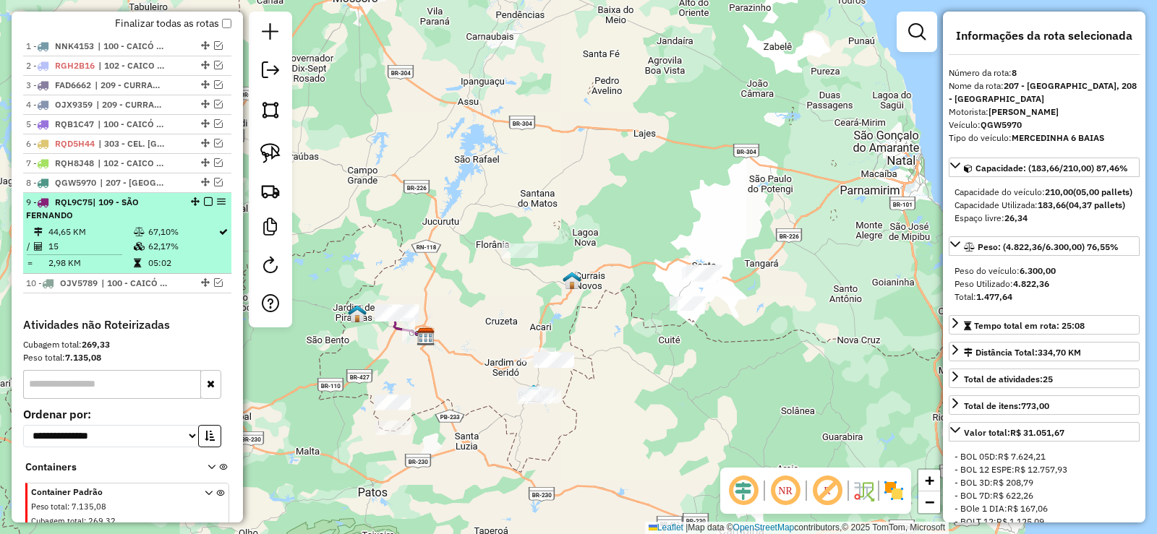
click at [184, 239] on td "67,10%" at bounding box center [183, 232] width 70 height 14
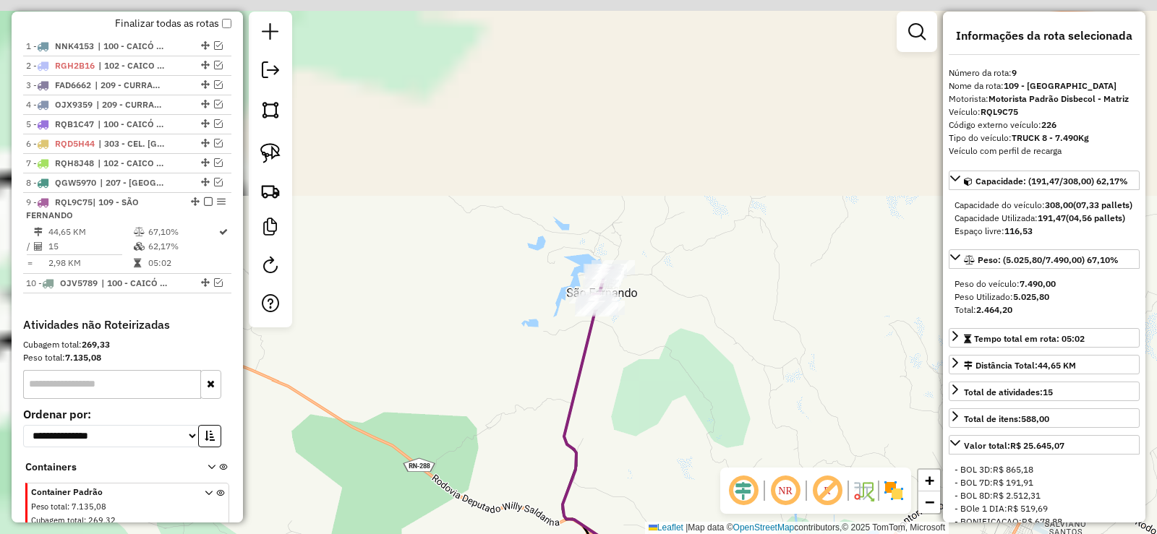
drag, startPoint x: 587, startPoint y: 375, endPoint x: 636, endPoint y: 417, distance: 65.2
click at [640, 419] on div "Janela de atendimento Grade de atendimento Capacidade Transportadoras Veículos …" at bounding box center [578, 267] width 1157 height 534
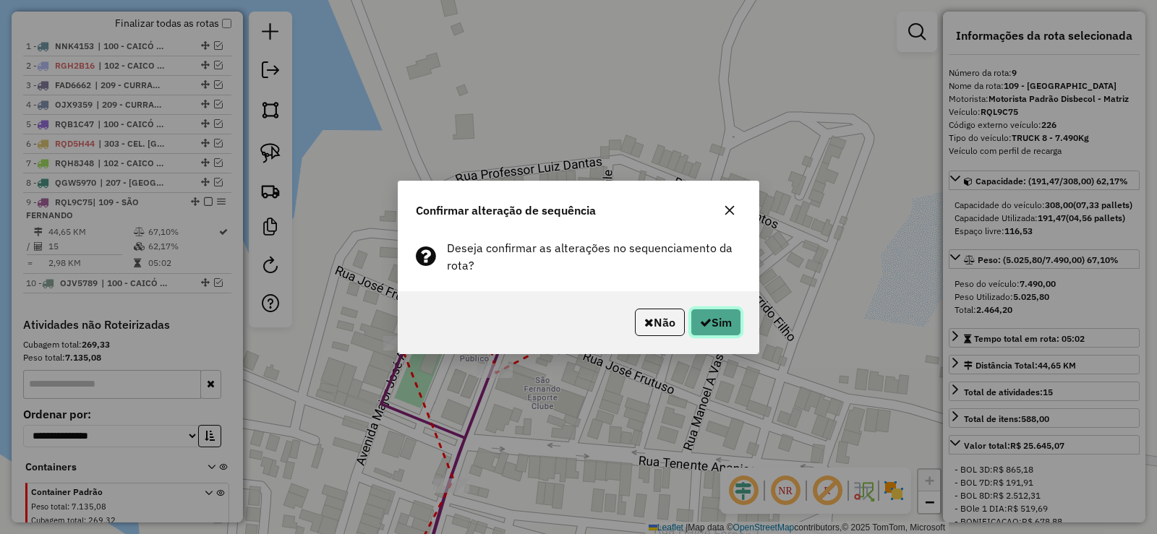
click at [722, 312] on button "Sim" at bounding box center [716, 322] width 51 height 27
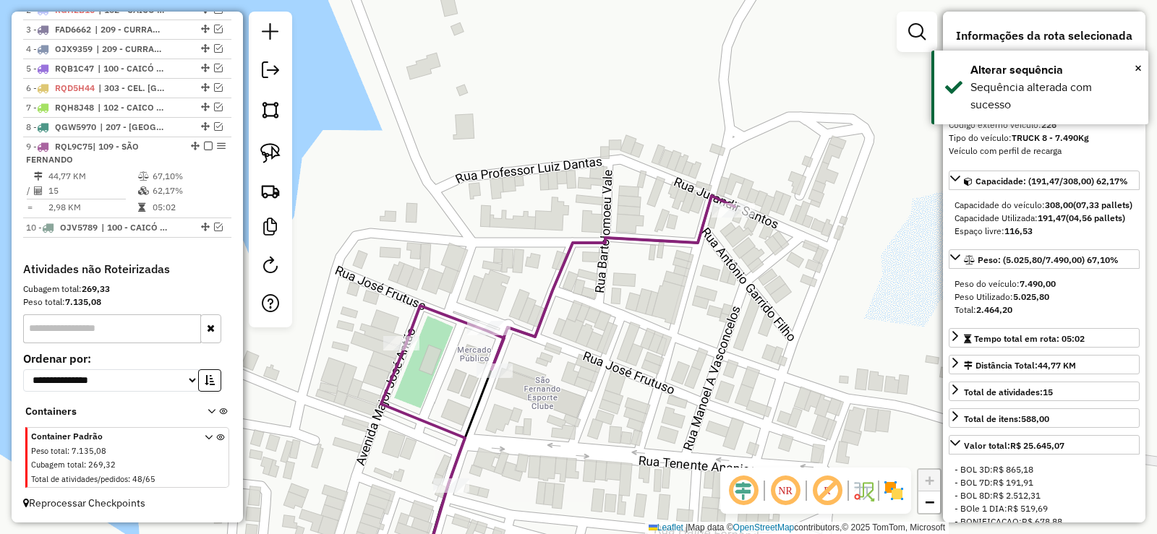
scroll to position [590, 0]
click at [214, 230] on em at bounding box center [218, 227] width 9 height 9
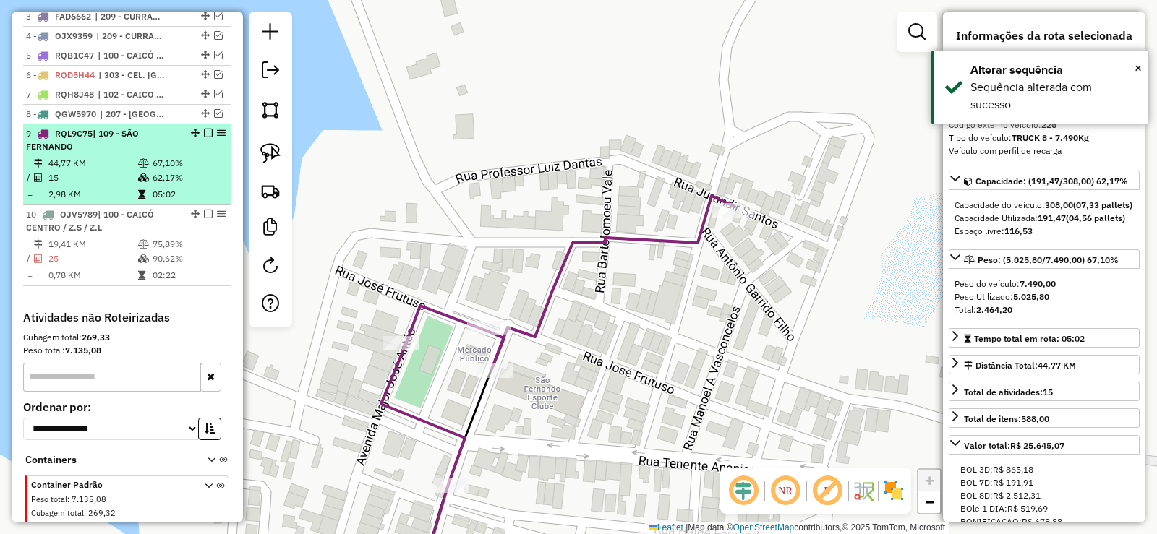
click at [204, 137] on em at bounding box center [208, 133] width 9 height 9
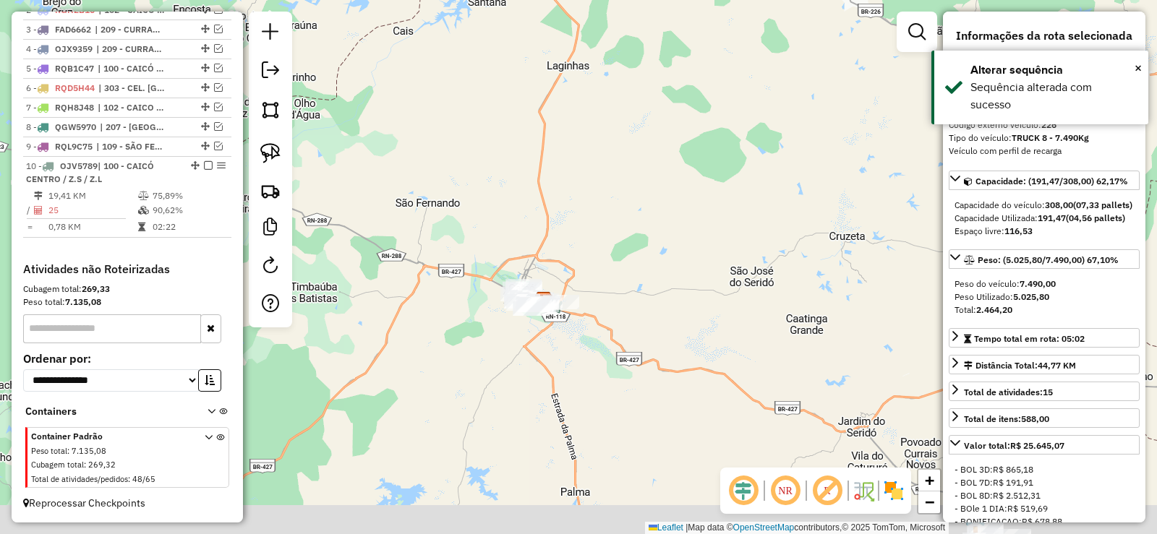
drag, startPoint x: 516, startPoint y: 281, endPoint x: 477, endPoint y: 208, distance: 82.2
click at [477, 208] on div "Janela de atendimento Grade de atendimento Capacidade Transportadoras Veículos …" at bounding box center [578, 267] width 1157 height 534
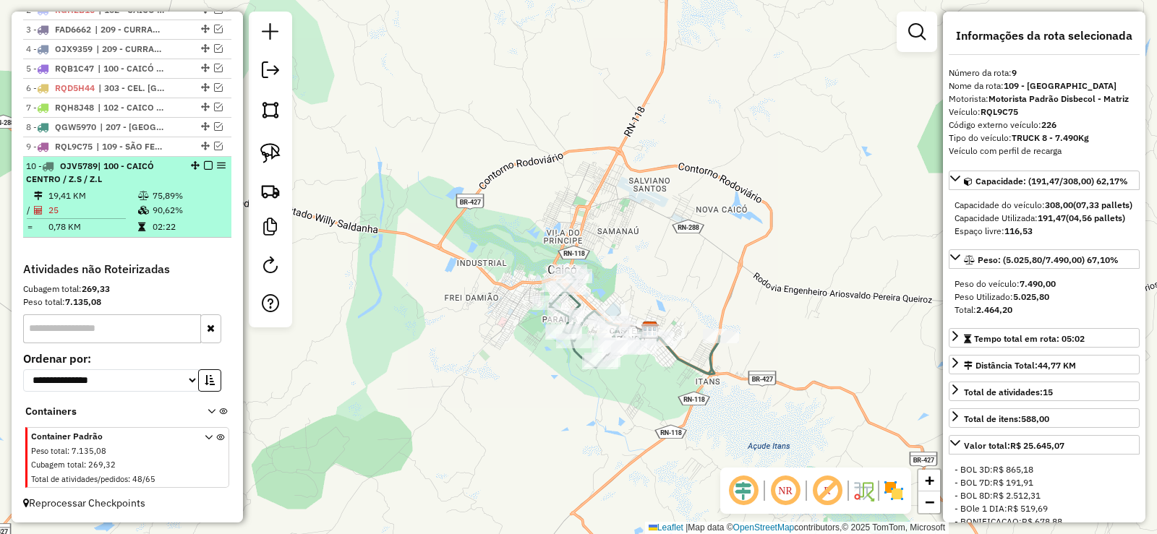
click at [204, 163] on em at bounding box center [208, 165] width 9 height 9
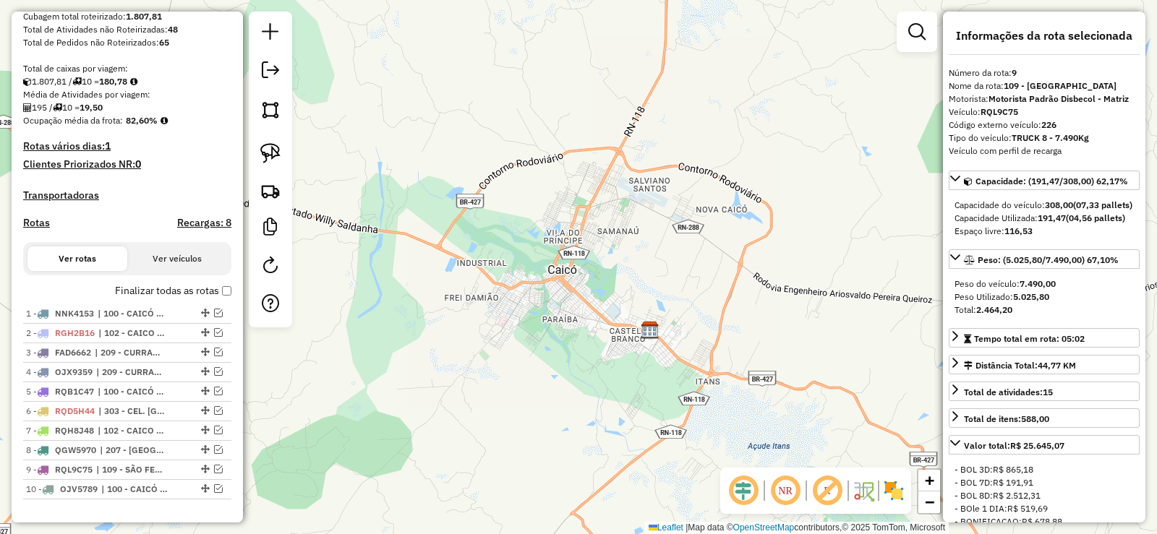
scroll to position [239, 0]
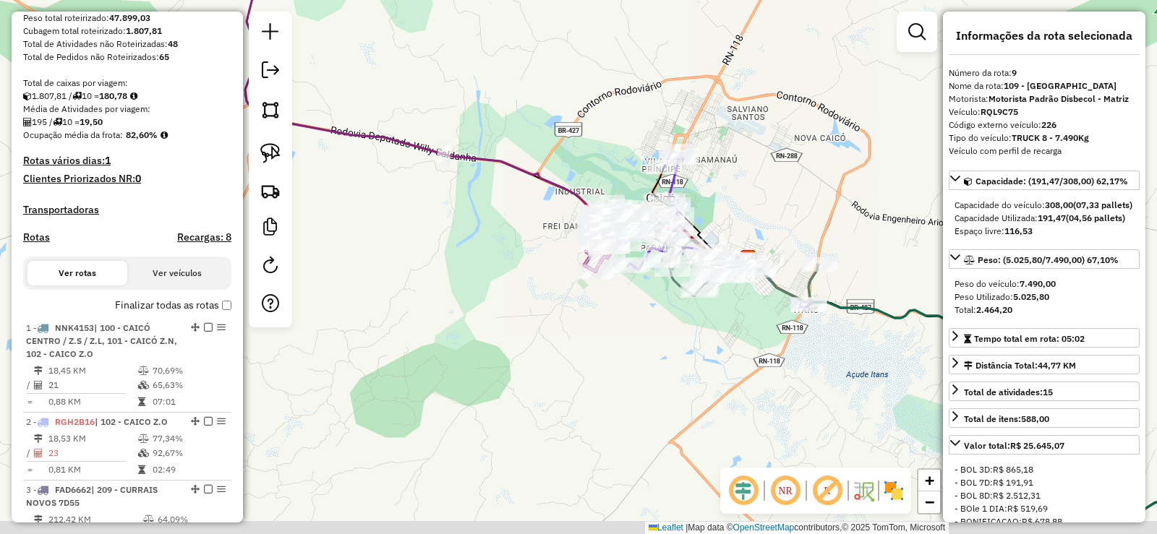
drag, startPoint x: 399, startPoint y: 400, endPoint x: 493, endPoint y: 304, distance: 134.5
click at [536, 316] on div "Janela de atendimento Grade de atendimento Capacidade Transportadoras Veículos …" at bounding box center [578, 267] width 1157 height 534
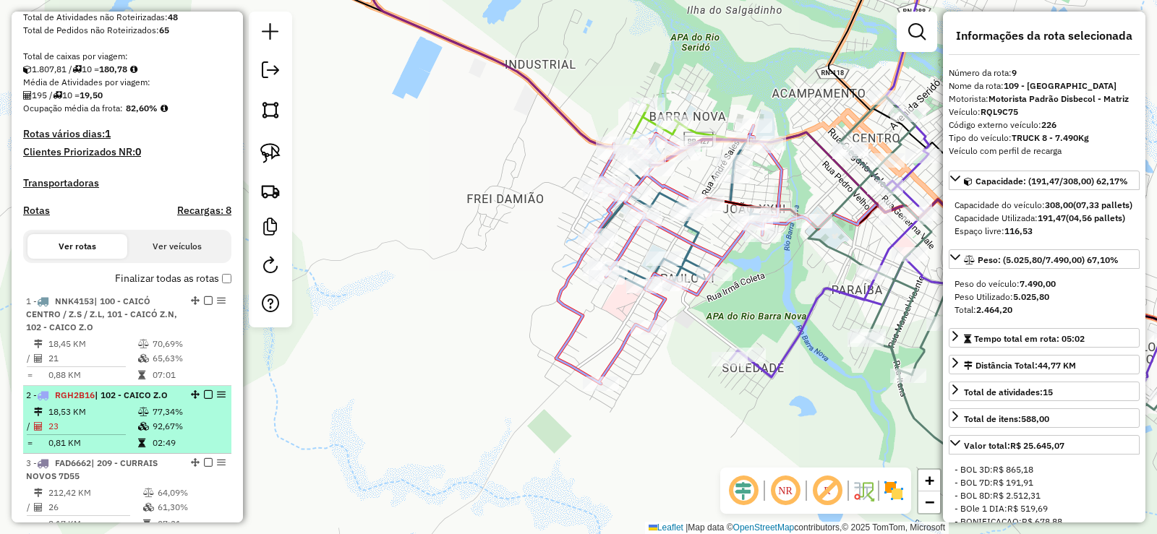
scroll to position [312, 0]
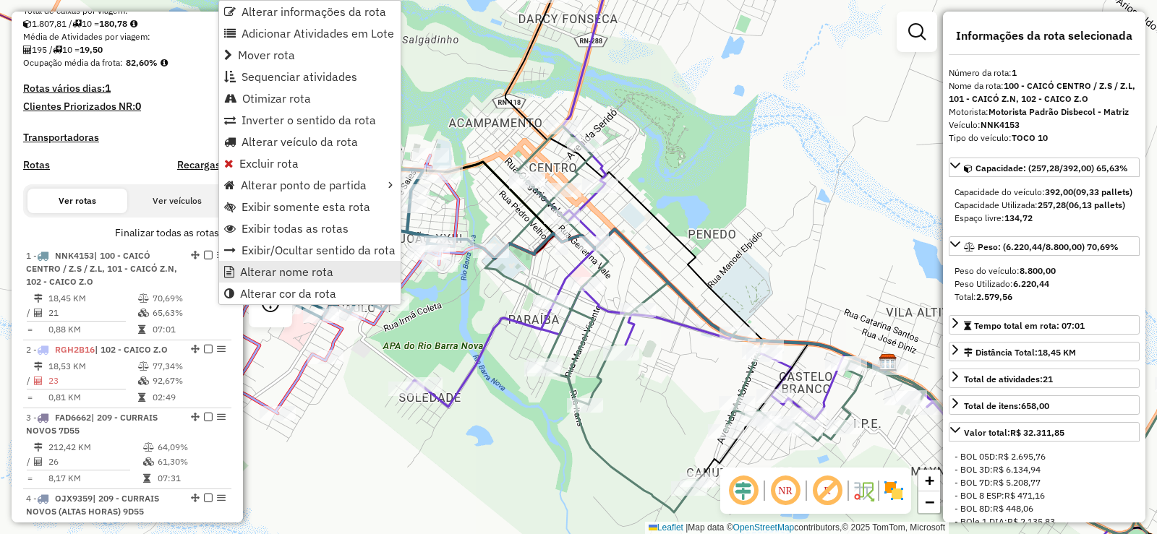
click at [270, 269] on span "Alterar nome rota" at bounding box center [286, 272] width 93 height 12
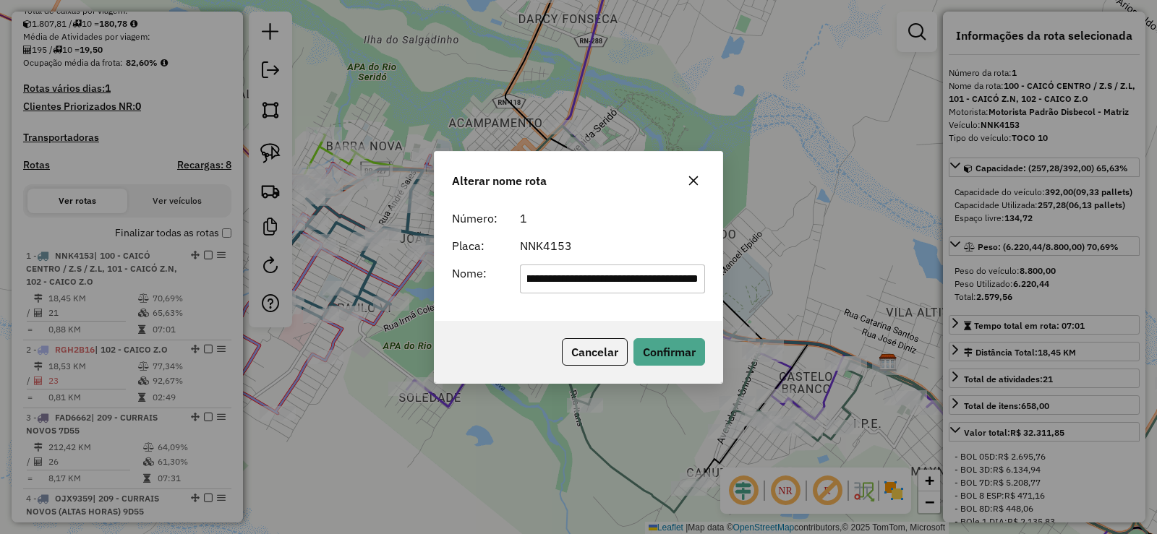
scroll to position [0, 209]
type input "**********"
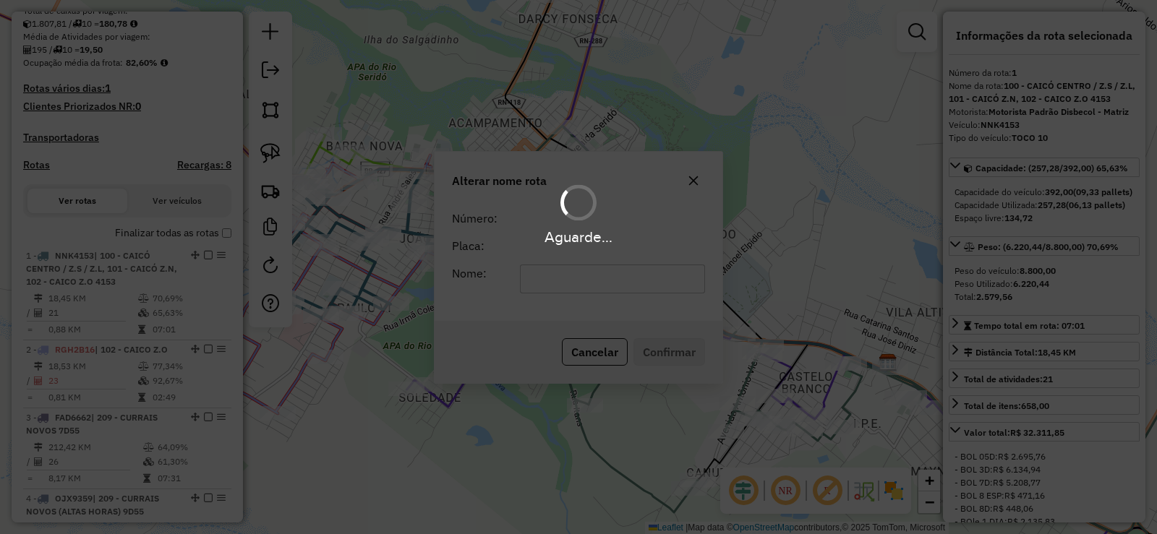
scroll to position [0, 0]
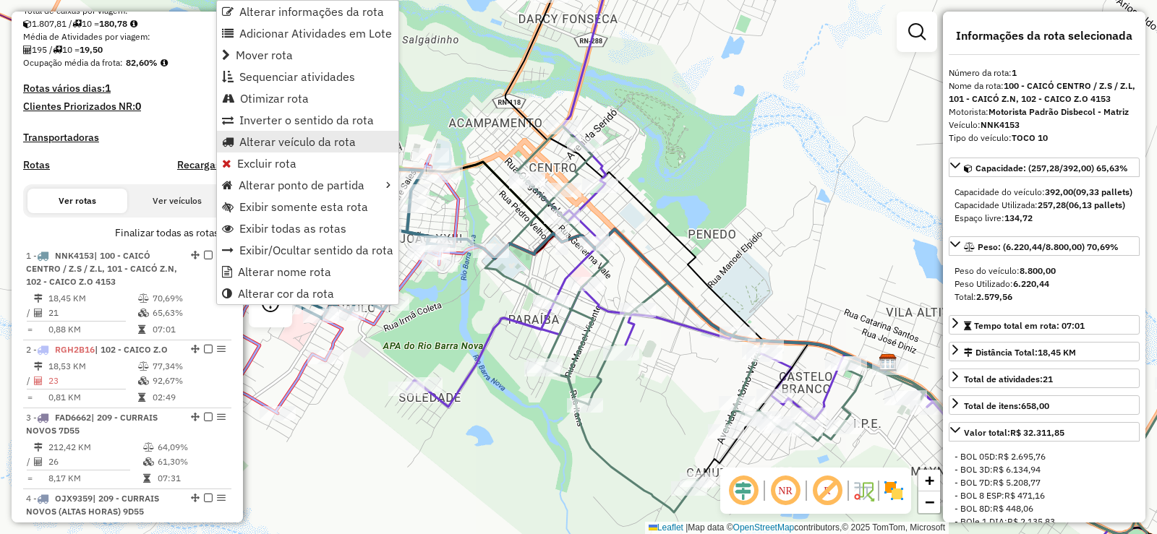
click at [255, 143] on span "Alterar veículo da rota" at bounding box center [297, 142] width 116 height 12
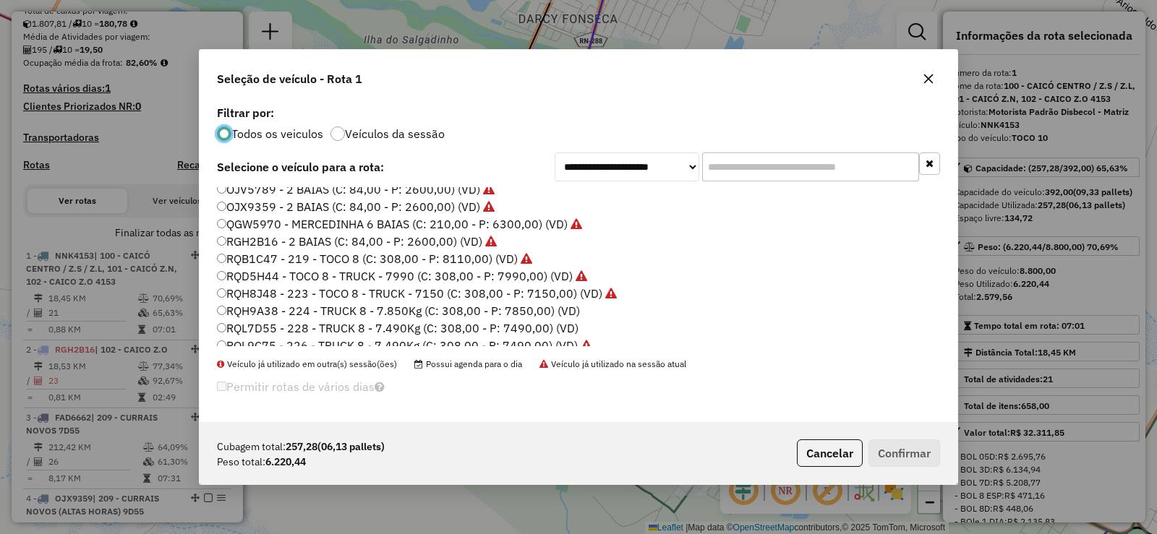
scroll to position [171, 0]
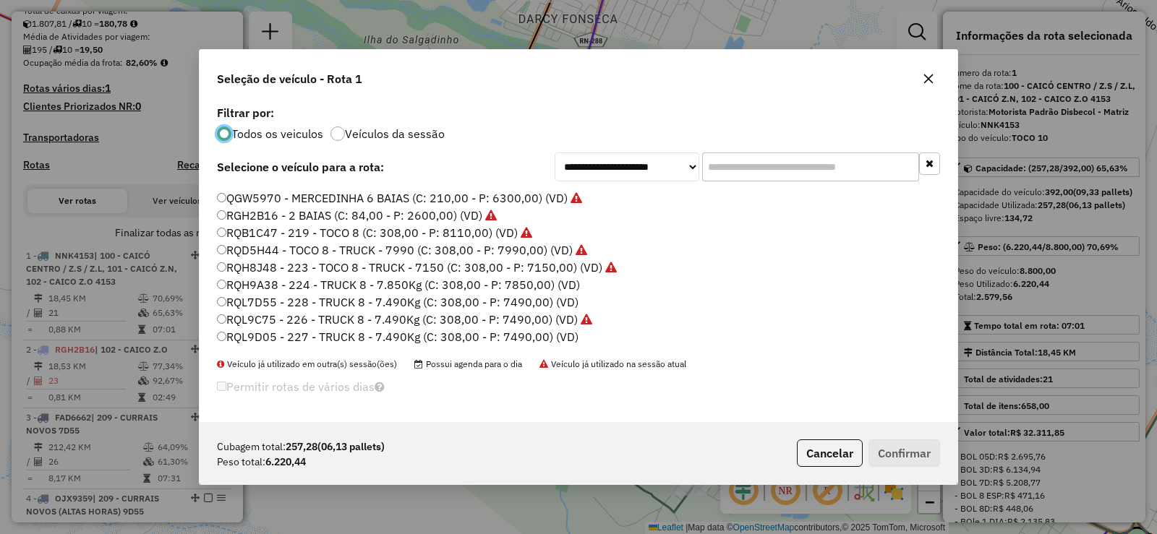
click at [316, 285] on label "RQH9A38 - 224 - TRUCK 8 - 7.850Kg (C: 308,00 - P: 7850,00) (VD)" at bounding box center [398, 284] width 363 height 17
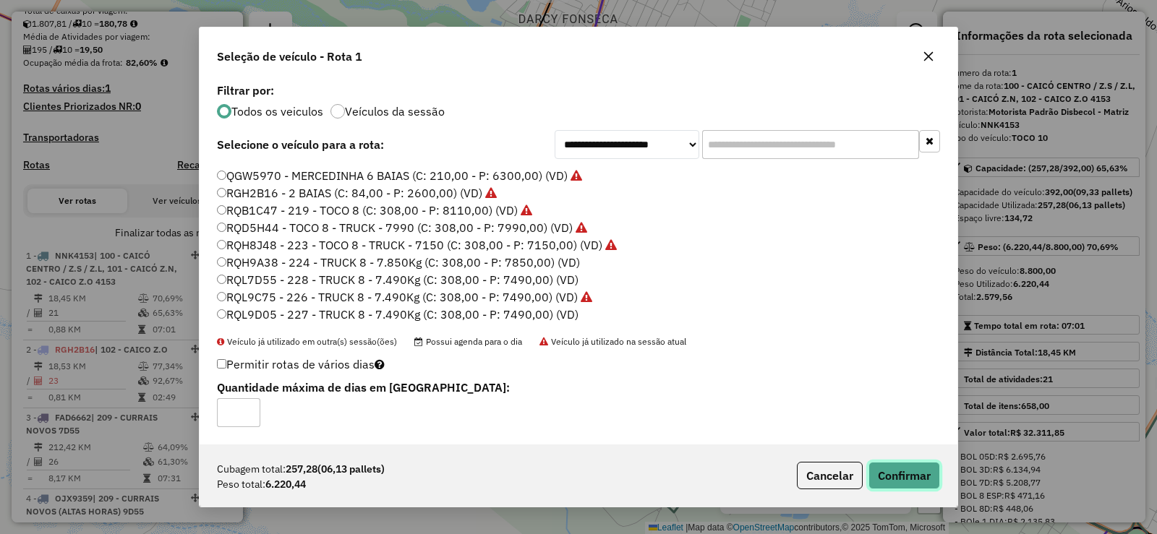
drag, startPoint x: 914, startPoint y: 479, endPoint x: 901, endPoint y: 472, distance: 14.9
click at [911, 479] on button "Confirmar" at bounding box center [905, 475] width 72 height 27
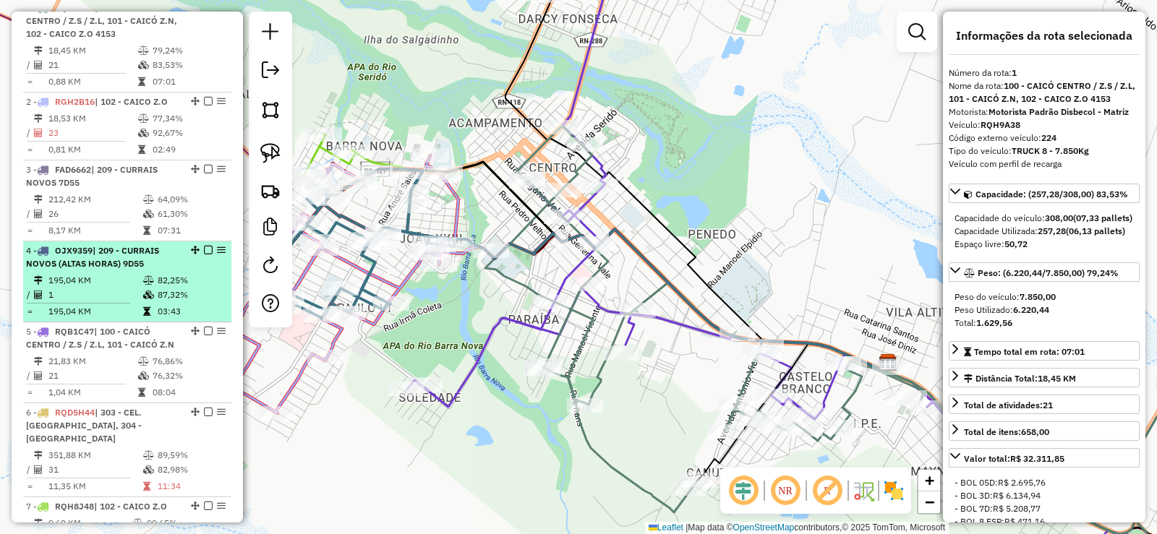
scroll to position [487, 0]
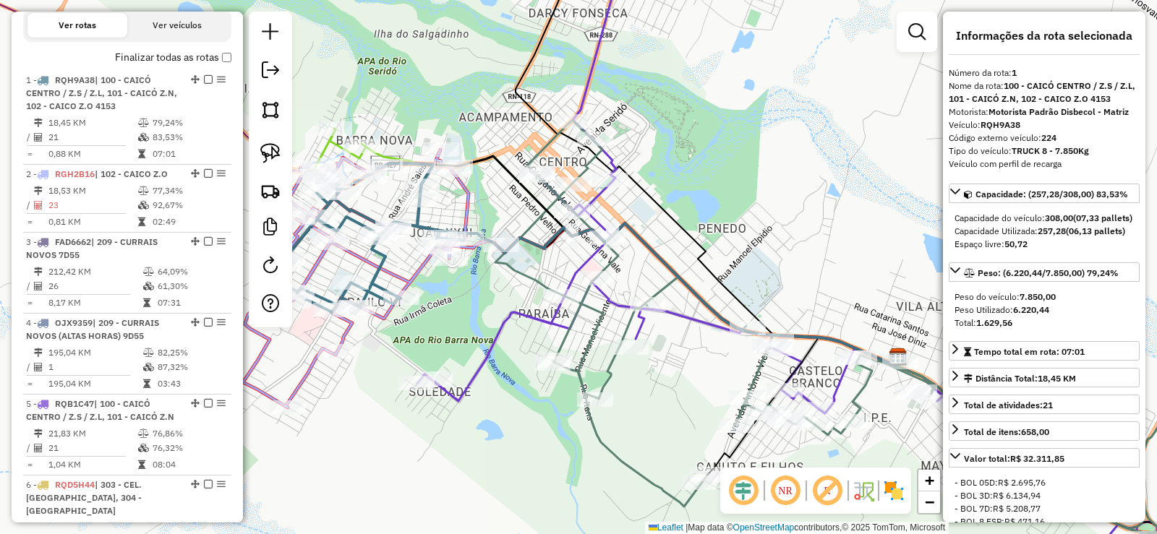
drag, startPoint x: 475, startPoint y: 445, endPoint x: 556, endPoint y: 378, distance: 105.7
click at [556, 378] on div "Janela de atendimento Grade de atendimento Capacidade Transportadoras Veículos …" at bounding box center [578, 267] width 1157 height 534
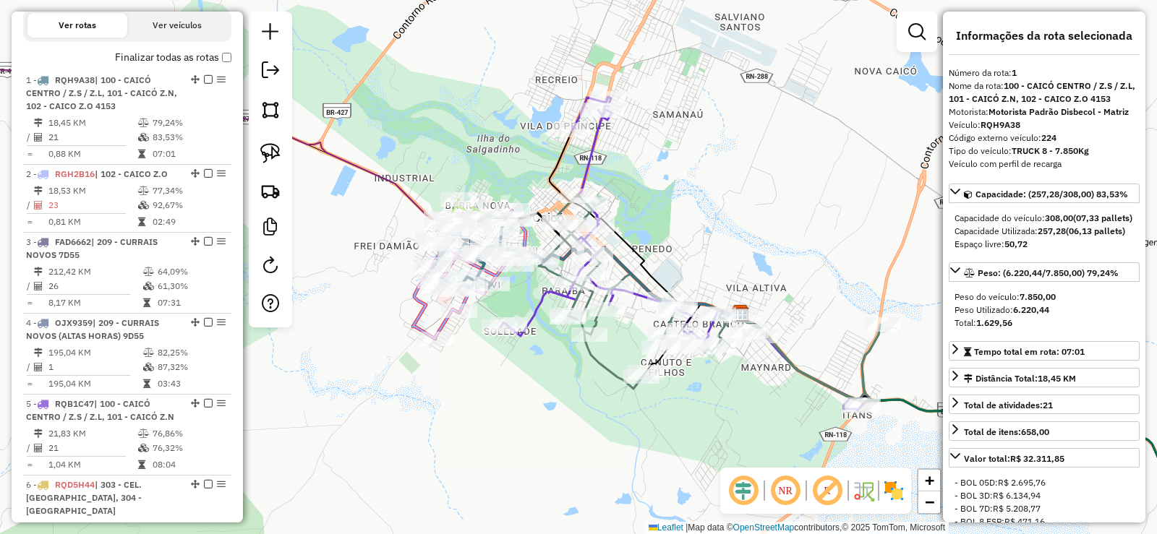
drag, startPoint x: 619, startPoint y: 414, endPoint x: 487, endPoint y: 353, distance: 145.3
click at [487, 353] on div "Janela de atendimento Grade de atendimento Capacidade Transportadoras Veículos …" at bounding box center [578, 267] width 1157 height 534
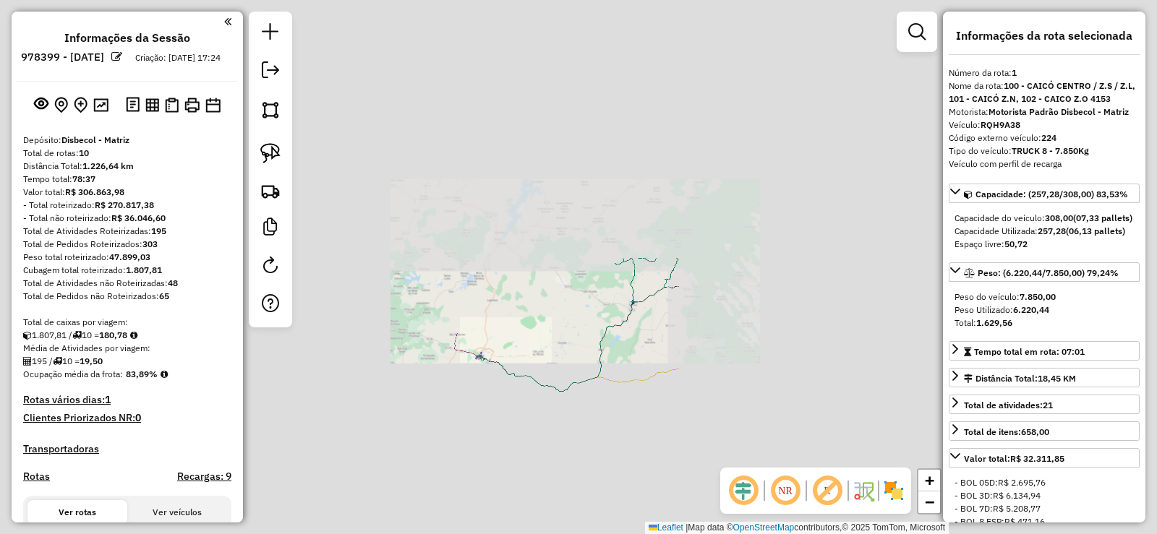
scroll to position [487, 0]
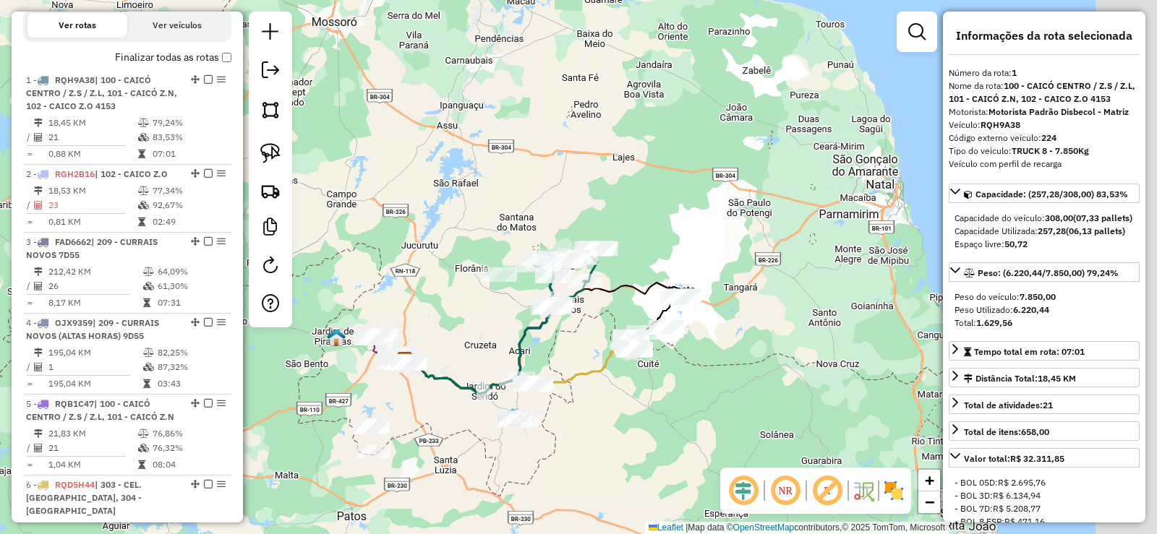
drag, startPoint x: 506, startPoint y: 326, endPoint x: 497, endPoint y: 326, distance: 9.4
click at [497, 326] on div "Janela de atendimento Grade de atendimento Capacidade Transportadoras Veículos …" at bounding box center [578, 267] width 1157 height 534
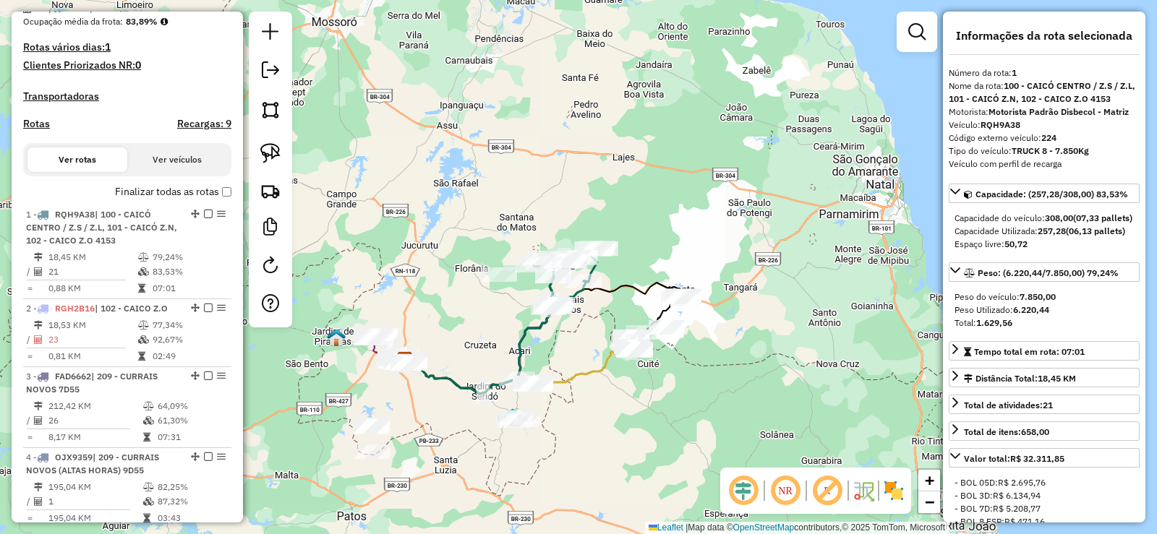
scroll to position [343, 0]
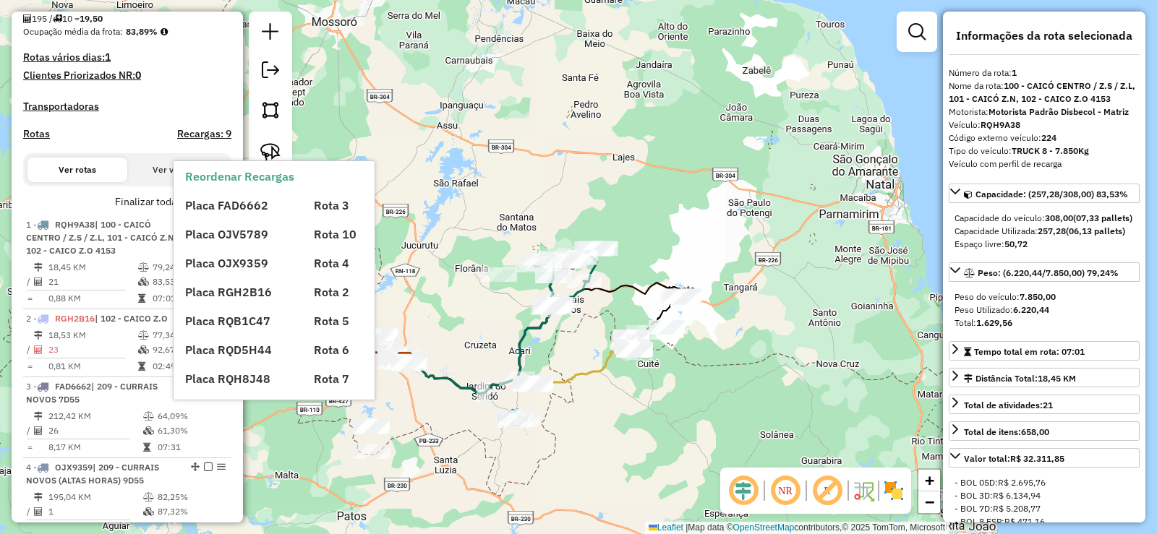
click at [221, 213] on div "Placa FAD6662" at bounding box center [240, 205] width 128 height 17
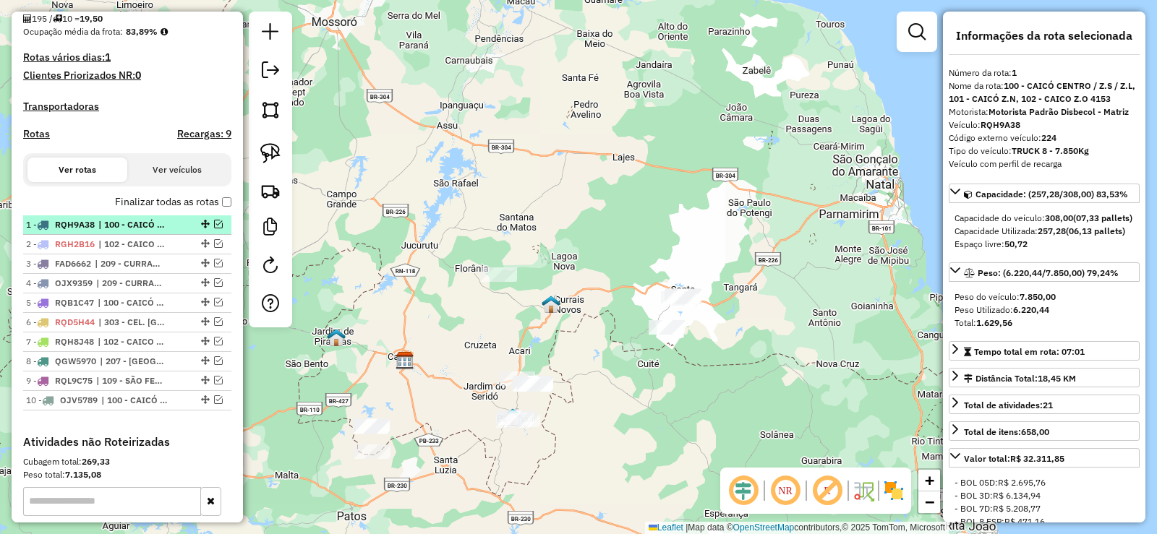
click at [214, 229] on em at bounding box center [218, 224] width 9 height 9
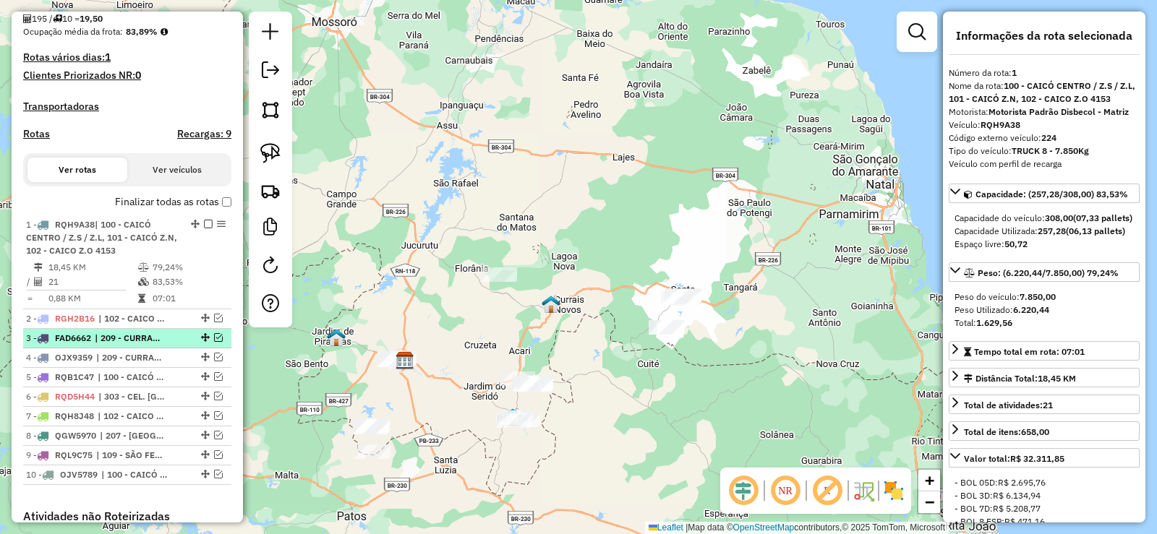
click at [214, 342] on em at bounding box center [218, 337] width 9 height 9
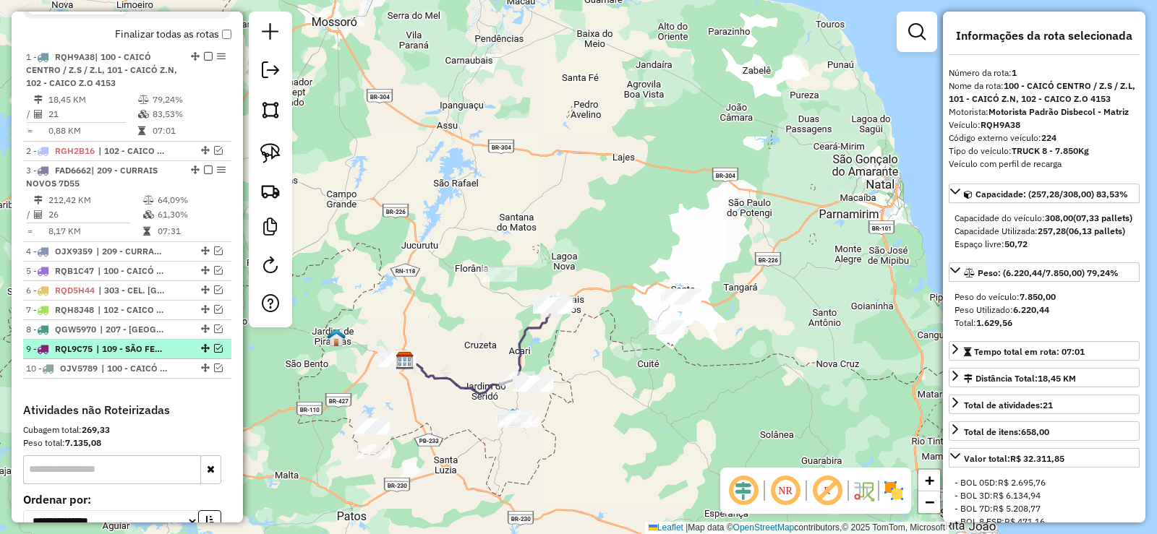
scroll to position [560, 0]
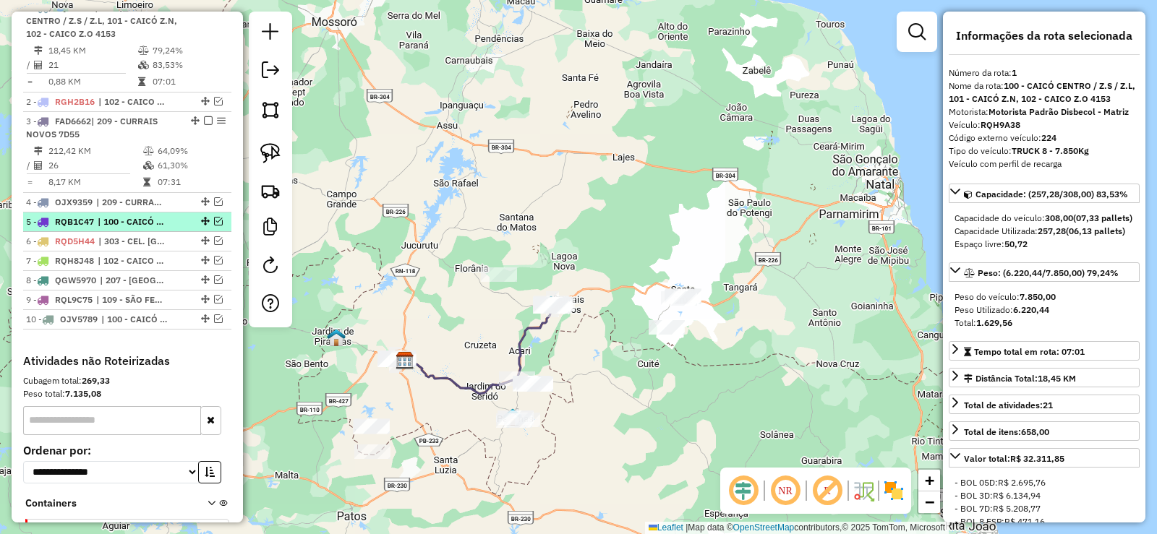
click at [215, 226] on em at bounding box center [218, 221] width 9 height 9
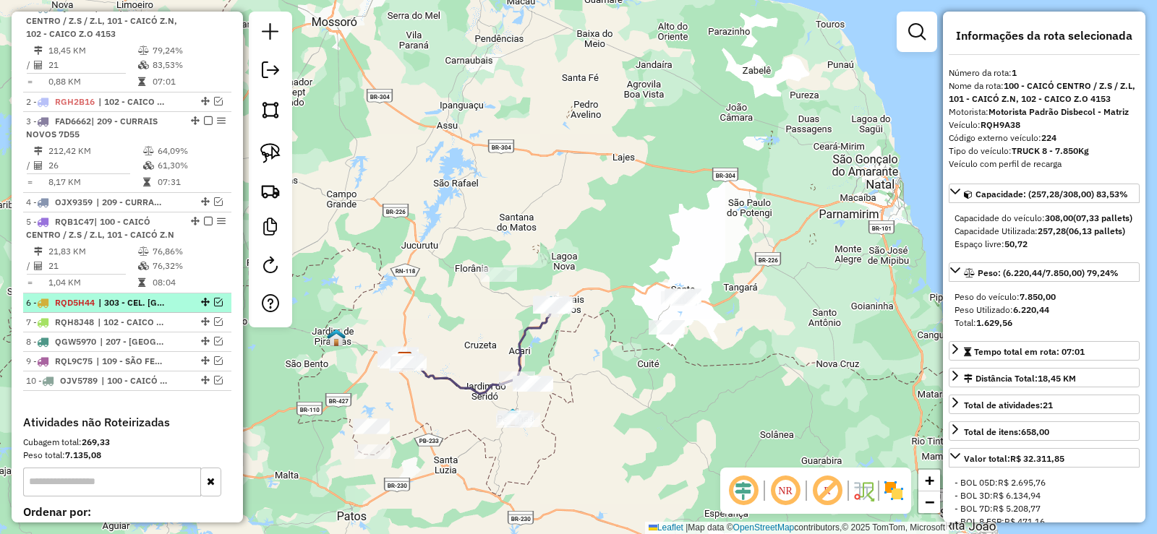
click at [214, 307] on em at bounding box center [218, 302] width 9 height 9
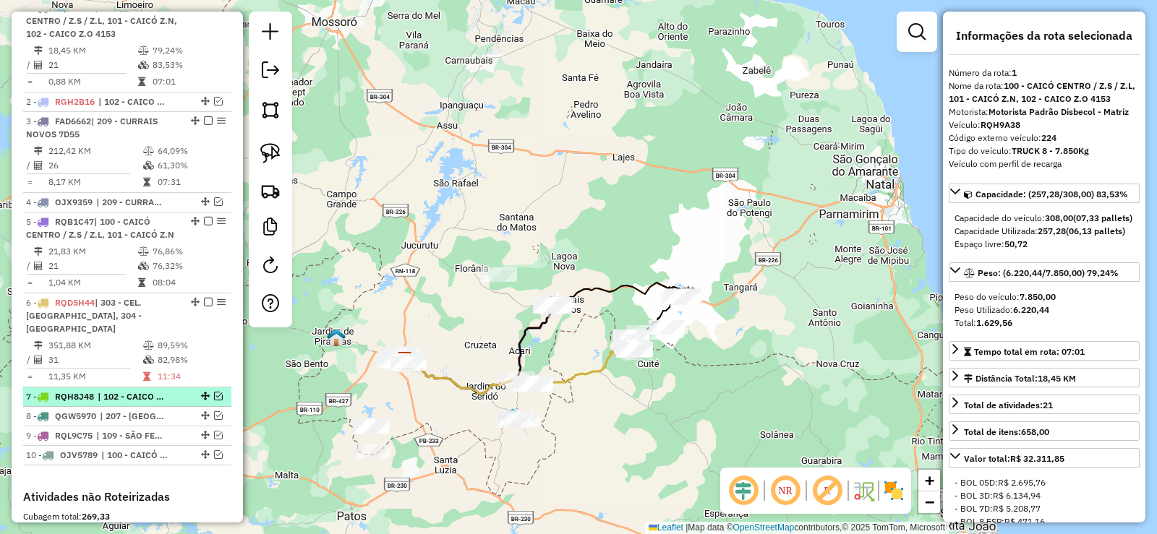
click at [215, 396] on em at bounding box center [218, 396] width 9 height 9
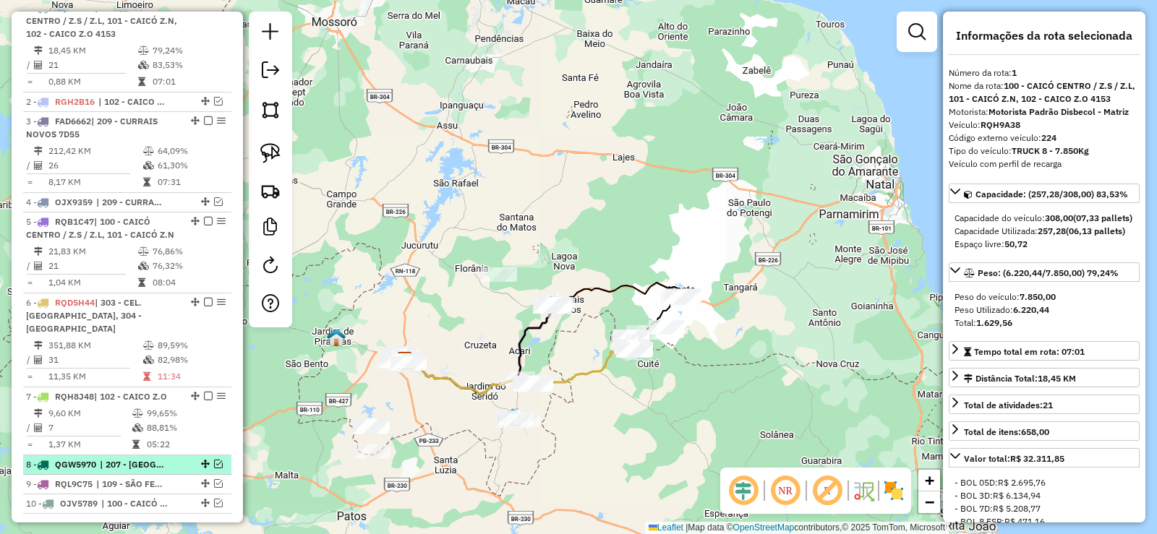
click at [214, 465] on em at bounding box center [218, 464] width 9 height 9
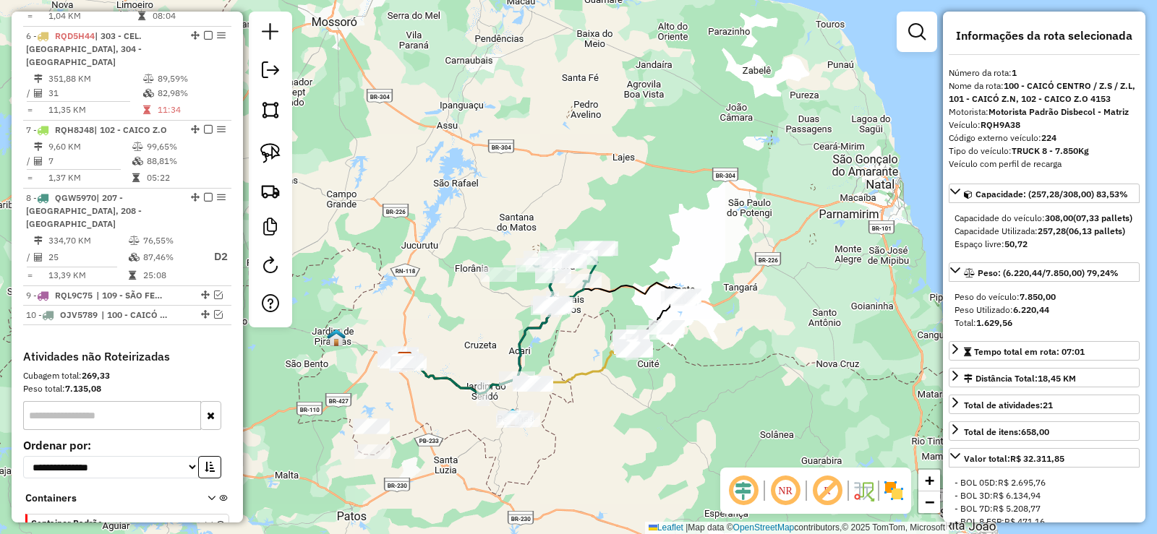
scroll to position [849, 0]
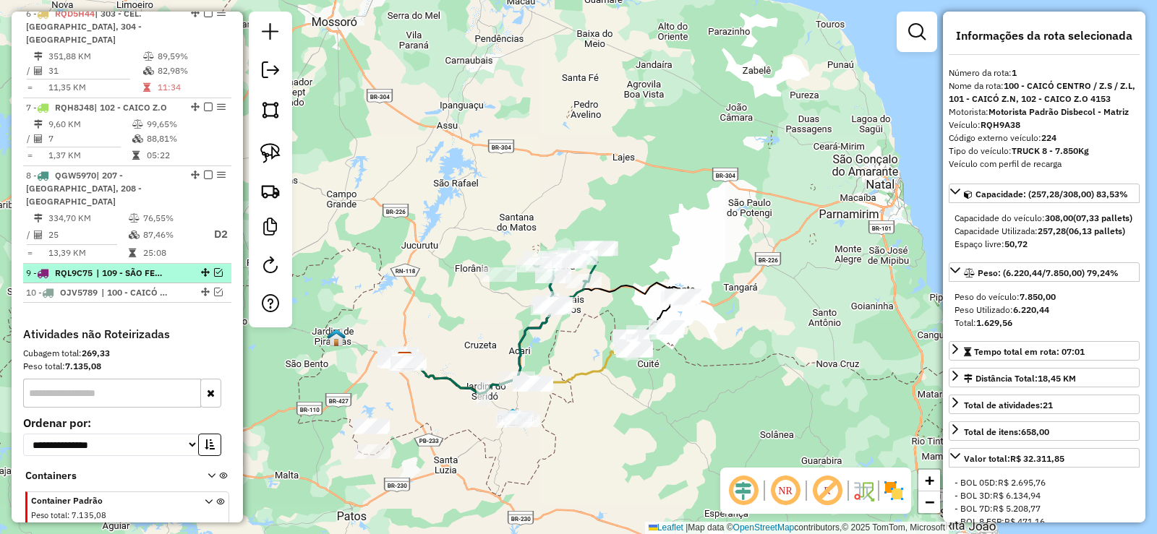
click at [216, 268] on em at bounding box center [218, 272] width 9 height 9
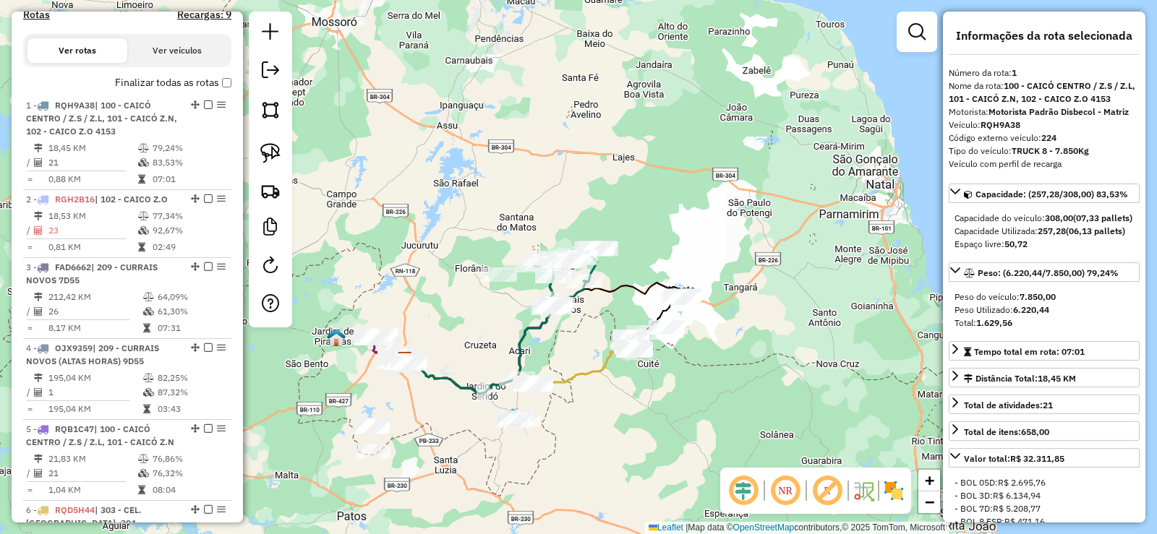
scroll to position [411, 0]
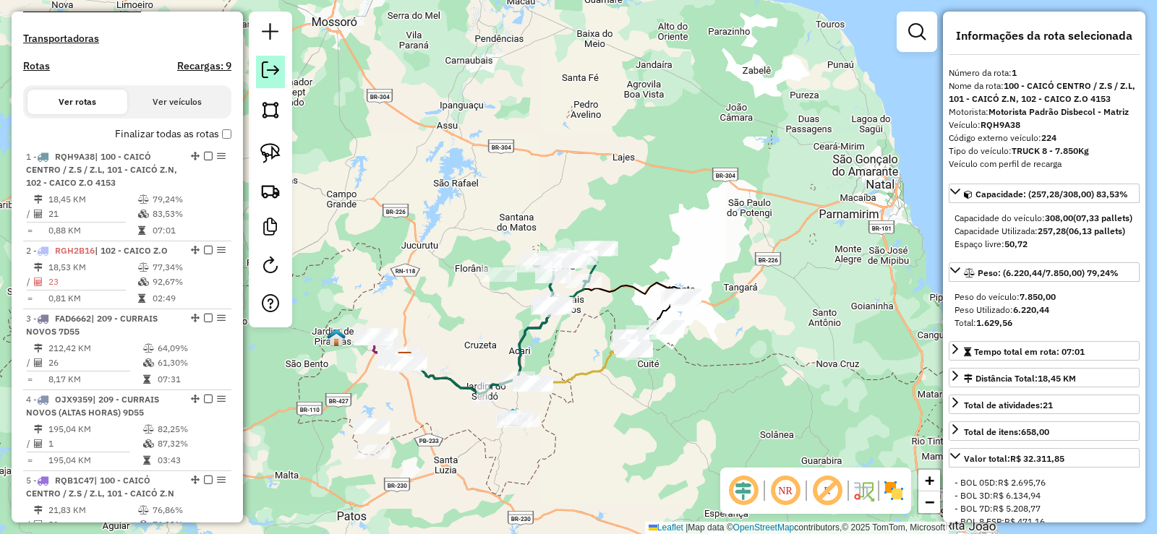
click at [274, 68] on em at bounding box center [270, 69] width 17 height 17
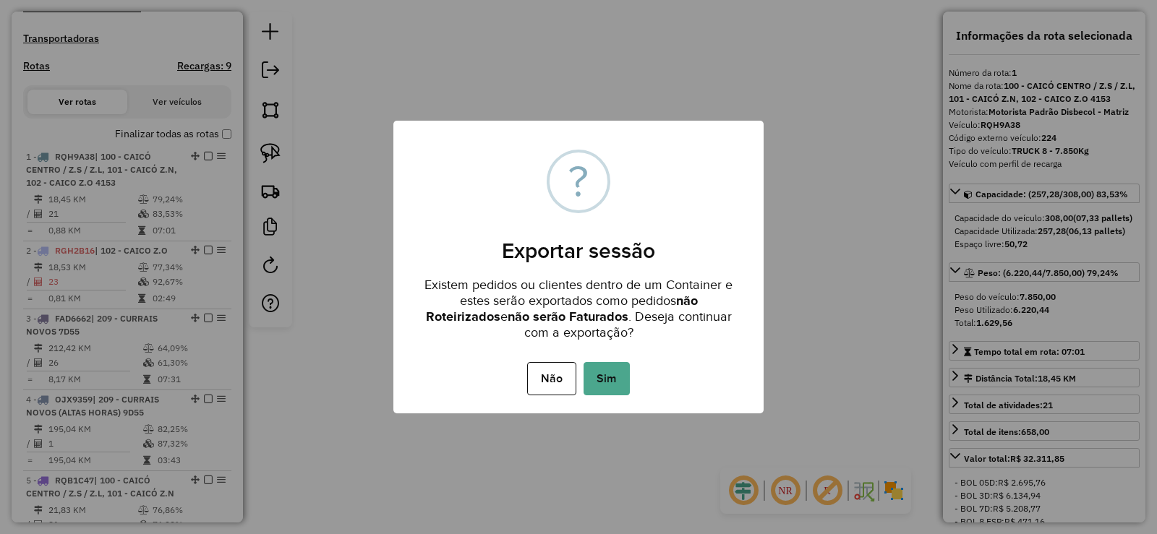
click at [608, 375] on button "Sim" at bounding box center [607, 378] width 46 height 33
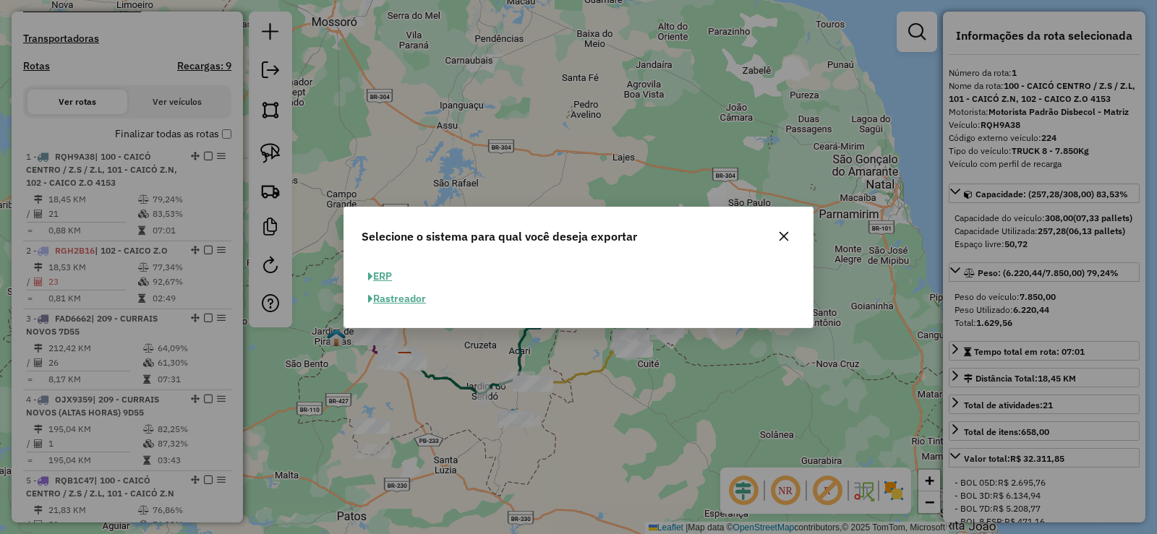
click at [385, 276] on button "ERP" at bounding box center [380, 276] width 37 height 22
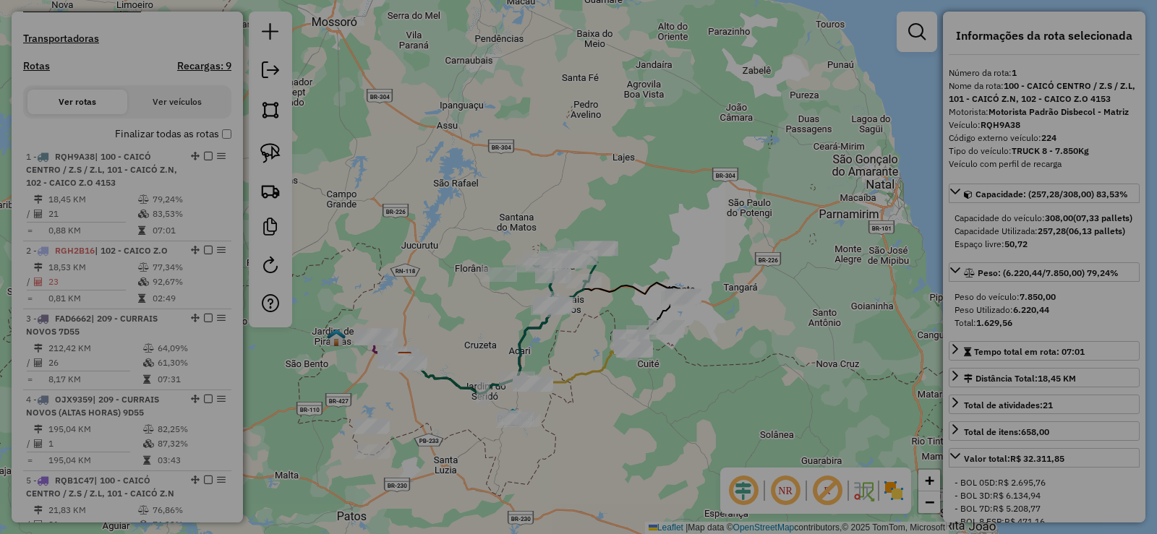
select select "**"
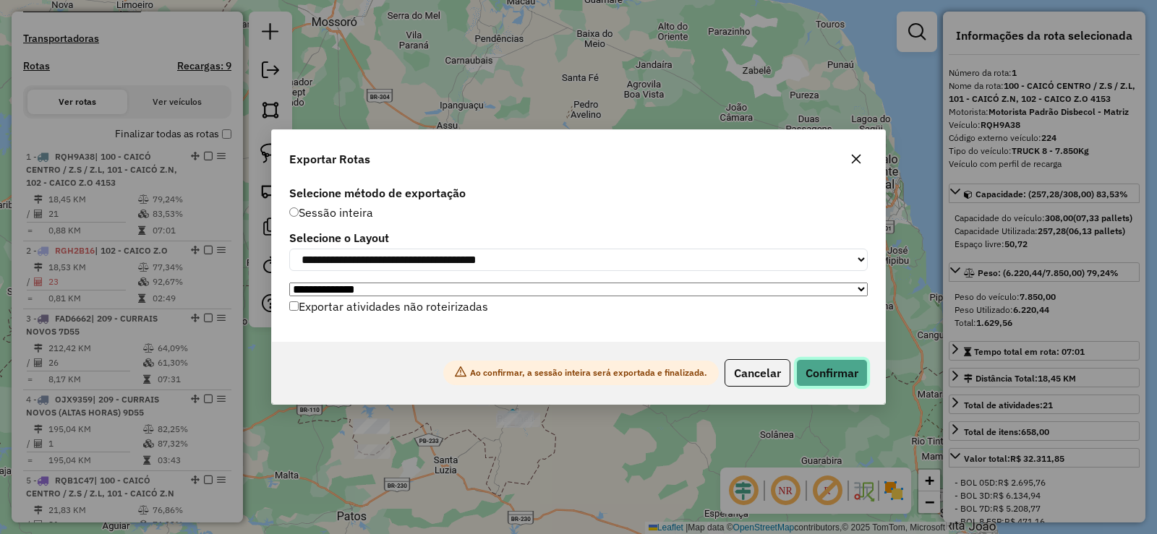
click at [838, 371] on button "Confirmar" at bounding box center [832, 372] width 72 height 27
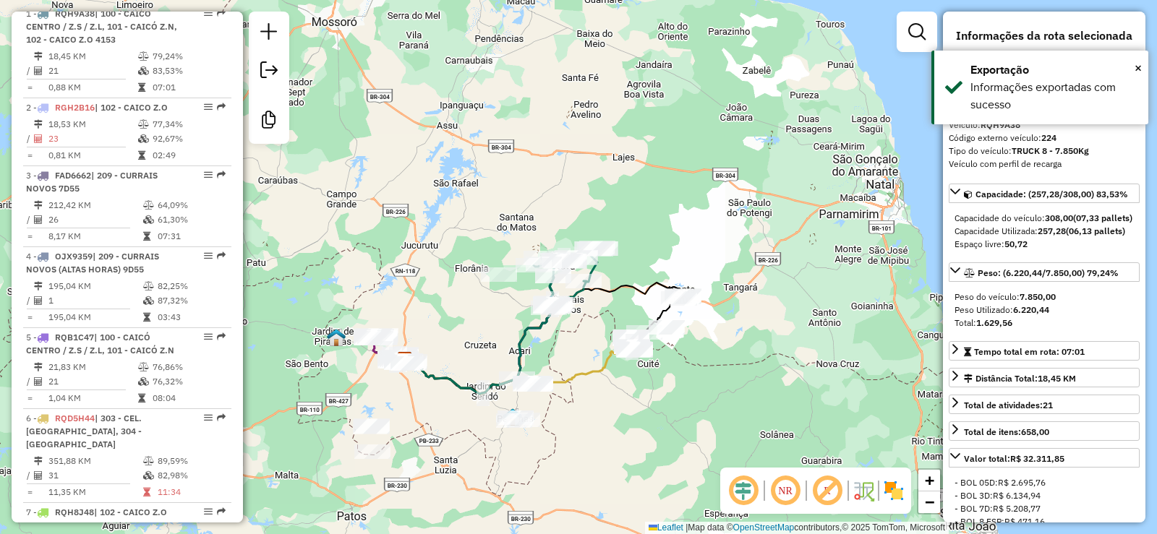
scroll to position [570, 0]
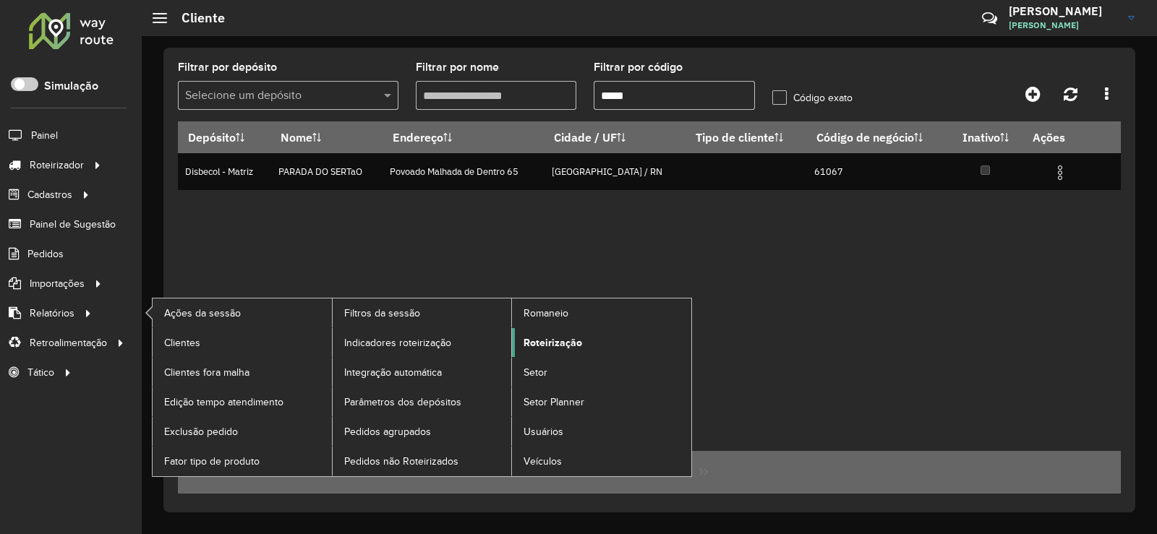
click at [579, 342] on span "Roteirização" at bounding box center [553, 343] width 59 height 15
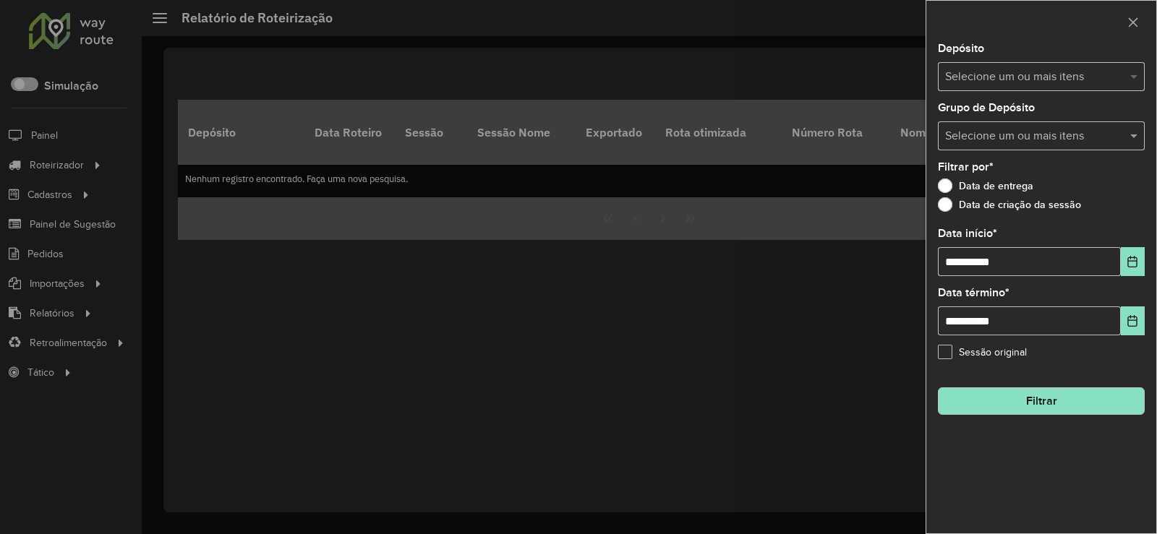
click at [1134, 74] on span at bounding box center [1136, 76] width 18 height 17
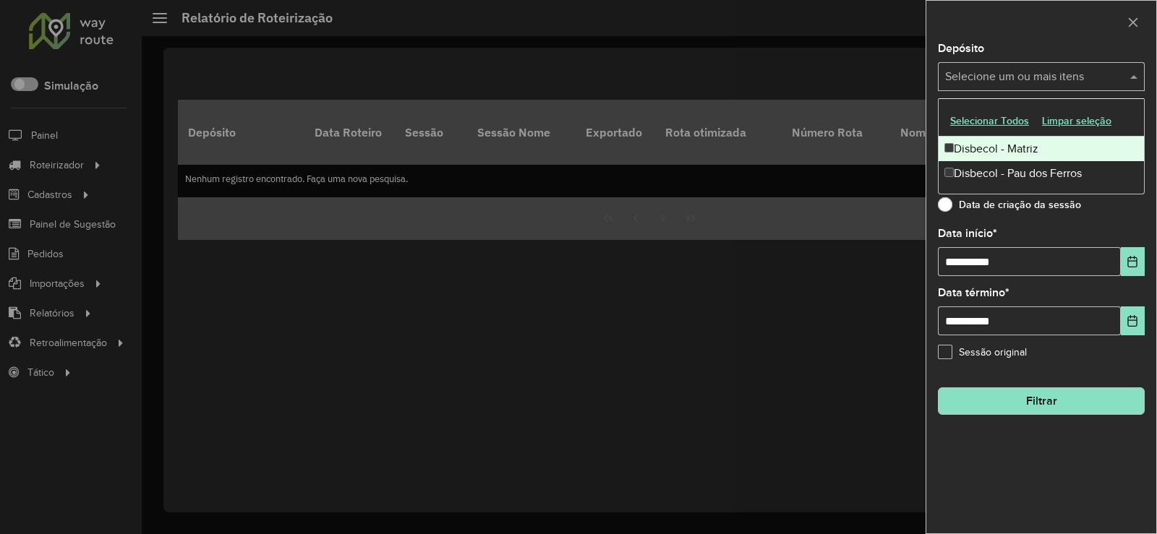
click at [1007, 153] on div "Disbecol - Matriz" at bounding box center [1041, 149] width 205 height 25
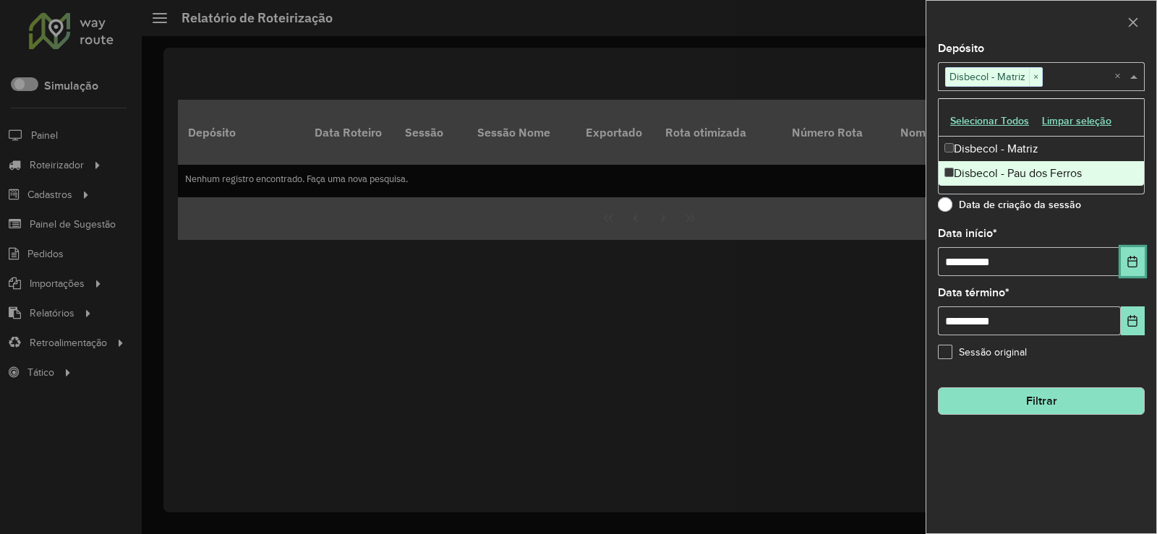
click at [1136, 252] on button "Choose Date" at bounding box center [1133, 261] width 24 height 29
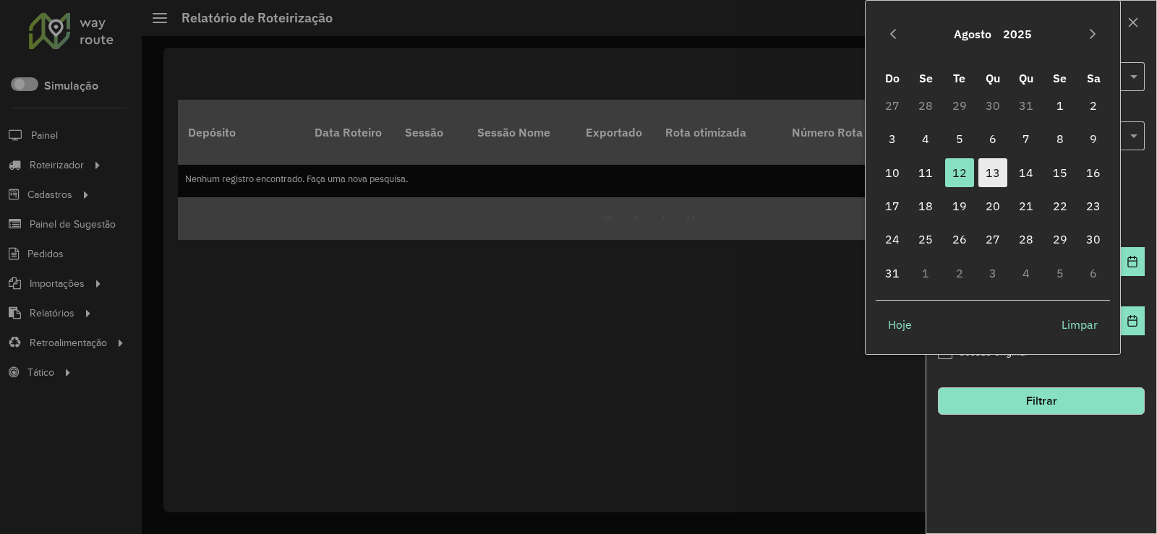
click at [998, 171] on span "13" at bounding box center [992, 172] width 29 height 29
type input "**********"
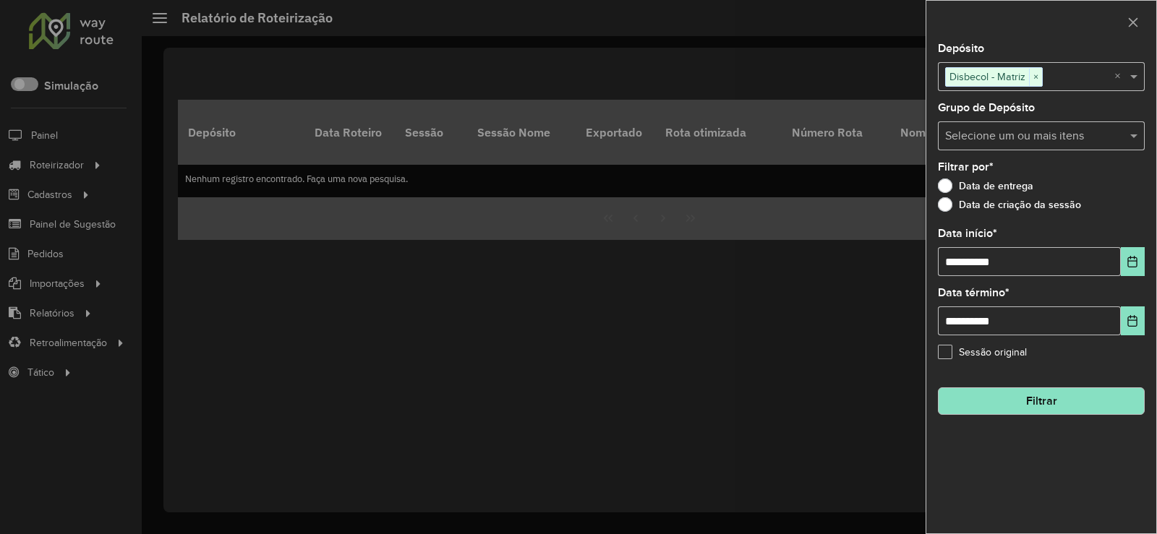
drag, startPoint x: 1076, startPoint y: 406, endPoint x: 1065, endPoint y: 409, distance: 11.1
click at [1075, 407] on button "Filtrar" at bounding box center [1041, 401] width 207 height 27
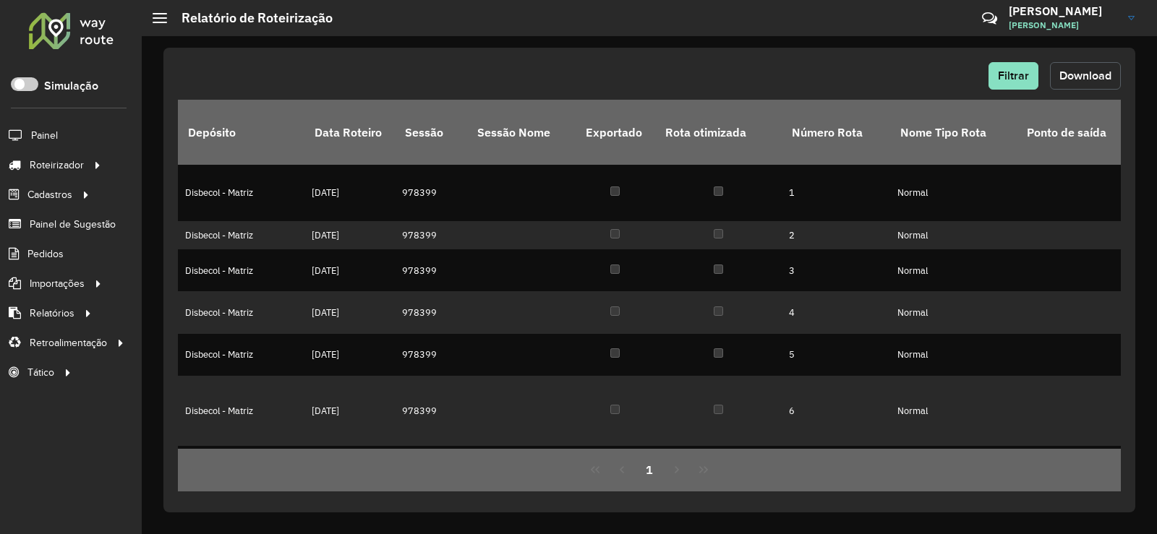
click at [1083, 73] on span "Download" at bounding box center [1085, 75] width 52 height 12
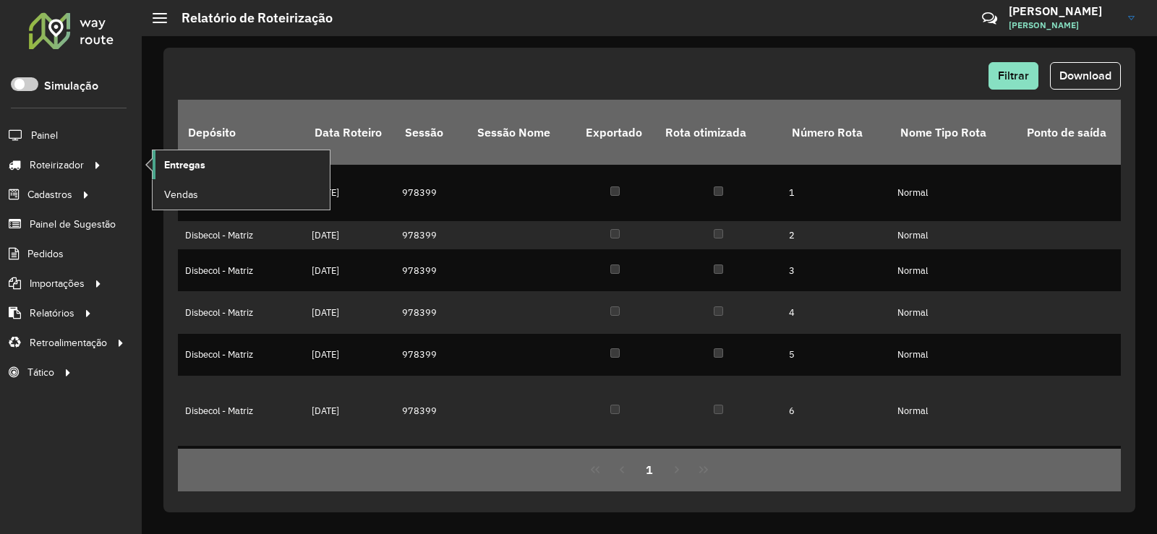
click at [186, 163] on span "Entregas" at bounding box center [184, 165] width 41 height 15
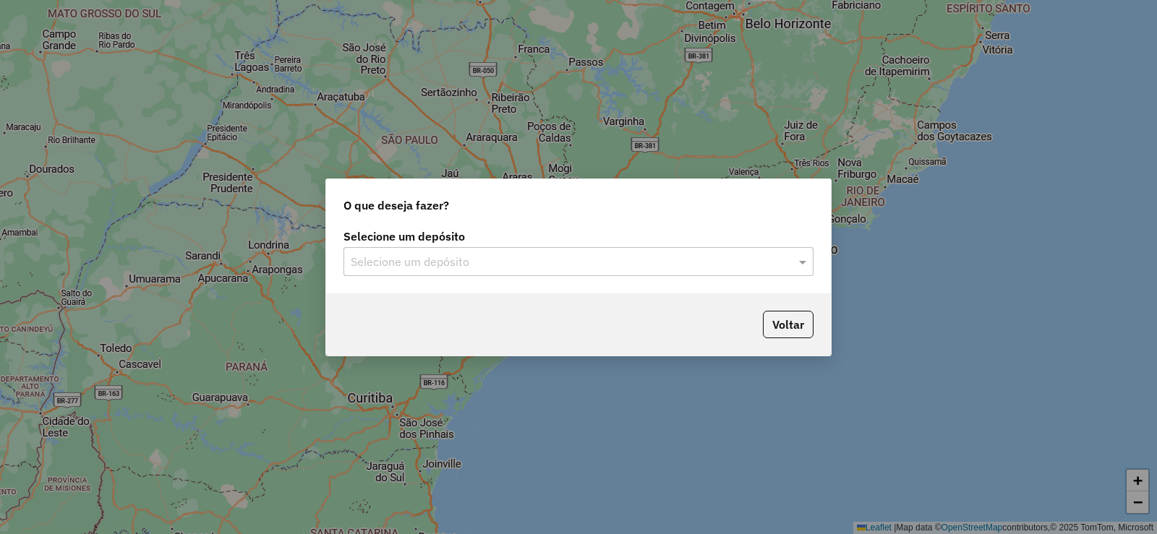
click at [461, 270] on div "Selecione um depósito" at bounding box center [579, 261] width 470 height 29
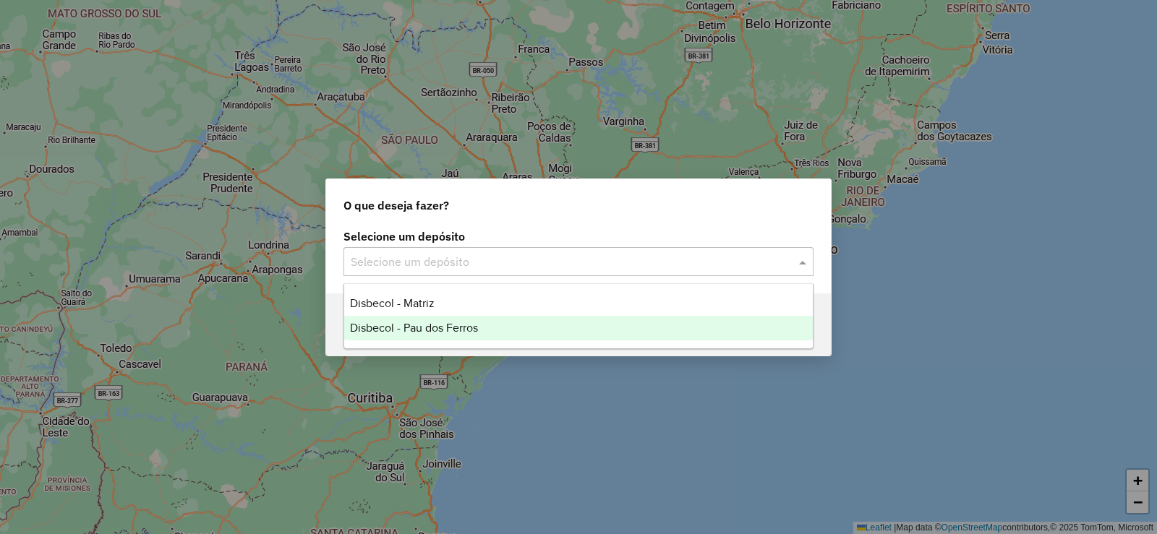
click at [414, 334] on div "Disbecol - Pau dos Ferros" at bounding box center [578, 328] width 469 height 25
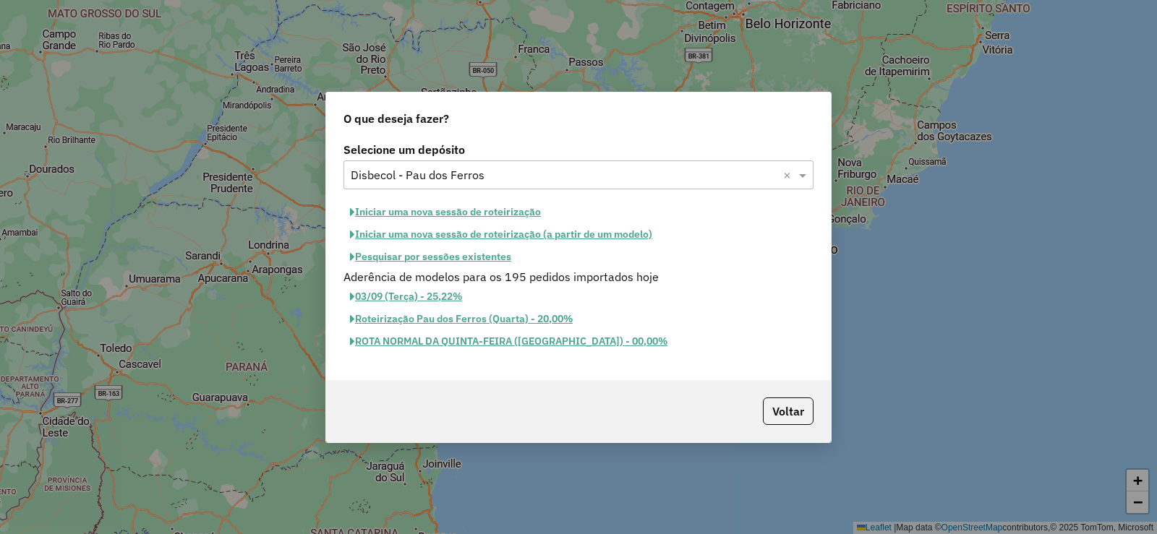
click at [421, 217] on button "Iniciar uma nova sessão de roteirização" at bounding box center [446, 212] width 204 height 22
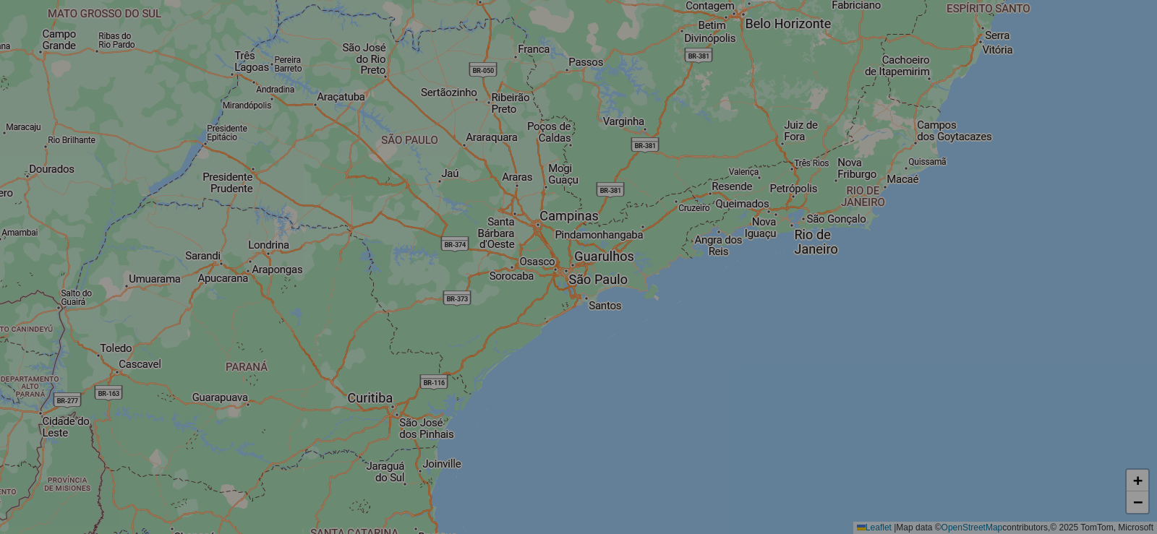
select select "*"
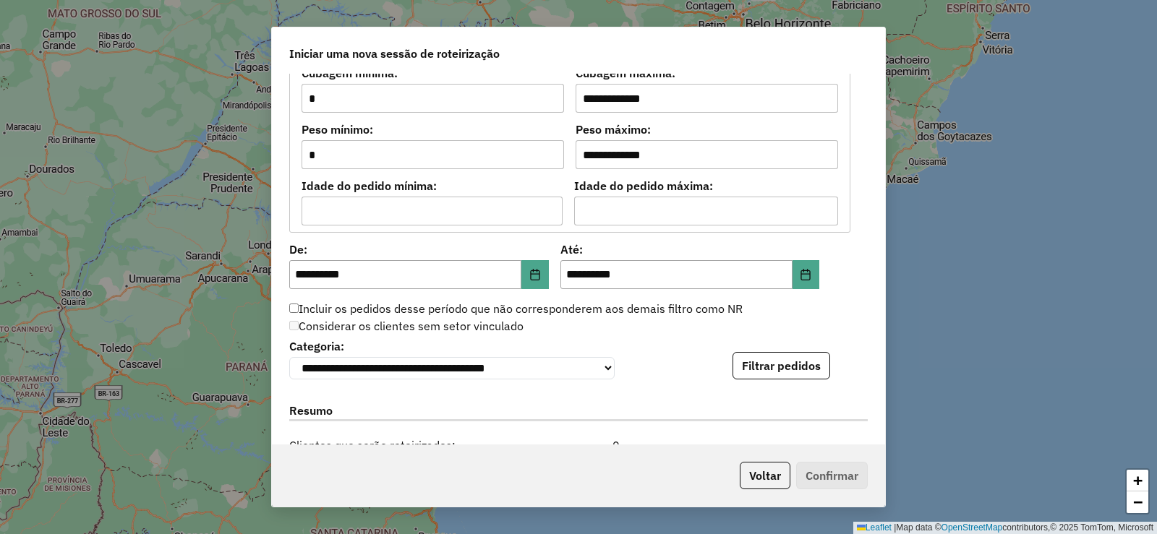
scroll to position [1229, 0]
click at [781, 374] on button "Filtrar pedidos" at bounding box center [782, 364] width 98 height 27
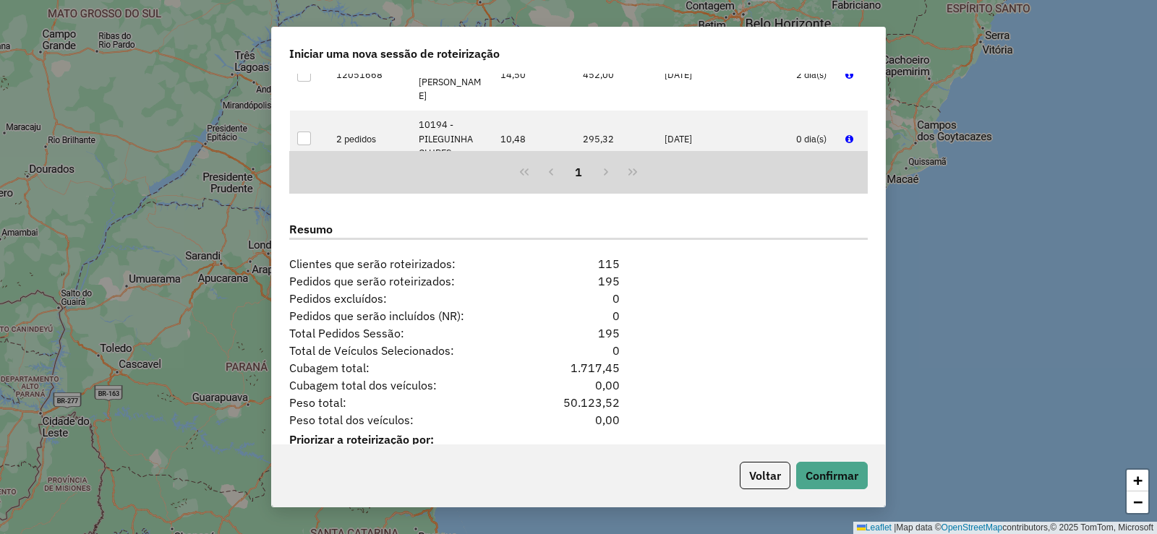
scroll to position [1762, 0]
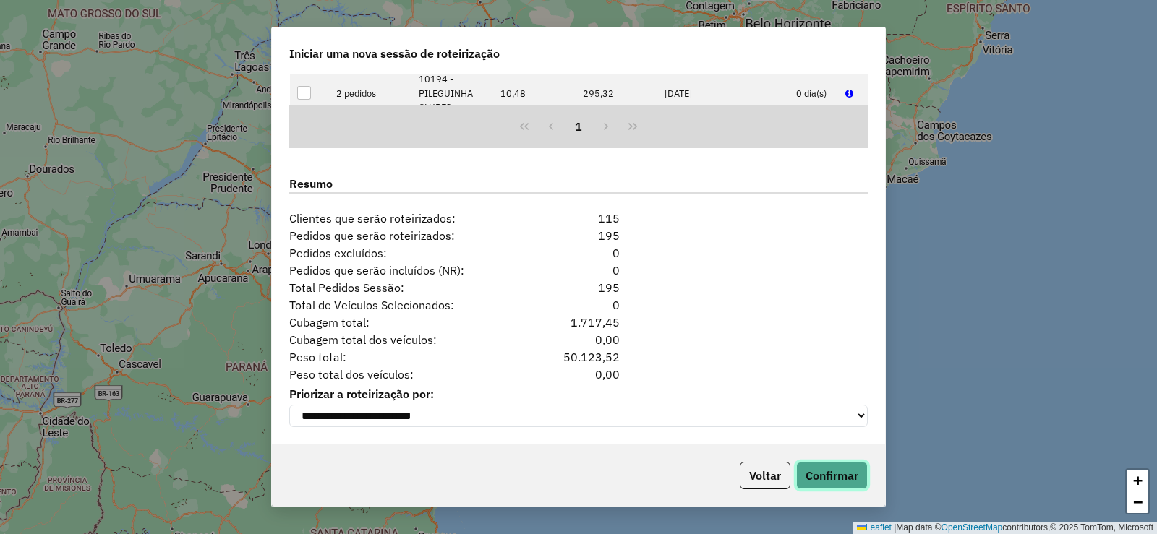
click at [842, 466] on button "Confirmar" at bounding box center [832, 475] width 72 height 27
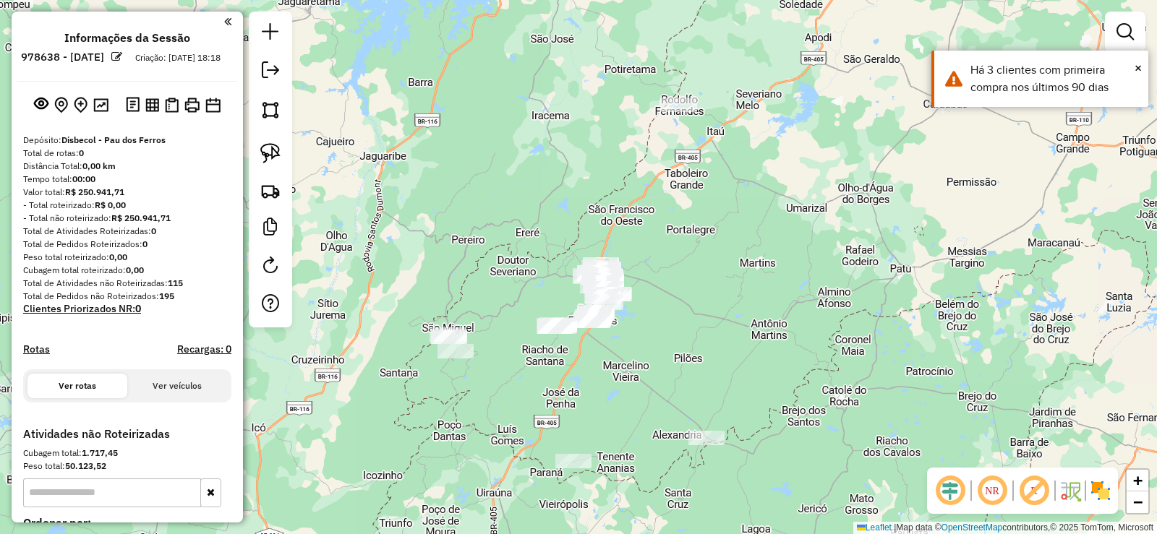
drag, startPoint x: 649, startPoint y: 329, endPoint x: 734, endPoint y: 329, distance: 84.6
click at [734, 329] on div "Janela de atendimento Grade de atendimento Capacidade Transportadoras Veículos …" at bounding box center [578, 267] width 1157 height 534
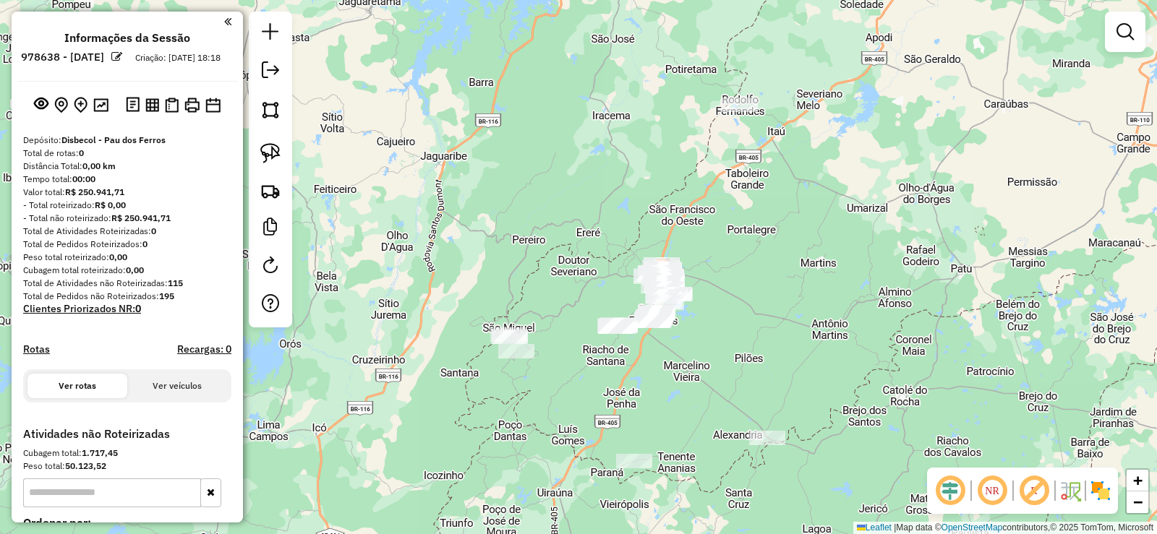
click at [850, 307] on div "Janela de atendimento Grade de atendimento Capacidade Transportadoras Veículos …" at bounding box center [578, 267] width 1157 height 534
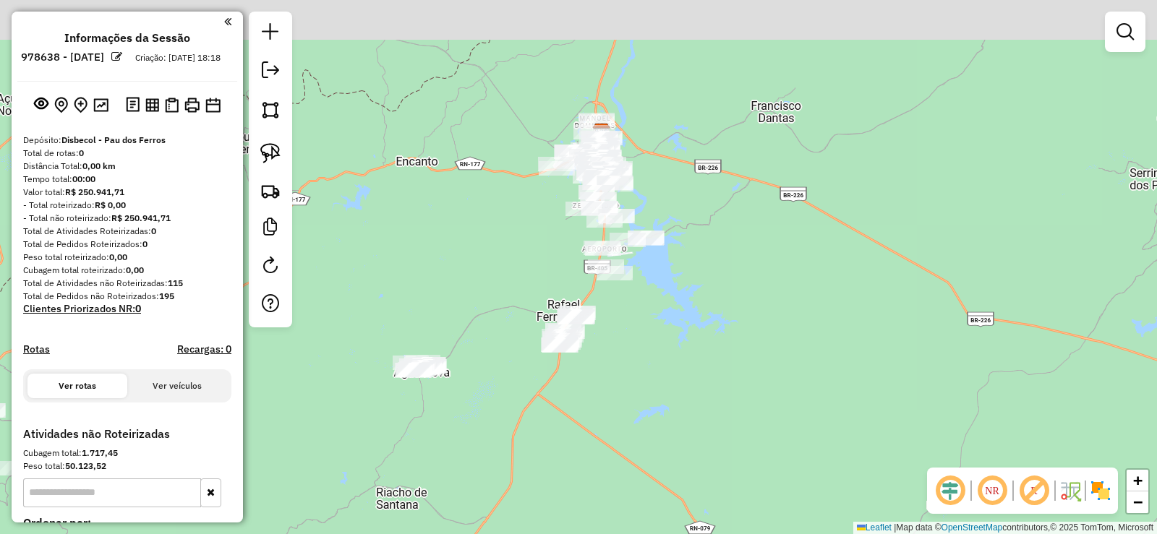
drag, startPoint x: 637, startPoint y: 302, endPoint x: 693, endPoint y: 427, distance: 136.3
click at [699, 431] on div "Janela de atendimento Grade de atendimento Capacidade Transportadoras Veículos …" at bounding box center [578, 267] width 1157 height 534
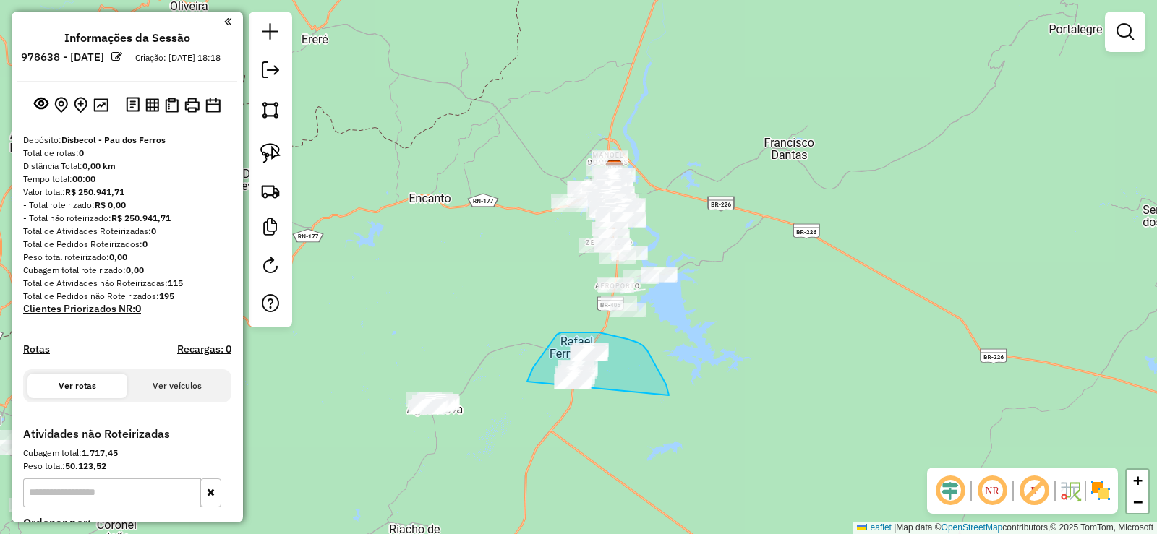
drag, startPoint x: 650, startPoint y: 356, endPoint x: 526, endPoint y: 418, distance: 139.1
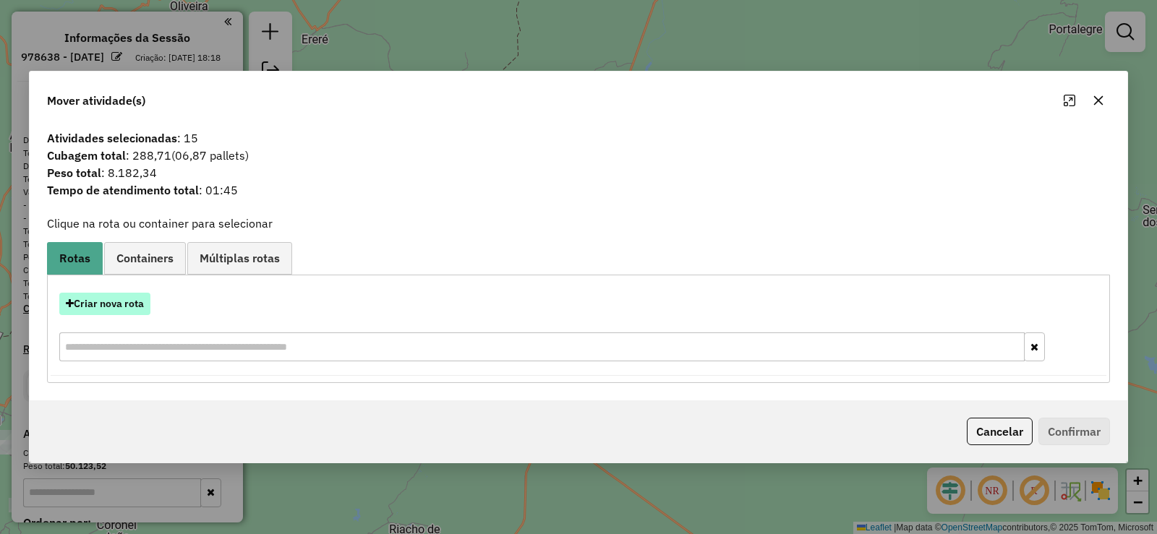
click at [137, 306] on button "Criar nova rota" at bounding box center [104, 304] width 91 height 22
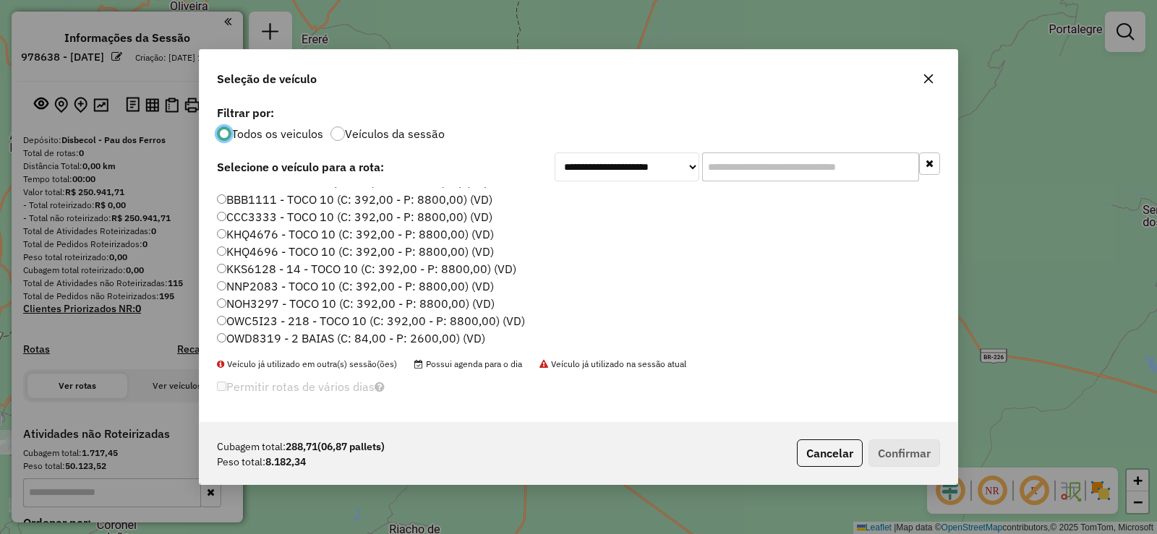
scroll to position [72, 0]
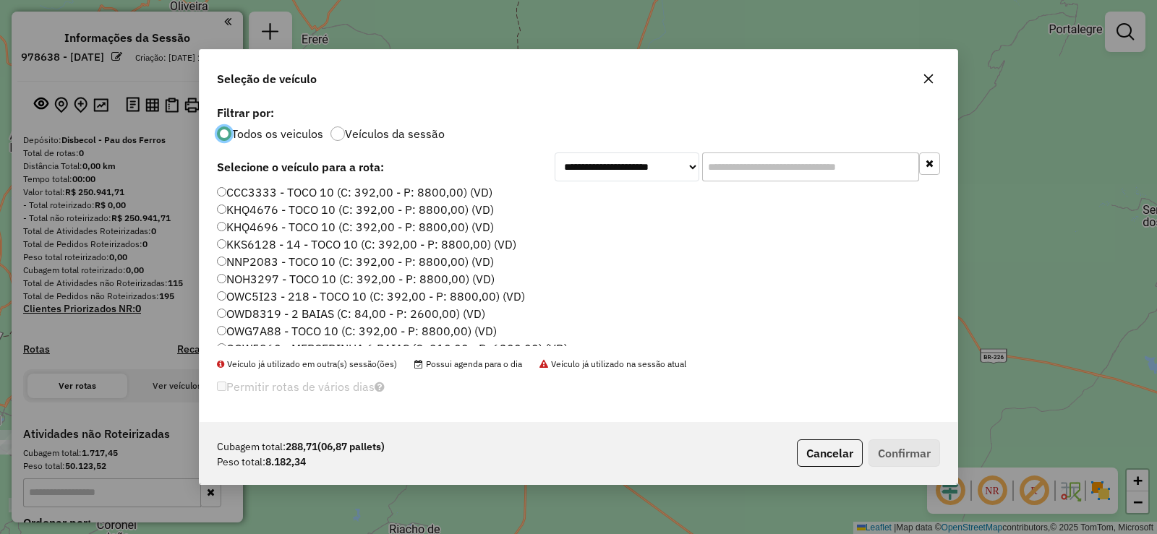
click at [272, 299] on label "OWC5I23 - 218 - TOCO 10 (C: 392,00 - P: 8800,00) (VD)" at bounding box center [371, 296] width 308 height 17
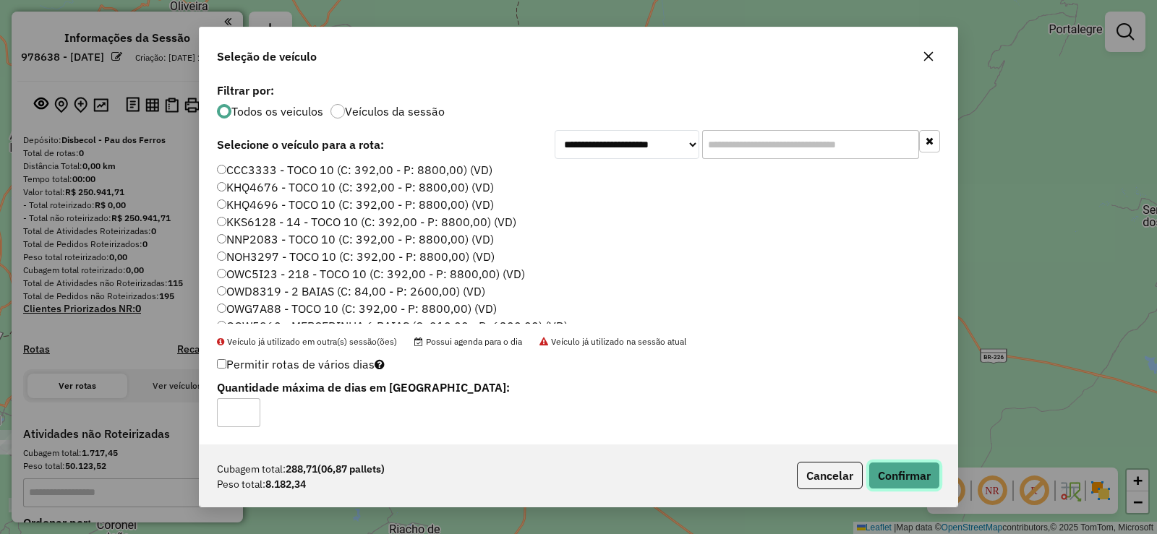
click at [914, 472] on button "Confirmar" at bounding box center [905, 475] width 72 height 27
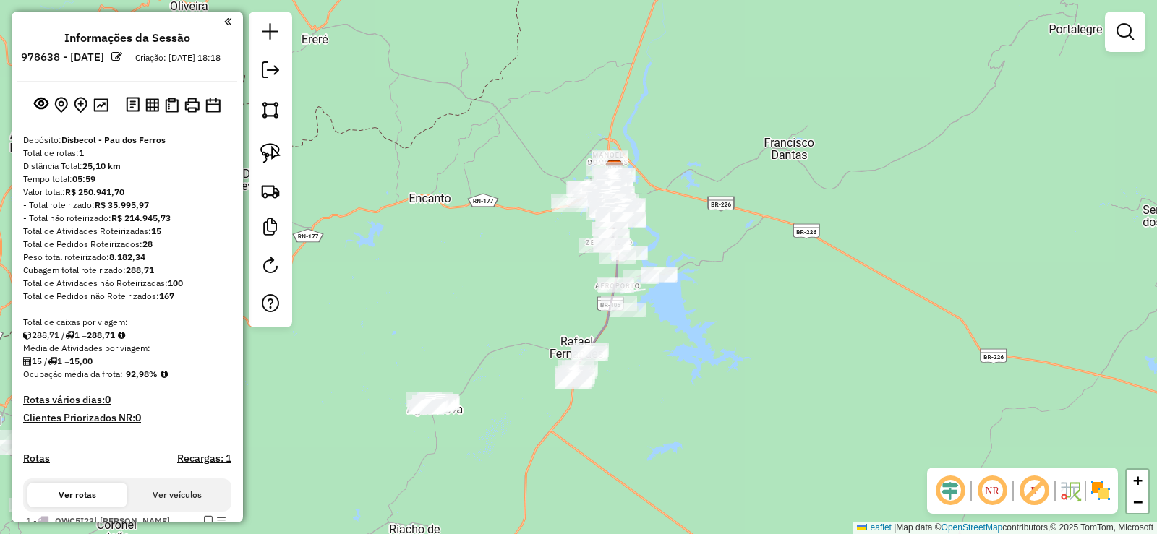
drag, startPoint x: 489, startPoint y: 315, endPoint x: 531, endPoint y: 238, distance: 87.4
click at [531, 238] on div "Janela de atendimento Grade de atendimento Capacidade Transportadoras Veículos …" at bounding box center [578, 267] width 1157 height 534
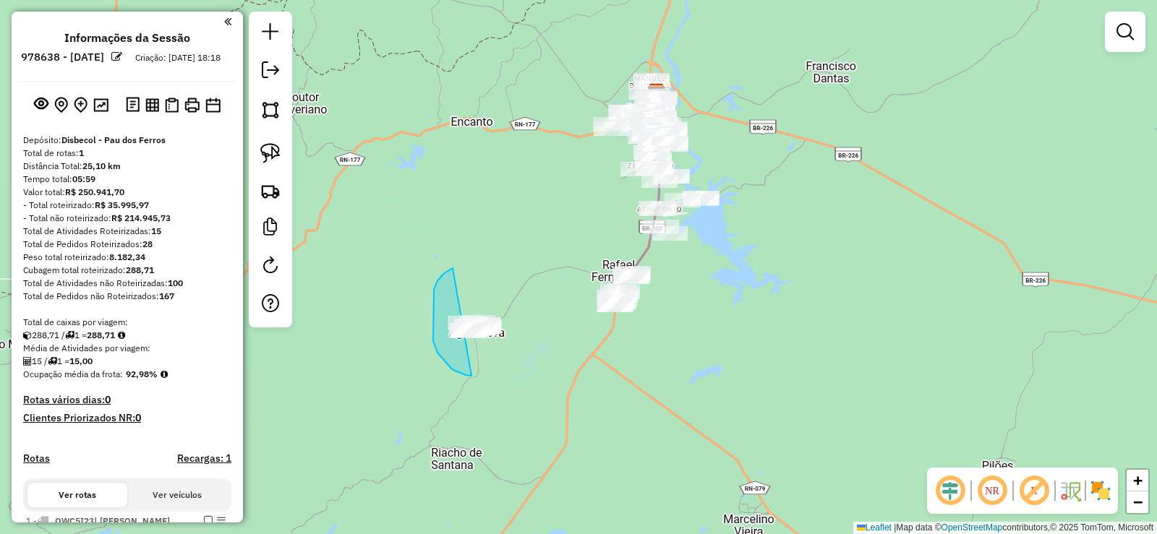
drag, startPoint x: 451, startPoint y: 269, endPoint x: 535, endPoint y: 339, distance: 109.9
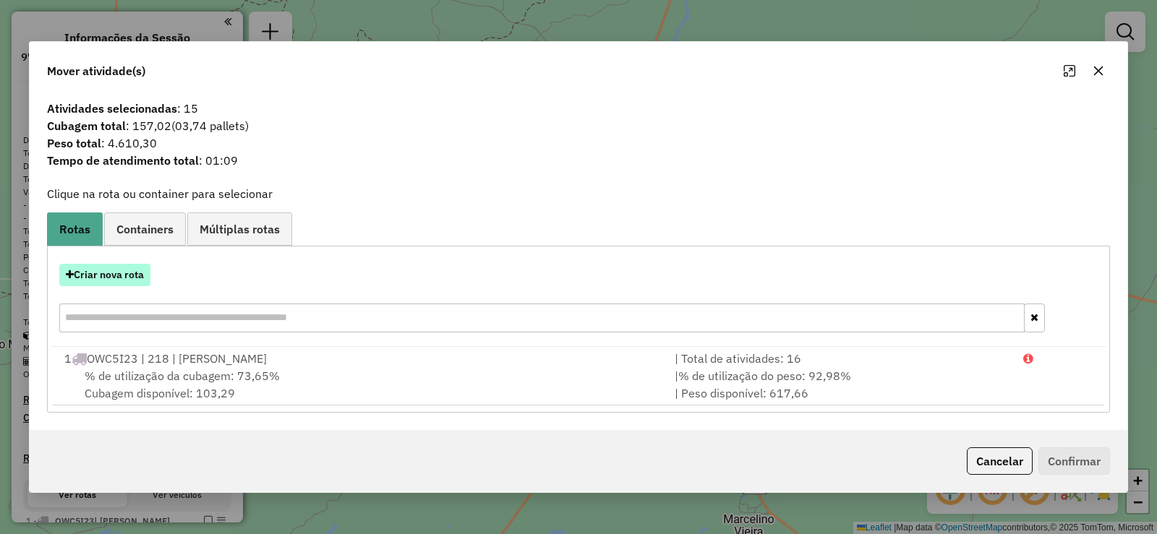
click at [120, 272] on button "Criar nova rota" at bounding box center [104, 275] width 91 height 22
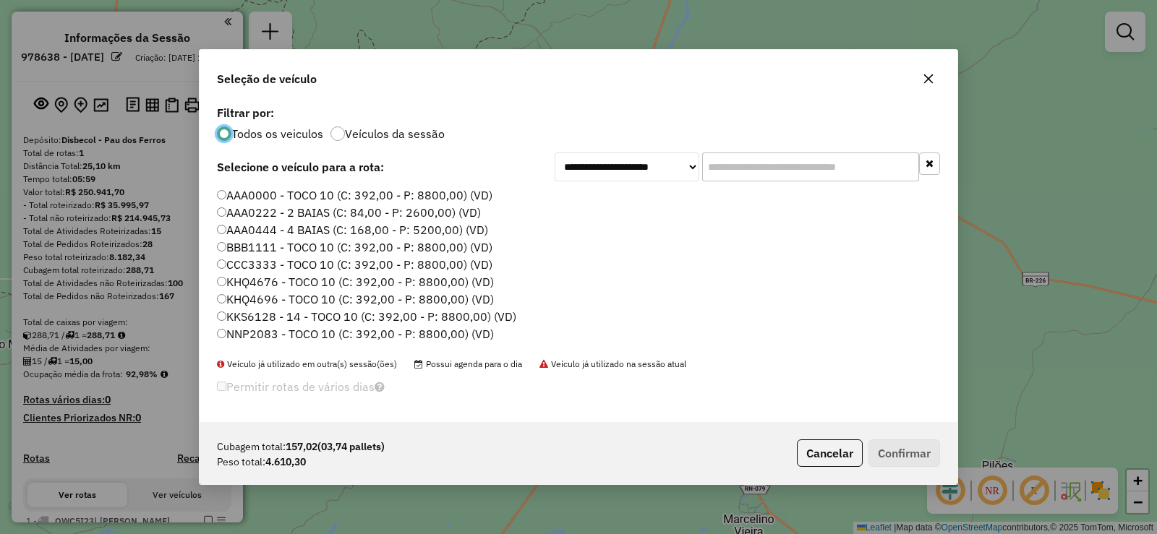
scroll to position [171, 0]
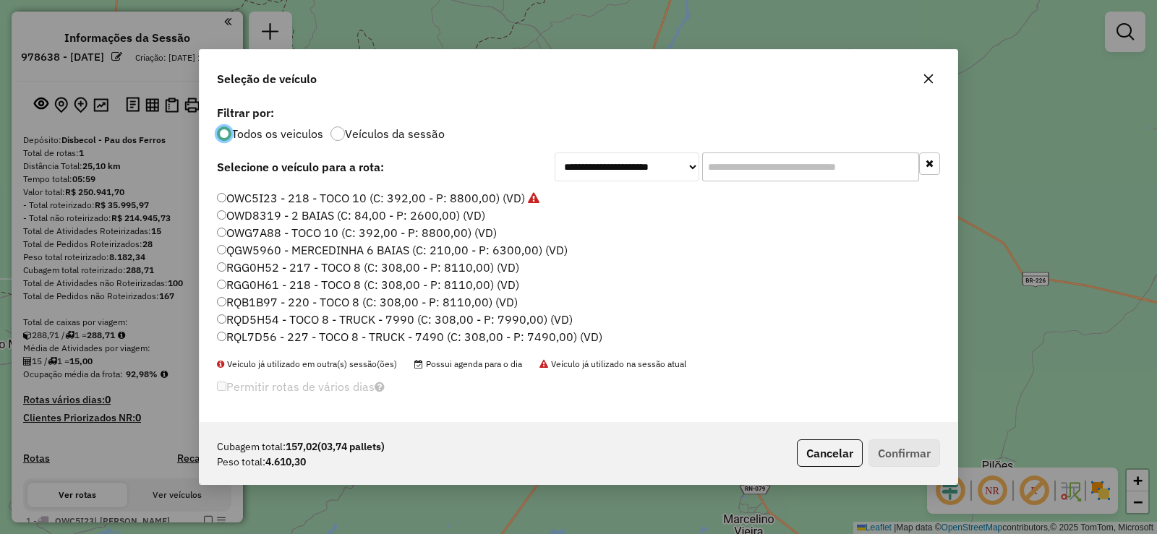
click at [341, 340] on label "RQL7D56 - 227 - TOCO 8 - TRUCK - 7490 (C: 308,00 - P: 7490,00) (VD)" at bounding box center [409, 336] width 385 height 17
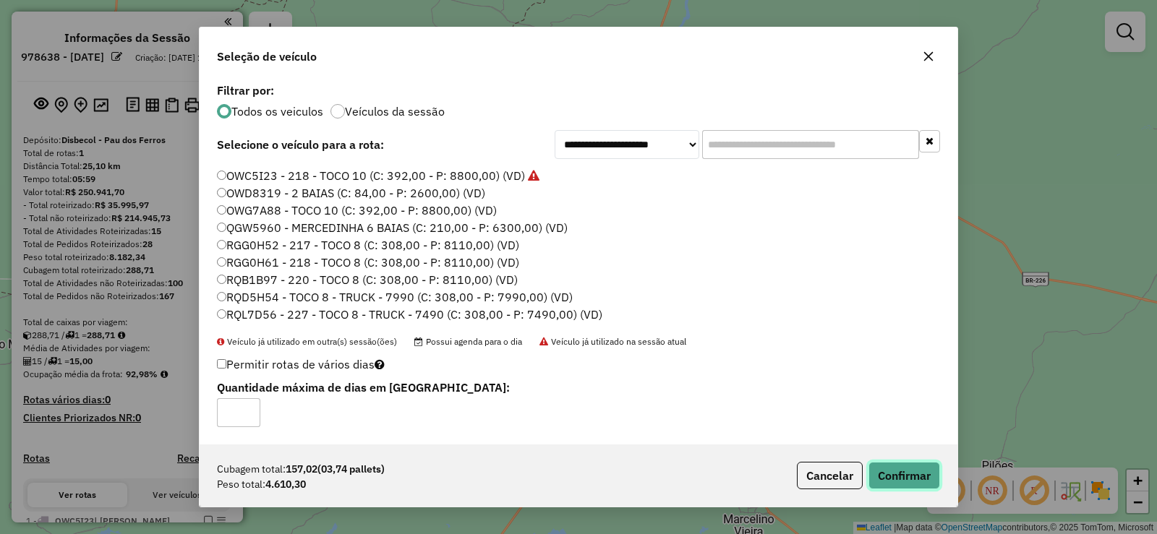
click at [916, 473] on button "Confirmar" at bounding box center [905, 475] width 72 height 27
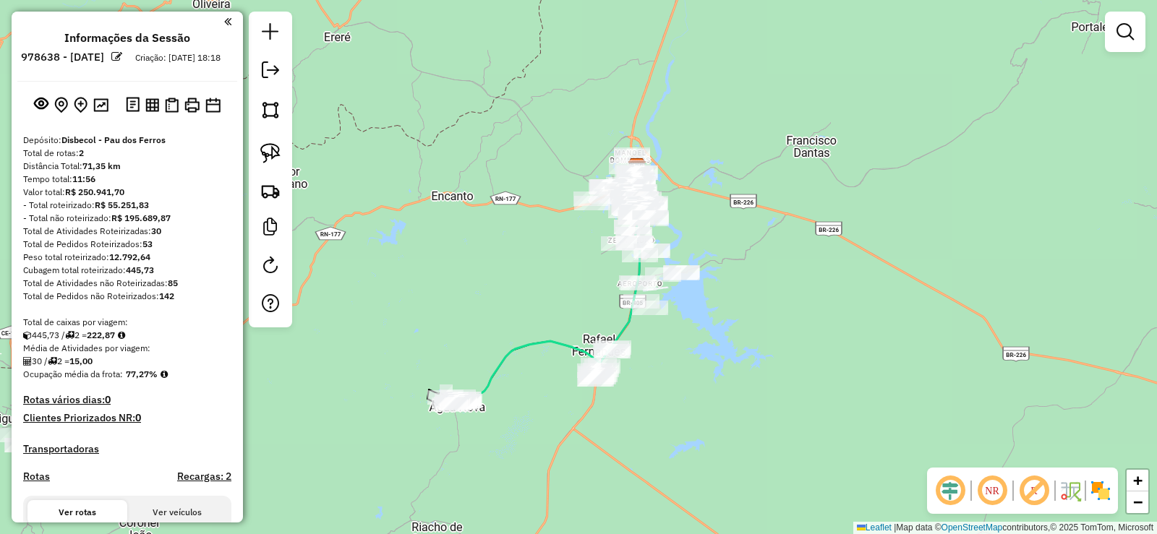
drag, startPoint x: 701, startPoint y: 275, endPoint x: 666, endPoint y: 320, distance: 57.7
click at [679, 341] on div "Janela de atendimento Grade de atendimento Capacidade Transportadoras Veículos …" at bounding box center [578, 267] width 1157 height 534
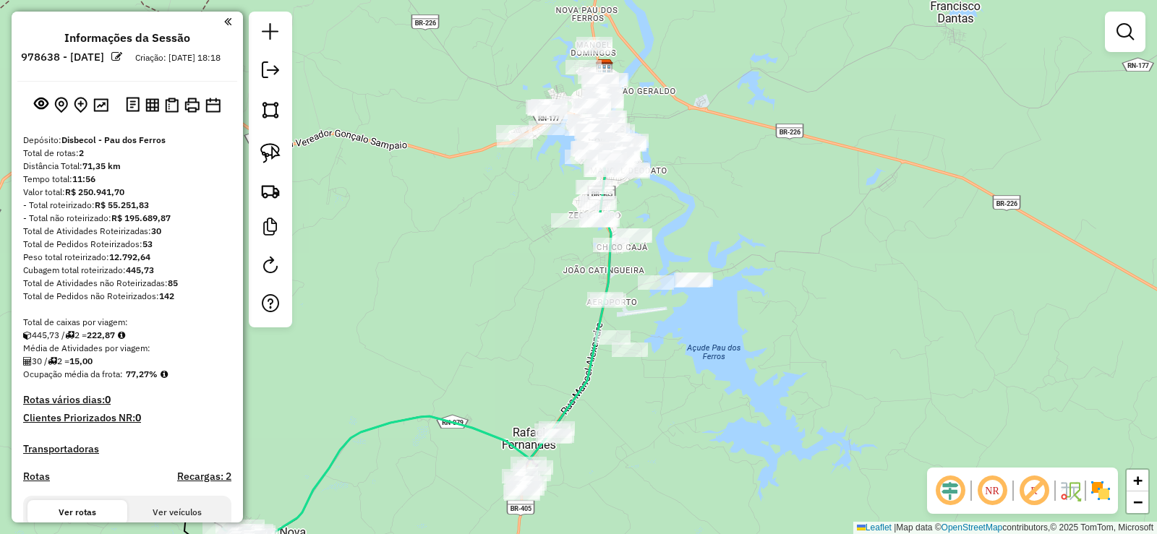
drag, startPoint x: 675, startPoint y: 307, endPoint x: 678, endPoint y: 343, distance: 36.3
click at [678, 343] on div "Janela de atendimento Grade de atendimento Capacidade Transportadoras Veículos …" at bounding box center [578, 267] width 1157 height 534
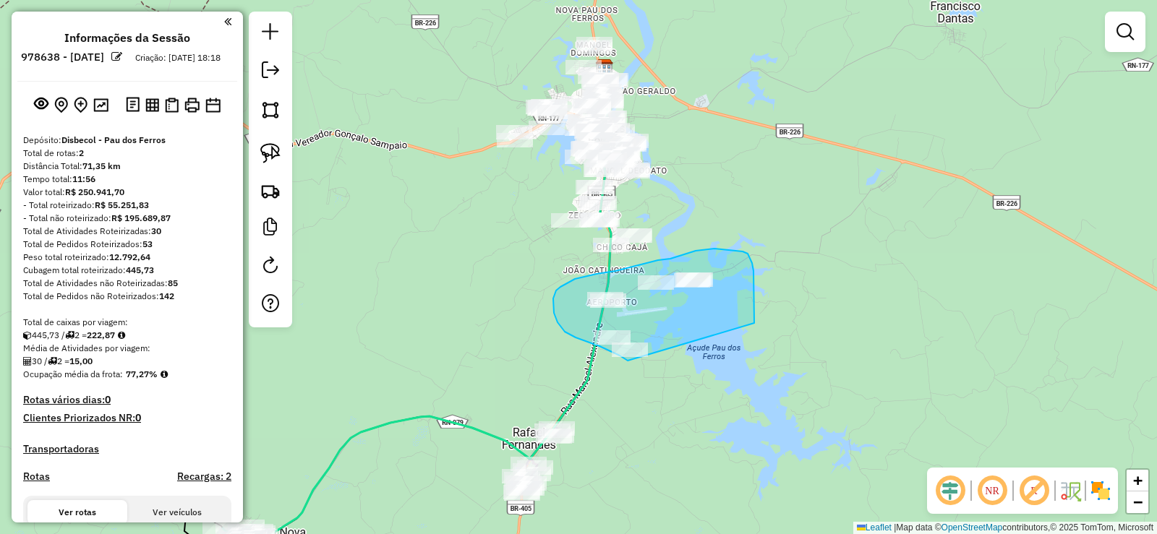
drag, startPoint x: 754, startPoint y: 323, endPoint x: 628, endPoint y: 361, distance: 132.0
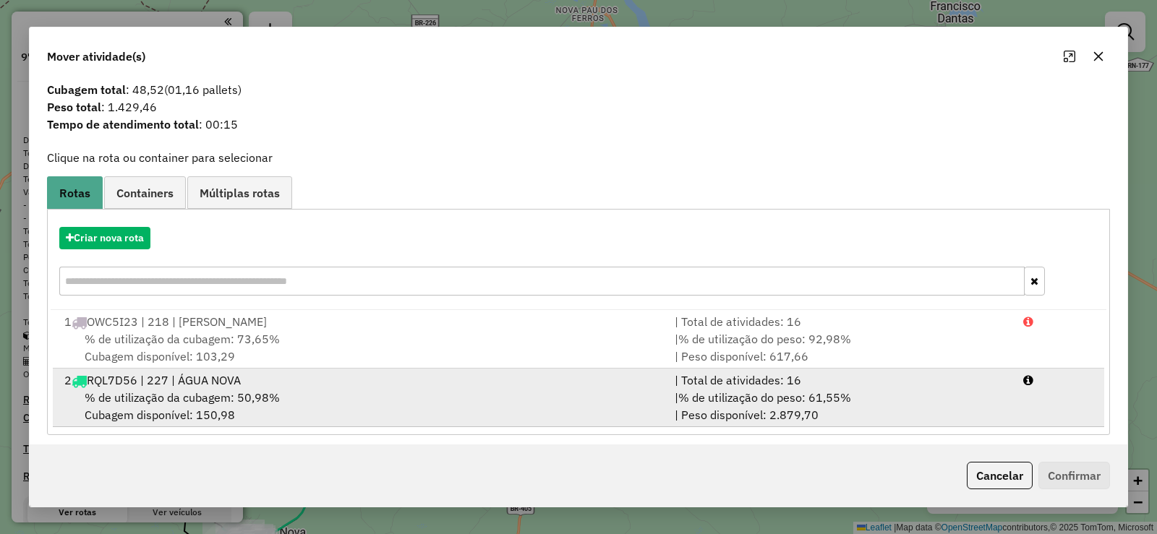
scroll to position [30, 0]
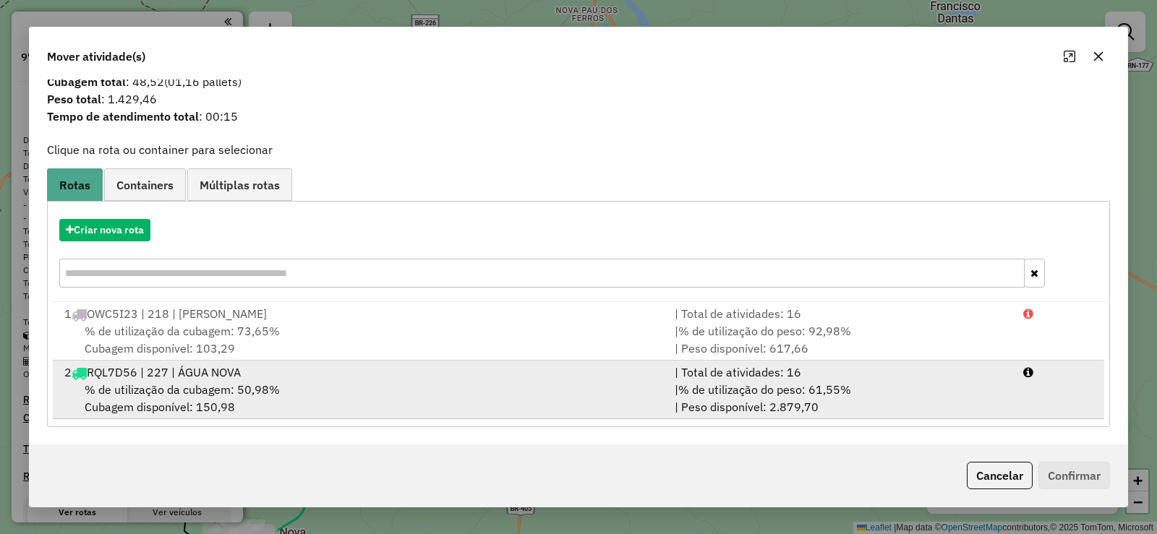
click at [289, 391] on div "% de utilização da cubagem: 50,98% Cubagem disponível: 150,98" at bounding box center [361, 398] width 610 height 35
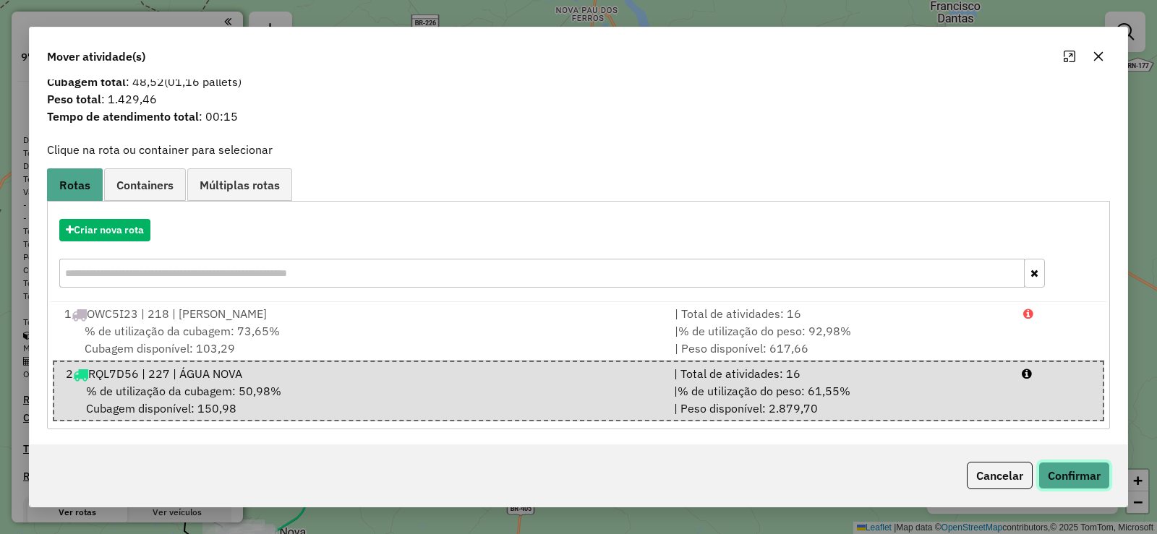
click at [1080, 469] on button "Confirmar" at bounding box center [1075, 475] width 72 height 27
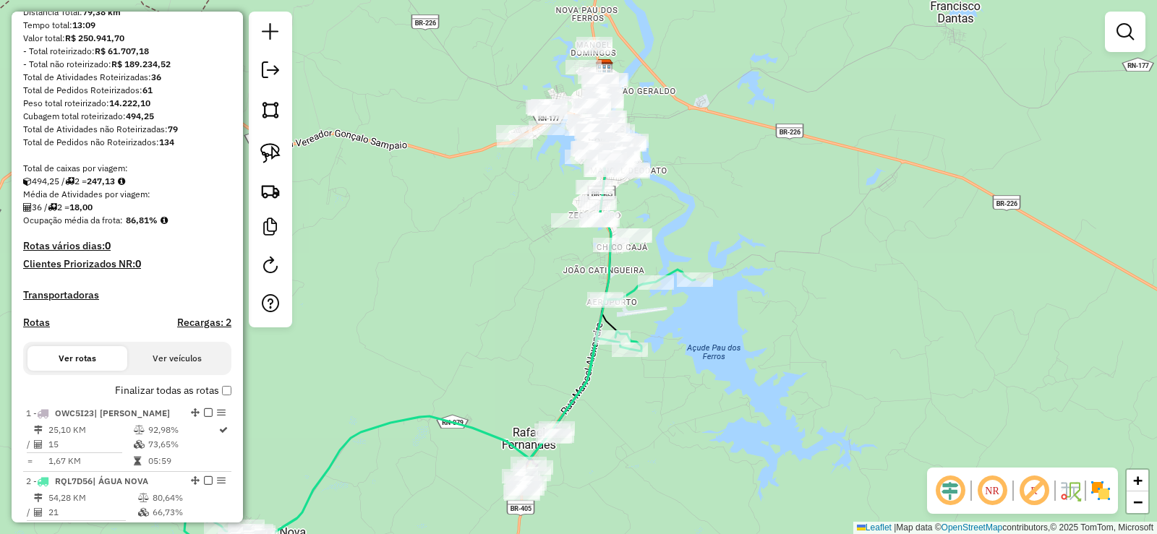
scroll to position [434, 0]
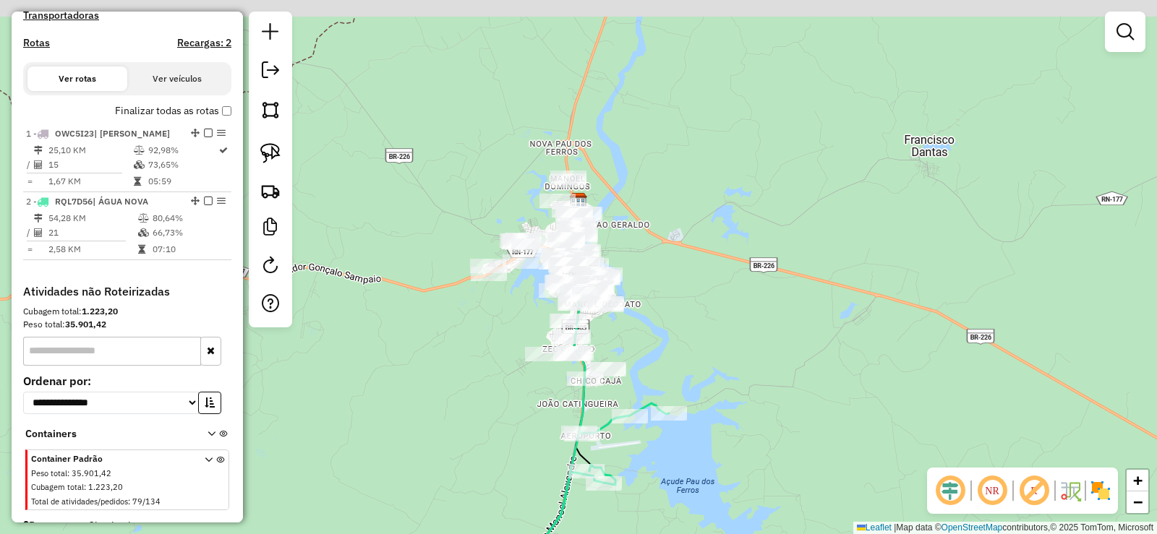
drag, startPoint x: 524, startPoint y: 272, endPoint x: 498, endPoint y: 409, distance: 139.9
click at [498, 409] on div "Janela de atendimento Grade de atendimento Capacidade Transportadoras Veículos …" at bounding box center [578, 267] width 1157 height 534
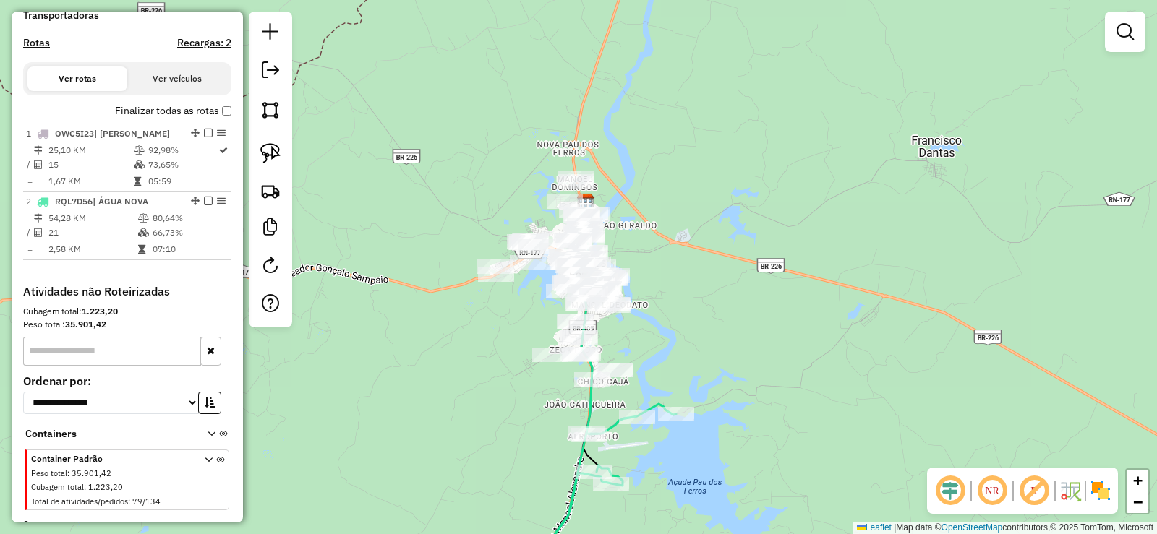
drag, startPoint x: 702, startPoint y: 312, endPoint x: 736, endPoint y: 304, distance: 35.1
click at [736, 304] on div "Janela de atendimento Grade de atendimento Capacidade Transportadoras Veículos …" at bounding box center [578, 267] width 1157 height 534
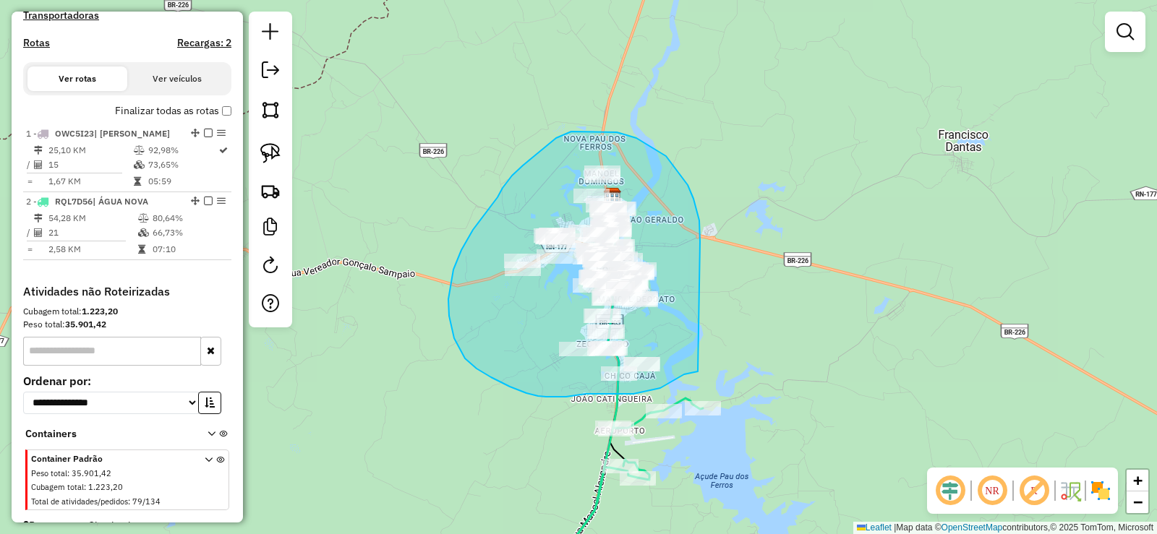
drag, startPoint x: 700, startPoint y: 234, endPoint x: 704, endPoint y: 371, distance: 137.5
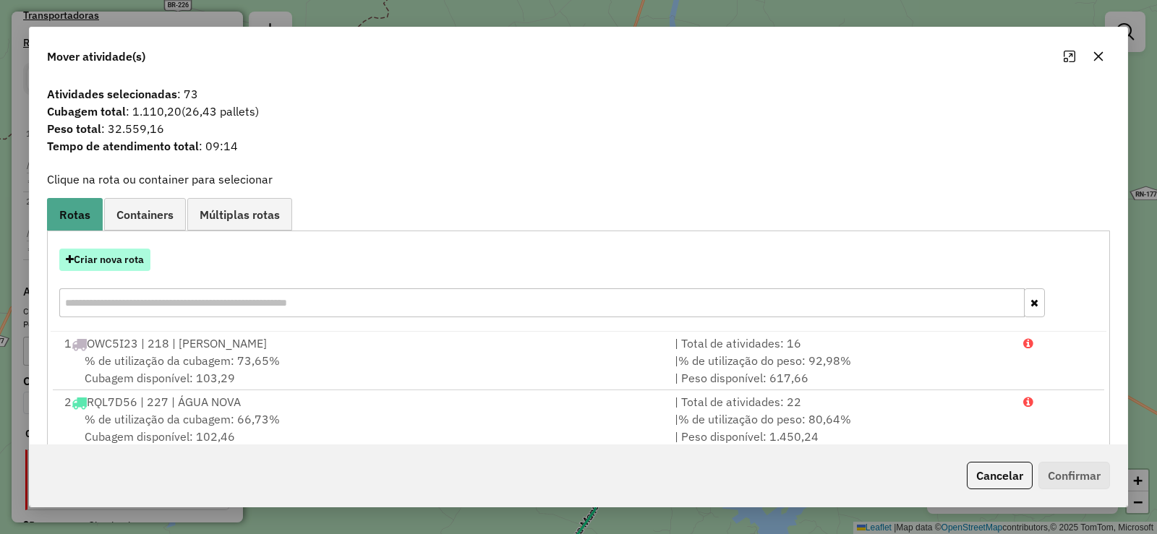
click at [116, 263] on button "Criar nova rota" at bounding box center [104, 260] width 91 height 22
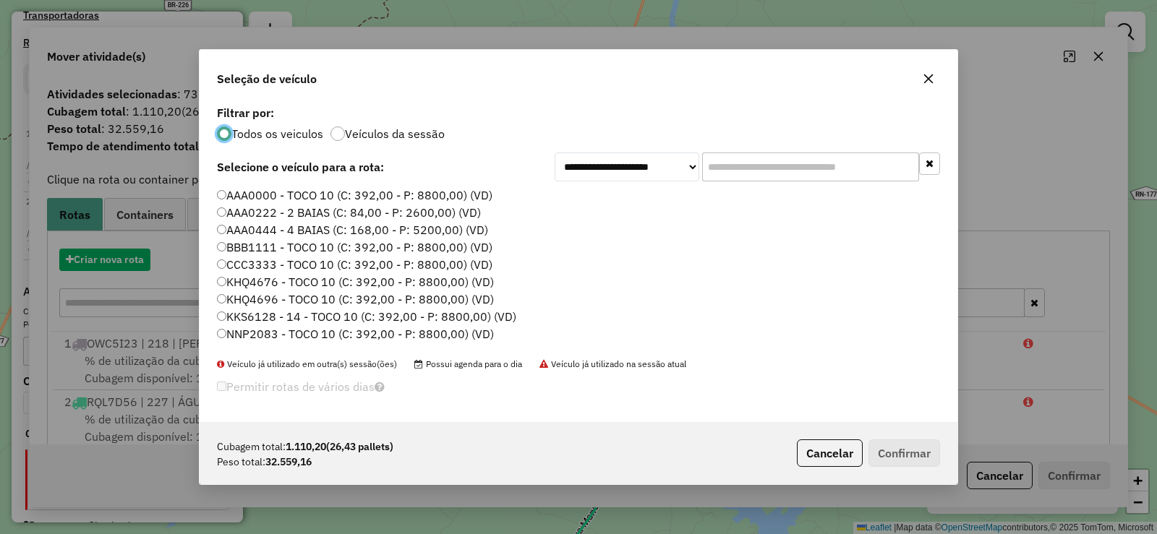
scroll to position [8, 4]
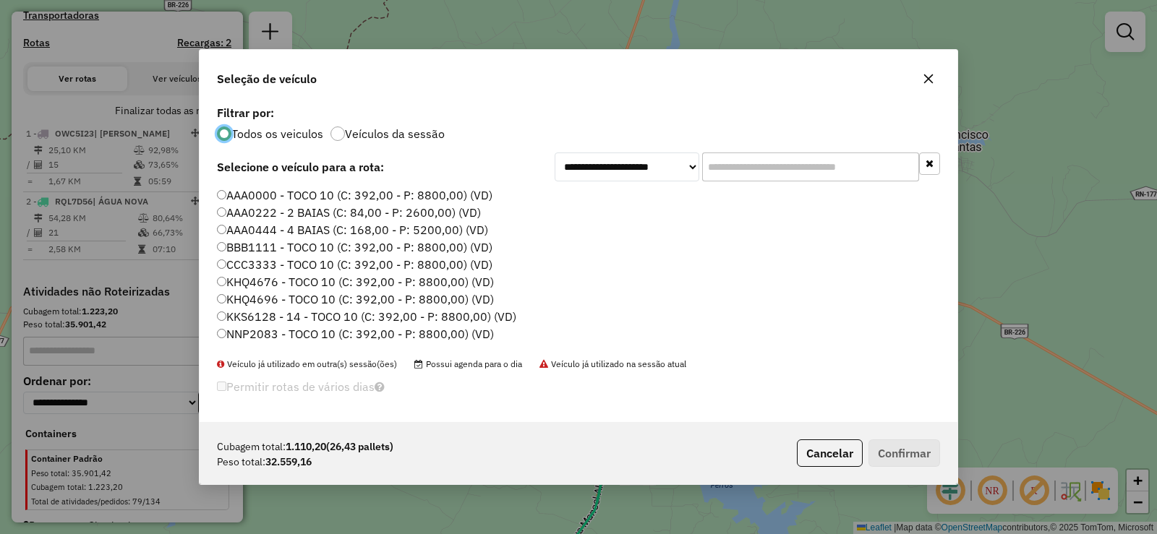
click at [273, 319] on label "KKS6128 - 14 - TOCO 10 (C: 392,00 - P: 8800,00) (VD)" at bounding box center [366, 316] width 299 height 17
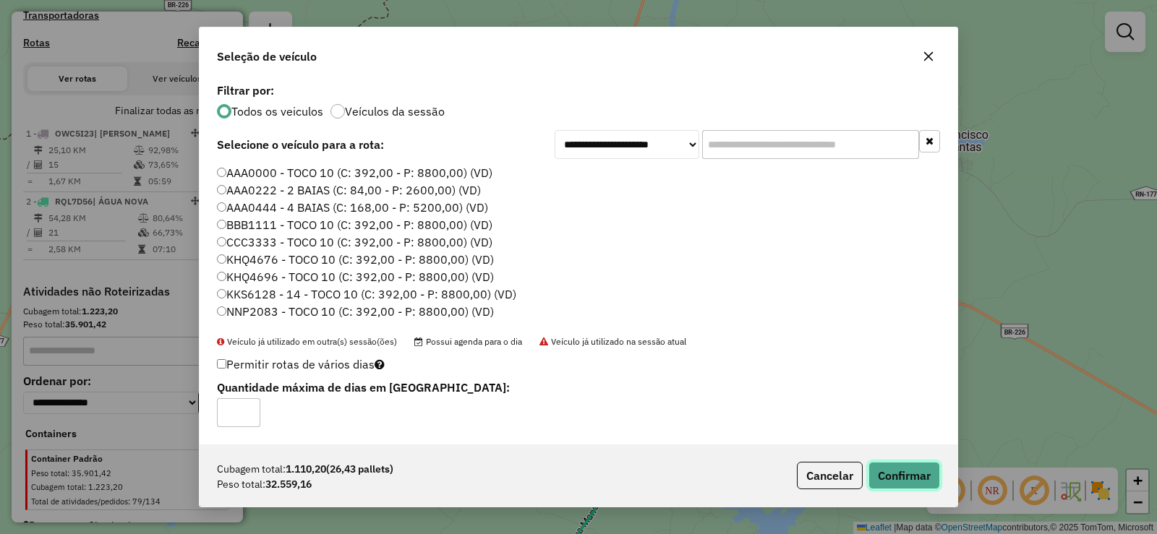
click at [907, 475] on button "Confirmar" at bounding box center [905, 475] width 72 height 27
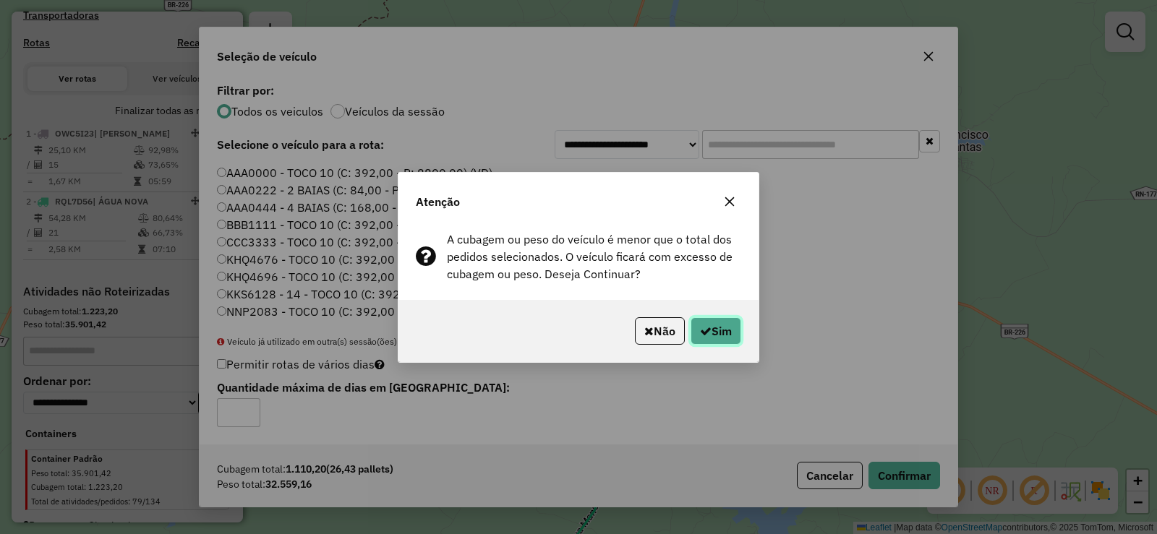
click at [717, 336] on button "Sim" at bounding box center [716, 330] width 51 height 27
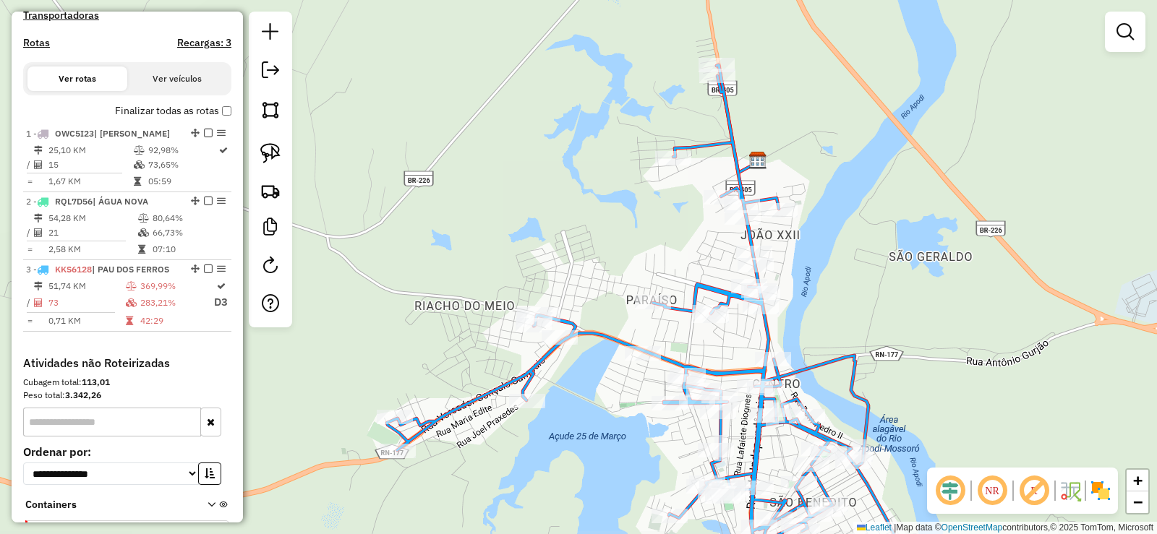
drag, startPoint x: 773, startPoint y: 293, endPoint x: 842, endPoint y: 266, distance: 73.7
click at [842, 266] on div "Janela de atendimento Grade de atendimento Capacidade Transportadoras Veículos …" at bounding box center [578, 267] width 1157 height 534
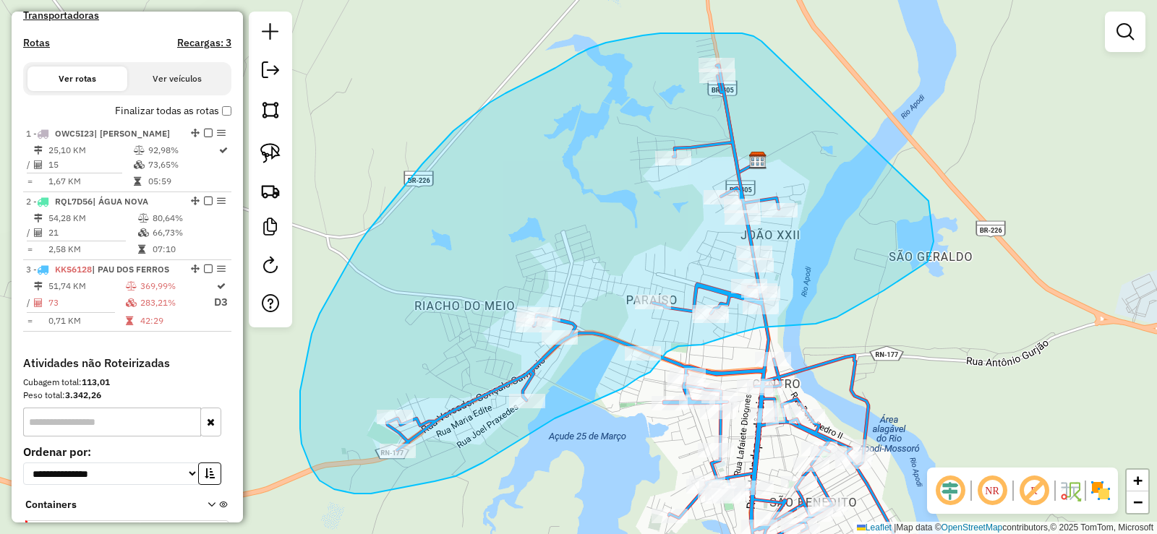
drag, startPoint x: 760, startPoint y: 40, endPoint x: 918, endPoint y: 199, distance: 224.5
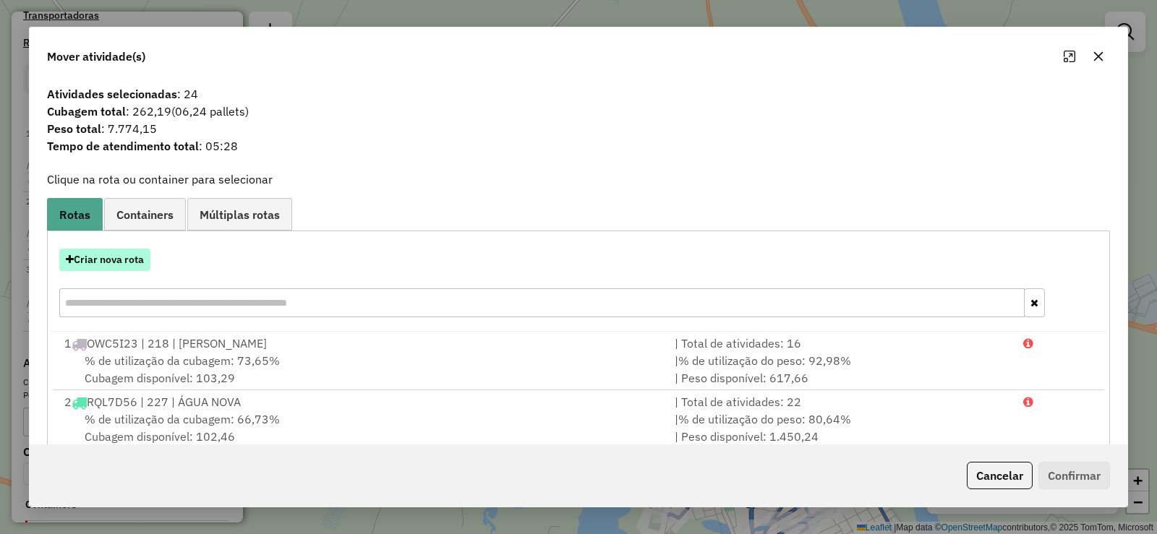
click at [139, 257] on button "Criar nova rota" at bounding box center [104, 260] width 91 height 22
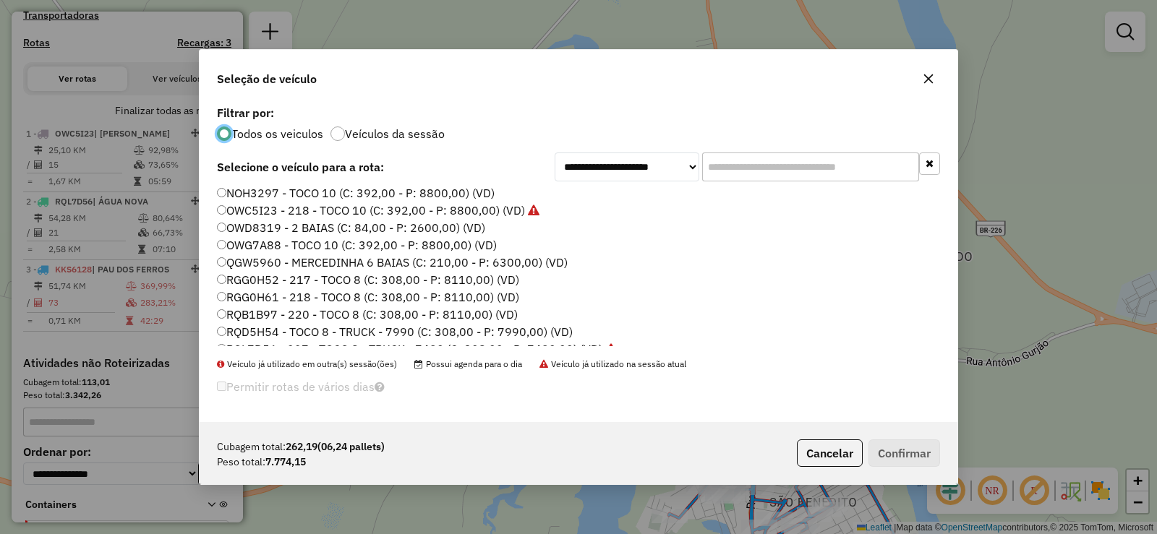
scroll to position [171, 0]
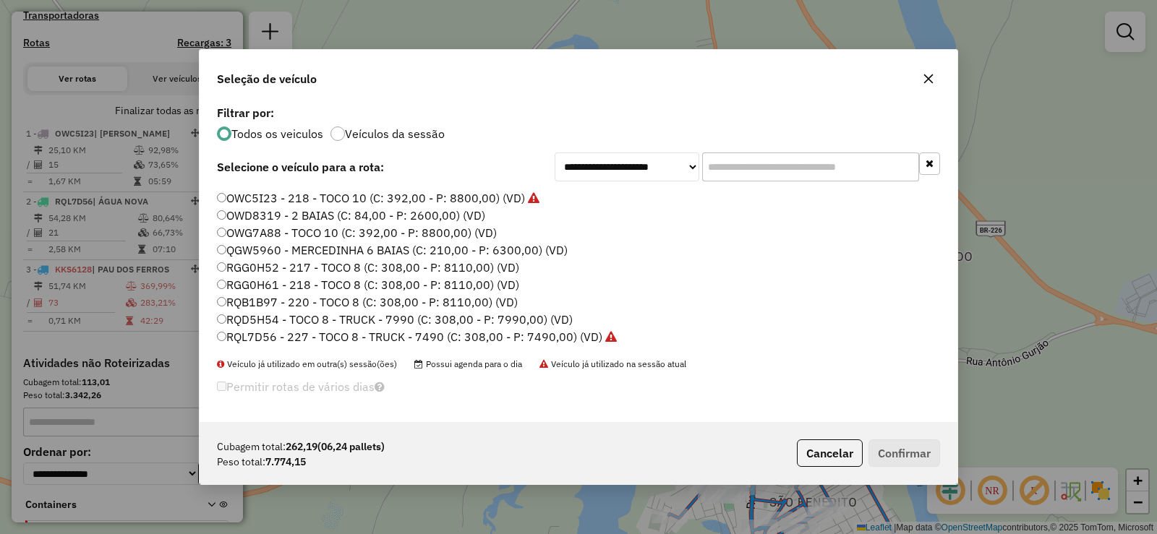
click at [310, 320] on label "RQD5H54 - TOCO 8 - TRUCK - 7990 (C: 308,00 - P: 7990,00) (VD)" at bounding box center [395, 319] width 356 height 17
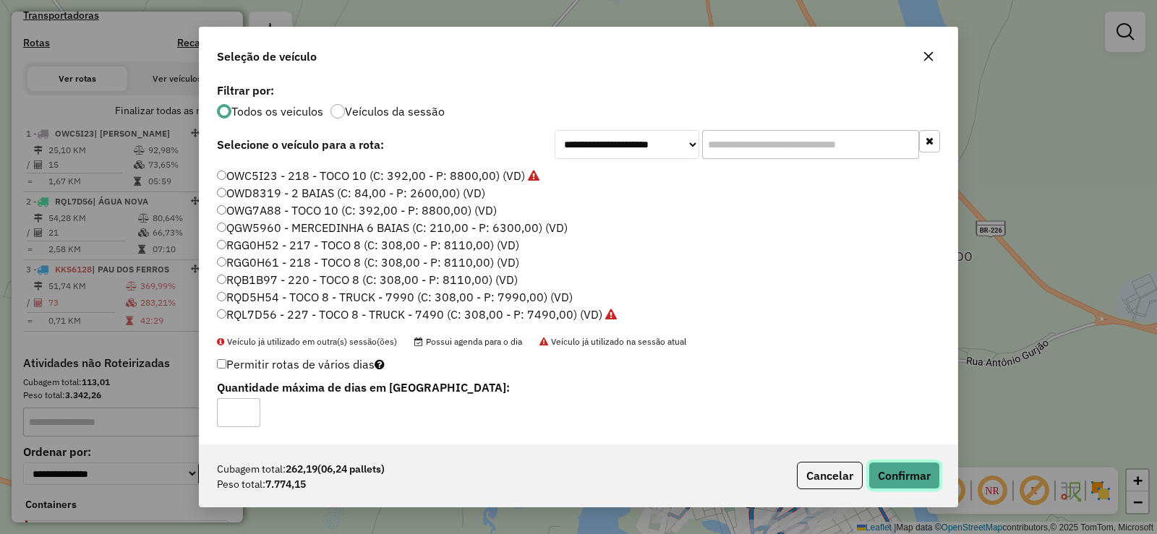
drag, startPoint x: 926, startPoint y: 477, endPoint x: 866, endPoint y: 448, distance: 66.6
click at [921, 478] on button "Confirmar" at bounding box center [905, 475] width 72 height 27
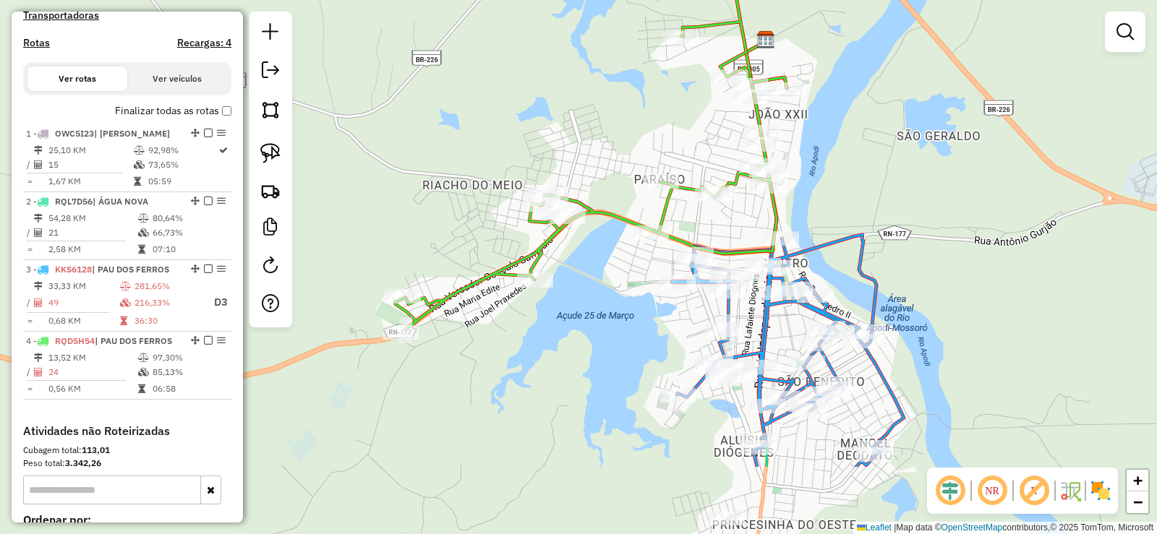
drag, startPoint x: 485, startPoint y: 214, endPoint x: 475, endPoint y: 143, distance: 71.5
click at [476, 145] on div "Janela de atendimento Grade de atendimento Capacidade Transportadoras Veículos …" at bounding box center [578, 267] width 1157 height 534
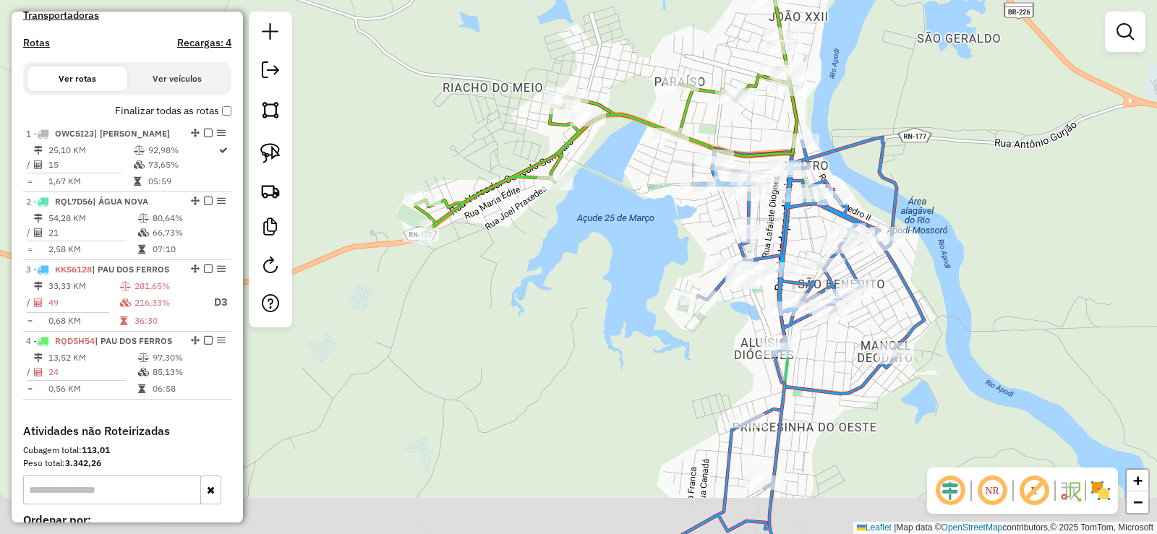
drag, startPoint x: 487, startPoint y: 391, endPoint x: 530, endPoint y: 265, distance: 133.8
click at [530, 268] on div "Janela de atendimento Grade de atendimento Capacidade Transportadoras Veículos …" at bounding box center [578, 267] width 1157 height 534
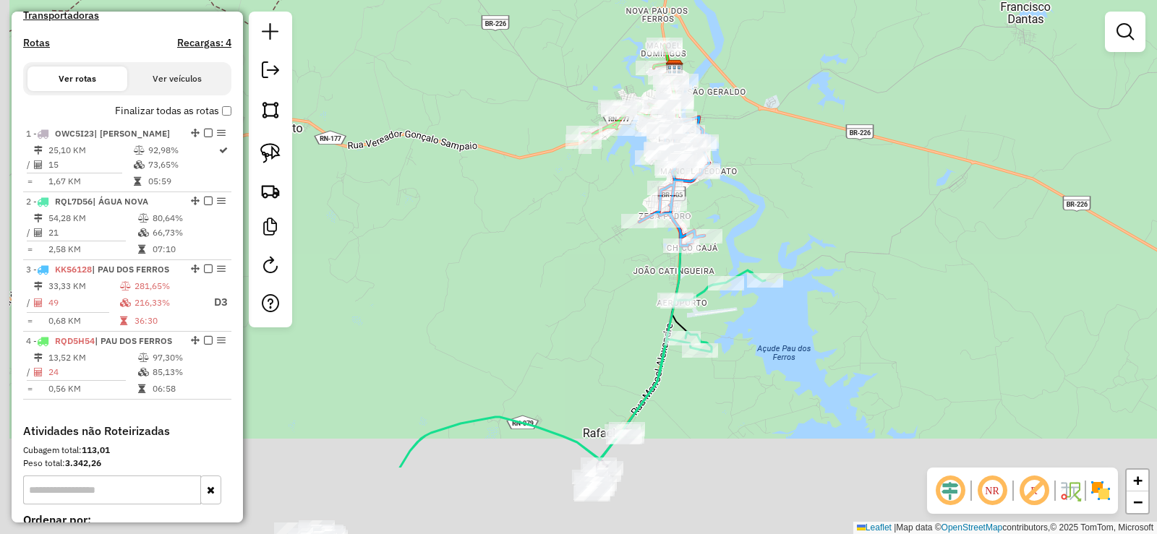
drag, startPoint x: 524, startPoint y: 266, endPoint x: 536, endPoint y: 246, distance: 23.7
click at [536, 246] on div "Janela de atendimento Grade de atendimento Capacidade Transportadoras Veículos …" at bounding box center [578, 267] width 1157 height 534
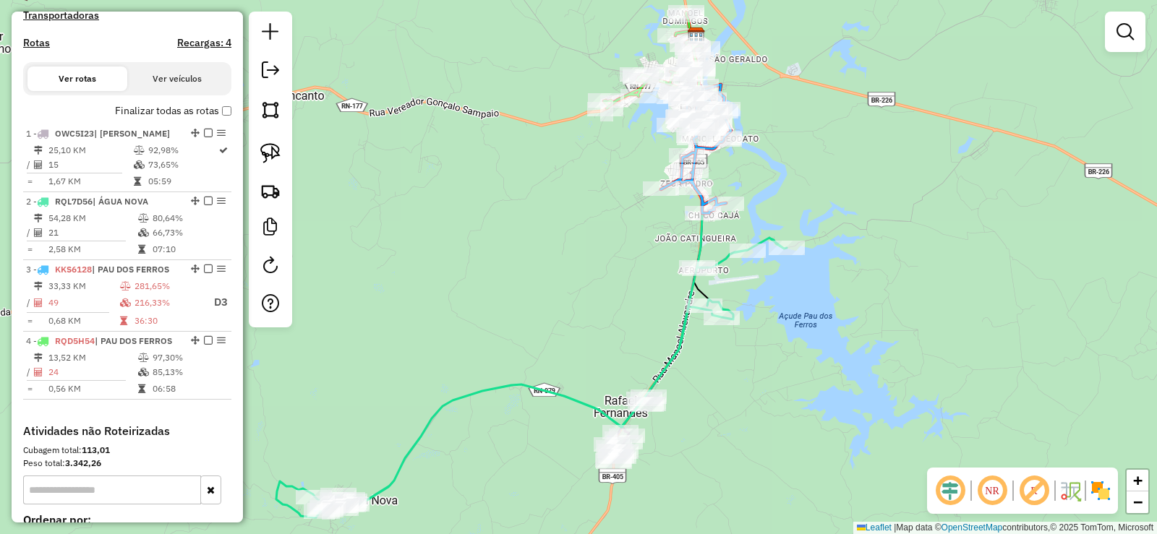
drag, startPoint x: 495, startPoint y: 338, endPoint x: 581, endPoint y: 273, distance: 108.5
click at [581, 273] on div "Janela de atendimento Grade de atendimento Capacidade Transportadoras Veículos …" at bounding box center [578, 267] width 1157 height 534
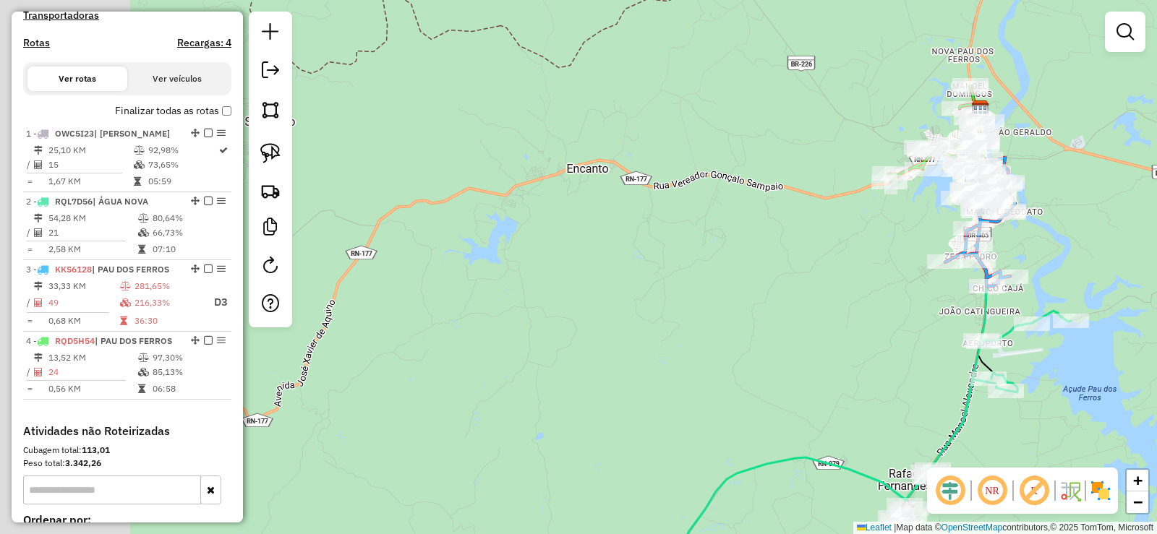
drag, startPoint x: 490, startPoint y: 180, endPoint x: 806, endPoint y: 414, distance: 393.0
click at [814, 420] on div "Janela de atendimento Grade de atendimento Capacidade Transportadoras Veículos …" at bounding box center [578, 267] width 1157 height 534
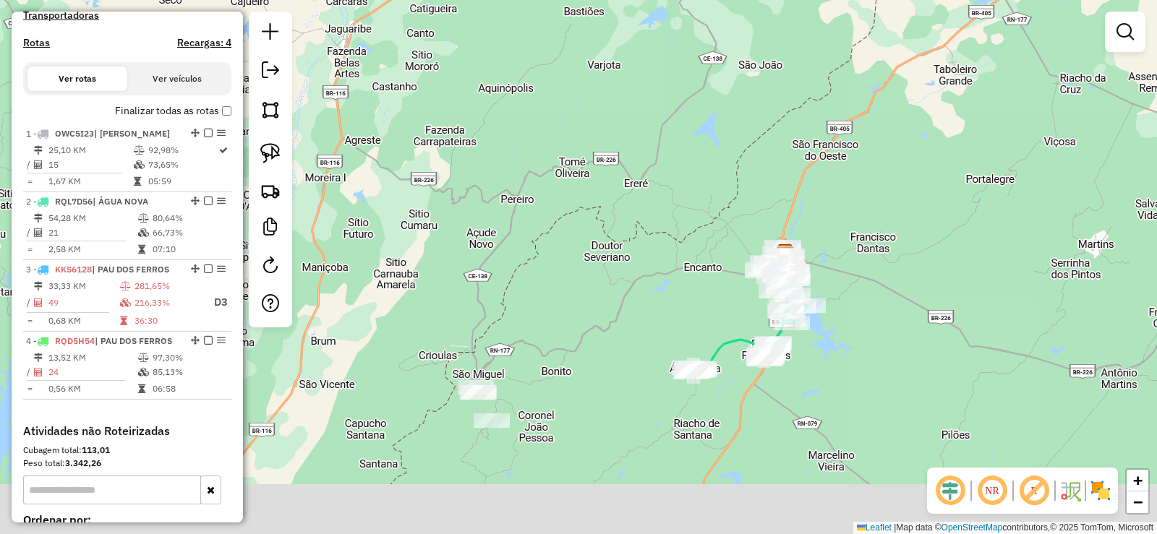
drag, startPoint x: 736, startPoint y: 412, endPoint x: 674, endPoint y: 325, distance: 107.4
click at [674, 325] on div "Janela de atendimento Grade de atendimento Capacidade Transportadoras Veículos …" at bounding box center [578, 267] width 1157 height 534
